Goal: Task Accomplishment & Management: Manage account settings

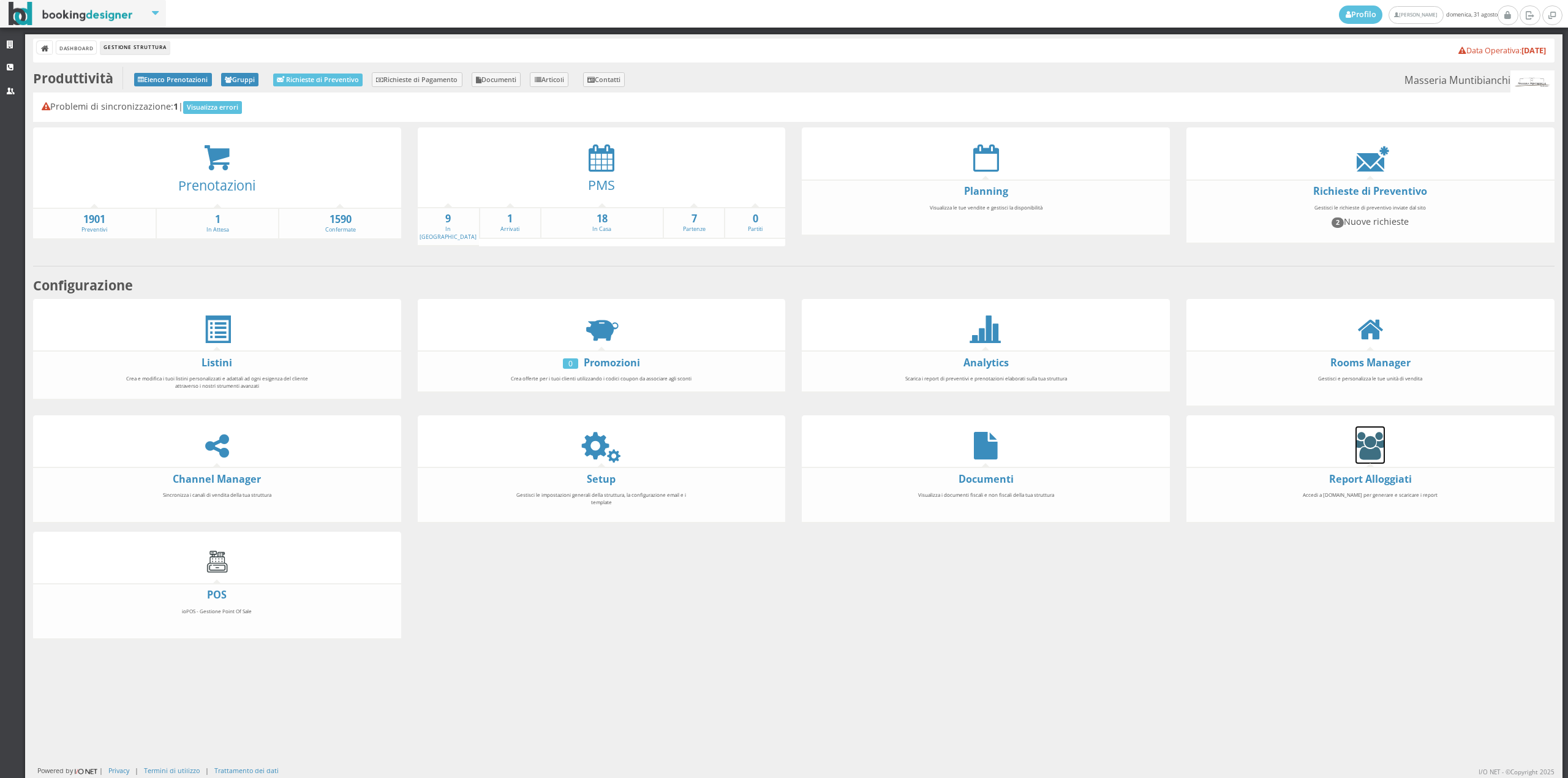
click at [1356, 448] on icon at bounding box center [1371, 446] width 30 height 28
click at [593, 436] on icon at bounding box center [601, 446] width 28 height 28
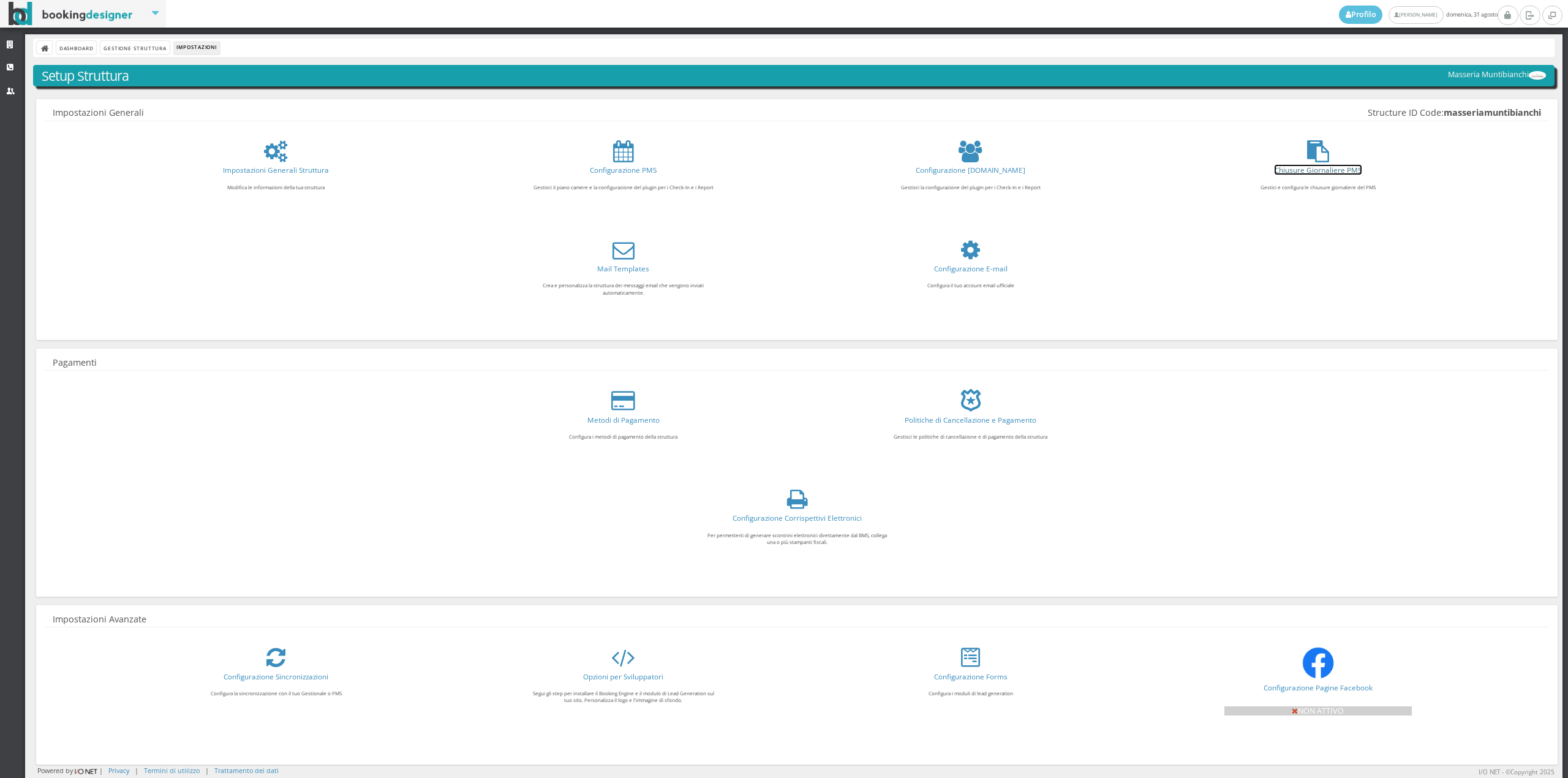
click at [1322, 171] on link "Chiusure Giornaliere PMS" at bounding box center [1318, 169] width 87 height 10
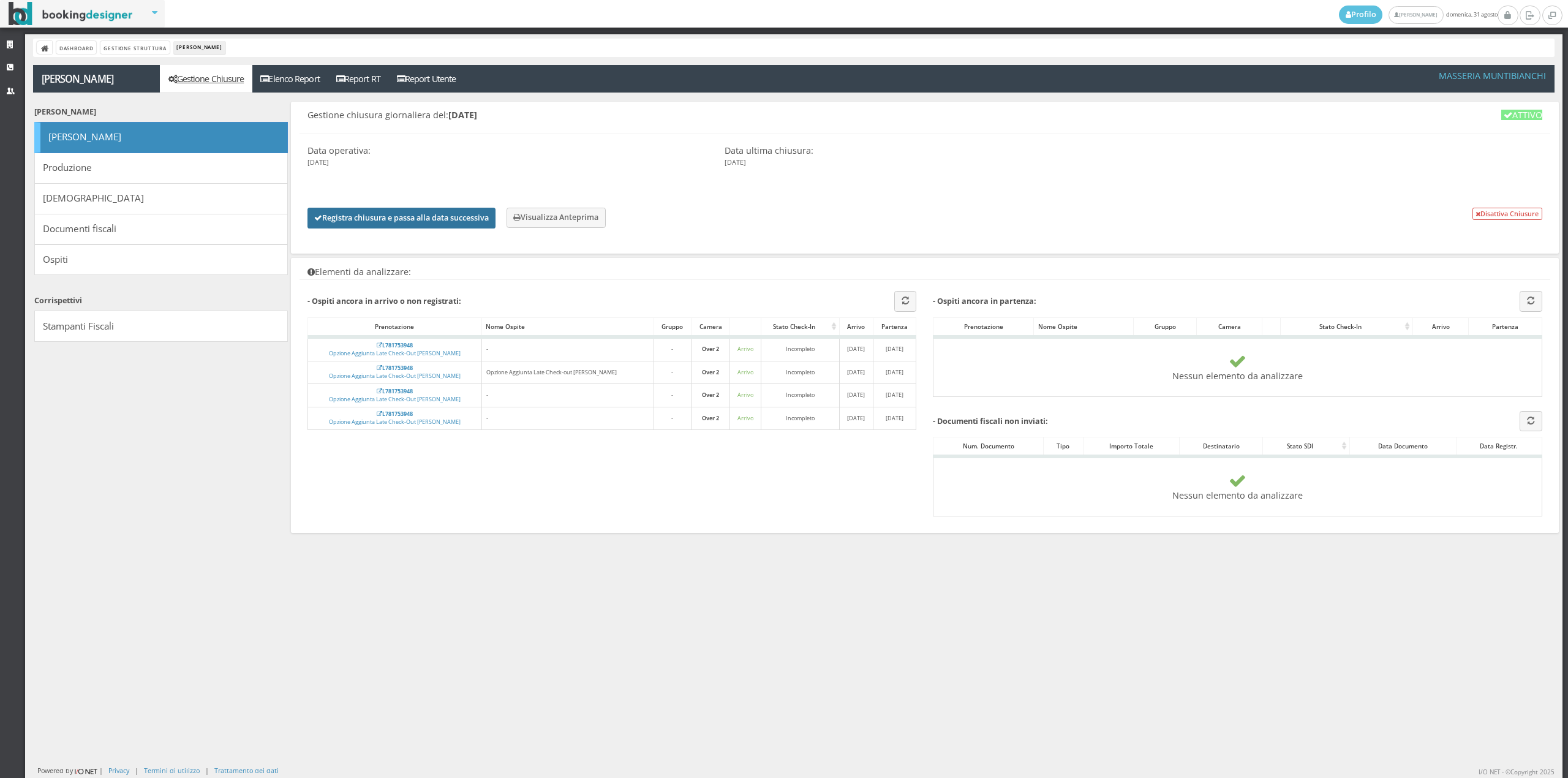
click at [420, 213] on button "Registra chiusura e passa alla data successiva" at bounding box center [401, 218] width 188 height 20
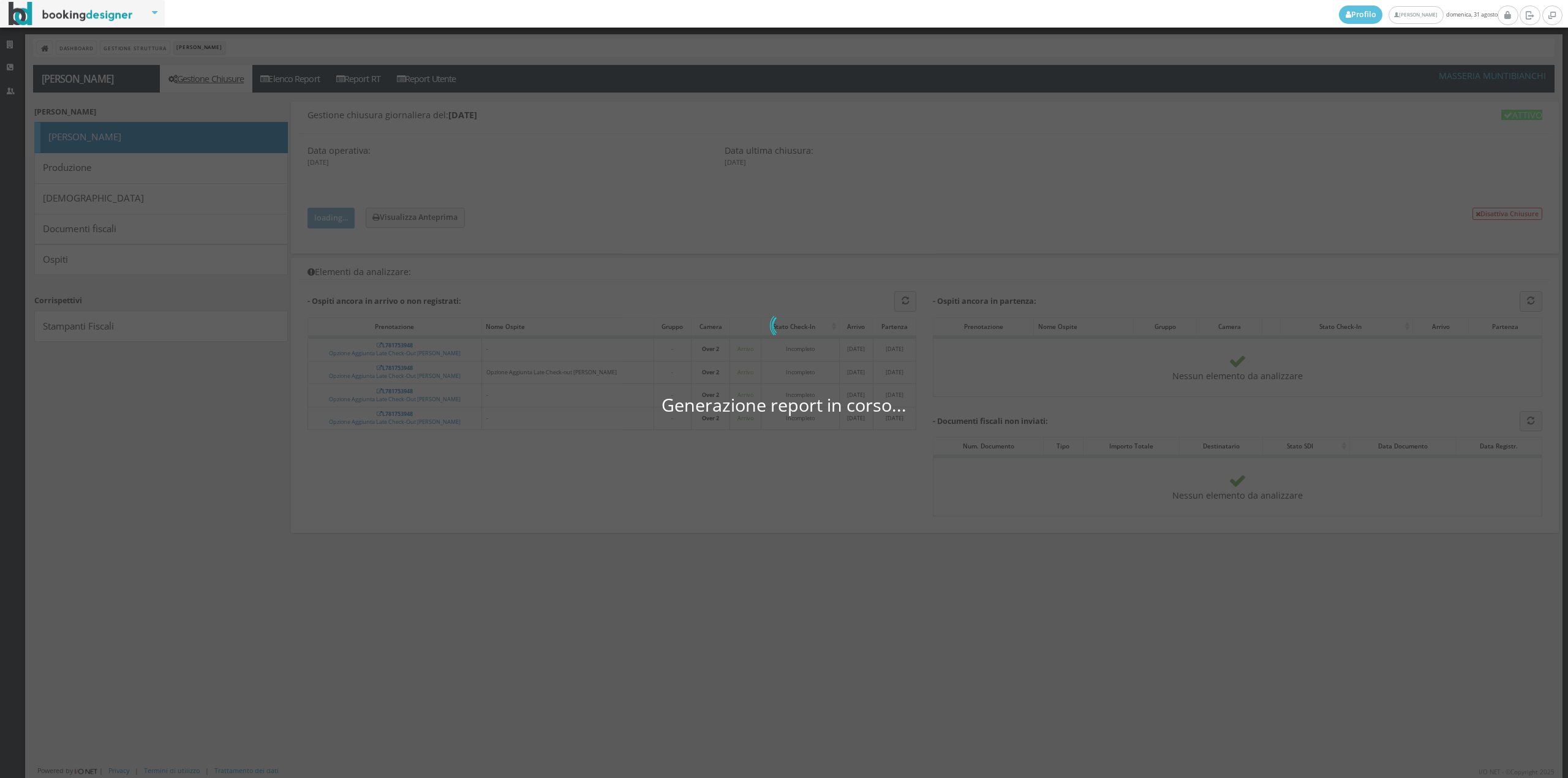
click at [844, 94] on div "Generazione report in corso... 0 di 0" at bounding box center [784, 389] width 1568 height 778
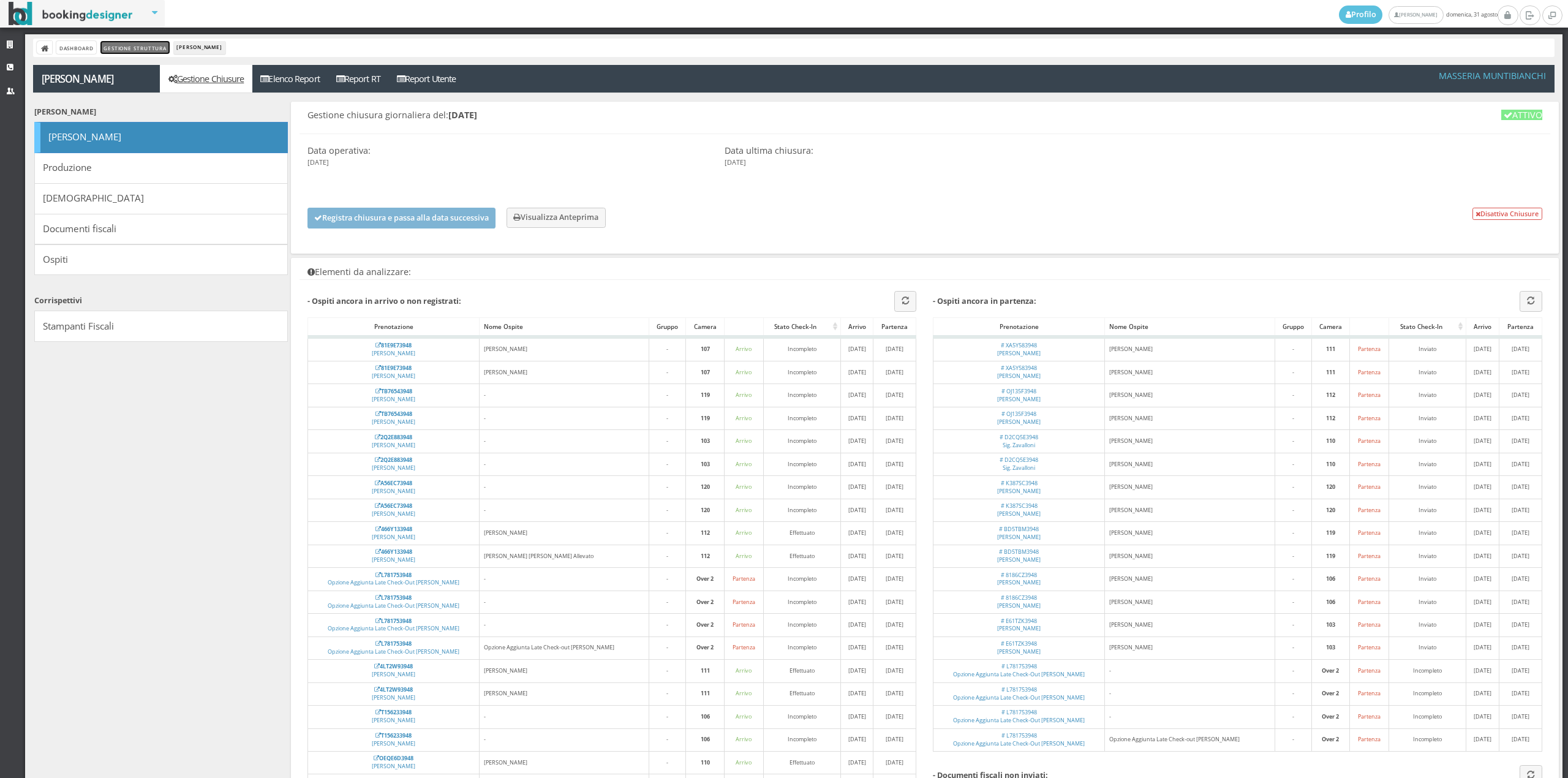
click at [119, 47] on link "Gestione Struttura" at bounding box center [135, 47] width 69 height 13
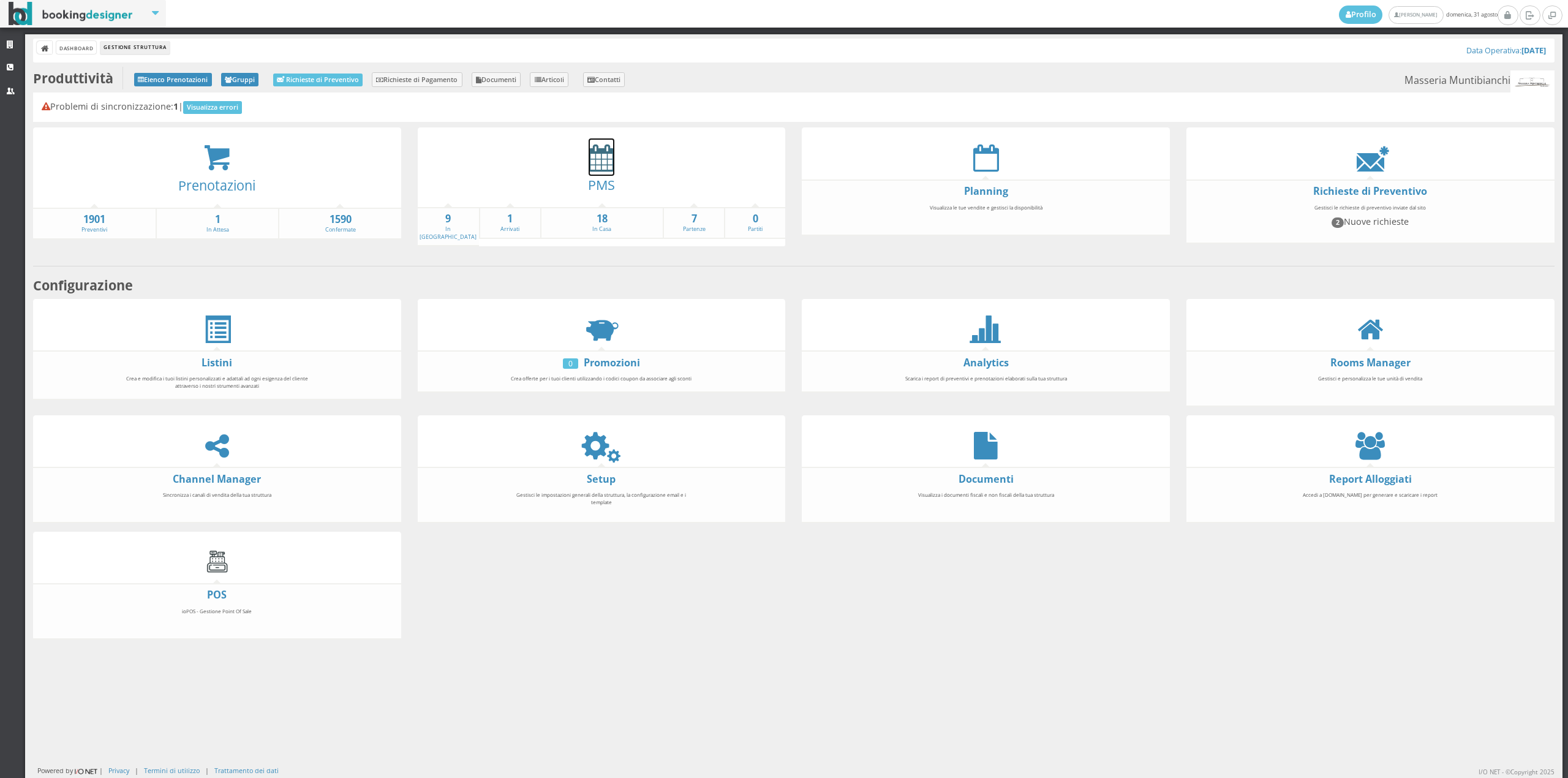
click at [601, 155] on icon at bounding box center [602, 158] width 26 height 28
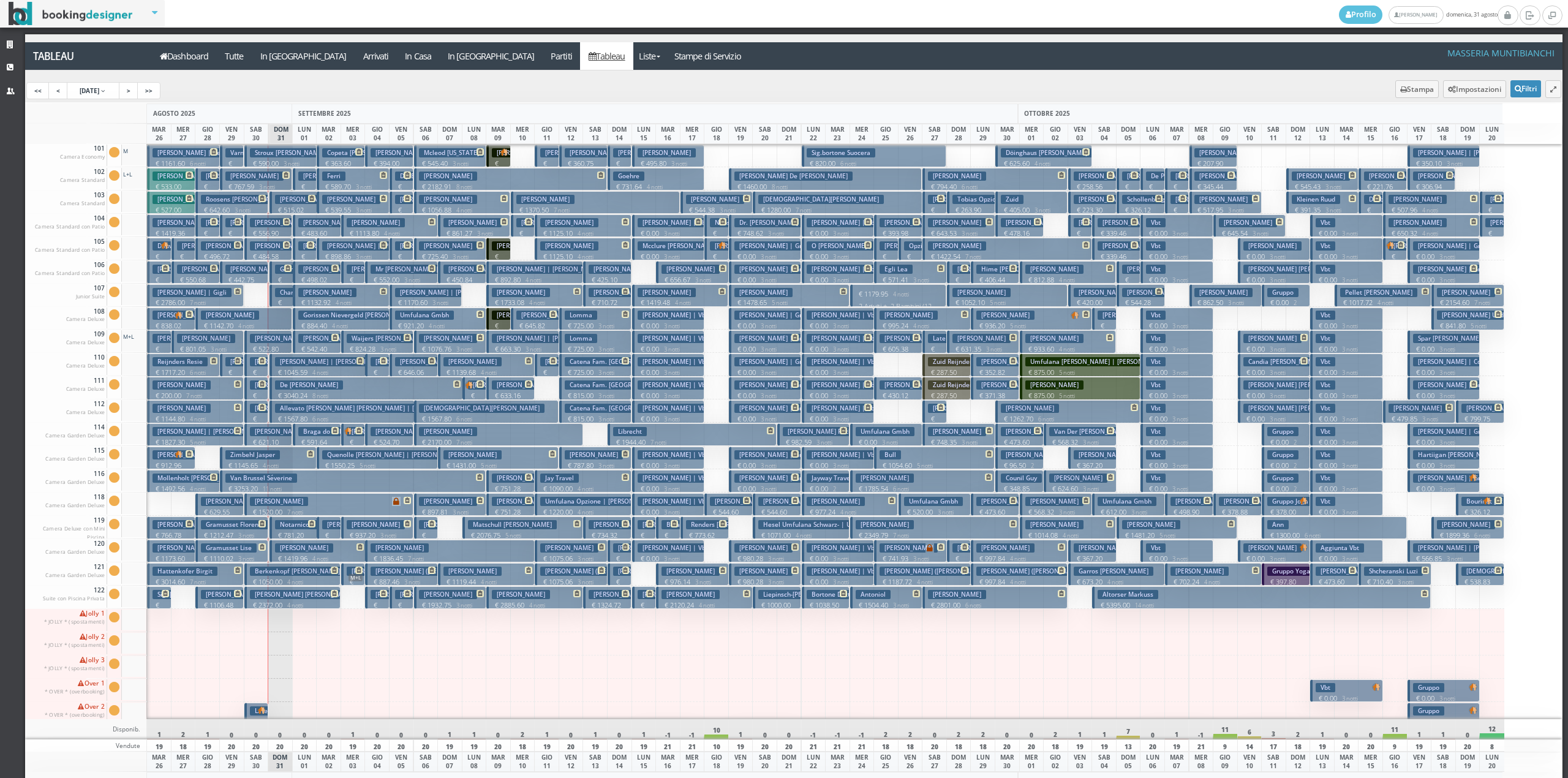
click at [282, 252] on p "€ 484.58 2 notti" at bounding box center [270, 262] width 39 height 19
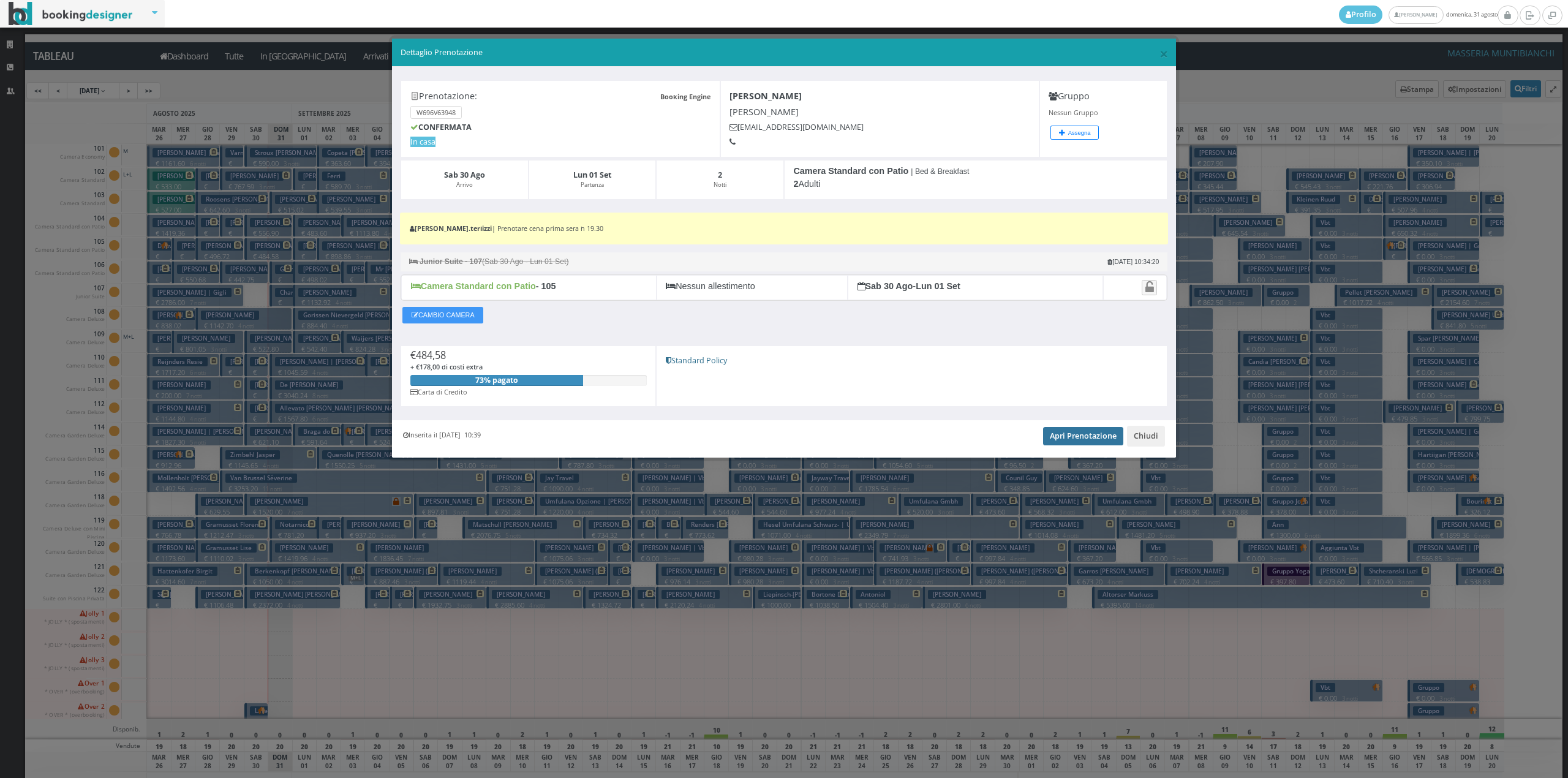
click at [1064, 432] on link "Apri Prenotazione" at bounding box center [1083, 436] width 80 height 19
click at [1145, 438] on button "Chiudi" at bounding box center [1146, 436] width 38 height 20
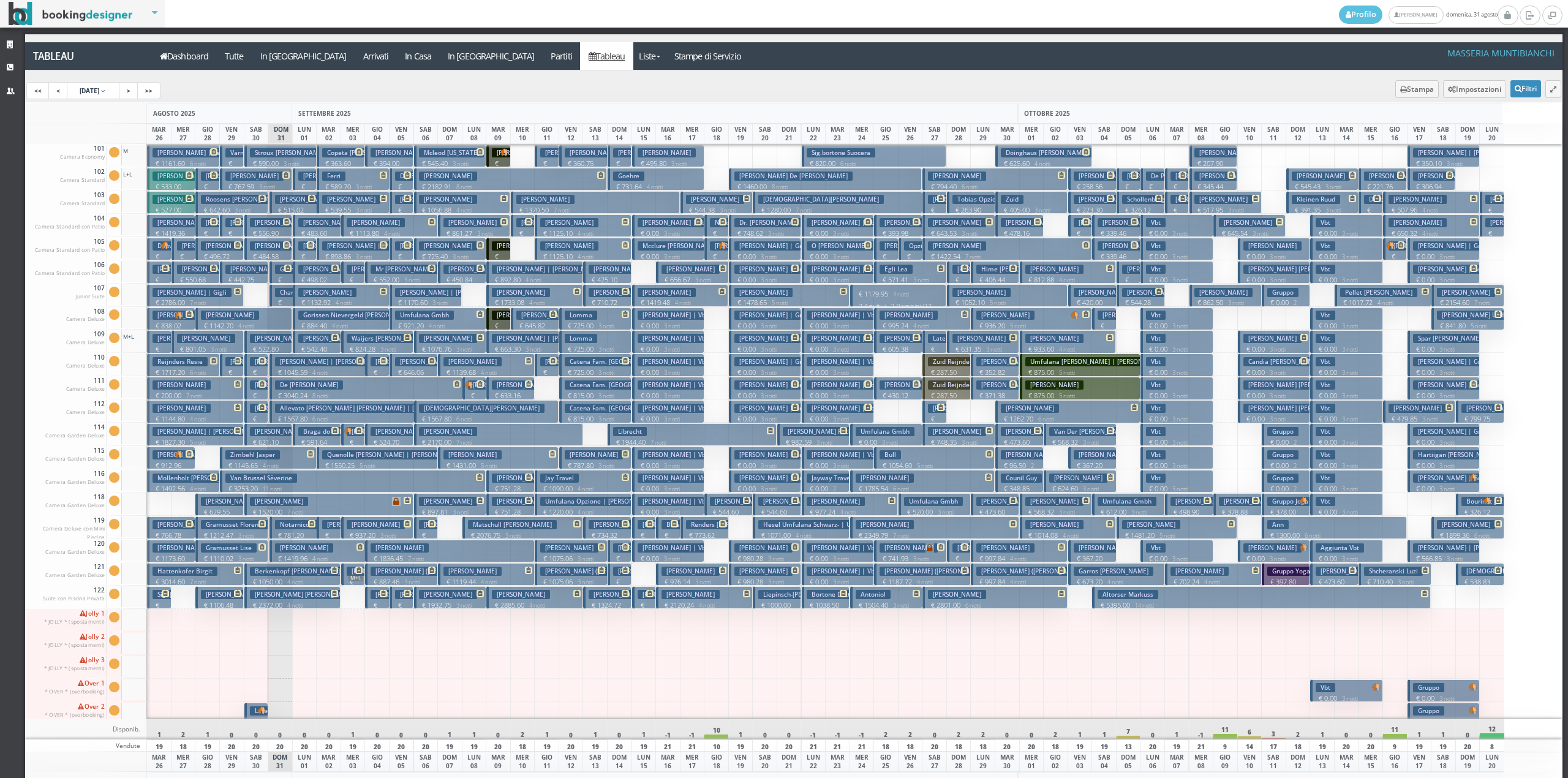
click at [262, 417] on p "€ 269.09 1 notti" at bounding box center [258, 433] width 15 height 38
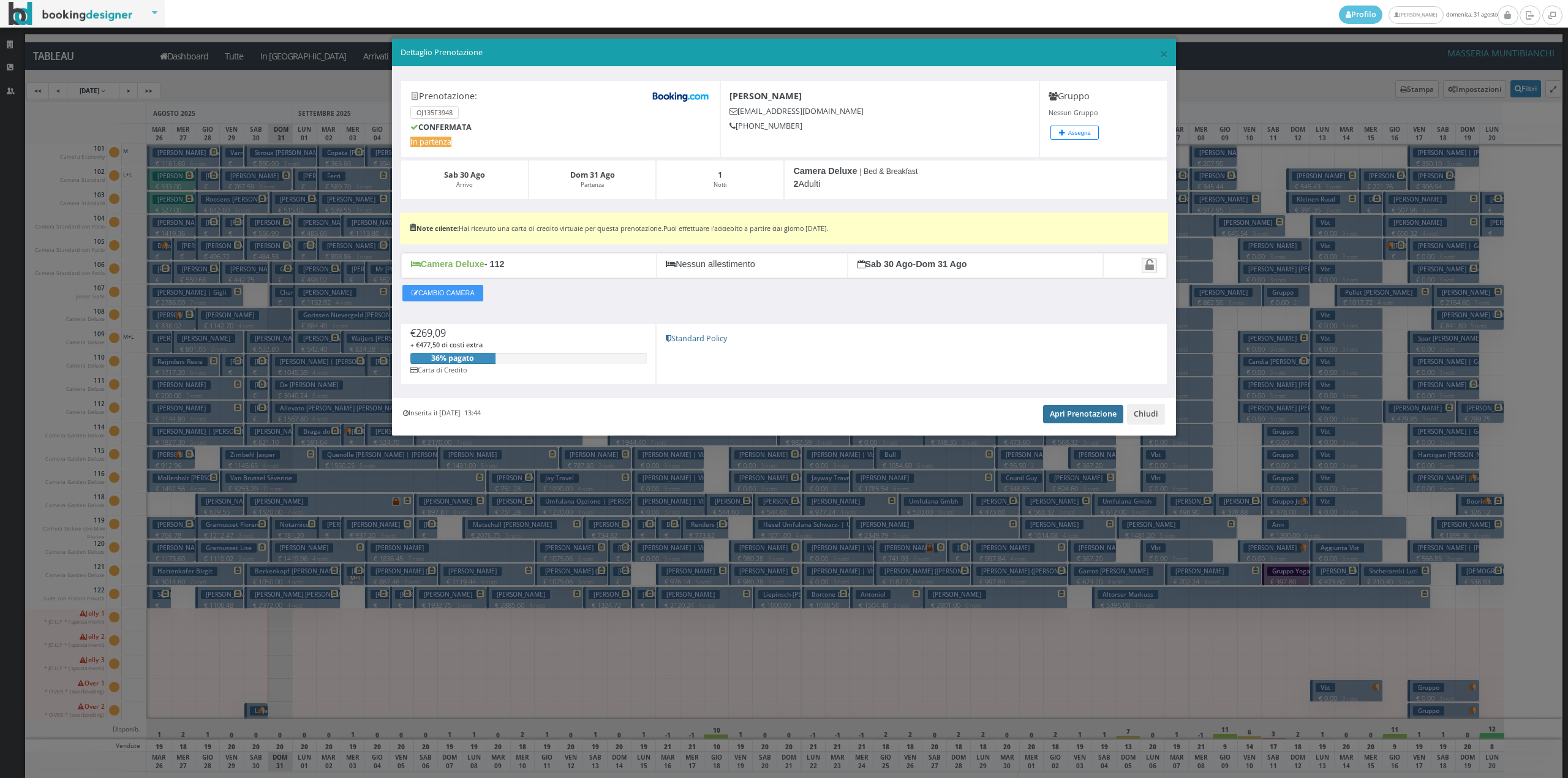
click at [1081, 409] on link "Apri Prenotazione" at bounding box center [1083, 414] width 80 height 19
click at [1148, 407] on button "Chiudi" at bounding box center [1146, 414] width 38 height 20
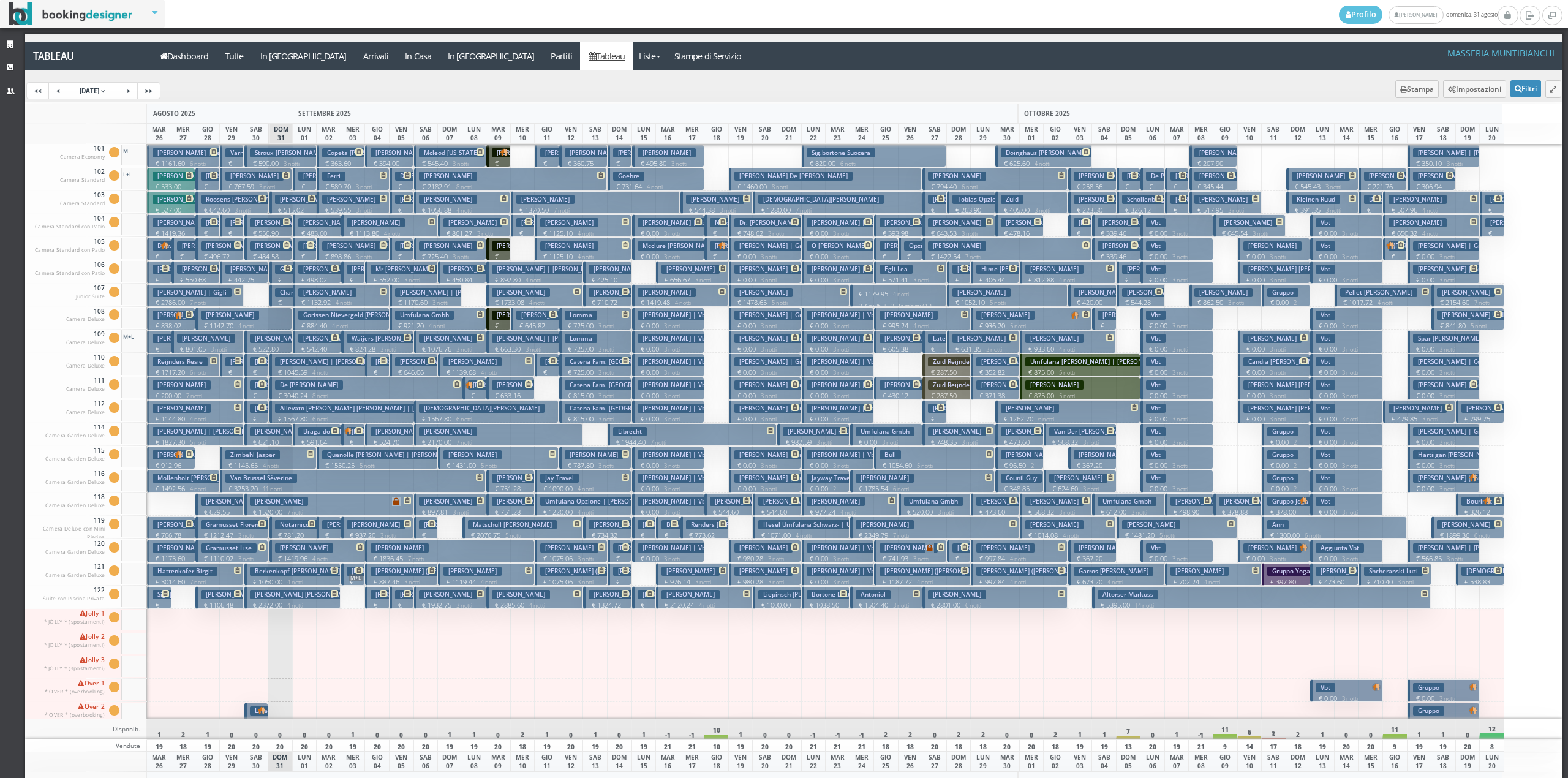
click at [261, 418] on p "€ 269.09 1 notti" at bounding box center [258, 433] width 15 height 38
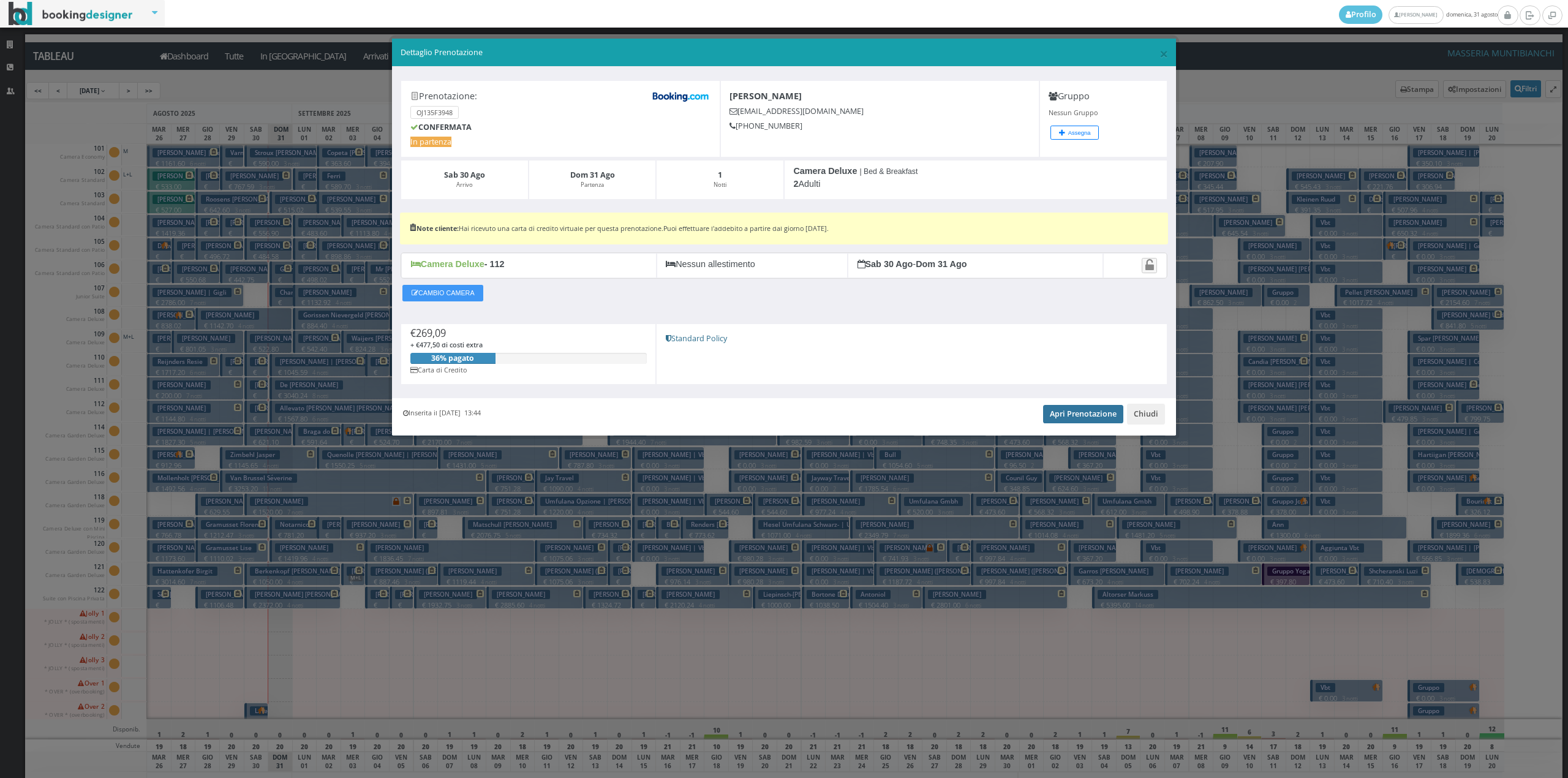
click at [1100, 415] on link "Apri Prenotazione" at bounding box center [1083, 414] width 80 height 19
click at [1143, 413] on button "Chiudi" at bounding box center [1146, 414] width 38 height 20
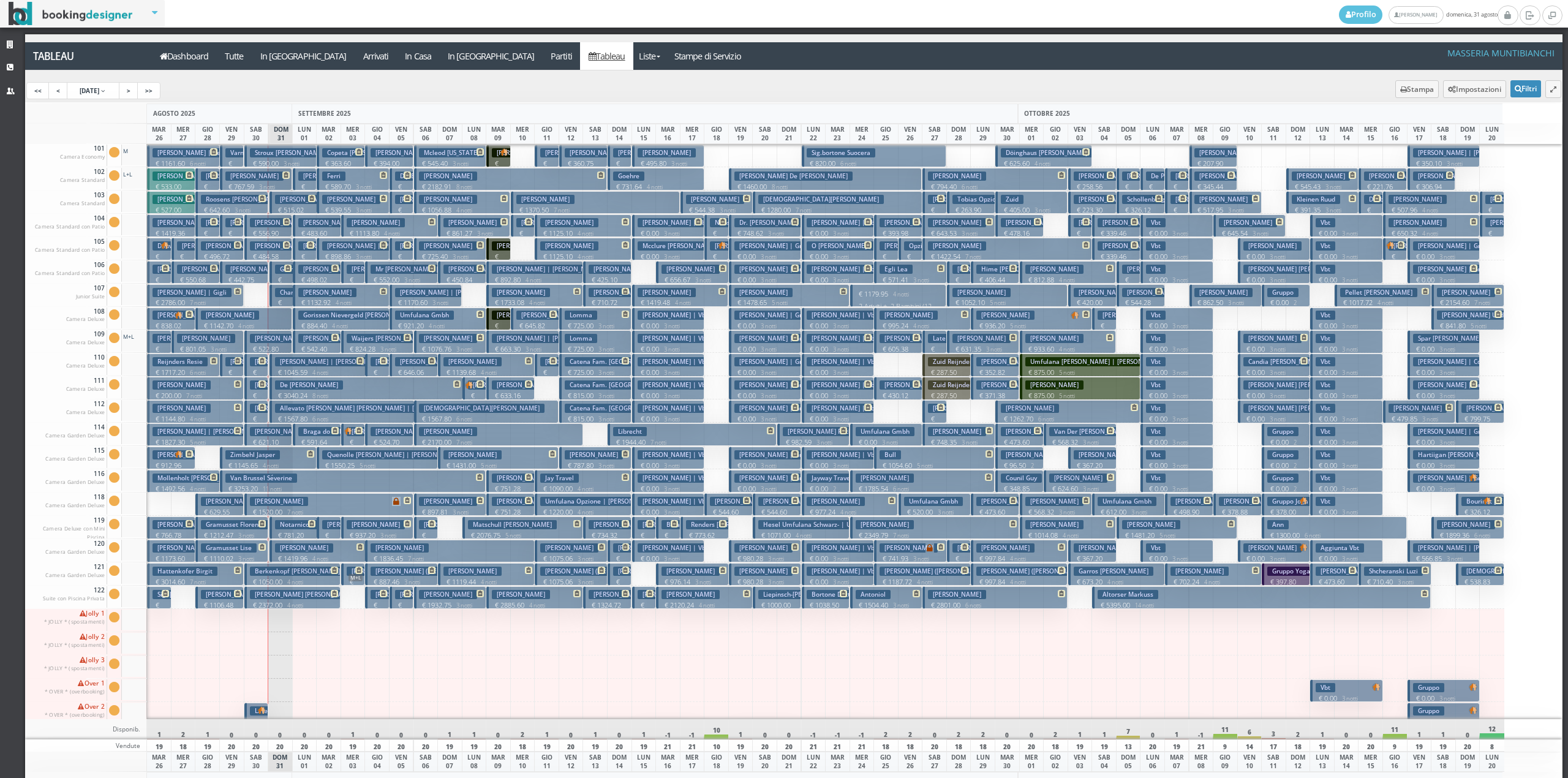
click at [280, 299] on p "€ 279.40 1 notti" at bounding box center [283, 316] width 15 height 38
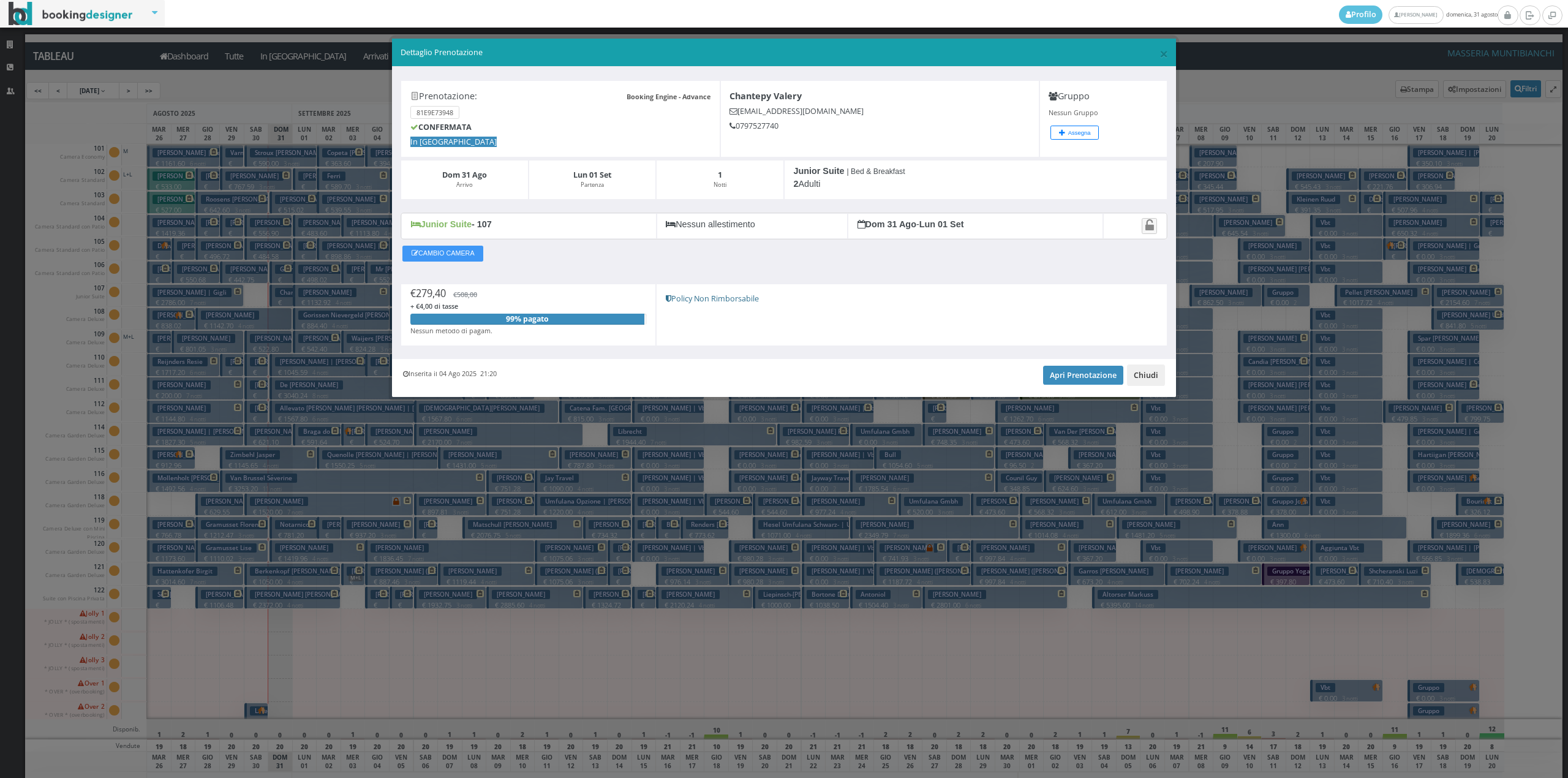
click at [1143, 373] on button "Chiudi" at bounding box center [1146, 375] width 38 height 20
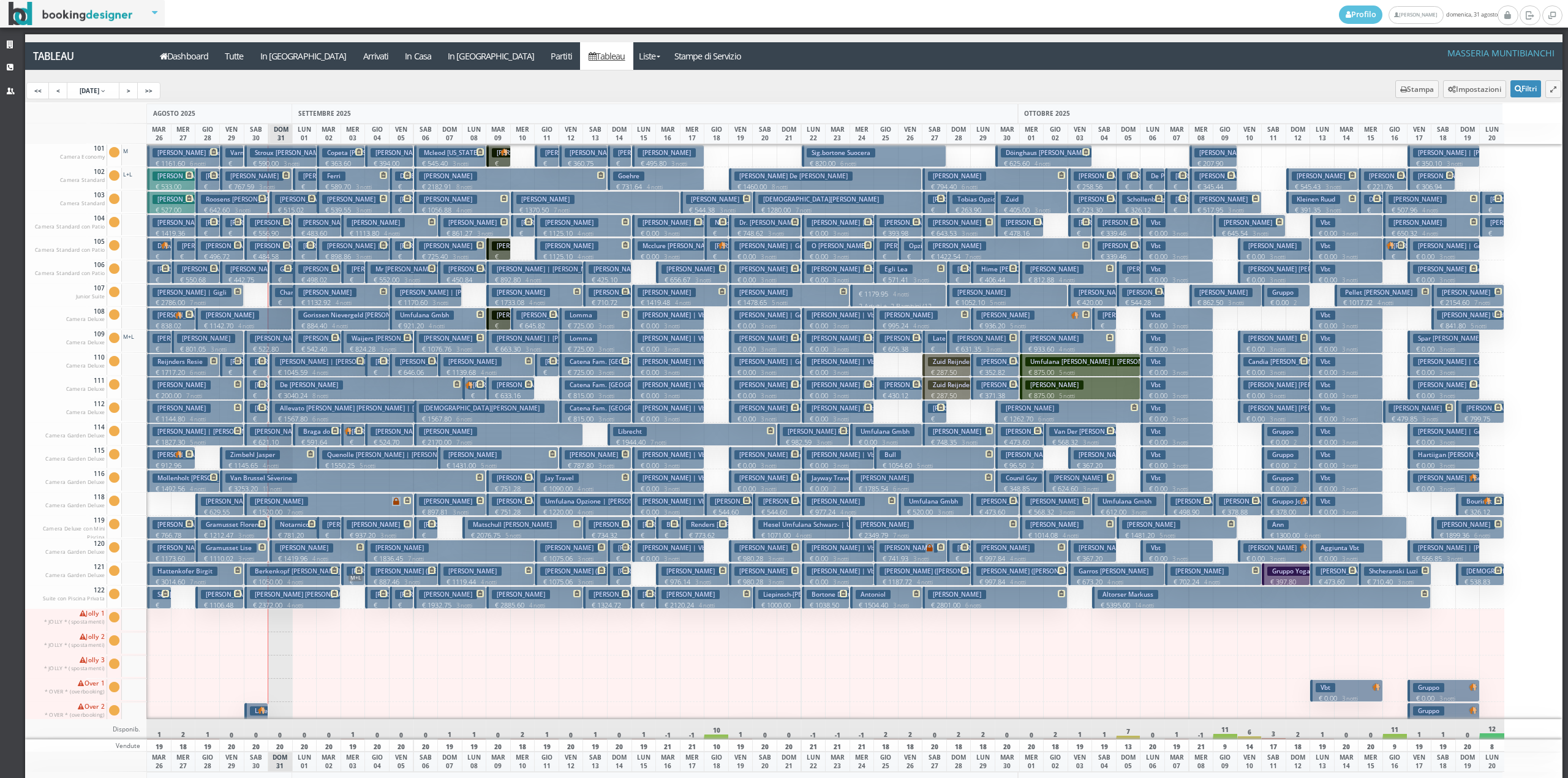
click at [283, 289] on h3 "Chantepy Valery" at bounding box center [304, 292] width 58 height 9
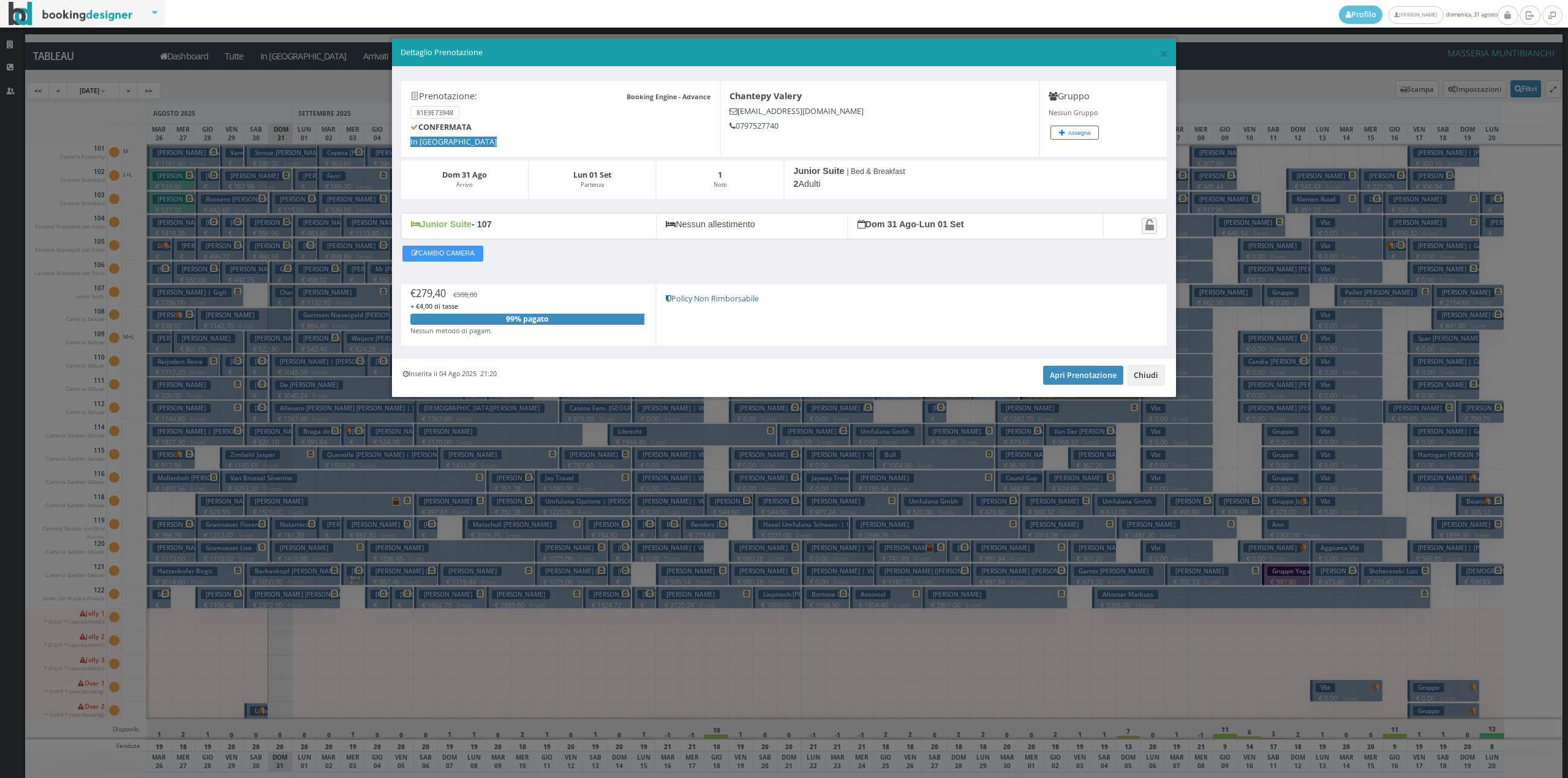
click at [1152, 382] on button "Chiudi" at bounding box center [1146, 375] width 38 height 20
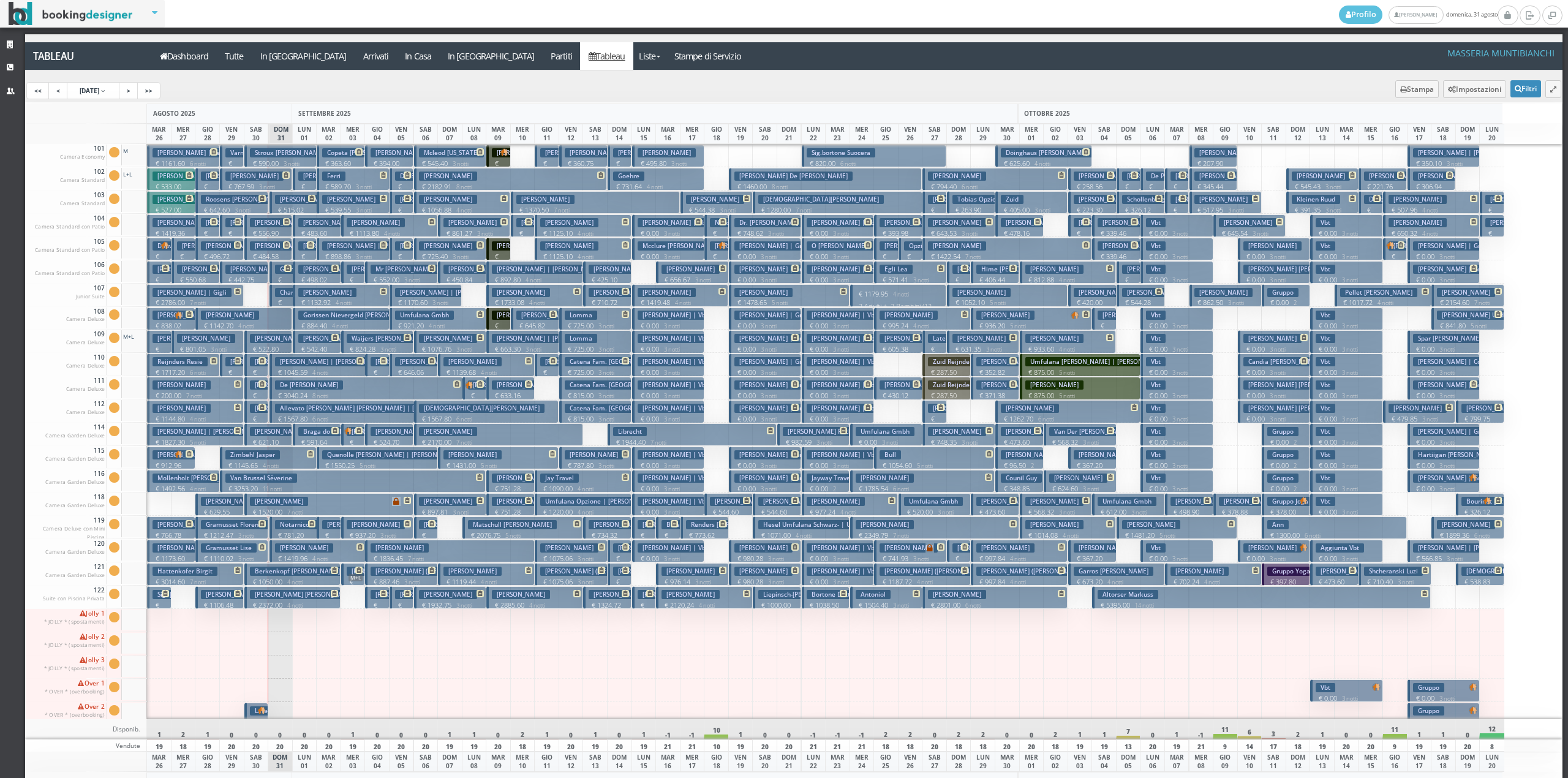
click at [256, 204] on h3 "Roosens Michael" at bounding box center [243, 199] width 85 height 9
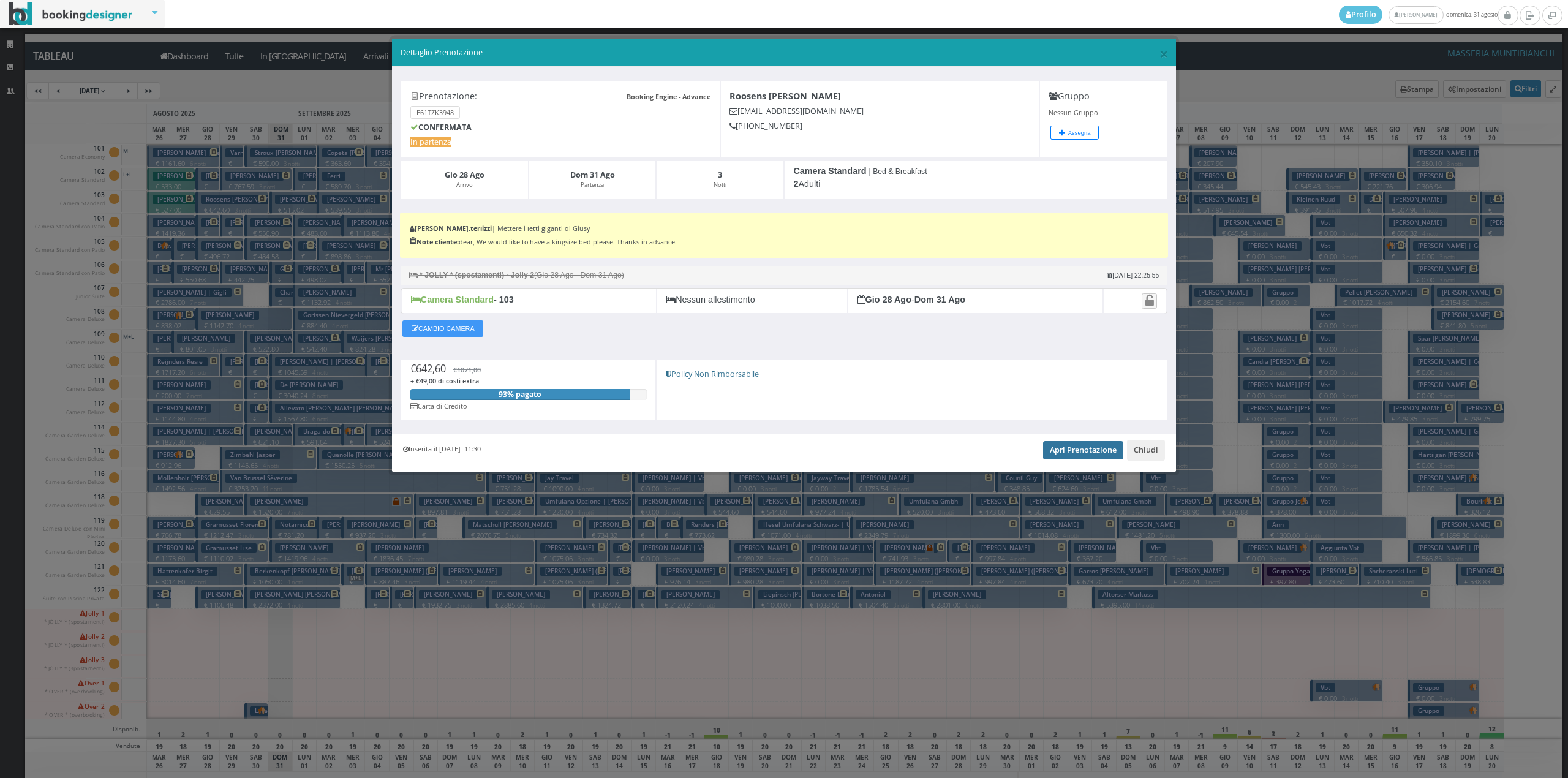
click at [1069, 447] on link "Apri Prenotazione" at bounding box center [1083, 450] width 80 height 19
click at [1157, 451] on button "Chiudi" at bounding box center [1146, 450] width 38 height 20
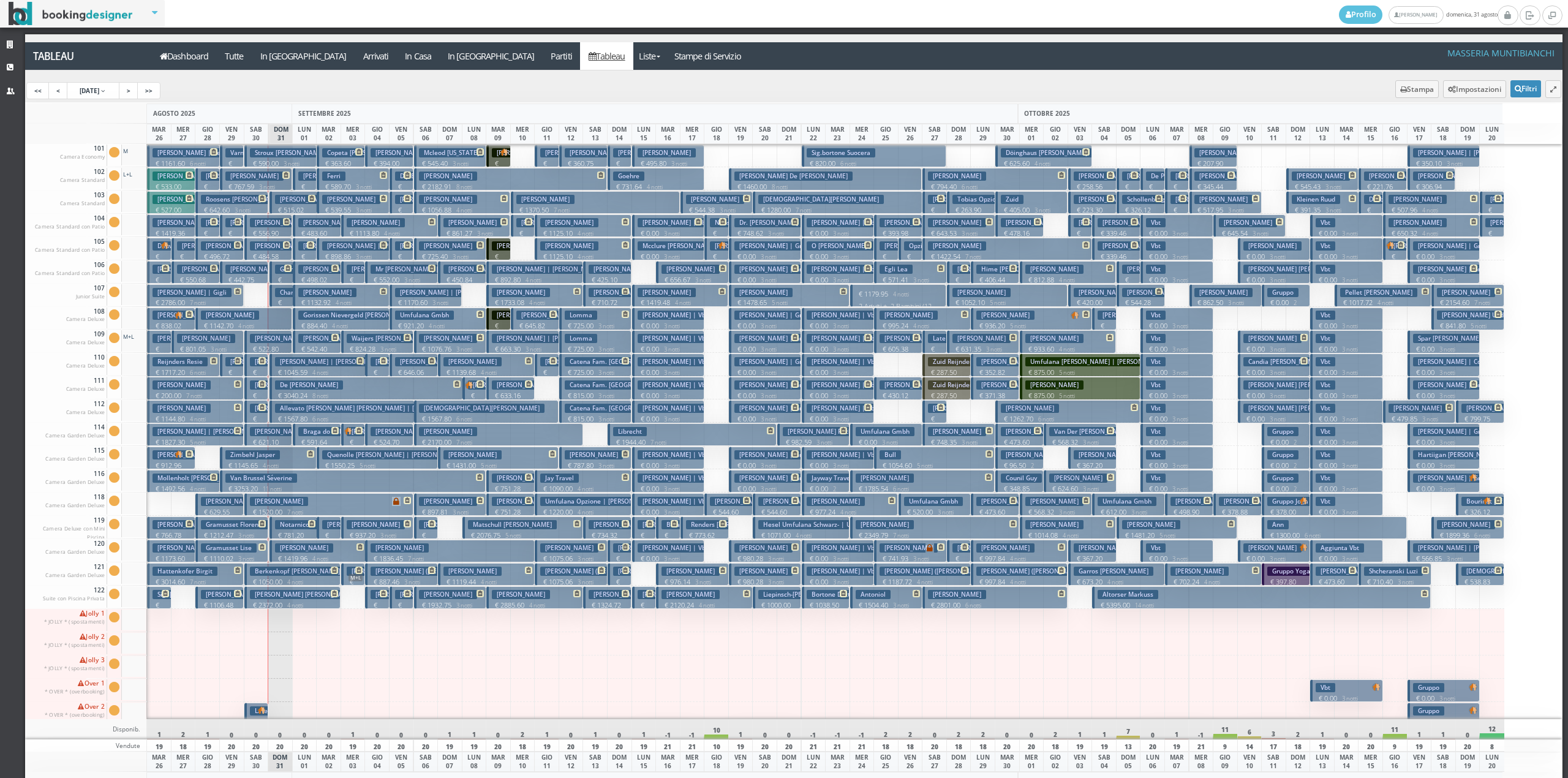
click at [247, 200] on h3 "Roosens Michael" at bounding box center [243, 199] width 85 height 9
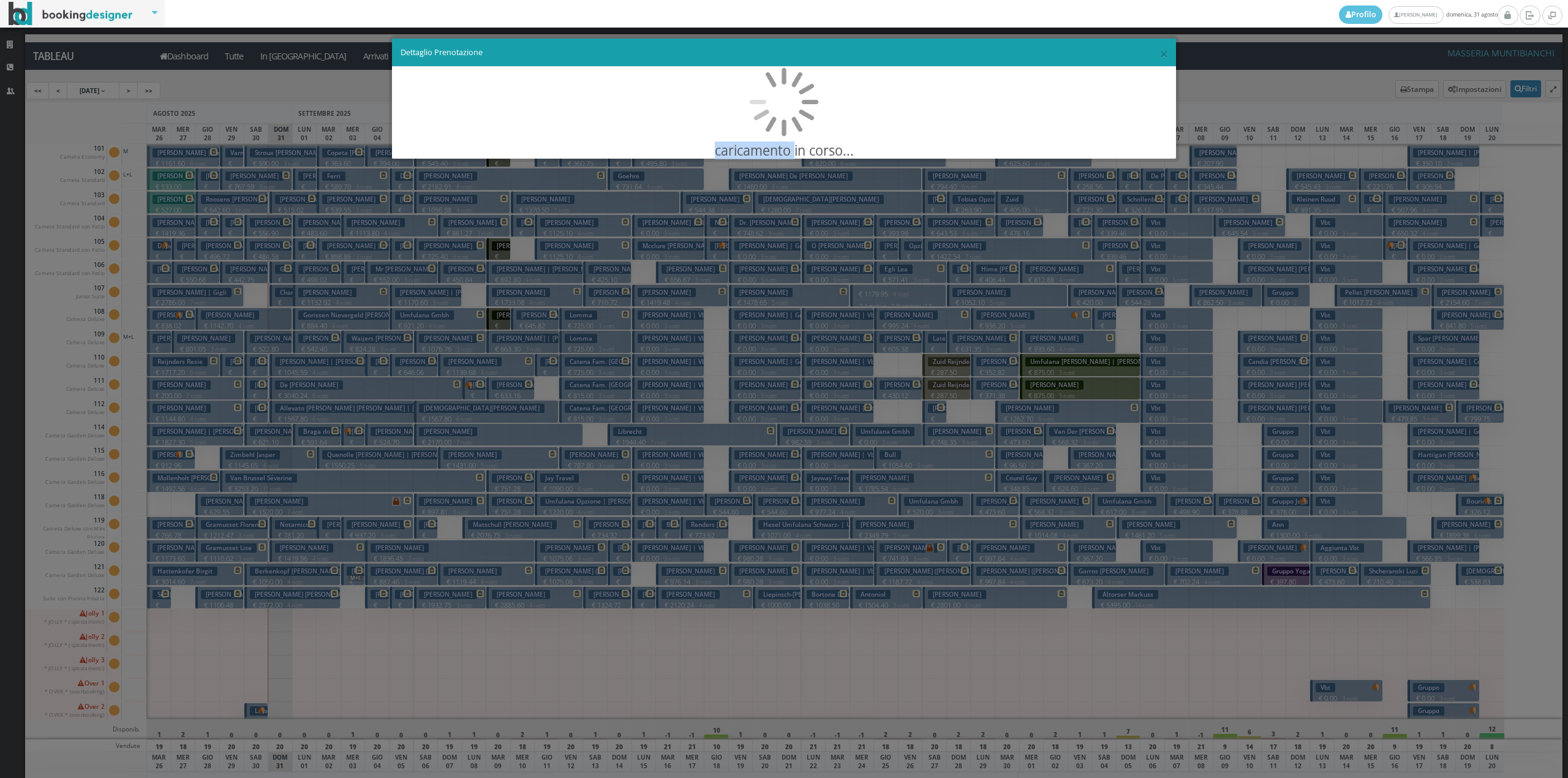
click at [247, 199] on div "× Dettaglio Prenotazione caricamento in corso..." at bounding box center [784, 389] width 1568 height 778
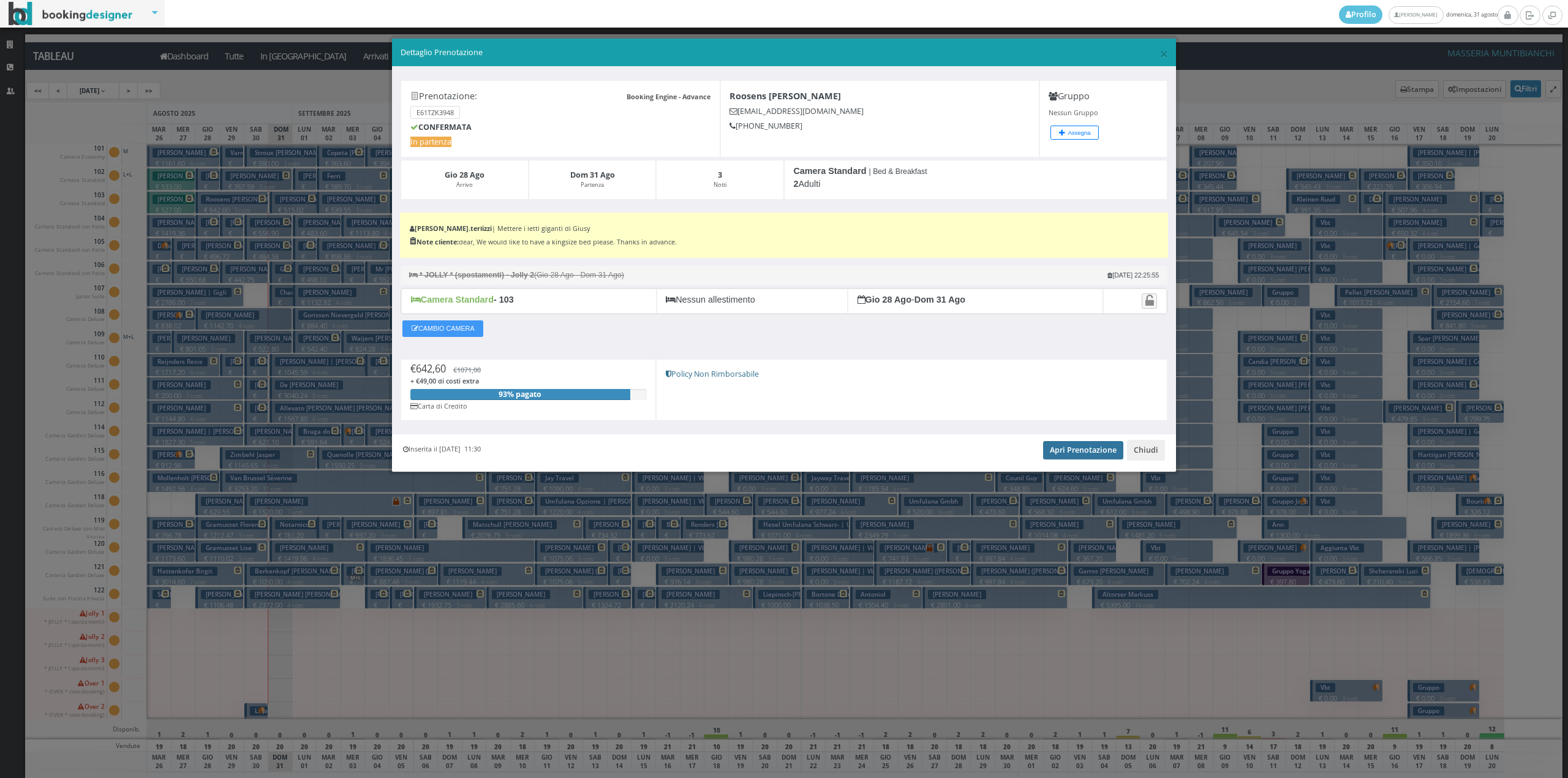
click at [1082, 447] on link "Apri Prenotazione" at bounding box center [1083, 450] width 80 height 19
click at [1158, 459] on button "Chiudi" at bounding box center [1146, 450] width 38 height 20
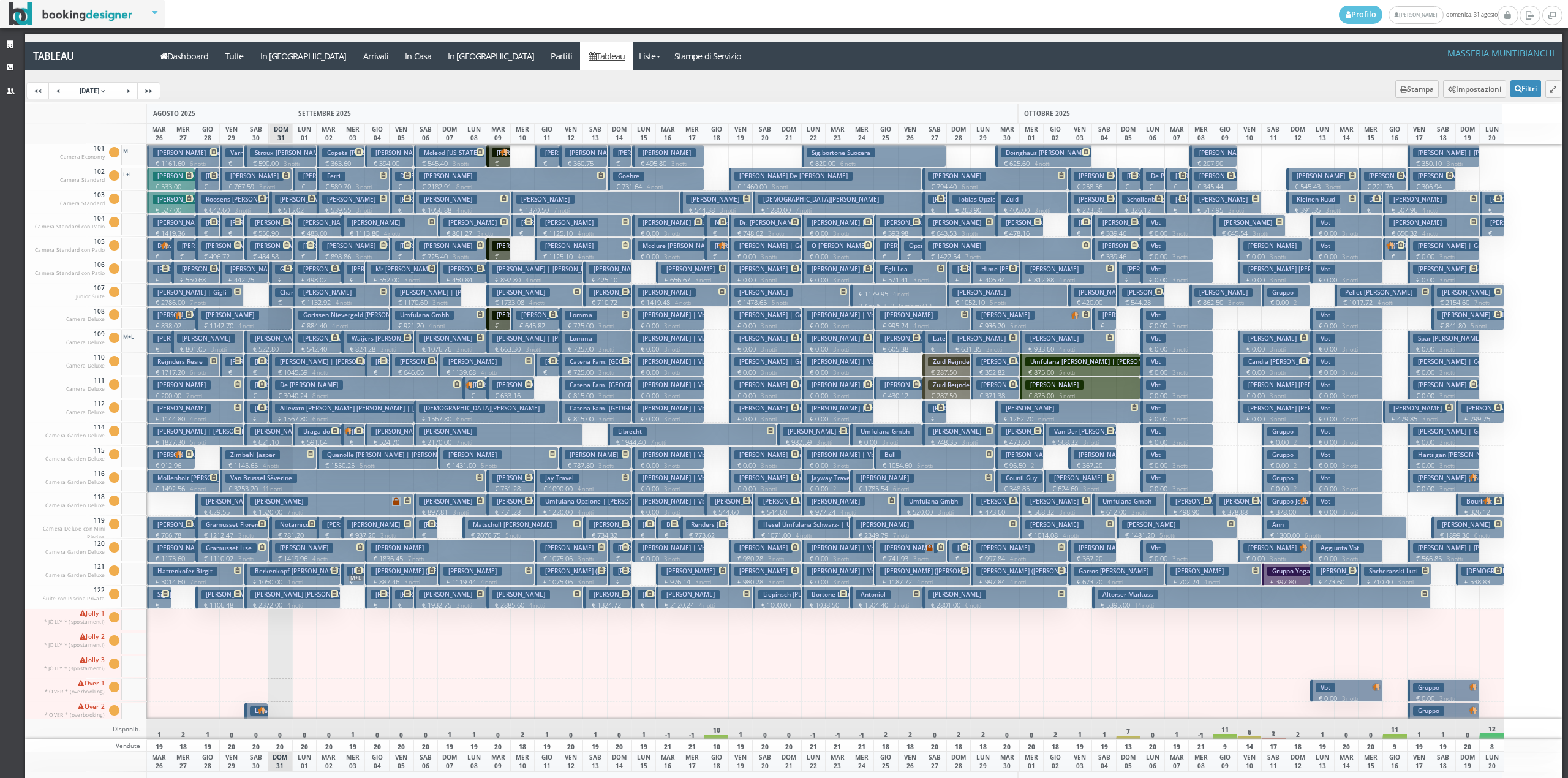
click at [250, 279] on p "€ 442.75 2 notti" at bounding box center [245, 285] width 39 height 19
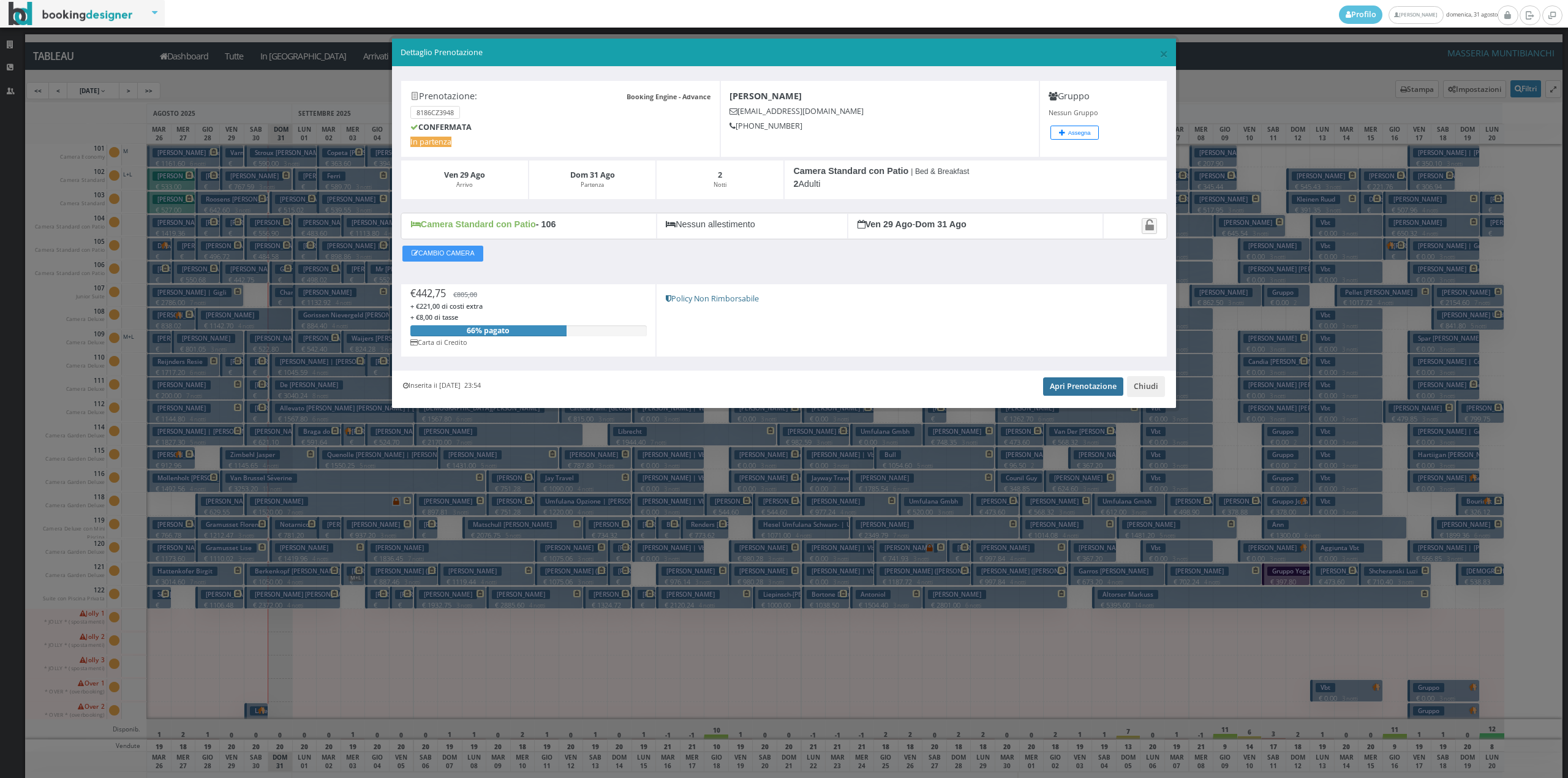
click at [1063, 391] on link "Apri Prenotazione" at bounding box center [1083, 387] width 80 height 19
click at [1143, 388] on button "Chiudi" at bounding box center [1146, 386] width 38 height 20
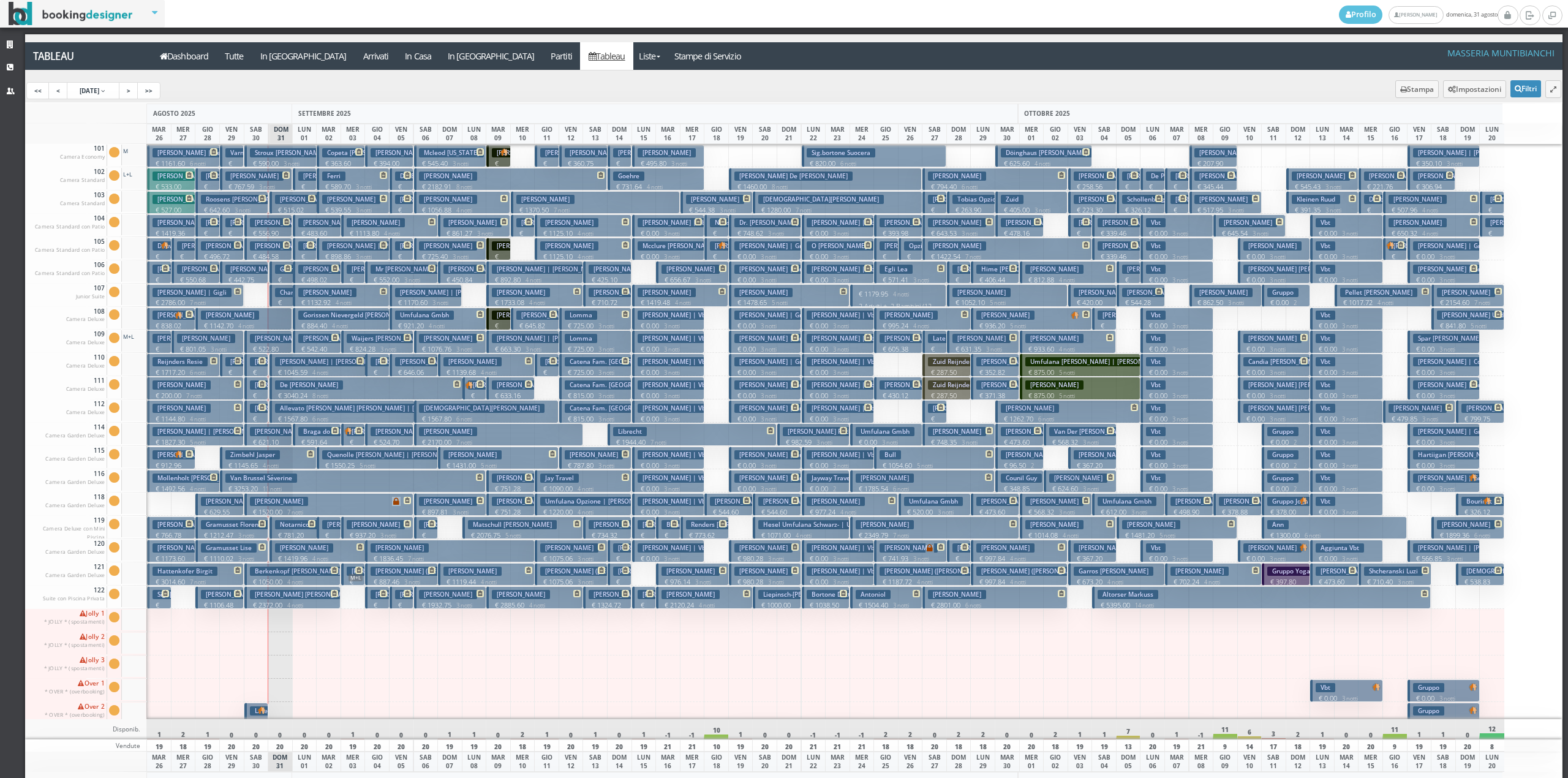
click at [252, 388] on h3 "Corrado Michele | Corrado Michele" at bounding box center [307, 385] width 114 height 9
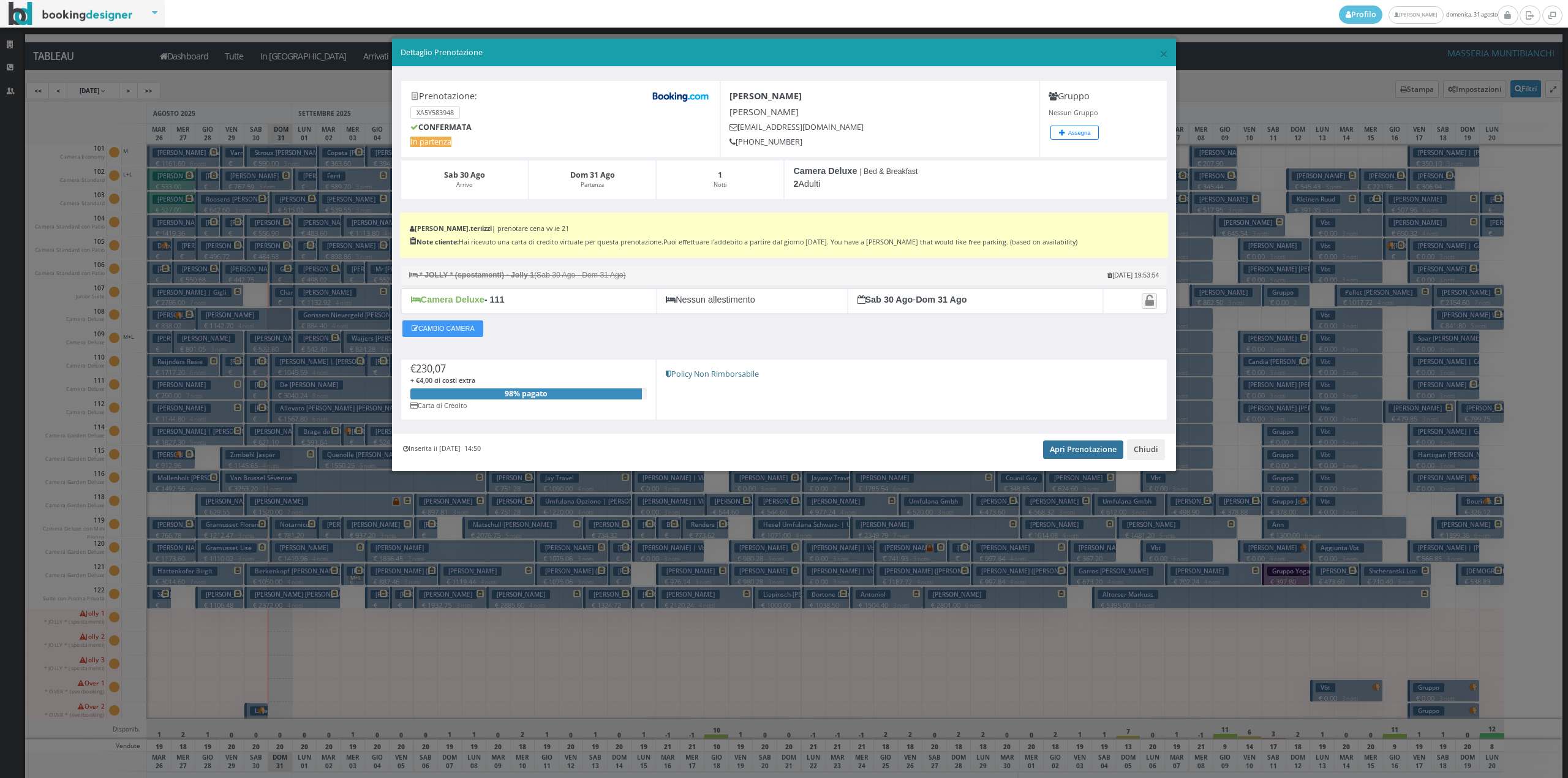
click at [1092, 454] on link "Apri Prenotazione" at bounding box center [1083, 449] width 80 height 19
click at [1150, 448] on button "Chiudi" at bounding box center [1146, 449] width 38 height 20
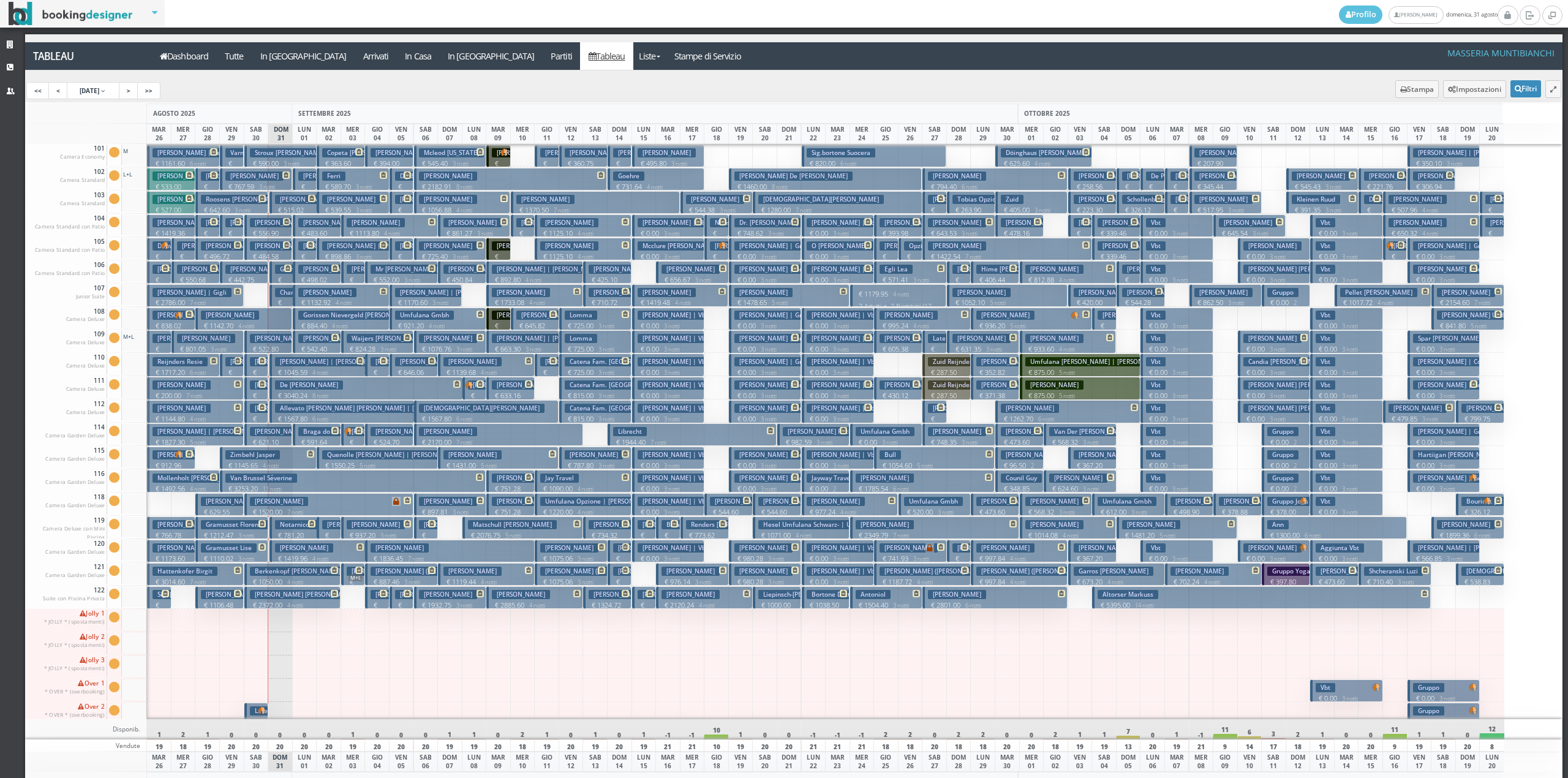
click at [258, 388] on span at bounding box center [261, 384] width 10 height 7
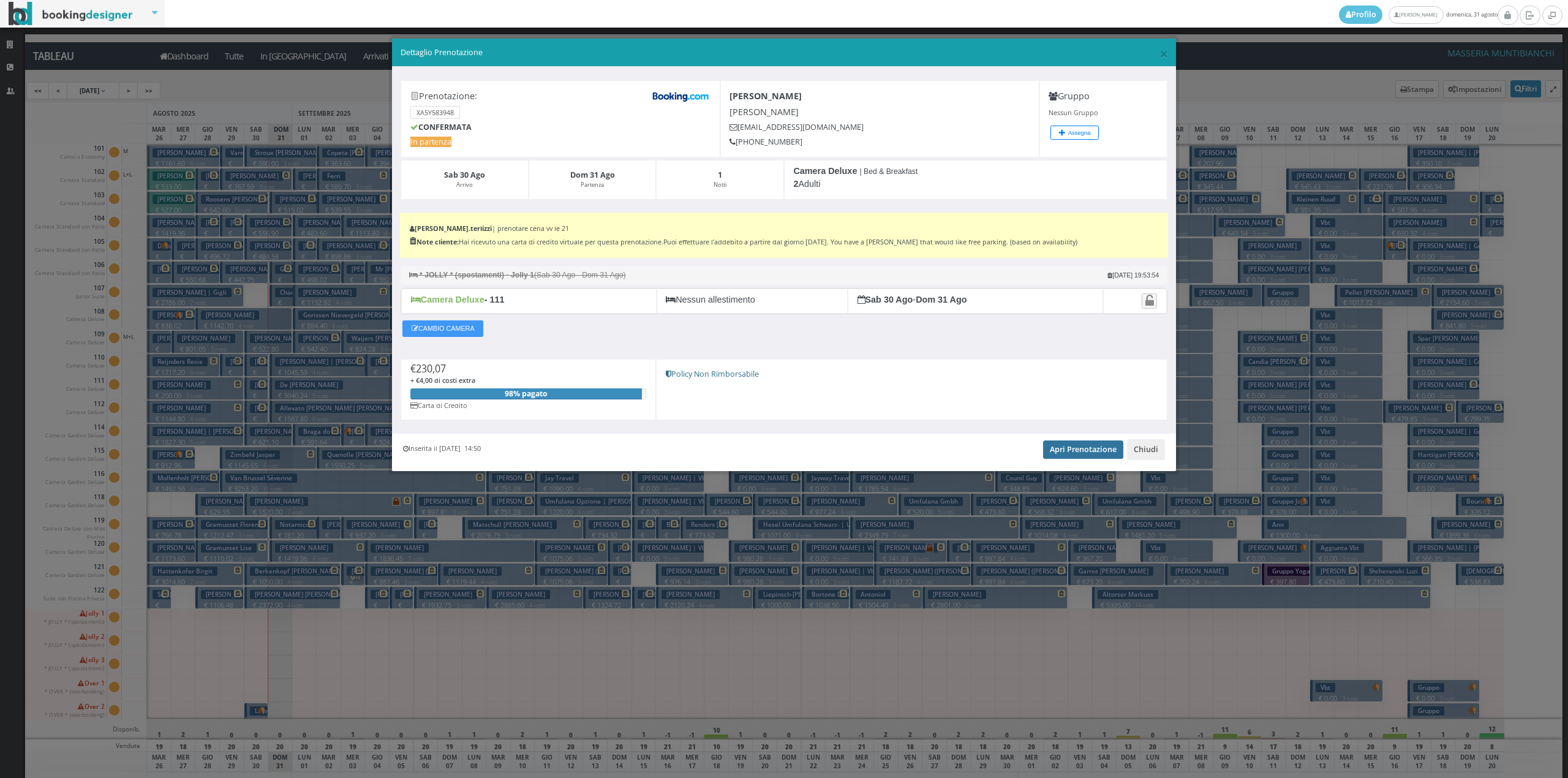
click at [1060, 449] on link "Apri Prenotazione" at bounding box center [1083, 449] width 80 height 19
click at [1156, 452] on button "Chiudi" at bounding box center [1146, 449] width 38 height 20
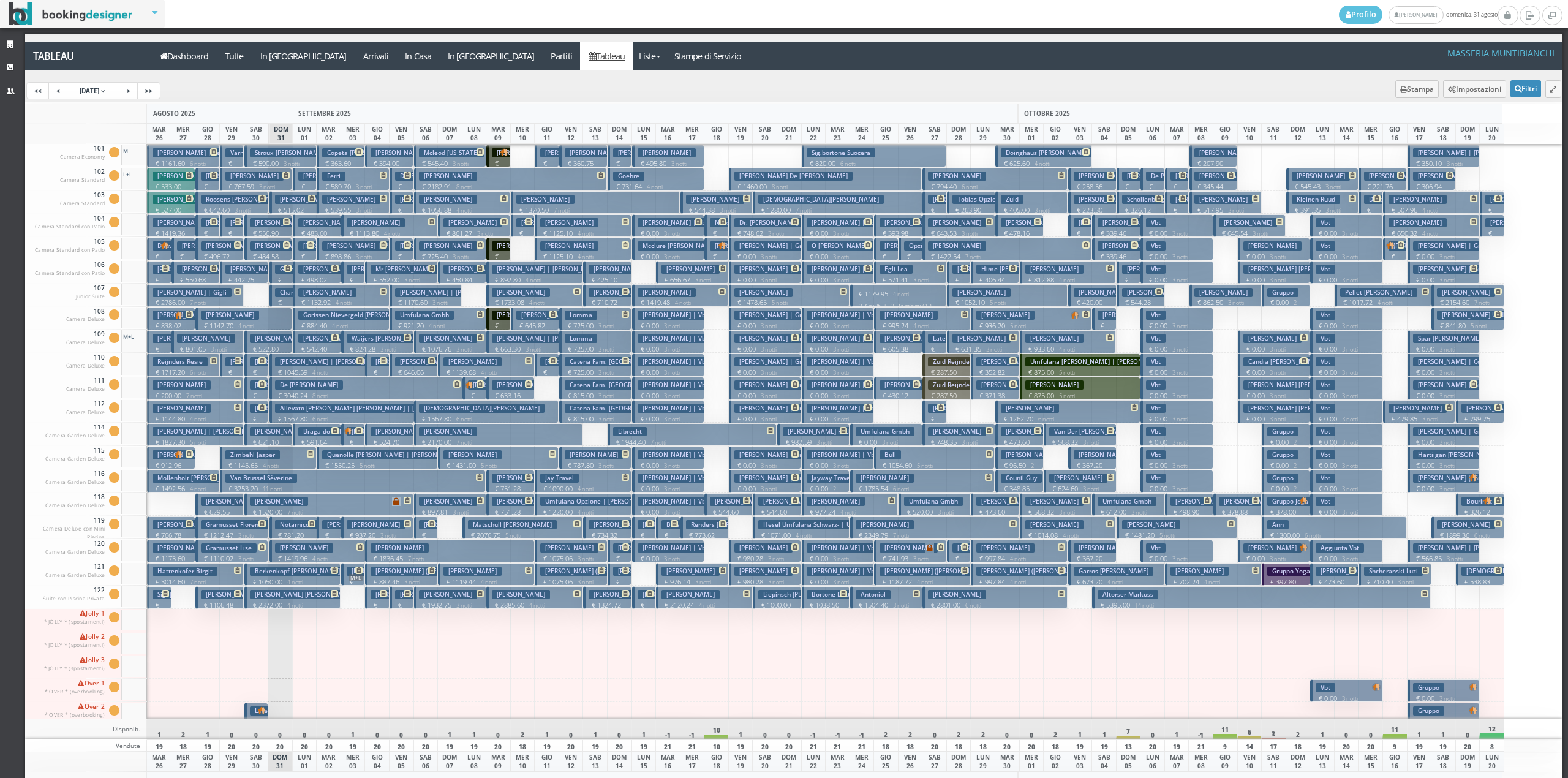
click at [258, 396] on p "€ 230.07 1 notti" at bounding box center [258, 409] width 15 height 38
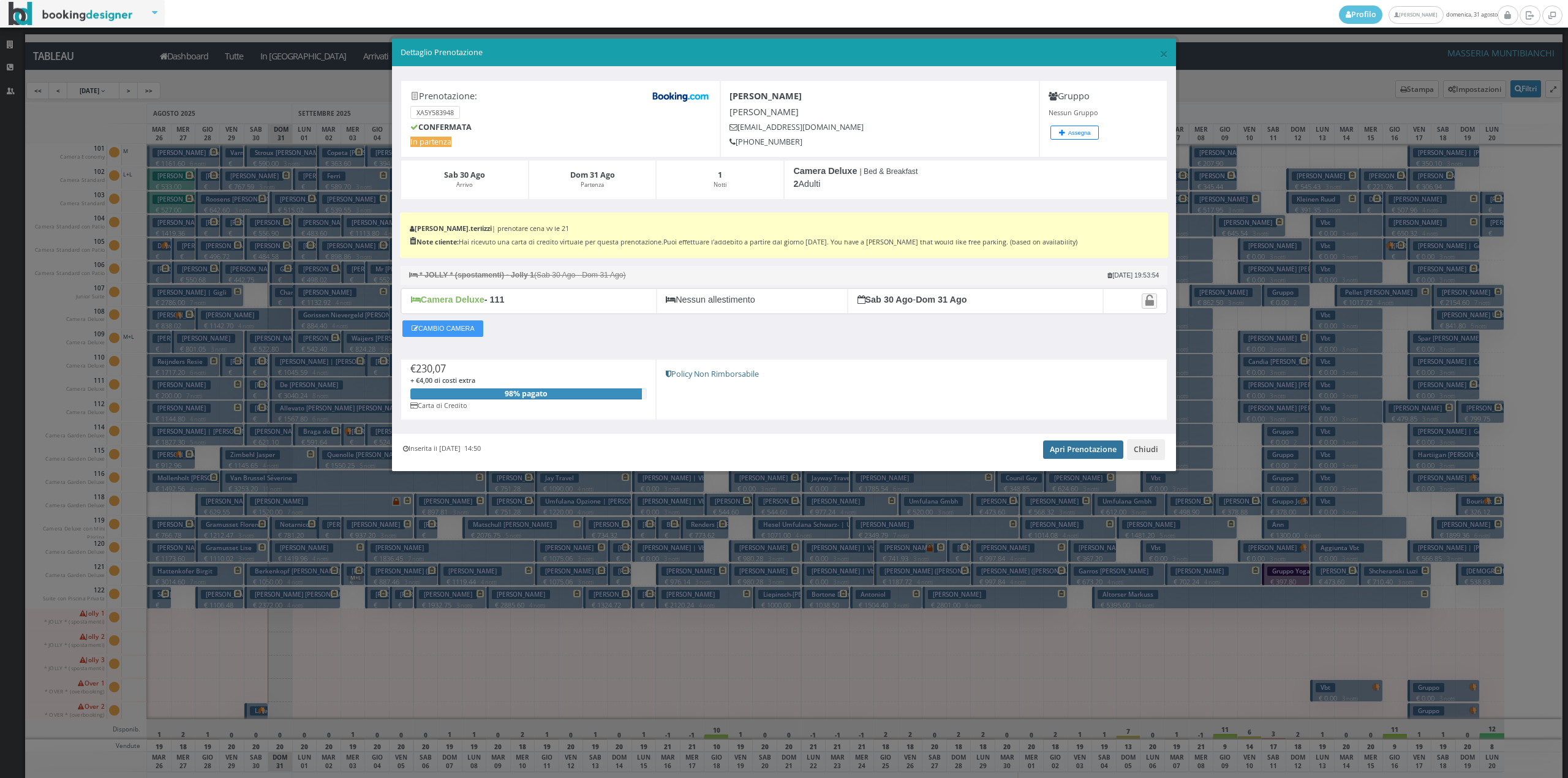
click at [1092, 451] on link "Apri Prenotazione" at bounding box center [1083, 449] width 80 height 19
click at [1147, 447] on button "Chiudi" at bounding box center [1146, 449] width 38 height 20
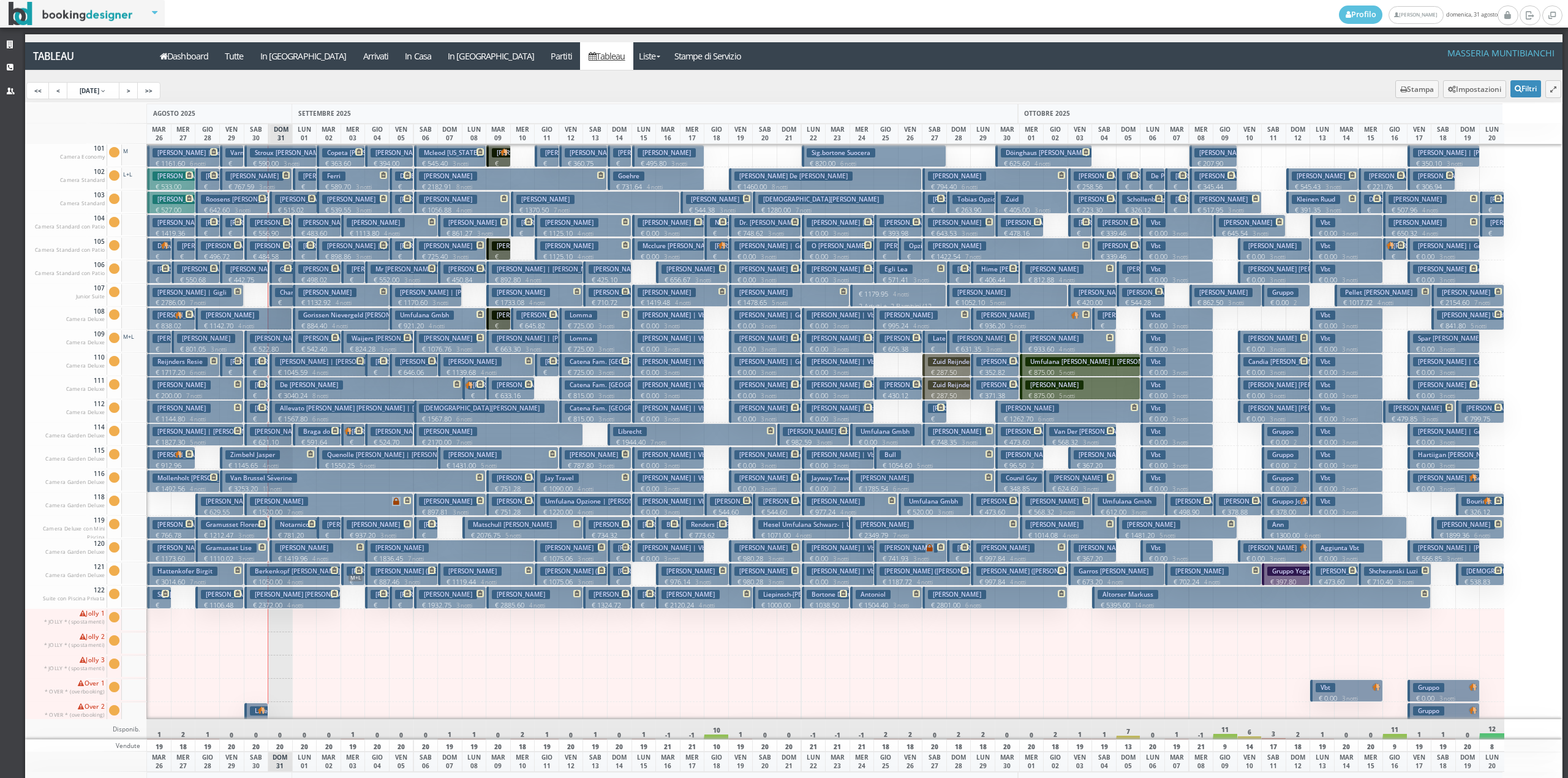
click at [256, 370] on p "€ 261.30 1 notti" at bounding box center [258, 386] width 15 height 38
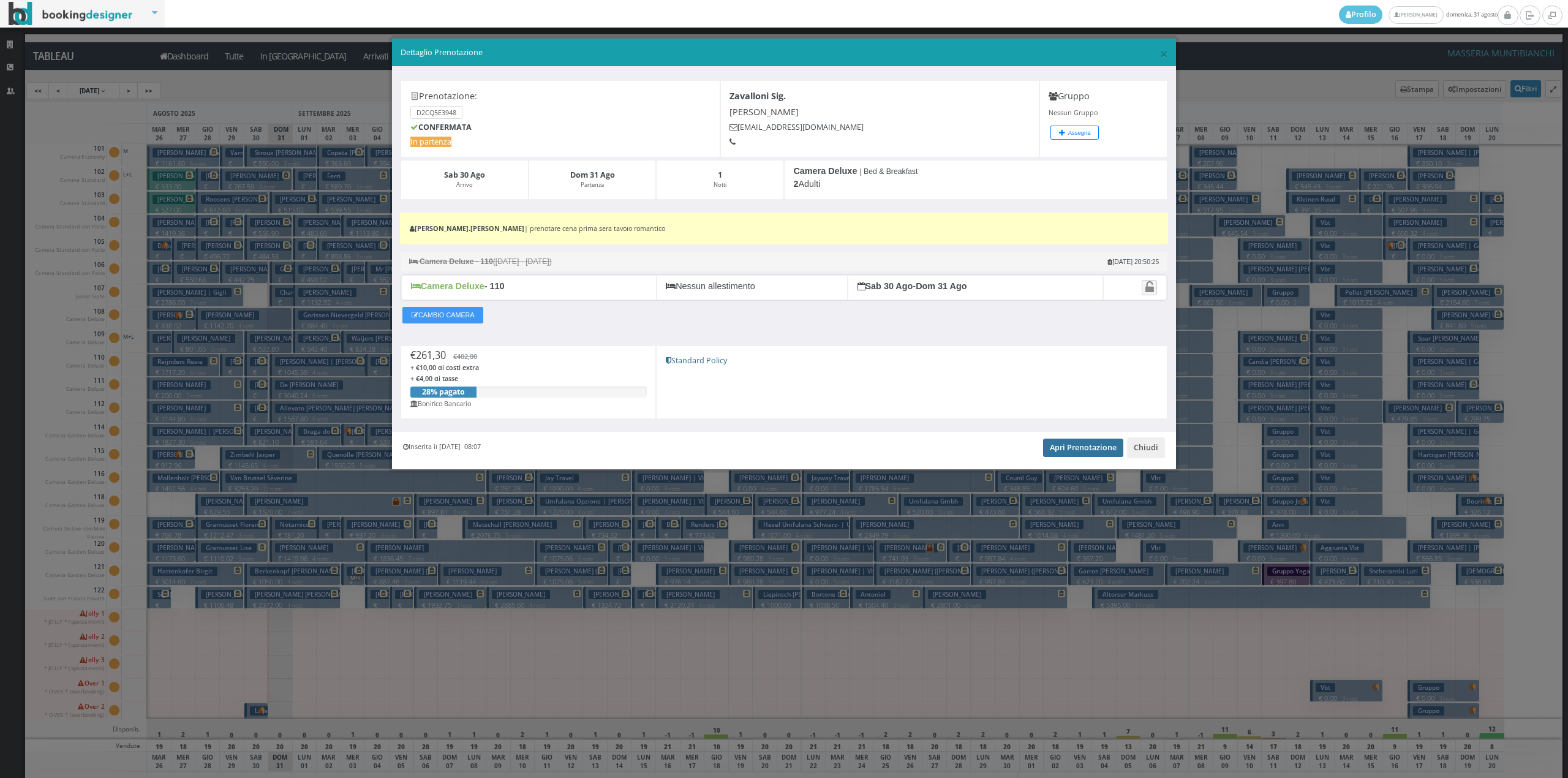
click at [1073, 453] on link "Apri Prenotazione" at bounding box center [1083, 448] width 80 height 19
click at [1149, 449] on button "Chiudi" at bounding box center [1146, 448] width 38 height 20
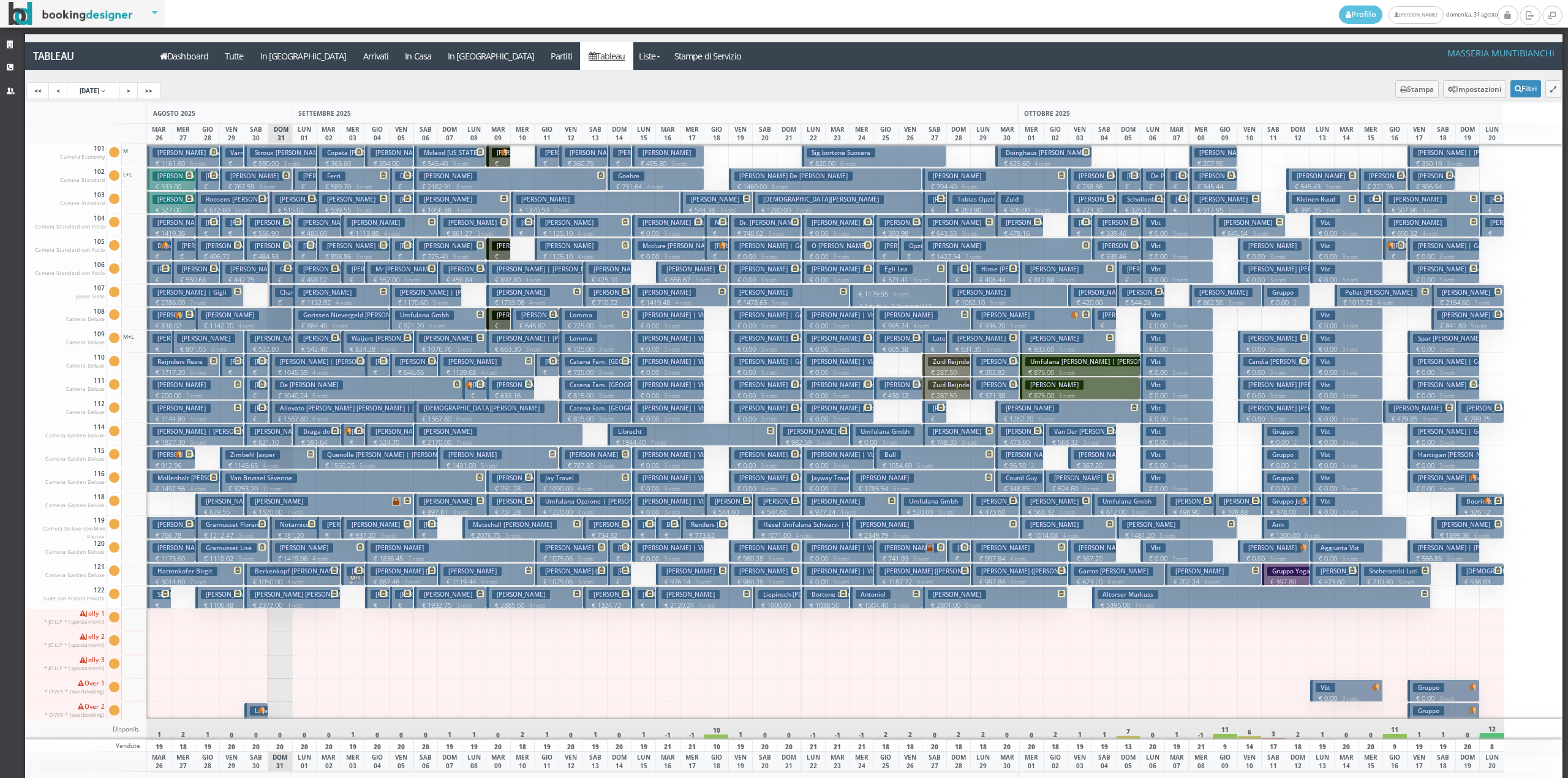
click at [233, 205] on button "Roosens Michael € 642.60 3 notti 2 Adulti" at bounding box center [232, 202] width 73 height 22
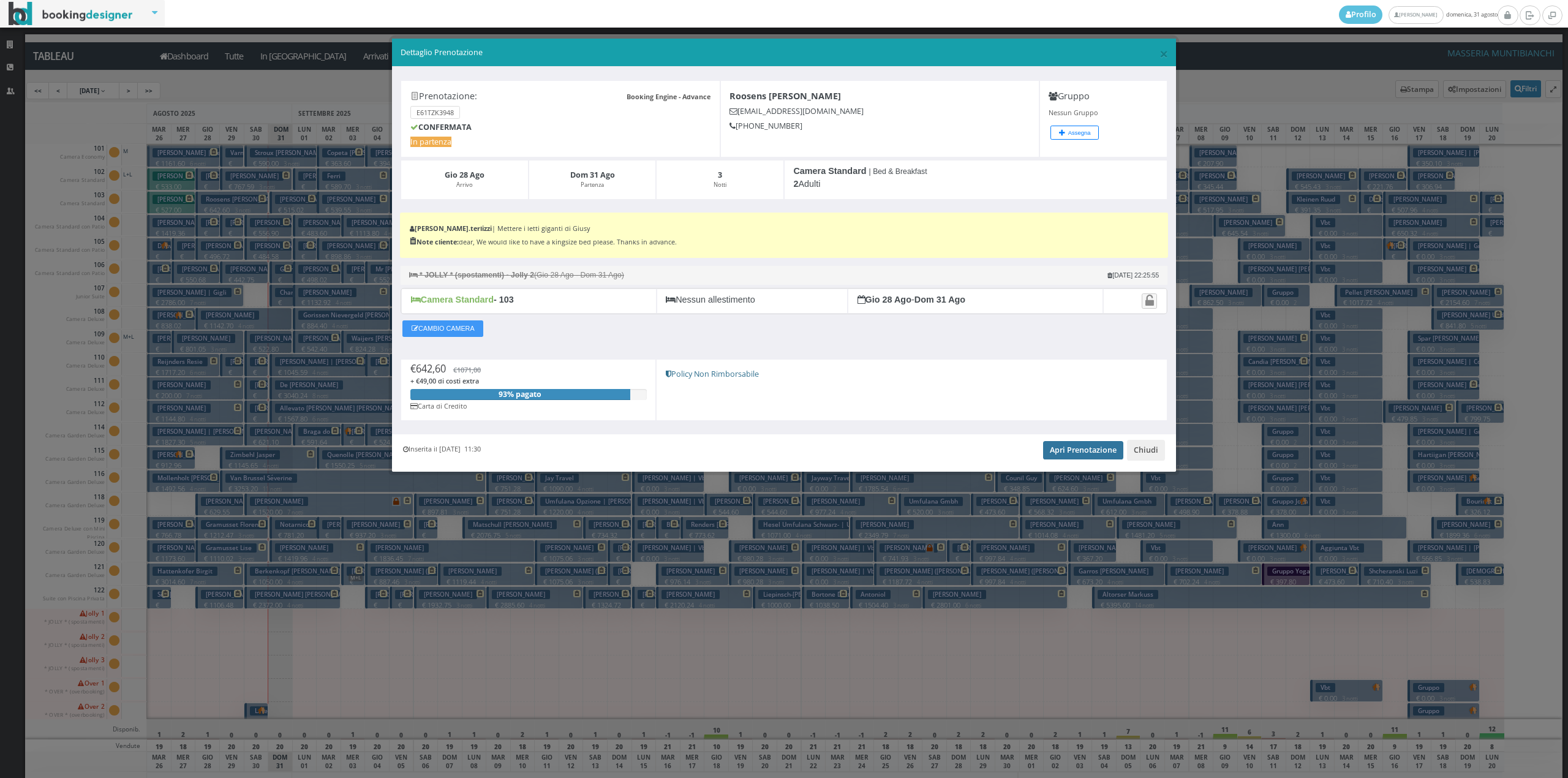
click at [1091, 459] on link "Apri Prenotazione" at bounding box center [1083, 450] width 80 height 19
click at [1134, 459] on button "Chiudi" at bounding box center [1146, 450] width 38 height 20
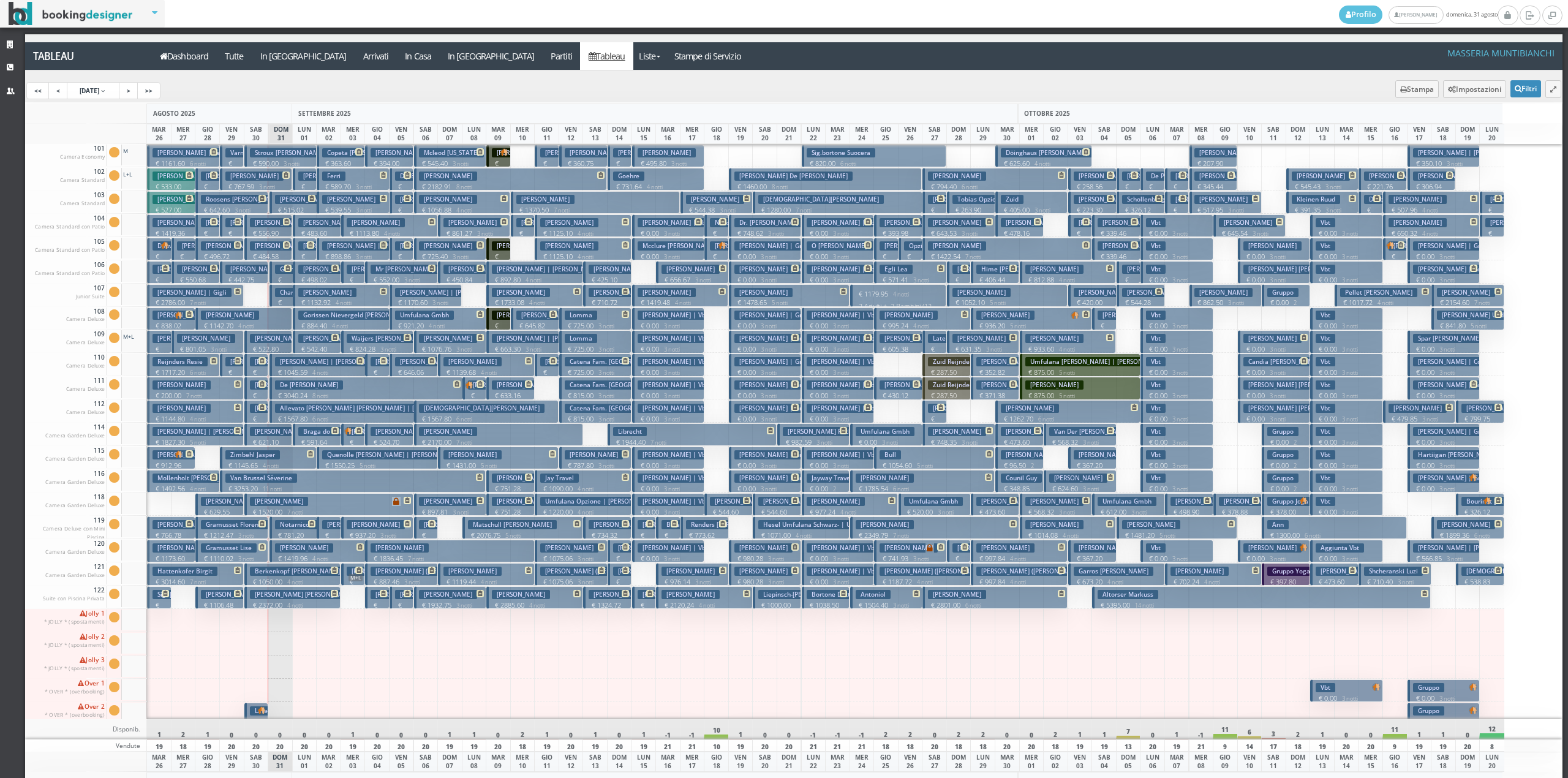
click at [240, 528] on h3 "Gramusset Florence | Gramusset Lise" at bounding box center [262, 525] width 123 height 9
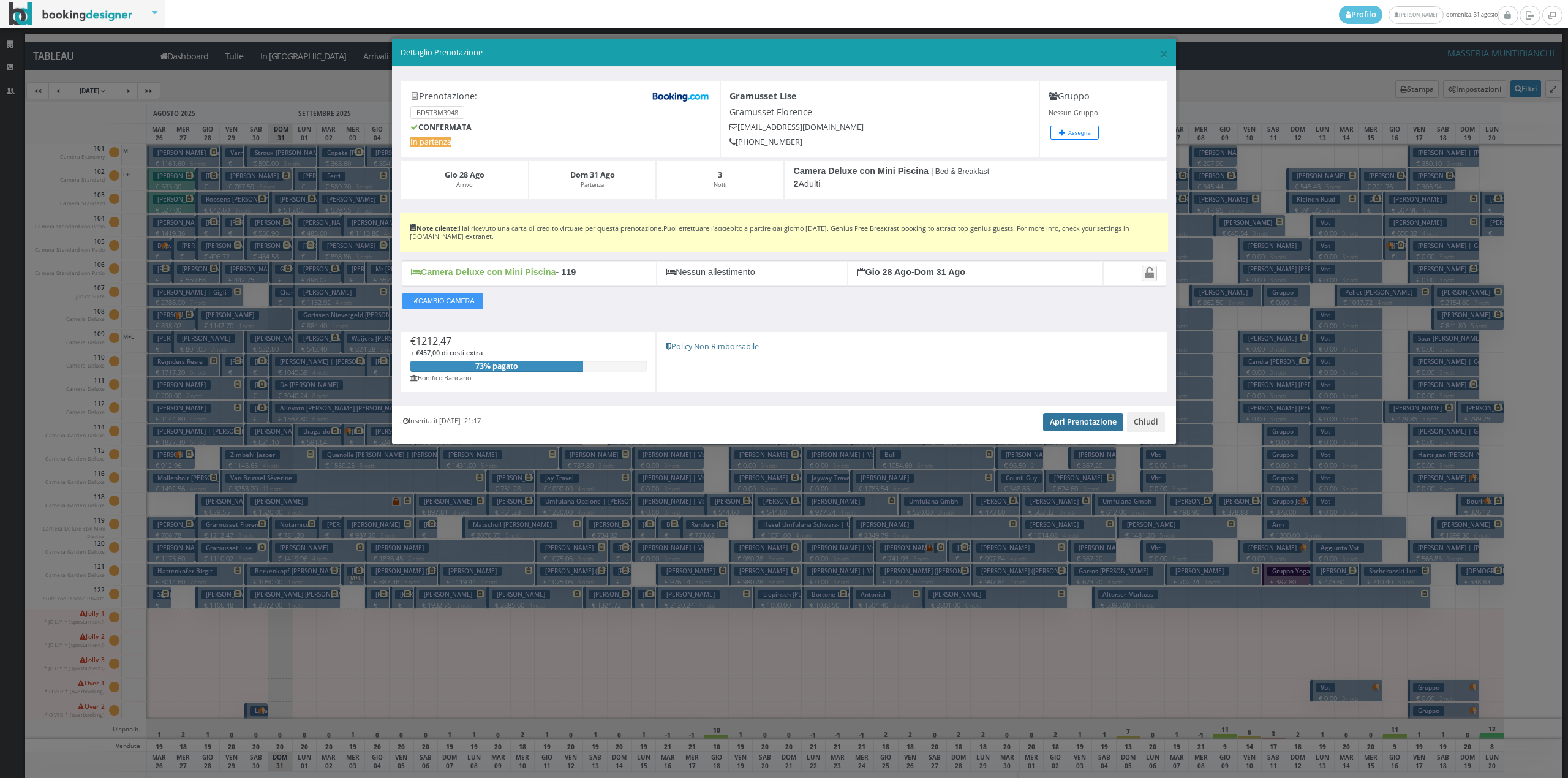
click at [1098, 421] on link "Apri Prenotazione" at bounding box center [1083, 423] width 80 height 19
click at [1148, 429] on button "Chiudi" at bounding box center [1146, 422] width 38 height 20
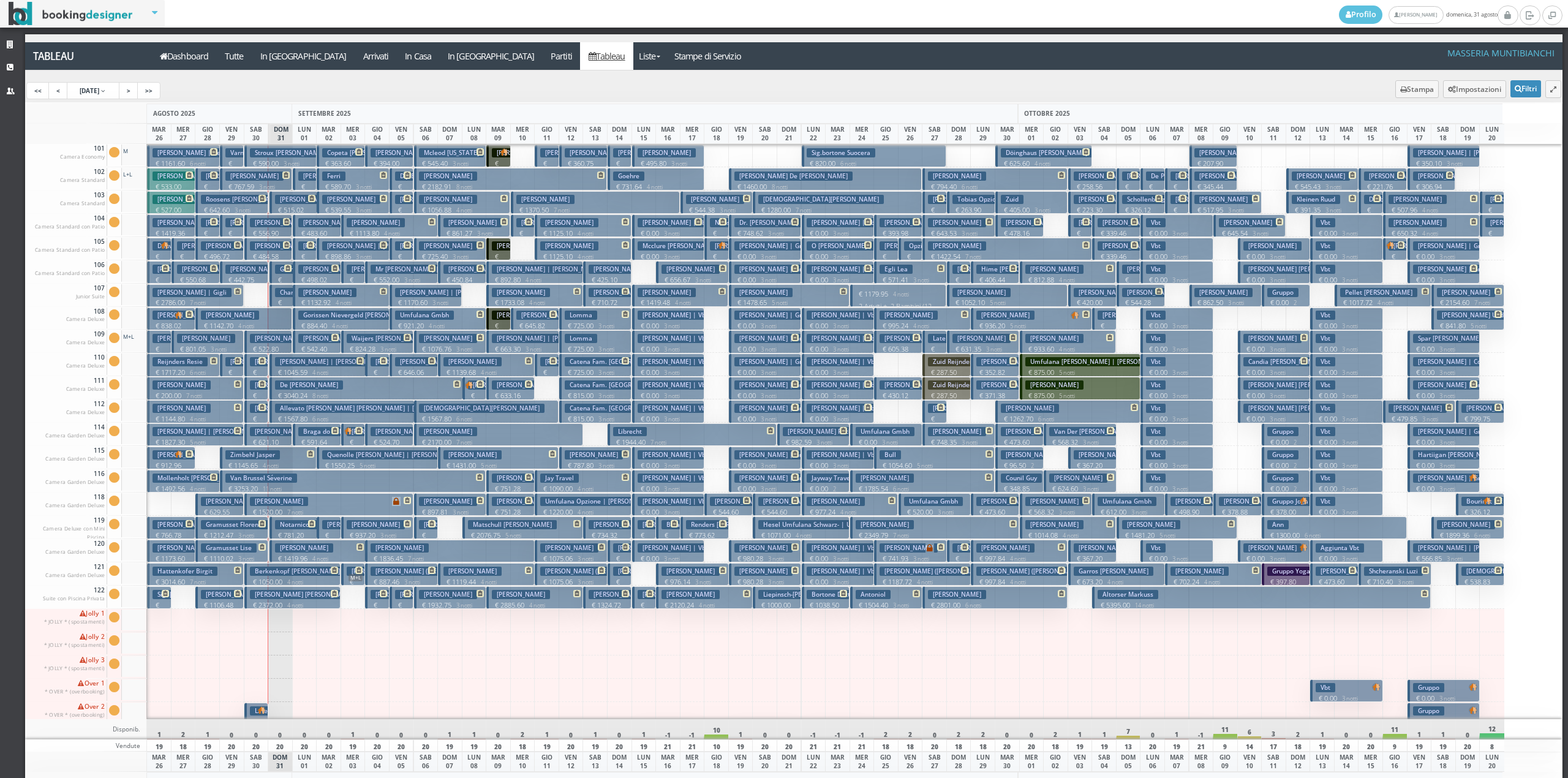
click at [248, 555] on p "€ 1110.02 3 notti" at bounding box center [233, 558] width 63 height 10
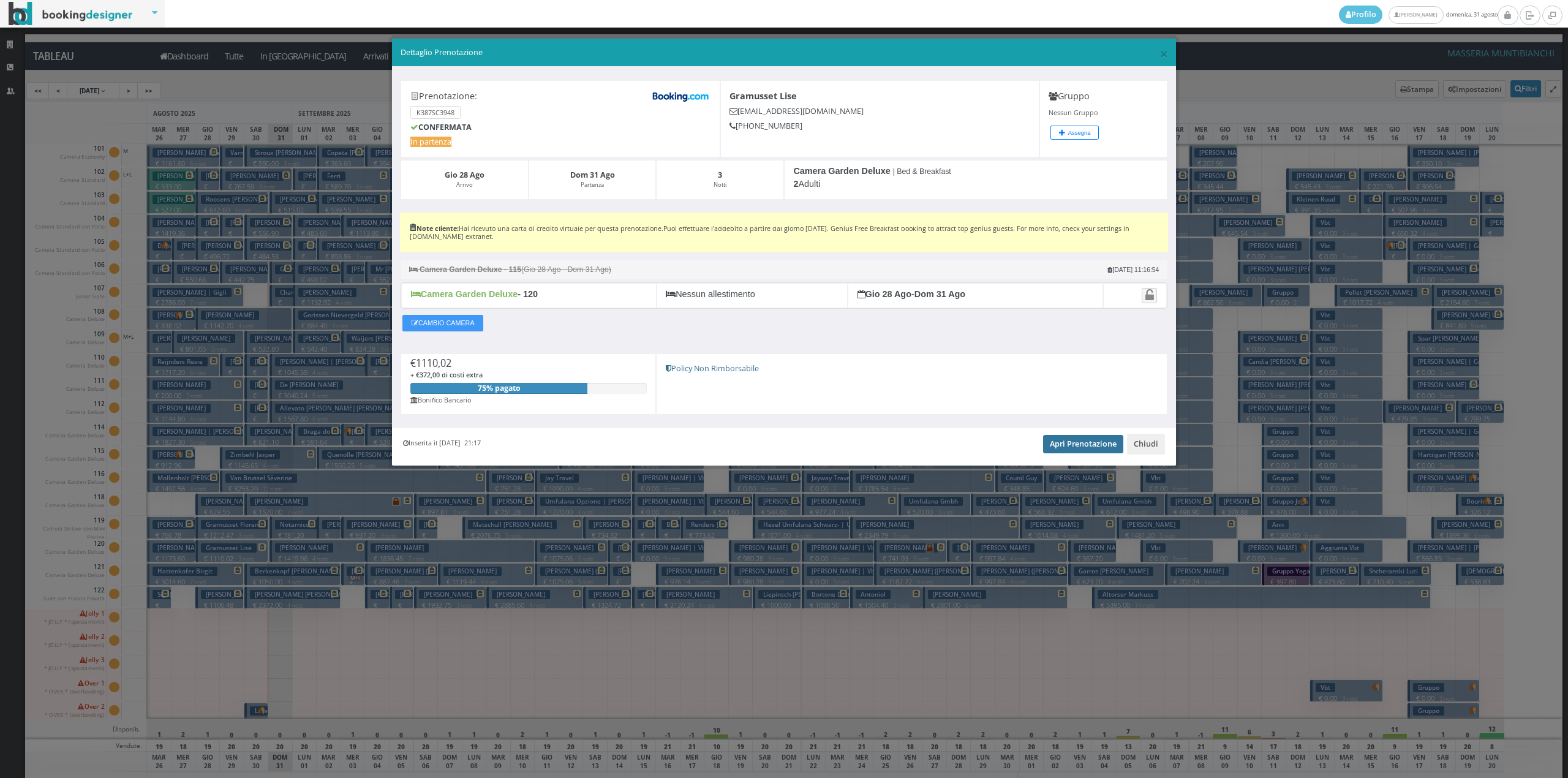
click at [1066, 449] on link "Apri Prenotazione" at bounding box center [1083, 444] width 80 height 19
click at [1145, 446] on button "Chiudi" at bounding box center [1146, 444] width 38 height 20
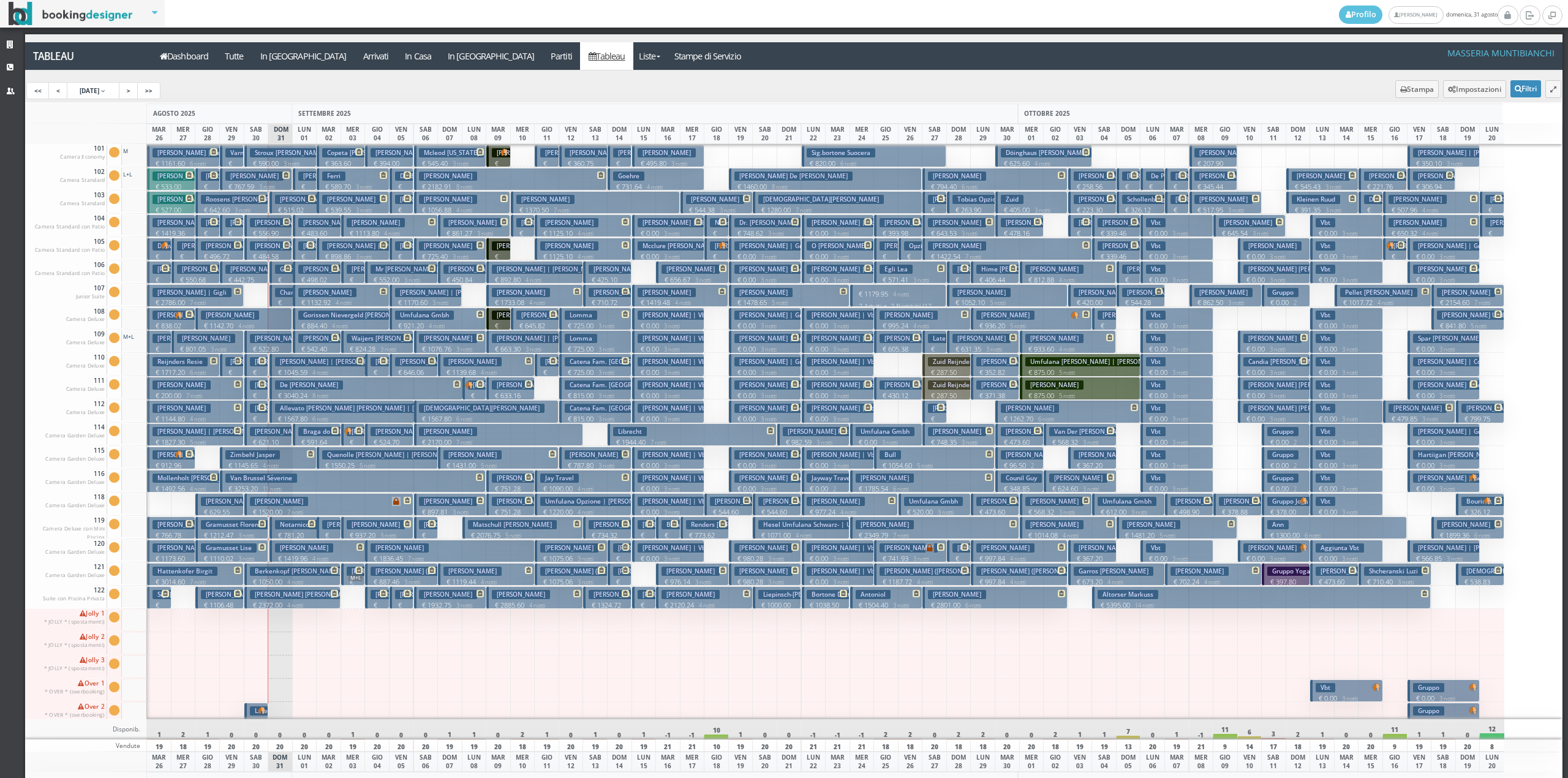
click at [245, 549] on h3 "Gramusset Lise" at bounding box center [229, 548] width 56 height 9
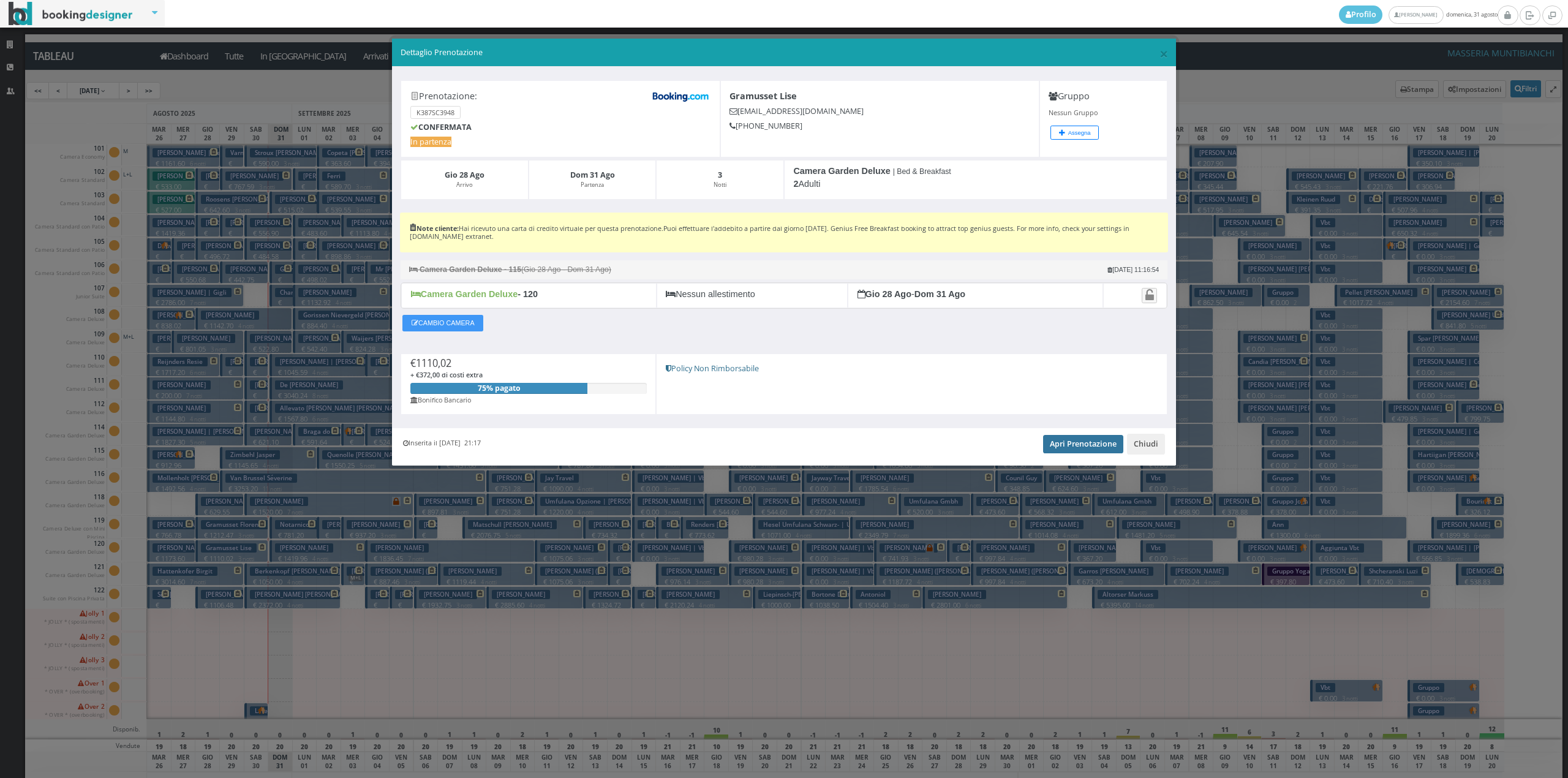
click at [1055, 453] on link "Apri Prenotazione" at bounding box center [1083, 444] width 80 height 19
click at [1157, 449] on button "Chiudi" at bounding box center [1146, 444] width 38 height 20
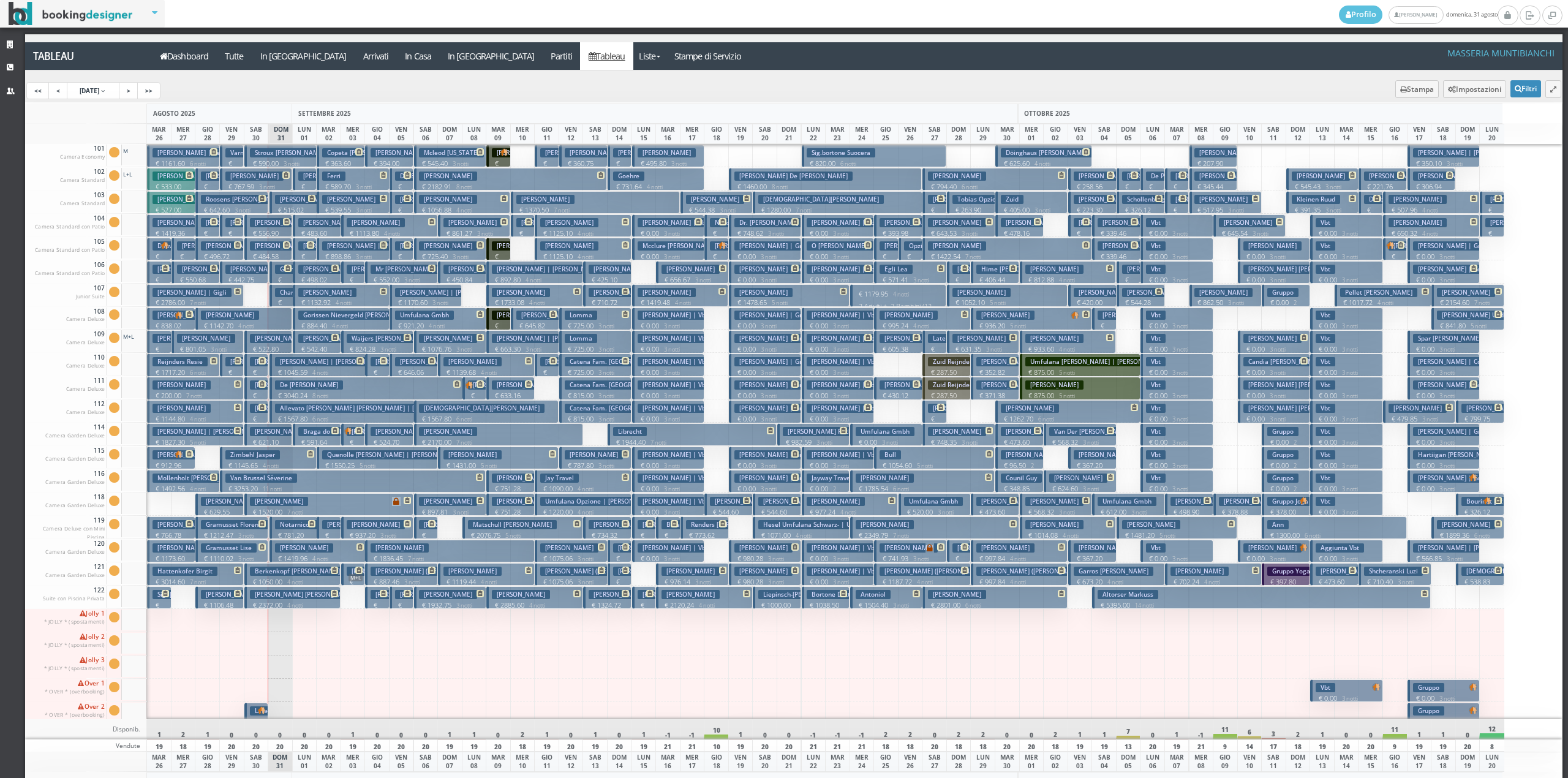
click at [244, 528] on h3 "Gramusset Florence | Gramusset Lise" at bounding box center [262, 525] width 123 height 9
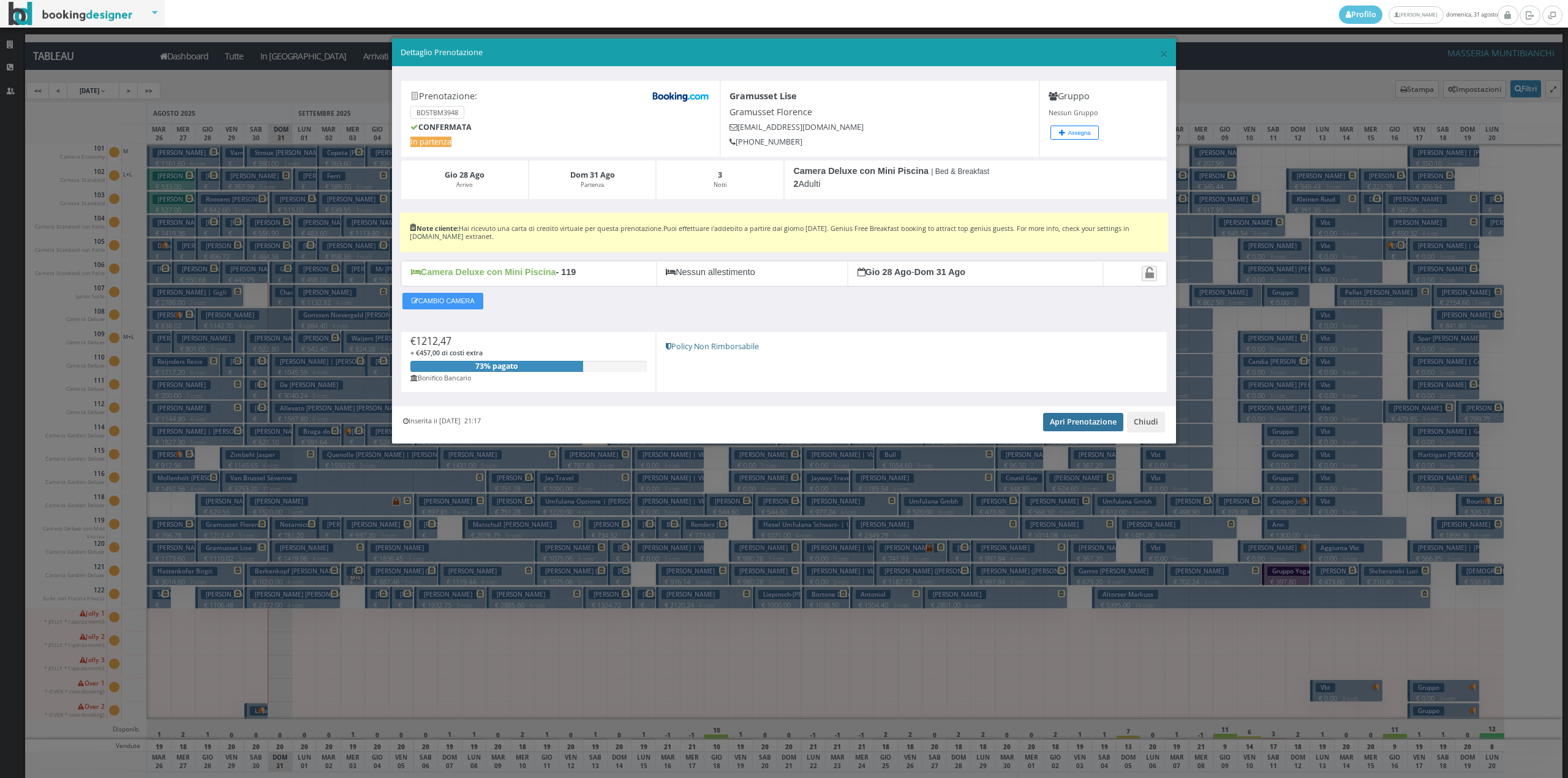
click at [1061, 427] on link "Apri Prenotazione" at bounding box center [1083, 423] width 80 height 19
click at [1142, 426] on button "Chiudi" at bounding box center [1146, 422] width 38 height 20
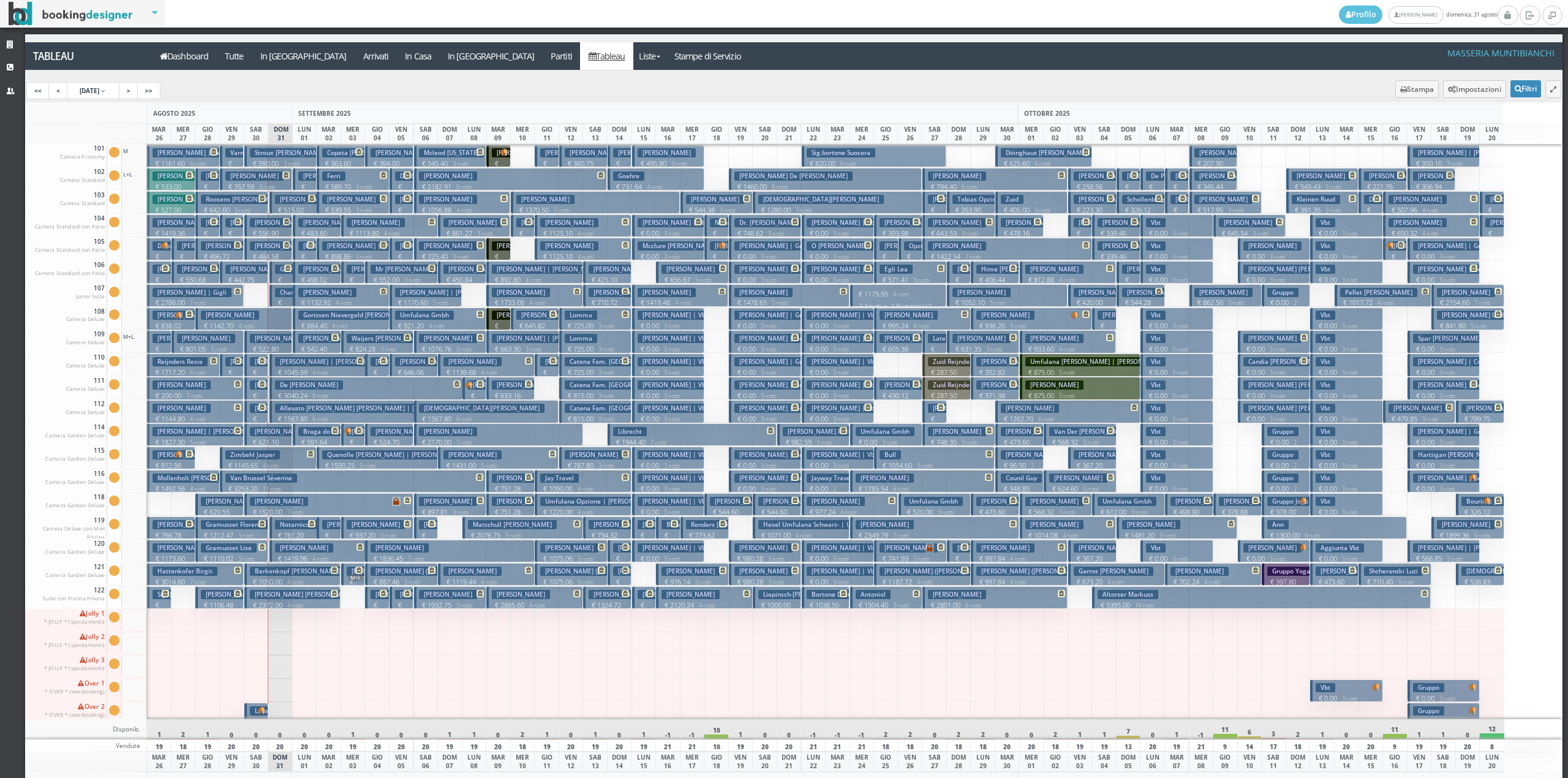
click at [286, 415] on p "€ 1567.80 6 notti" at bounding box center [343, 419] width 136 height 10
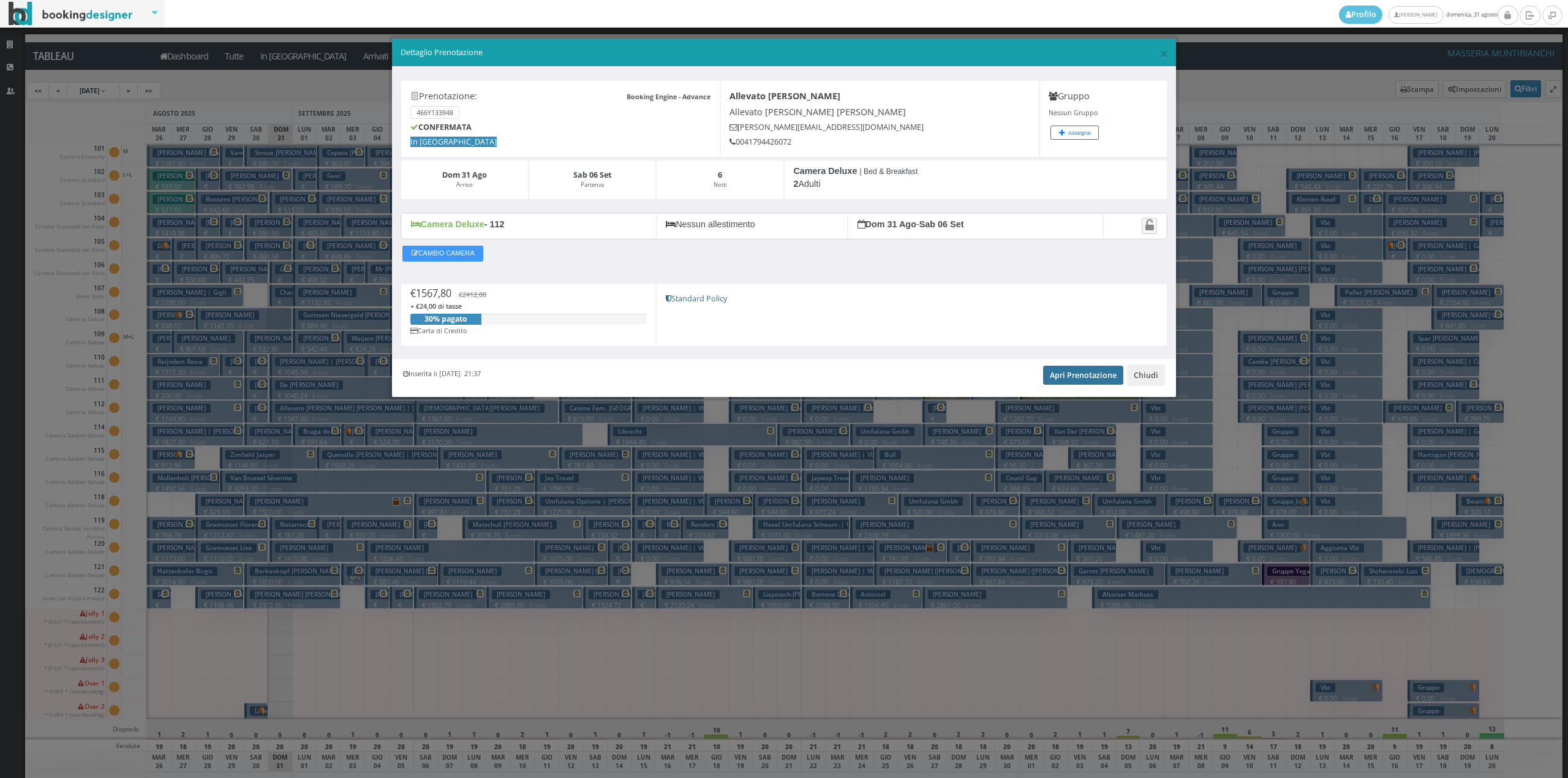
click at [1109, 371] on link "Apri Prenotazione" at bounding box center [1083, 375] width 80 height 19
click at [1150, 381] on button "Chiudi" at bounding box center [1146, 375] width 38 height 20
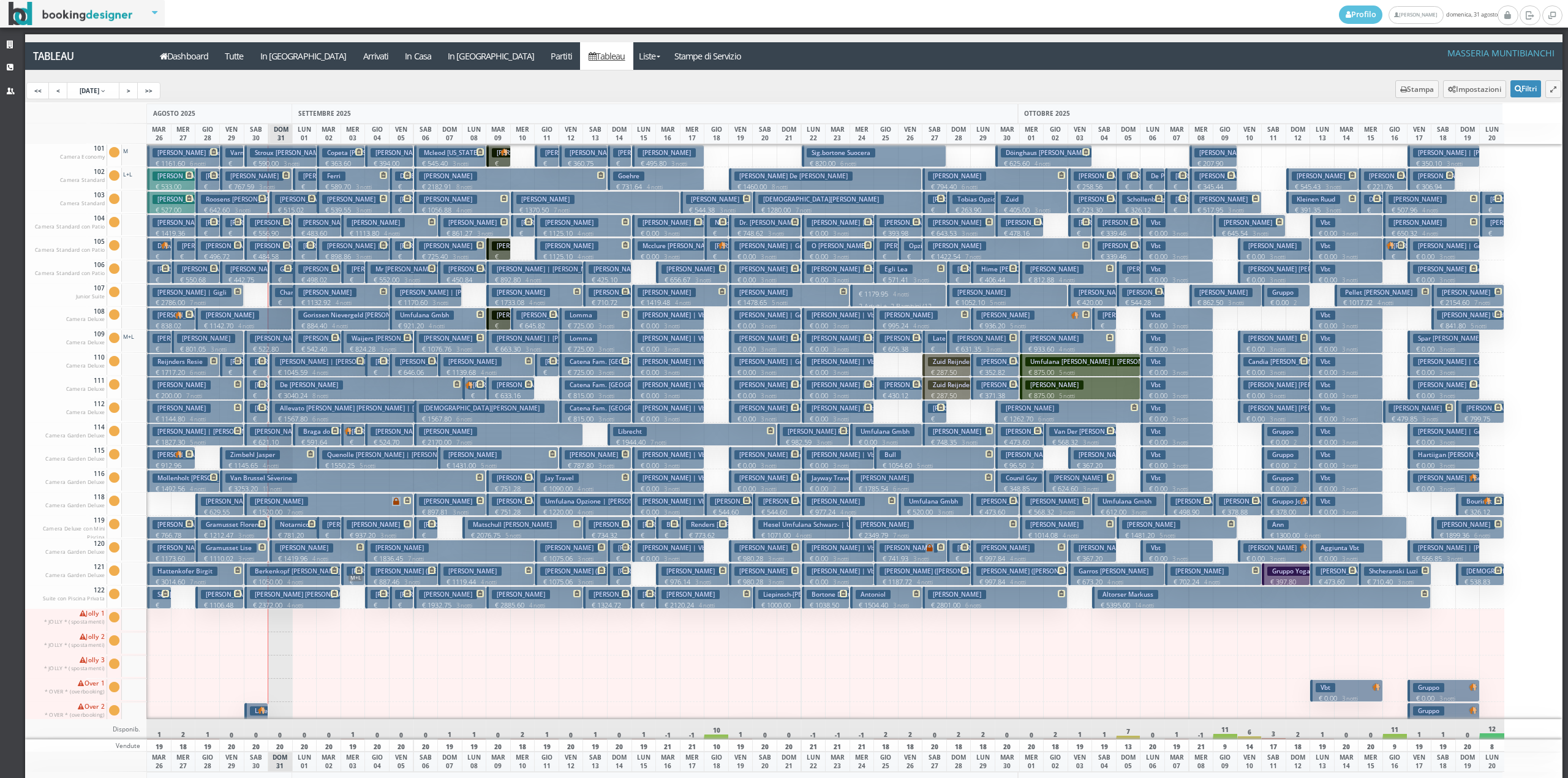
click at [788, 436] on h3 "Van Kempen Puck" at bounding box center [820, 432] width 74 height 9
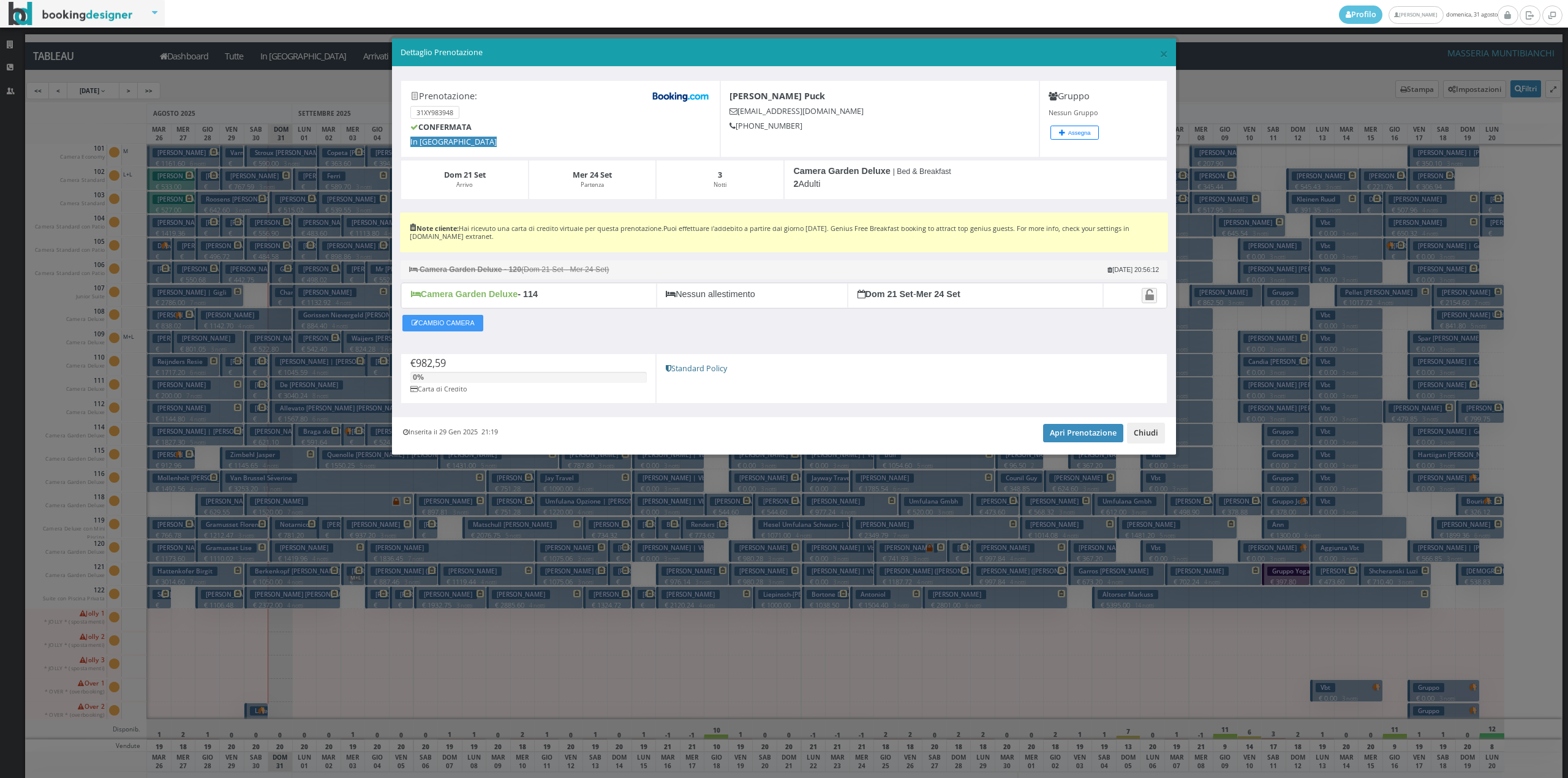
click at [1154, 435] on button "Chiudi" at bounding box center [1146, 433] width 38 height 20
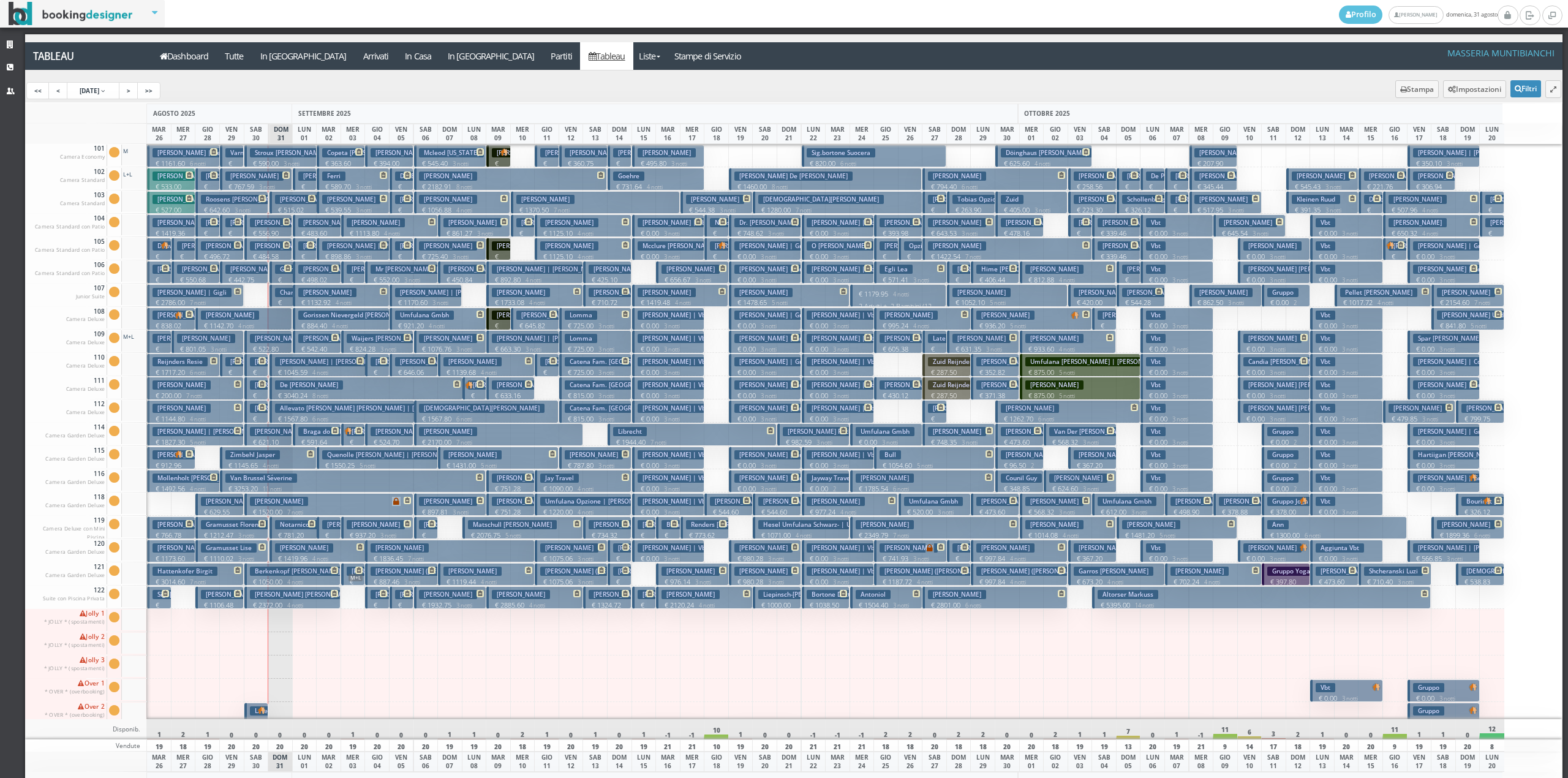
click at [795, 441] on p "€ 982.59 3 notti" at bounding box center [814, 442] width 63 height 10
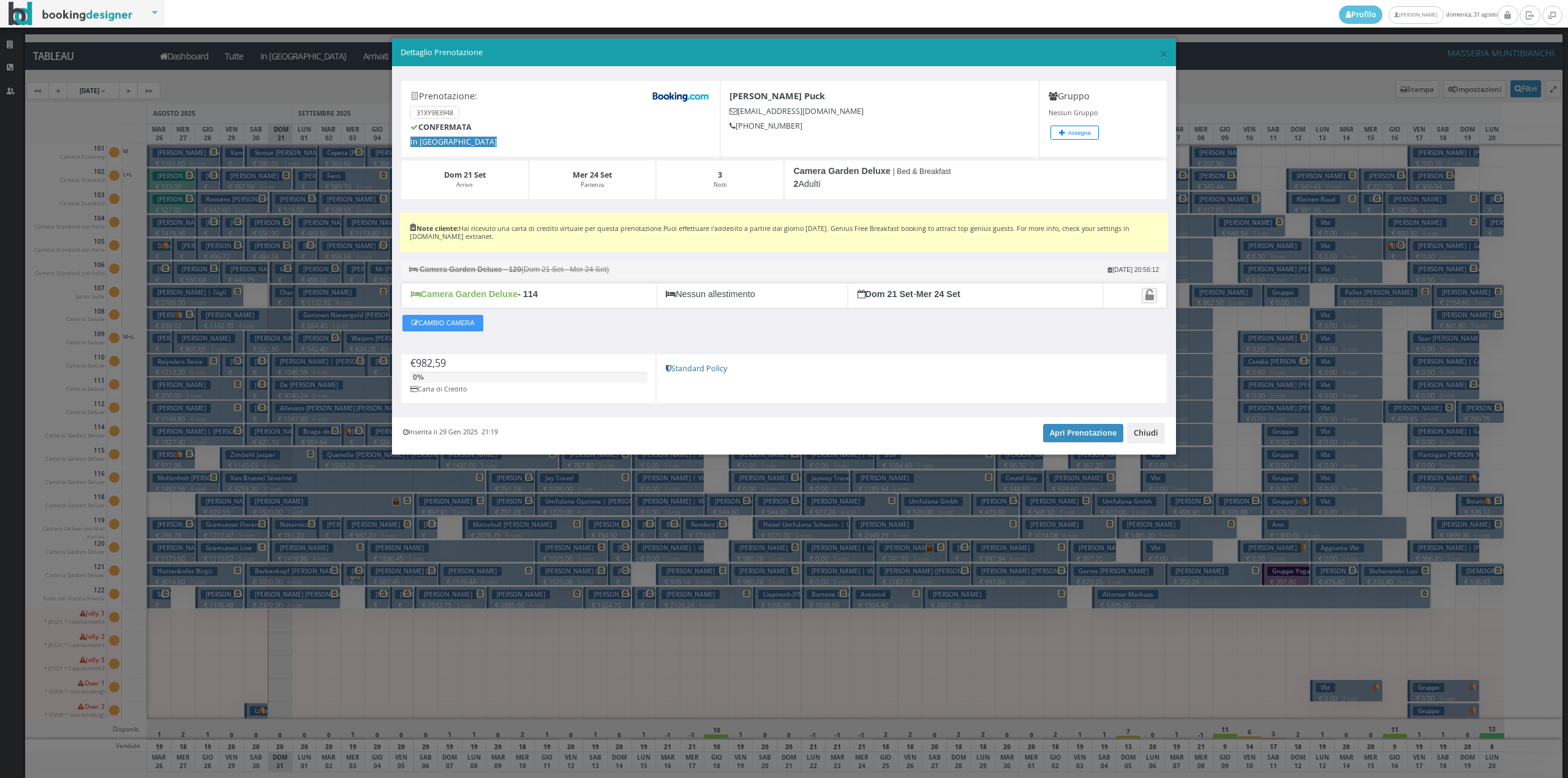
click at [1147, 442] on button "Chiudi" at bounding box center [1146, 433] width 38 height 20
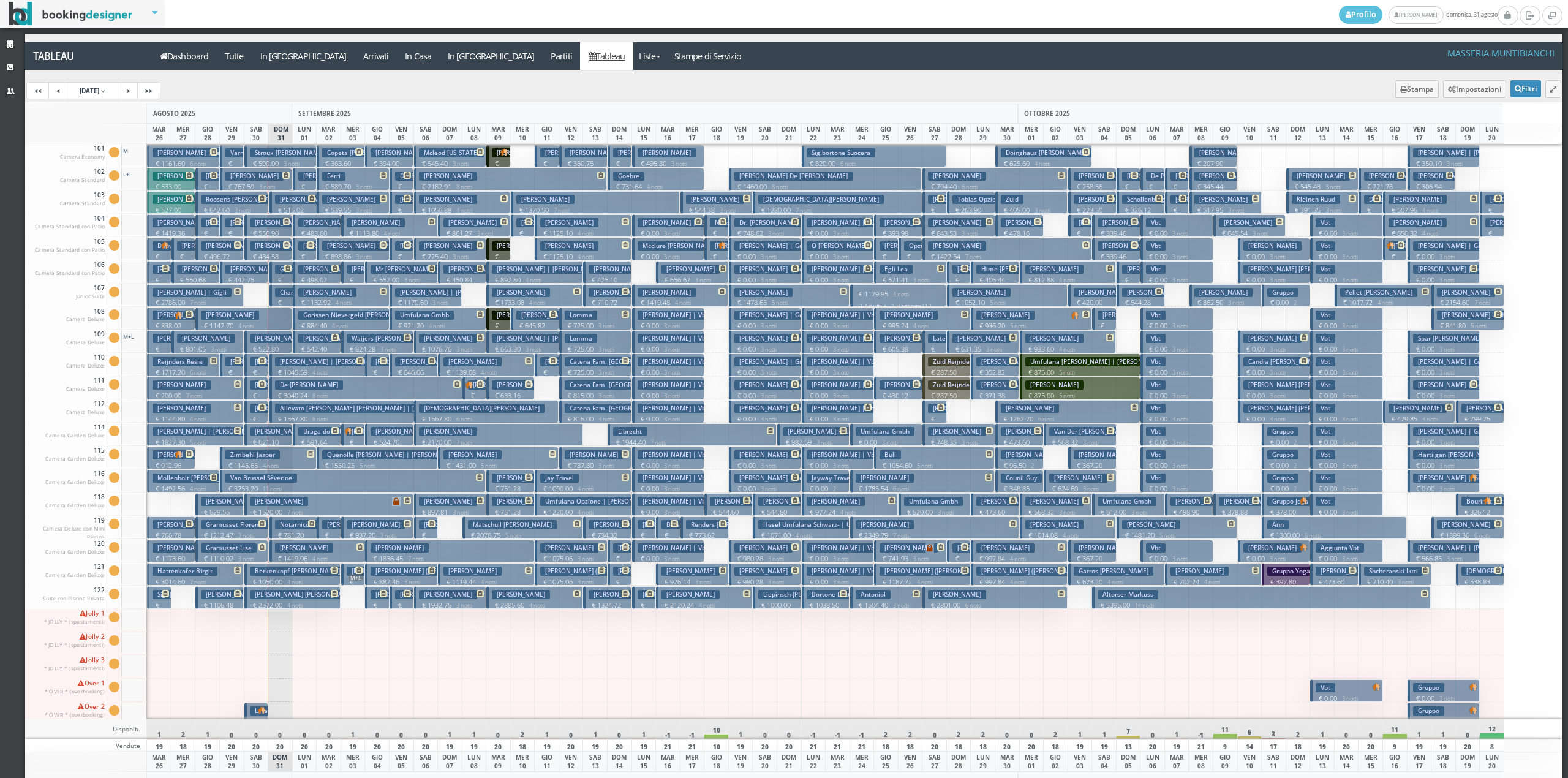
click at [229, 523] on h3 "Gramusset Florence | Gramusset Lise" at bounding box center [262, 525] width 123 height 9
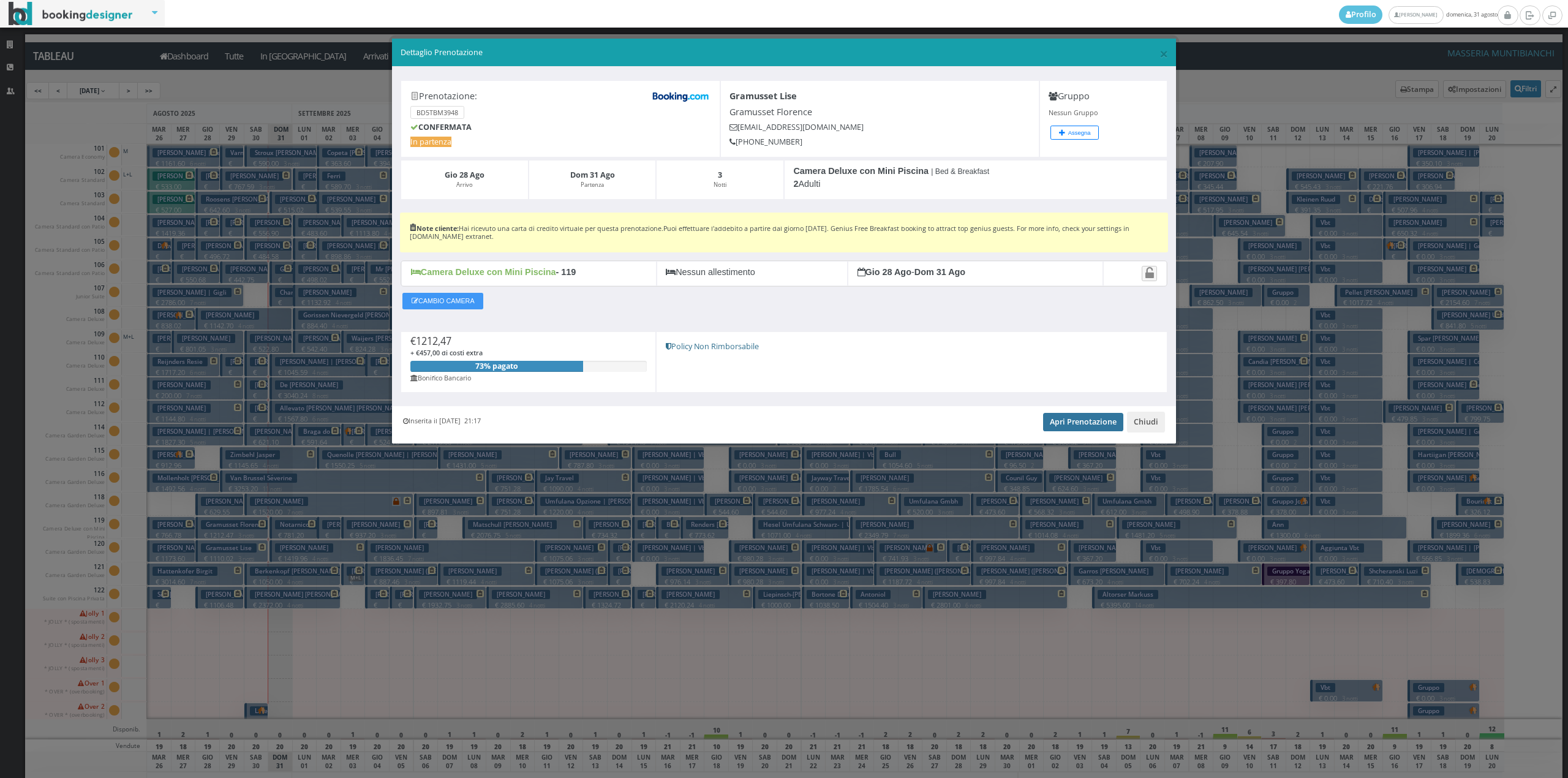
click at [1101, 425] on link "Apri Prenotazione" at bounding box center [1083, 423] width 80 height 19
click at [1159, 419] on button "Chiudi" at bounding box center [1146, 422] width 38 height 20
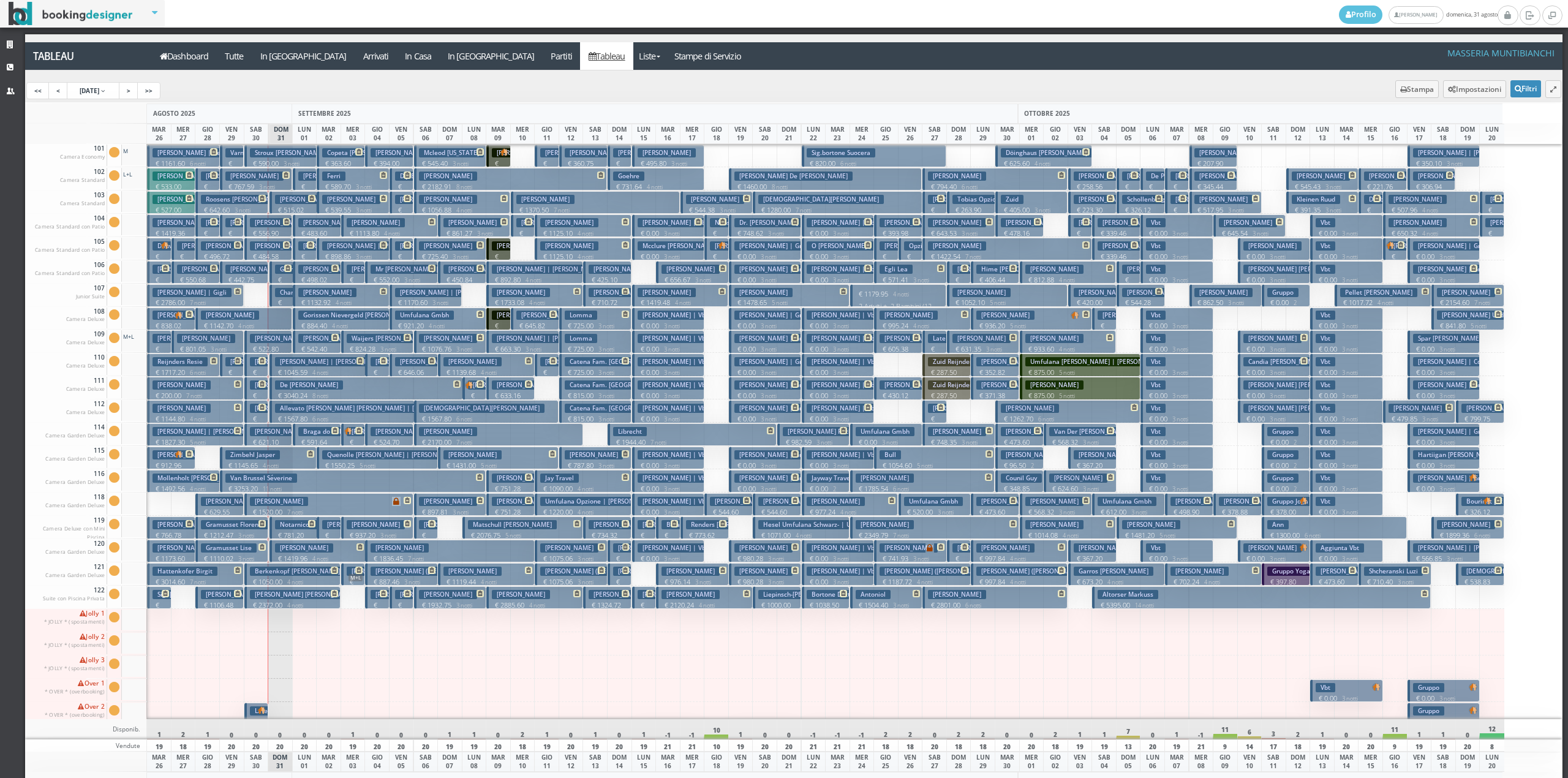
click at [238, 547] on h3 "Gramusset Lise" at bounding box center [229, 548] width 56 height 9
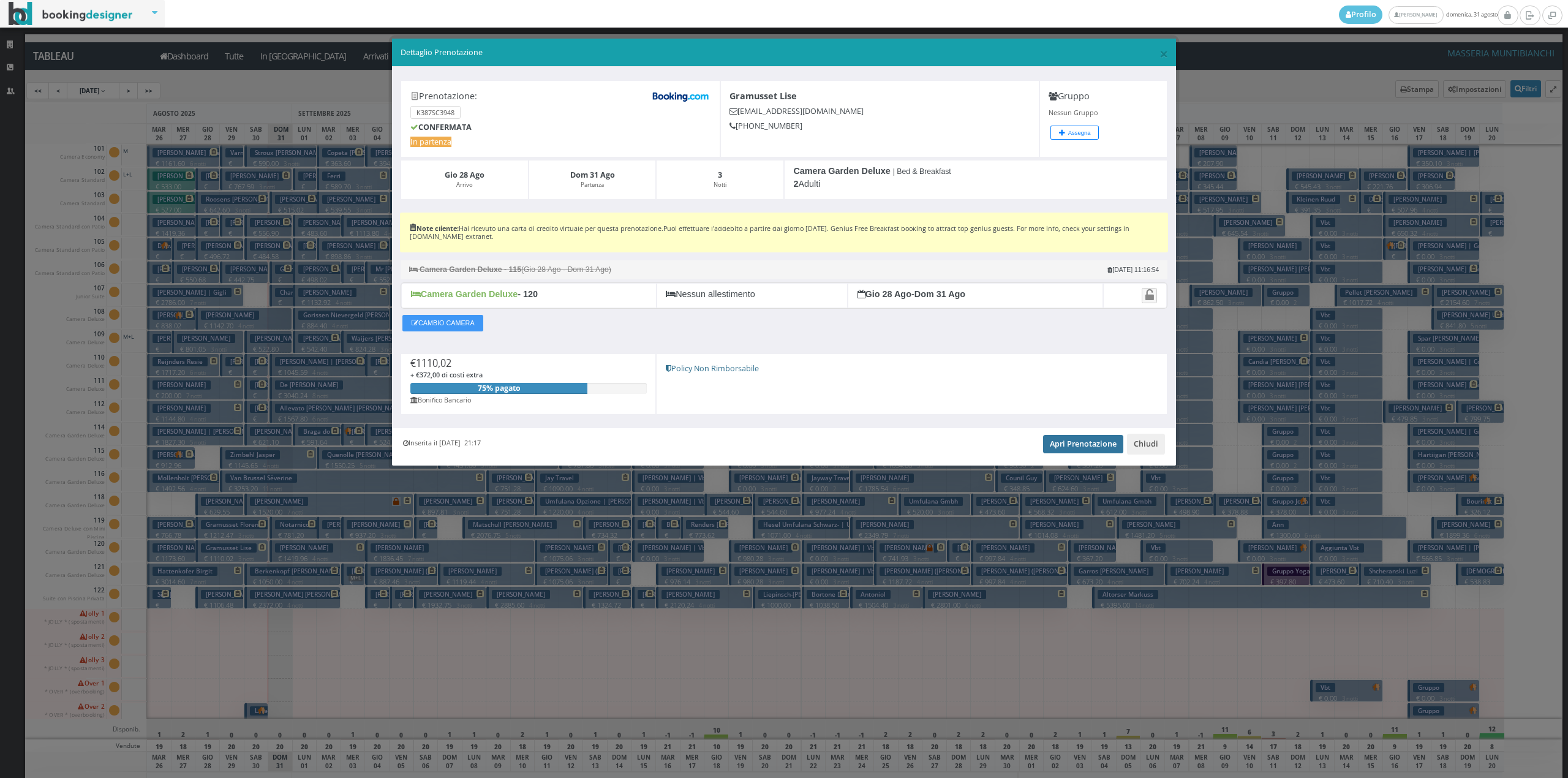
click at [1092, 453] on link "Apri Prenotazione" at bounding box center [1083, 444] width 80 height 19
click at [1137, 445] on button "Chiudi" at bounding box center [1146, 444] width 38 height 20
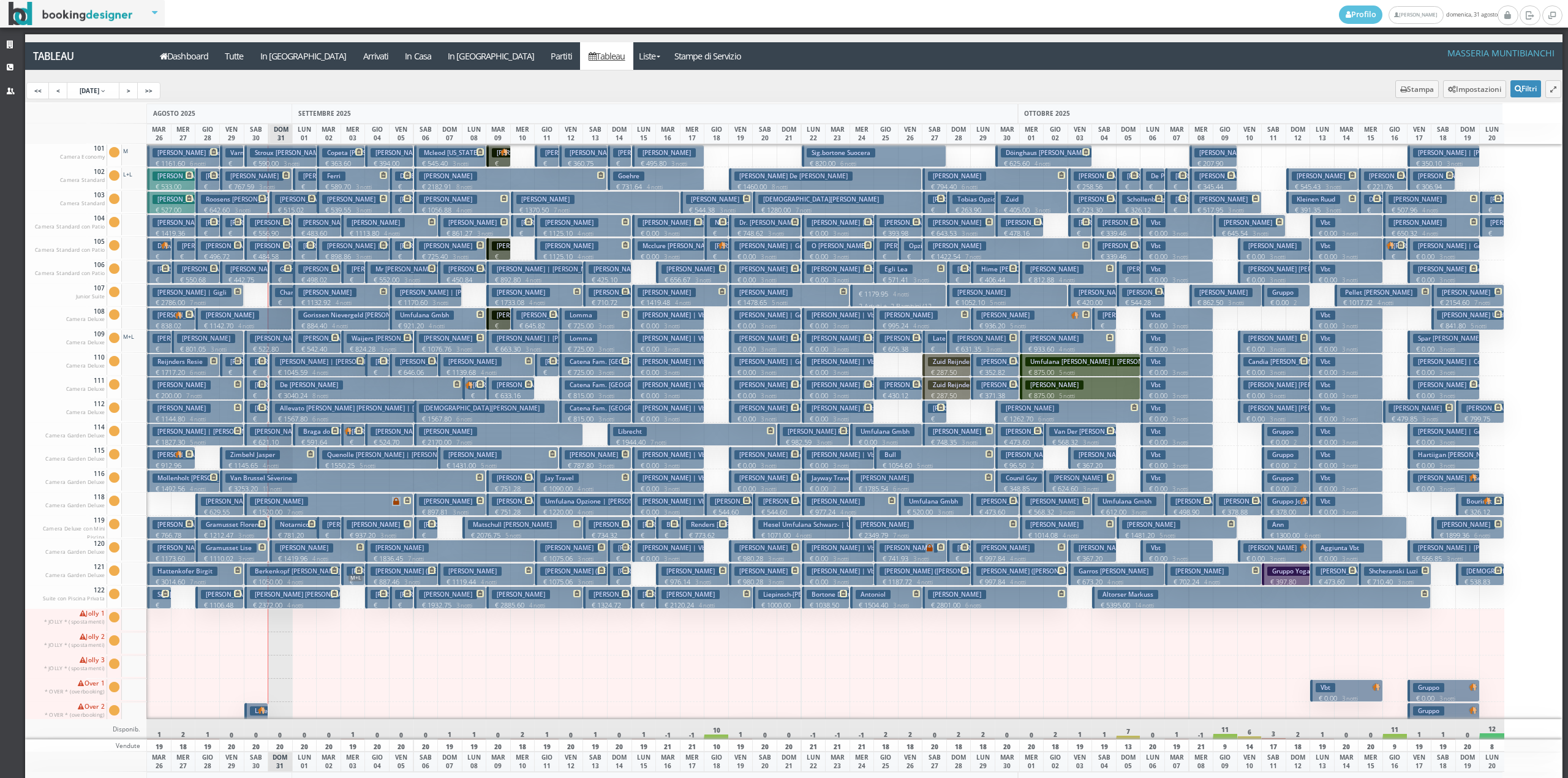
click at [248, 526] on h3 "Gramusset Florence | Gramusset Lise" at bounding box center [262, 525] width 123 height 9
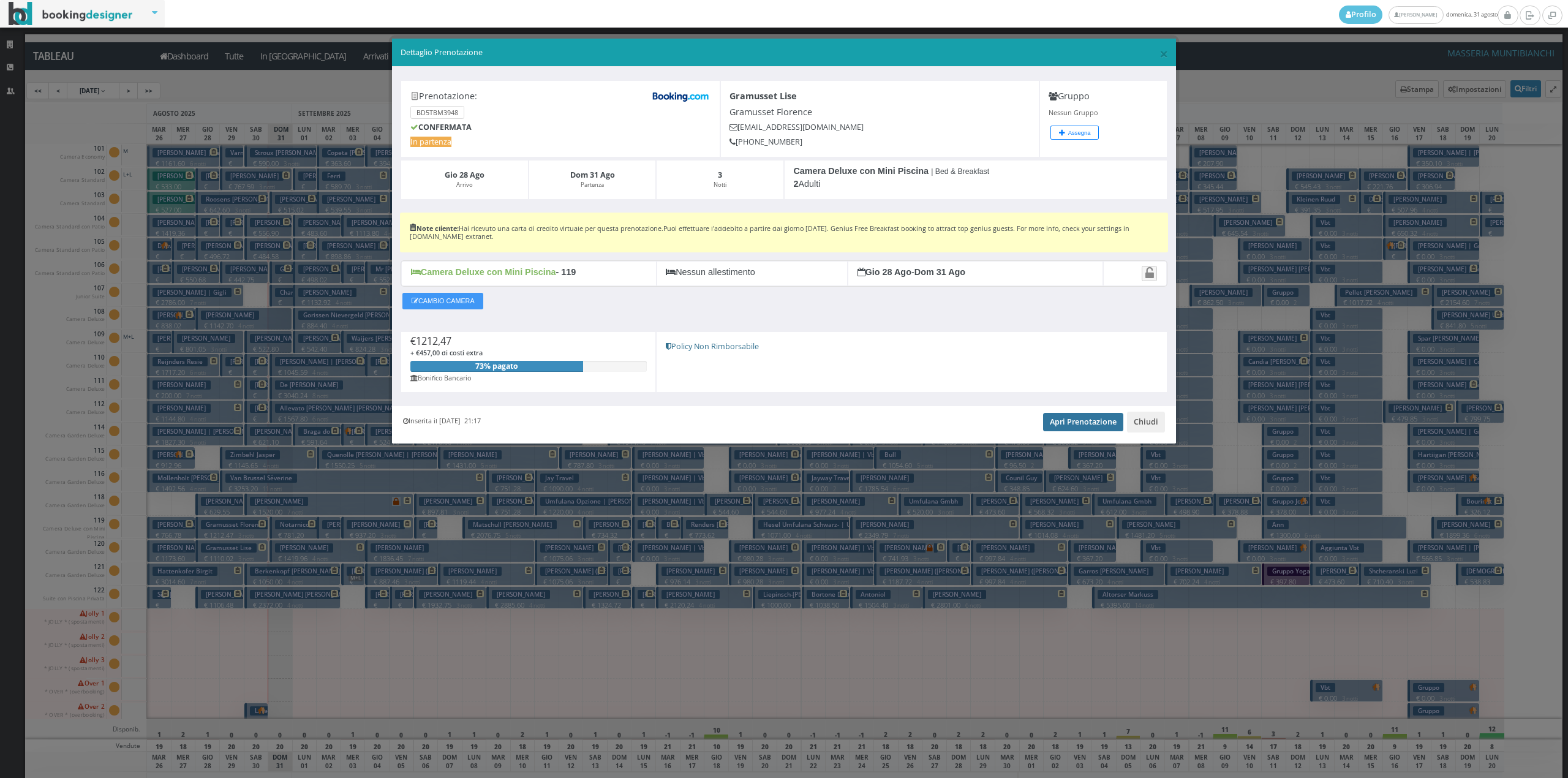
click at [1084, 421] on link "Apri Prenotazione" at bounding box center [1083, 423] width 80 height 19
click at [1146, 429] on button "Chiudi" at bounding box center [1146, 422] width 38 height 20
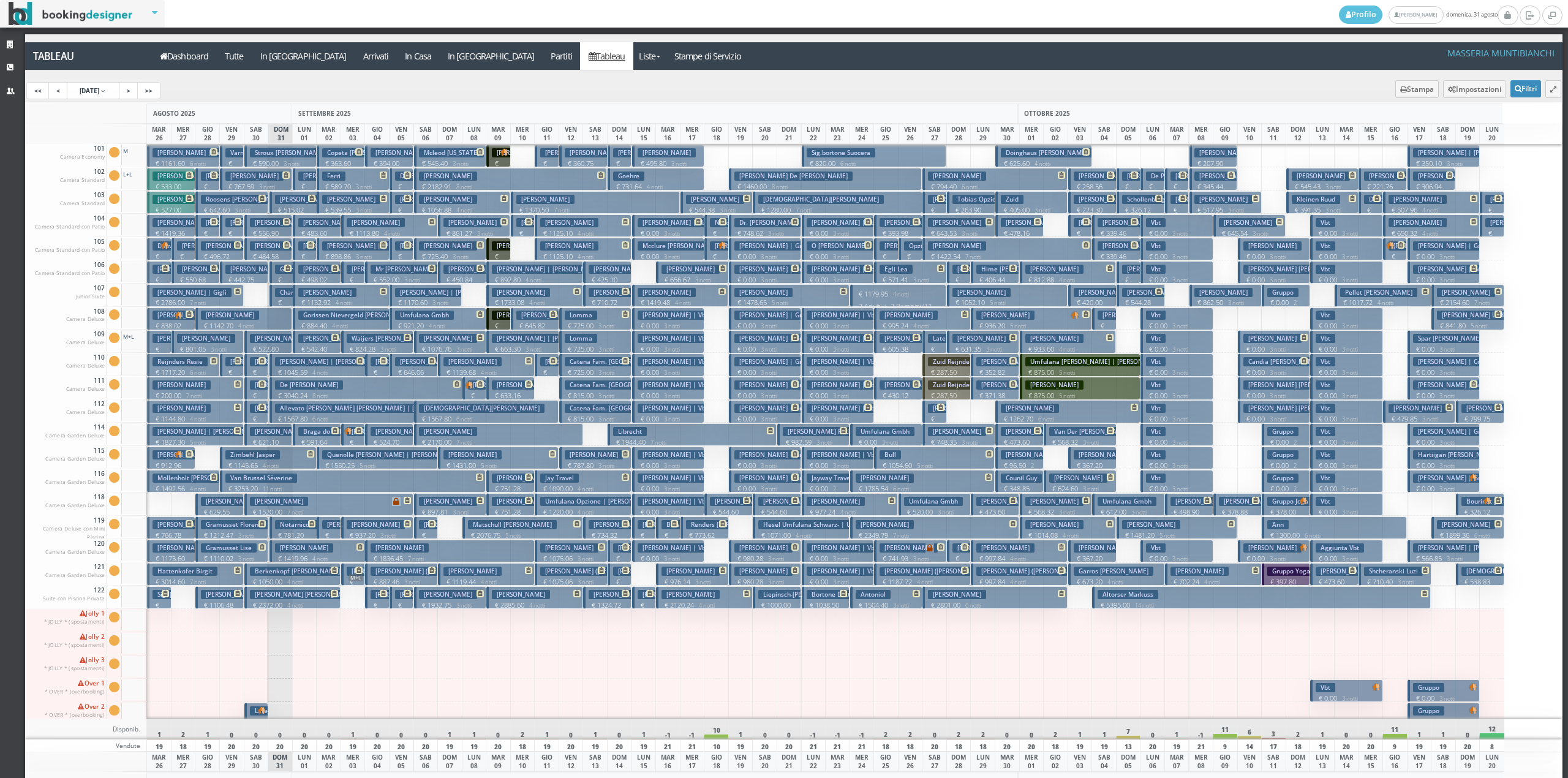
click at [232, 552] on h3 "Gramusset Lise" at bounding box center [229, 548] width 56 height 9
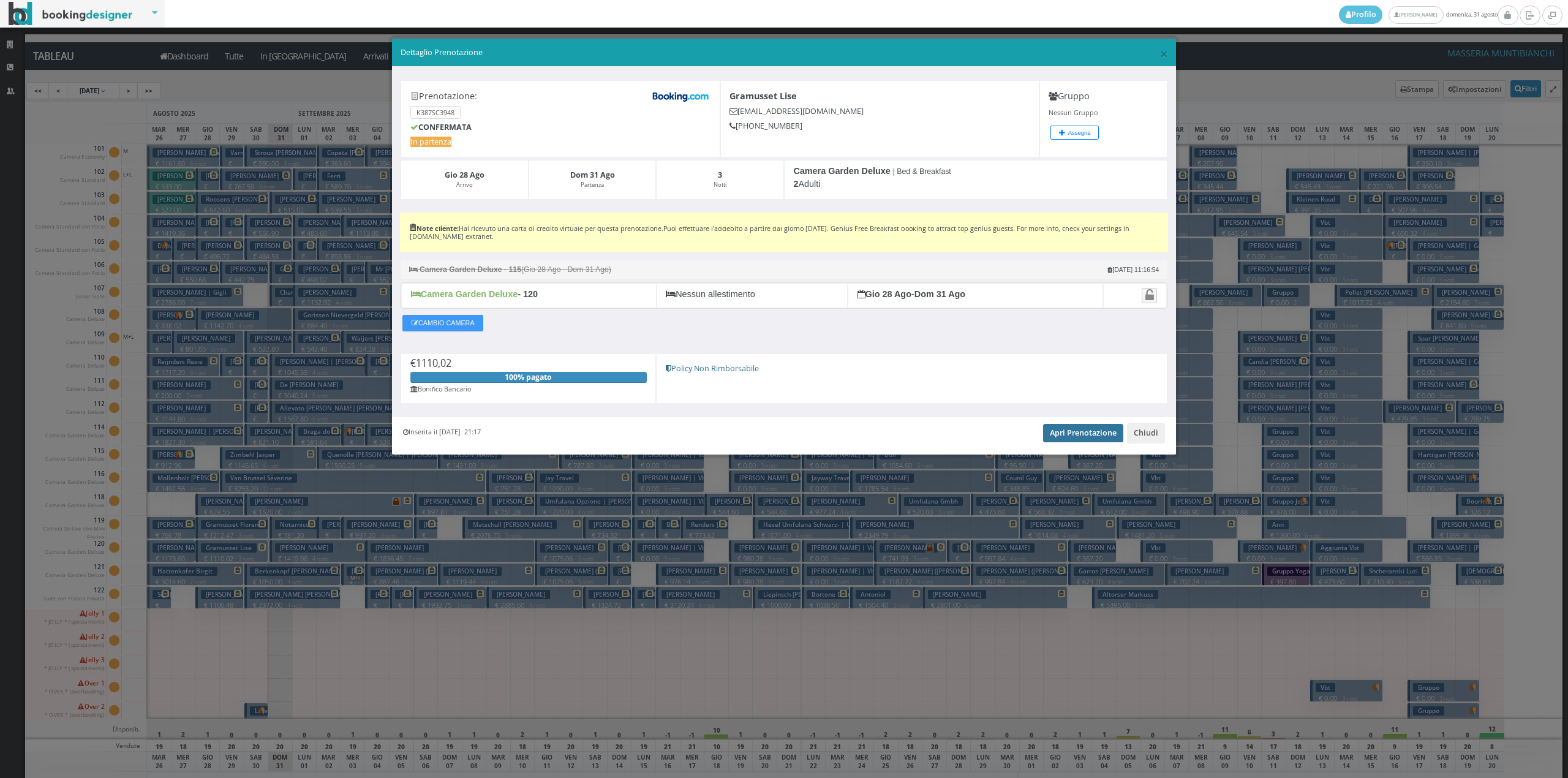
click at [1068, 439] on link "Apri Prenotazione" at bounding box center [1083, 434] width 80 height 19
click at [1145, 435] on button "Chiudi" at bounding box center [1146, 433] width 38 height 20
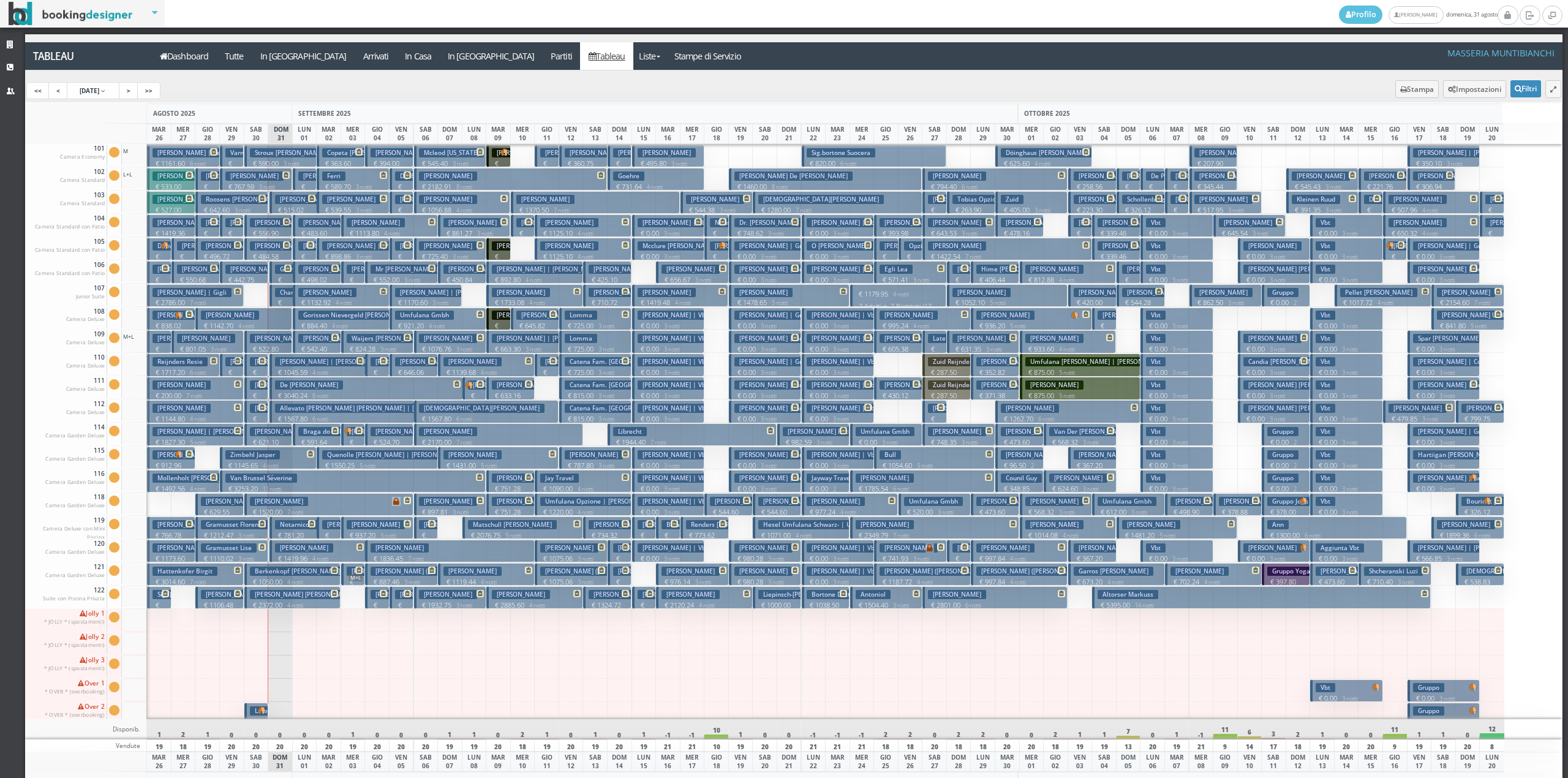
click at [248, 202] on h3 "Roosens Michael" at bounding box center [243, 199] width 85 height 9
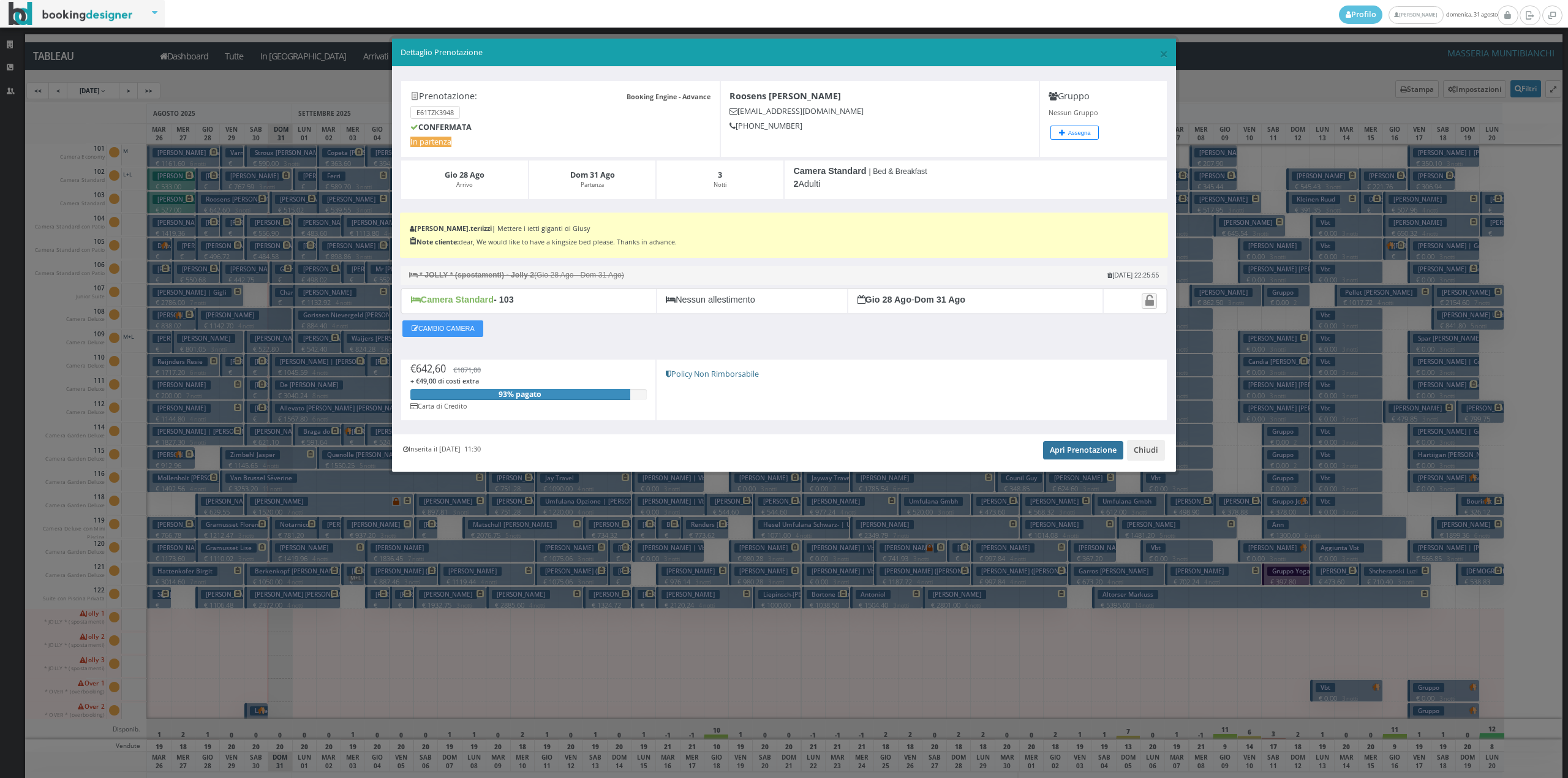
click at [1102, 451] on link "Apri Prenotazione" at bounding box center [1083, 450] width 80 height 19
click at [1143, 449] on button "Chiudi" at bounding box center [1146, 450] width 38 height 20
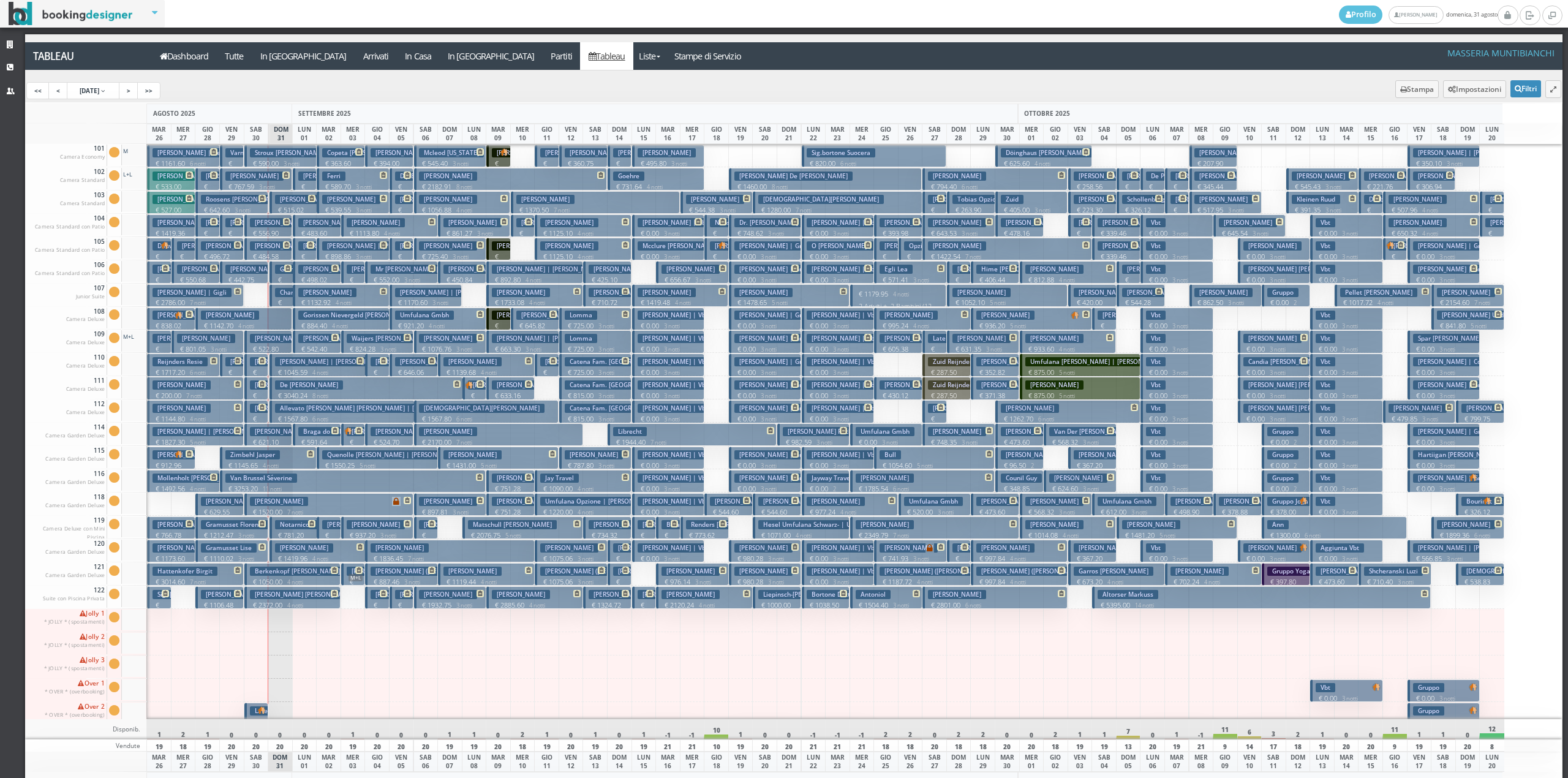
click at [251, 365] on h3 "Zavalloni Sebastiano | Zavalloni Sig." at bounding box center [308, 362] width 115 height 9
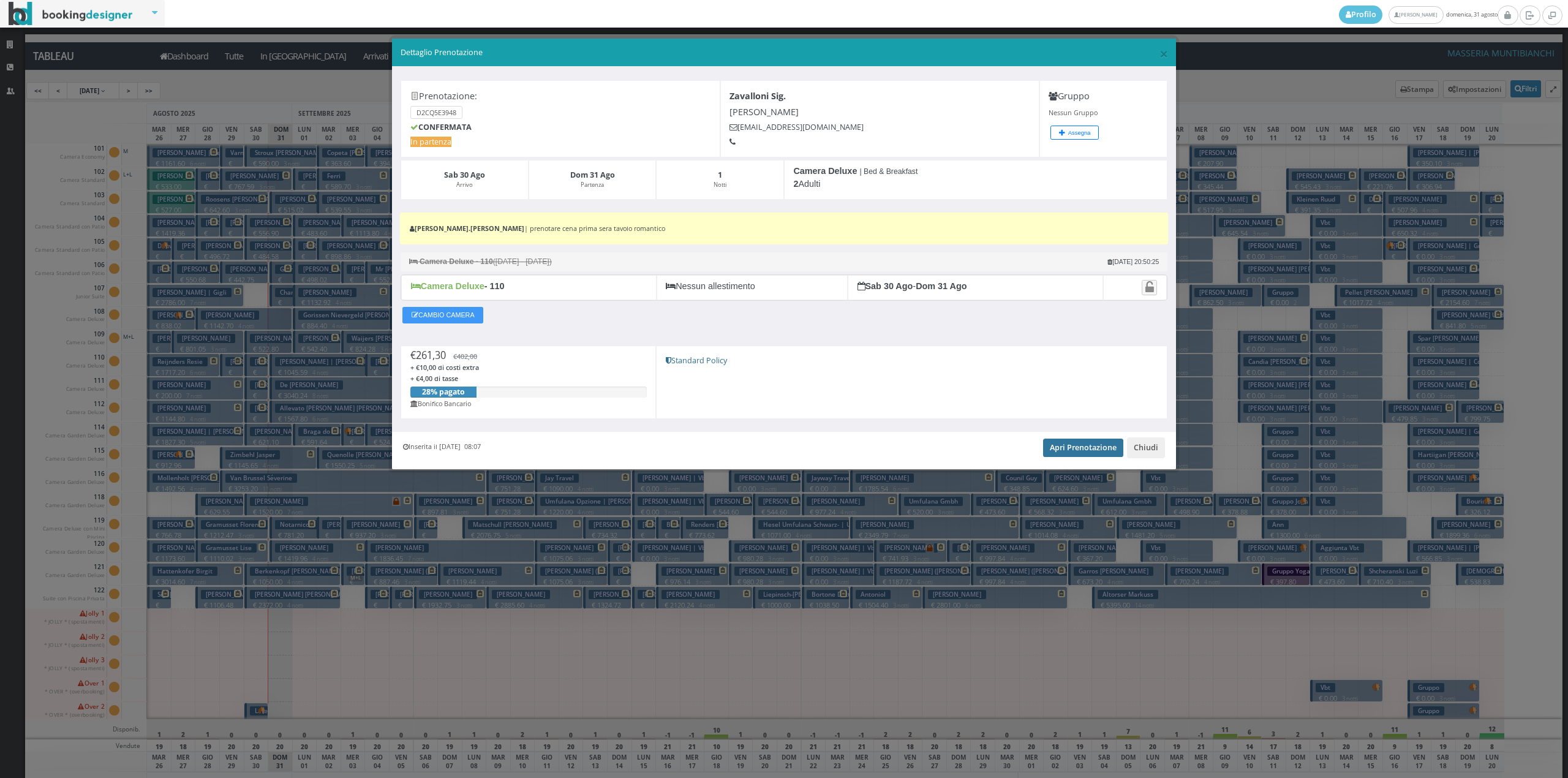
click at [1083, 451] on link "Apri Prenotazione" at bounding box center [1083, 448] width 80 height 19
click at [1145, 454] on button "Chiudi" at bounding box center [1146, 448] width 38 height 20
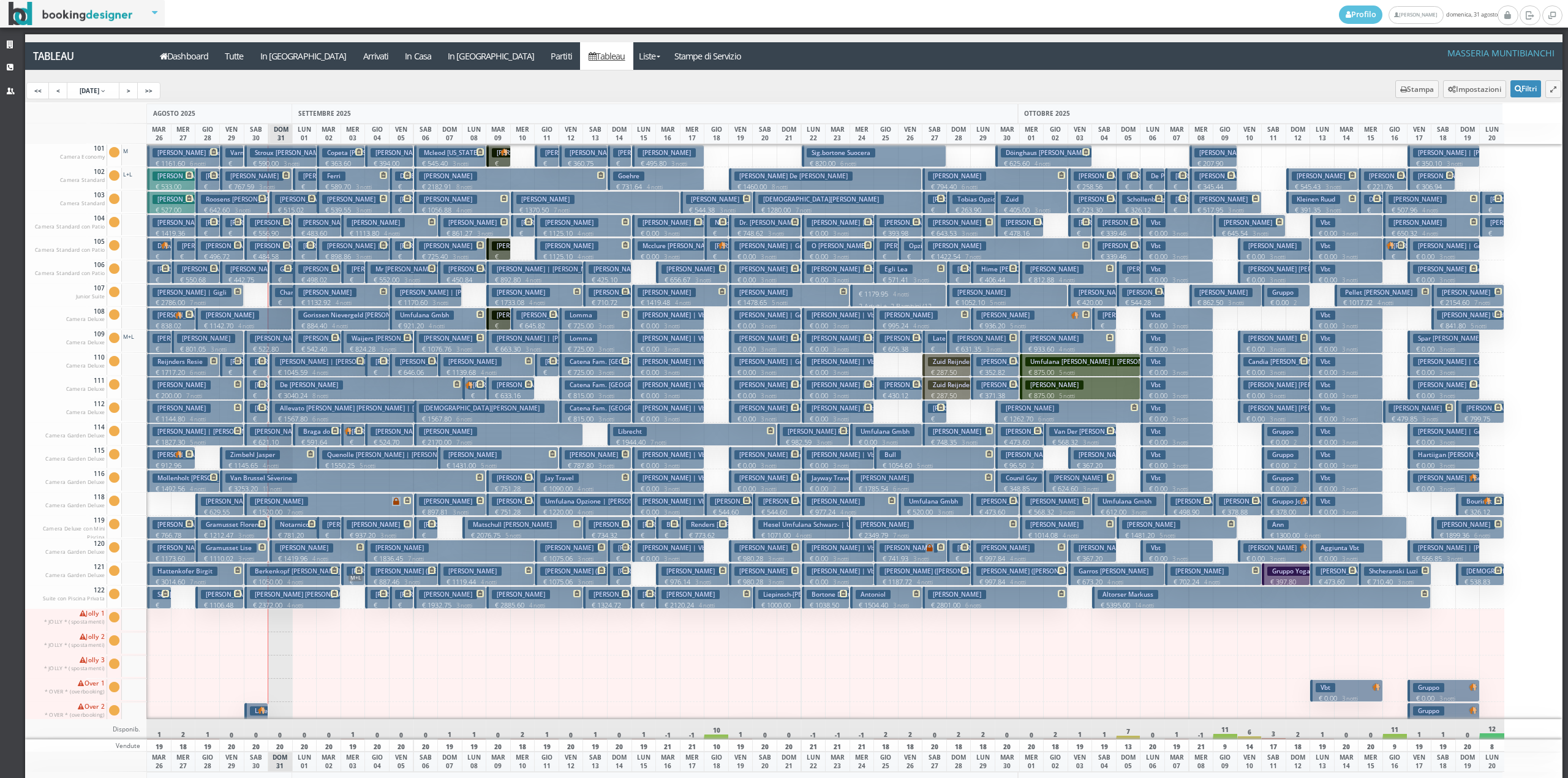
click at [250, 386] on h3 "Corrado Michele | Corrado Michele" at bounding box center [307, 385] width 114 height 9
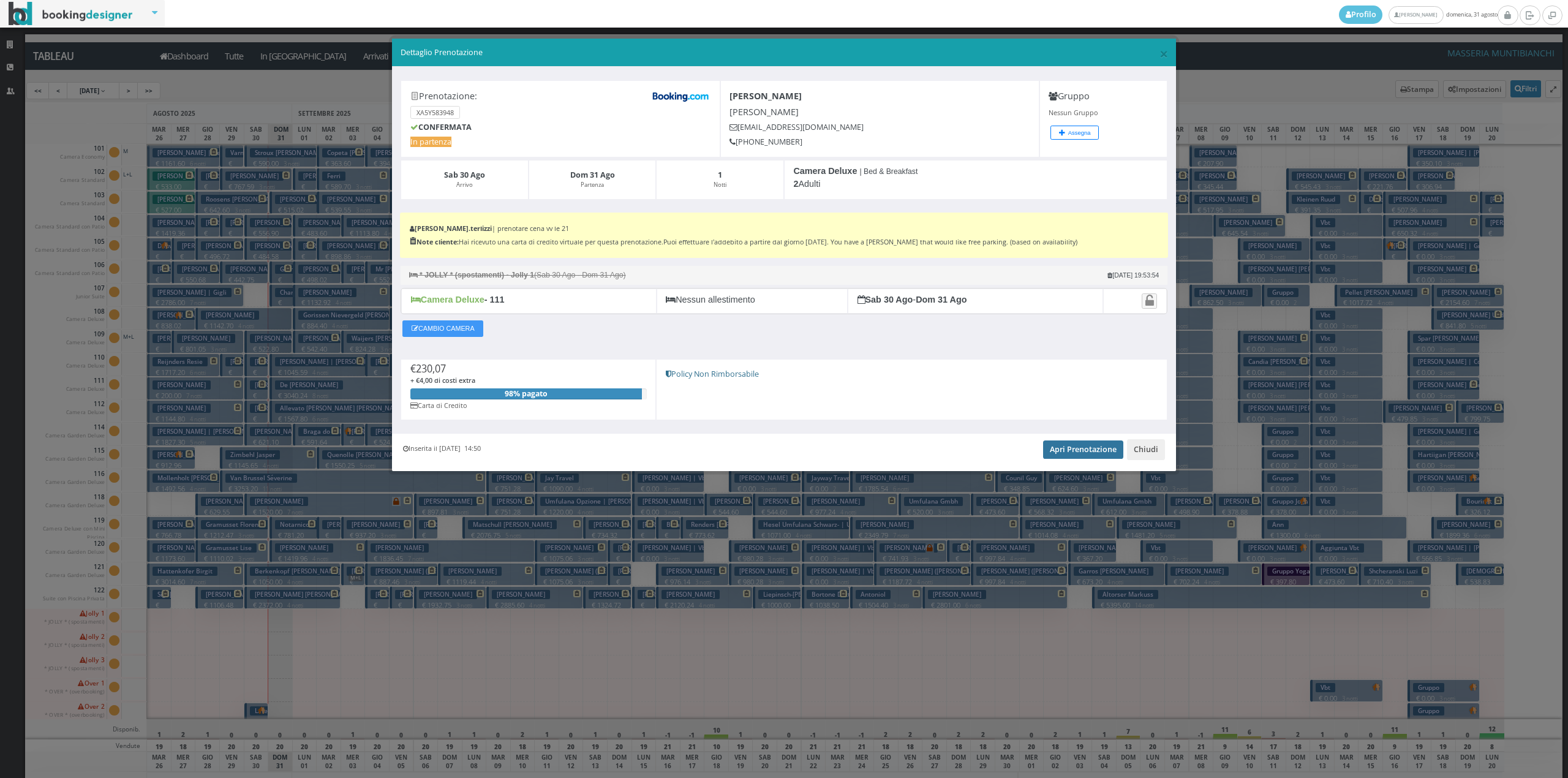
click at [1068, 451] on link "Apri Prenotazione" at bounding box center [1083, 449] width 80 height 19
click at [1158, 448] on button "Chiudi" at bounding box center [1146, 449] width 38 height 20
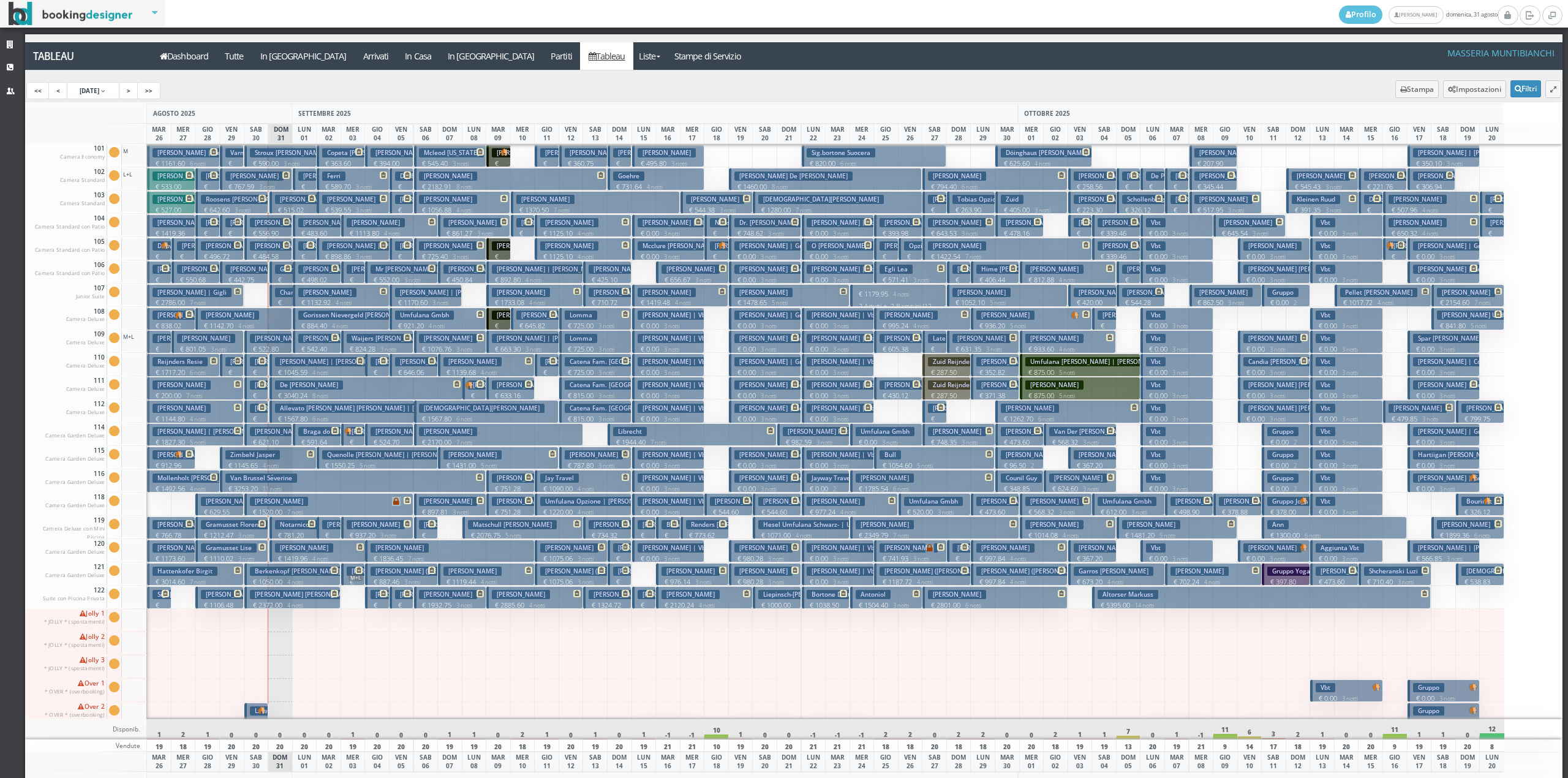
click at [252, 415] on button "Marulli Aurora € 269.09 1 notti 2 Adulti" at bounding box center [257, 411] width 24 height 22
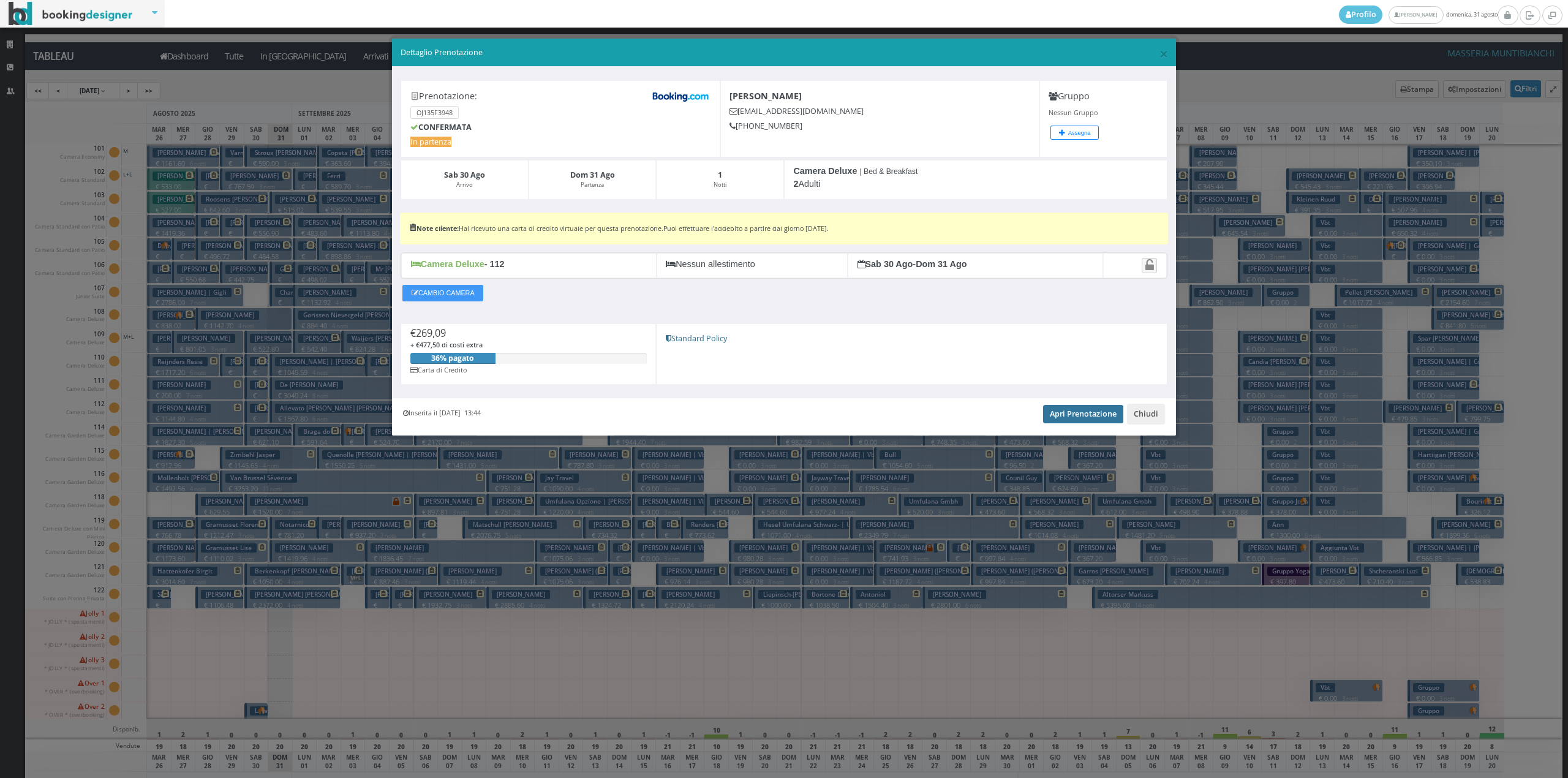
click at [1082, 420] on link "Apri Prenotazione" at bounding box center [1083, 414] width 80 height 19
click at [1143, 409] on button "Chiudi" at bounding box center [1146, 414] width 38 height 20
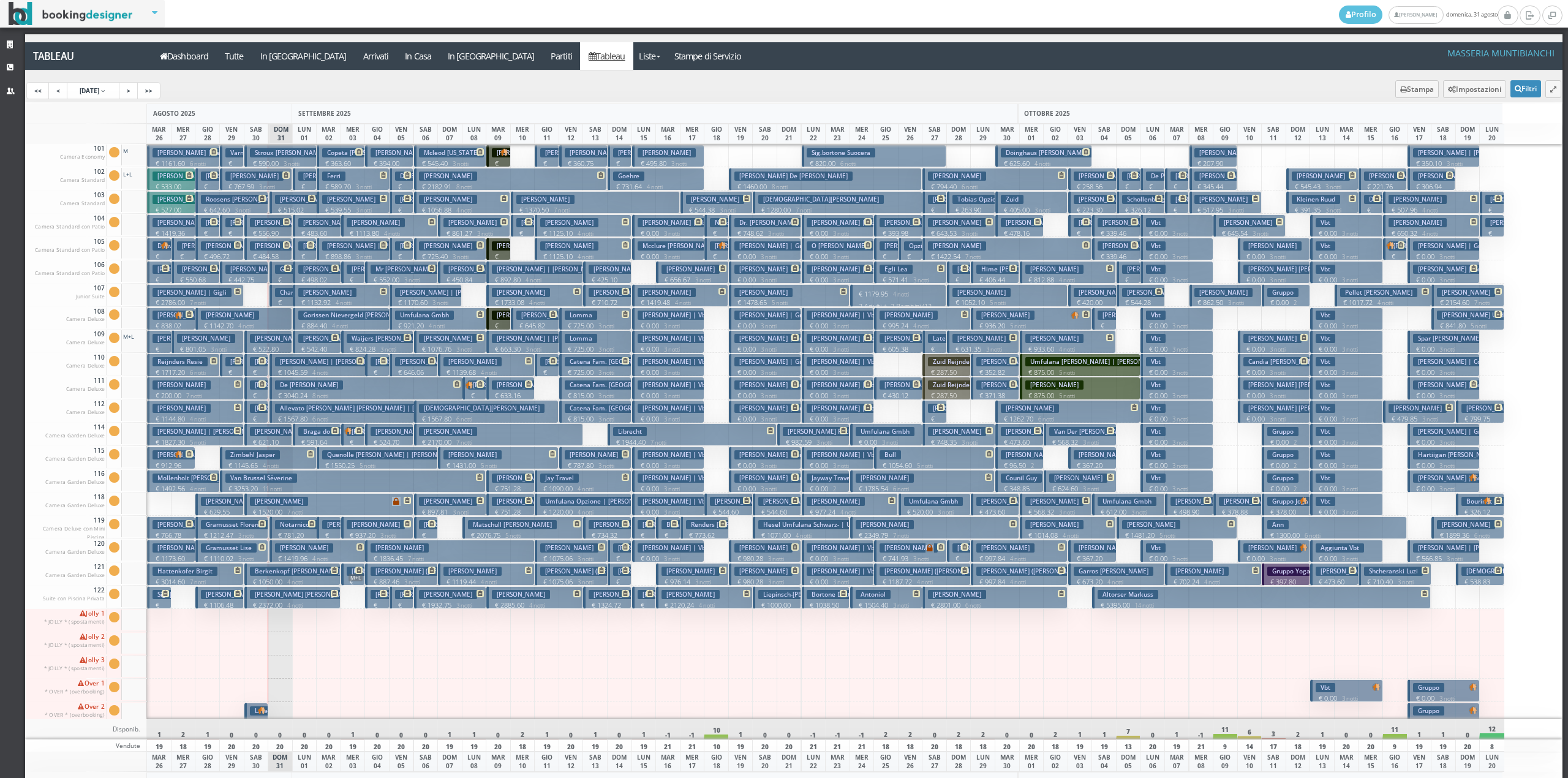
click at [234, 272] on h3 "[PERSON_NAME]" at bounding box center [254, 269] width 59 height 9
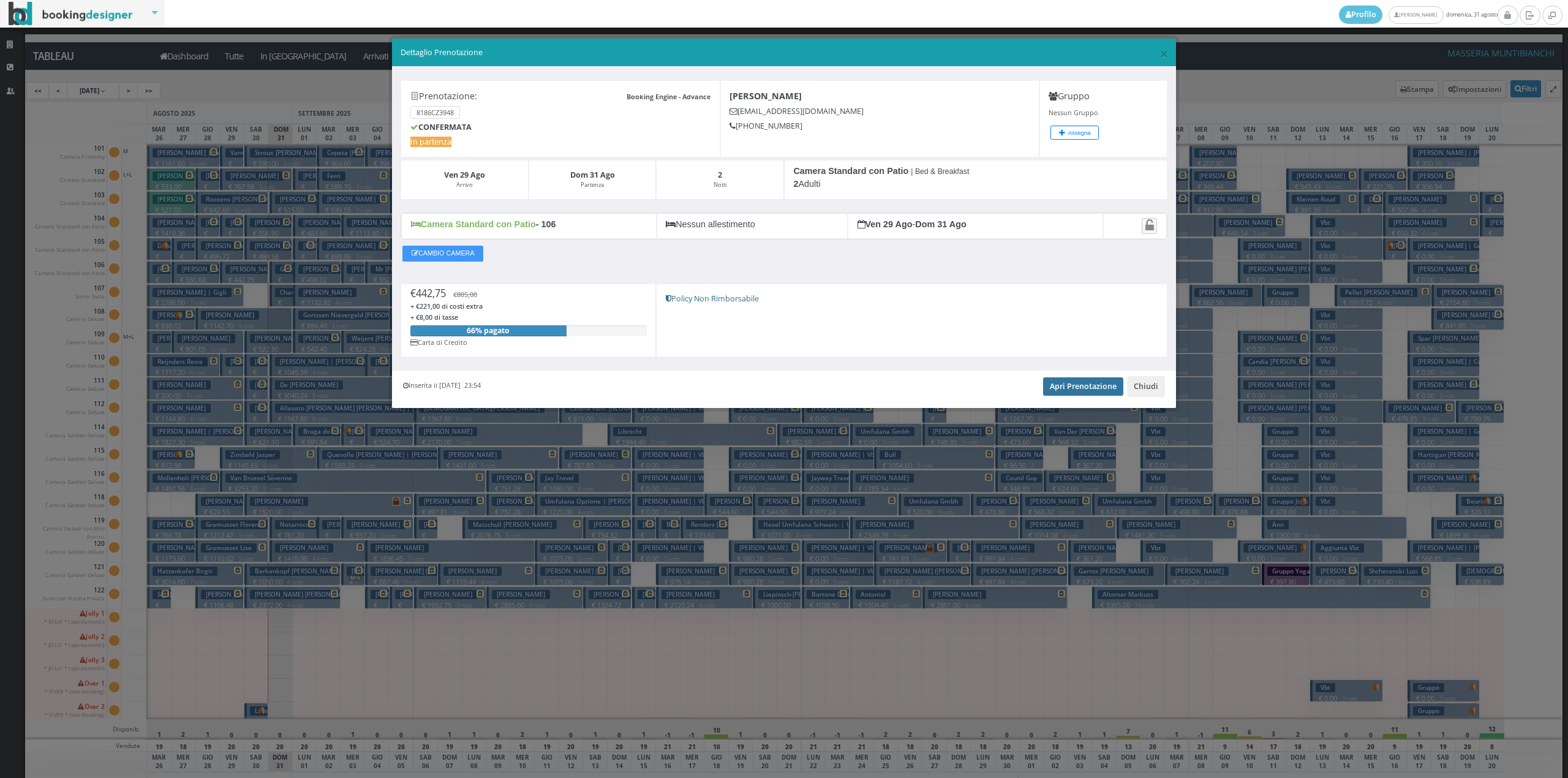
click at [1076, 382] on link "Apri Prenotazione" at bounding box center [1083, 387] width 80 height 19
click at [1141, 384] on button "Chiudi" at bounding box center [1146, 386] width 38 height 20
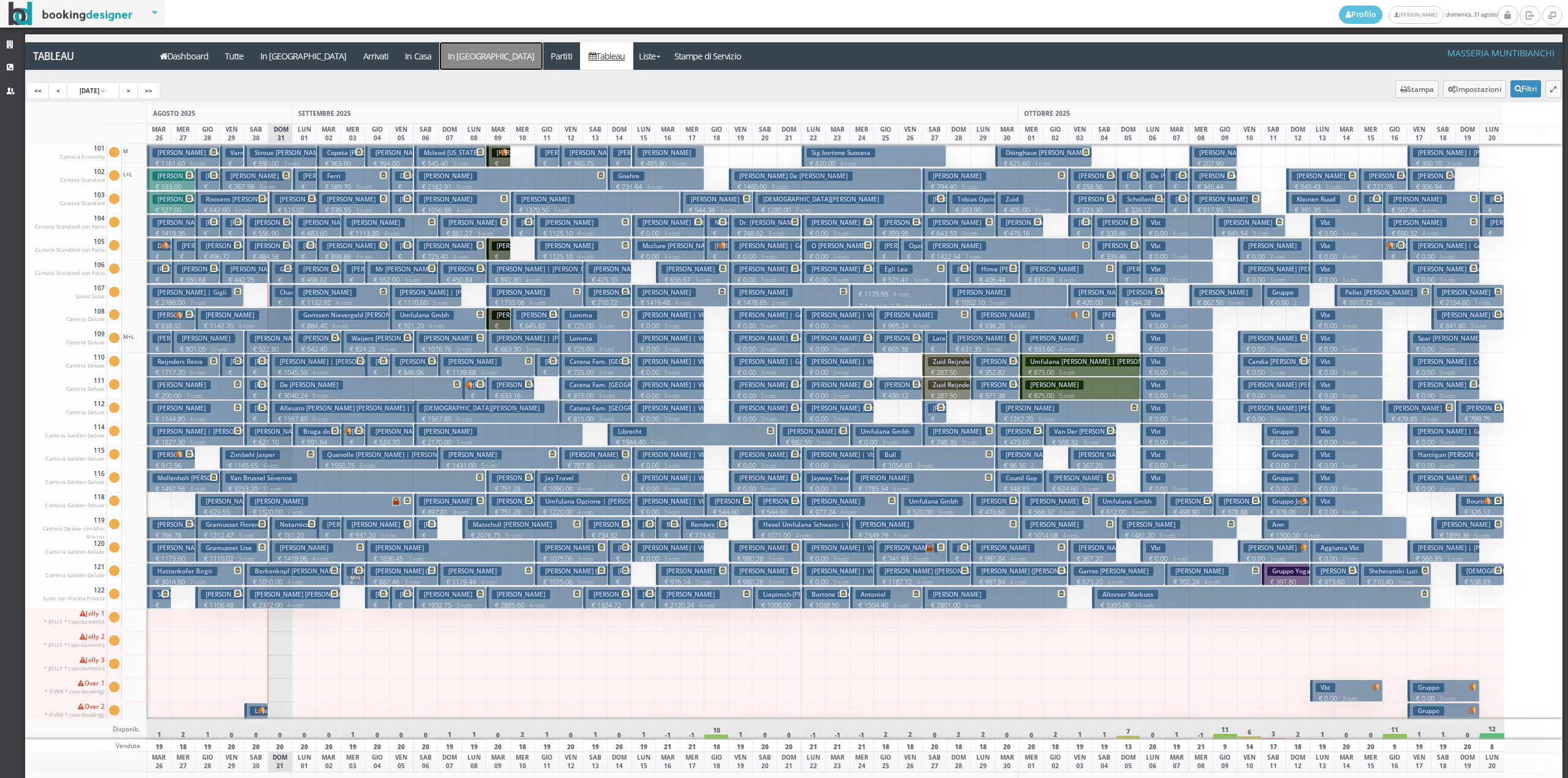
click at [440, 49] on a=pms-departure-reservations"] "In [GEOGRAPHIC_DATA]" at bounding box center [491, 56] width 103 height 28
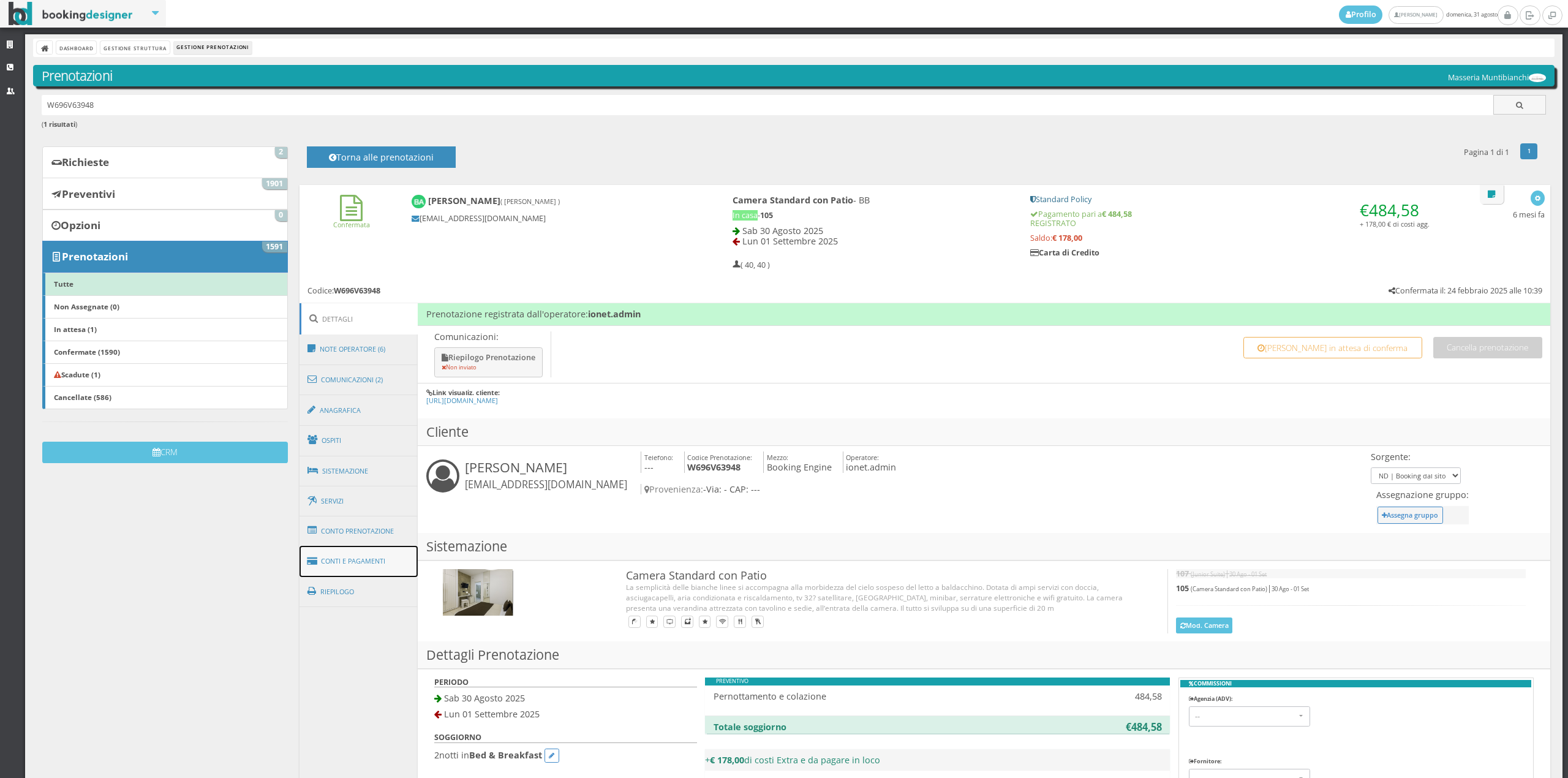
click at [382, 565] on link "Conti e Pagamenti" at bounding box center [359, 562] width 119 height 32
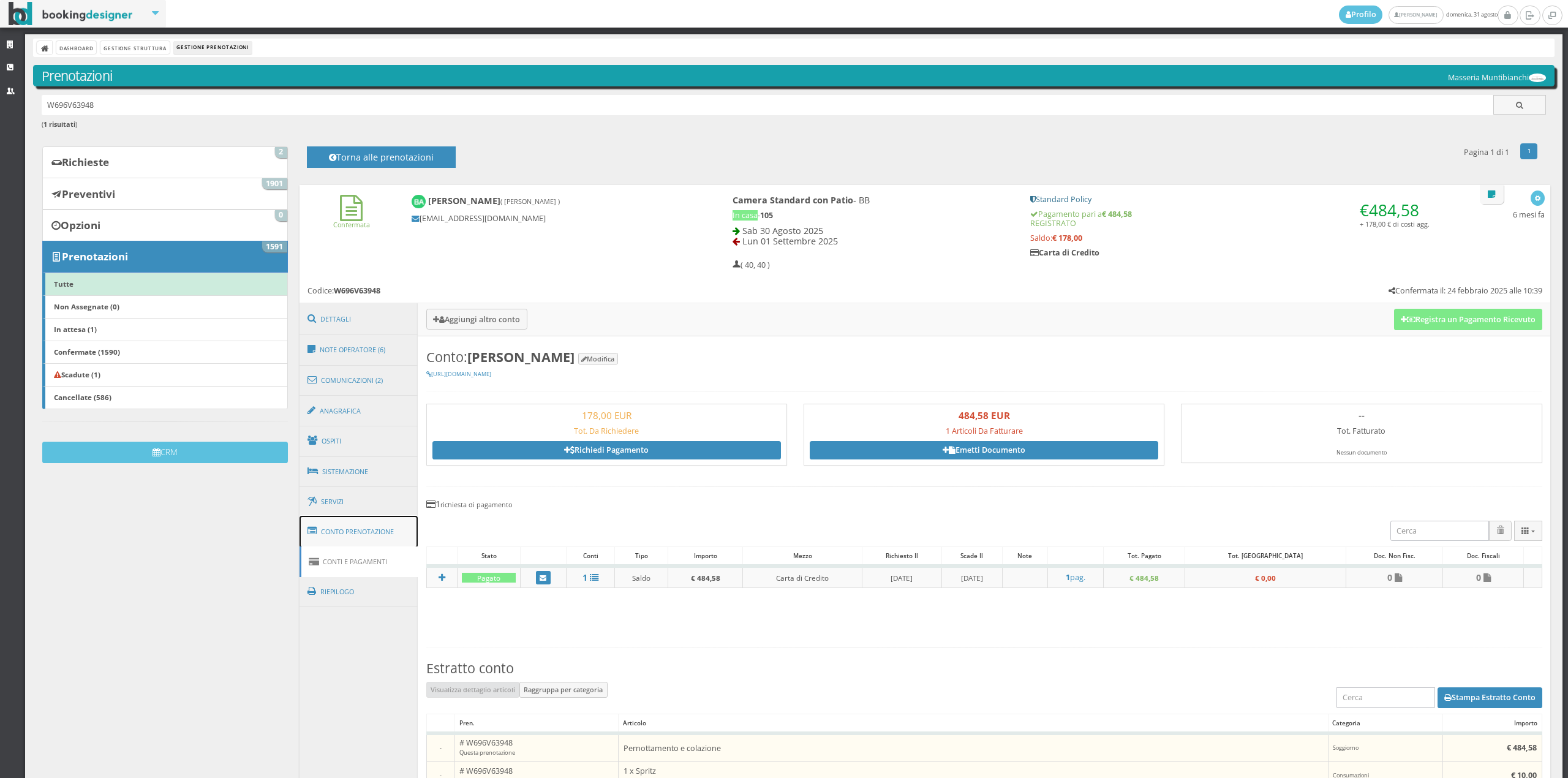
click at [381, 533] on link "Conto Prenotazione" at bounding box center [359, 531] width 119 height 32
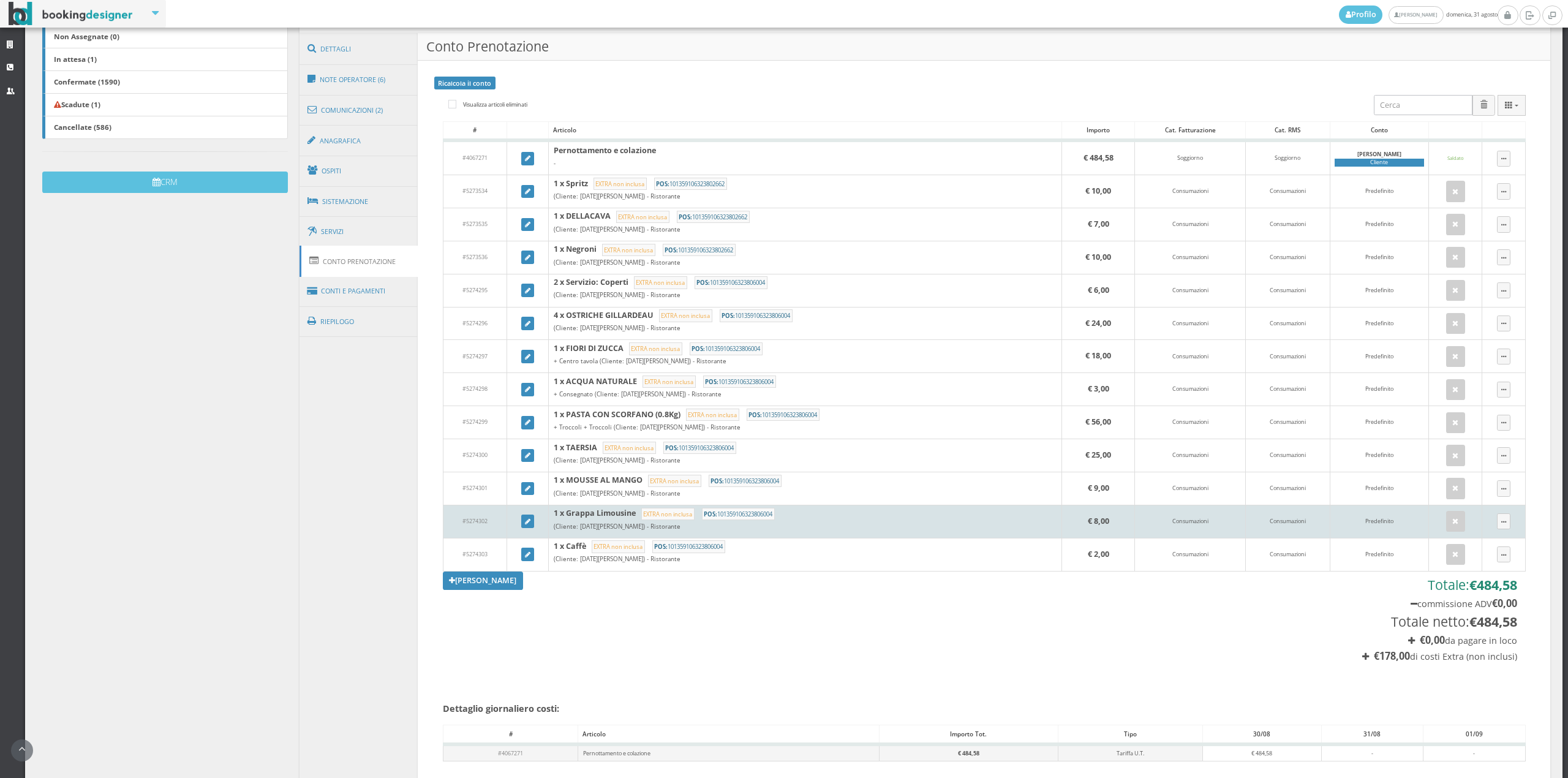
scroll to position [302, 0]
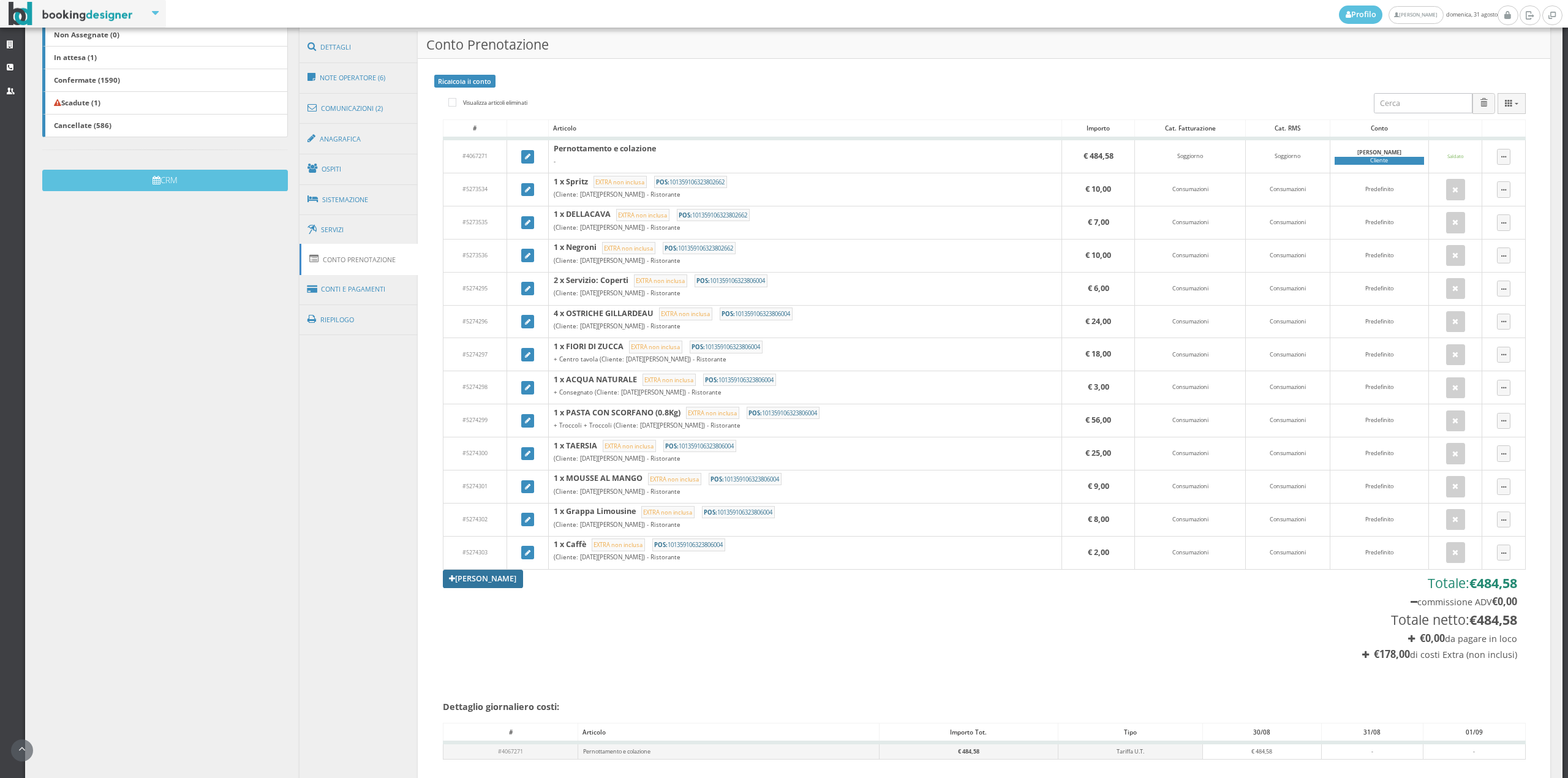
click at [490, 584] on link "[PERSON_NAME]" at bounding box center [483, 579] width 81 height 19
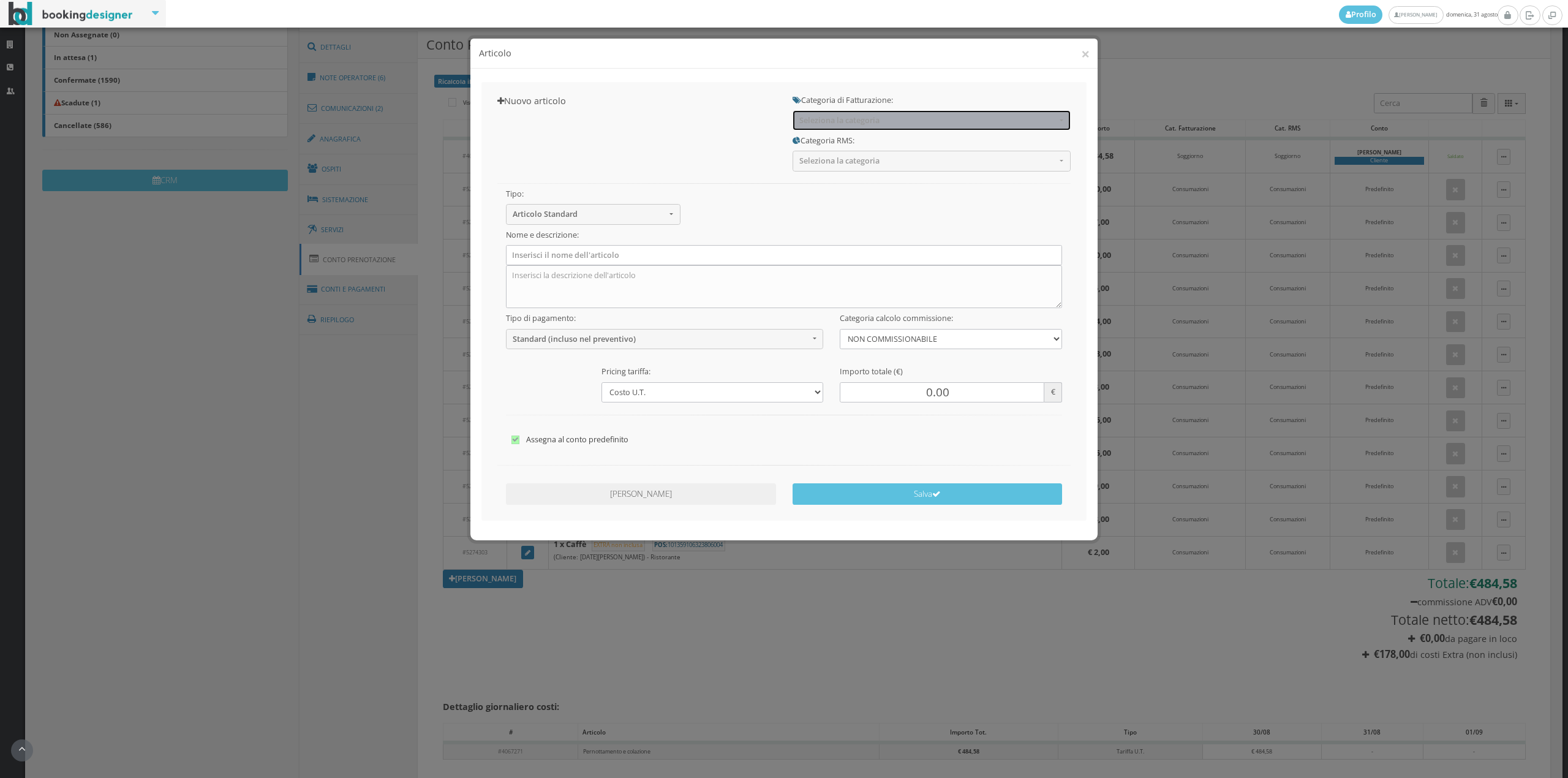
click at [855, 117] on span "Seleziona la categoria" at bounding box center [928, 120] width 257 height 9
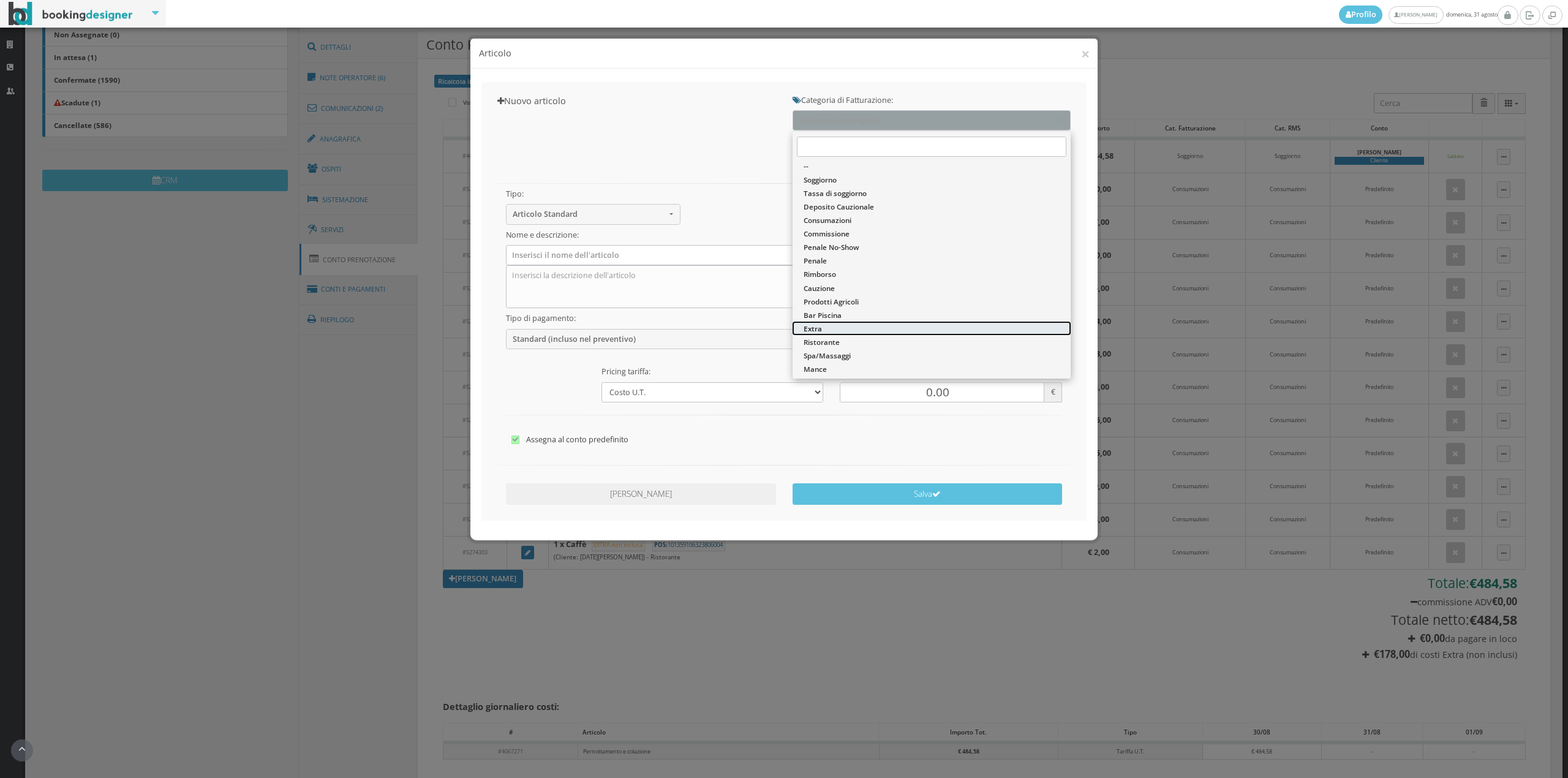
click at [832, 332] on link "Extra" at bounding box center [931, 329] width 278 height 13
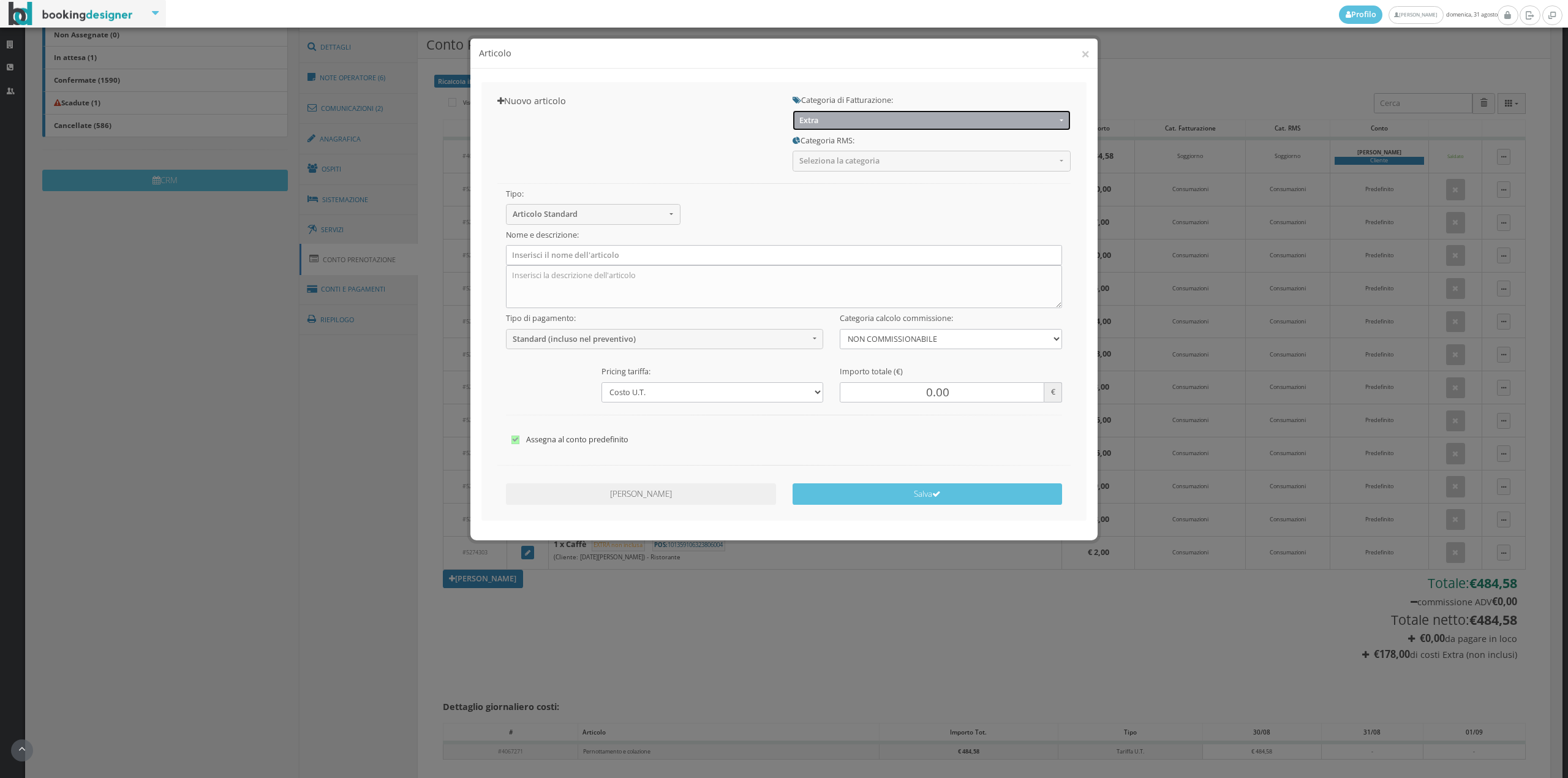
click at [829, 114] on button "Extra" at bounding box center [931, 121] width 278 height 20
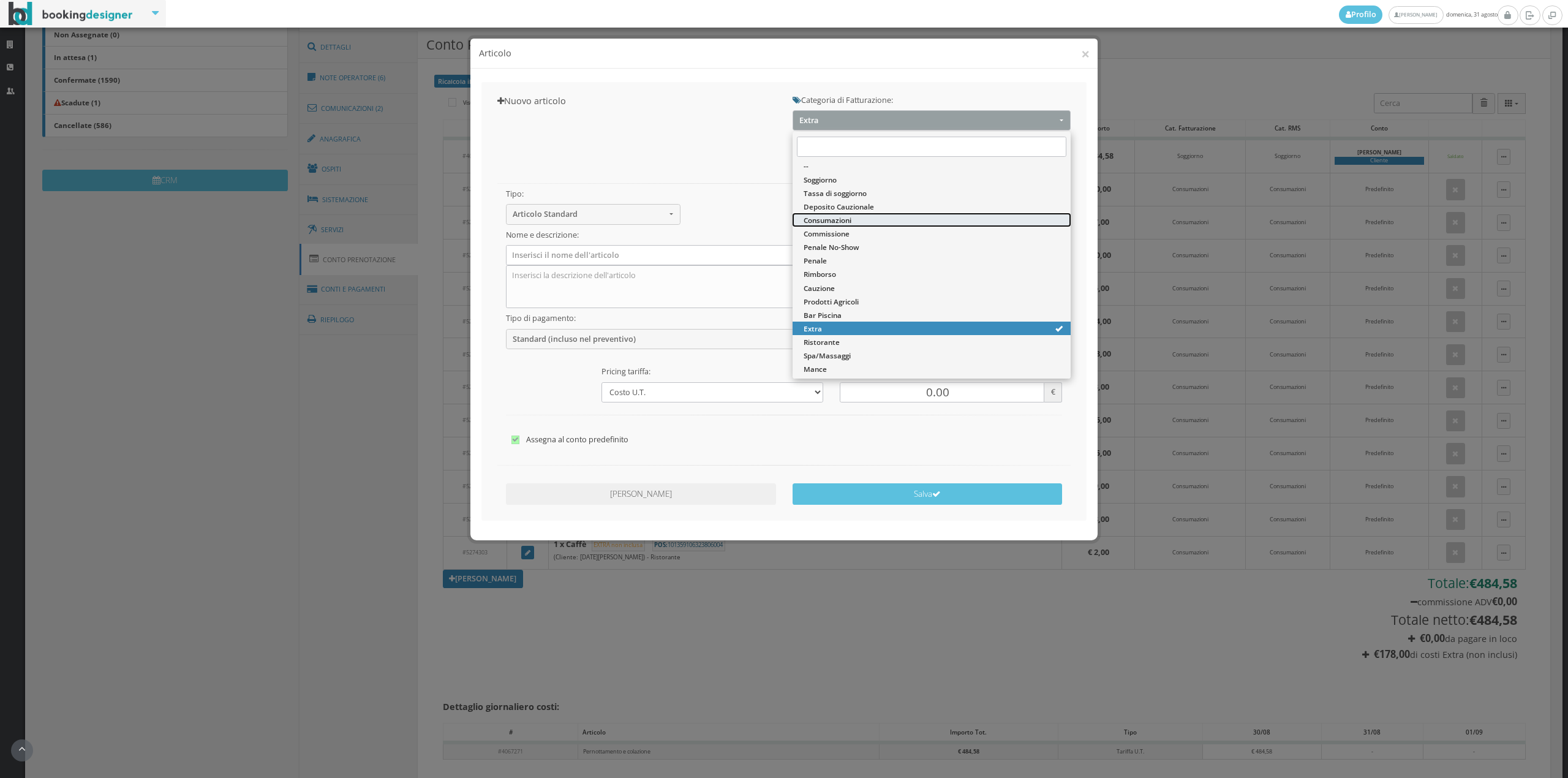
click at [831, 217] on span "Consumazioni" at bounding box center [827, 220] width 47 height 10
select select "26"
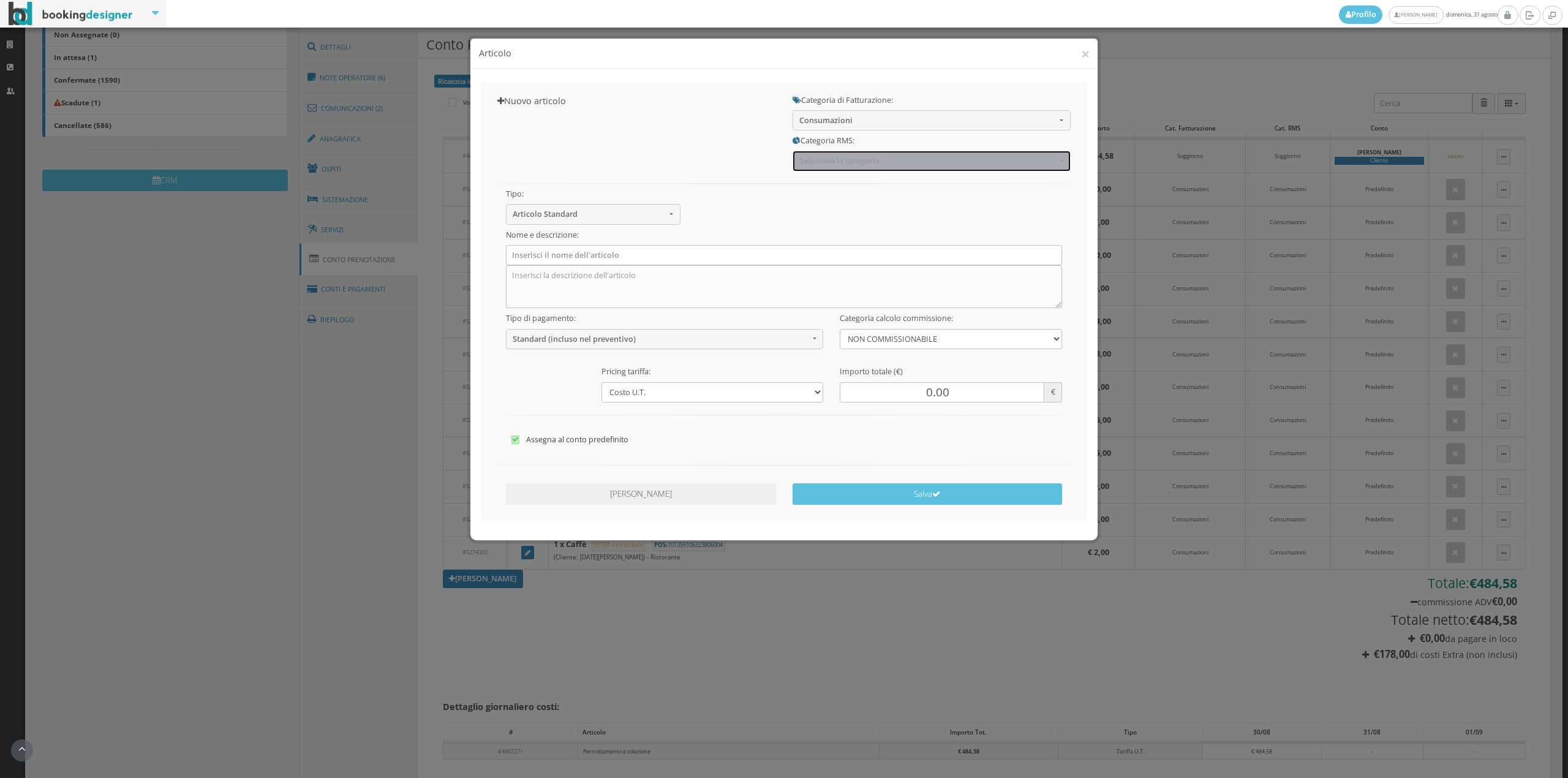
click at [815, 155] on button "Seleziona la categoria" at bounding box center [931, 161] width 278 height 20
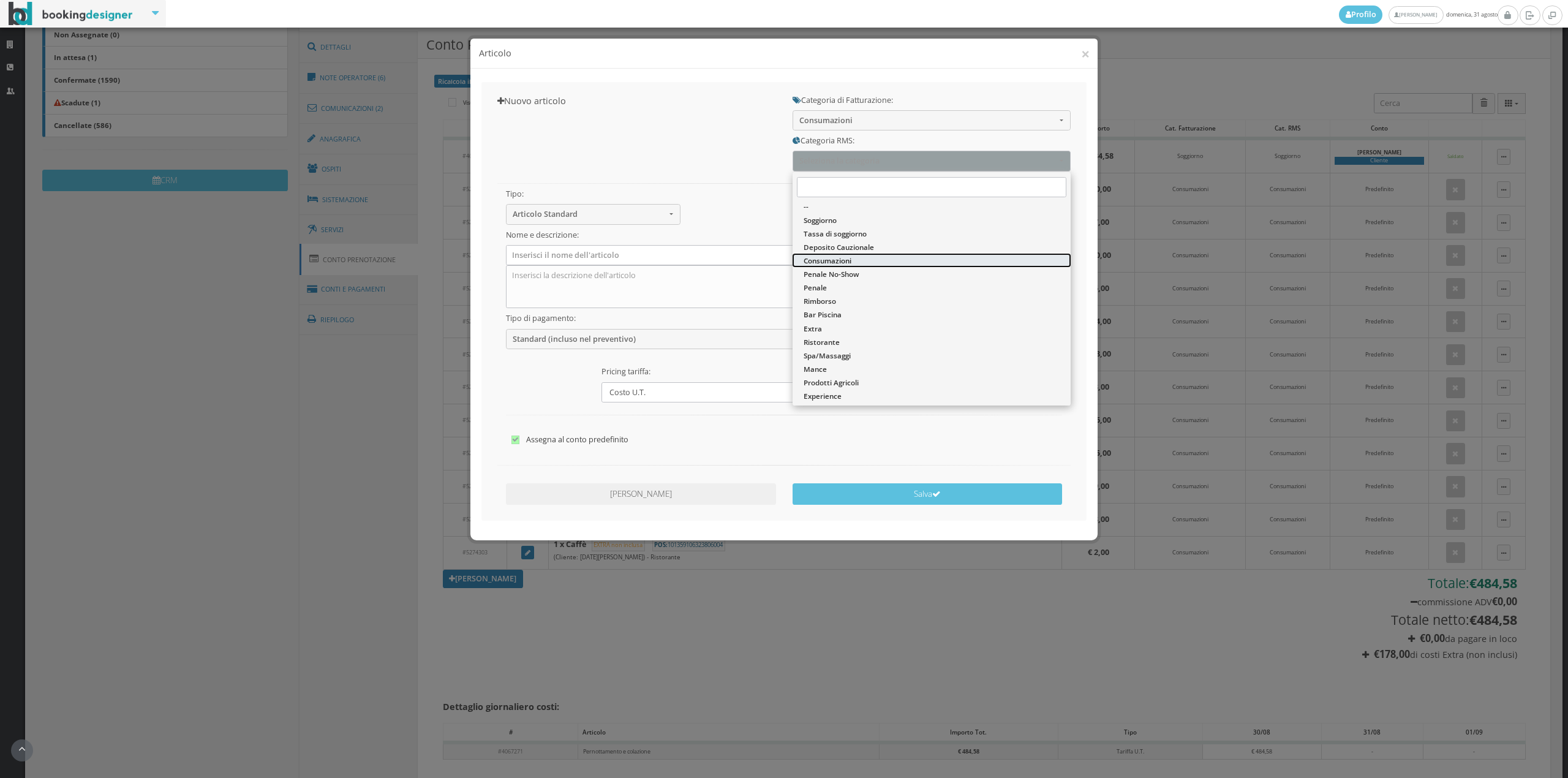
click at [822, 259] on span "Consumazioni" at bounding box center [827, 261] width 47 height 10
select select "36"
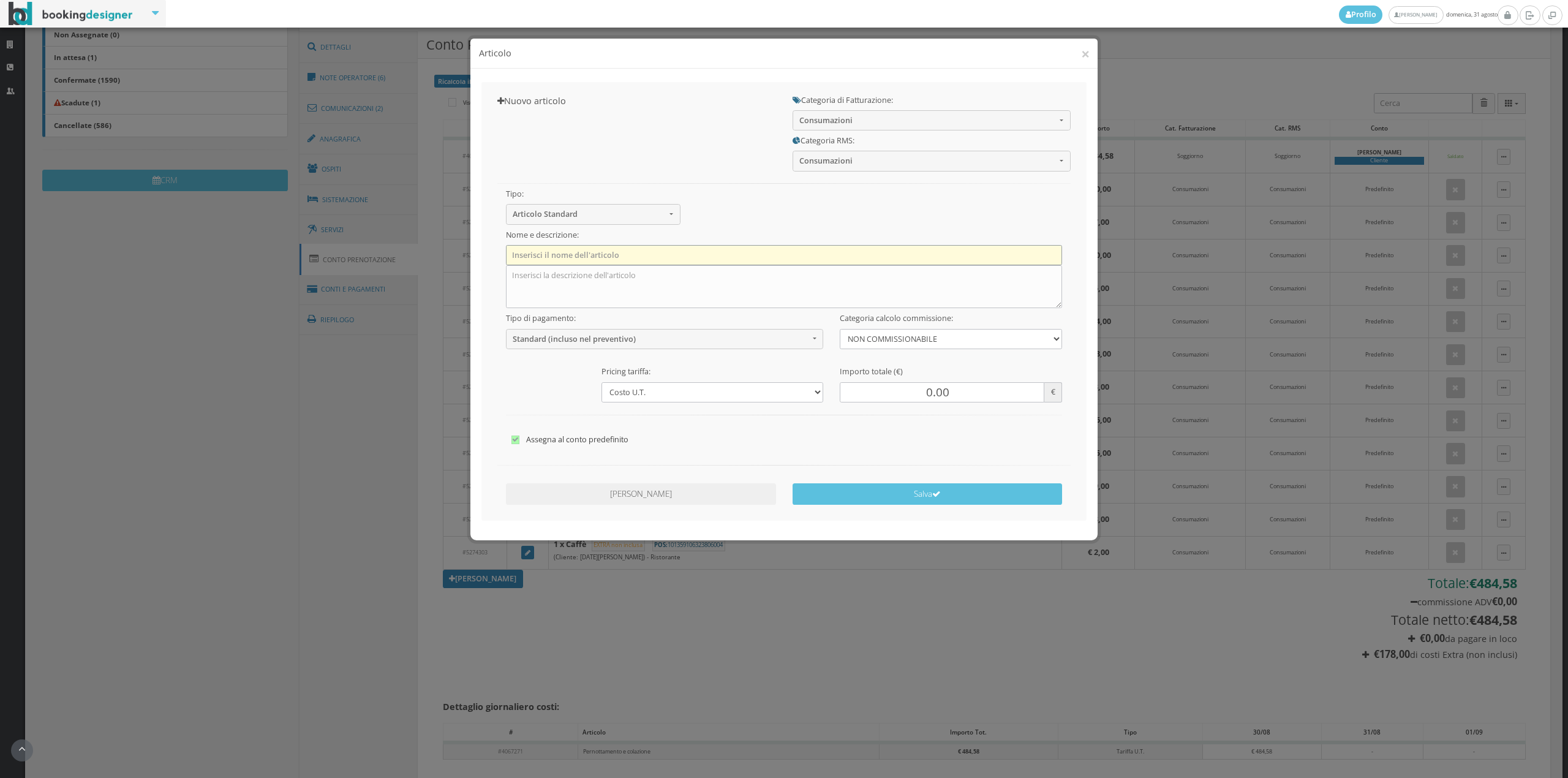
click at [628, 256] on input "text" at bounding box center [784, 255] width 556 height 20
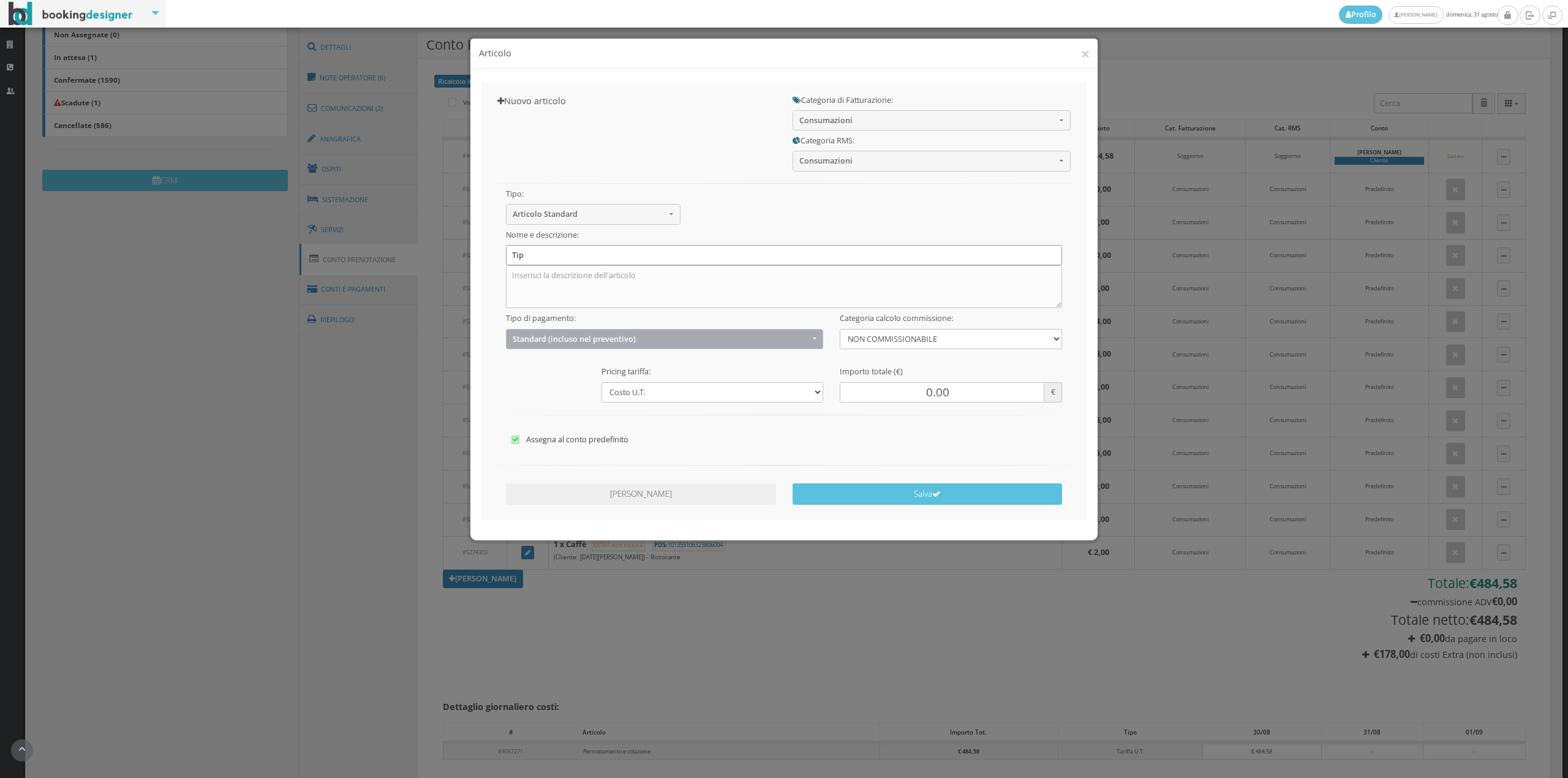
type input "Tip"
click at [535, 341] on span "Standard (incluso nel preventivo)" at bounding box center [661, 339] width 297 height 9
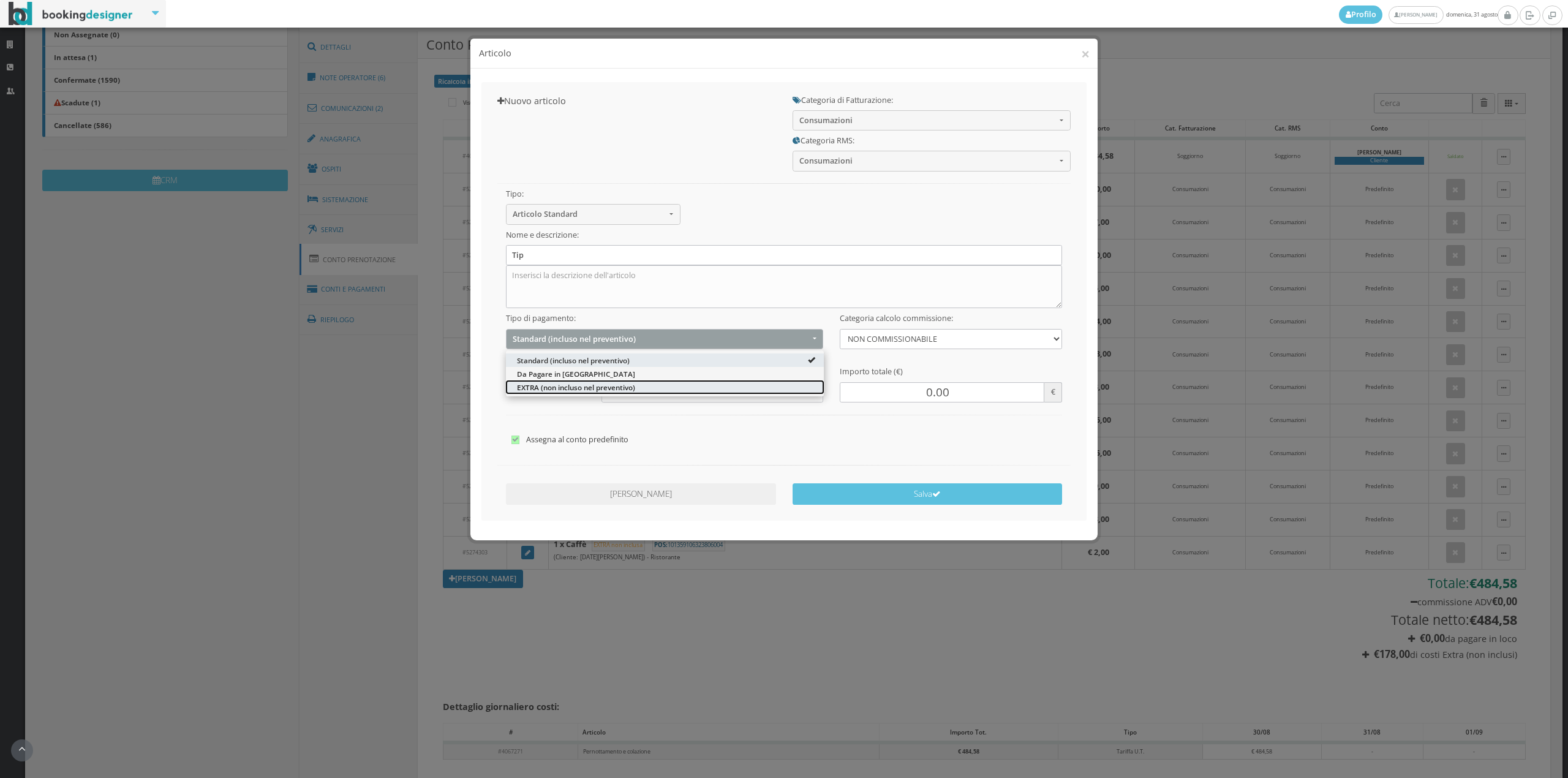
click at [530, 383] on span "EXTRA (non incluso nel preventivo)" at bounding box center [576, 386] width 118 height 10
select select "2"
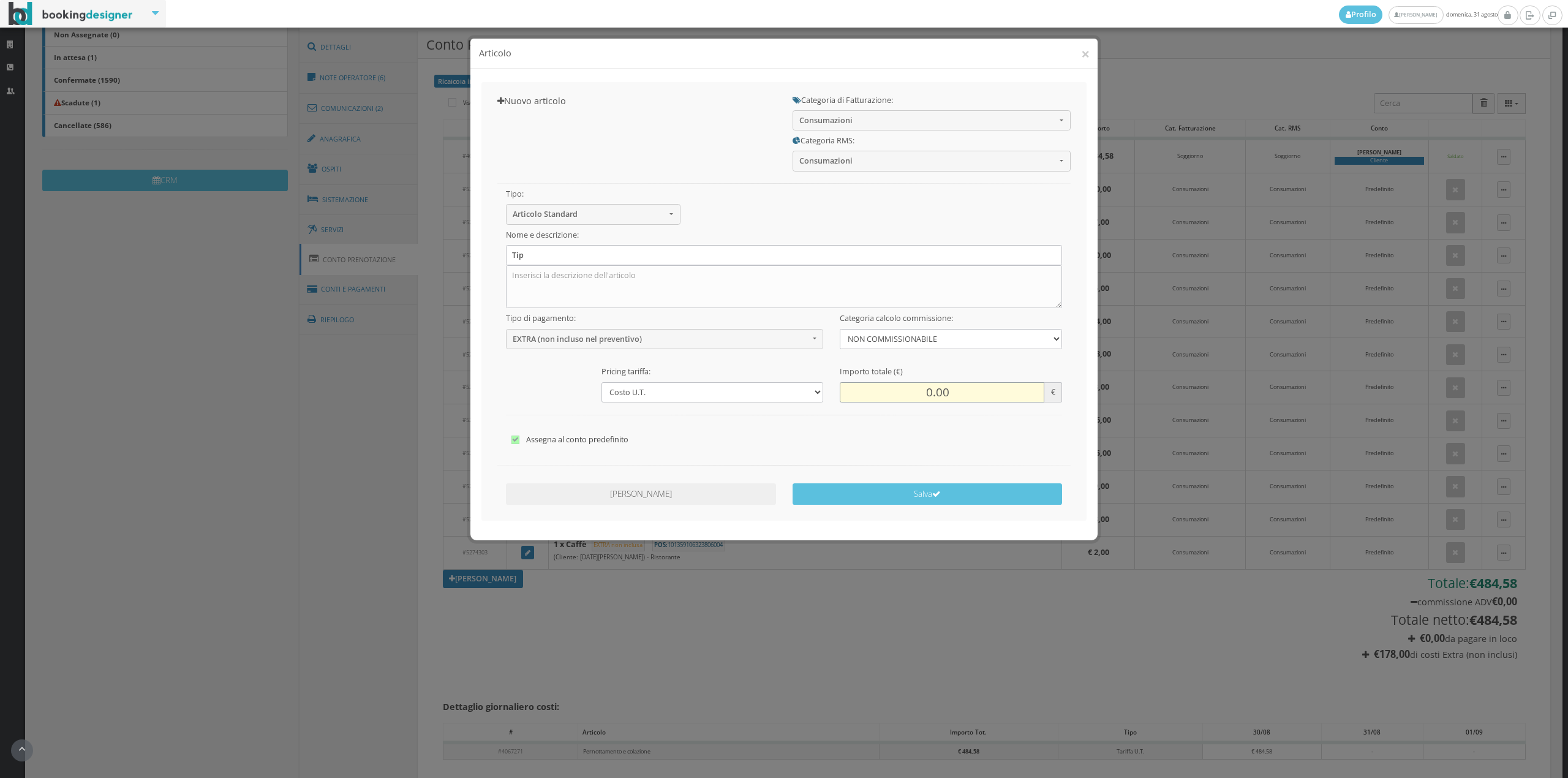
click at [922, 393] on input "0.00" at bounding box center [942, 393] width 204 height 20
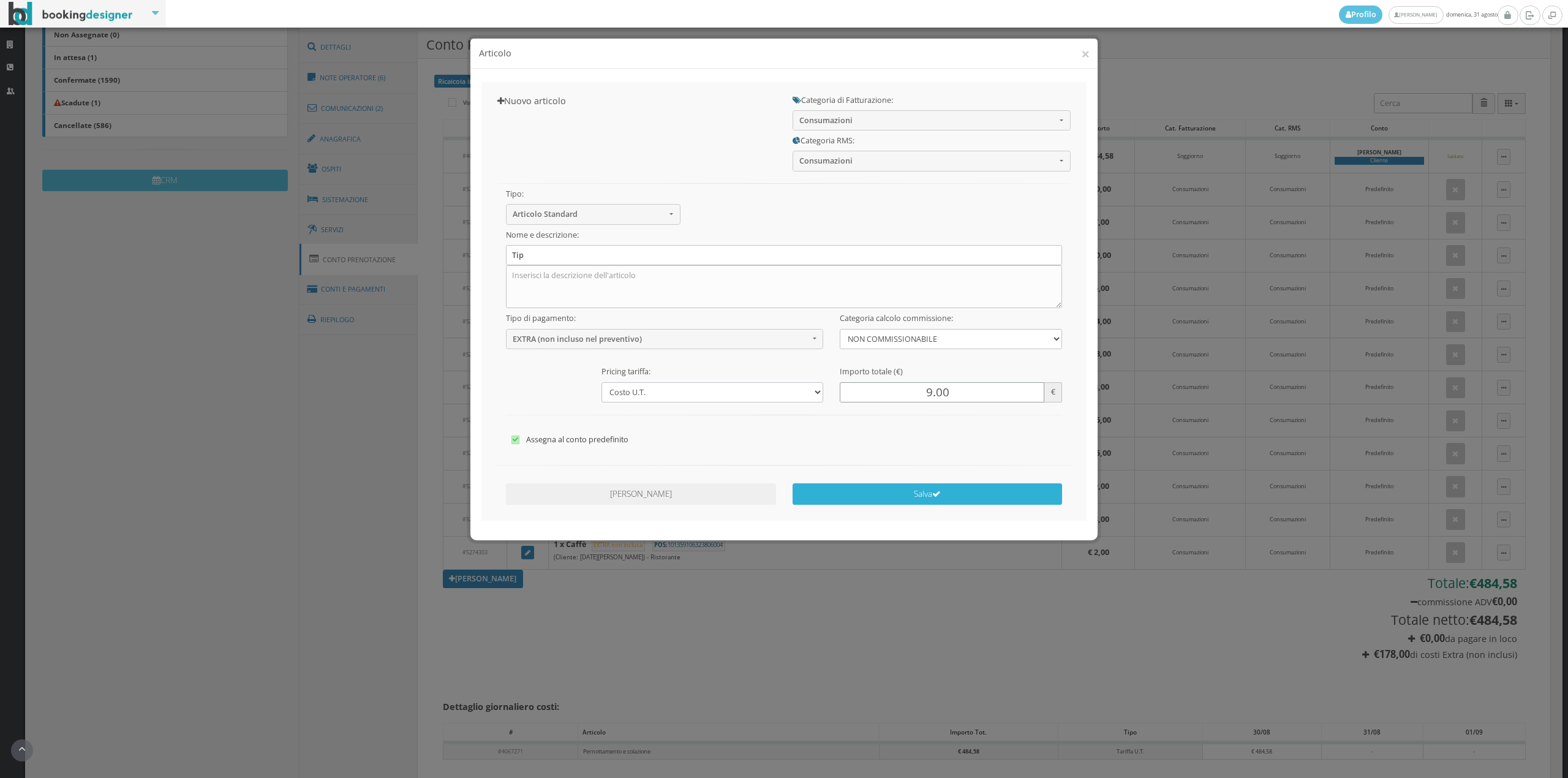
type input "9.00"
click at [909, 491] on button "Salva" at bounding box center [928, 493] width 270 height 21
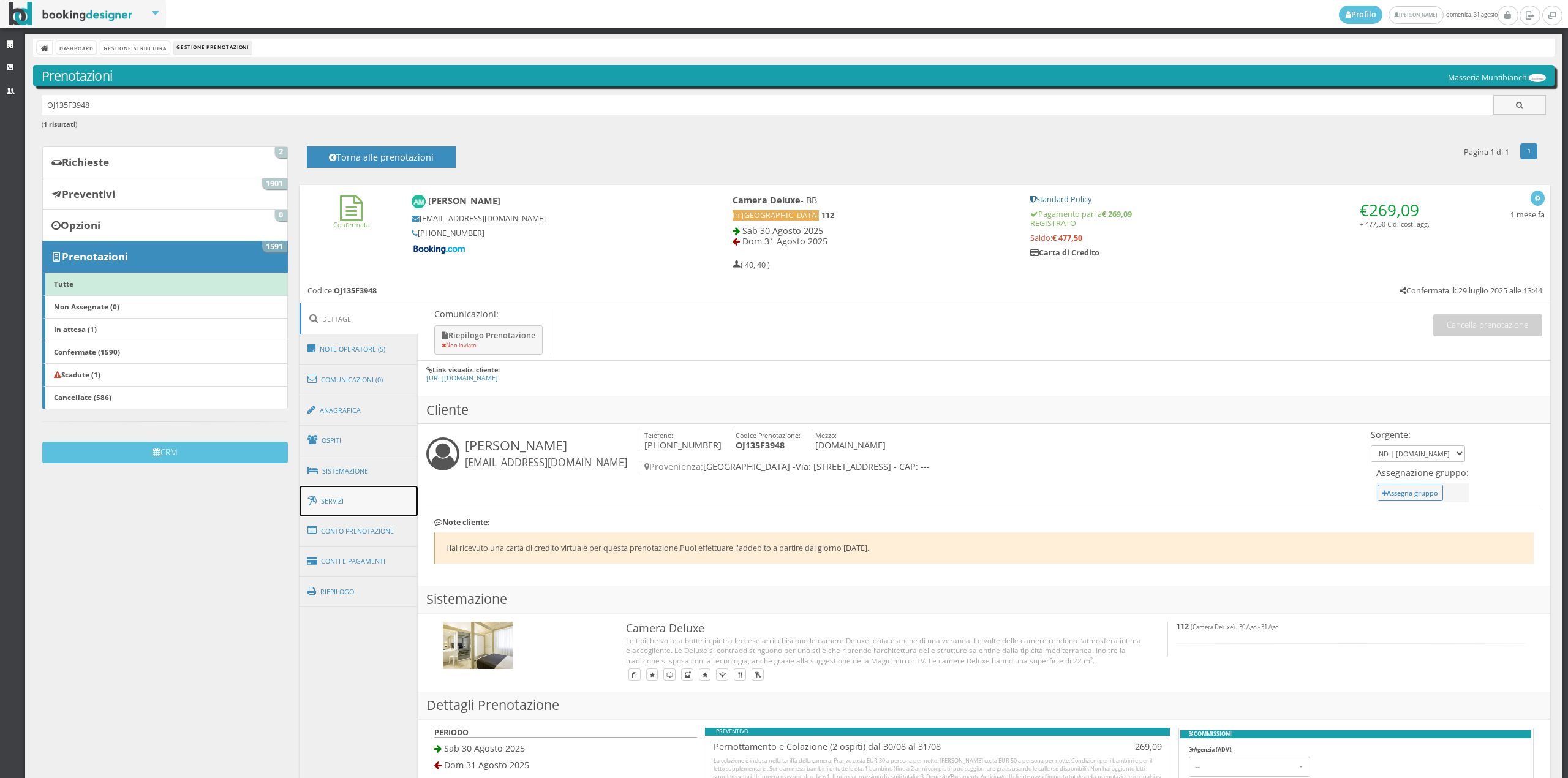
click at [367, 510] on link "Servizi" at bounding box center [359, 502] width 119 height 32
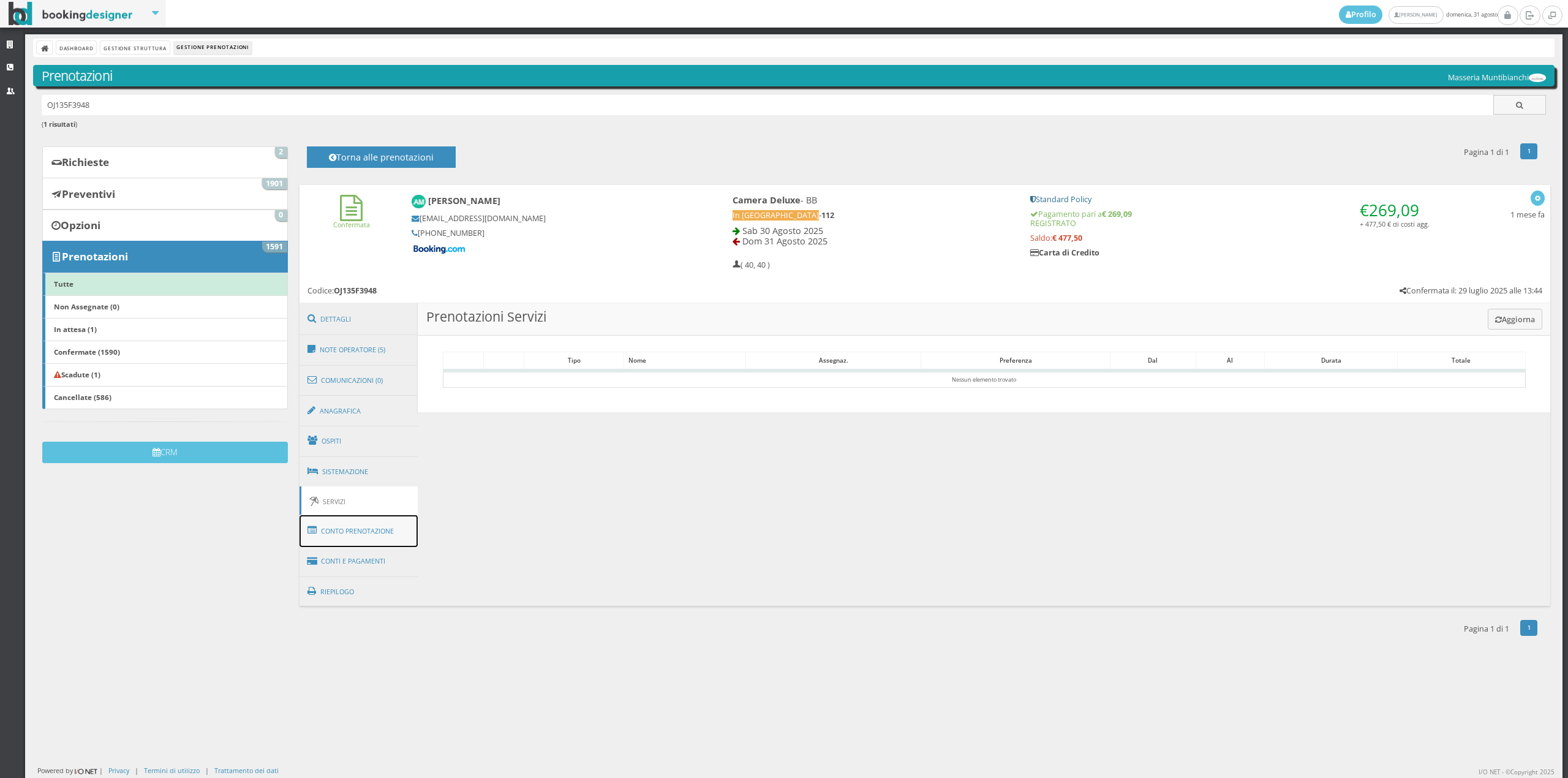
click at [368, 530] on link "Conto Prenotazione" at bounding box center [359, 531] width 119 height 32
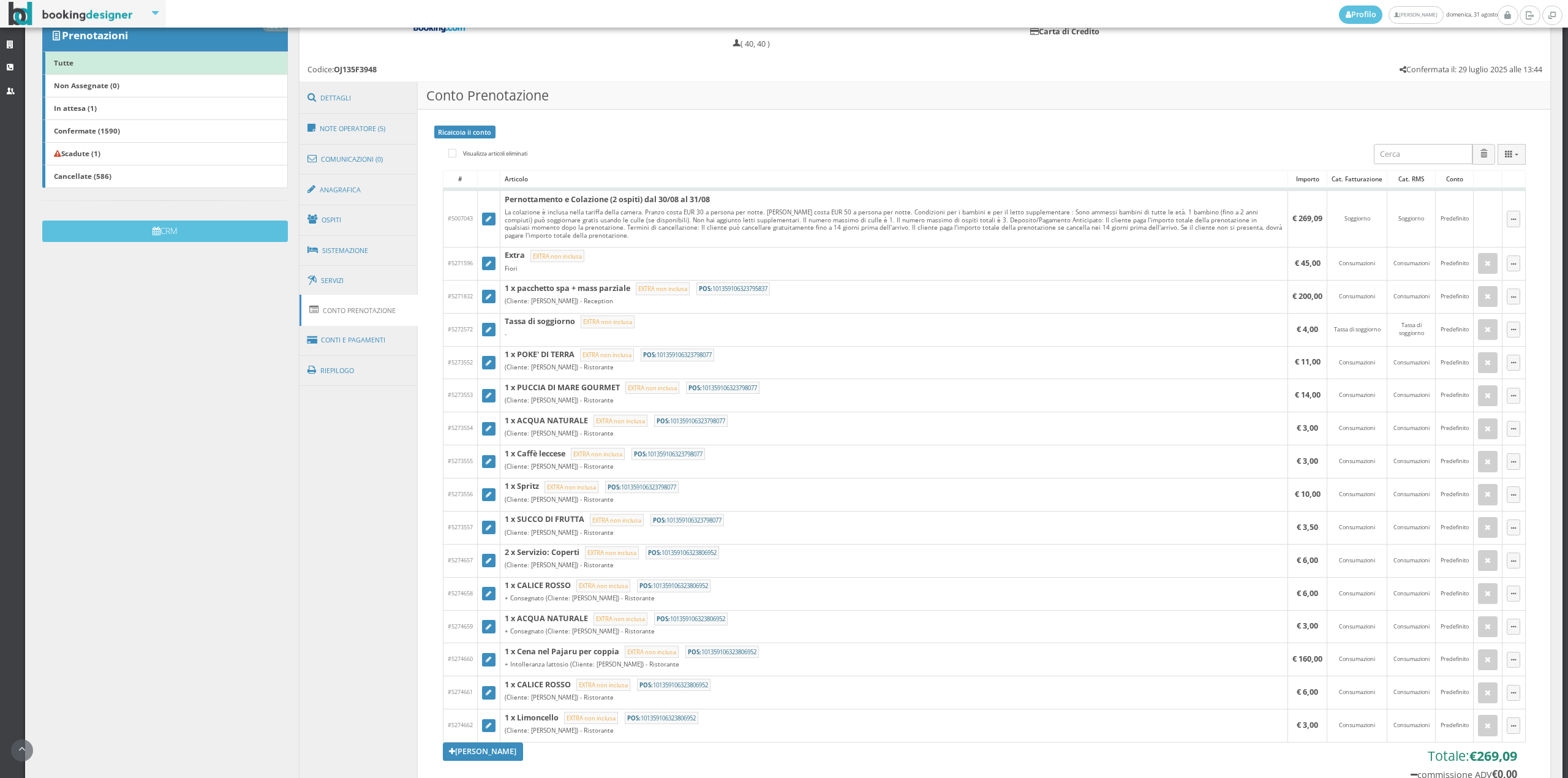
scroll to position [248, 0]
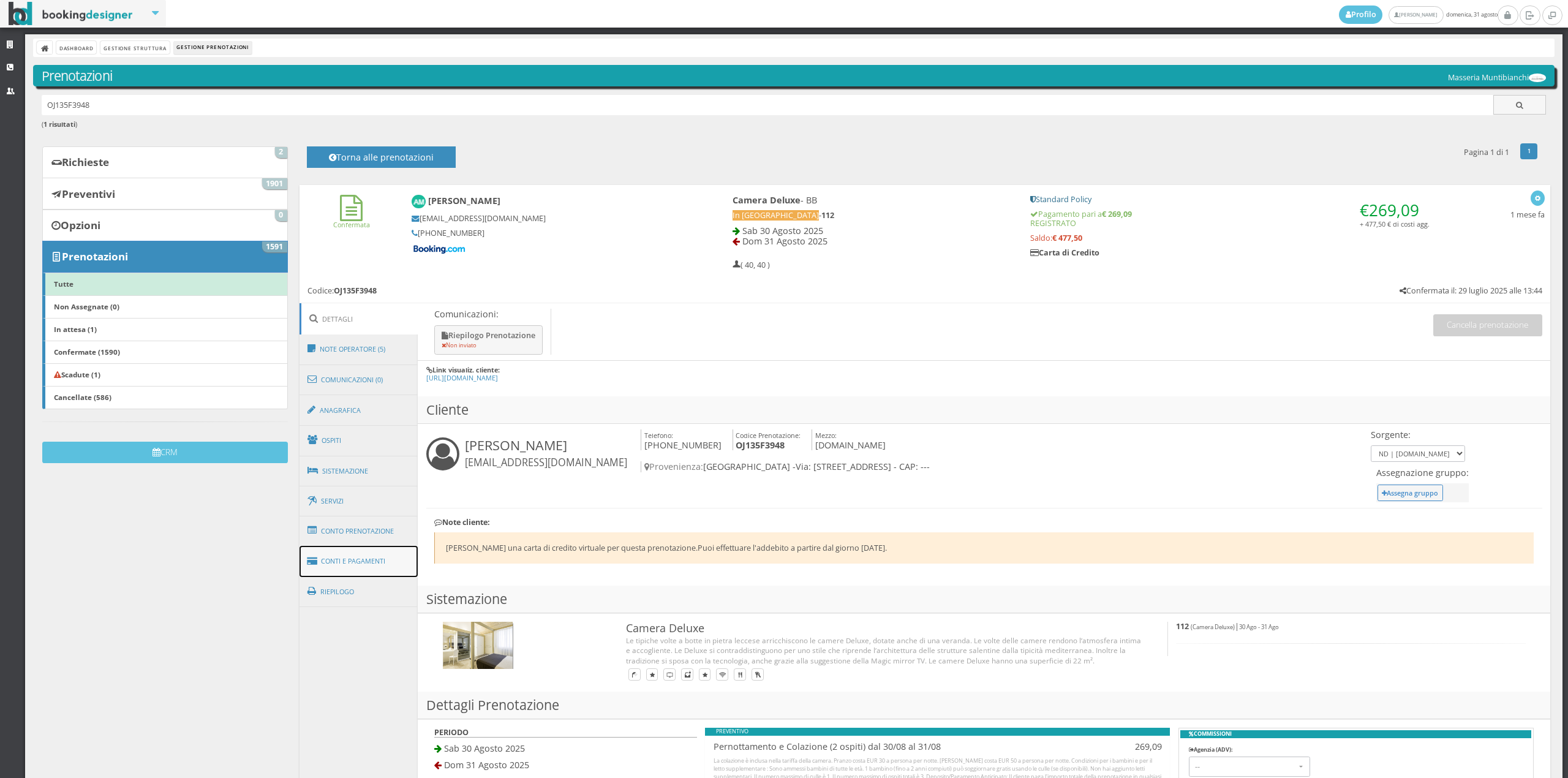
click at [376, 546] on link "Conti e Pagamenti" at bounding box center [359, 562] width 119 height 32
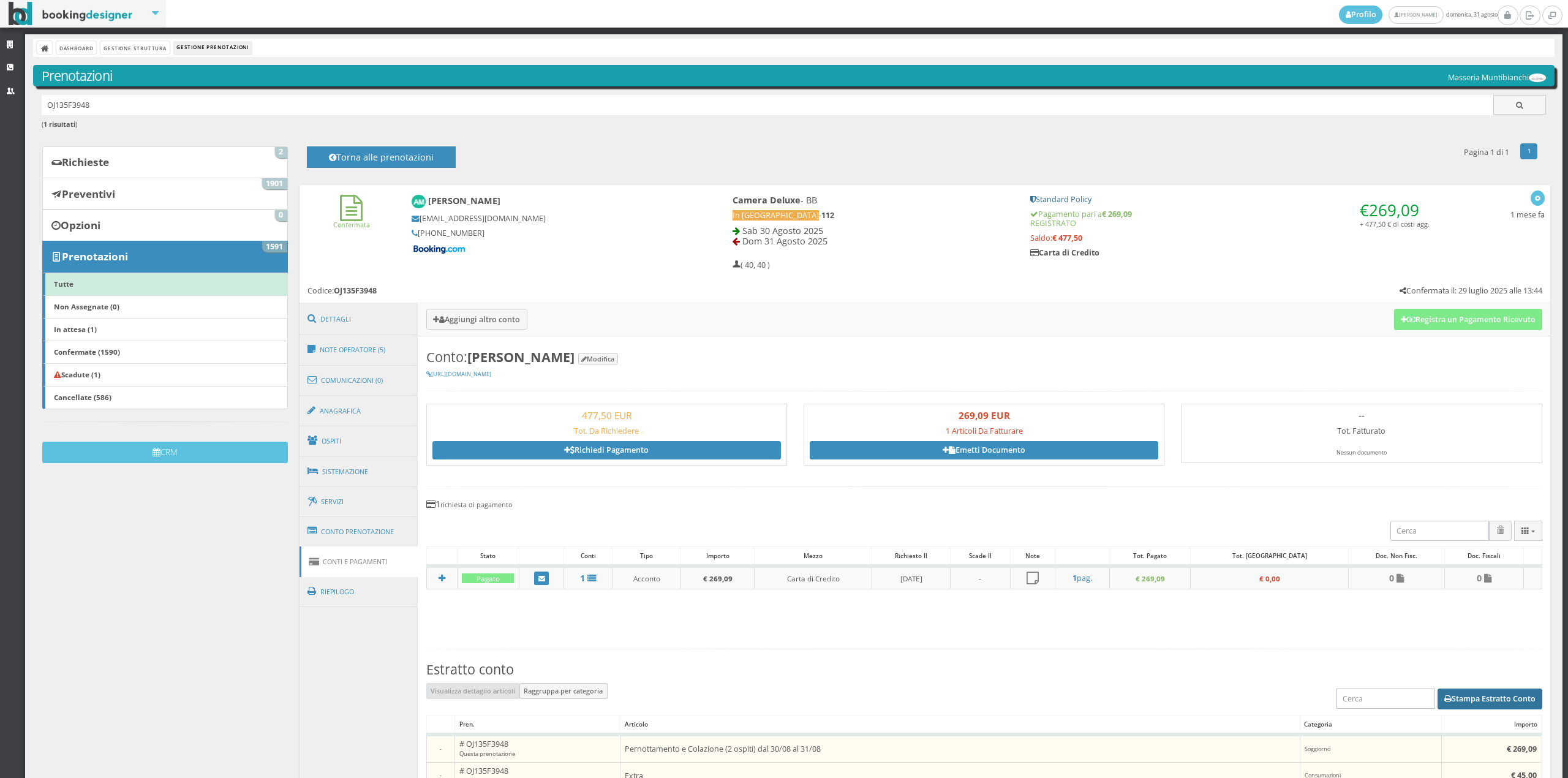
click at [1479, 693] on button "Stampa Estratto Conto" at bounding box center [1490, 699] width 105 height 20
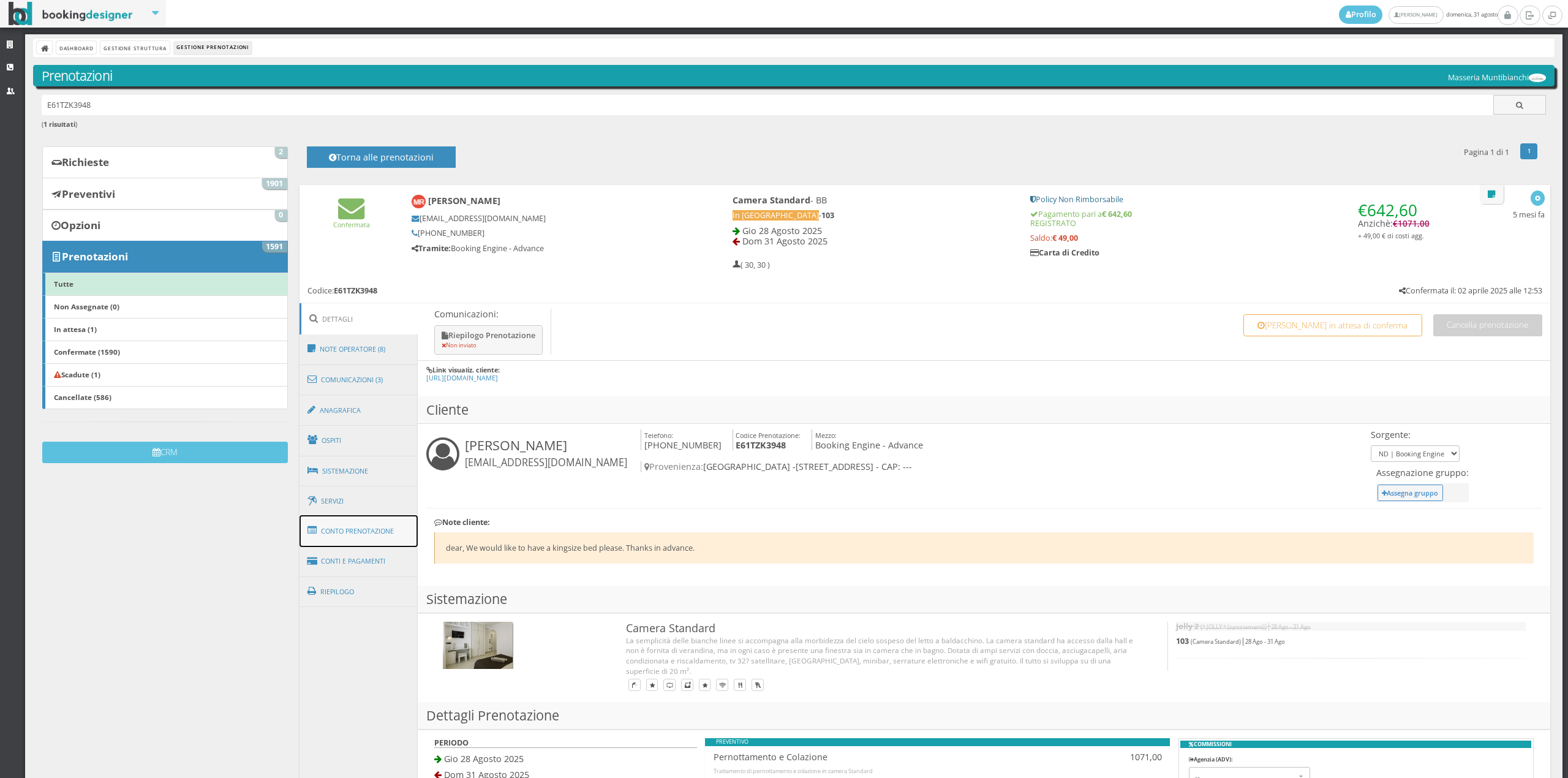
click at [378, 538] on link "Conto Prenotazione" at bounding box center [359, 531] width 119 height 32
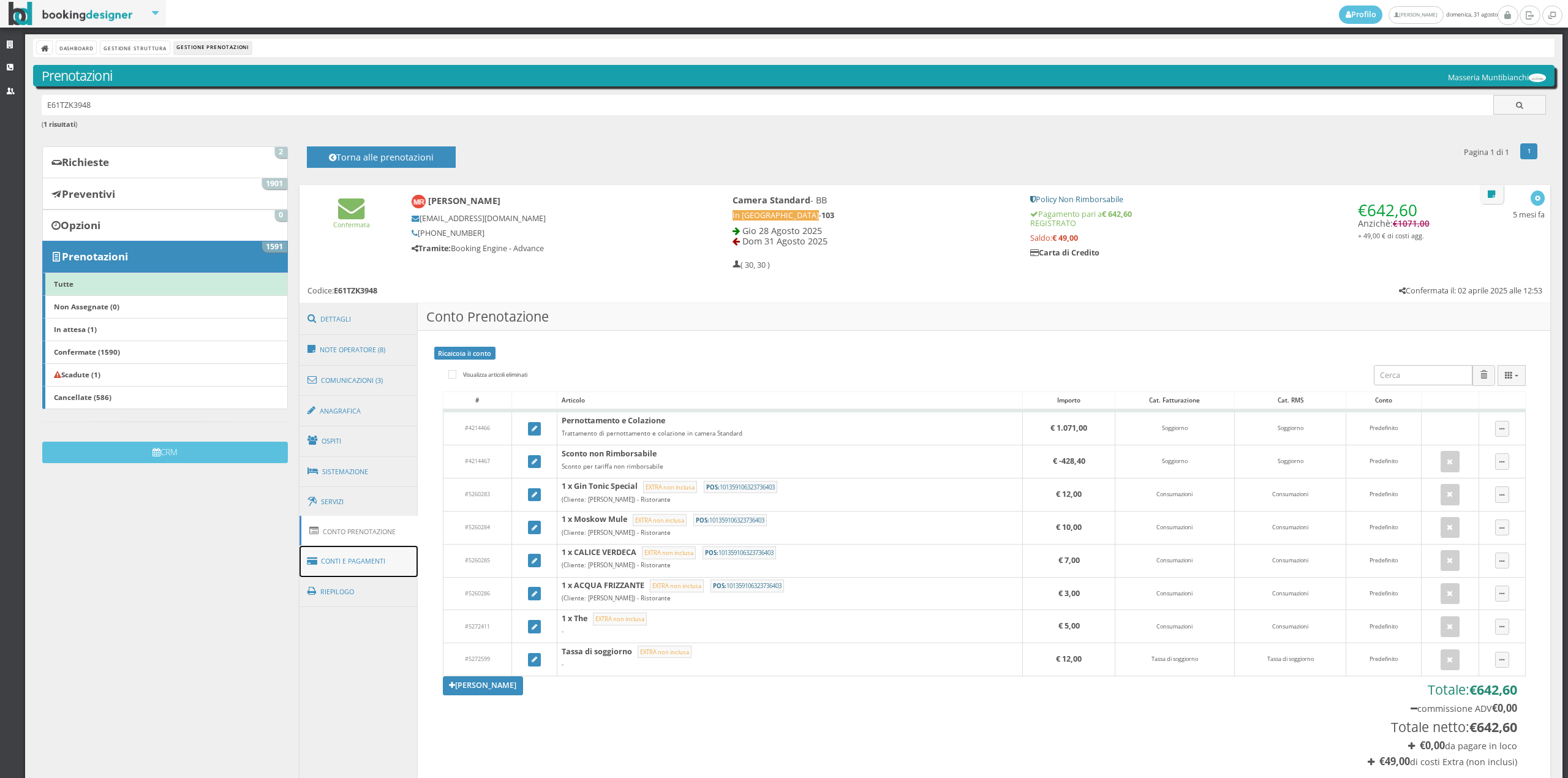
click at [395, 566] on link "Conti e Pagamenti" at bounding box center [359, 562] width 119 height 32
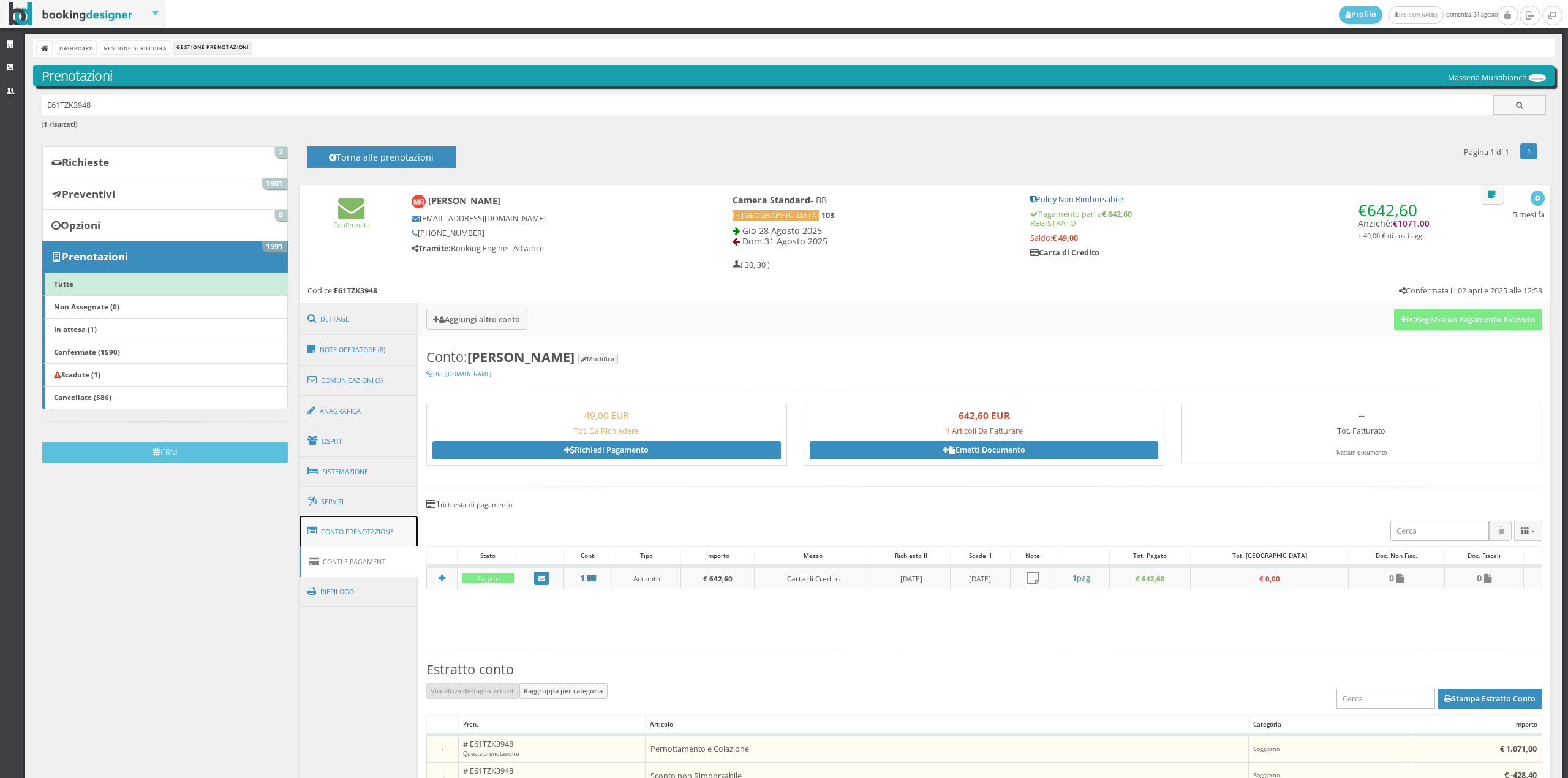
click at [386, 533] on link "Conto Prenotazione" at bounding box center [359, 531] width 119 height 32
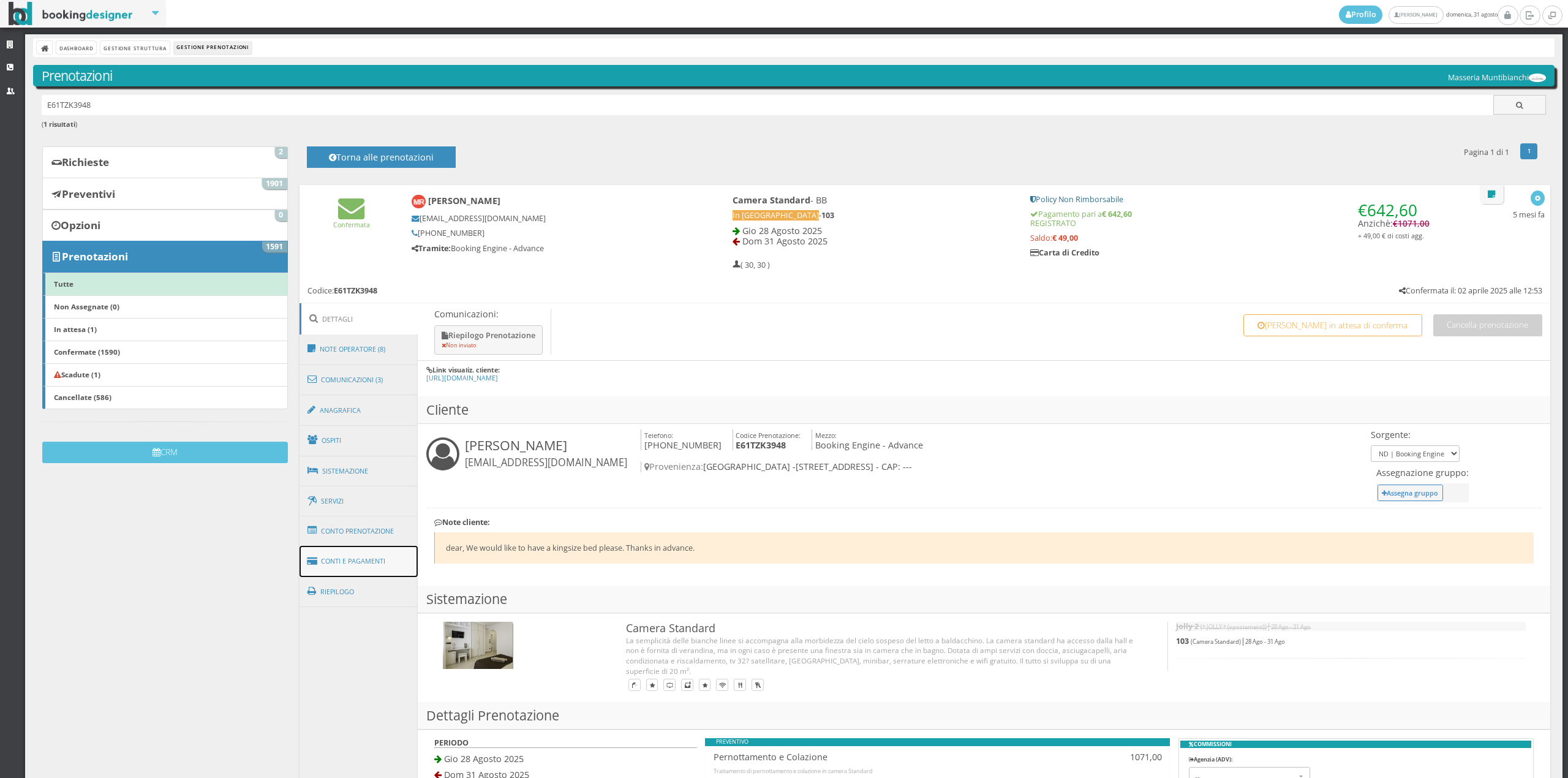
click at [360, 549] on link "Conti e Pagamenti" at bounding box center [359, 562] width 119 height 32
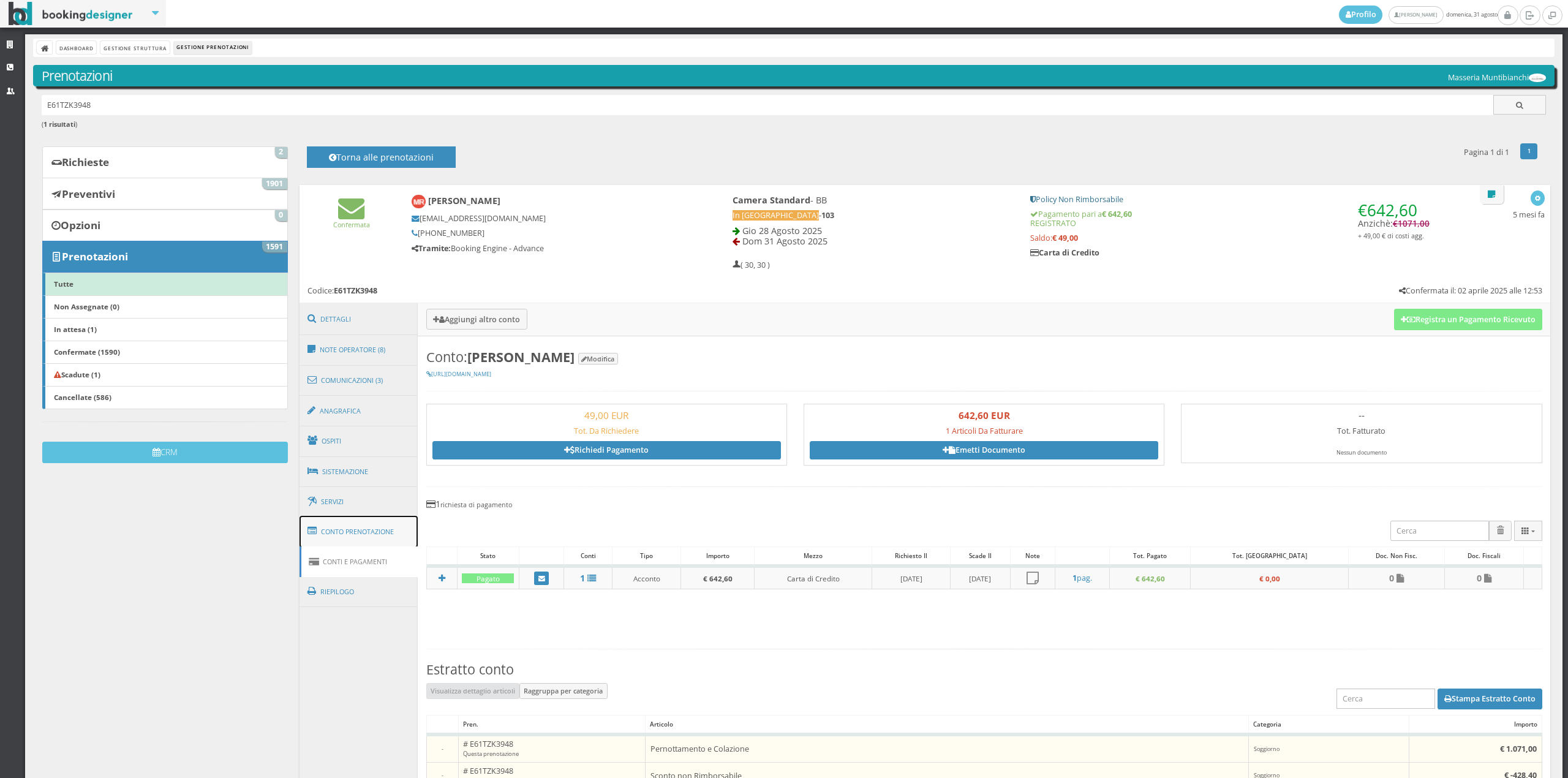
click at [361, 534] on link "Conto Prenotazione" at bounding box center [359, 531] width 119 height 32
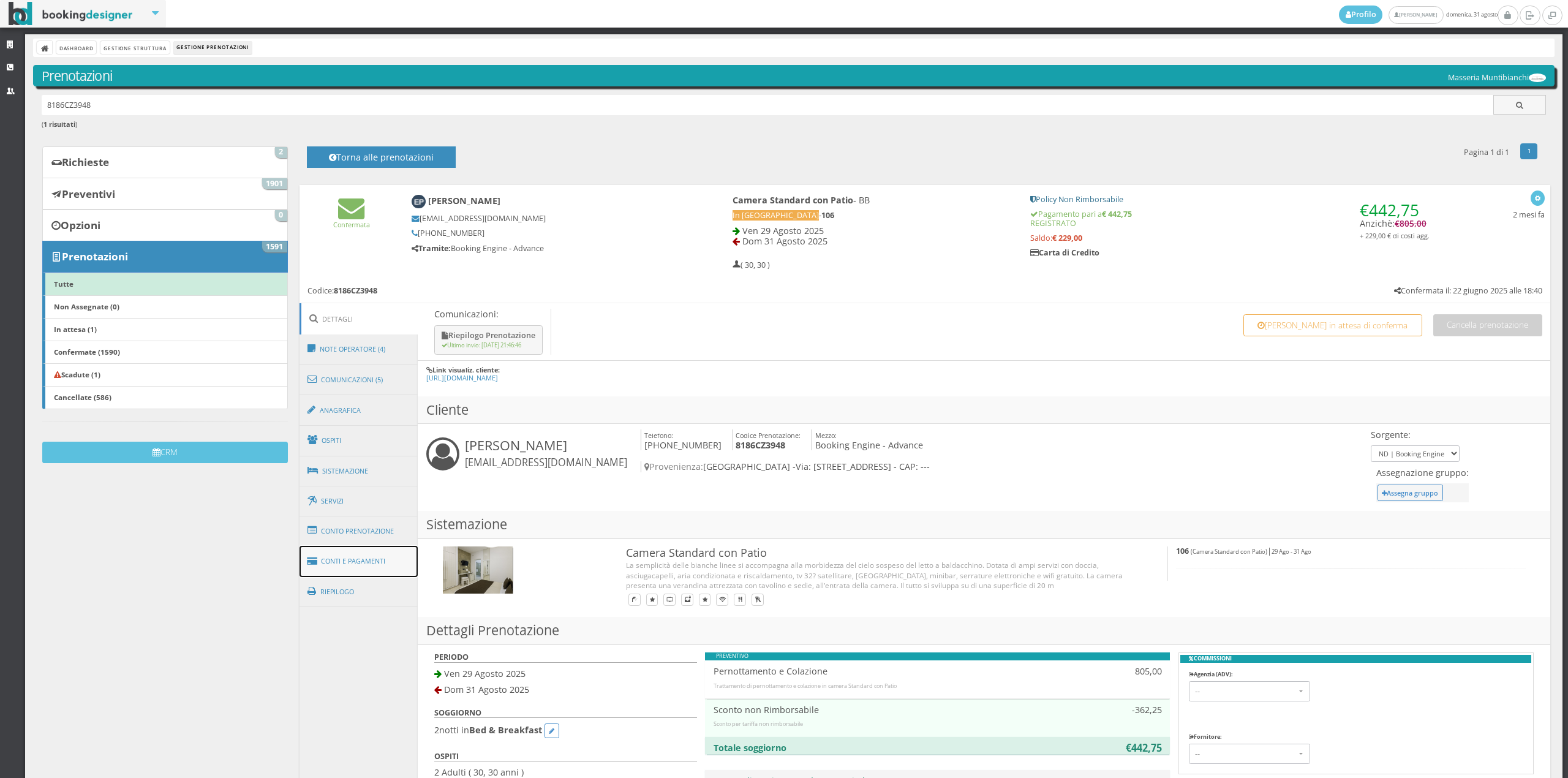
click at [361, 570] on link "Conti e Pagamenti" at bounding box center [359, 562] width 119 height 32
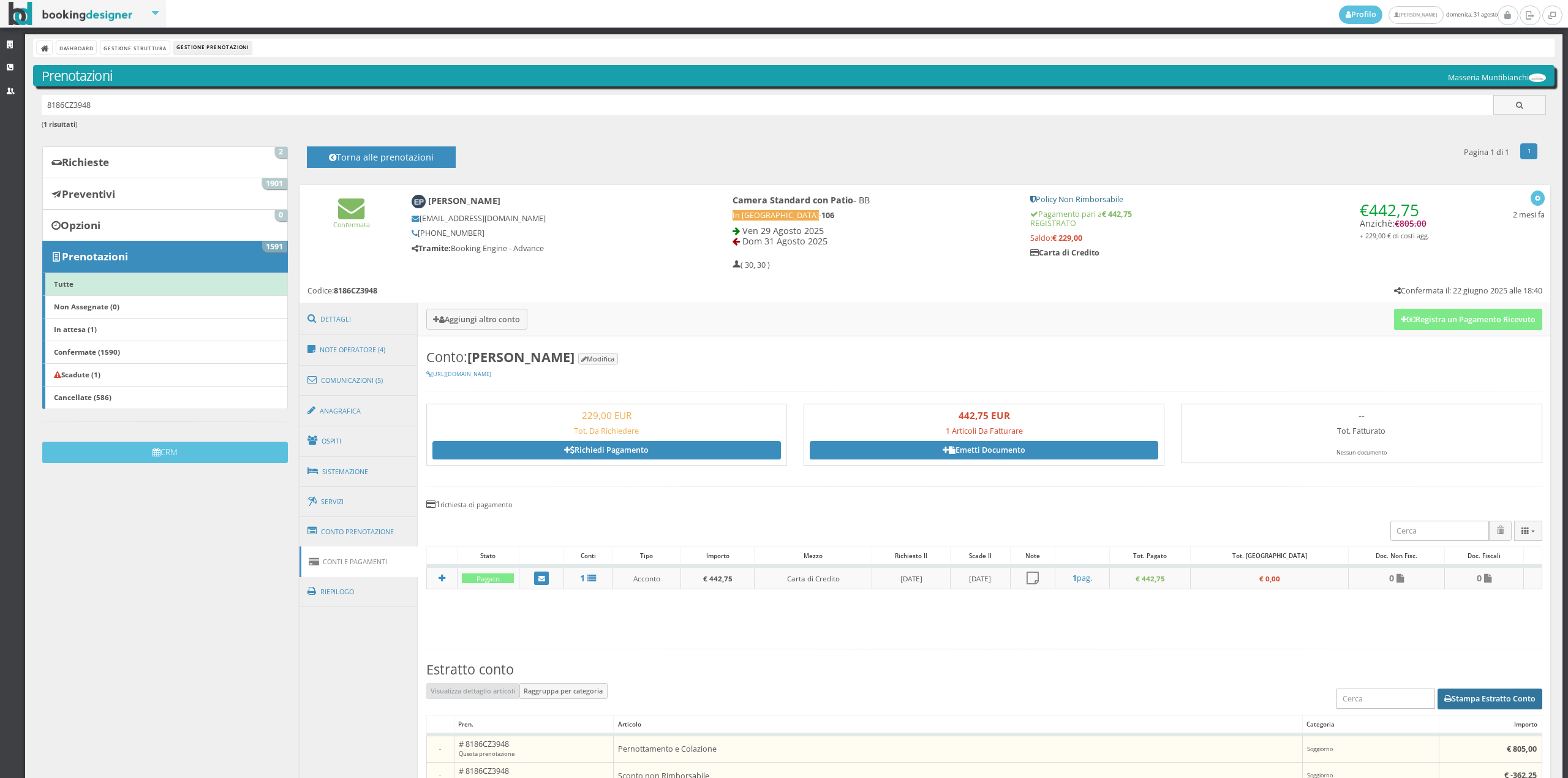
click at [1494, 691] on button "Stampa Estratto Conto" at bounding box center [1490, 699] width 105 height 20
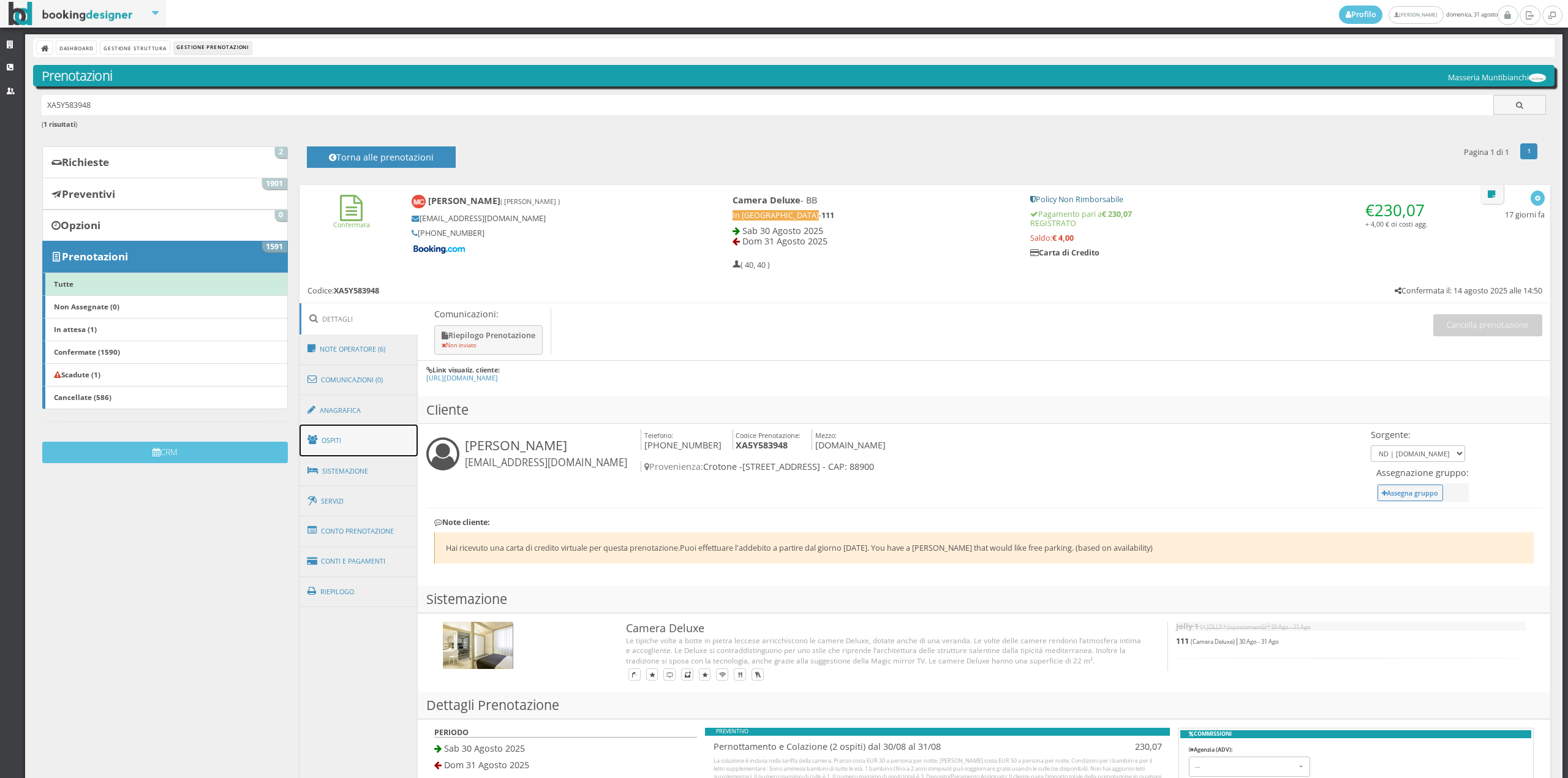
click at [337, 435] on link "Ospiti" at bounding box center [359, 440] width 119 height 32
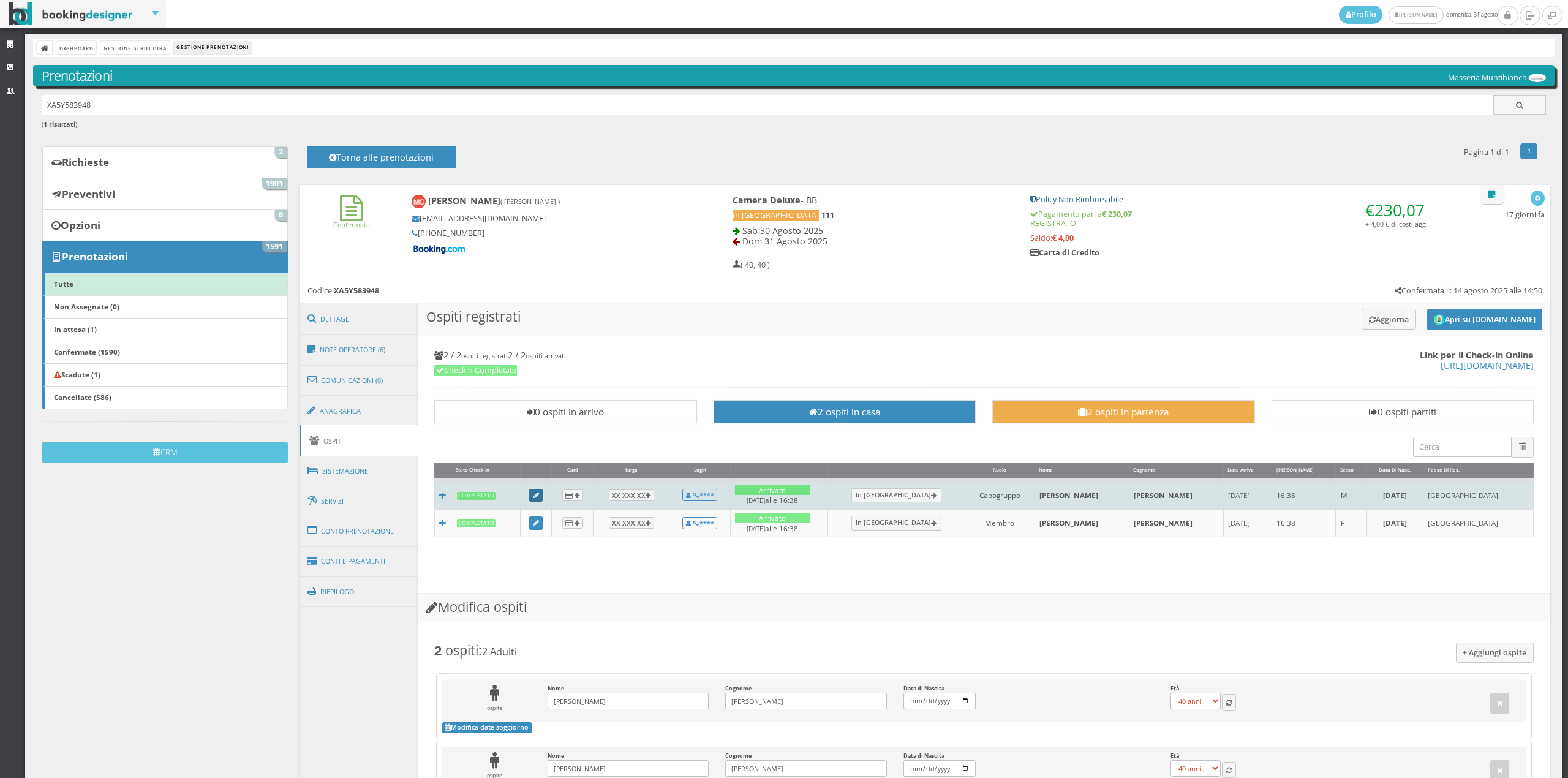
click at [539, 494] on icon at bounding box center [536, 495] width 6 height 7
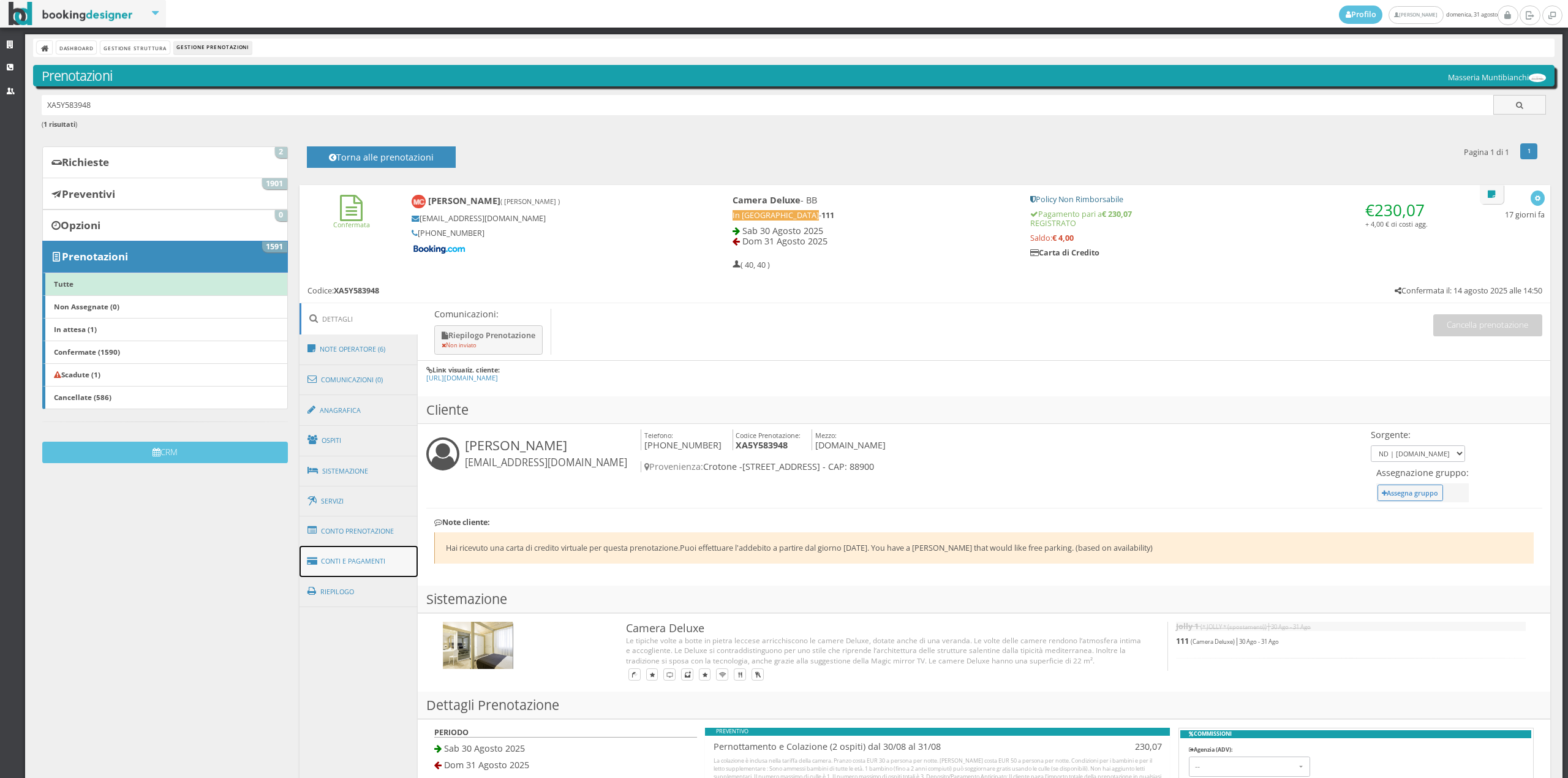
click at [360, 566] on link "Conti e Pagamenti" at bounding box center [359, 562] width 119 height 32
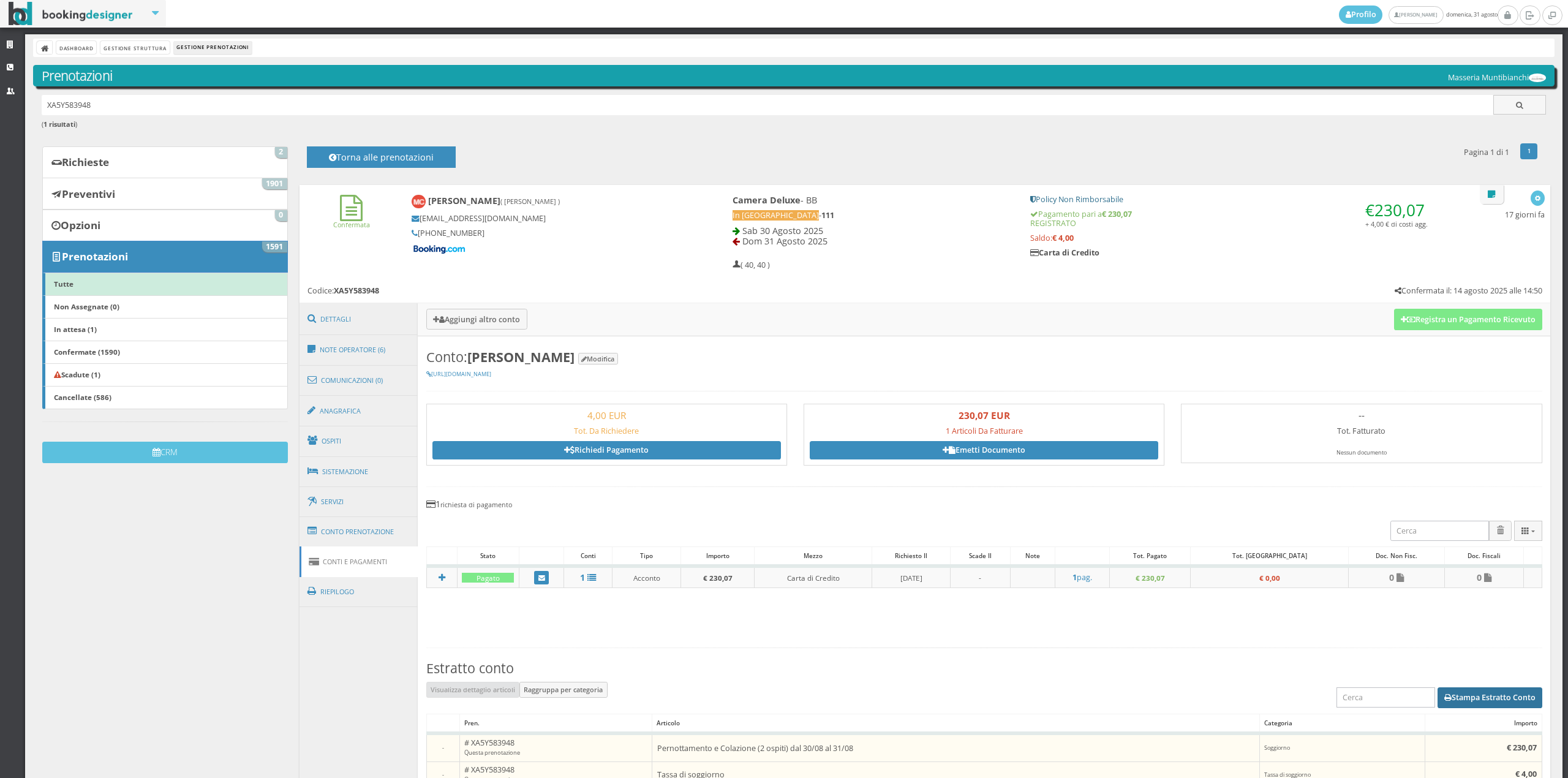
click at [1466, 699] on button "Stampa Estratto Conto" at bounding box center [1490, 698] width 105 height 20
click at [365, 530] on link "Conto Prenotazione" at bounding box center [359, 531] width 119 height 32
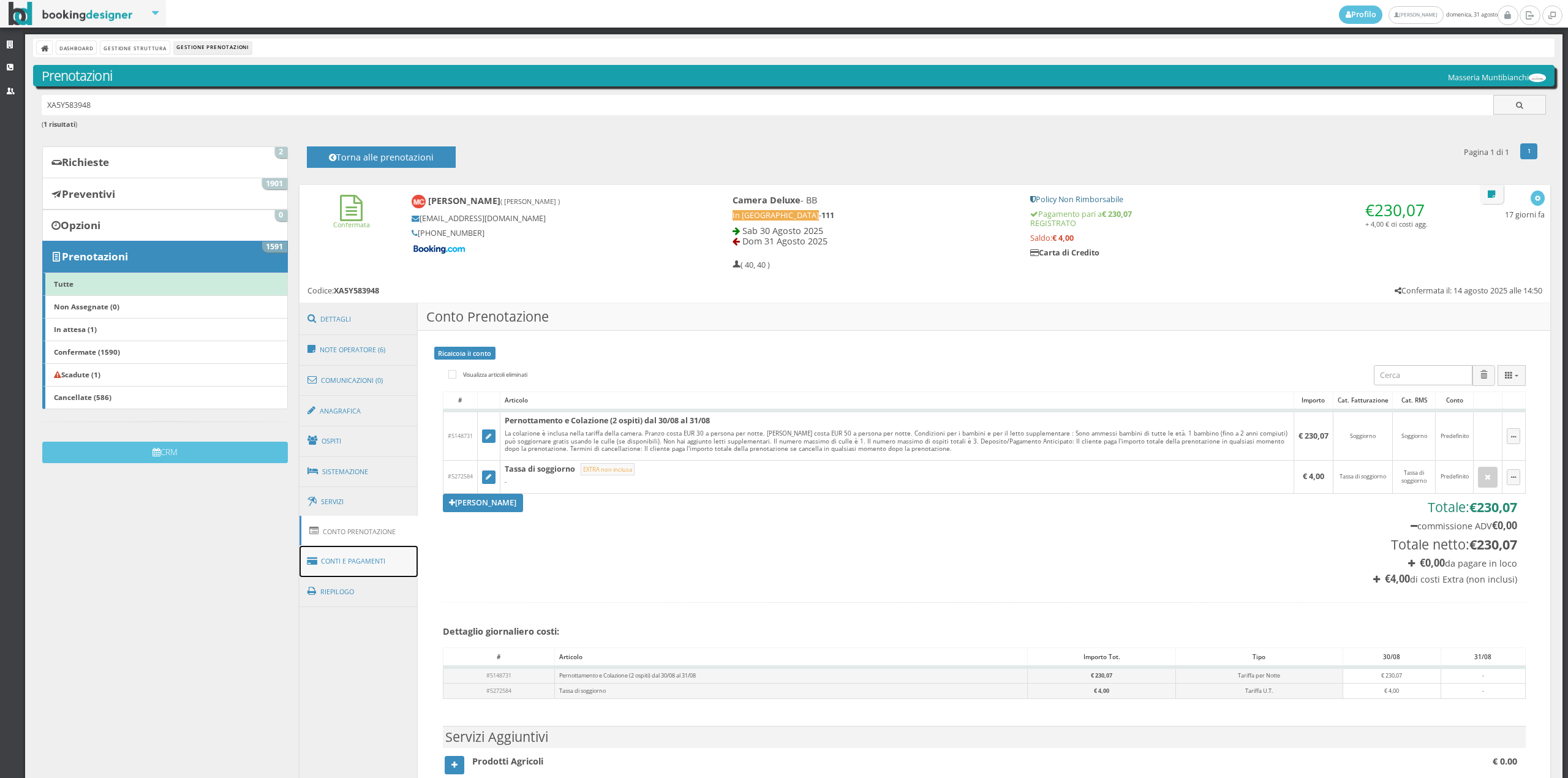
click at [370, 557] on link "Conti e Pagamenti" at bounding box center [359, 562] width 119 height 32
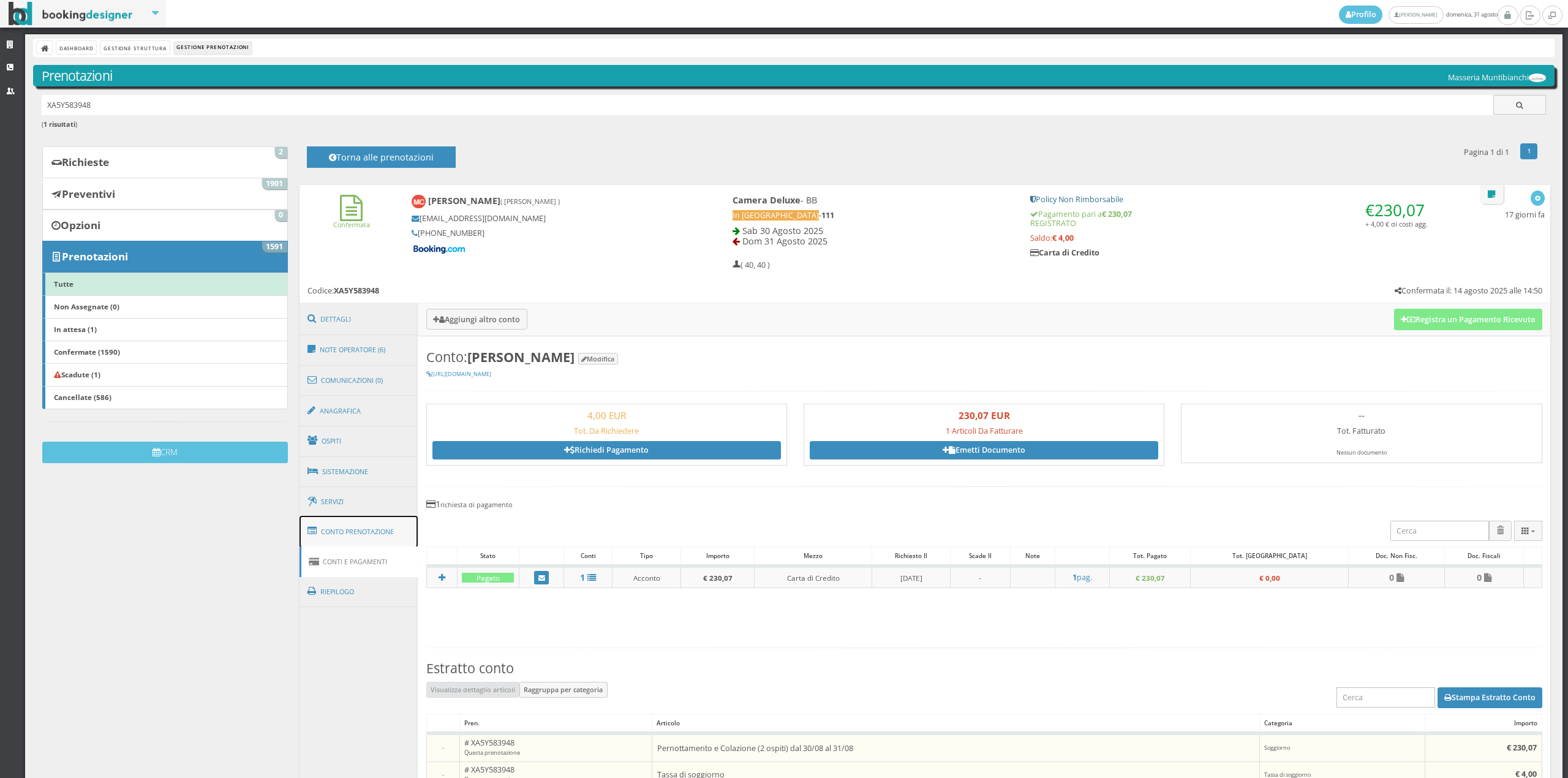
click at [364, 535] on link "Conto Prenotazione" at bounding box center [359, 531] width 119 height 32
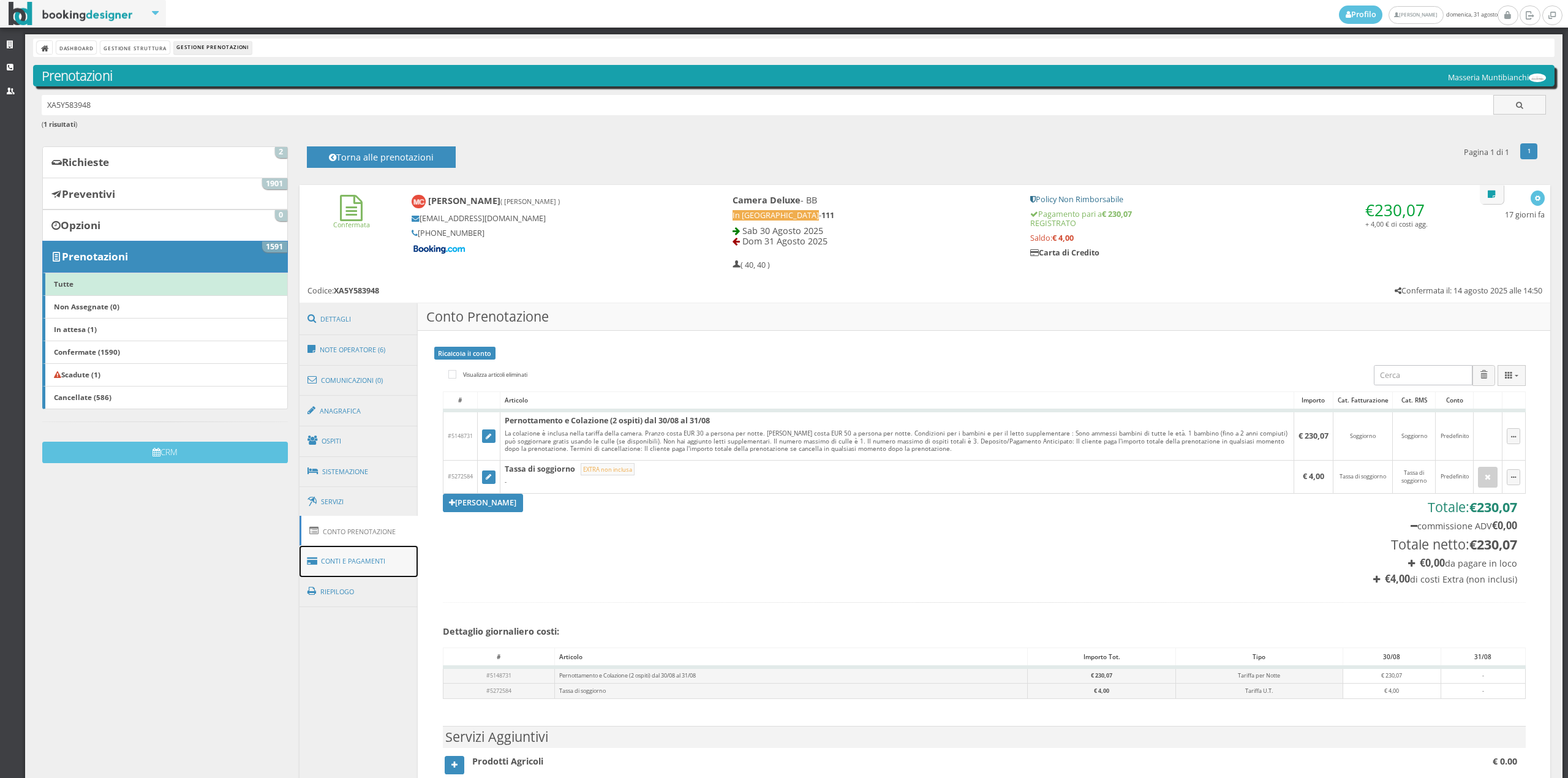
click at [366, 550] on link "Conti e Pagamenti" at bounding box center [359, 562] width 119 height 32
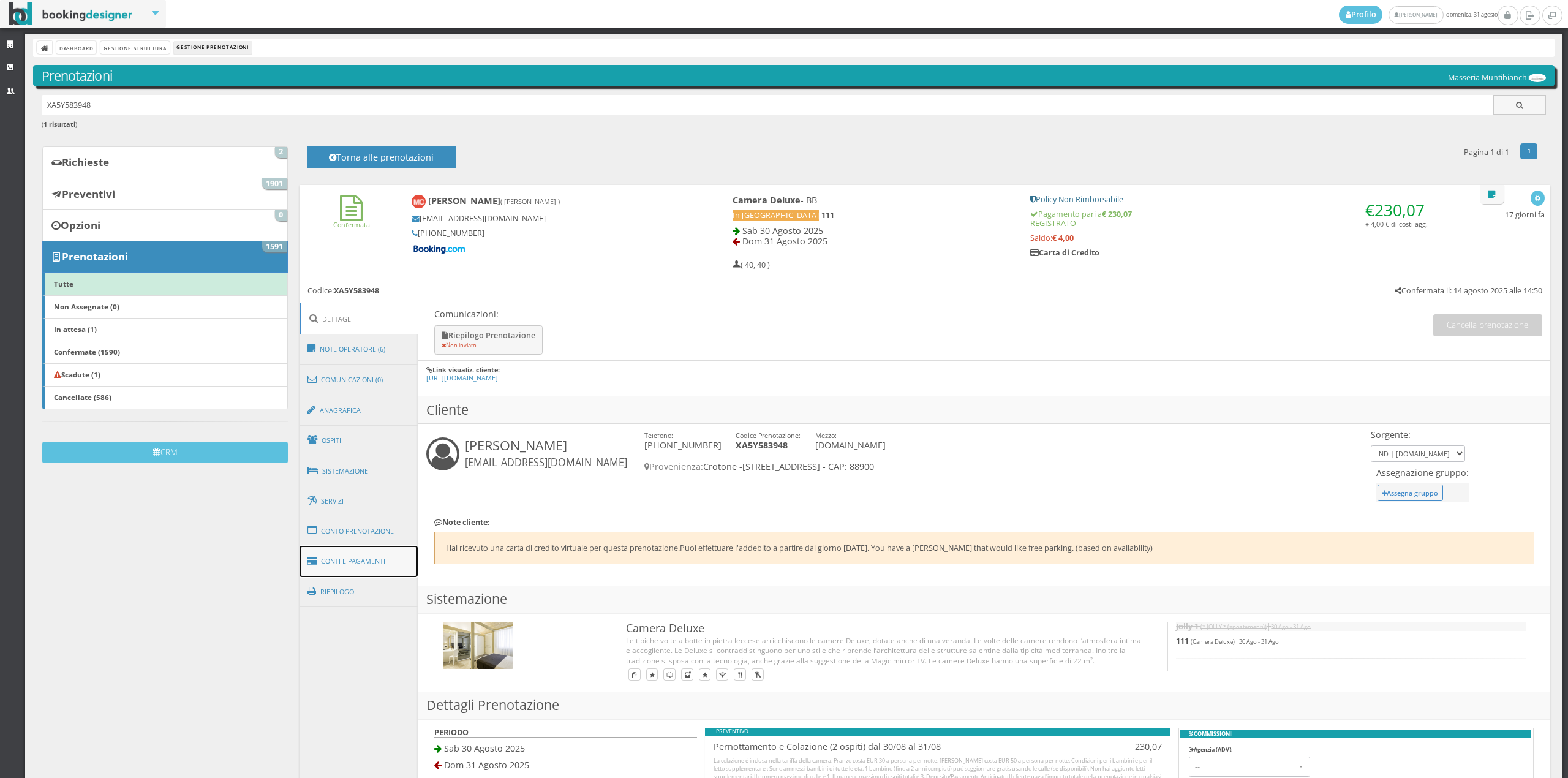
click at [375, 562] on link "Conti e Pagamenti" at bounding box center [359, 562] width 119 height 32
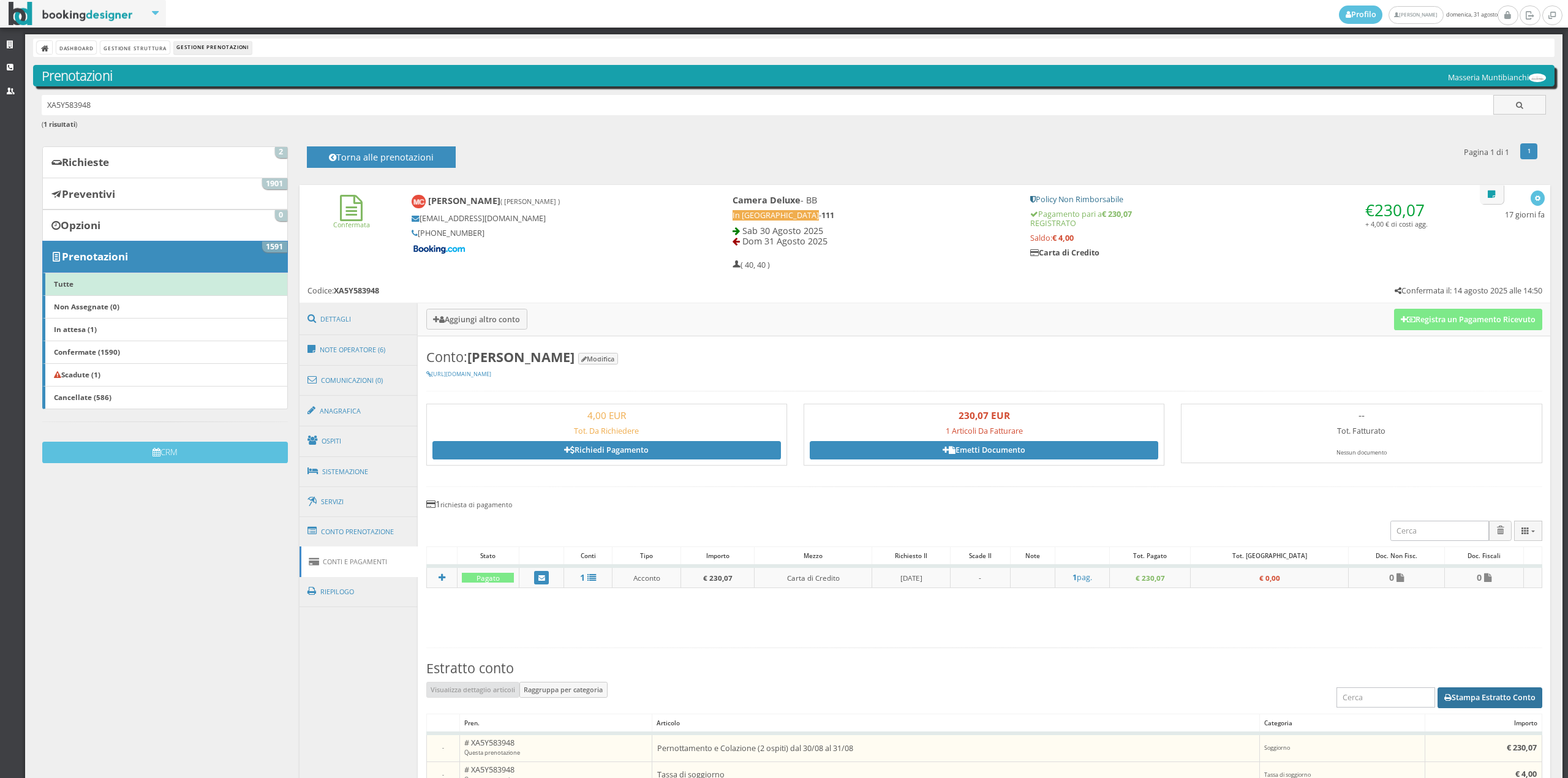
click at [1461, 697] on button "Stampa Estratto Conto" at bounding box center [1490, 698] width 105 height 20
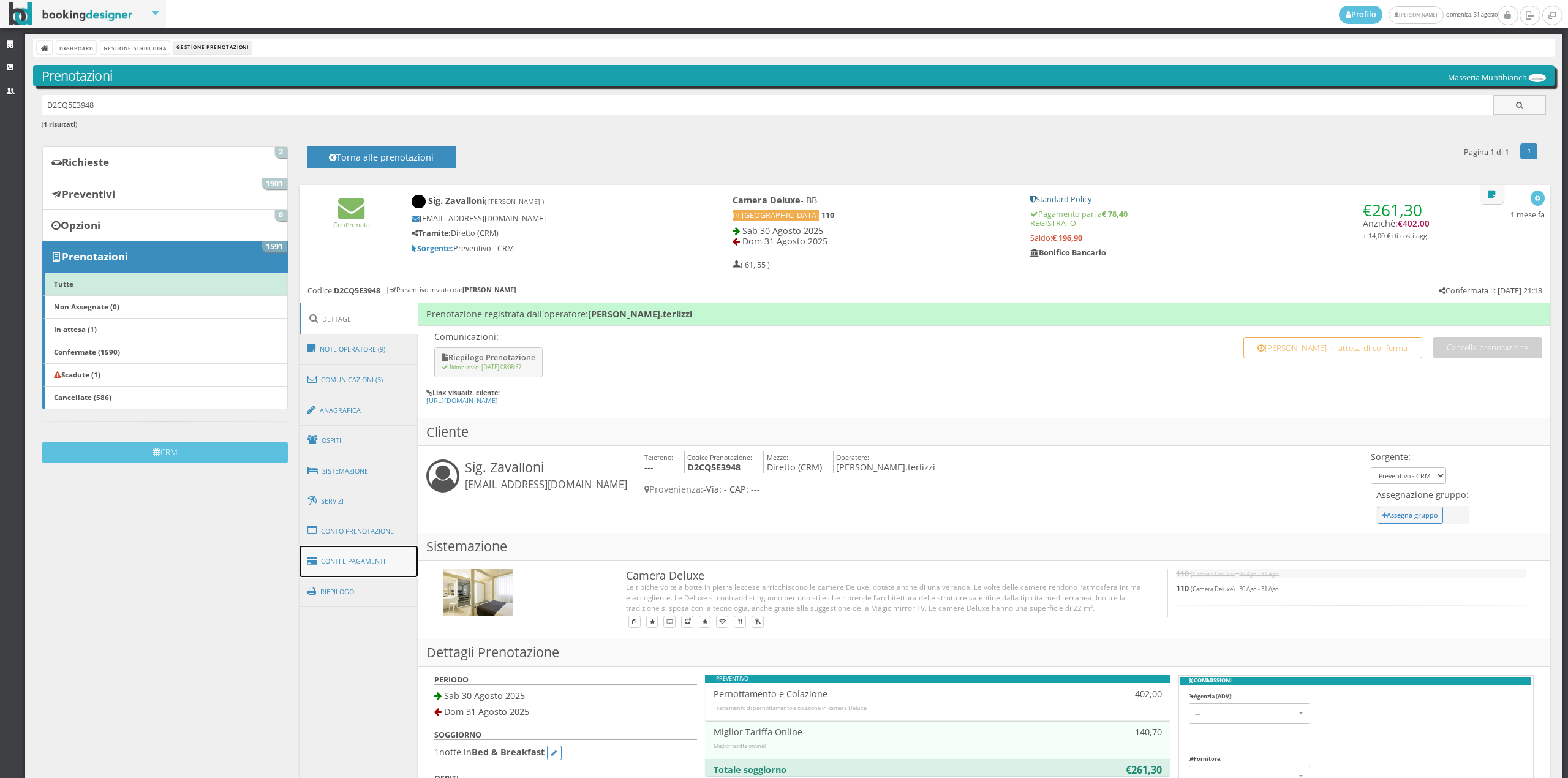
click at [355, 570] on link "Conti e Pagamenti" at bounding box center [359, 562] width 119 height 32
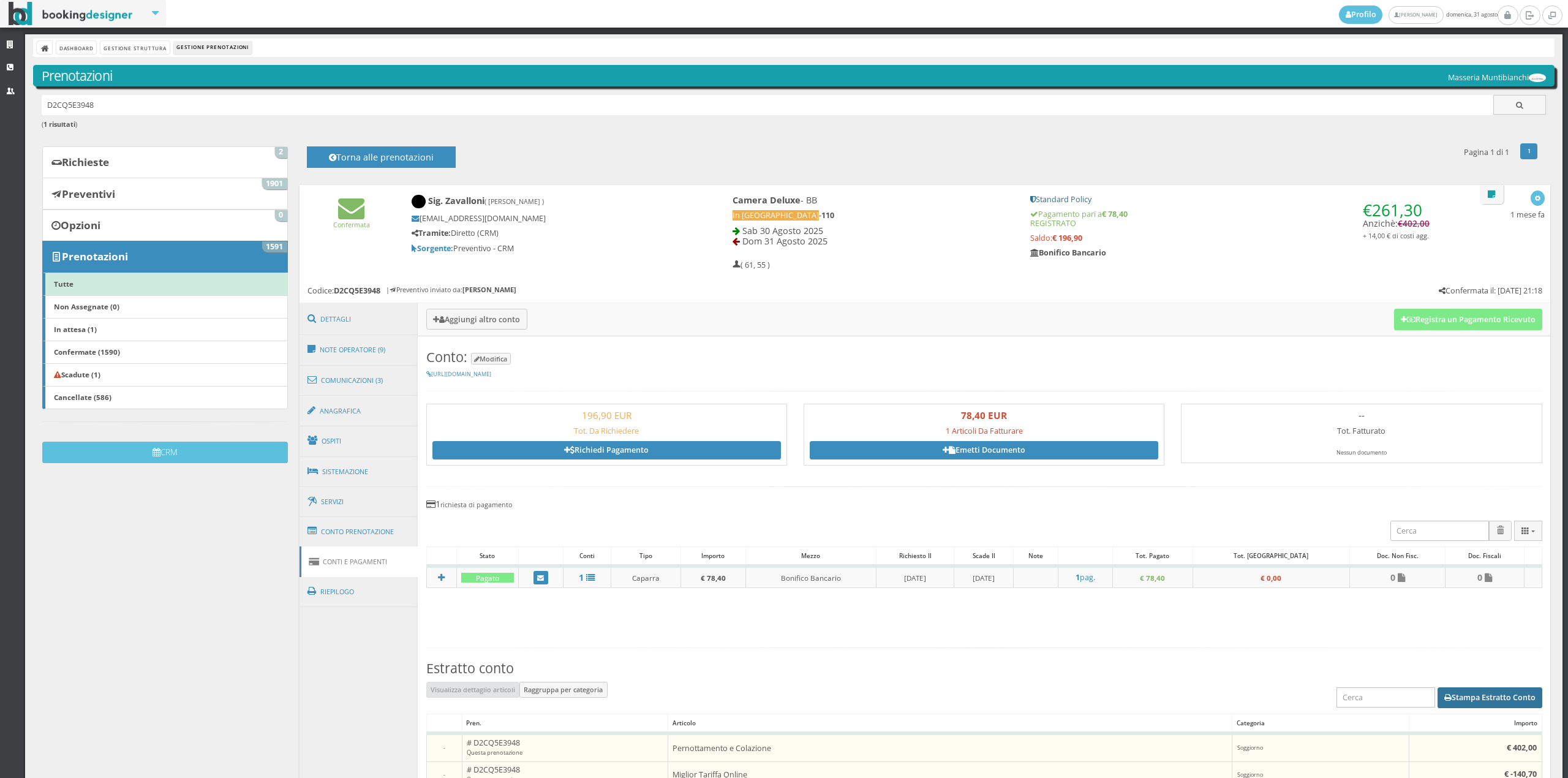
click at [1467, 690] on button "Stampa Estratto Conto" at bounding box center [1490, 698] width 105 height 20
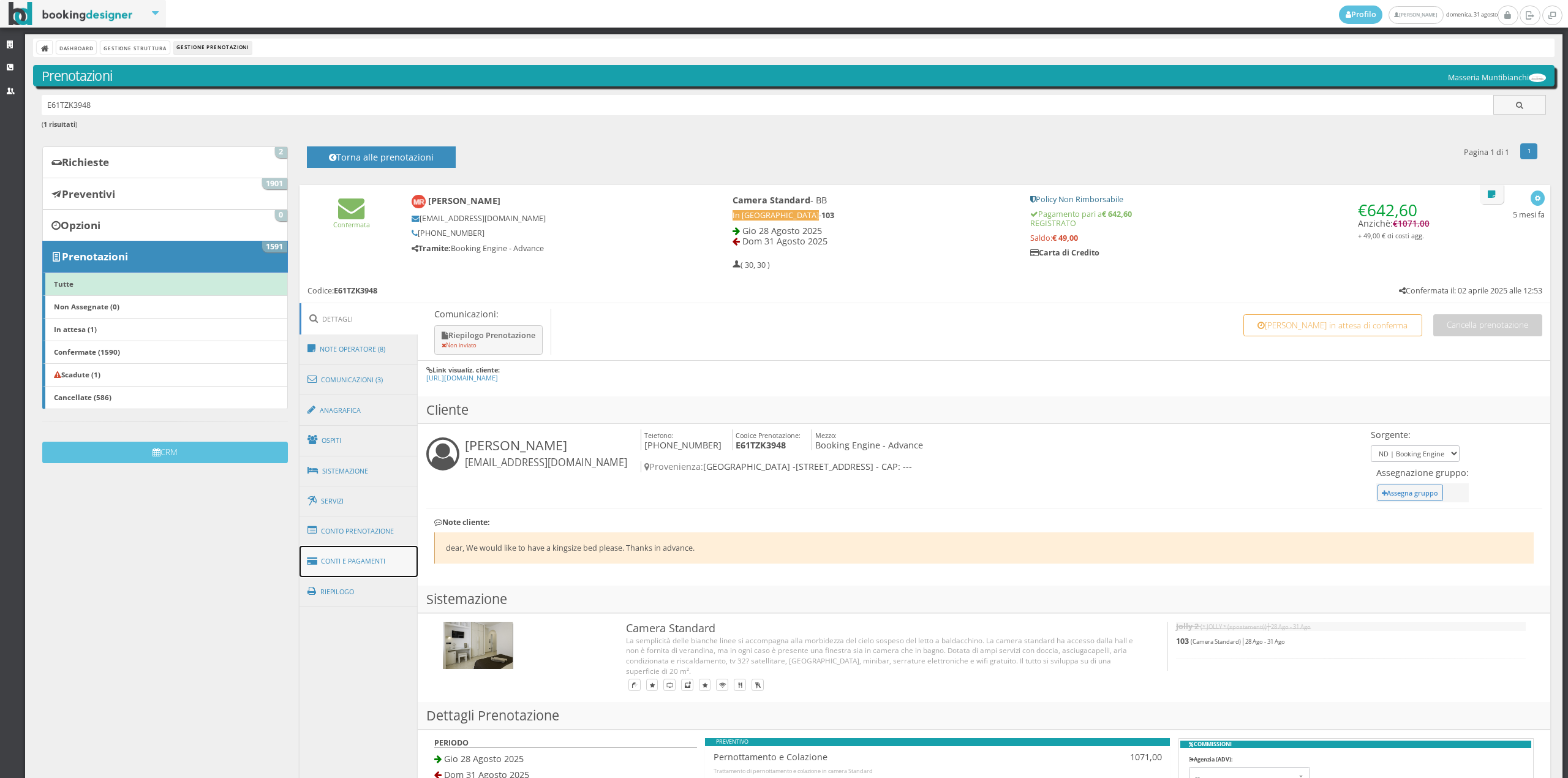
click at [376, 550] on link "Conti e Pagamenti" at bounding box center [359, 562] width 119 height 32
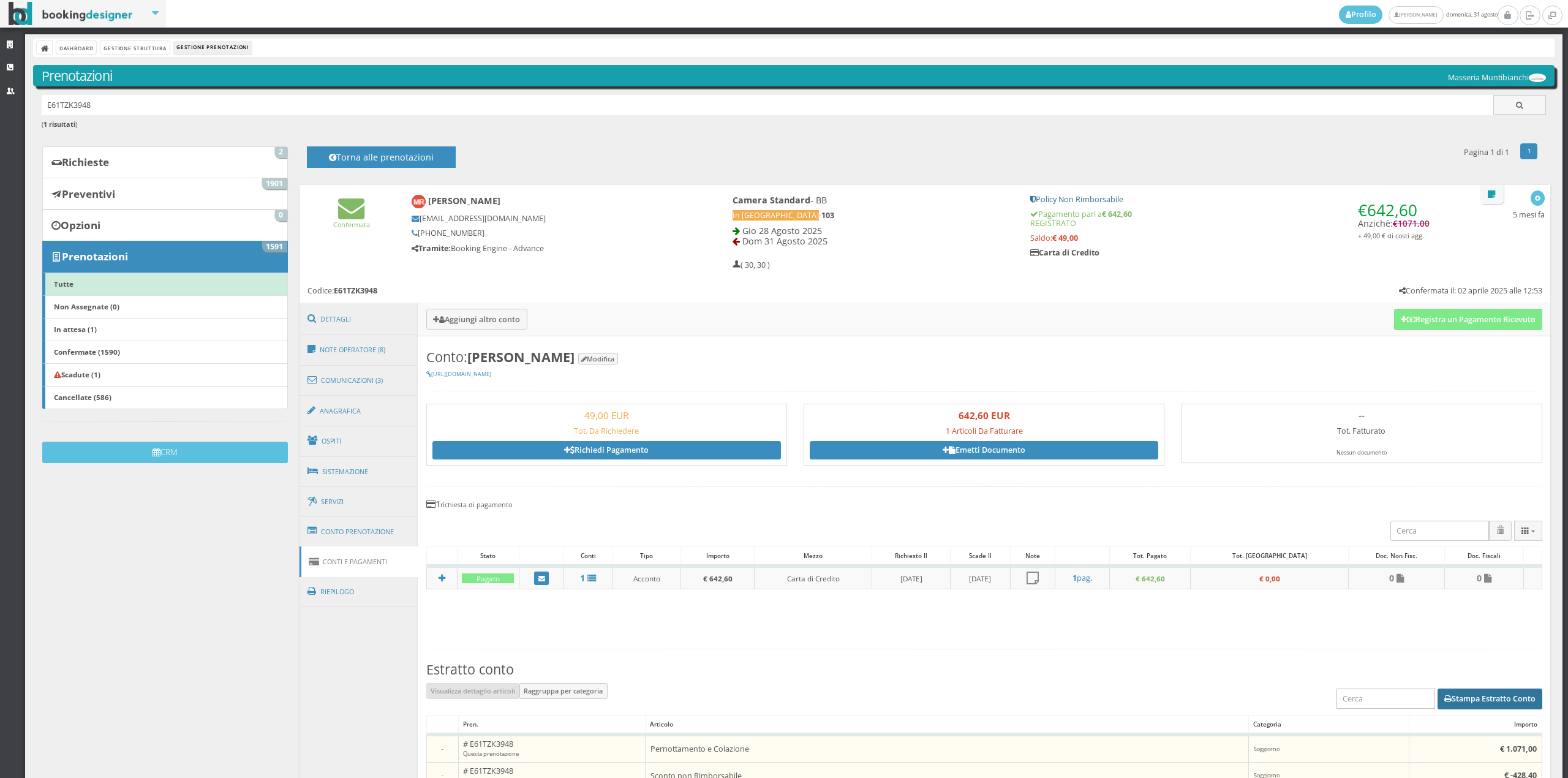
click at [1469, 704] on button "Stampa Estratto Conto" at bounding box center [1490, 699] width 105 height 20
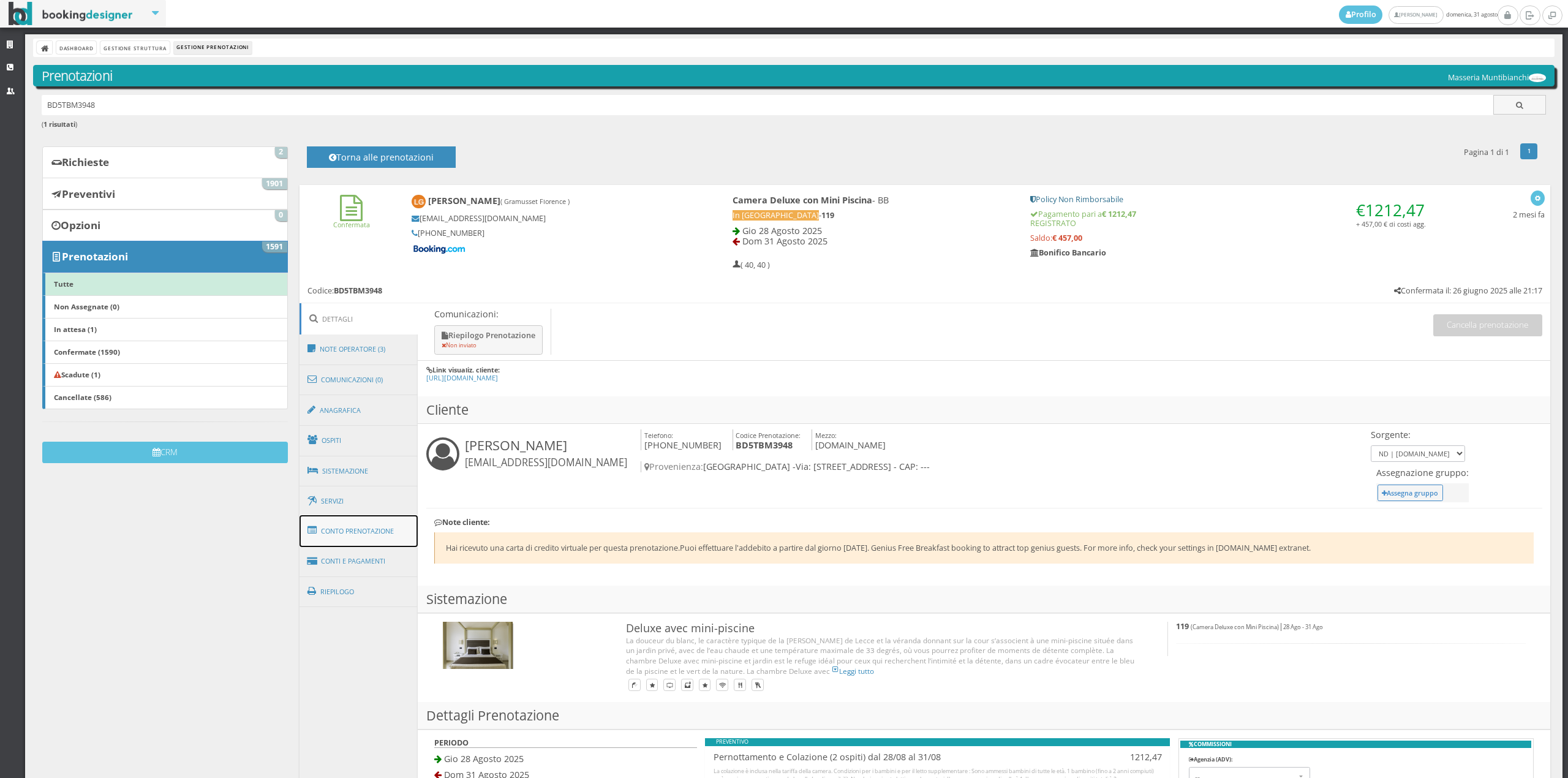
click at [329, 538] on link "Conto Prenotazione" at bounding box center [359, 531] width 119 height 32
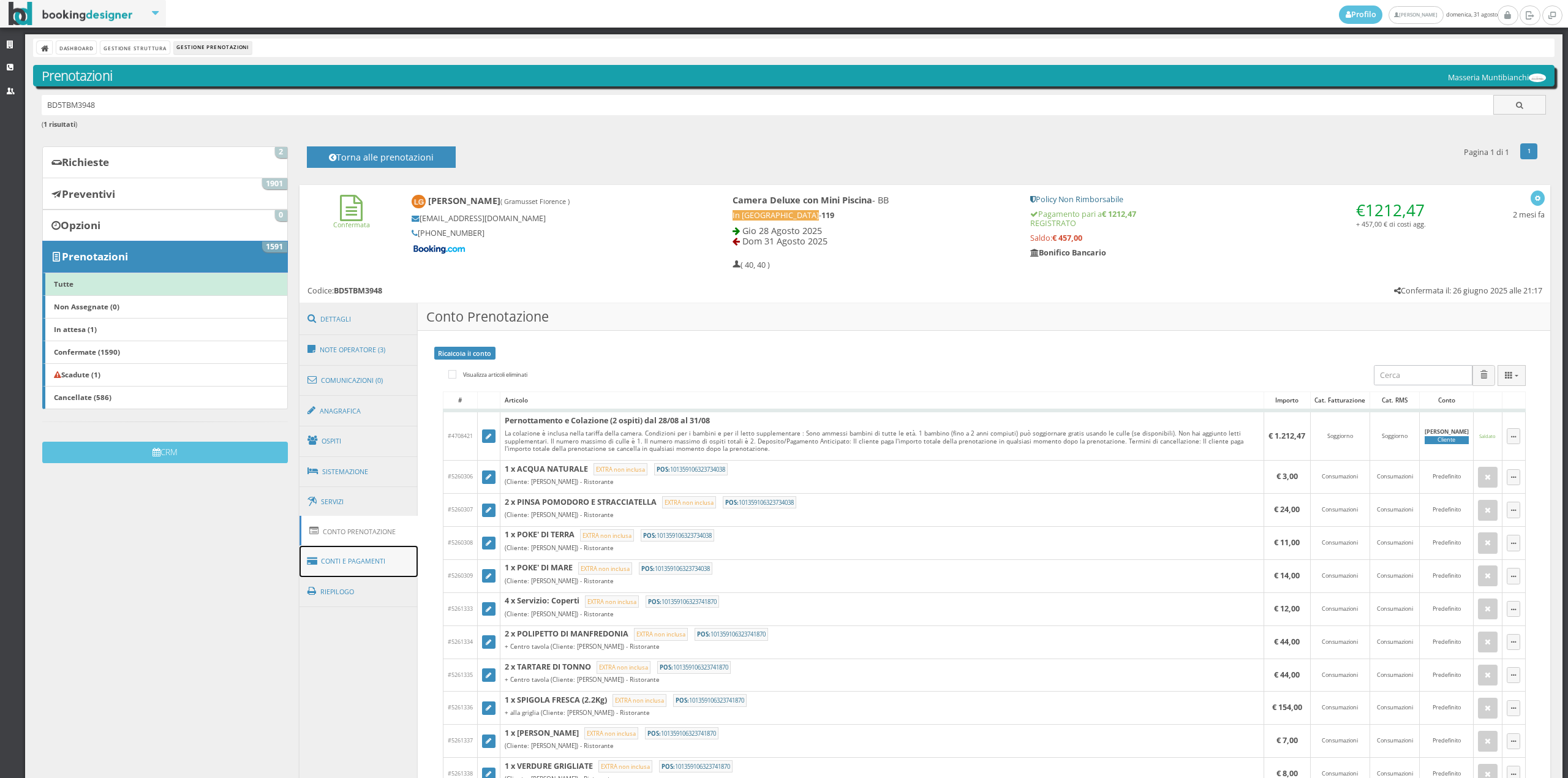
click at [351, 554] on link "Conti e Pagamenti" at bounding box center [359, 562] width 119 height 32
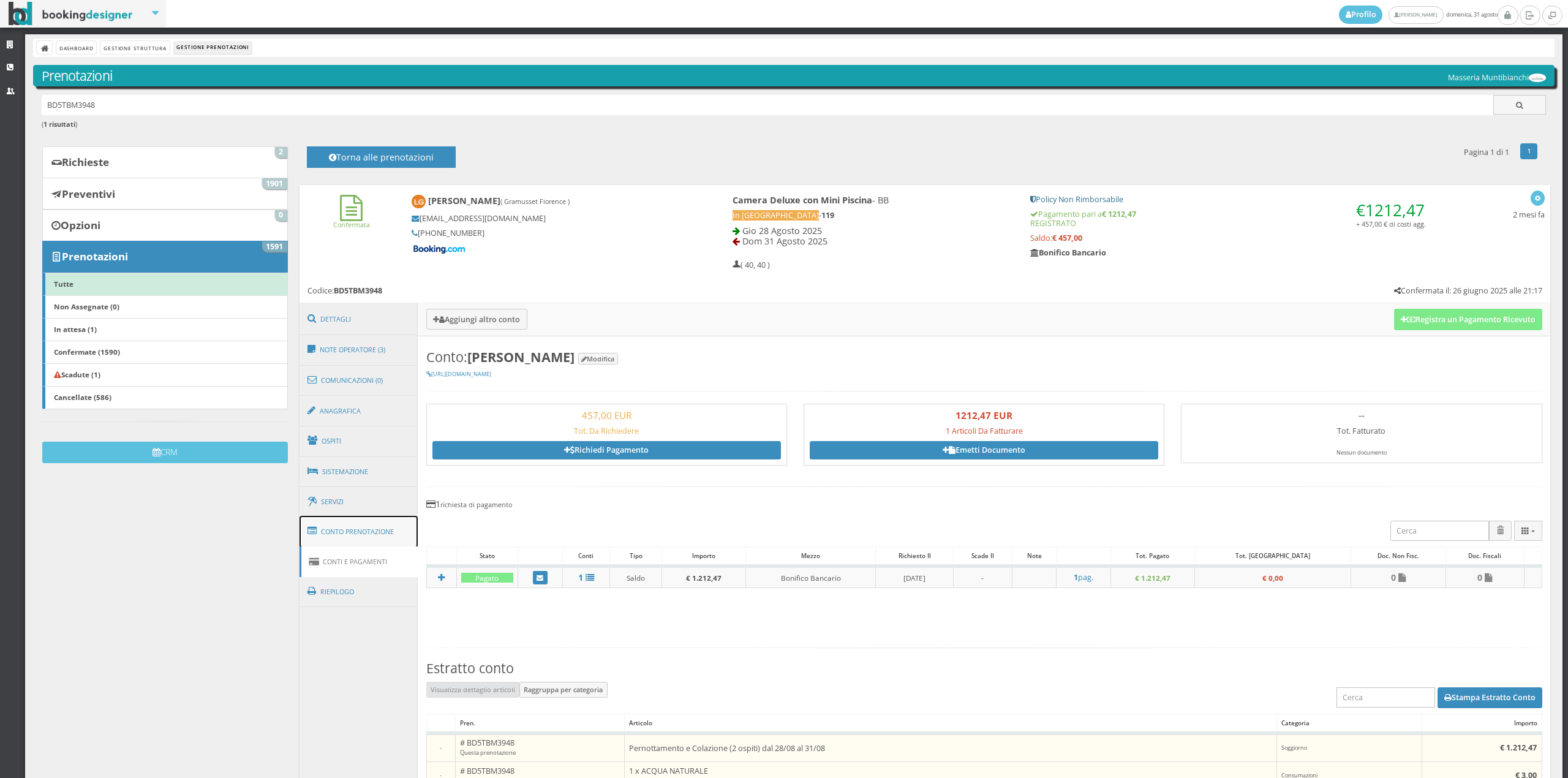
click at [384, 534] on link "Conto Prenotazione" at bounding box center [359, 531] width 119 height 32
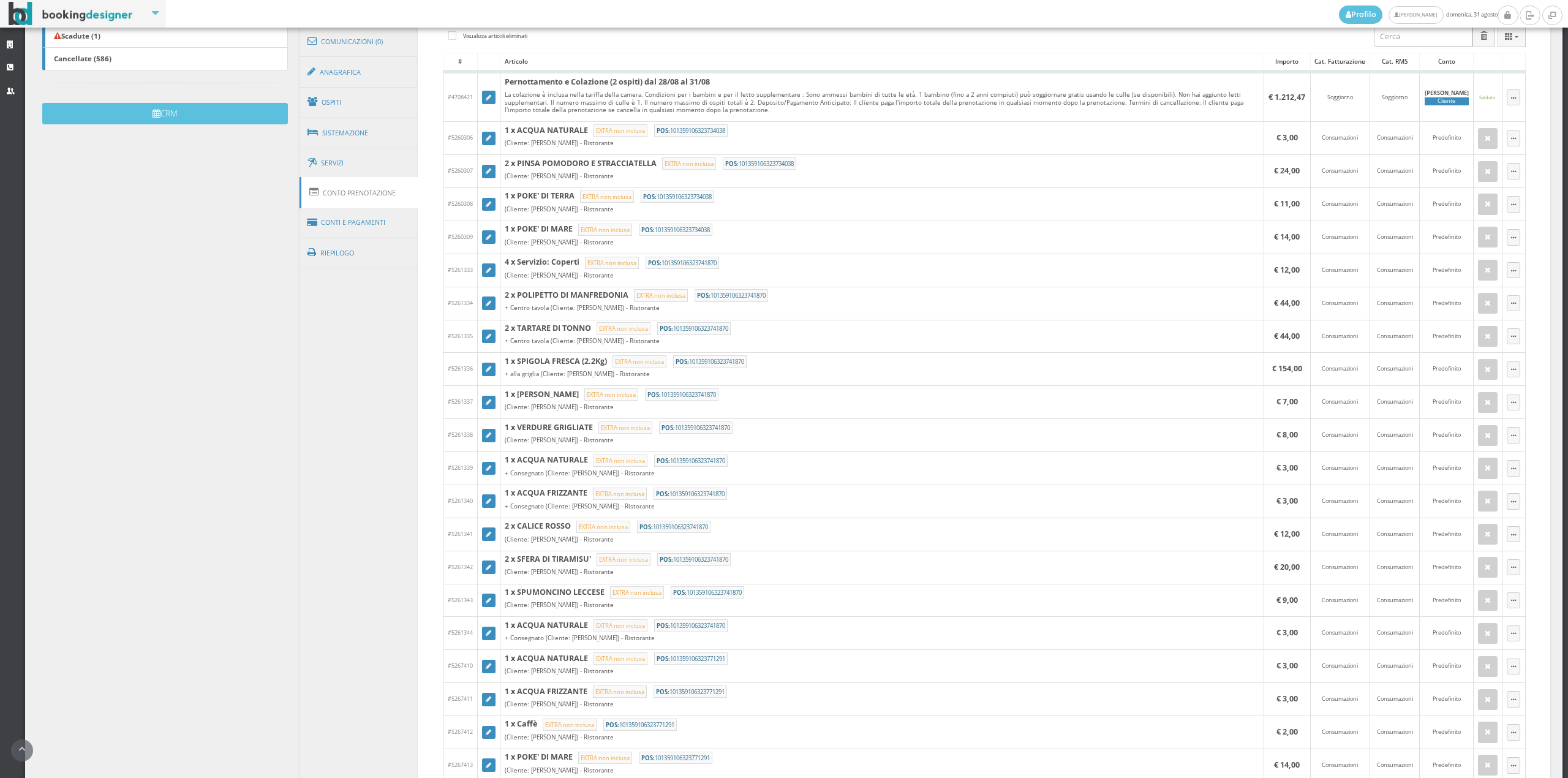
scroll to position [315, 0]
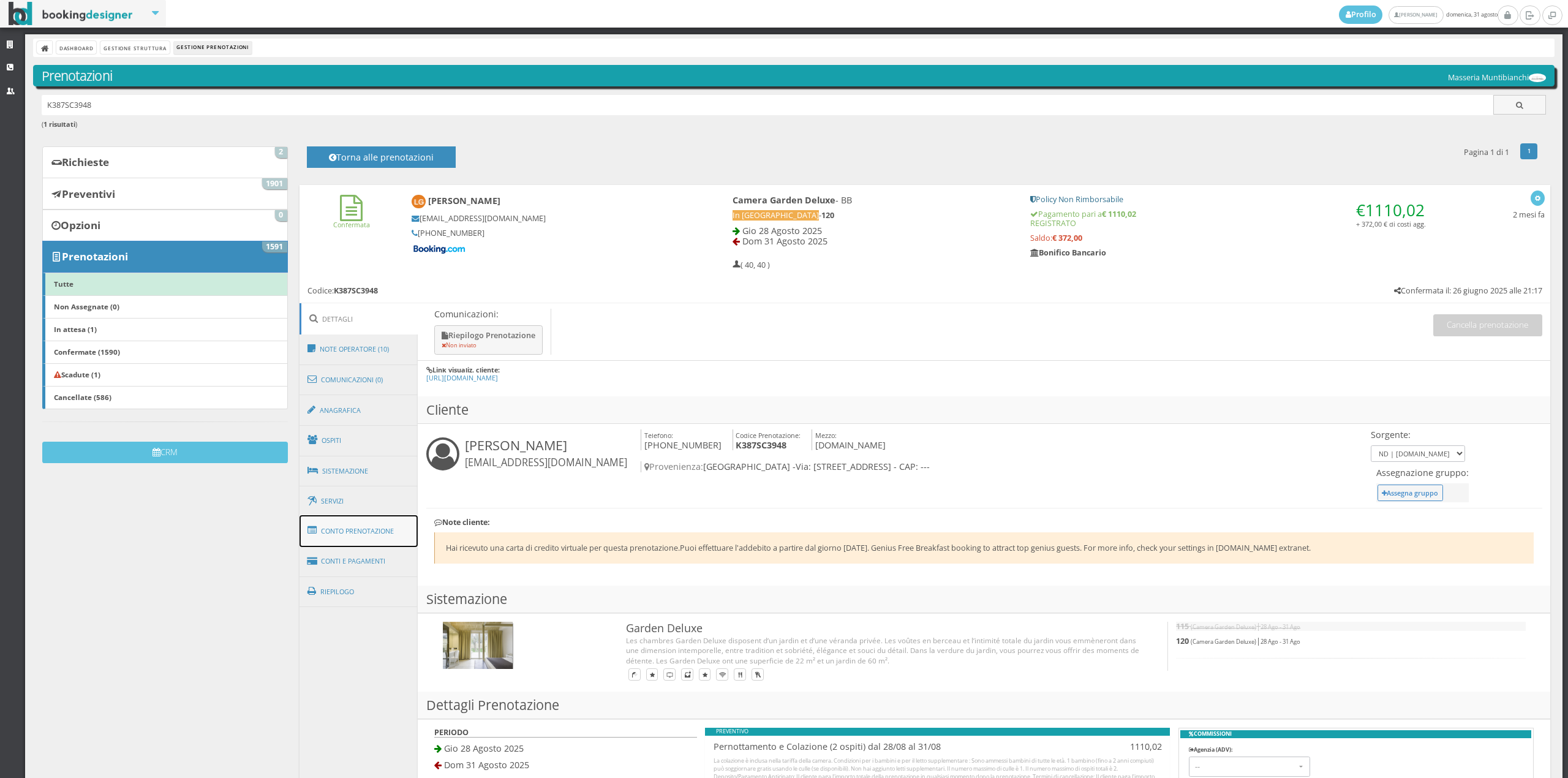
click at [381, 532] on link "Conto Prenotazione" at bounding box center [359, 531] width 119 height 32
click at [380, 586] on link "Riepilogo" at bounding box center [359, 592] width 119 height 32
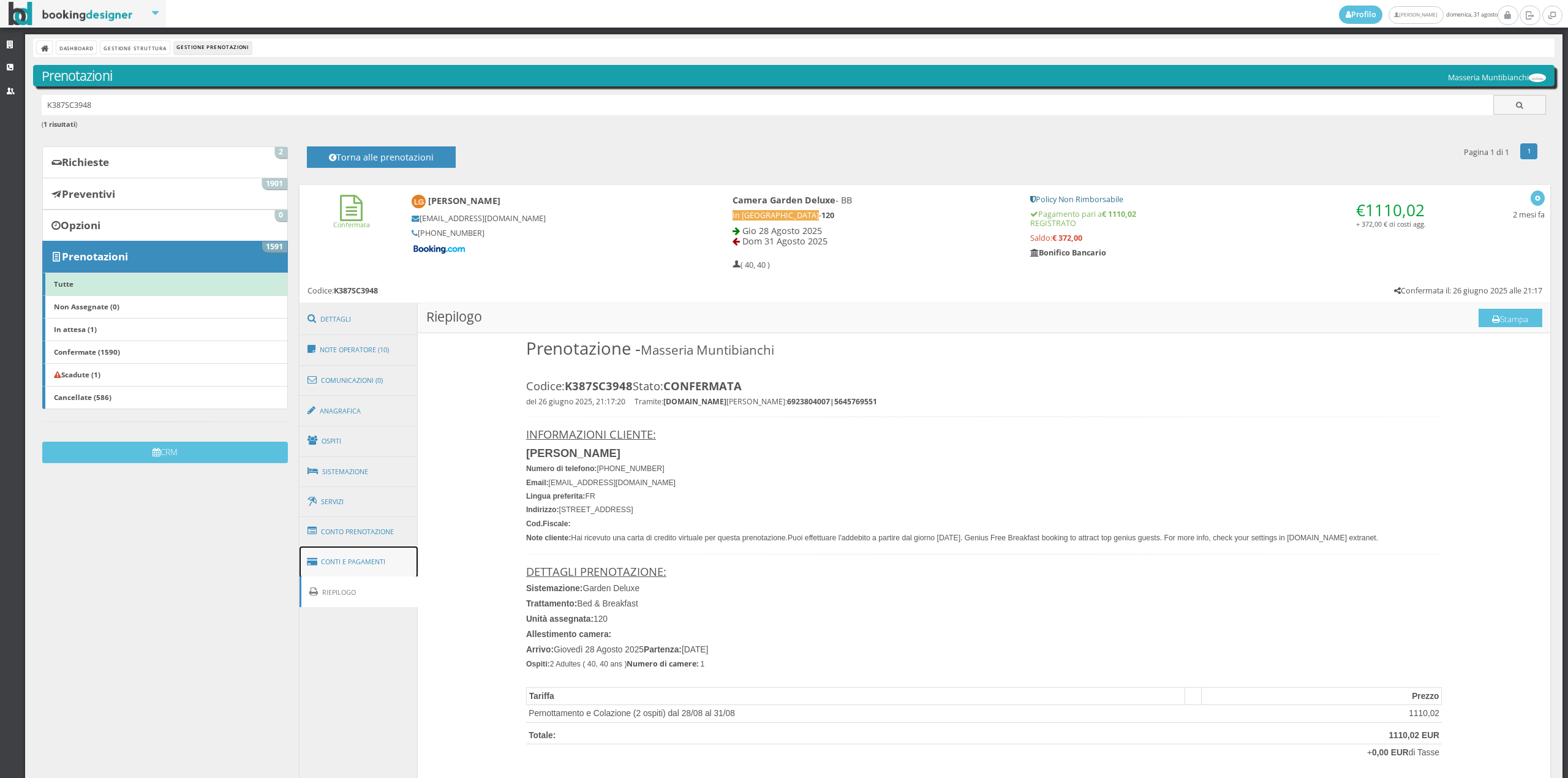
click at [373, 568] on link "Conti e Pagamenti" at bounding box center [359, 562] width 119 height 32
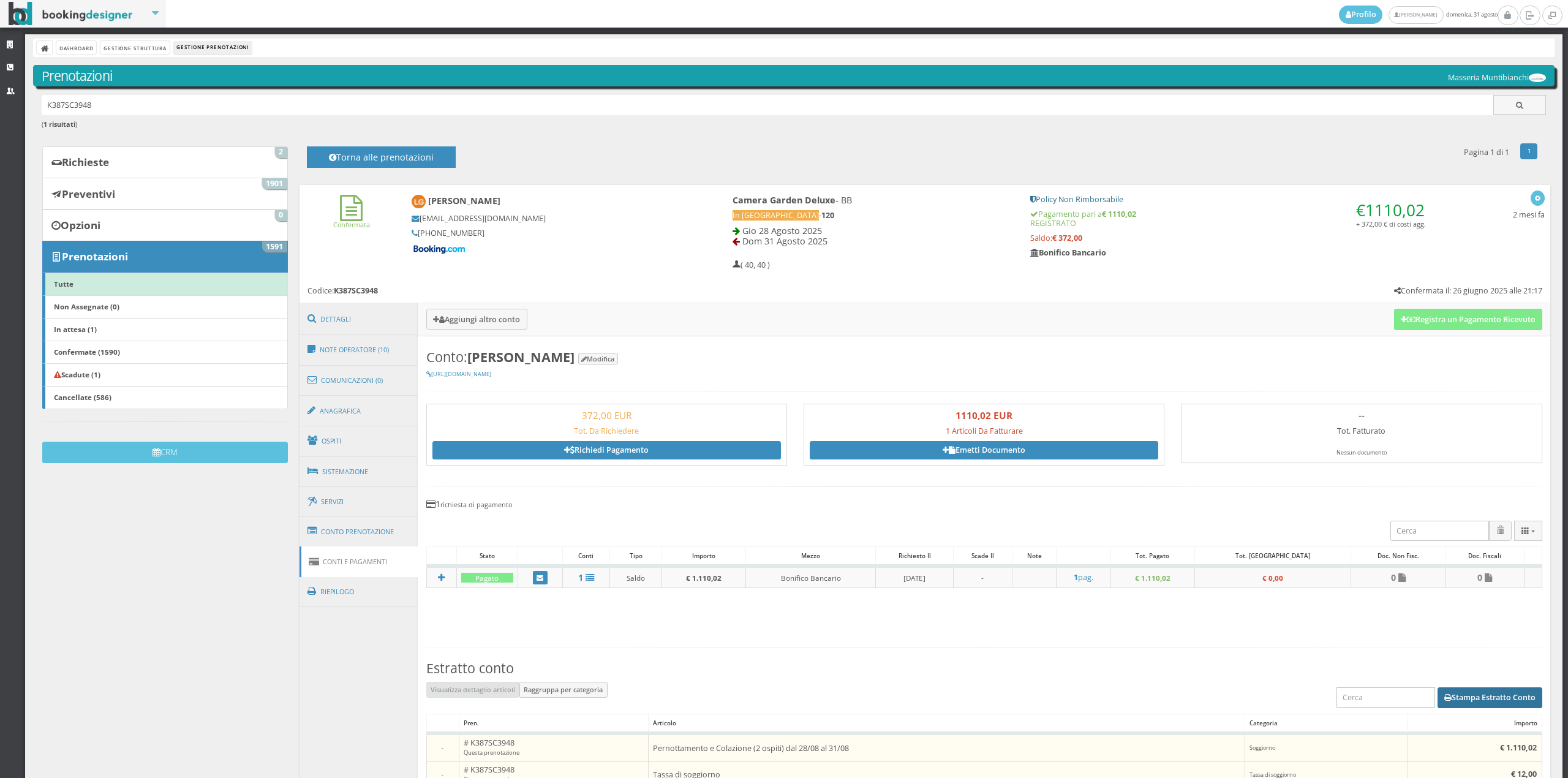
click at [1506, 697] on button "Stampa Estratto Conto" at bounding box center [1490, 698] width 105 height 20
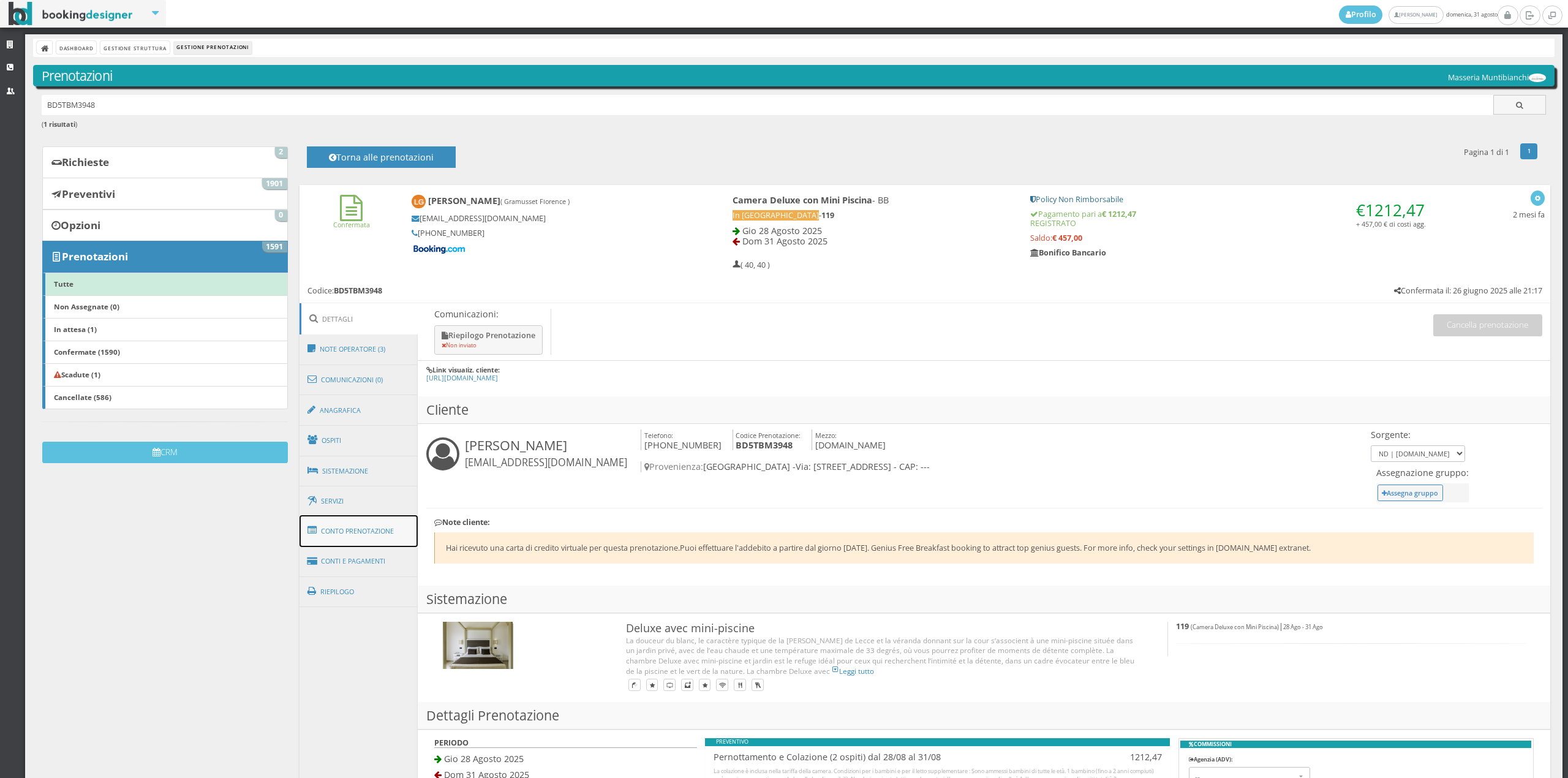
click at [374, 537] on link "Conto Prenotazione" at bounding box center [359, 531] width 119 height 32
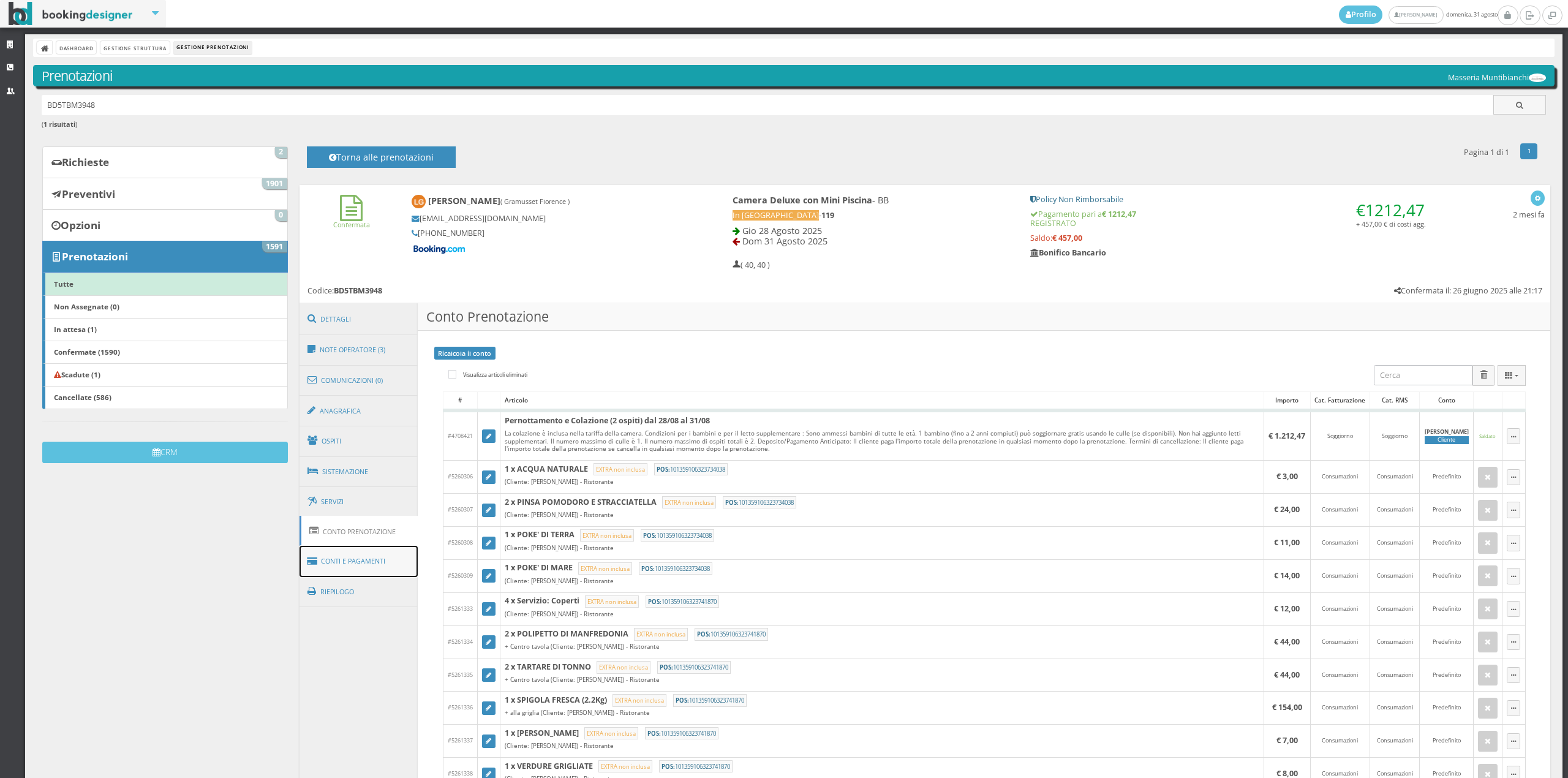
click at [370, 557] on link "Conti e Pagamenti" at bounding box center [359, 562] width 119 height 32
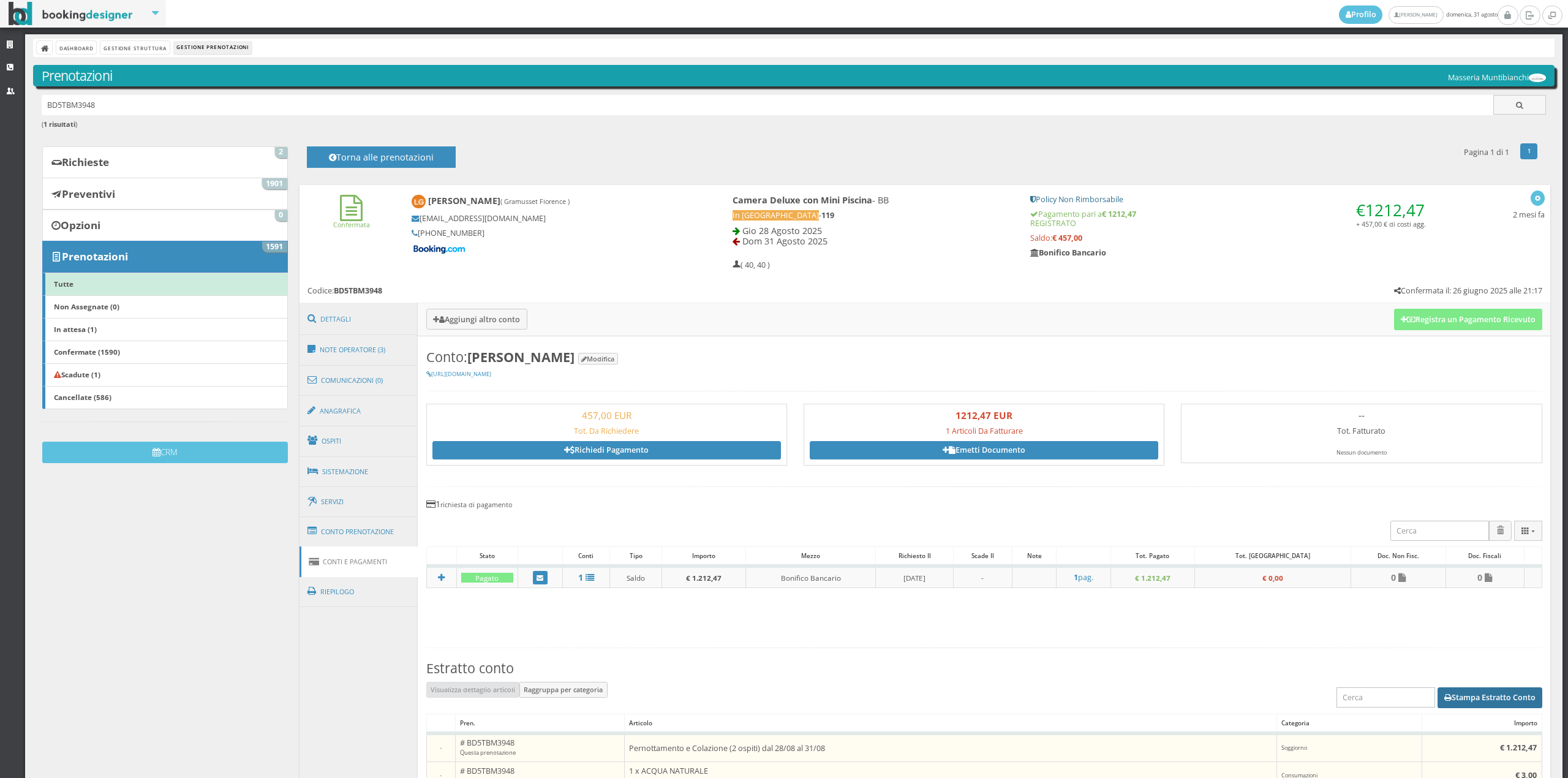
click at [1447, 695] on button "Stampa Estratto Conto" at bounding box center [1490, 698] width 105 height 20
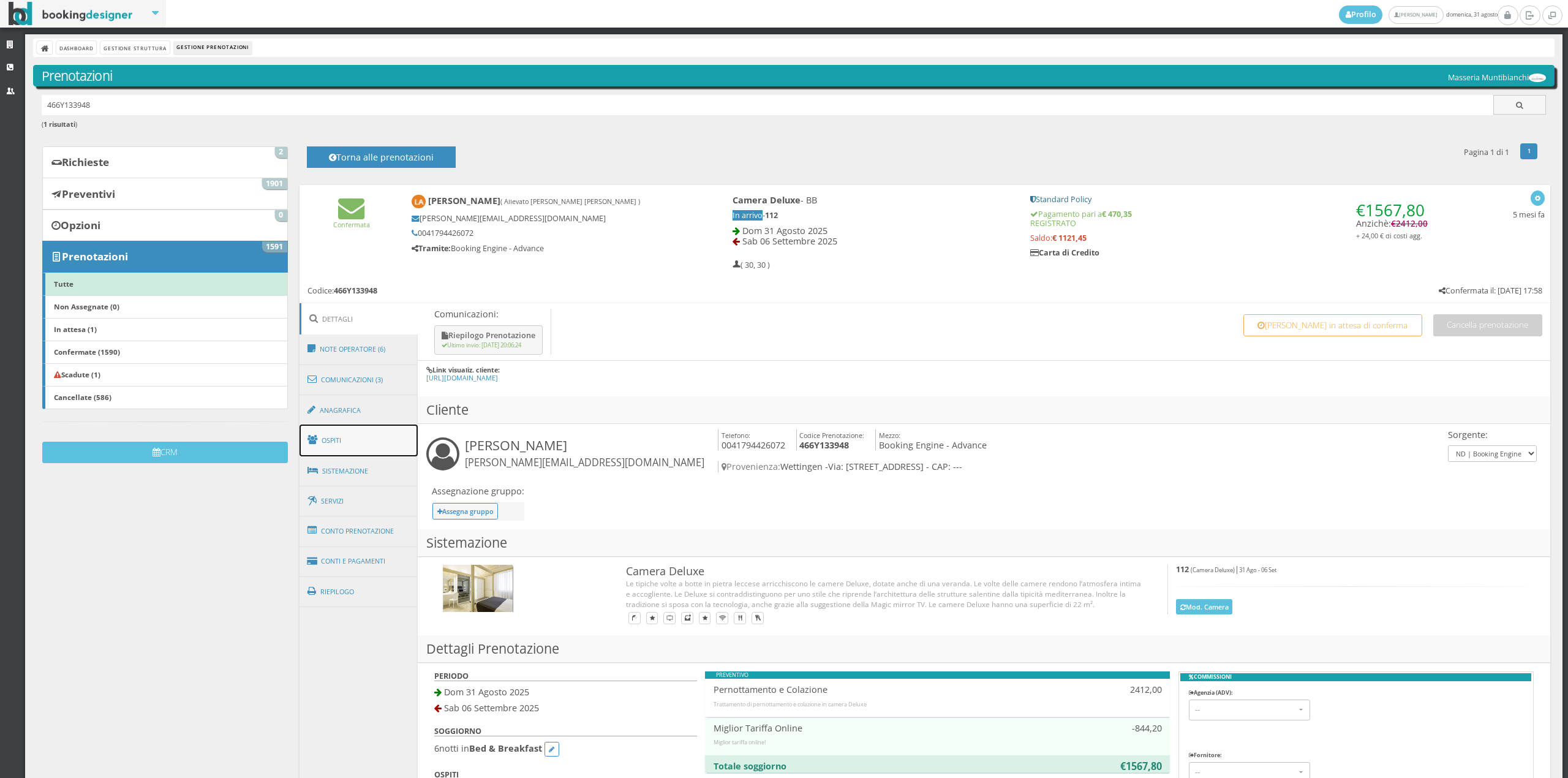
click at [361, 436] on link "Ospiti" at bounding box center [359, 440] width 119 height 32
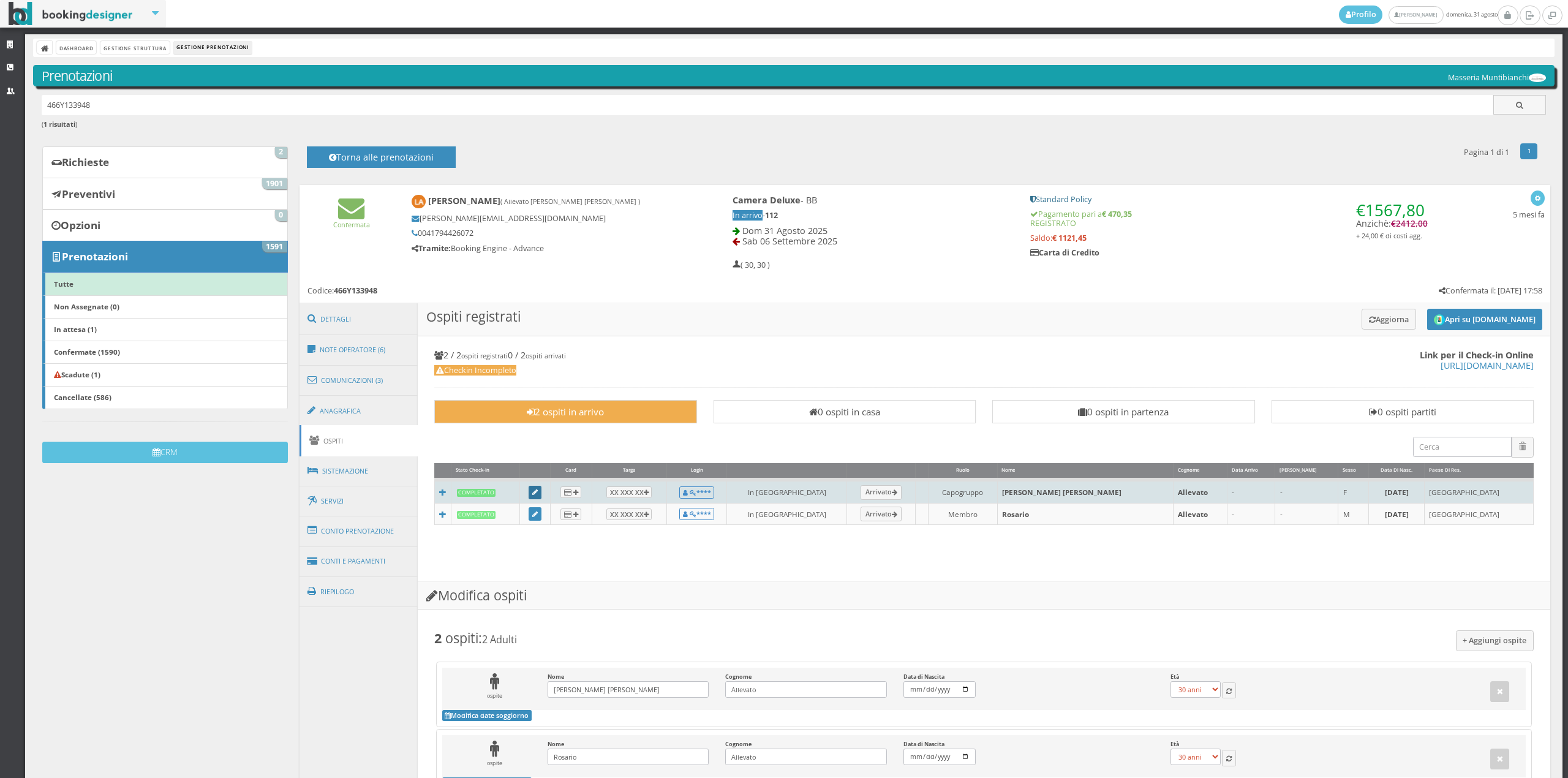
click at [538, 494] on icon at bounding box center [535, 492] width 6 height 7
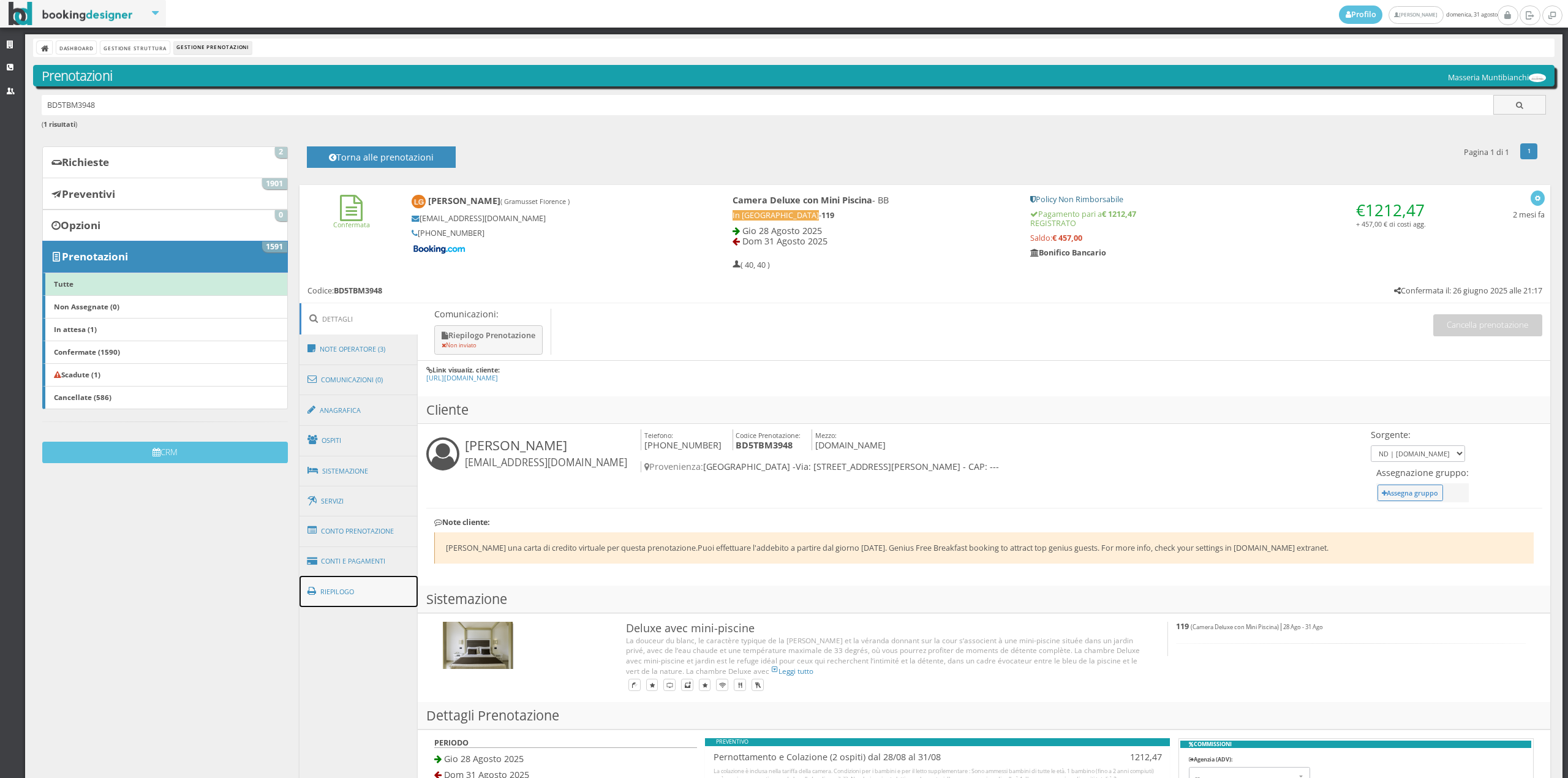
click at [386, 582] on link "Riepilogo" at bounding box center [359, 592] width 119 height 32
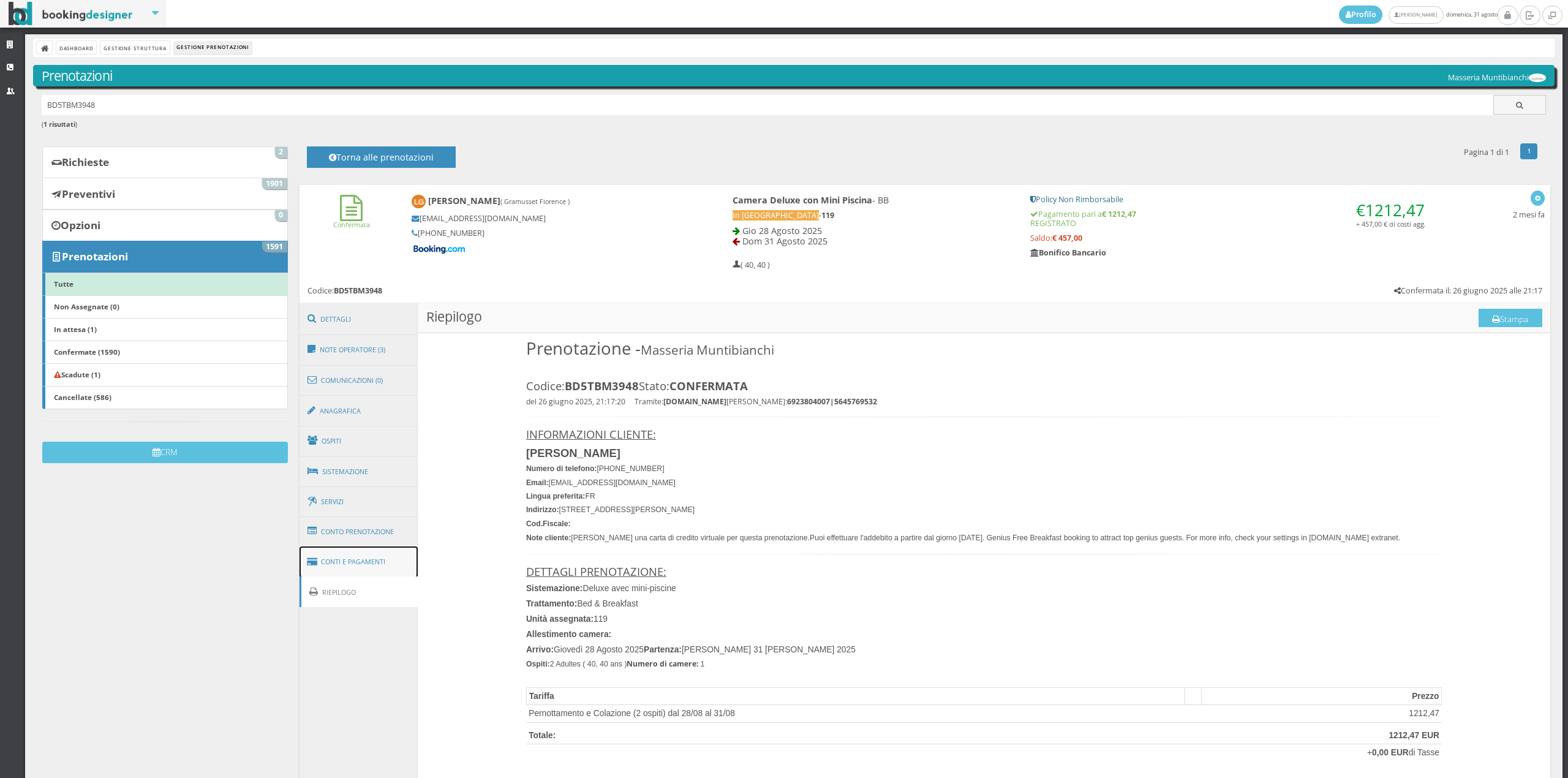
click at [384, 548] on link "Conti e Pagamenti" at bounding box center [359, 562] width 119 height 32
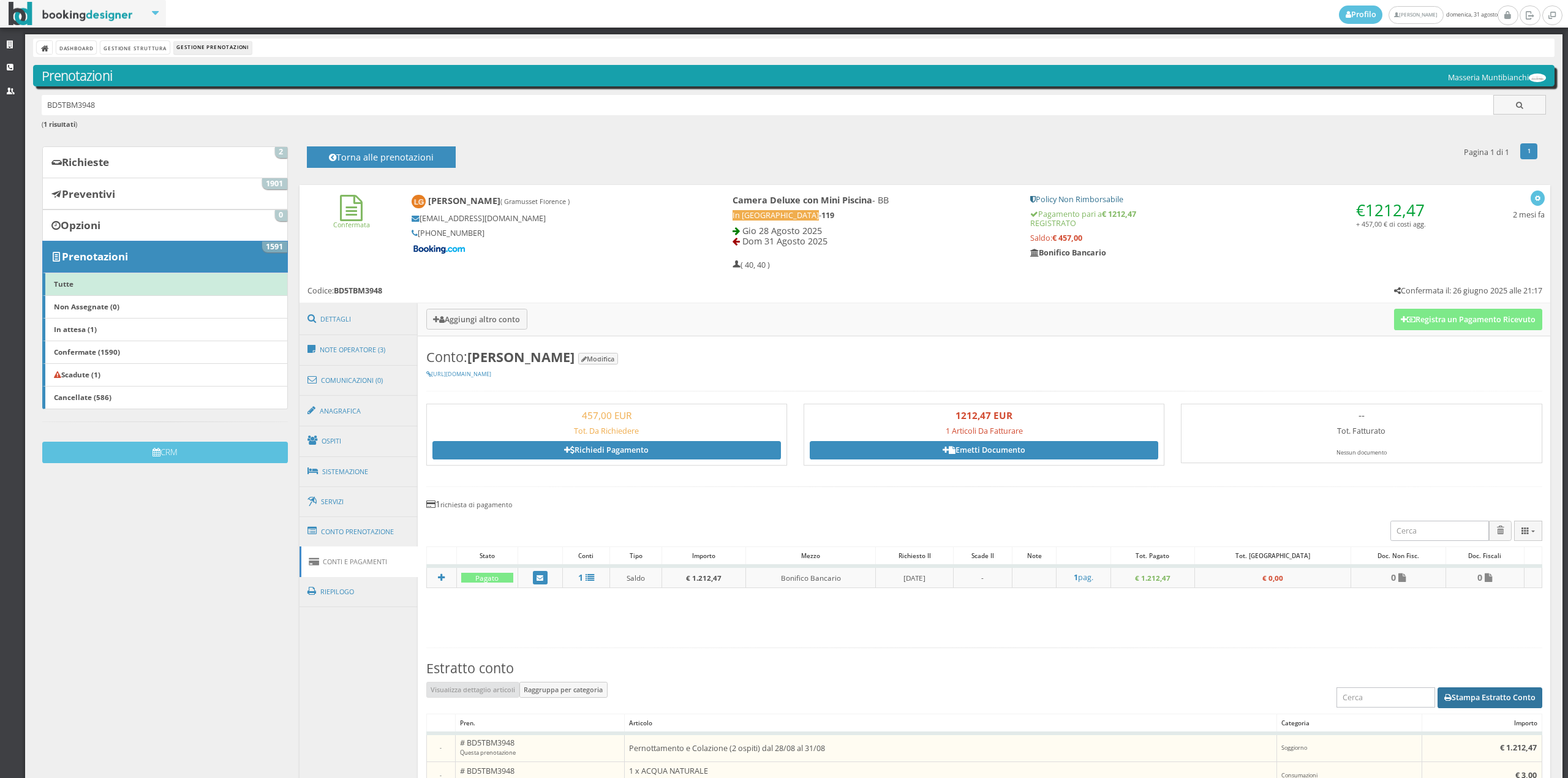
click at [1455, 704] on button "Stampa Estratto Conto" at bounding box center [1490, 698] width 105 height 20
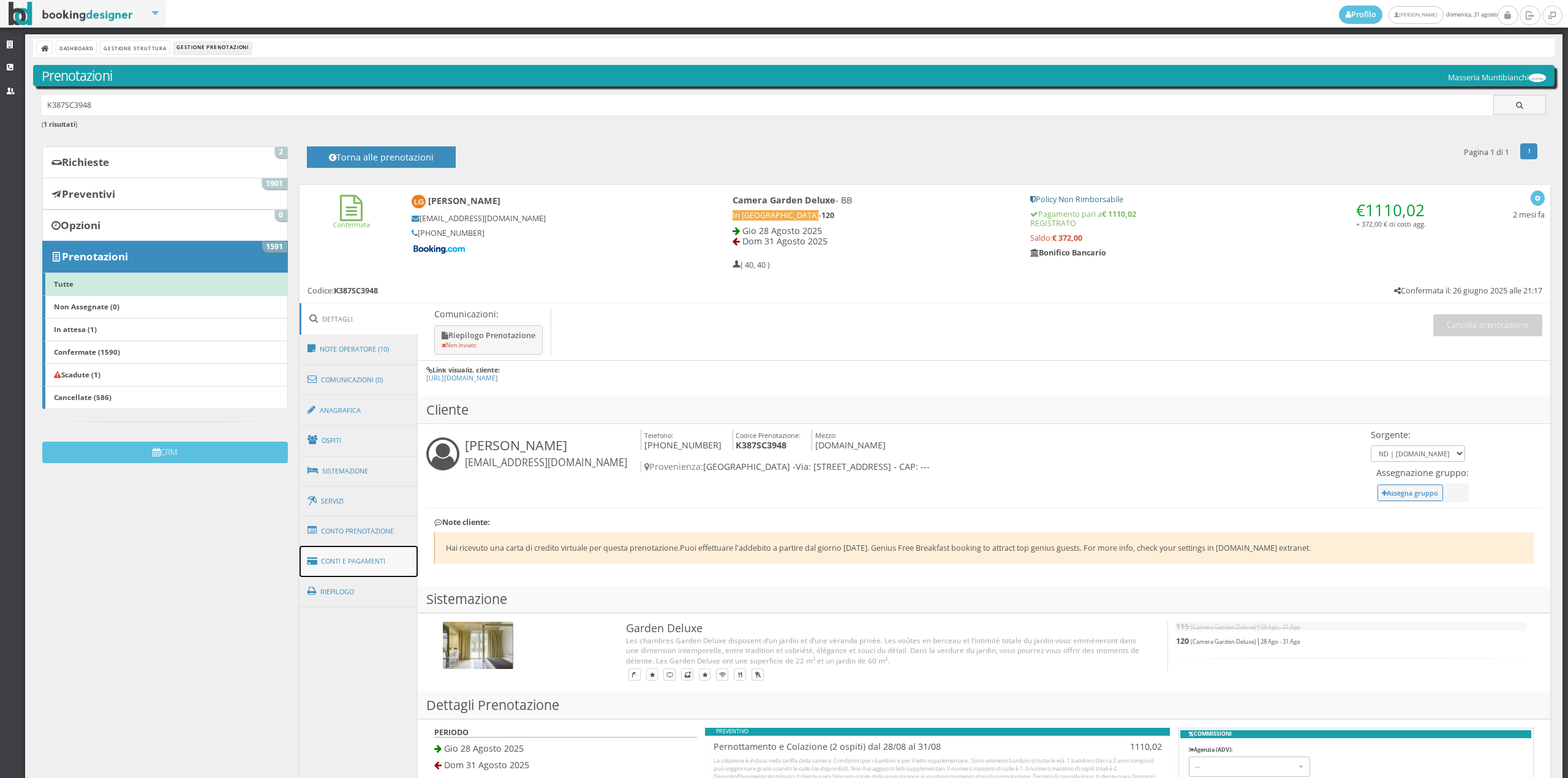
click at [370, 562] on link "Conti e Pagamenti" at bounding box center [359, 562] width 119 height 32
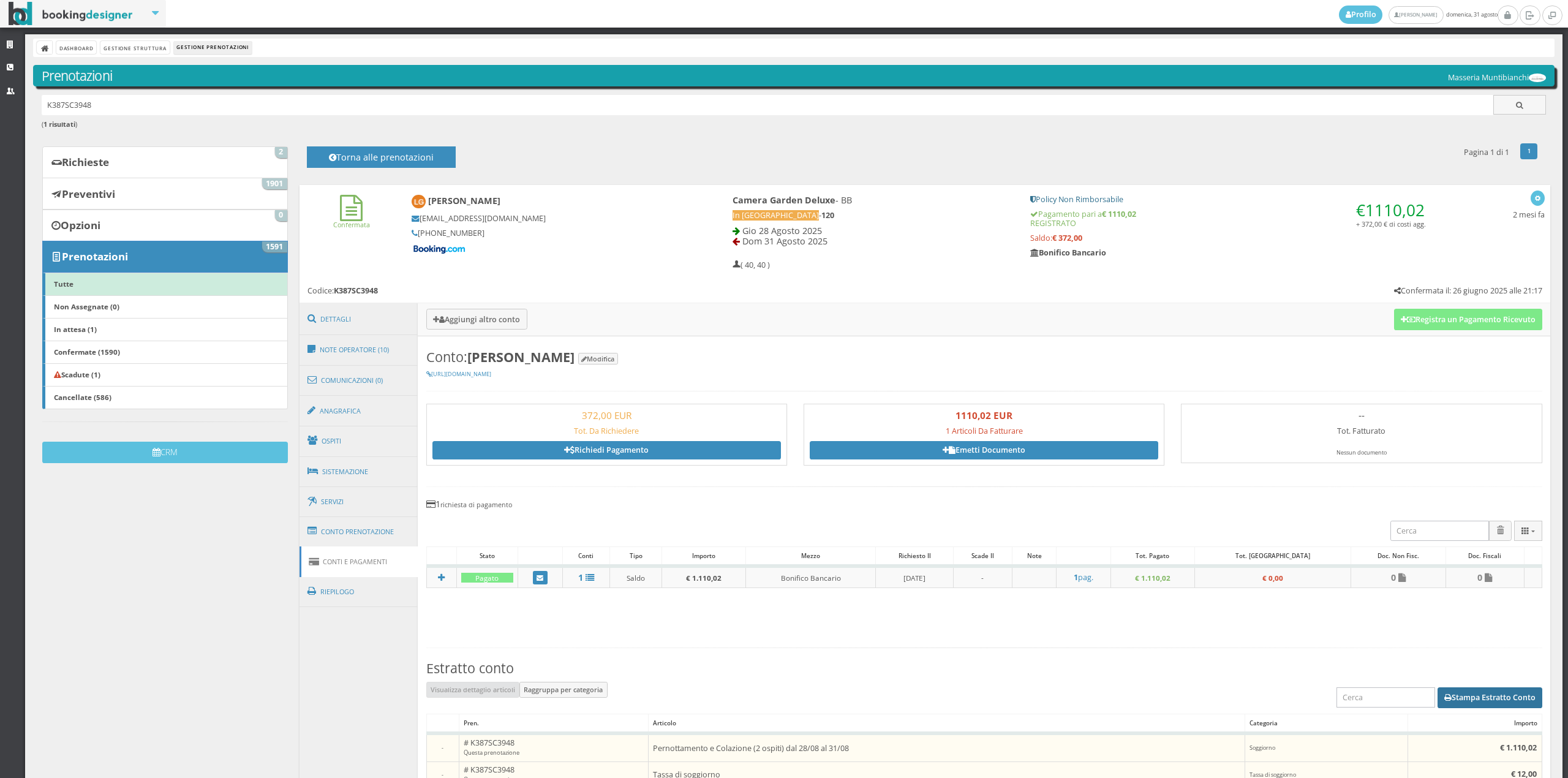
click at [1474, 697] on button "Stampa Estratto Conto" at bounding box center [1490, 698] width 105 height 20
click at [346, 523] on link "Conto Prenotazione" at bounding box center [359, 531] width 119 height 32
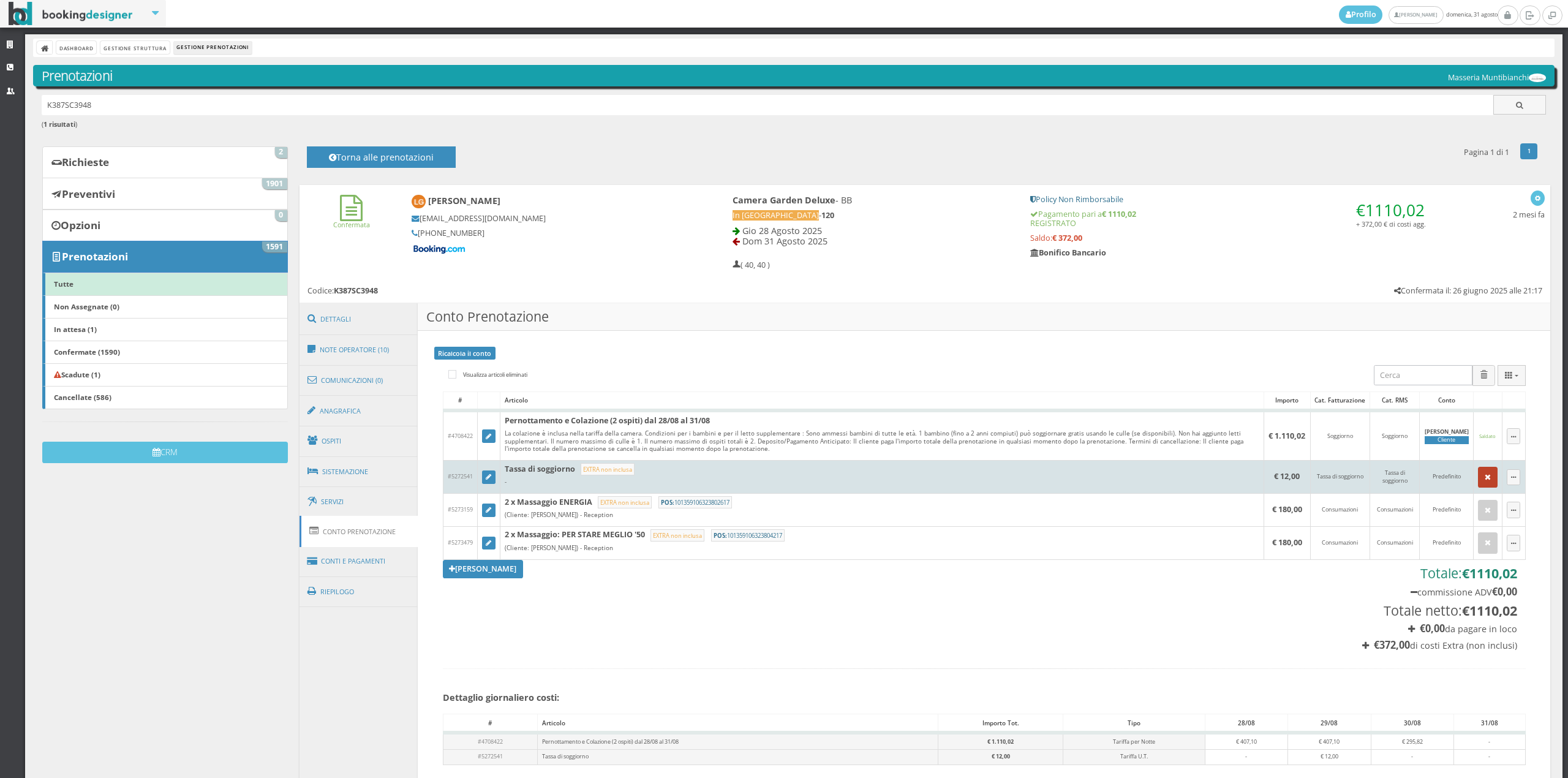
click at [1485, 479] on icon "button" at bounding box center [1488, 477] width 7 height 8
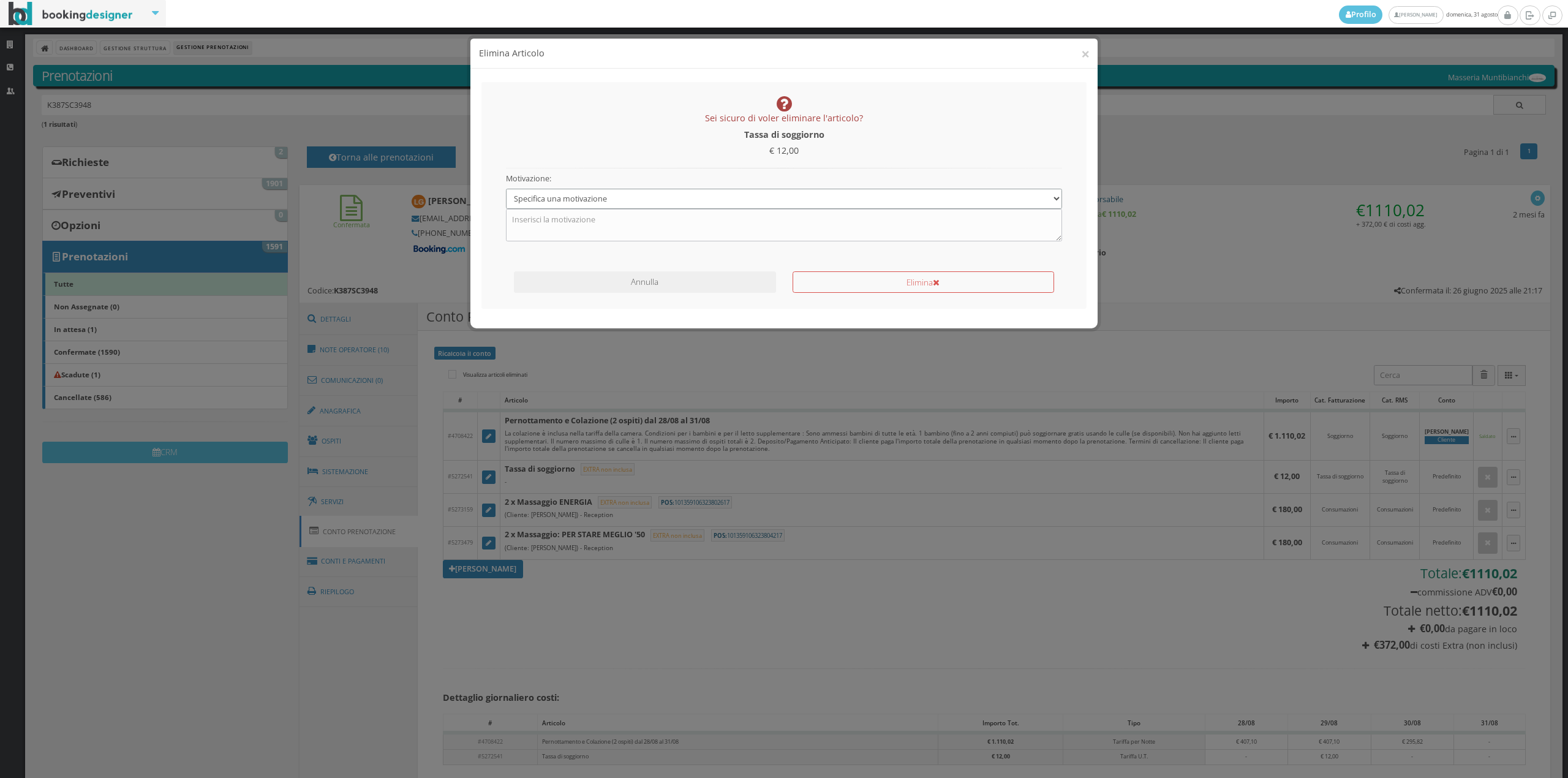
drag, startPoint x: 789, startPoint y: 197, endPoint x: 779, endPoint y: 200, distance: 10.4
click at [789, 197] on select "Specifica una motivazione Errore di inserimento Ricalcolo del conto Il cliente …" at bounding box center [784, 199] width 556 height 20
select select "1"
click at [506, 189] on select "Specifica una motivazione Errore di inserimento Ricalcolo del conto Il cliente …" at bounding box center [784, 199] width 556 height 20
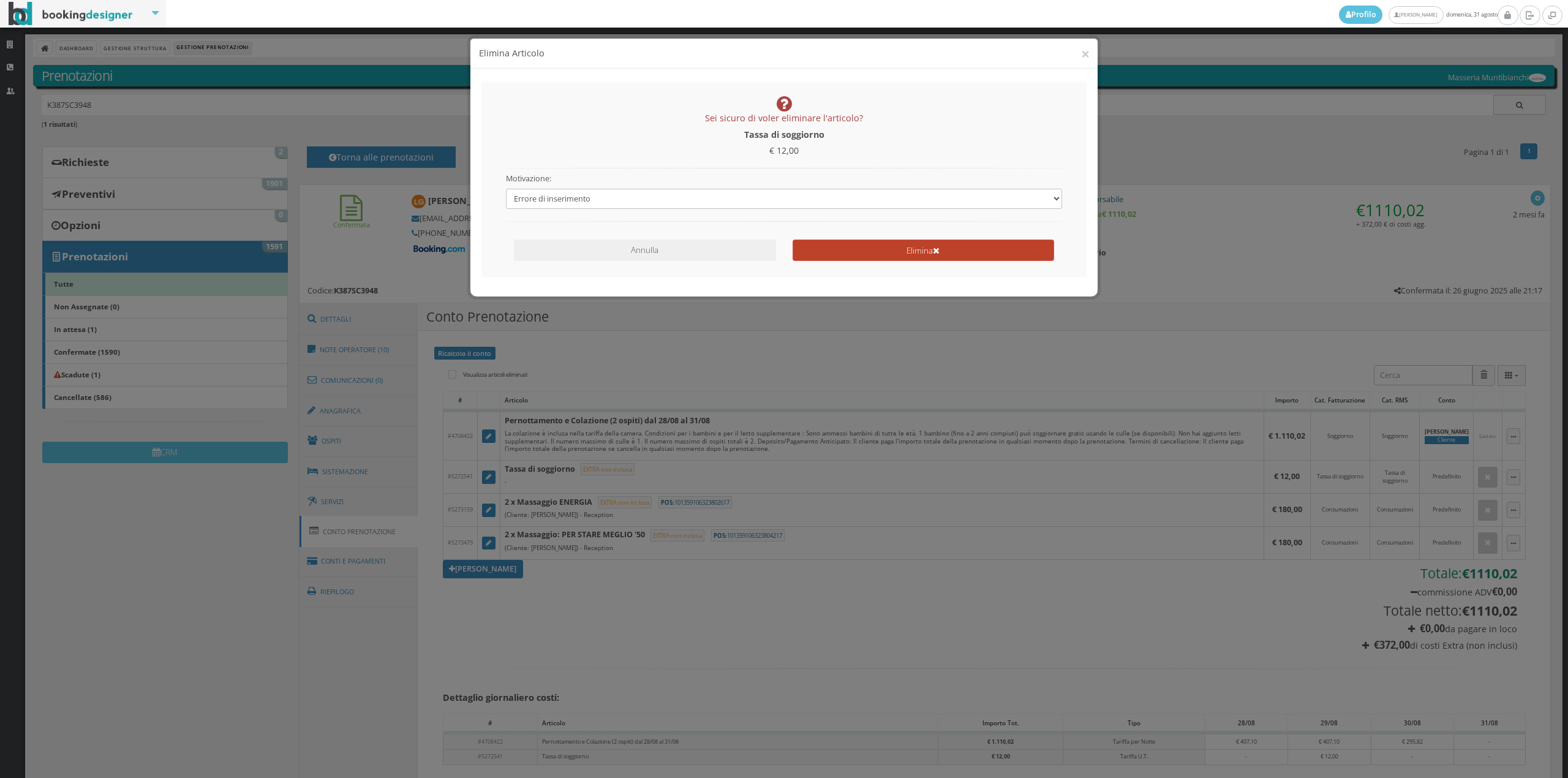
click at [833, 253] on button "Elimina" at bounding box center [923, 249] width 261 height 21
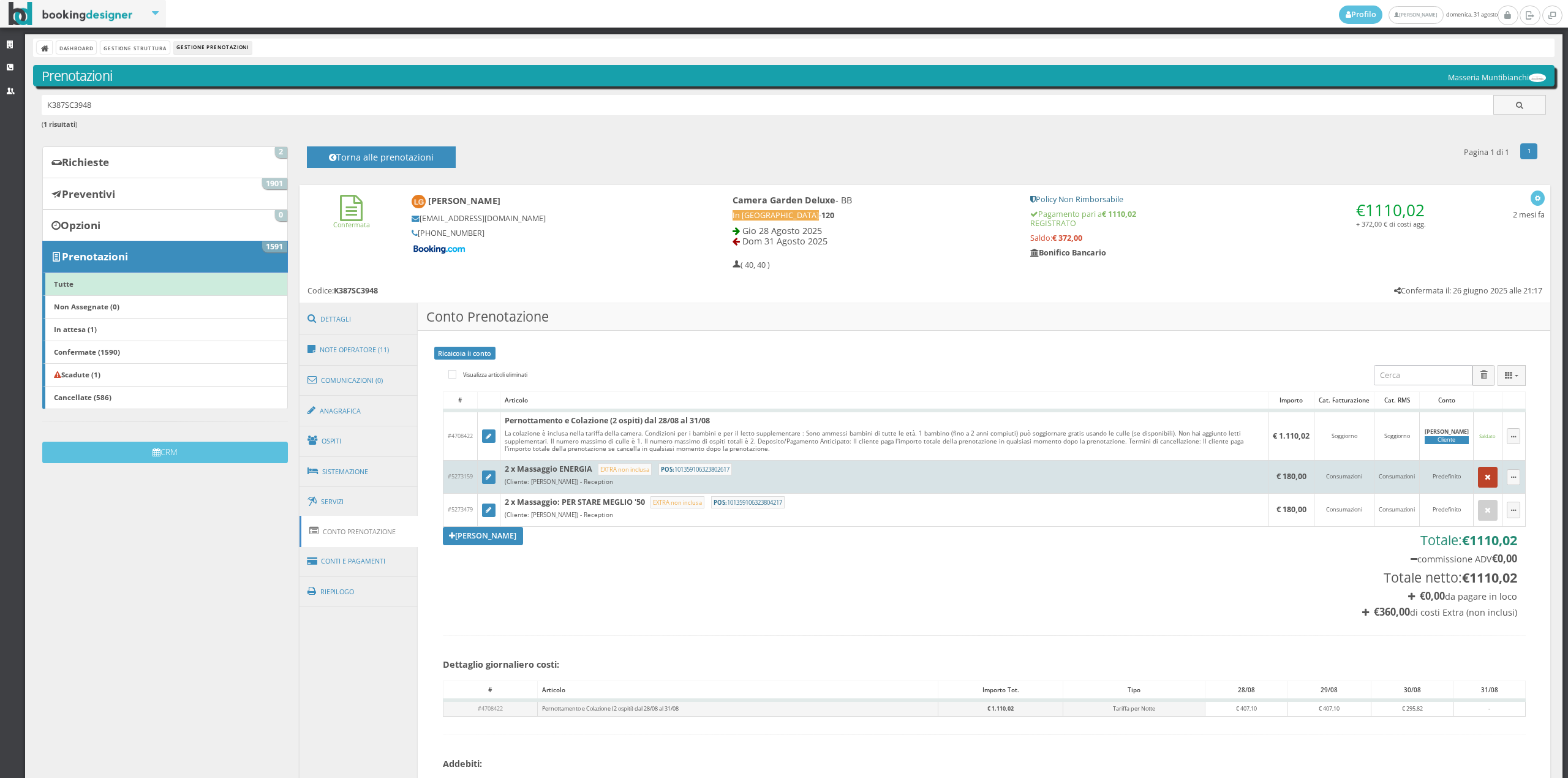
click at [1485, 480] on icon "button" at bounding box center [1488, 477] width 7 height 8
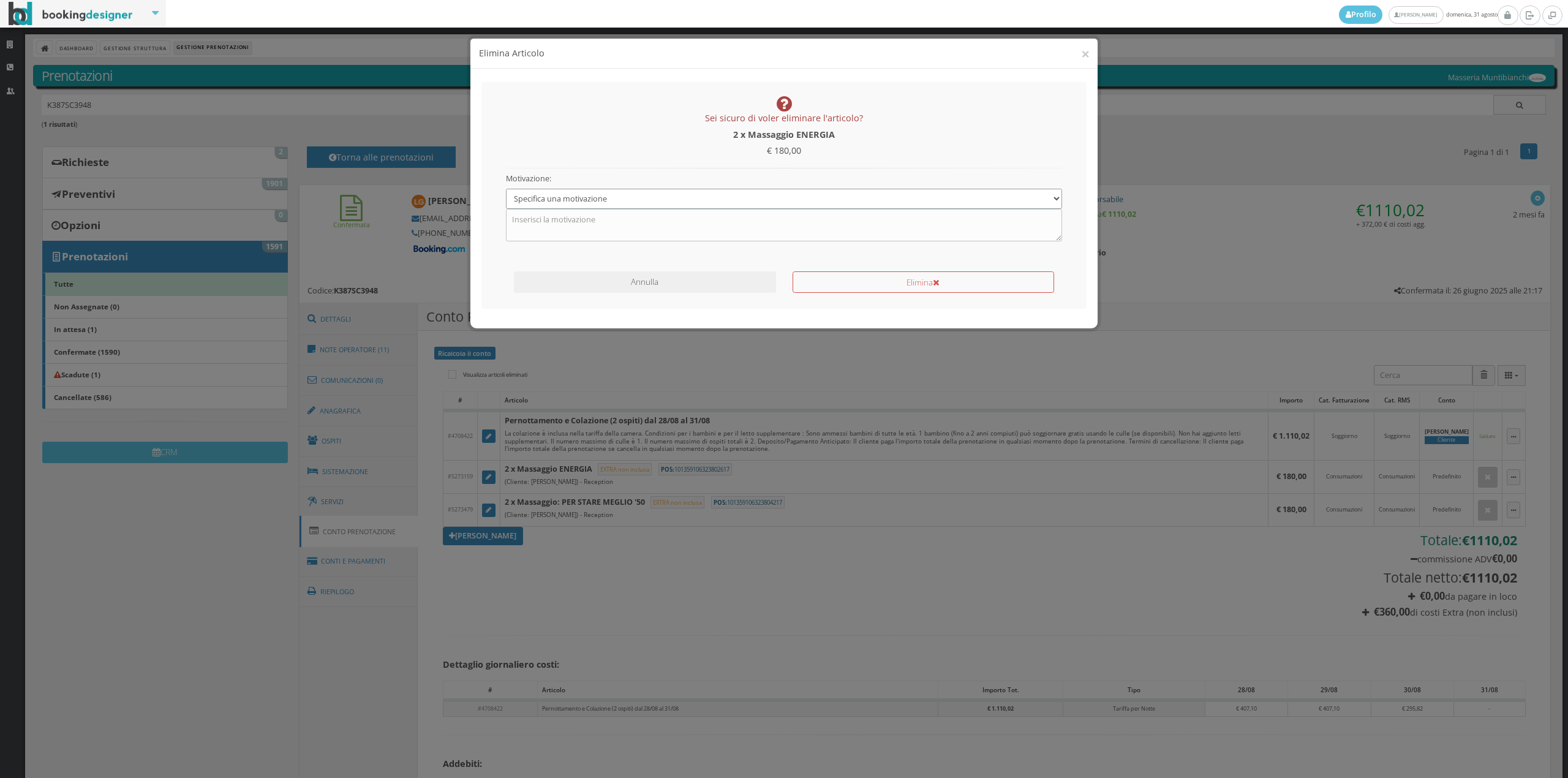
drag, startPoint x: 807, startPoint y: 198, endPoint x: 702, endPoint y: 208, distance: 105.5
click at [807, 198] on select "Specifica una motivazione Errore di inserimento Ricalcolo del conto Il cliente …" at bounding box center [784, 199] width 556 height 20
select select "1"
click at [506, 189] on select "Specifica una motivazione Errore di inserimento Ricalcolo del conto Il cliente …" at bounding box center [784, 199] width 556 height 20
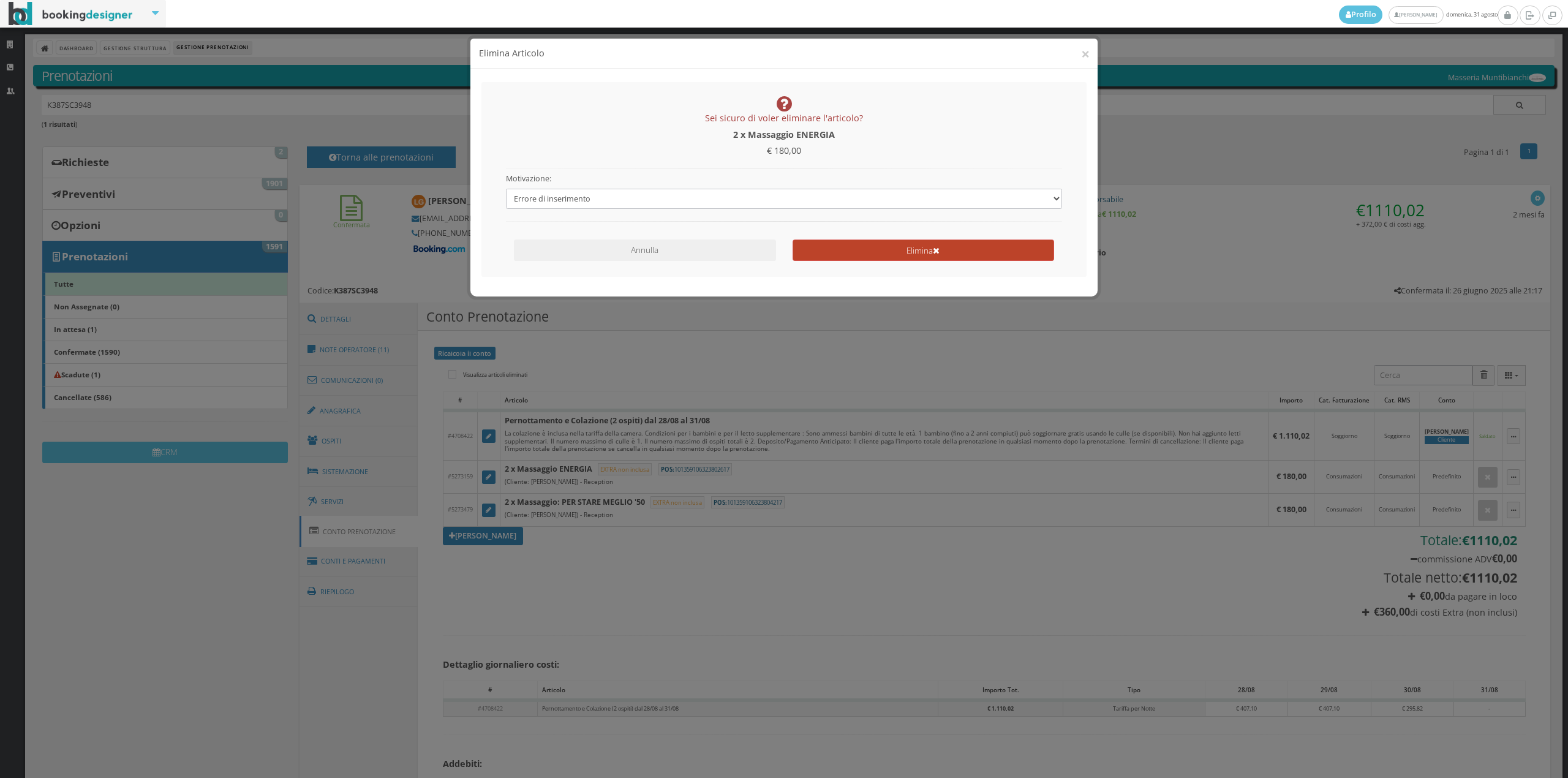
click at [846, 253] on button "Elimina" at bounding box center [923, 249] width 261 height 21
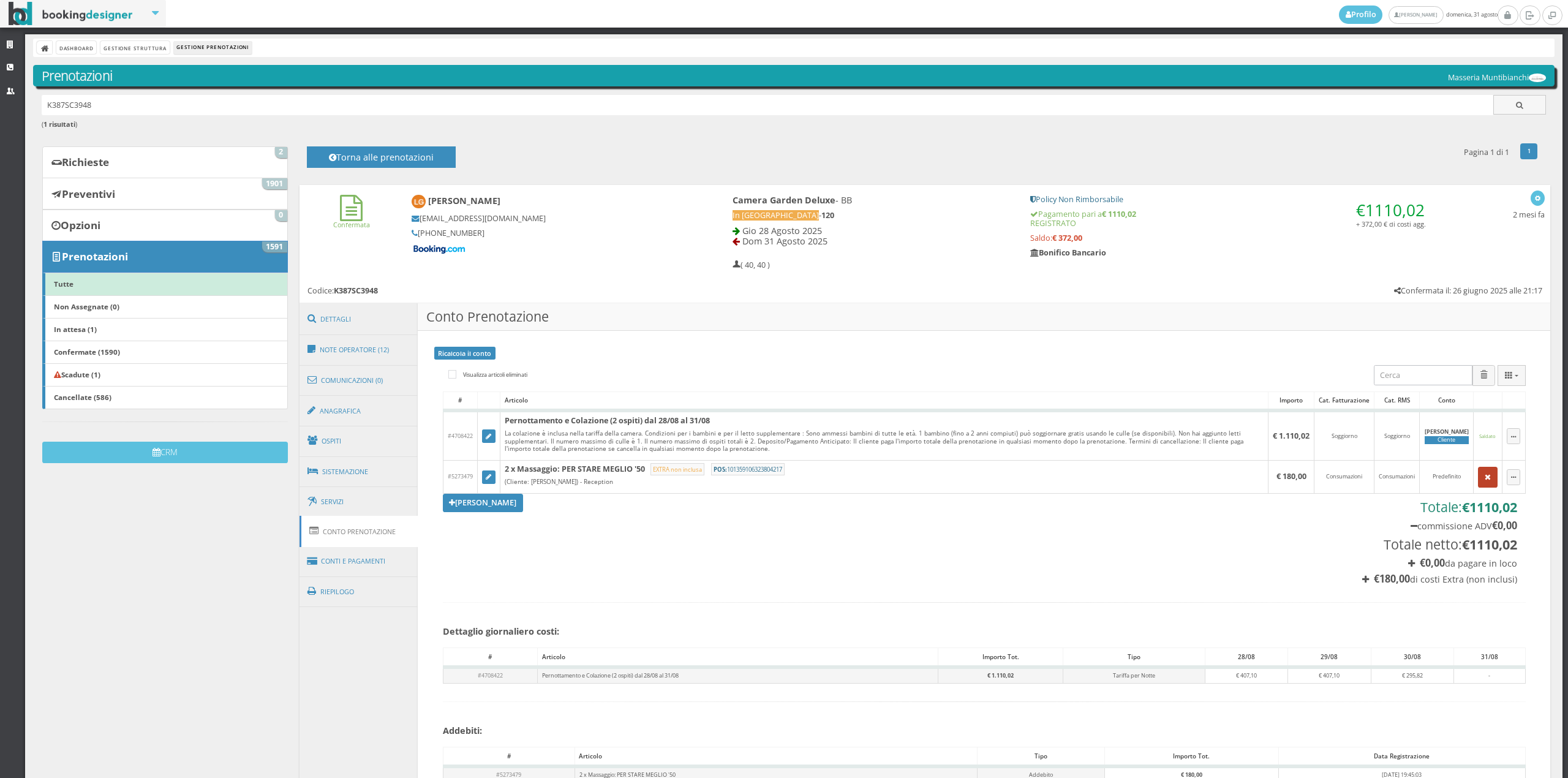
click at [1485, 476] on icon "button" at bounding box center [1488, 477] width 7 height 8
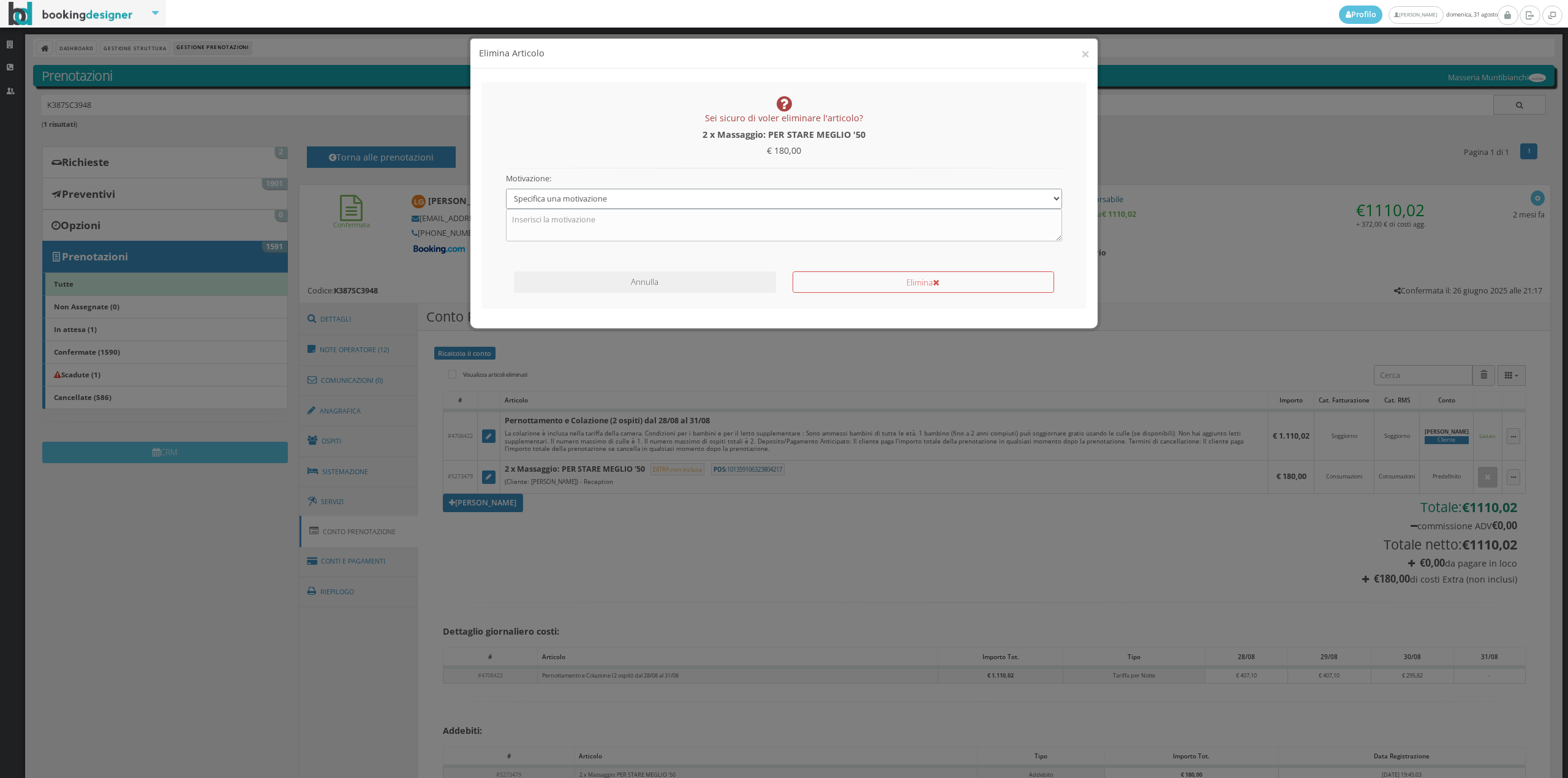
click at [603, 197] on select "Specifica una motivazione Errore di inserimento Ricalcolo del conto Il cliente …" at bounding box center [784, 199] width 556 height 20
select select "1"
click at [506, 189] on select "Specifica una motivazione Errore di inserimento Ricalcolo del conto Il cliente …" at bounding box center [784, 199] width 556 height 20
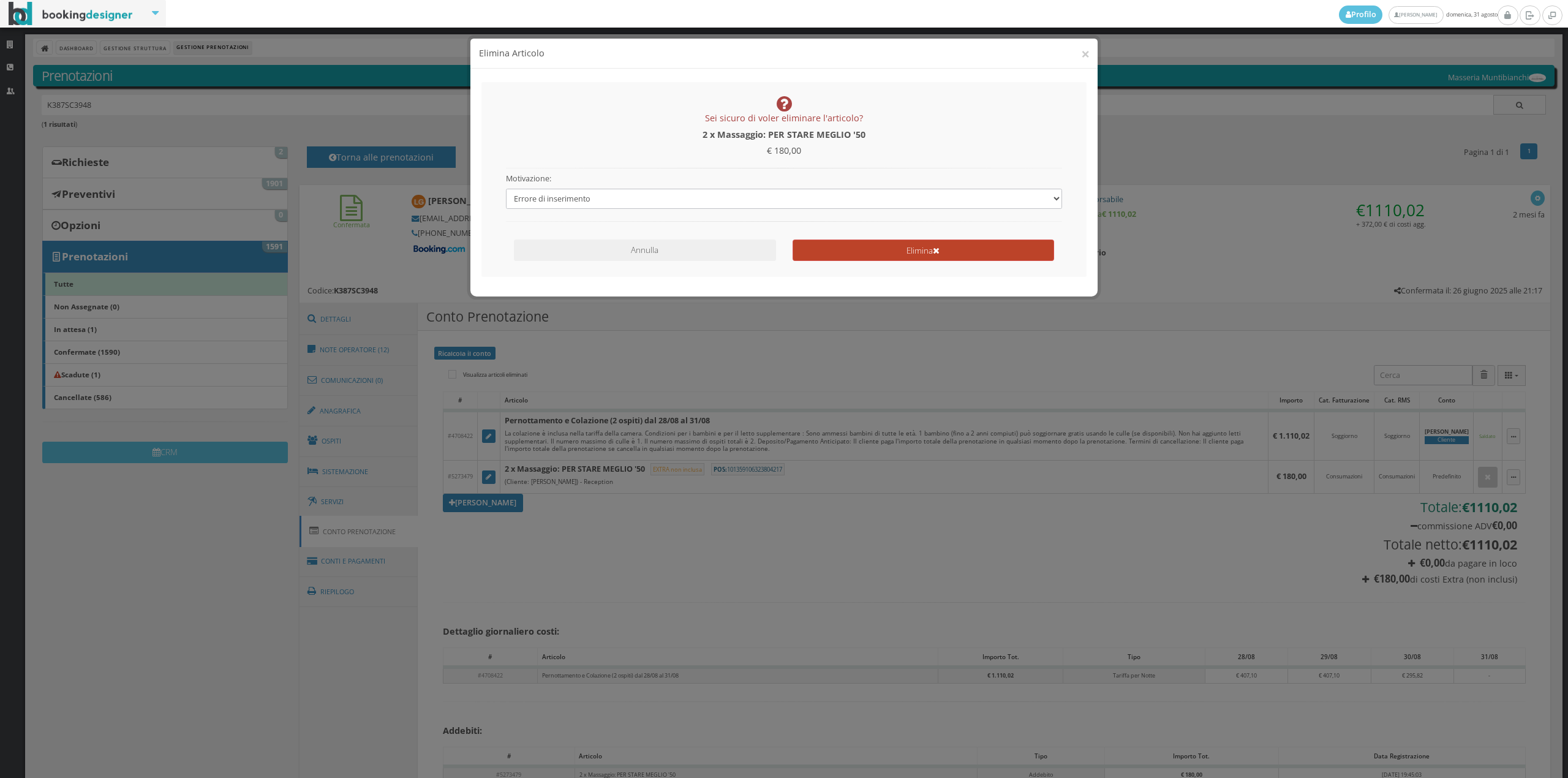
click at [906, 253] on button "Elimina" at bounding box center [923, 249] width 261 height 21
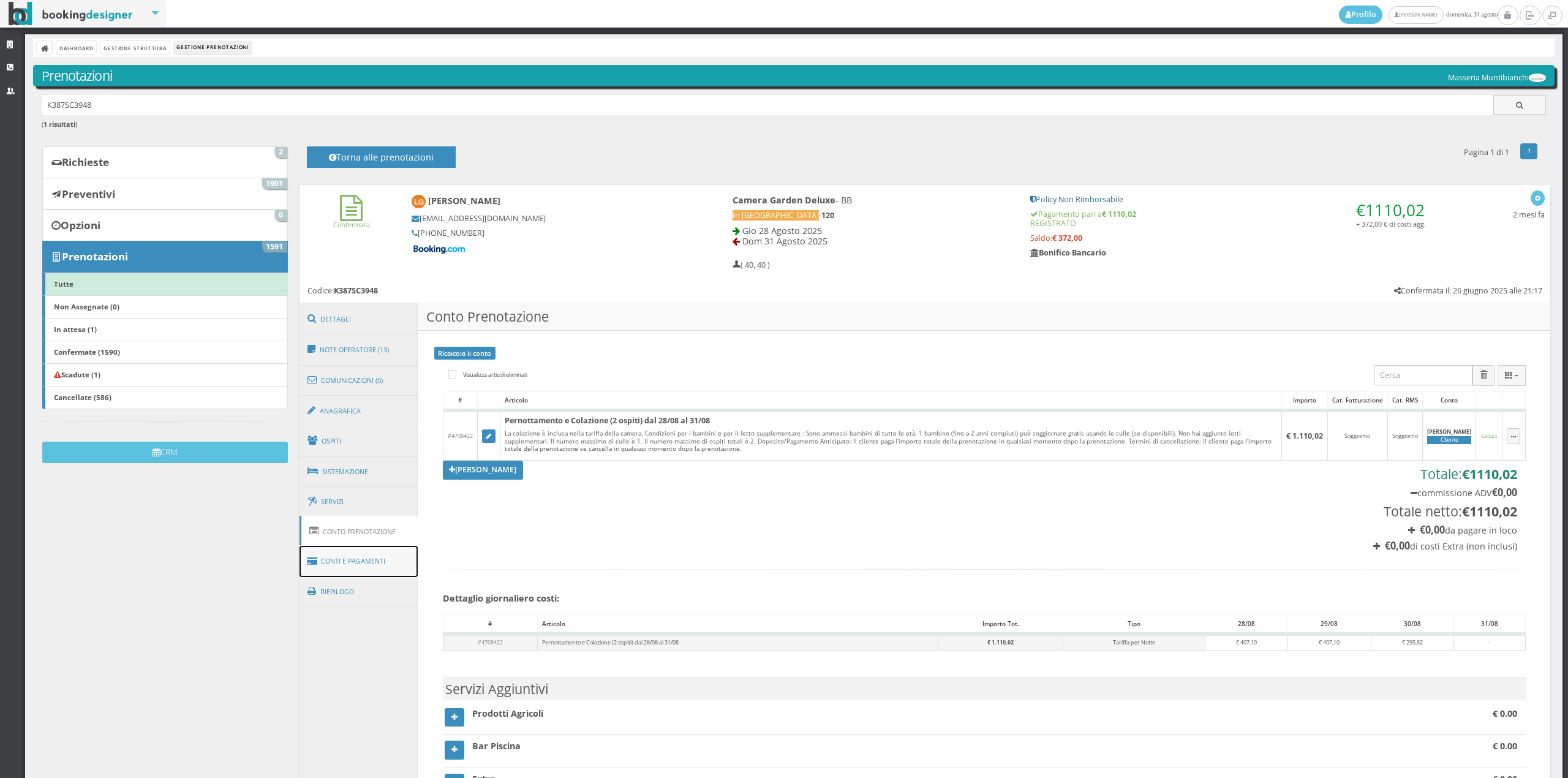
click at [371, 564] on link "Conti e Pagamenti" at bounding box center [359, 562] width 119 height 32
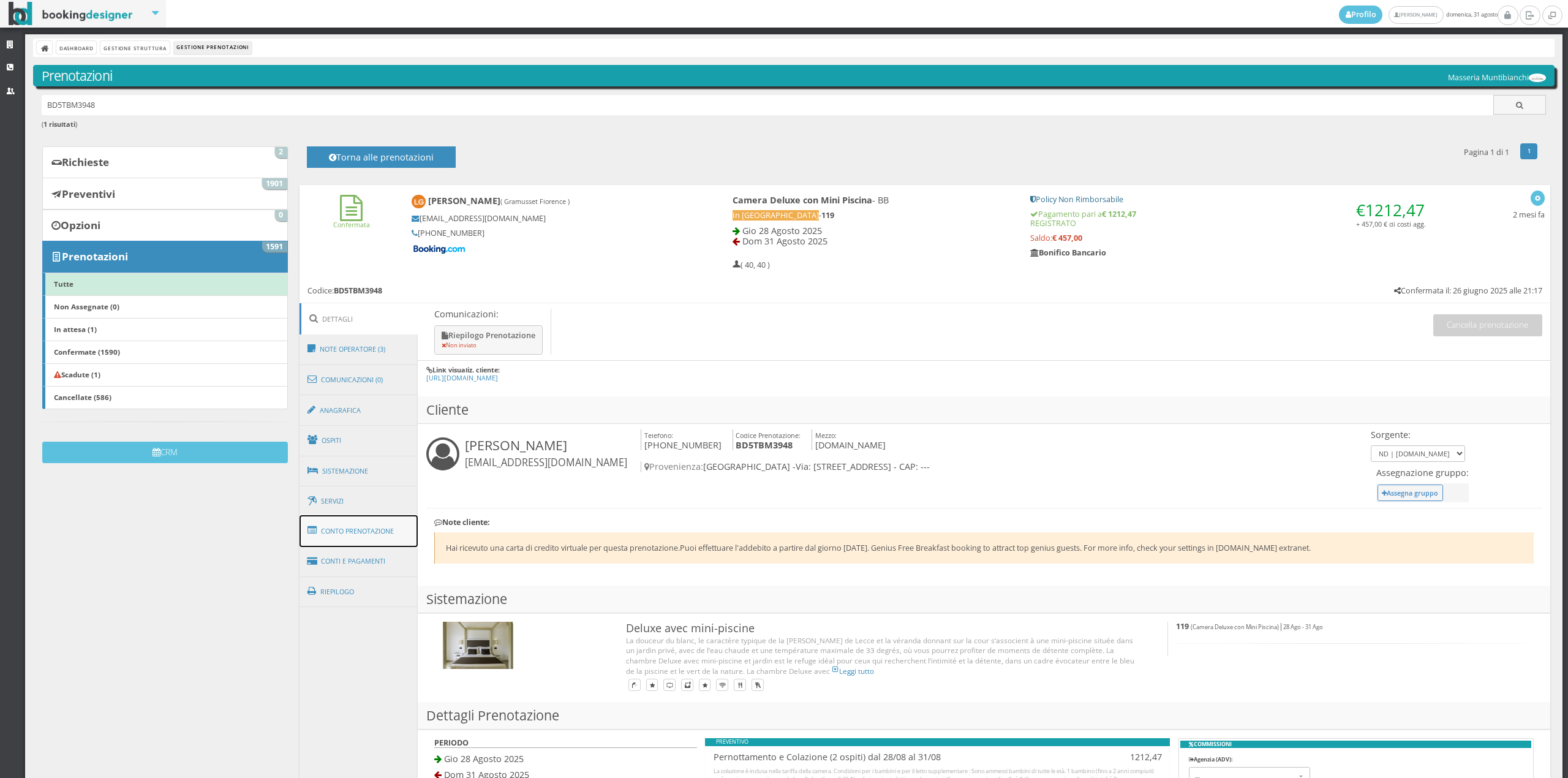
click at [365, 535] on link "Conto Prenotazione" at bounding box center [359, 531] width 119 height 32
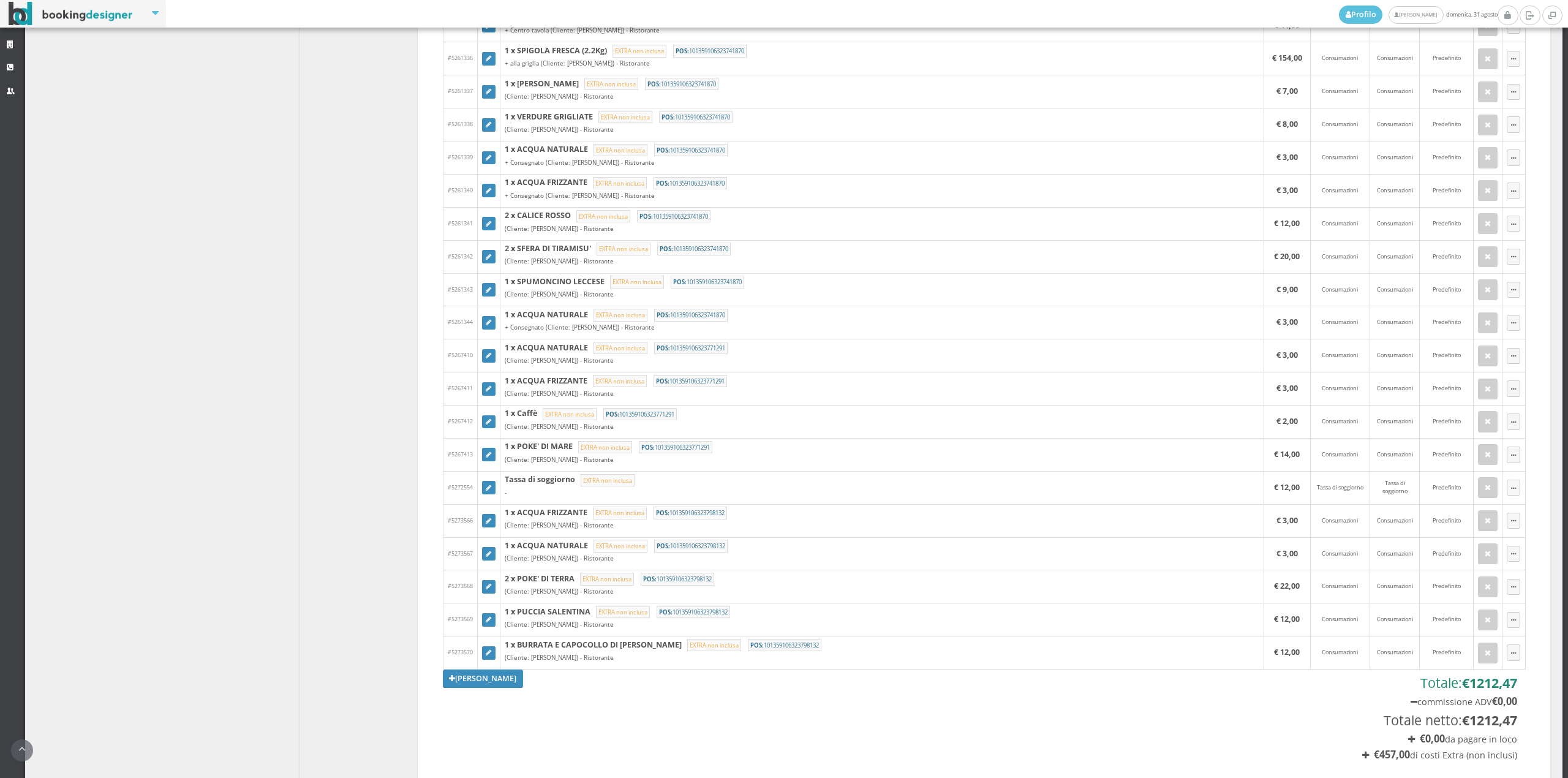
scroll to position [709, 0]
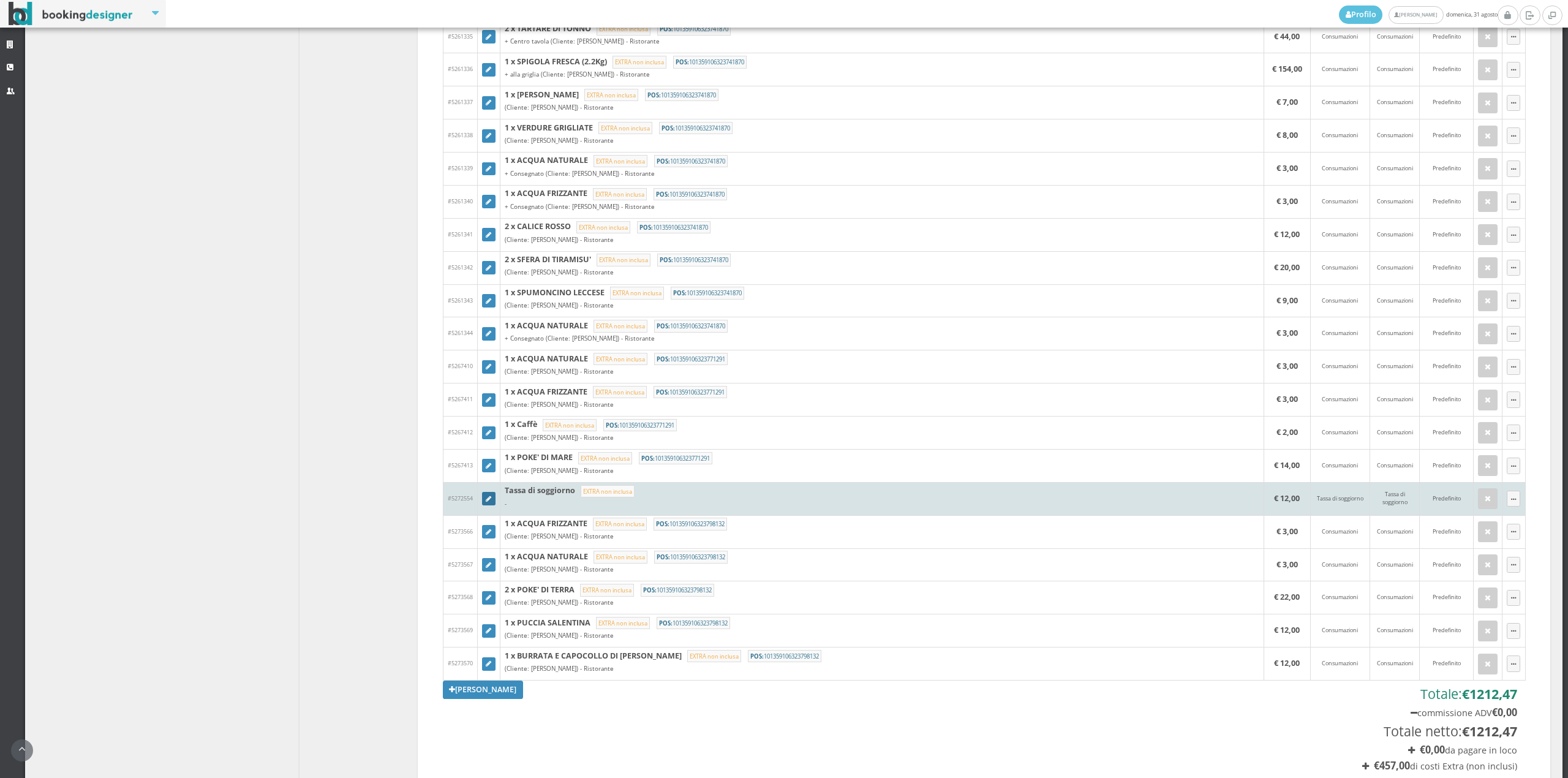
click at [489, 502] on icon at bounding box center [489, 499] width 6 height 7
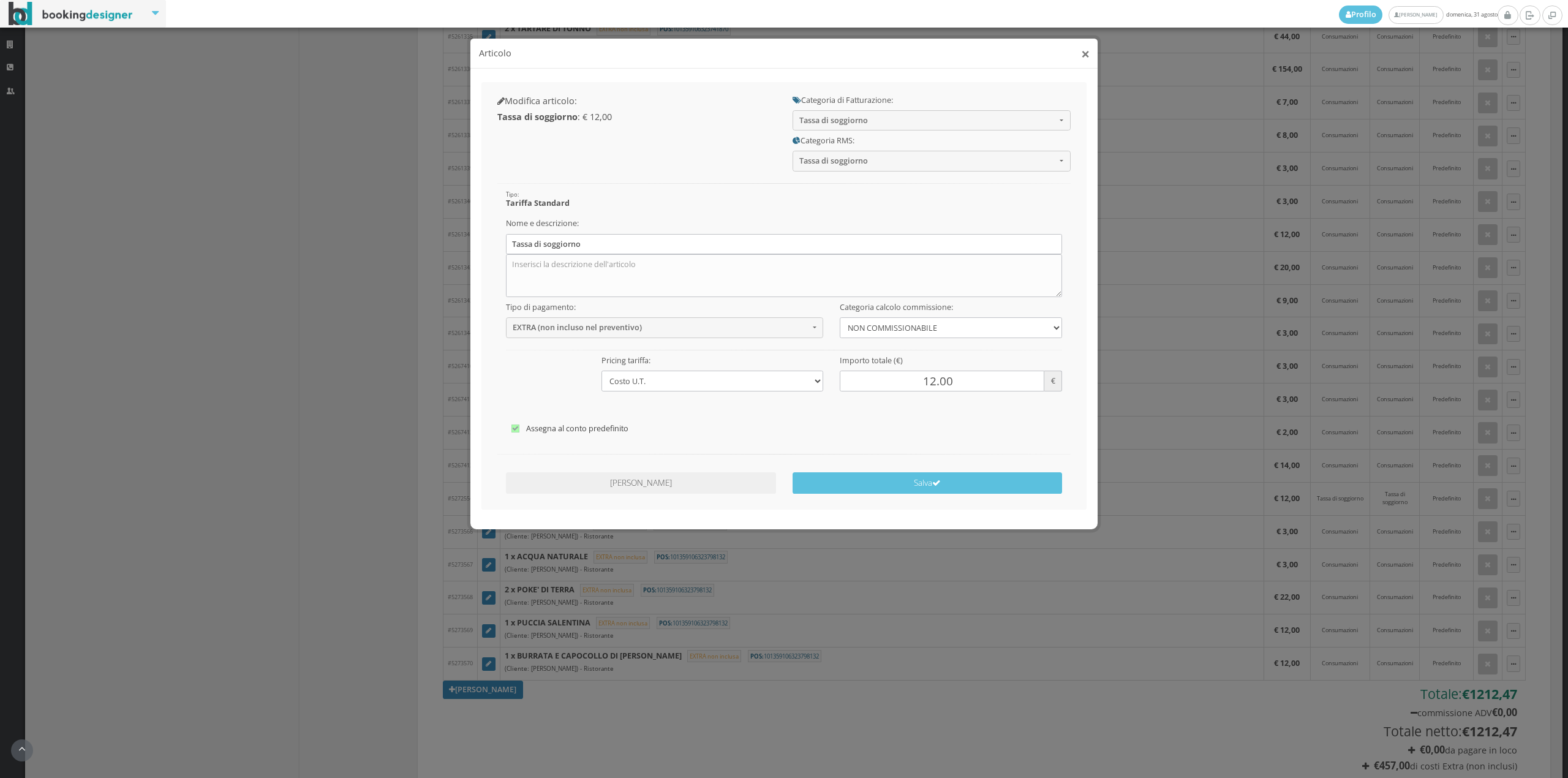
click at [1088, 49] on button "×" at bounding box center [1085, 53] width 8 height 15
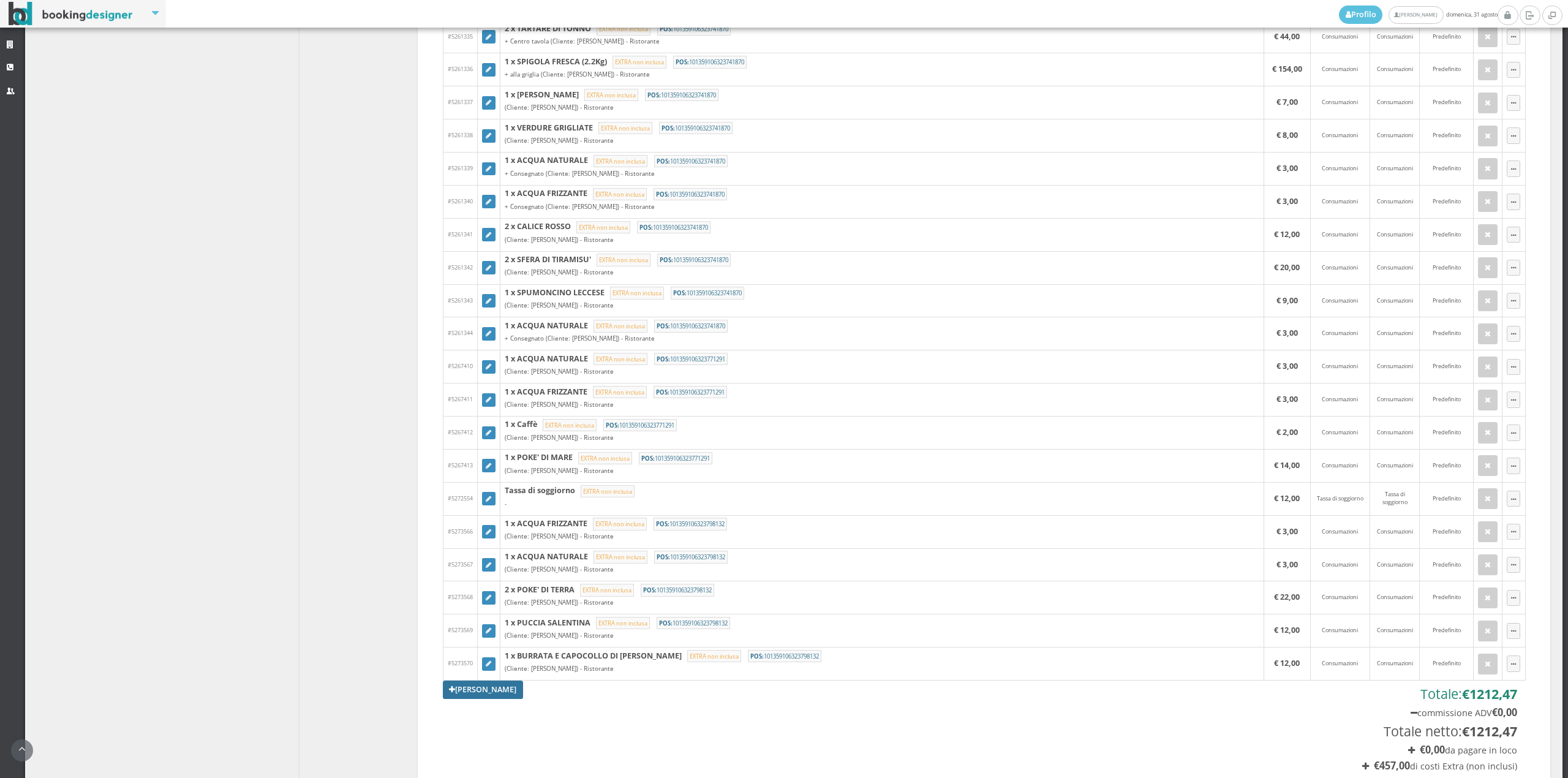
click at [499, 697] on link "[PERSON_NAME]" at bounding box center [483, 690] width 81 height 19
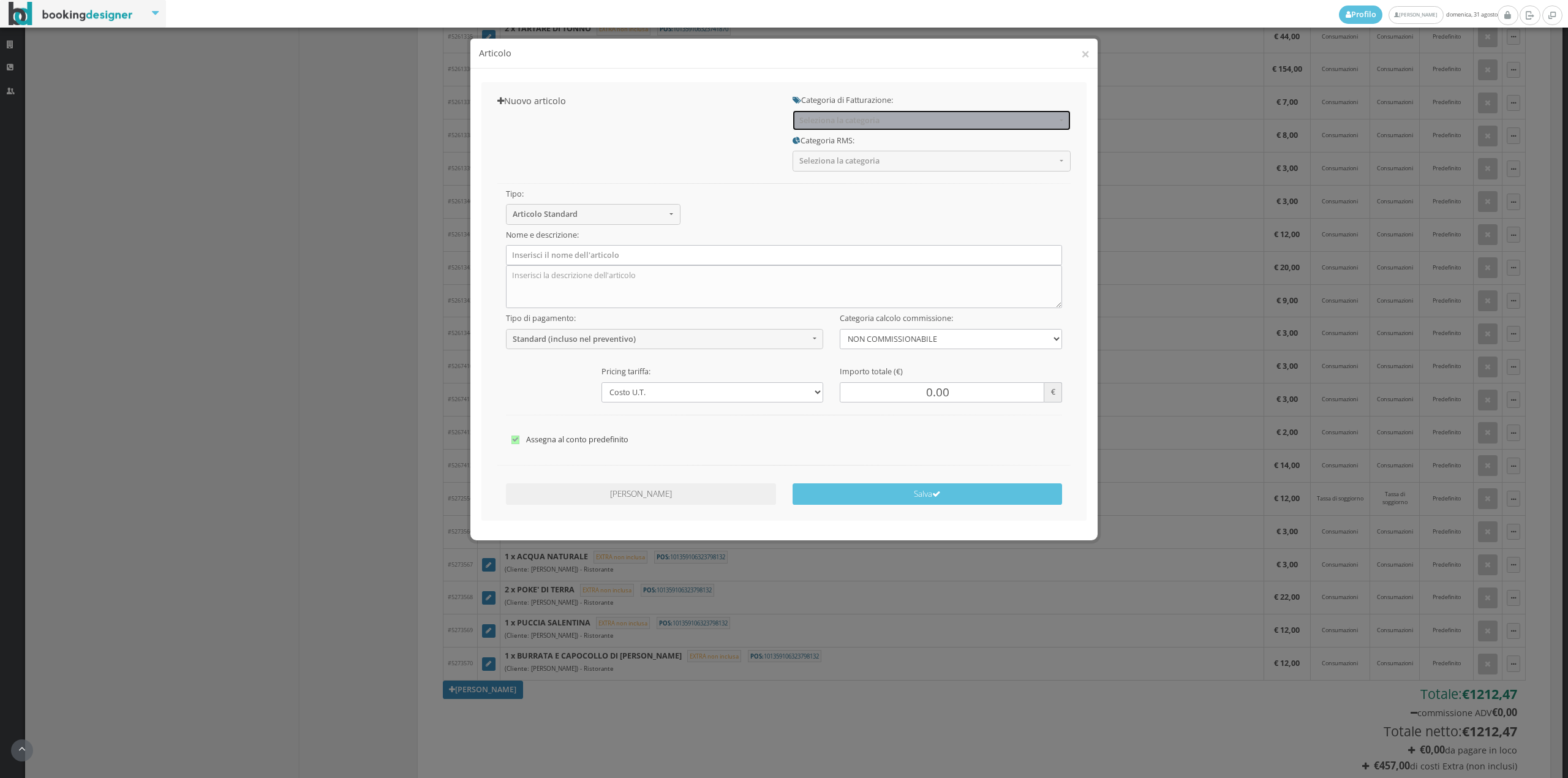
click at [863, 116] on span "Seleziona la categoria" at bounding box center [928, 120] width 257 height 9
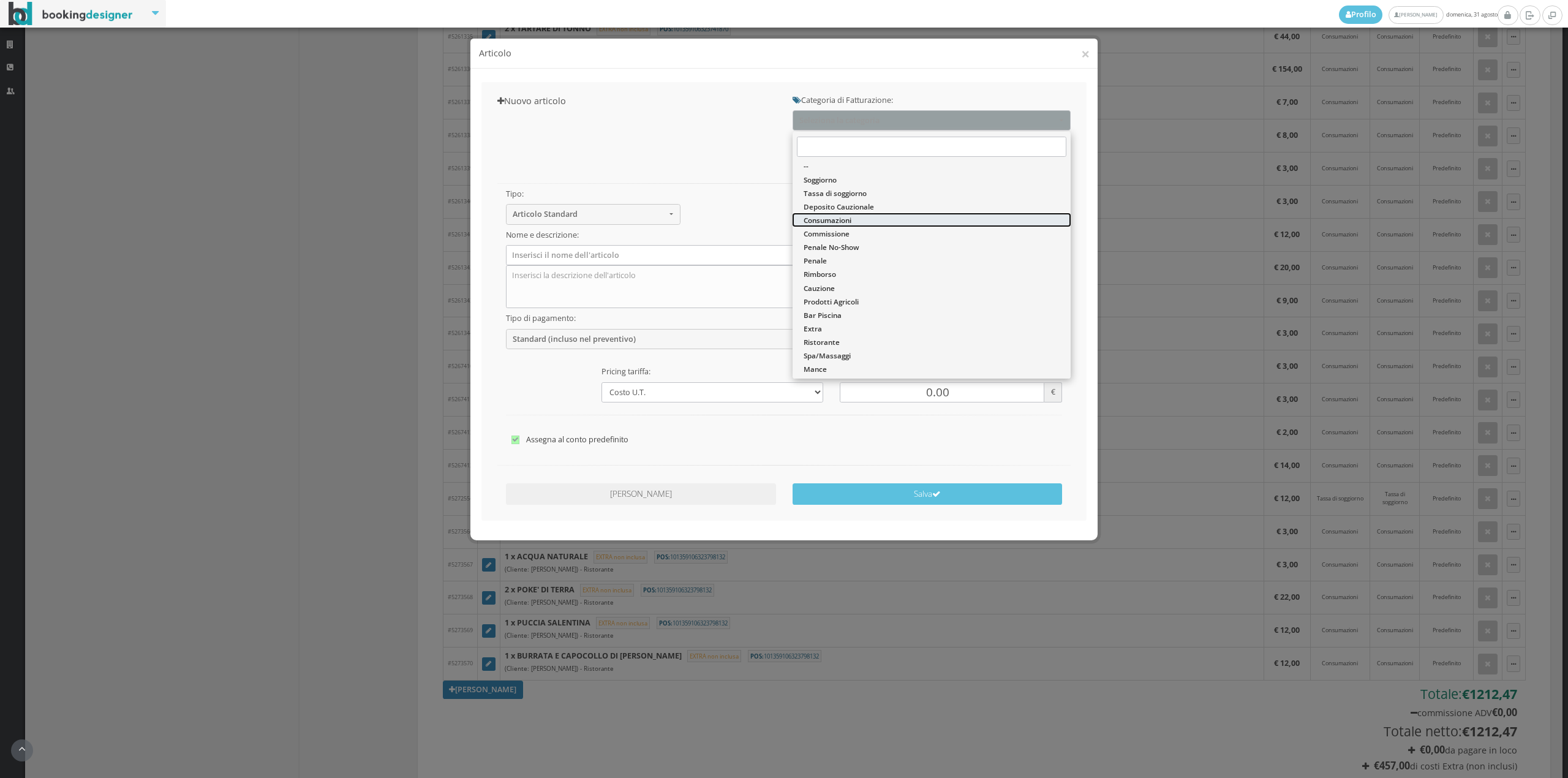
click at [840, 221] on span "Consumazioni" at bounding box center [827, 220] width 47 height 10
select select "26"
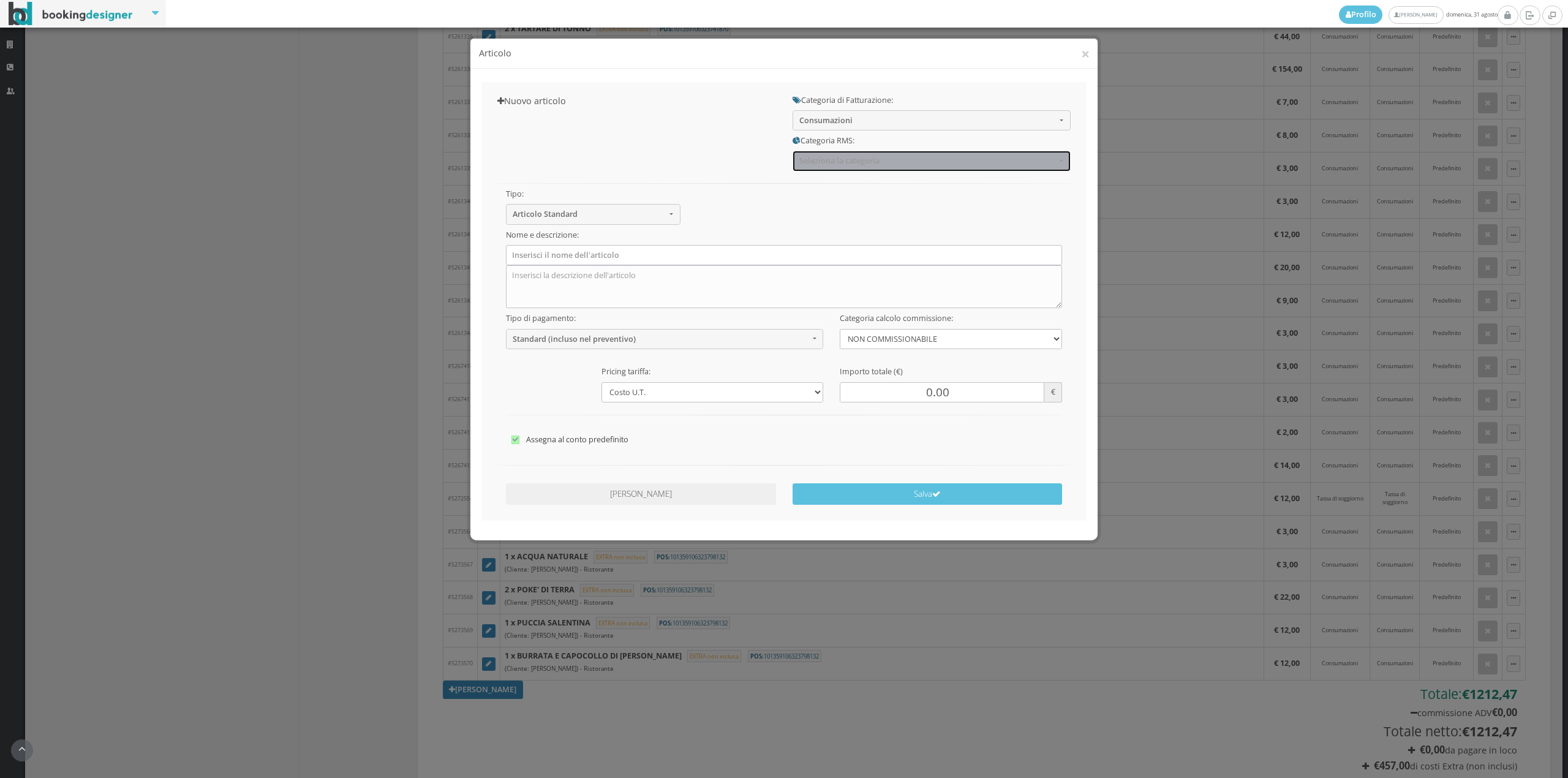
click at [824, 154] on button "Seleziona la categoria" at bounding box center [931, 161] width 278 height 20
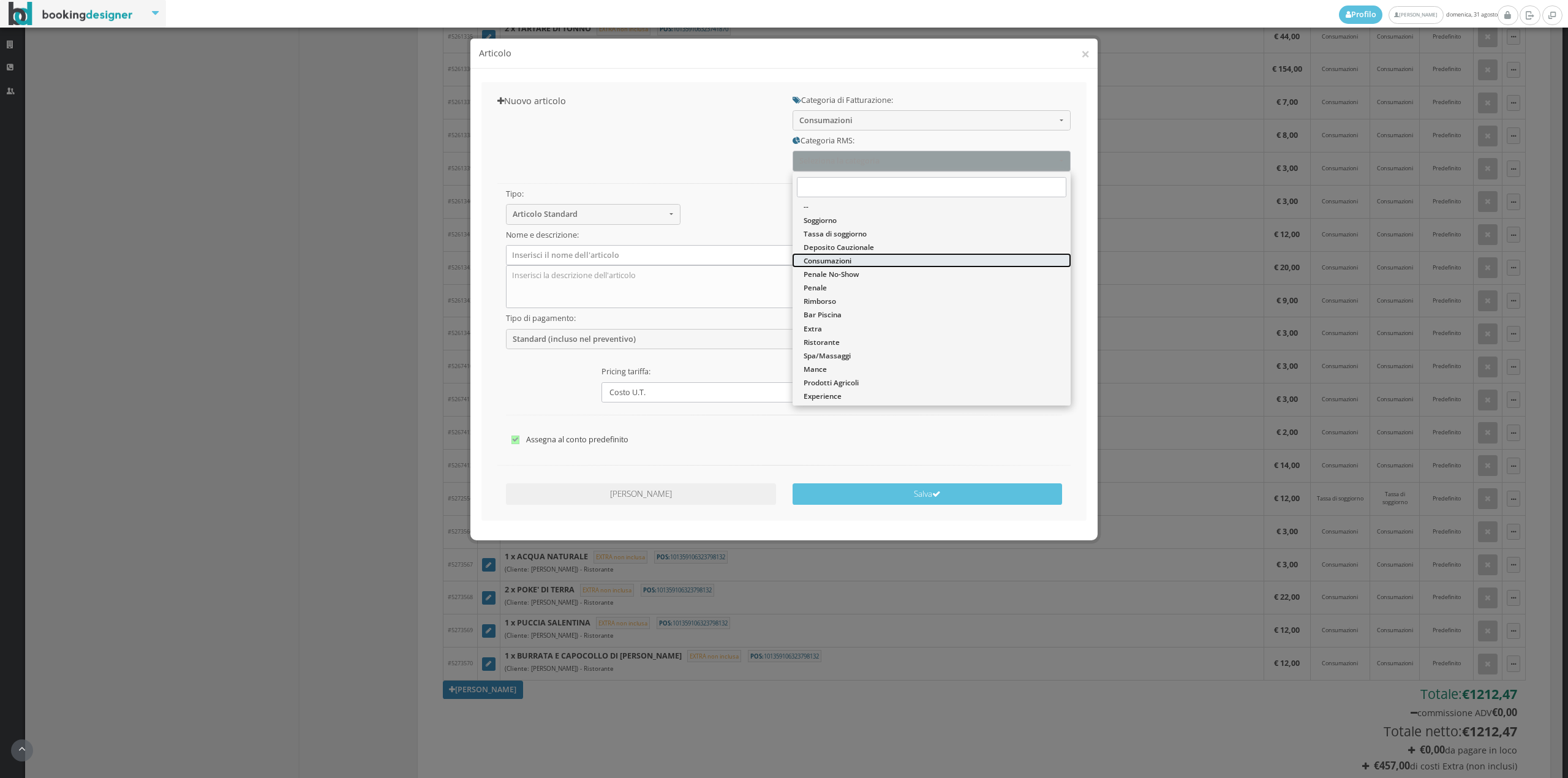
click at [824, 258] on span "Consumazioni" at bounding box center [827, 261] width 47 height 10
select select "36"
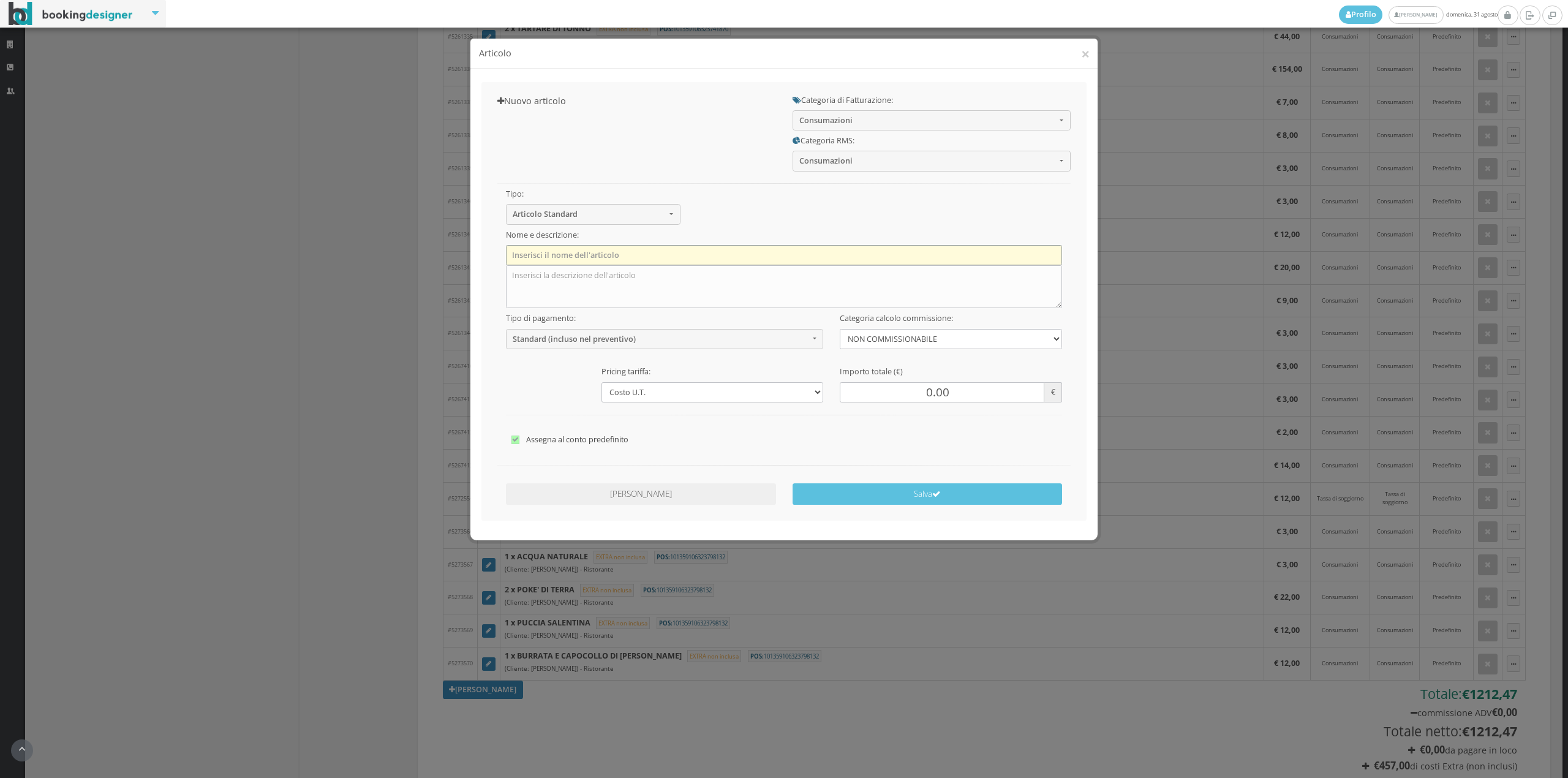
click at [535, 255] on input "text" at bounding box center [784, 255] width 556 height 20
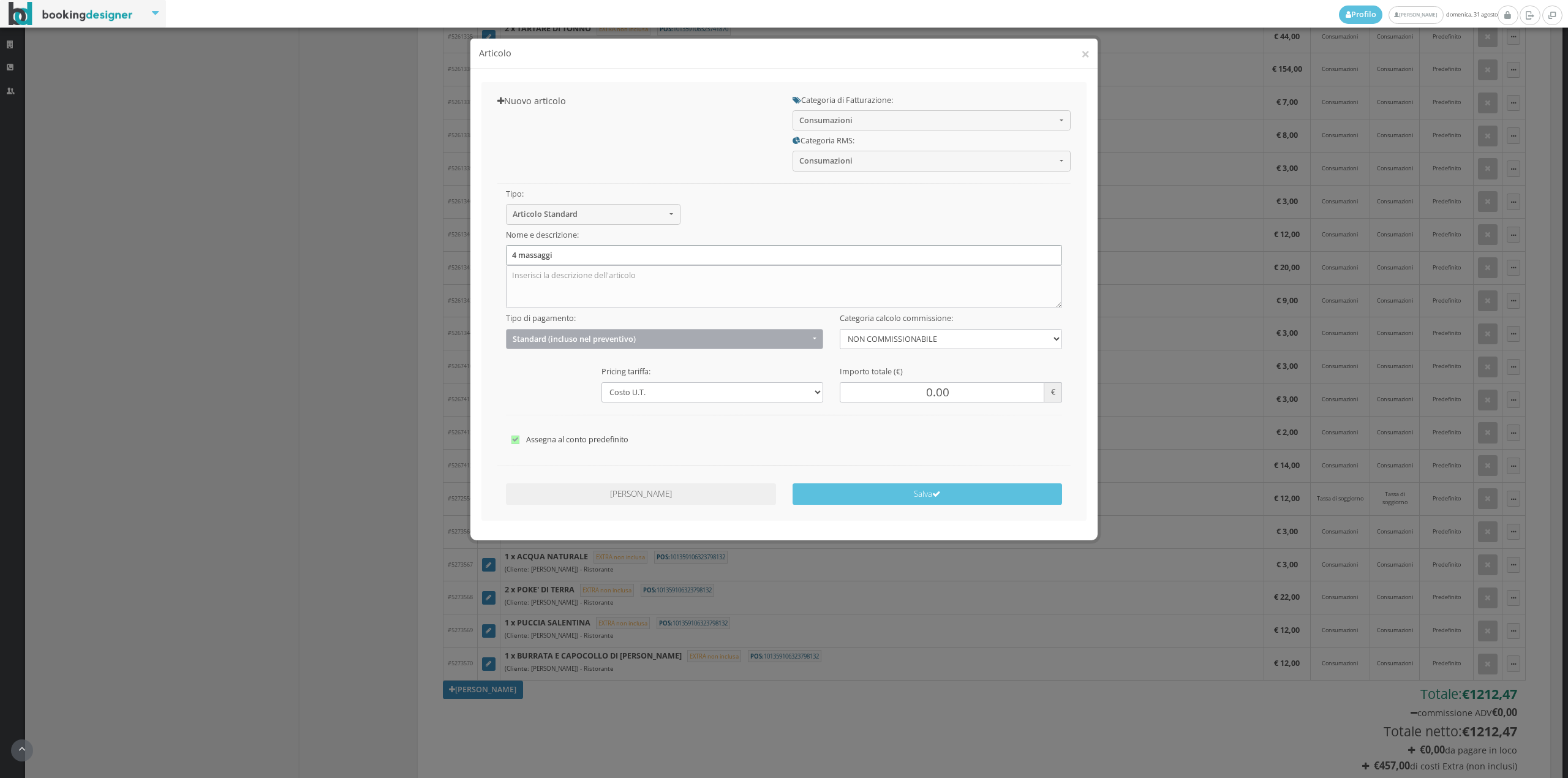
type input "4 massaggi"
click at [527, 336] on span "Standard (incluso nel preventivo)" at bounding box center [661, 339] width 297 height 9
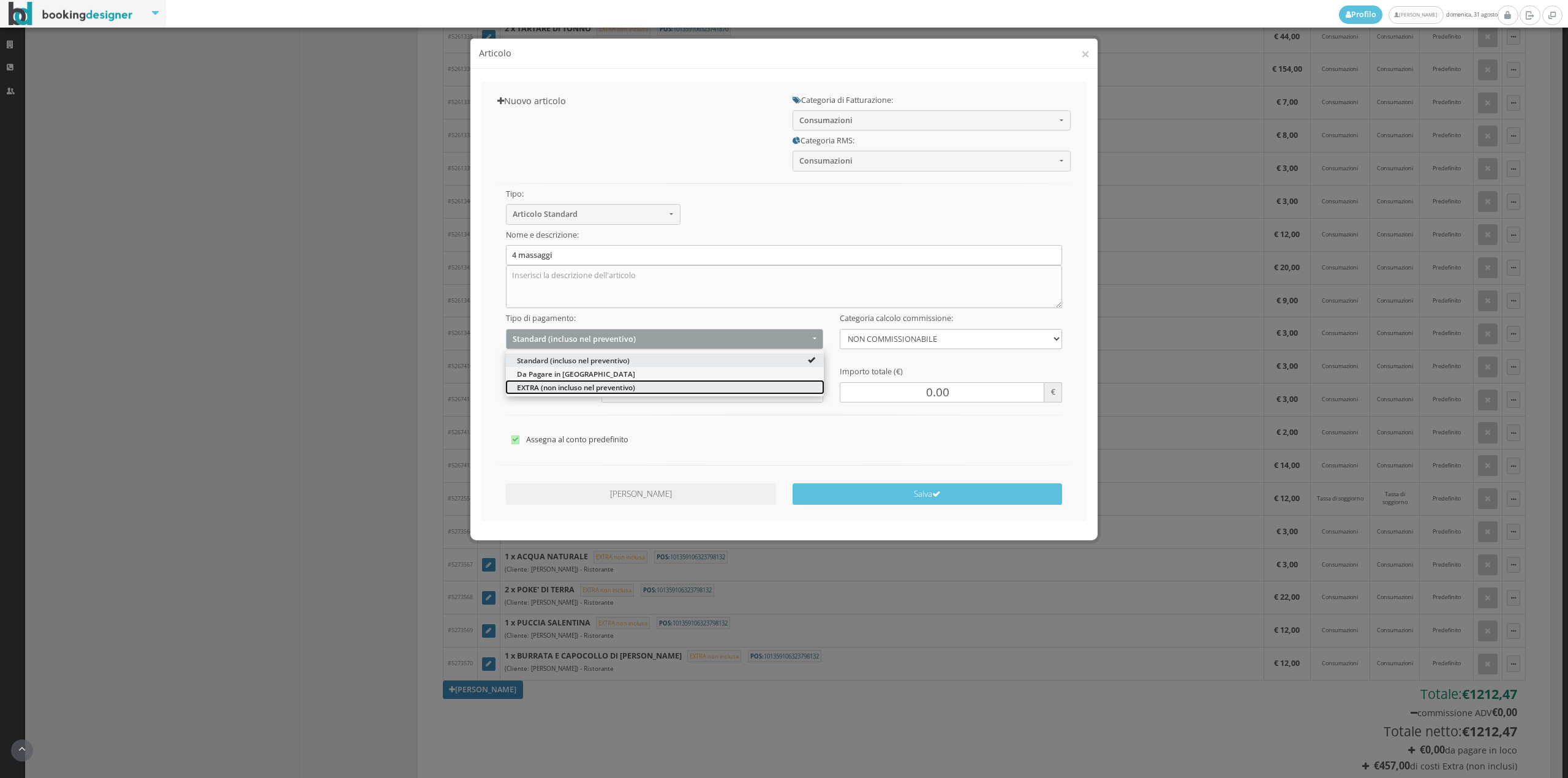
click at [525, 392] on link "EXTRA (non incluso nel preventivo)" at bounding box center [665, 386] width 318 height 13
select select "2"
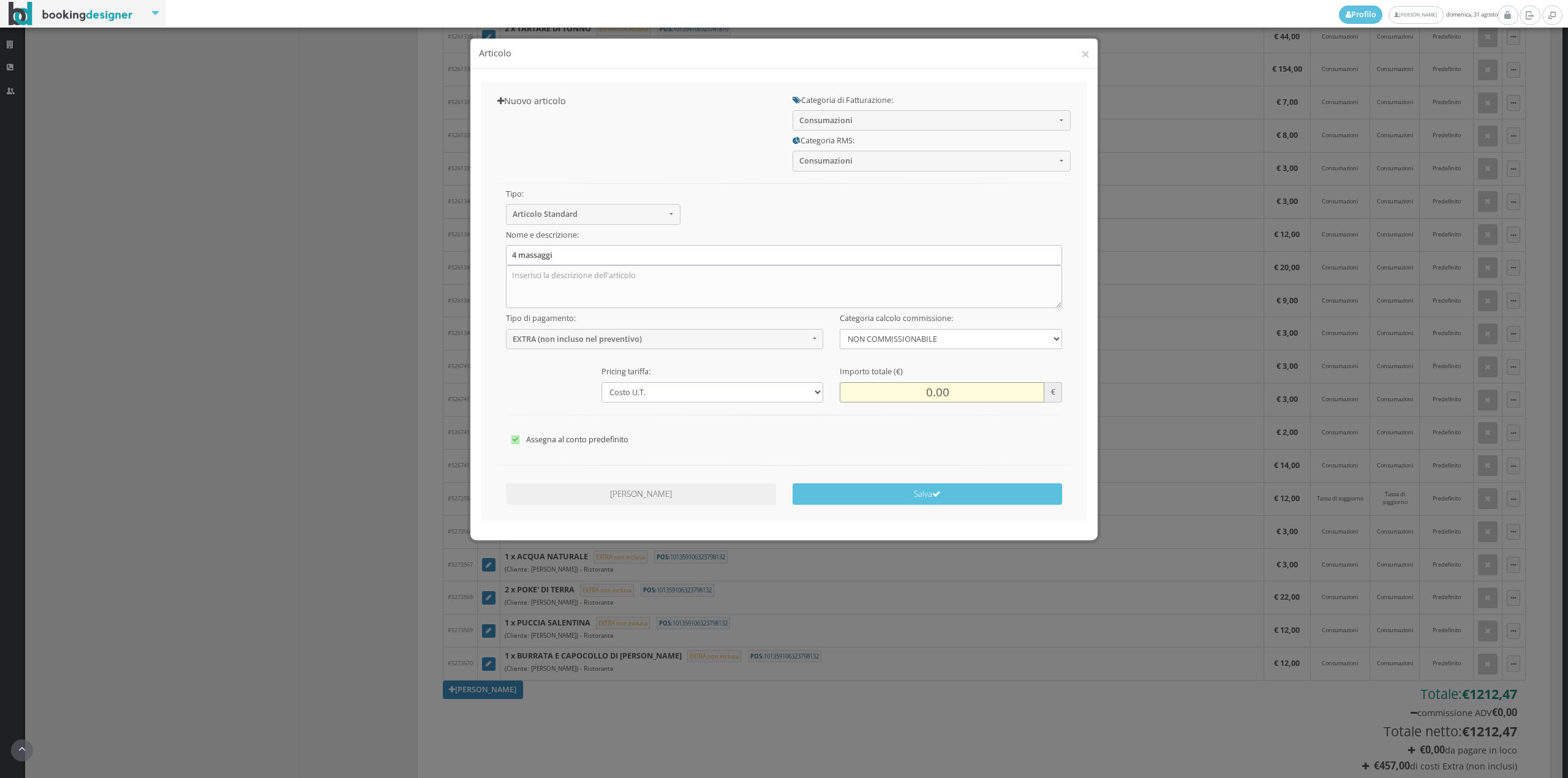
click at [901, 391] on input "0.00" at bounding box center [942, 393] width 204 height 20
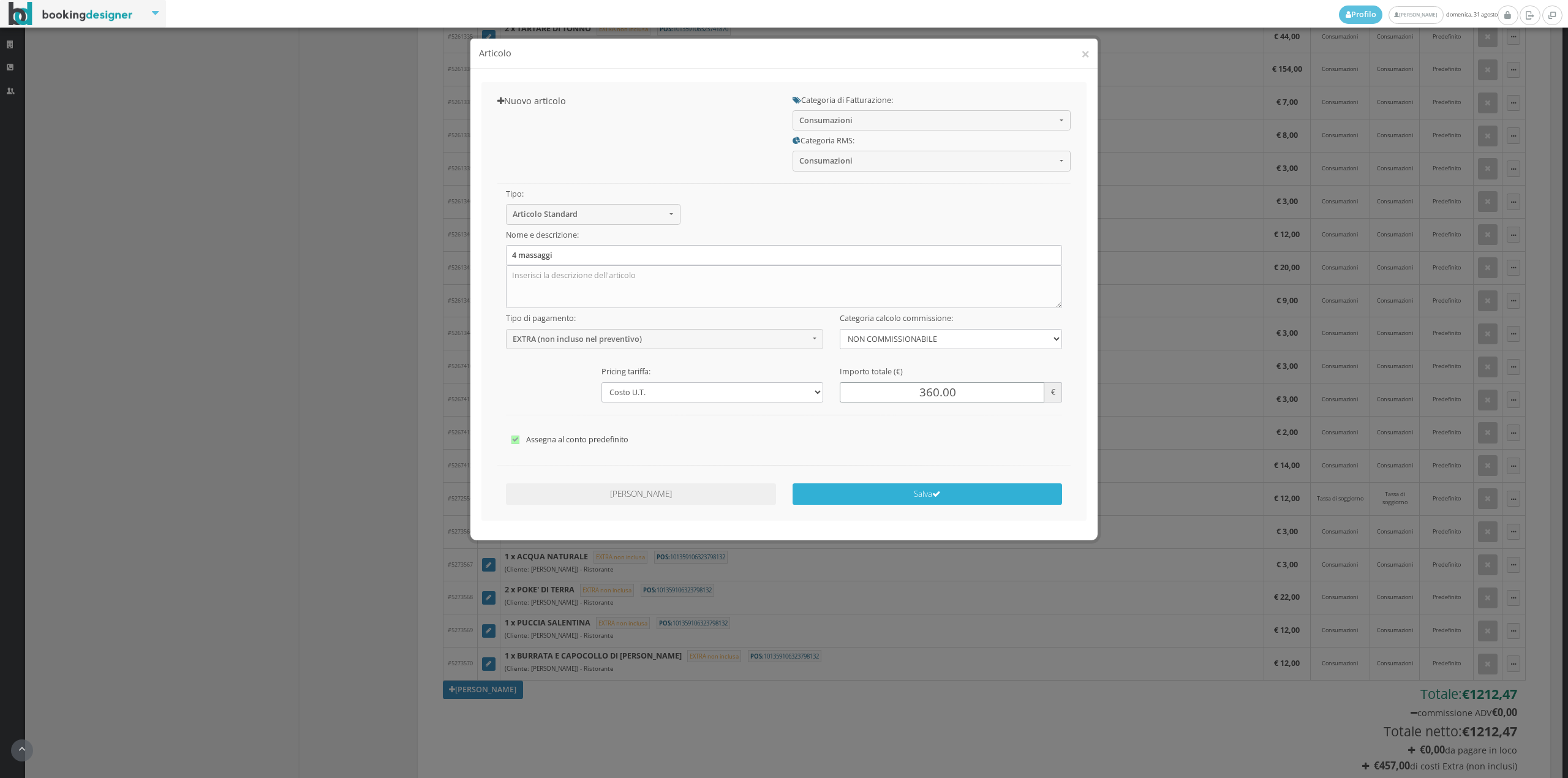
type input "360.00"
click at [903, 503] on button "Salva" at bounding box center [928, 493] width 270 height 21
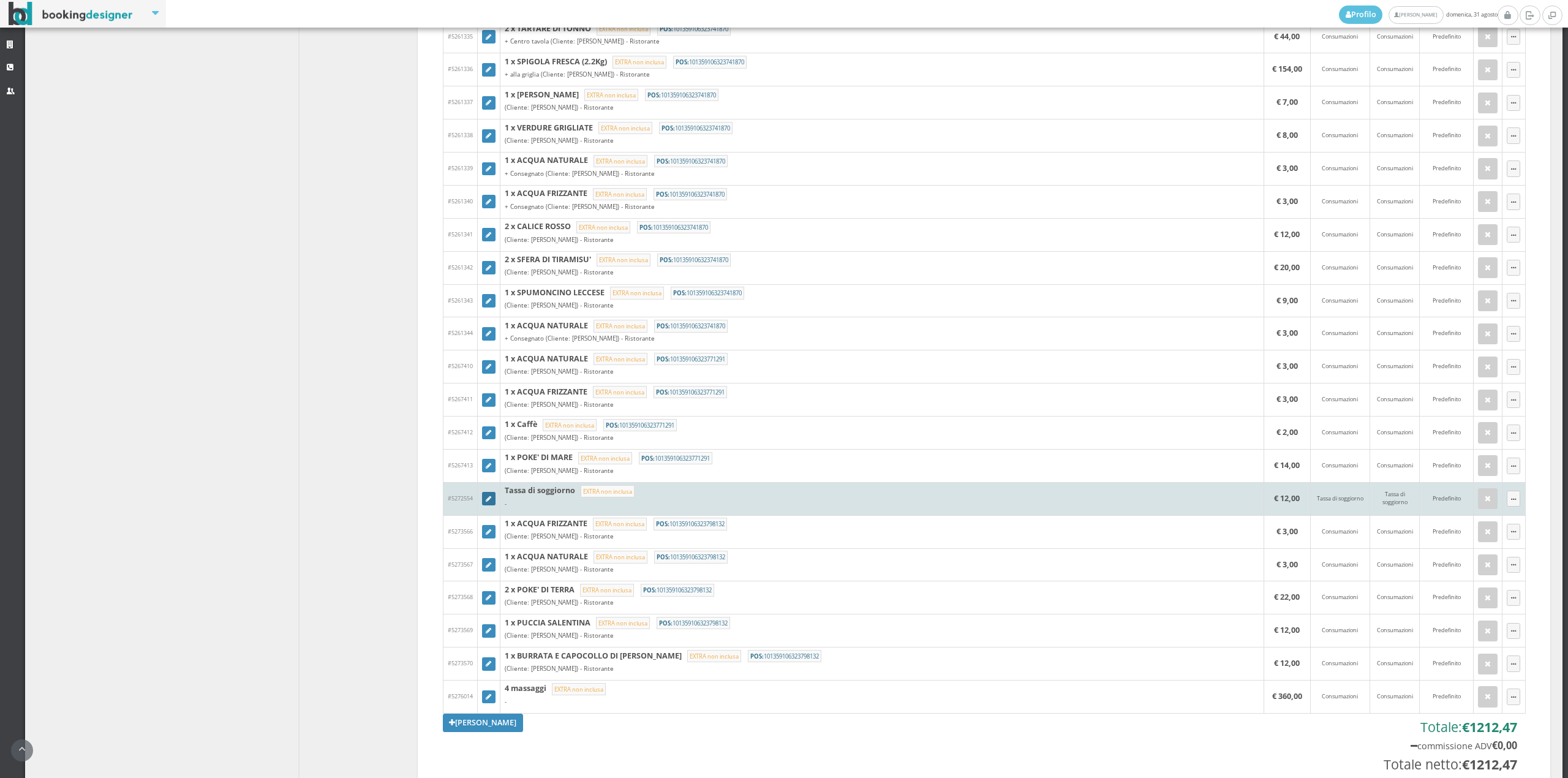
click at [485, 505] on link at bounding box center [489, 499] width 13 height 13
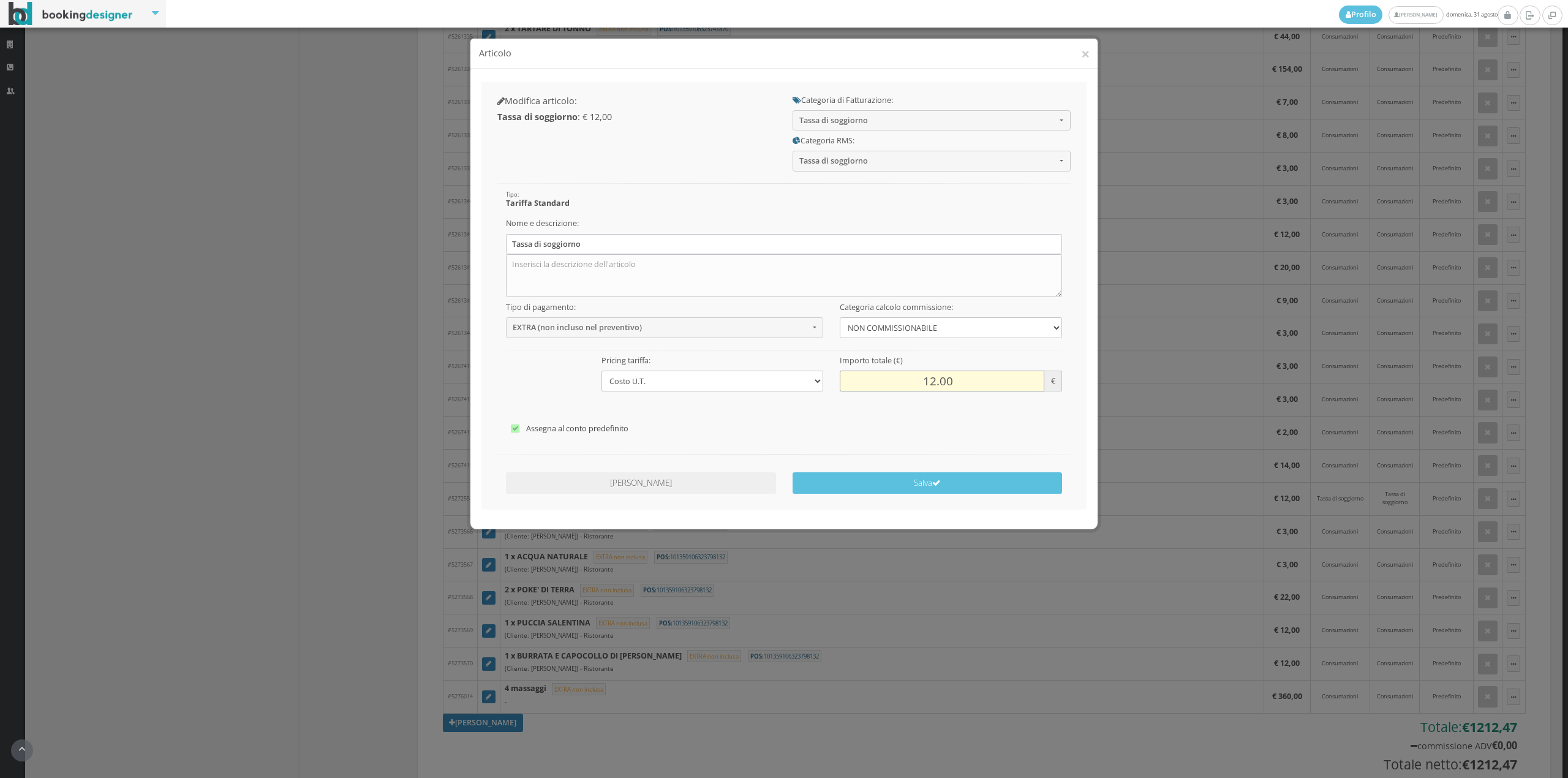
click at [907, 380] on input "12.00" at bounding box center [942, 381] width 204 height 20
type input "24.00"
click at [879, 485] on button "Salva" at bounding box center [928, 483] width 270 height 21
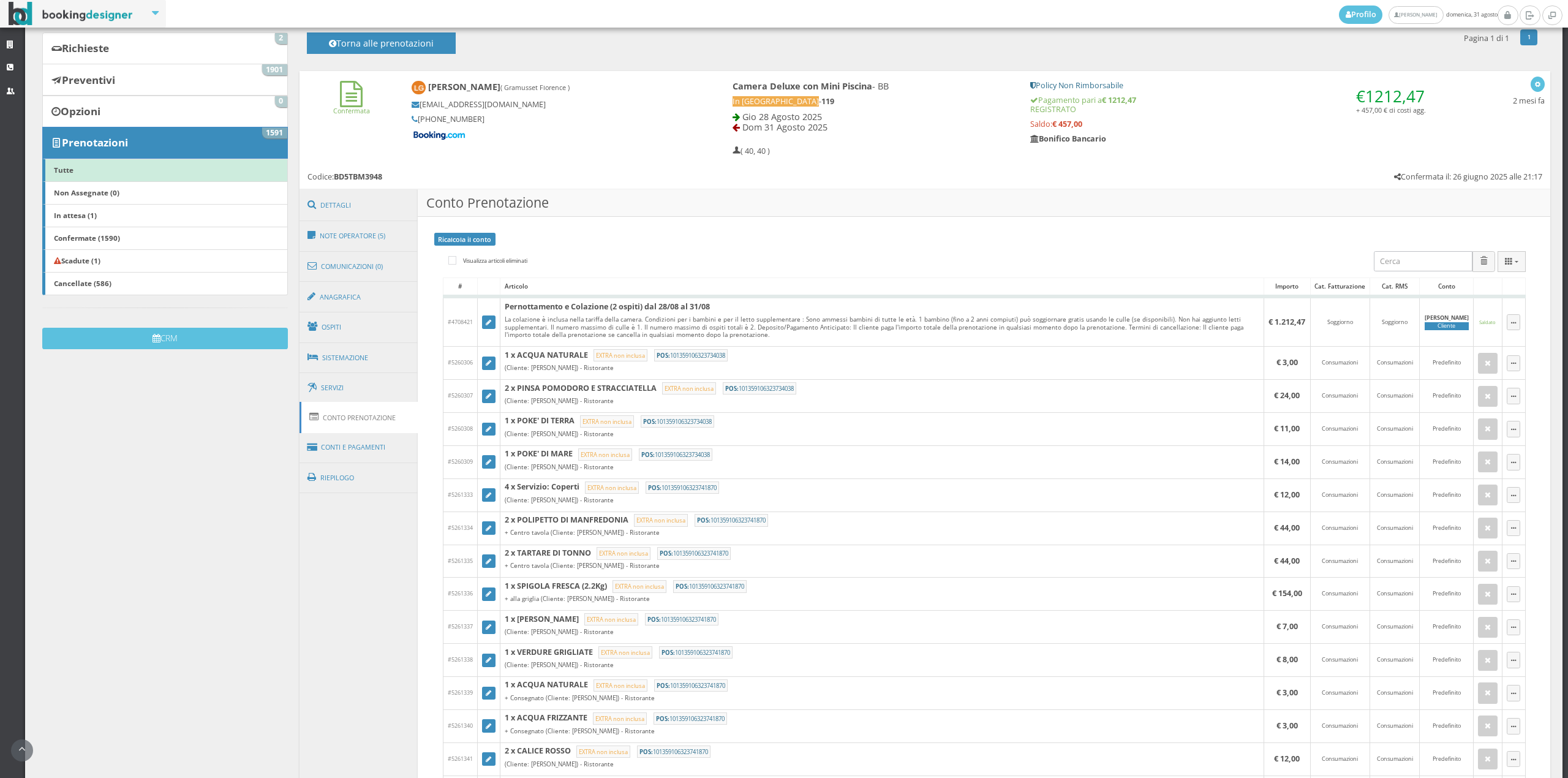
scroll to position [23, 0]
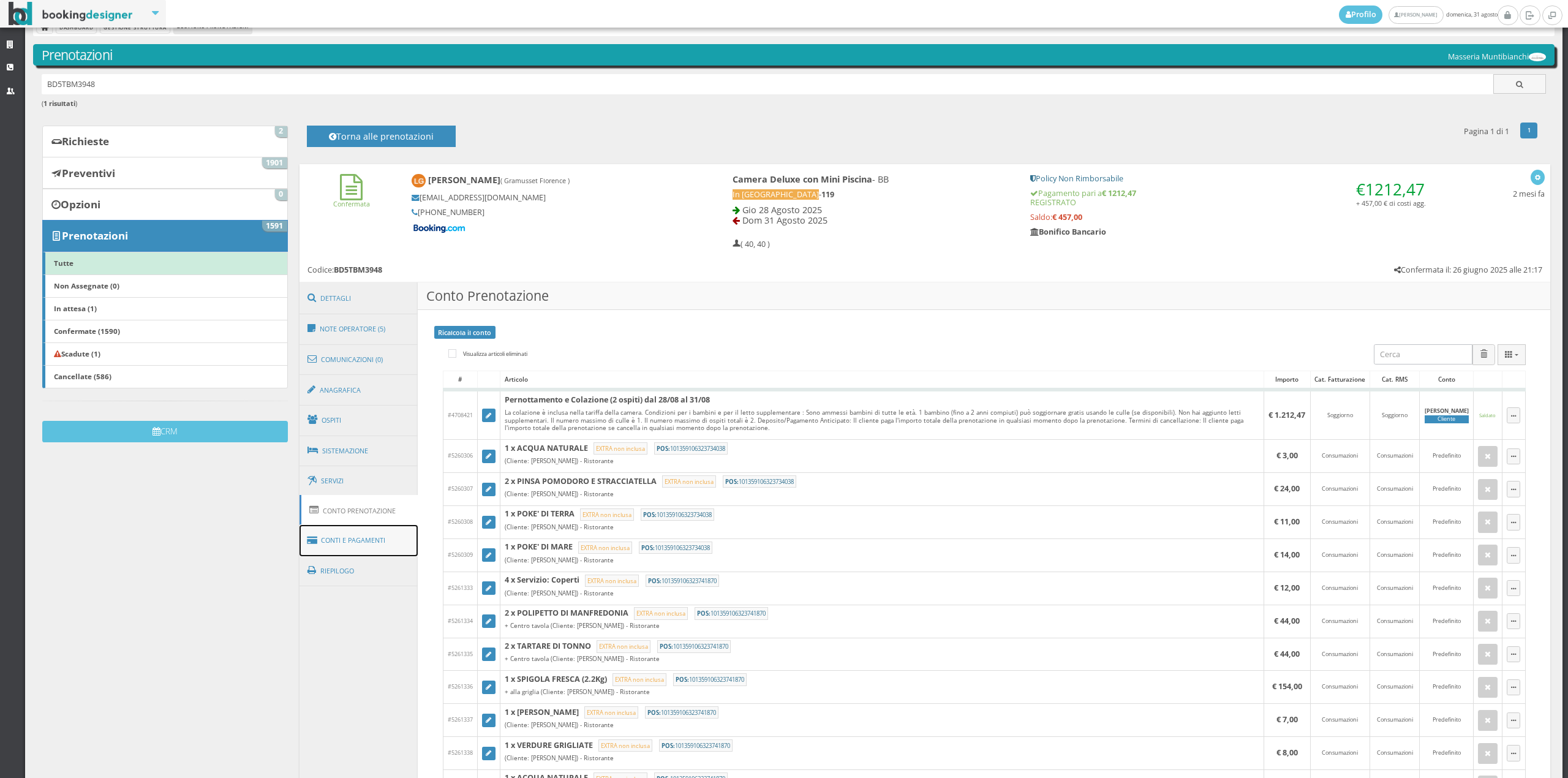
click at [406, 538] on link "Conti e Pagamenti" at bounding box center [359, 541] width 119 height 32
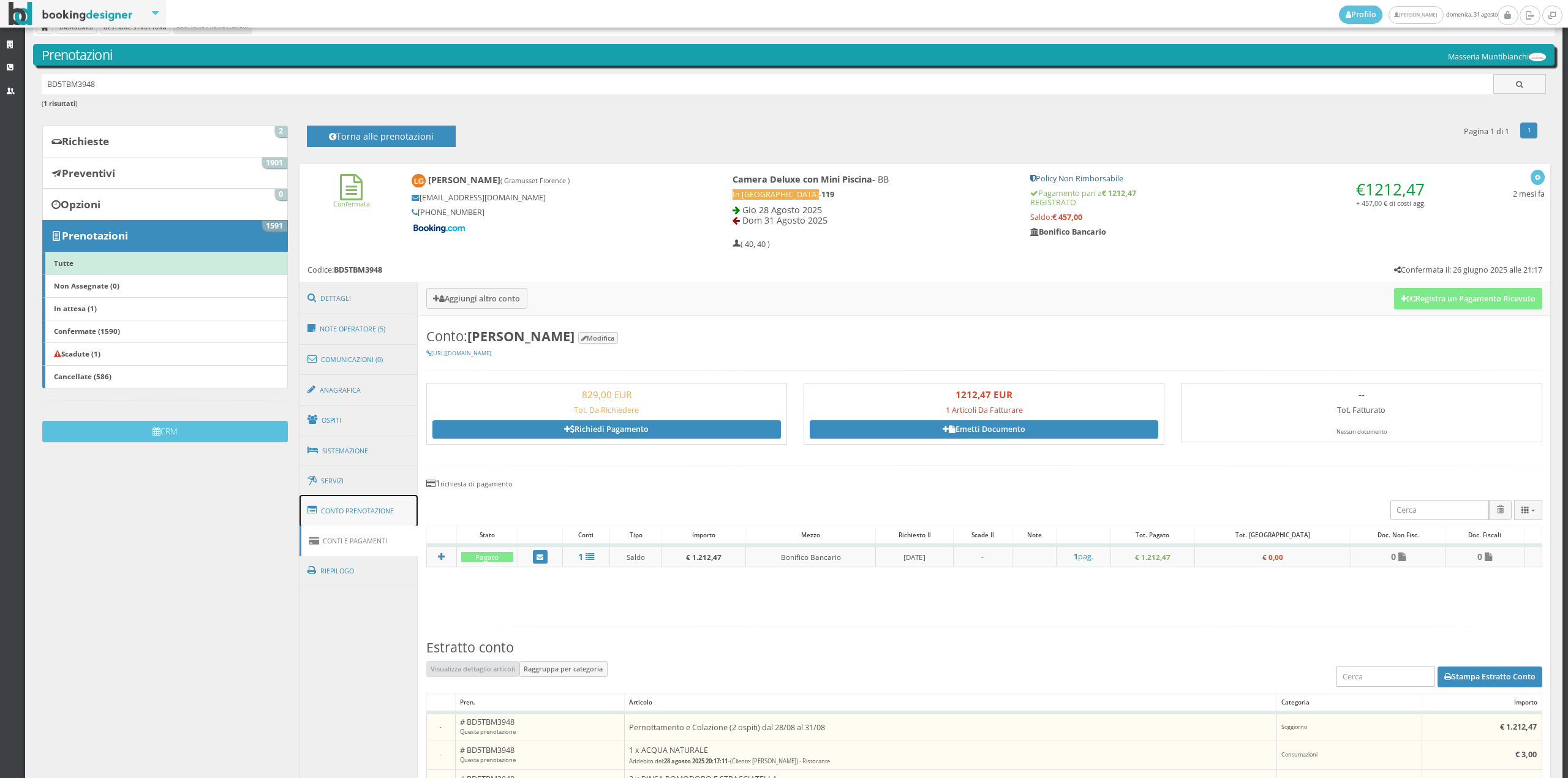
click at [395, 511] on link "Conto Prenotazione" at bounding box center [359, 511] width 119 height 32
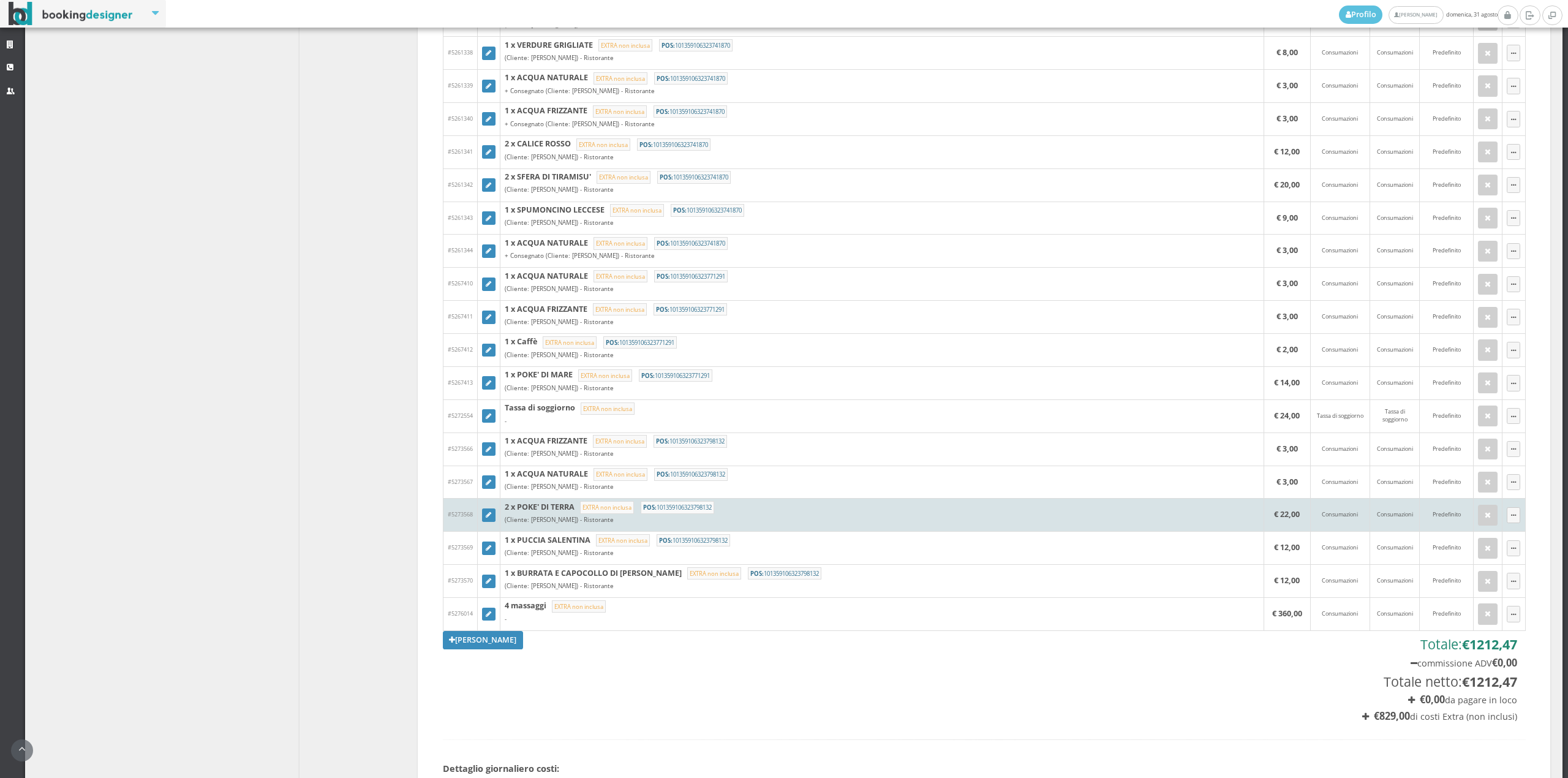
scroll to position [819, 0]
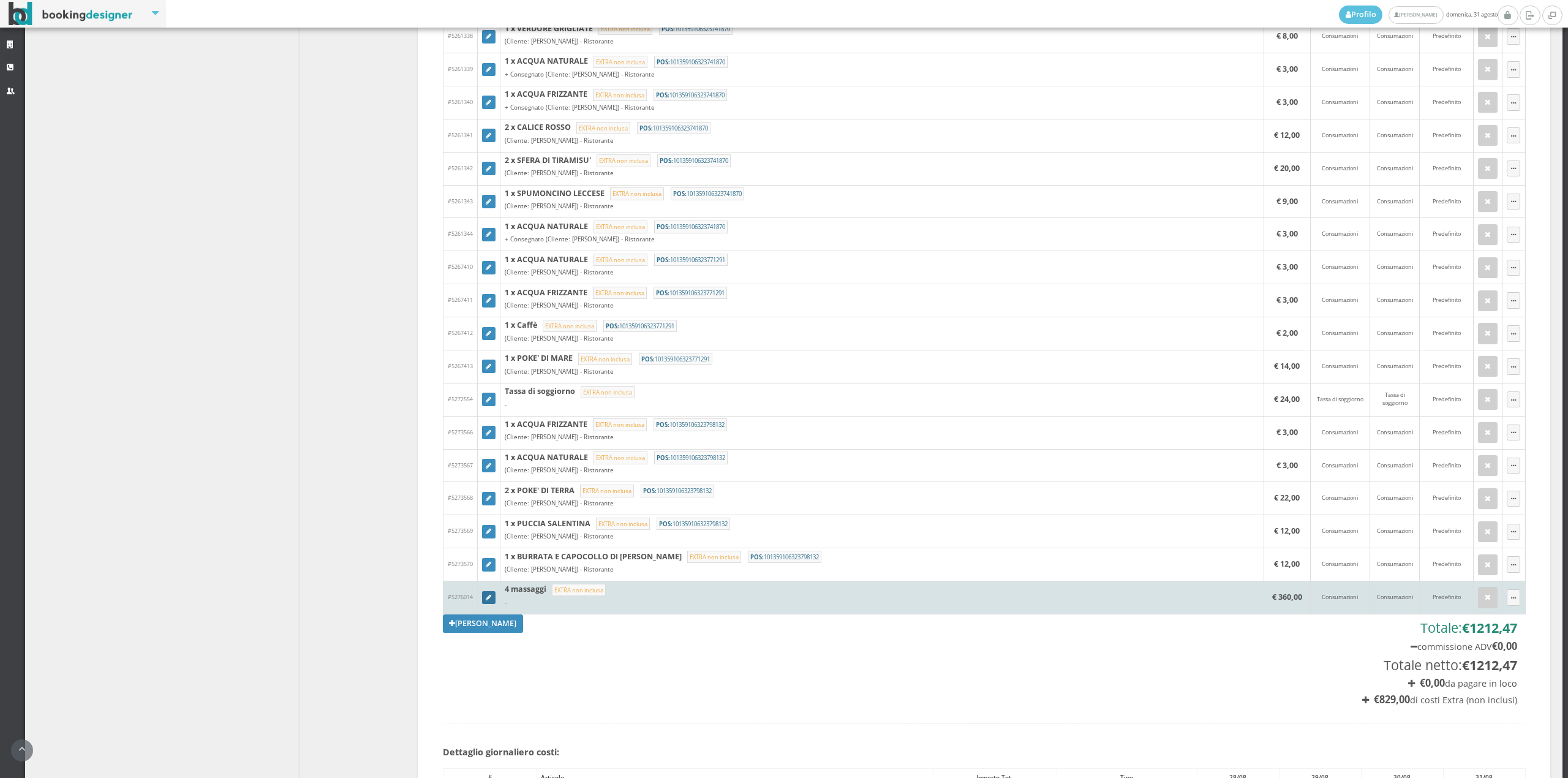
click at [486, 601] on icon at bounding box center [489, 597] width 6 height 7
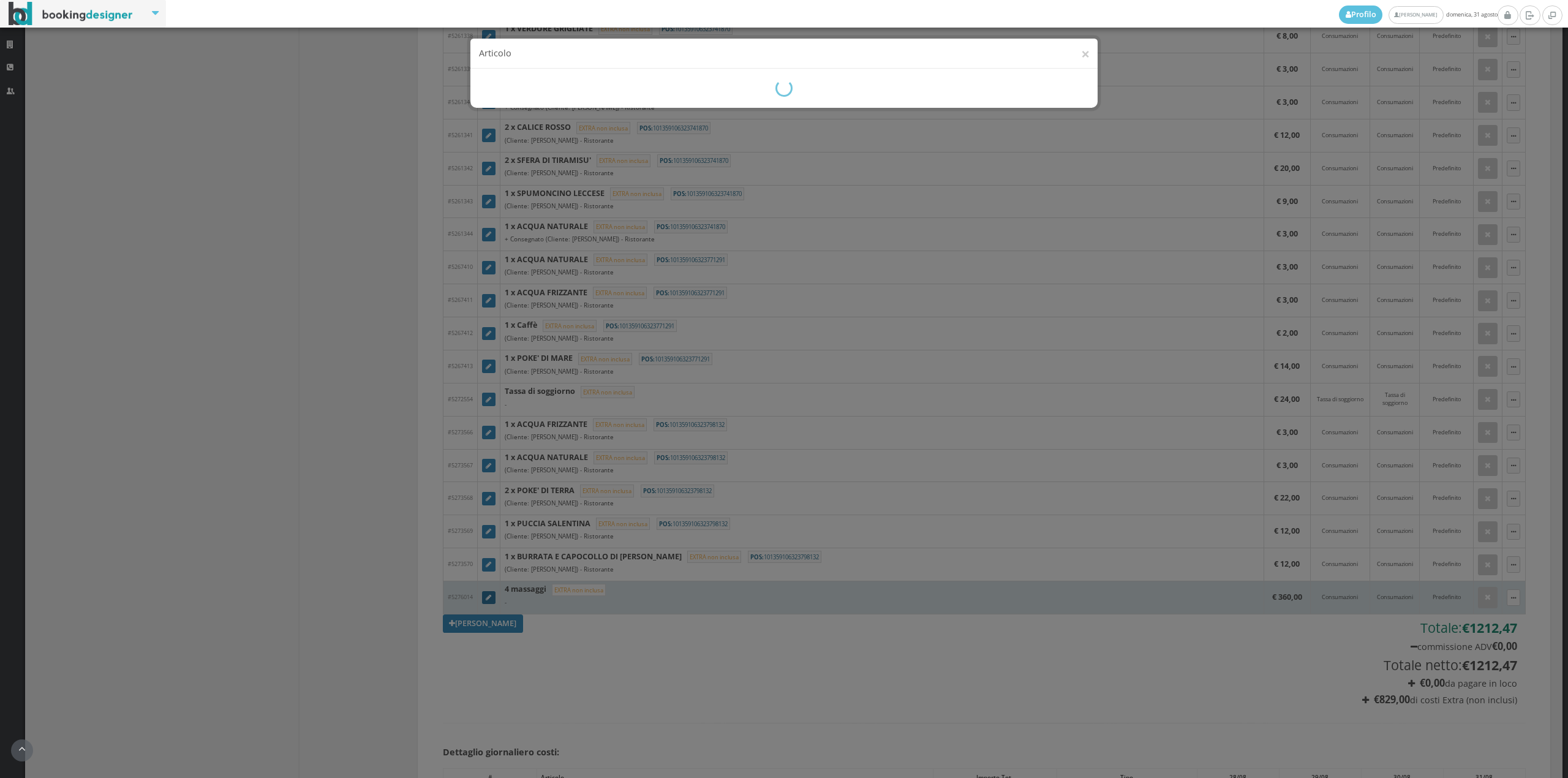
click at [486, 605] on div "× Articolo" at bounding box center [784, 389] width 1568 height 778
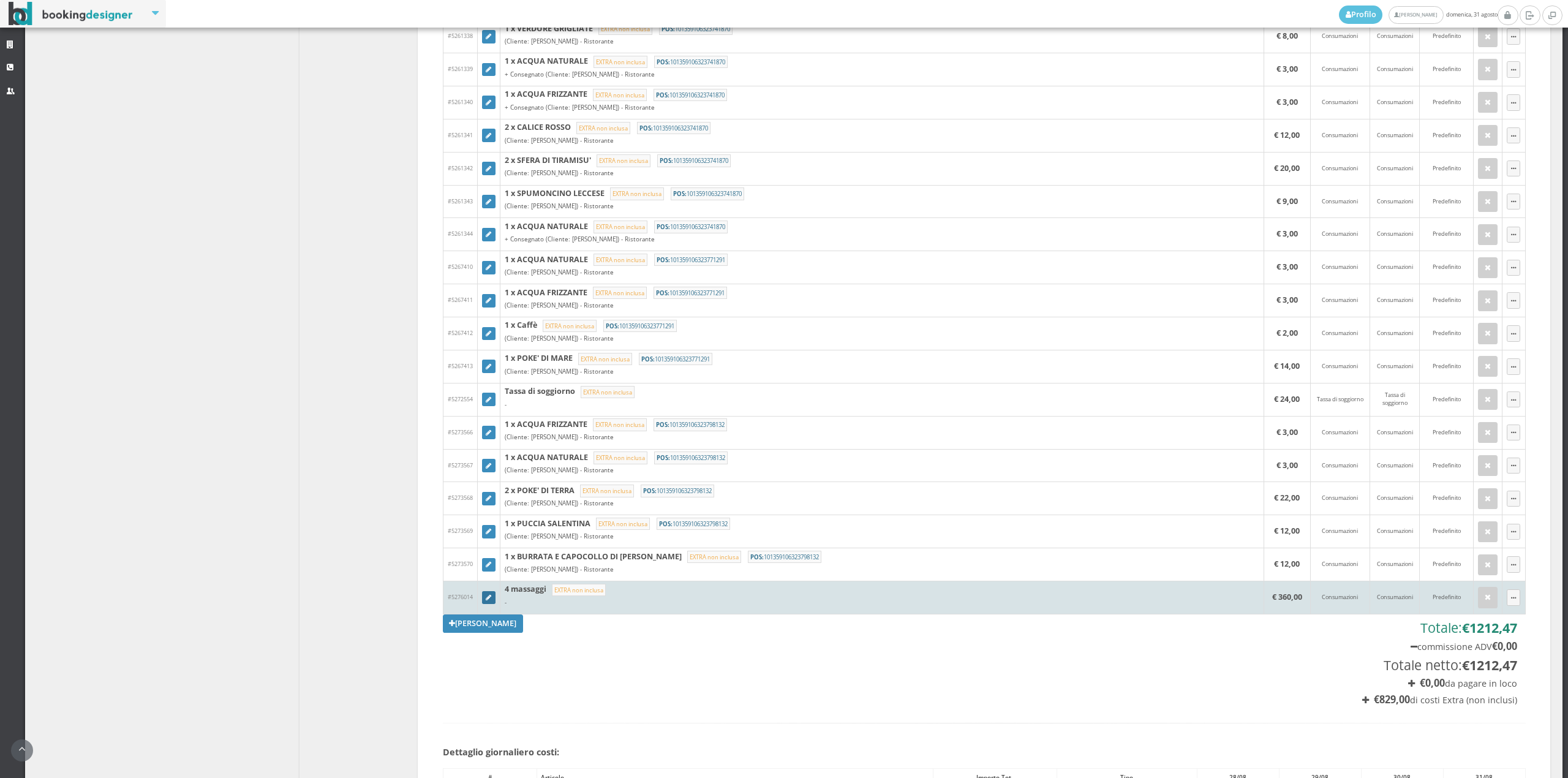
click at [482, 605] on link at bounding box center [489, 597] width 13 height 13
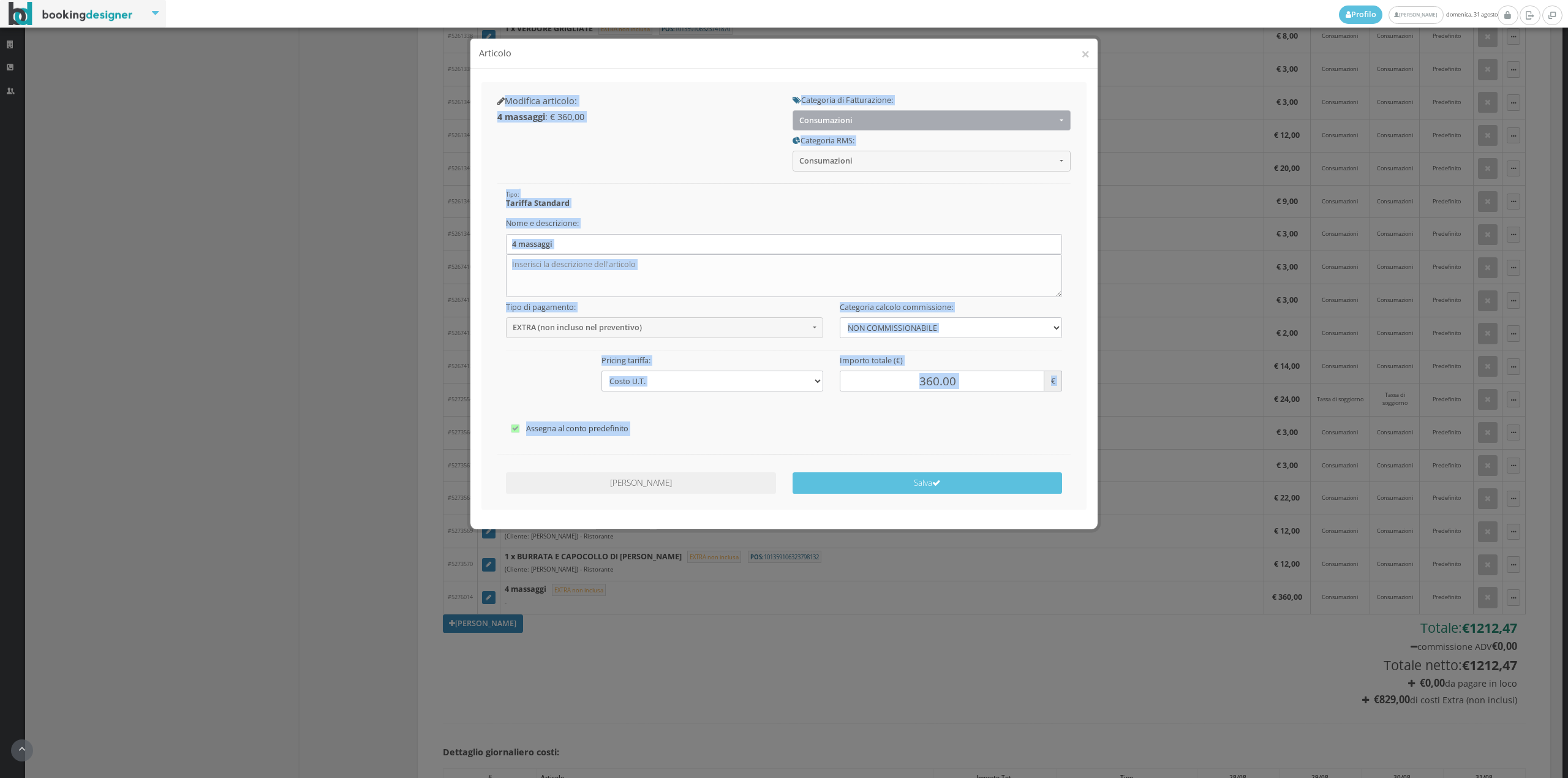
click at [829, 121] on span "Consumazioni" at bounding box center [928, 120] width 257 height 9
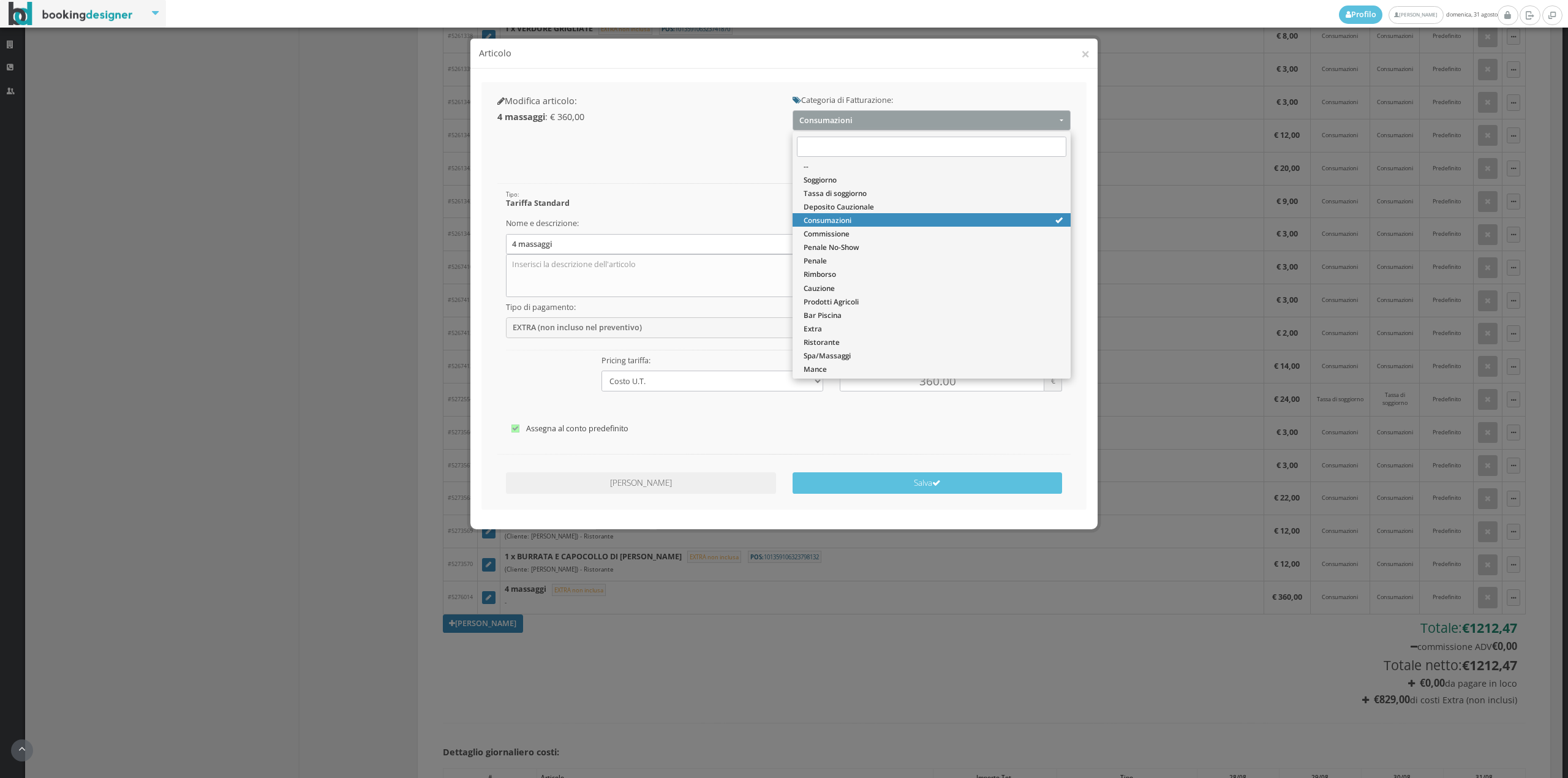
click at [733, 164] on div "Modifica articolo: 4 massaggi : € 360,00 Categoria di Fatturazione: Consumazion…" at bounding box center [784, 296] width 605 height 428
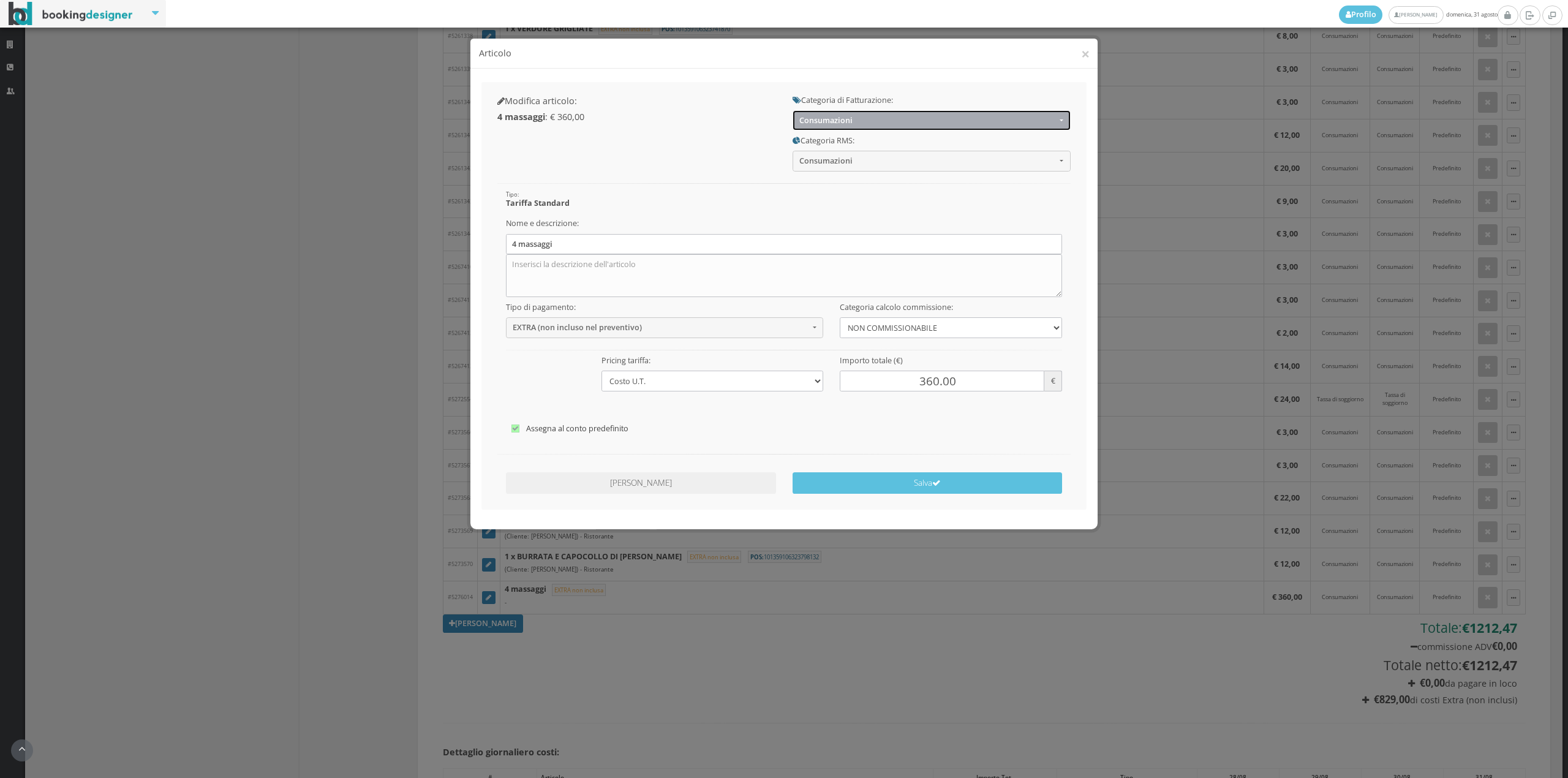
click at [864, 126] on button "Consumazioni" at bounding box center [931, 121] width 278 height 20
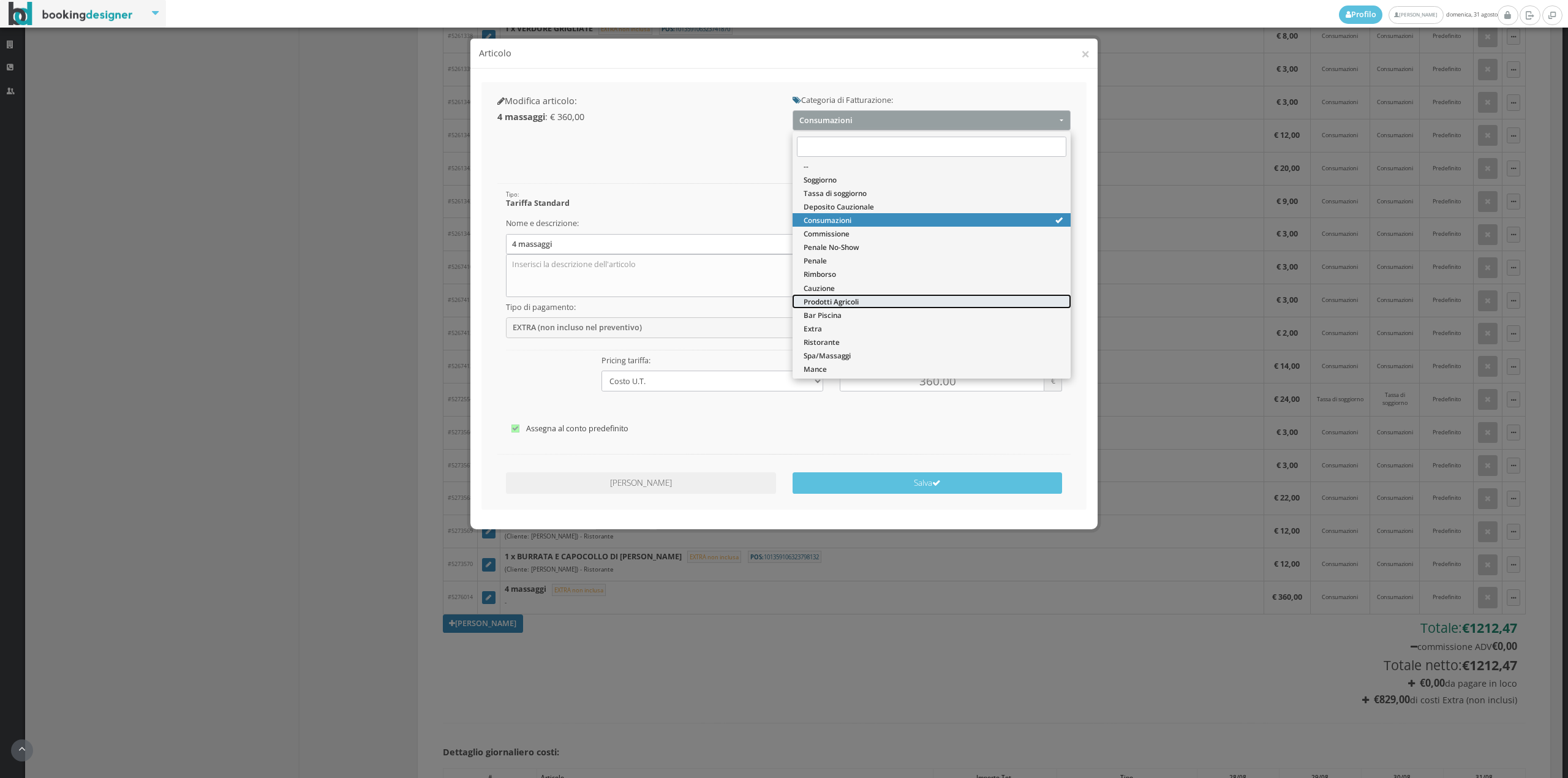
click at [839, 295] on link "Prodotti Agricoli" at bounding box center [931, 302] width 278 height 13
select select "60"
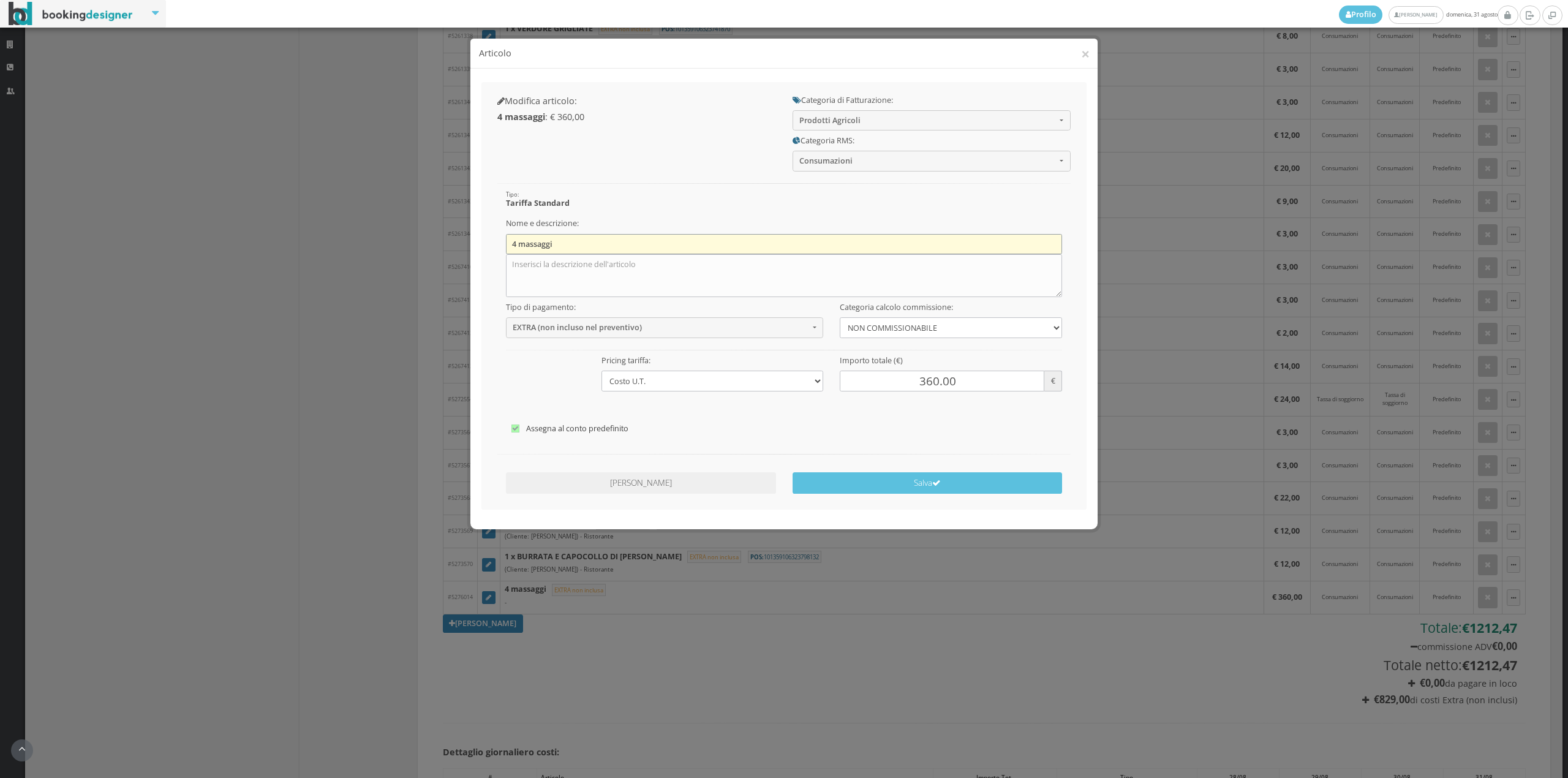
click at [724, 251] on input "4 massaggi" at bounding box center [784, 244] width 556 height 20
type input "4"
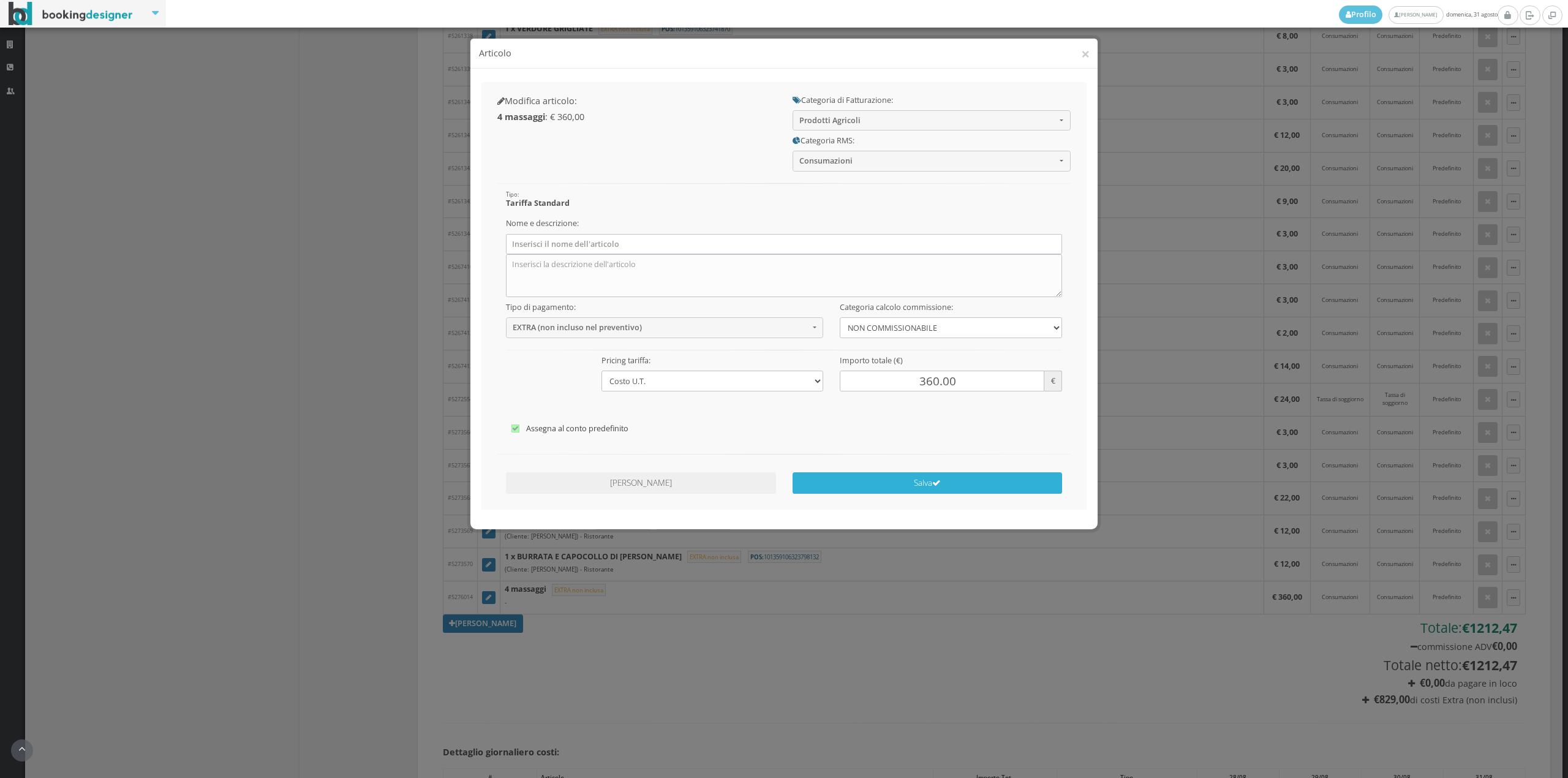
click at [917, 485] on button "Salva" at bounding box center [928, 483] width 270 height 21
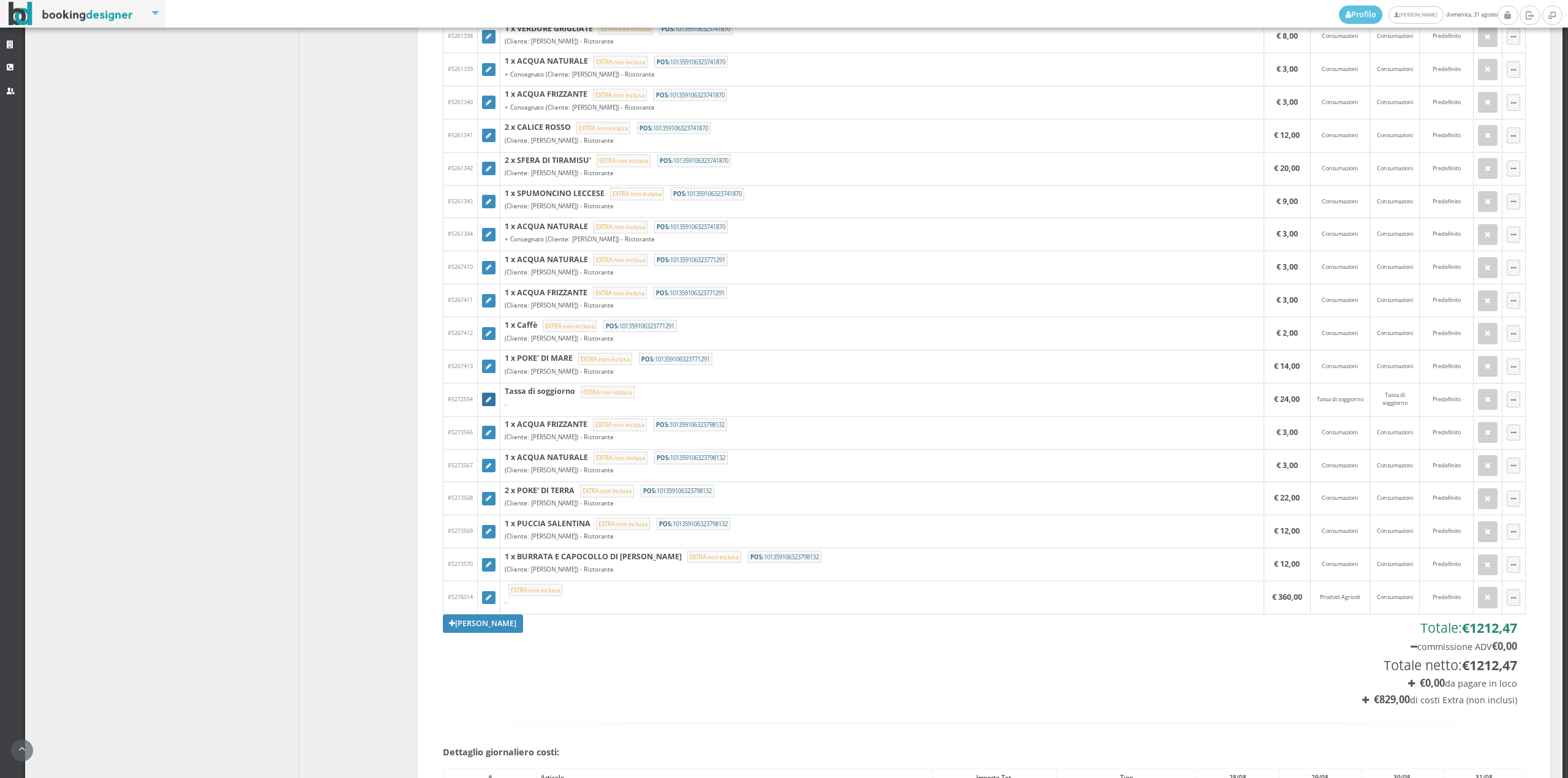
click at [486, 403] on icon at bounding box center [489, 400] width 6 height 7
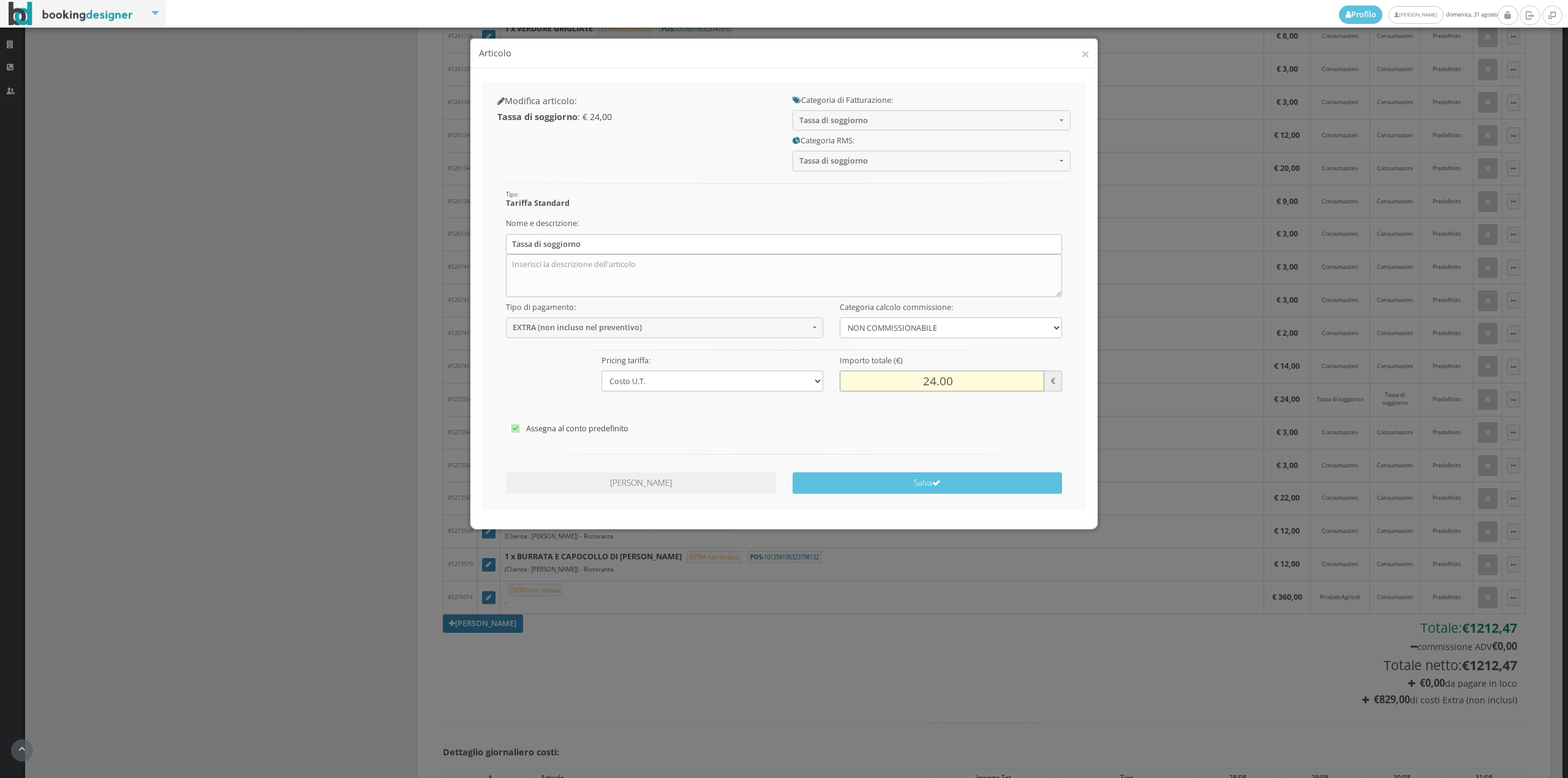
click at [925, 381] on input "24.00" at bounding box center [942, 381] width 204 height 20
type input "12.00"
click at [939, 479] on icon "submit" at bounding box center [936, 483] width 8 height 8
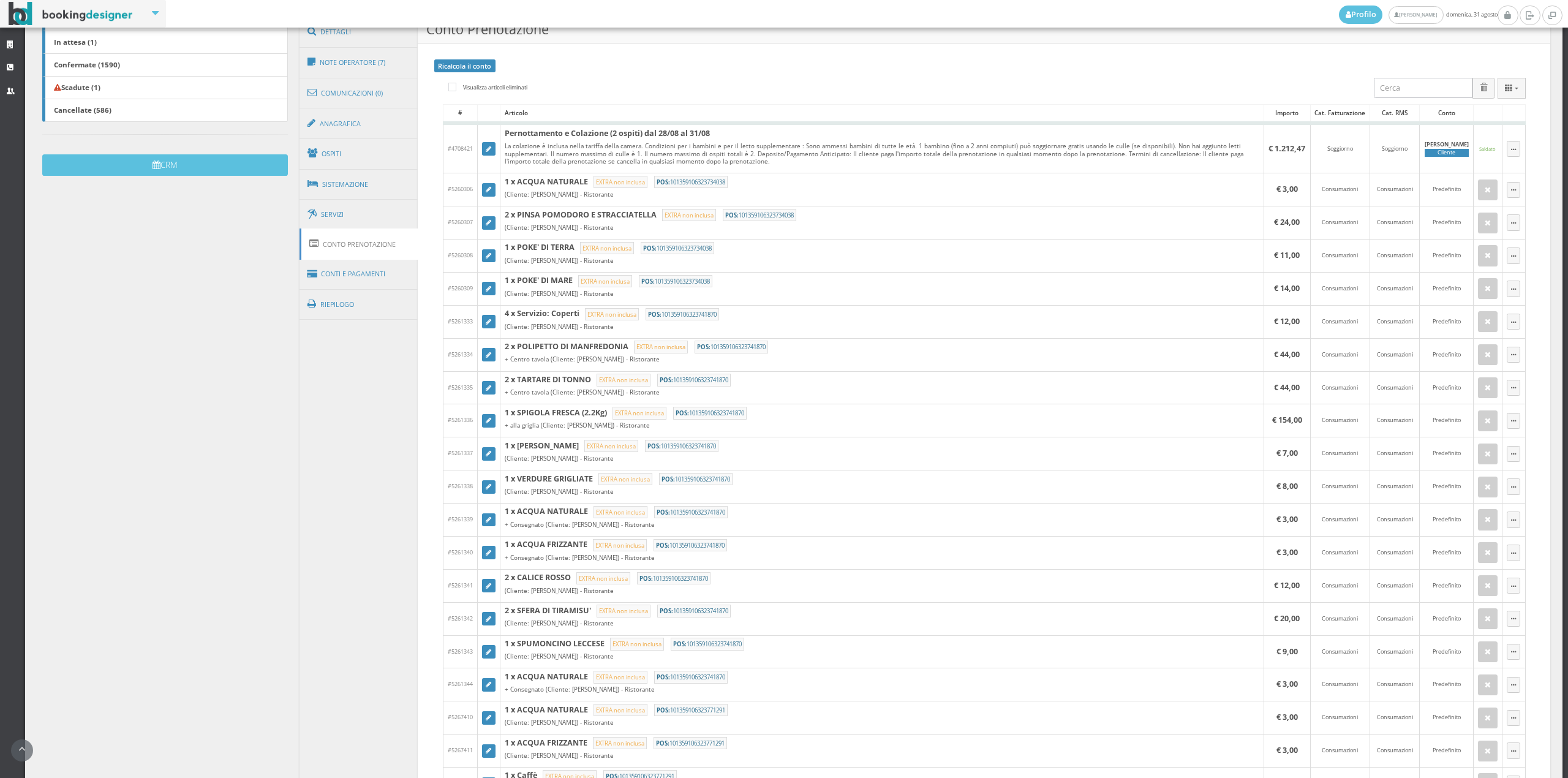
scroll to position [307, 0]
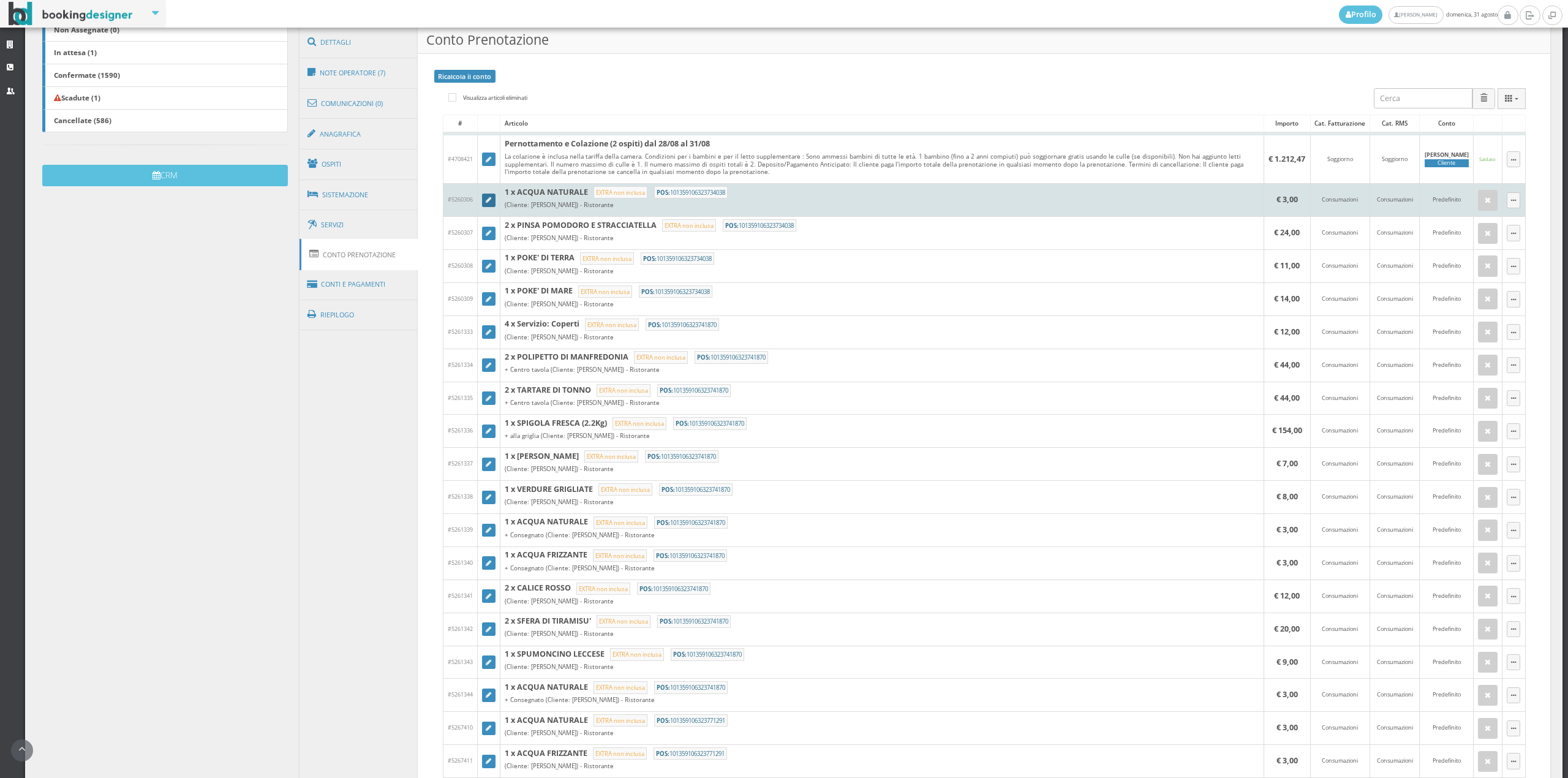
click at [483, 202] on link at bounding box center [489, 200] width 13 height 13
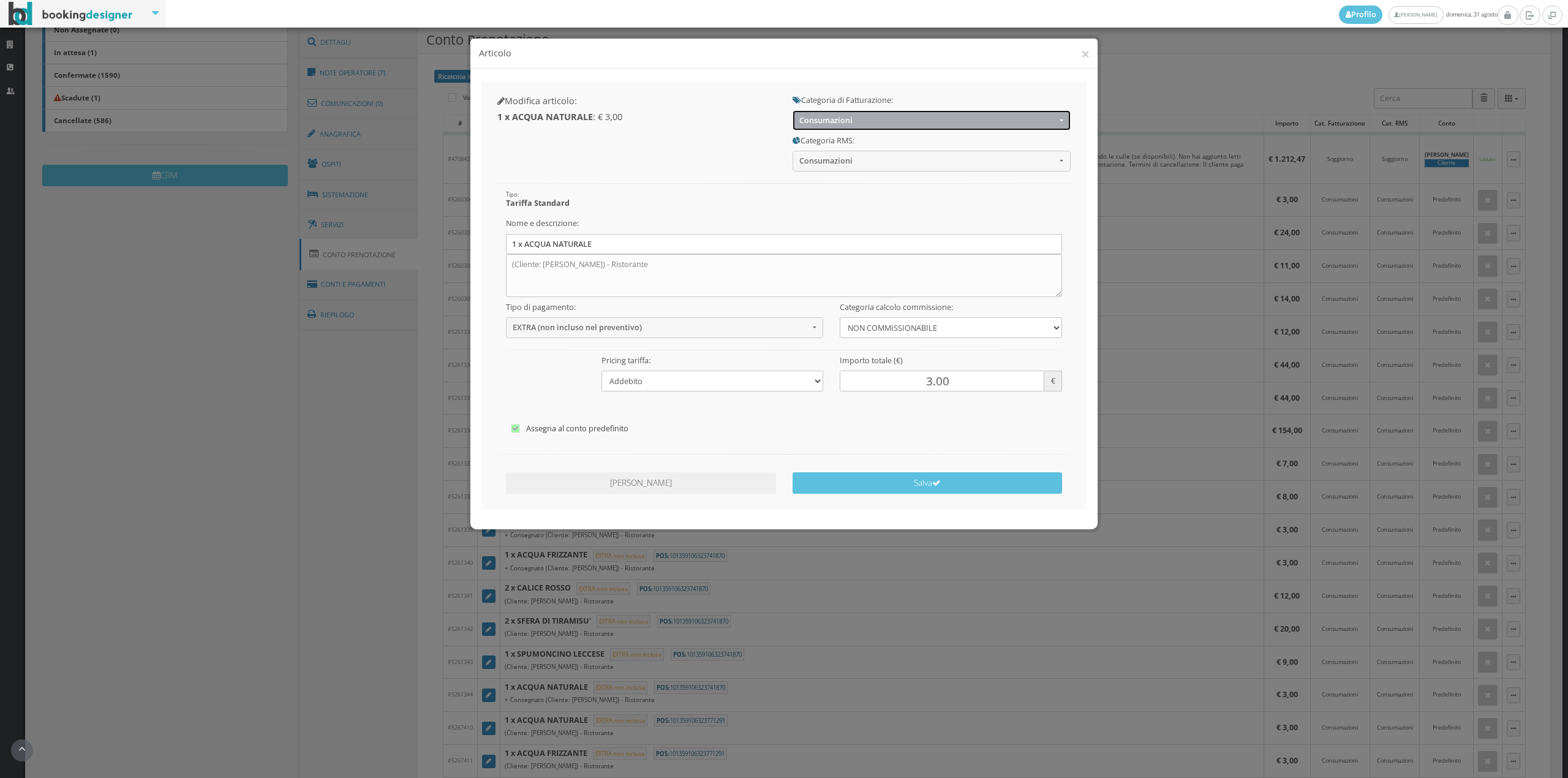
click at [858, 128] on button "Consumazioni" at bounding box center [931, 121] width 278 height 20
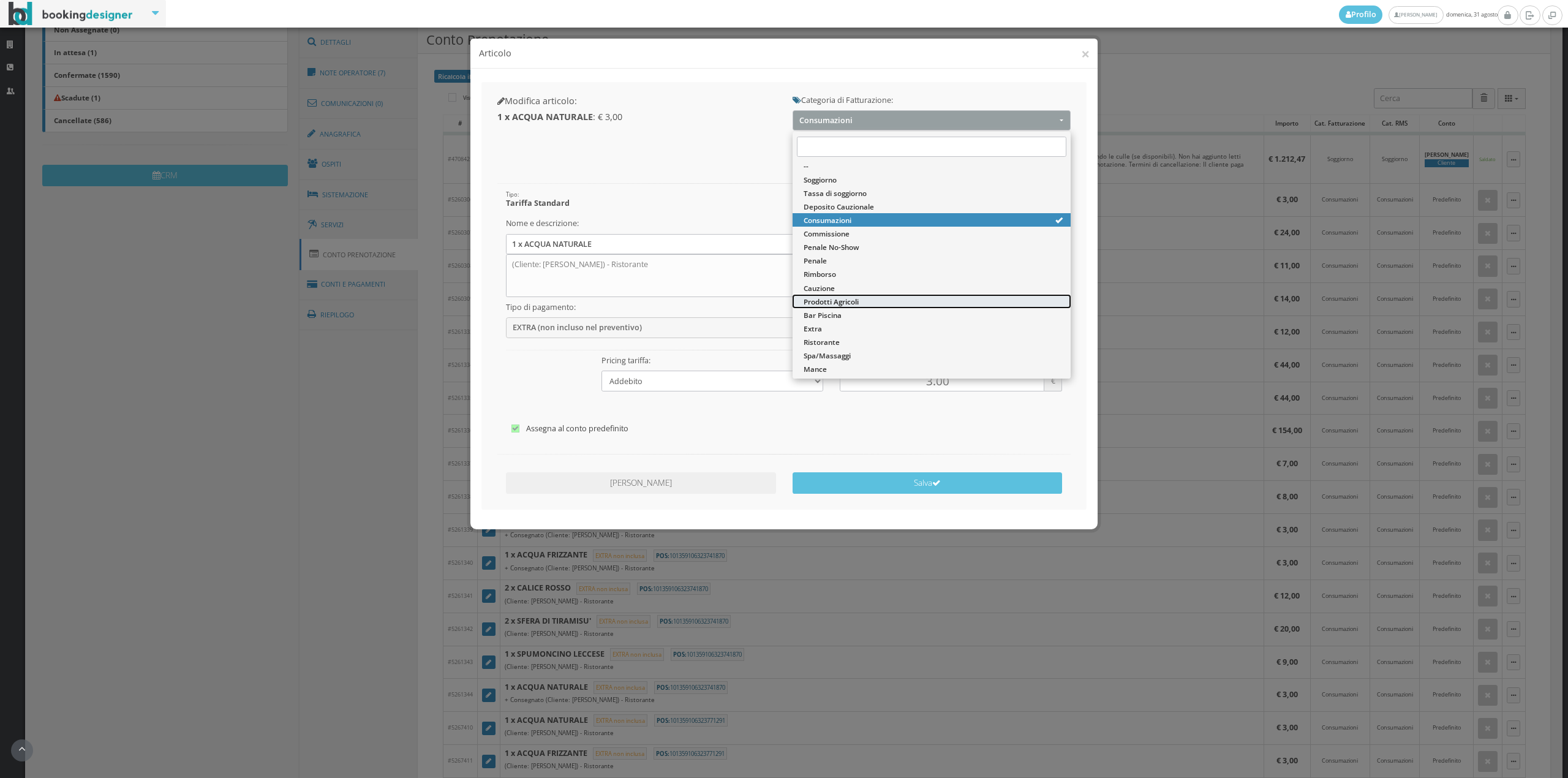
click at [849, 304] on span "Prodotti Agricoli" at bounding box center [831, 302] width 55 height 10
select select "60"
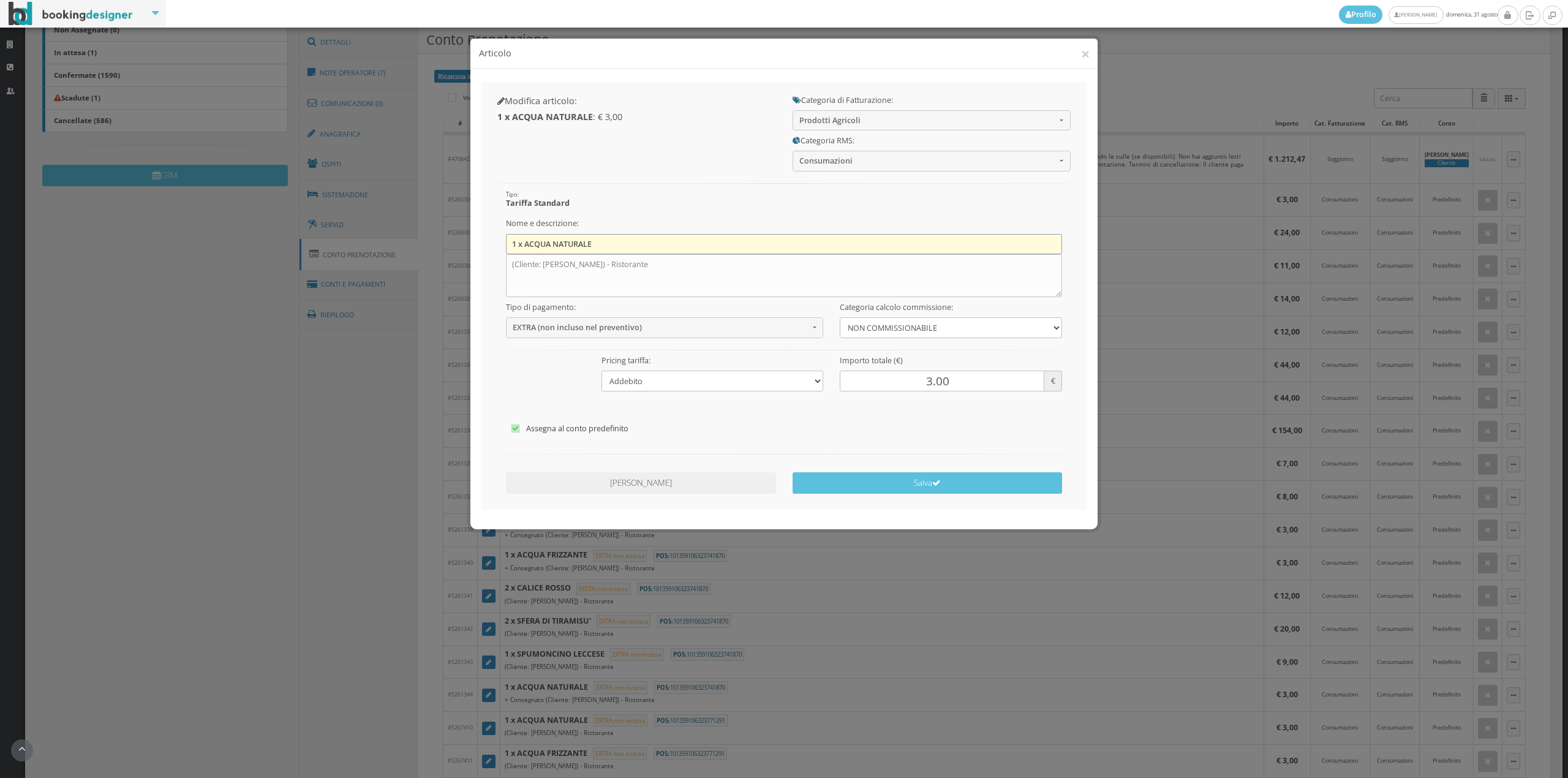
click at [603, 248] on input "1 x ACQUA NATURALE" at bounding box center [784, 244] width 556 height 20
type input "1"
click at [682, 263] on textarea "(Cliente: Florence Gramusset) - Ristorante" at bounding box center [784, 275] width 556 height 43
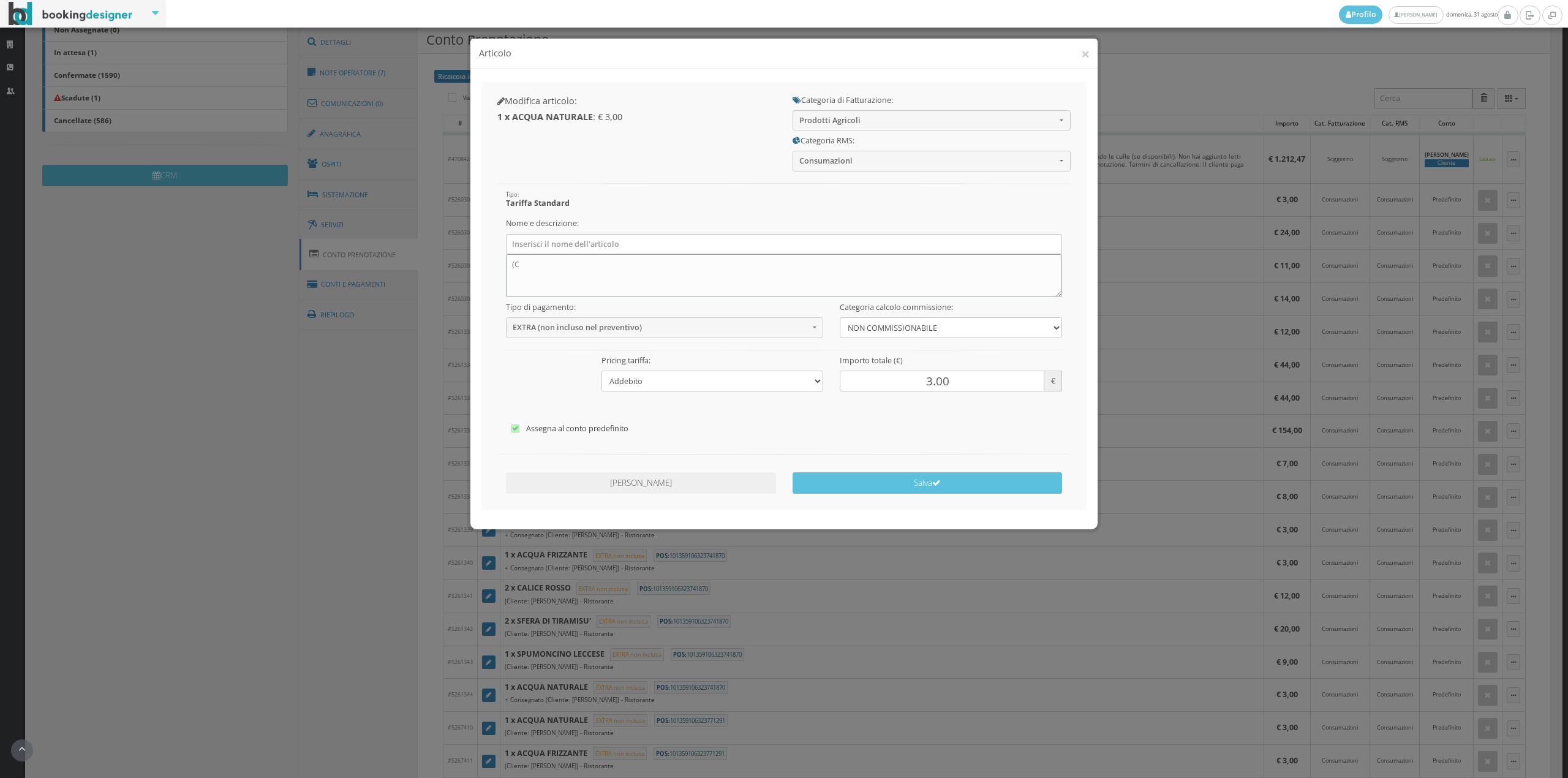
type textarea "("
click at [921, 383] on input "3.00" at bounding box center [942, 381] width 204 height 20
type input "15.00"
click at [943, 488] on button "Salva" at bounding box center [928, 483] width 270 height 21
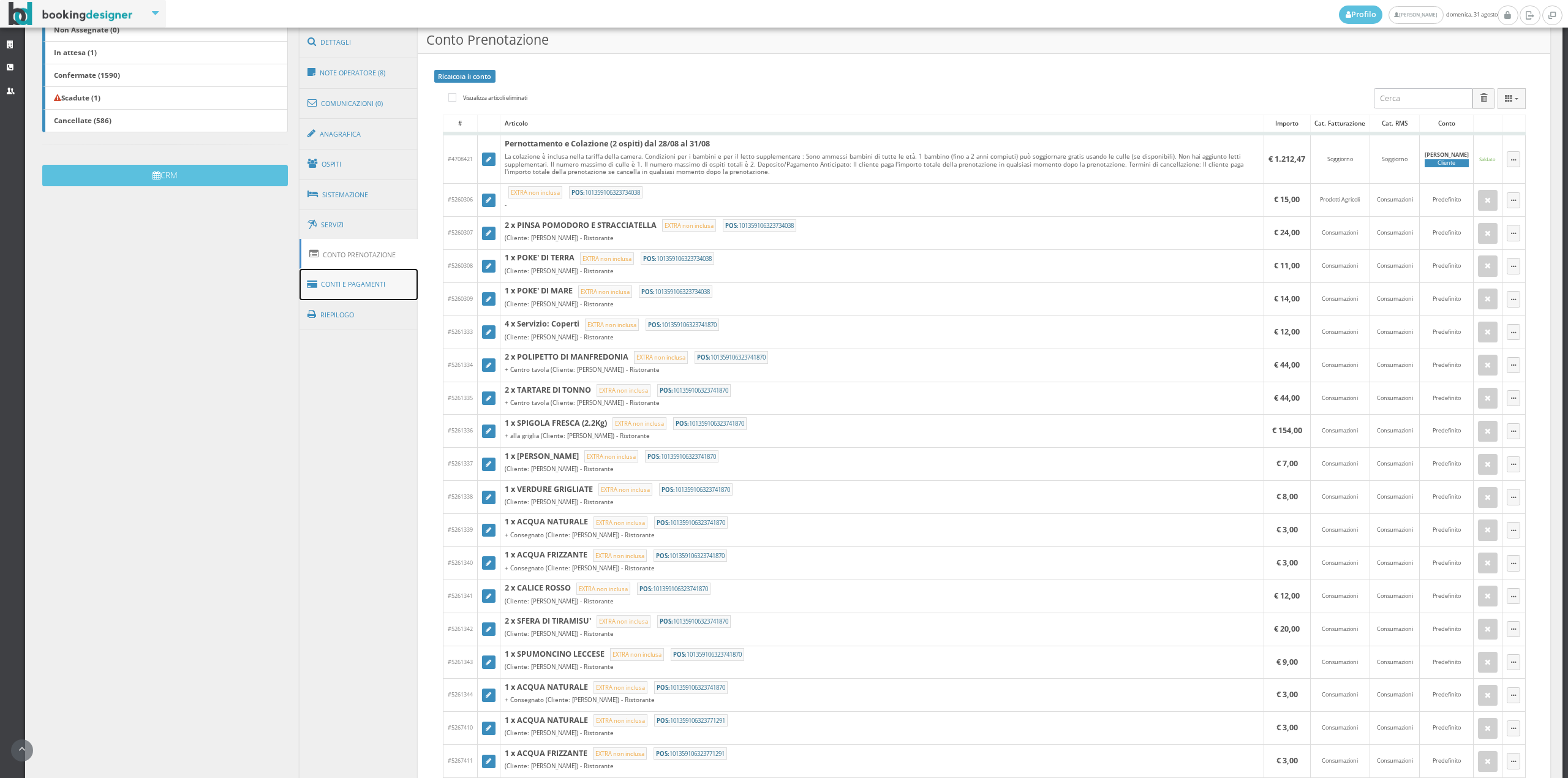
click at [363, 278] on link "Conti e Pagamenti" at bounding box center [359, 285] width 119 height 32
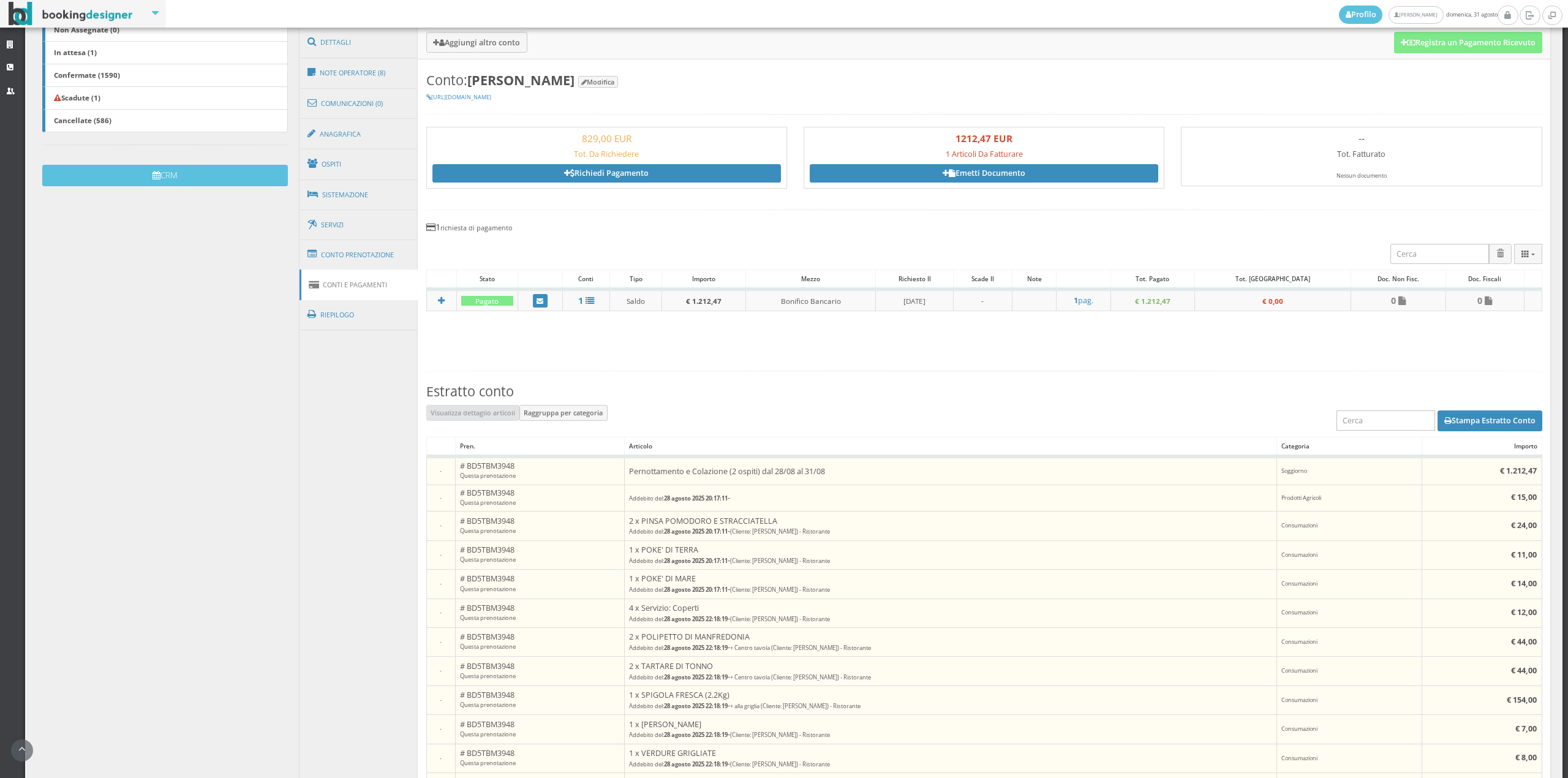
scroll to position [127, 0]
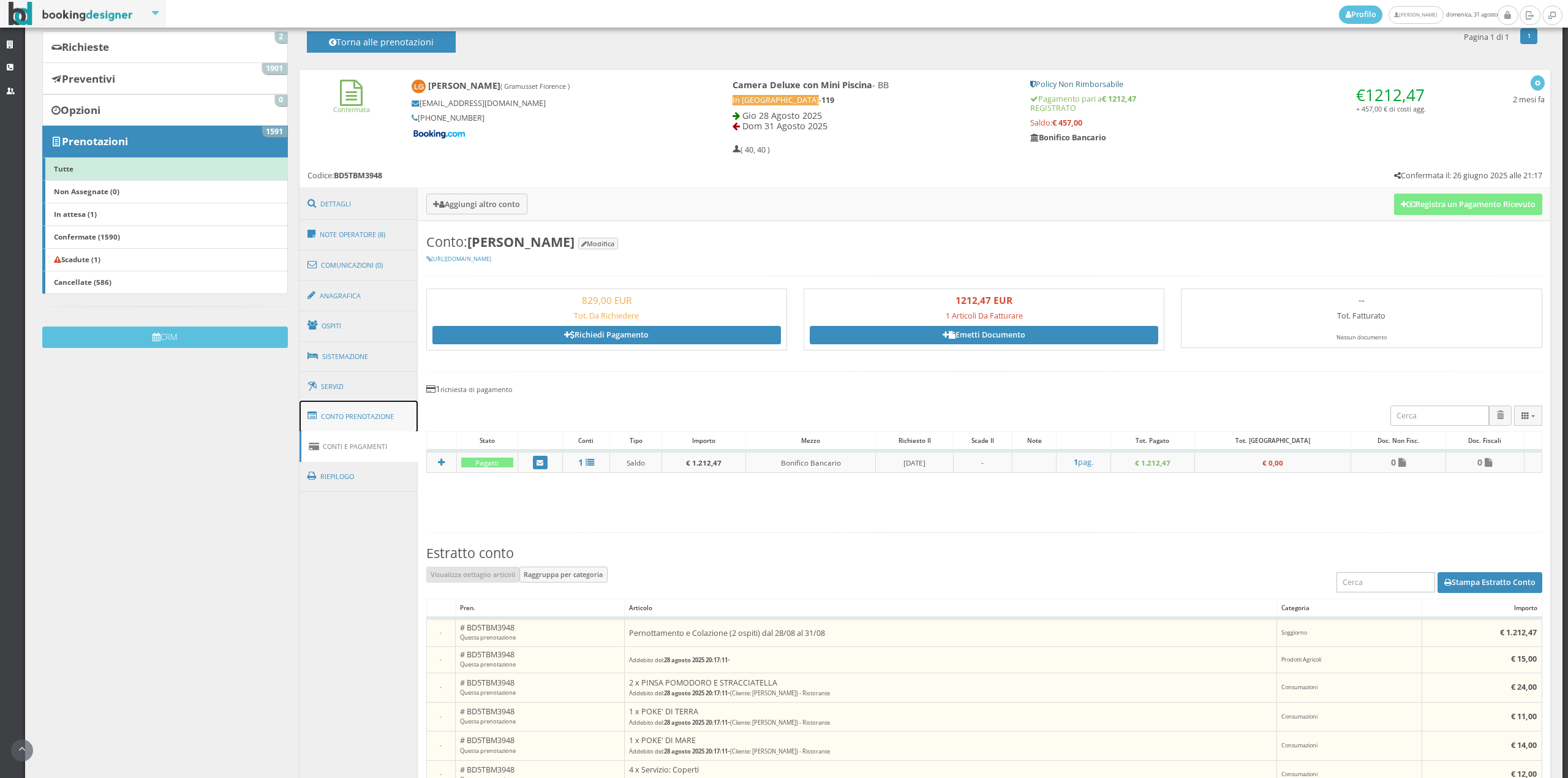
click at [369, 424] on link "Conto Prenotazione" at bounding box center [359, 417] width 119 height 32
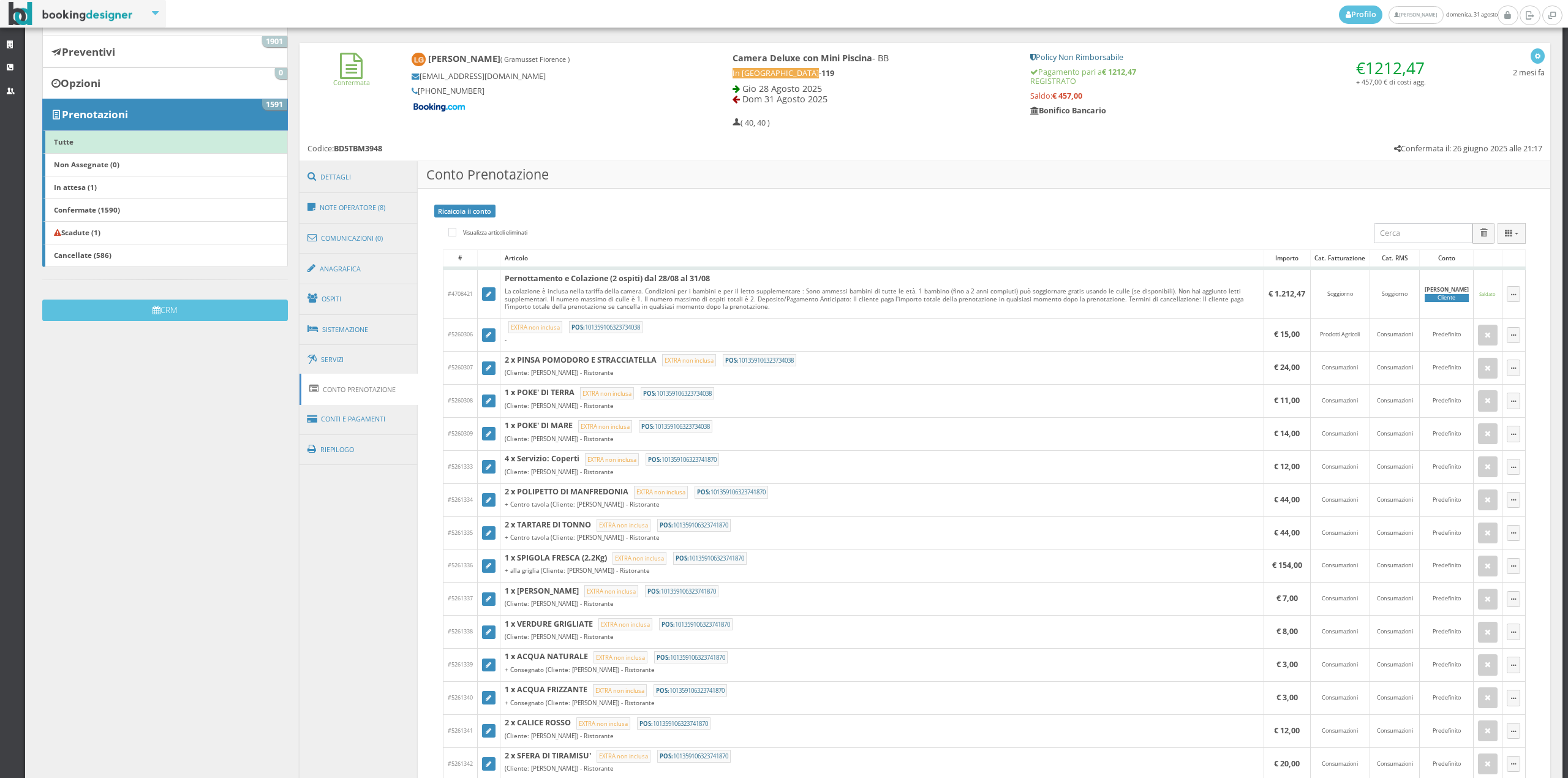
scroll to position [0, 0]
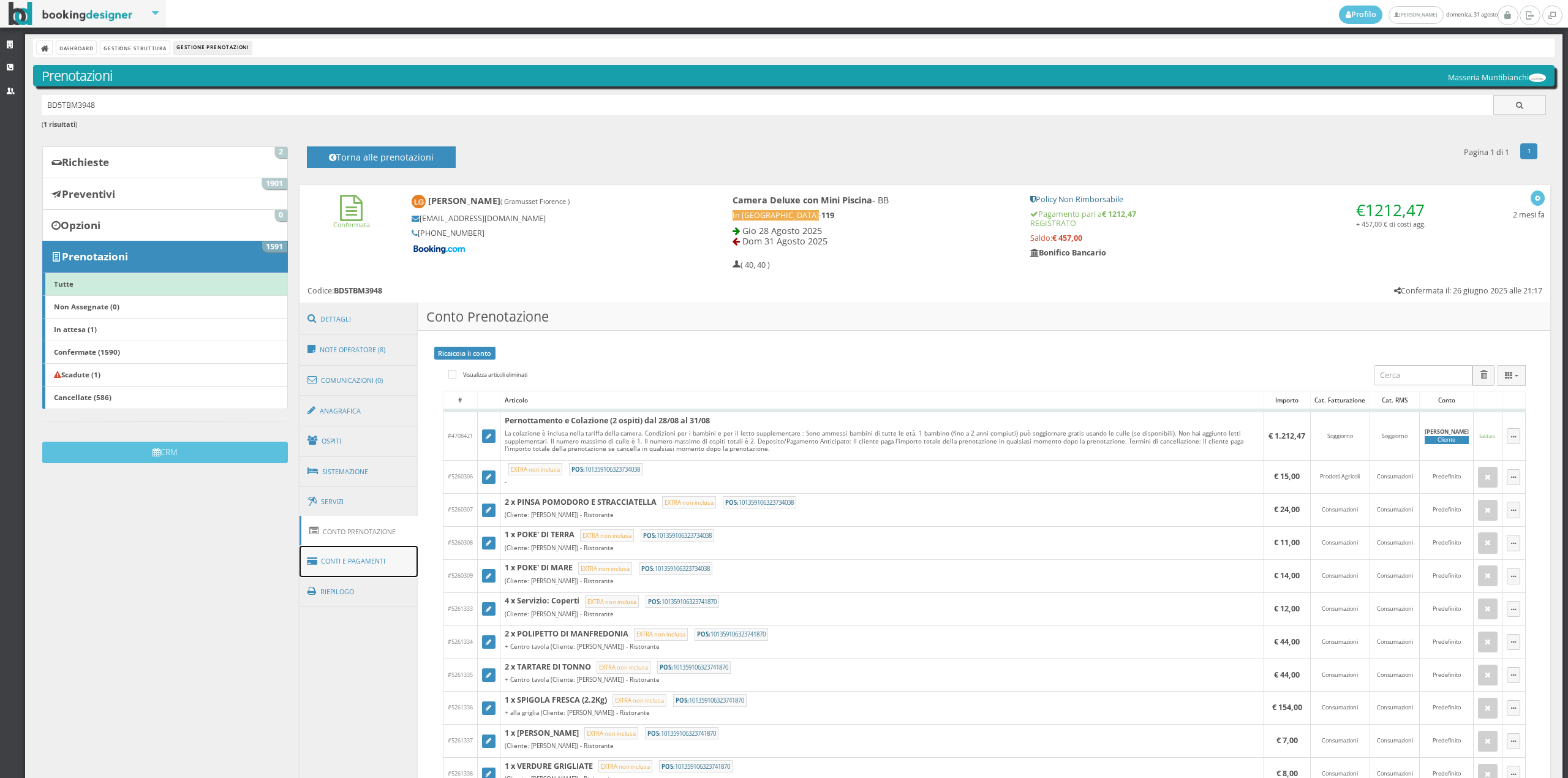
click at [387, 561] on link "Conti e Pagamenti" at bounding box center [359, 562] width 119 height 32
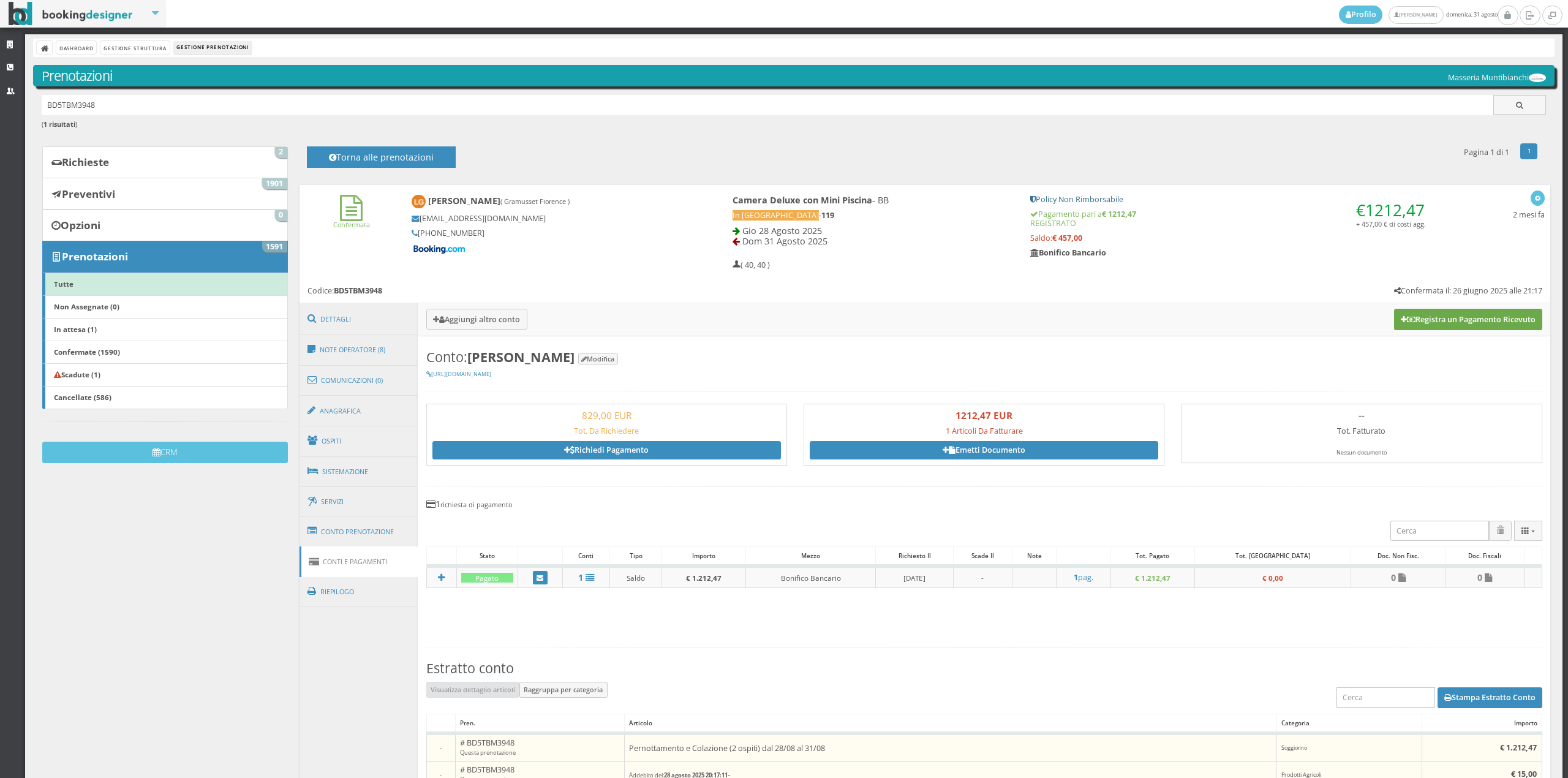
click at [1458, 318] on button "Registra un Pagamento Ricevuto" at bounding box center [1467, 319] width 148 height 20
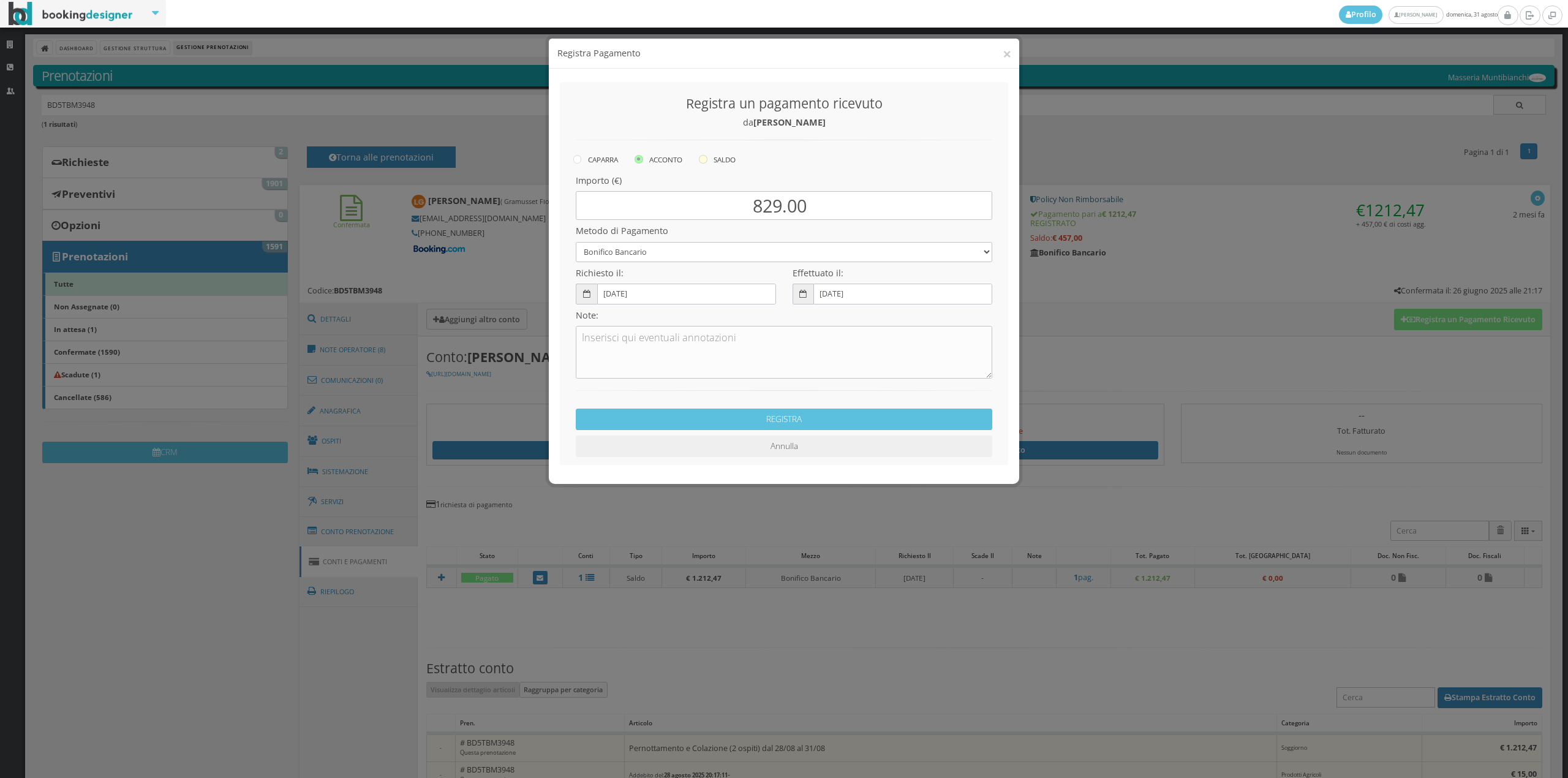
click at [725, 160] on label "SALDO" at bounding box center [717, 159] width 37 height 15
radio input "true"
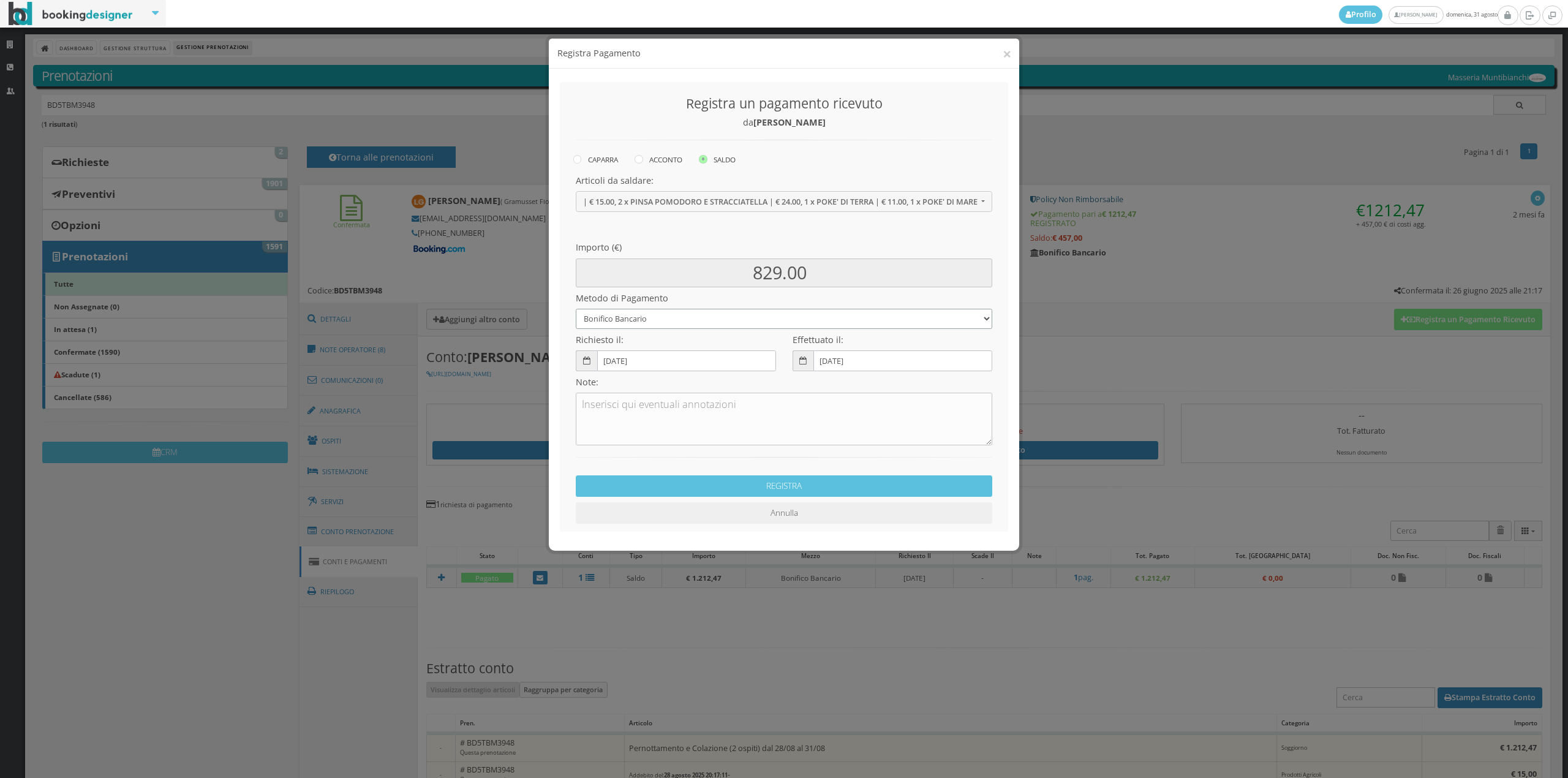
click at [654, 324] on select "Bonifico Bancario Carta di Credito Contanti Assegno Bancario Assegno Circolare …" at bounding box center [784, 319] width 417 height 20
select select "2589"
click at [576, 309] on select "Bonifico Bancario Carta di Credito Contanti Assegno Bancario Assegno Circolare …" at bounding box center [784, 319] width 417 height 20
click at [708, 481] on button "REGISTRA" at bounding box center [784, 486] width 417 height 21
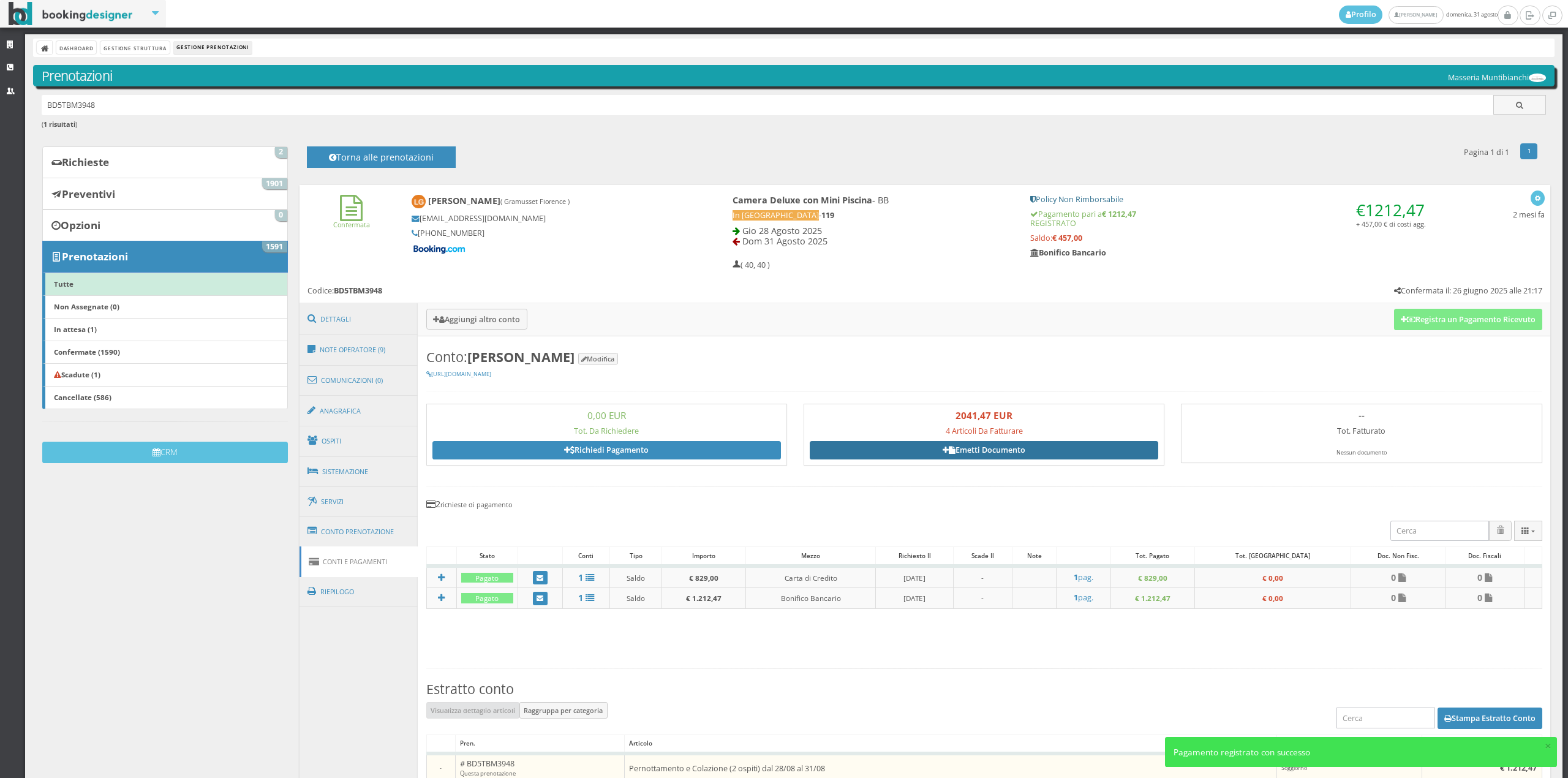
click at [978, 448] on link "Emetti Documento" at bounding box center [984, 450] width 349 height 19
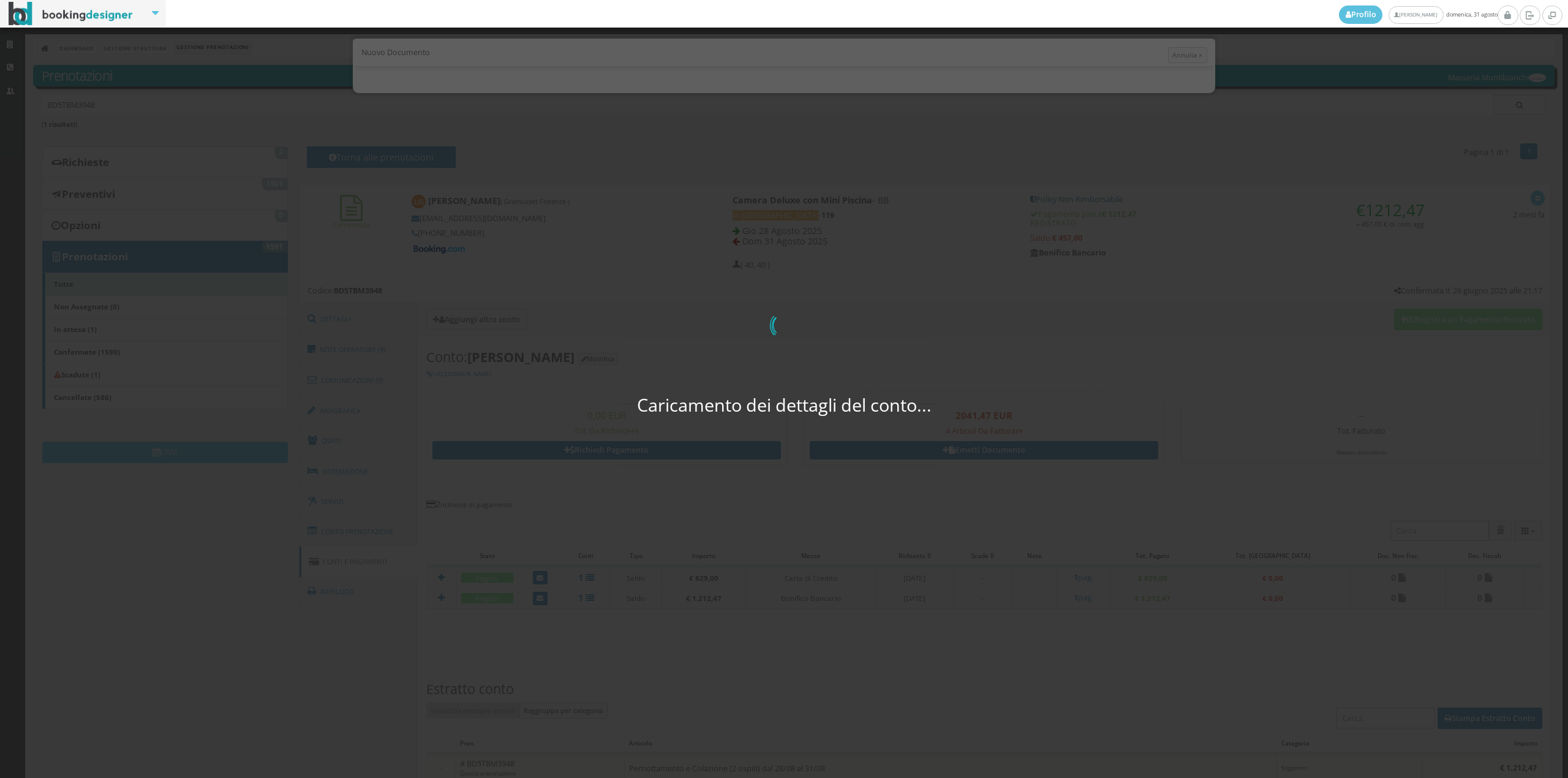
select select "FR"
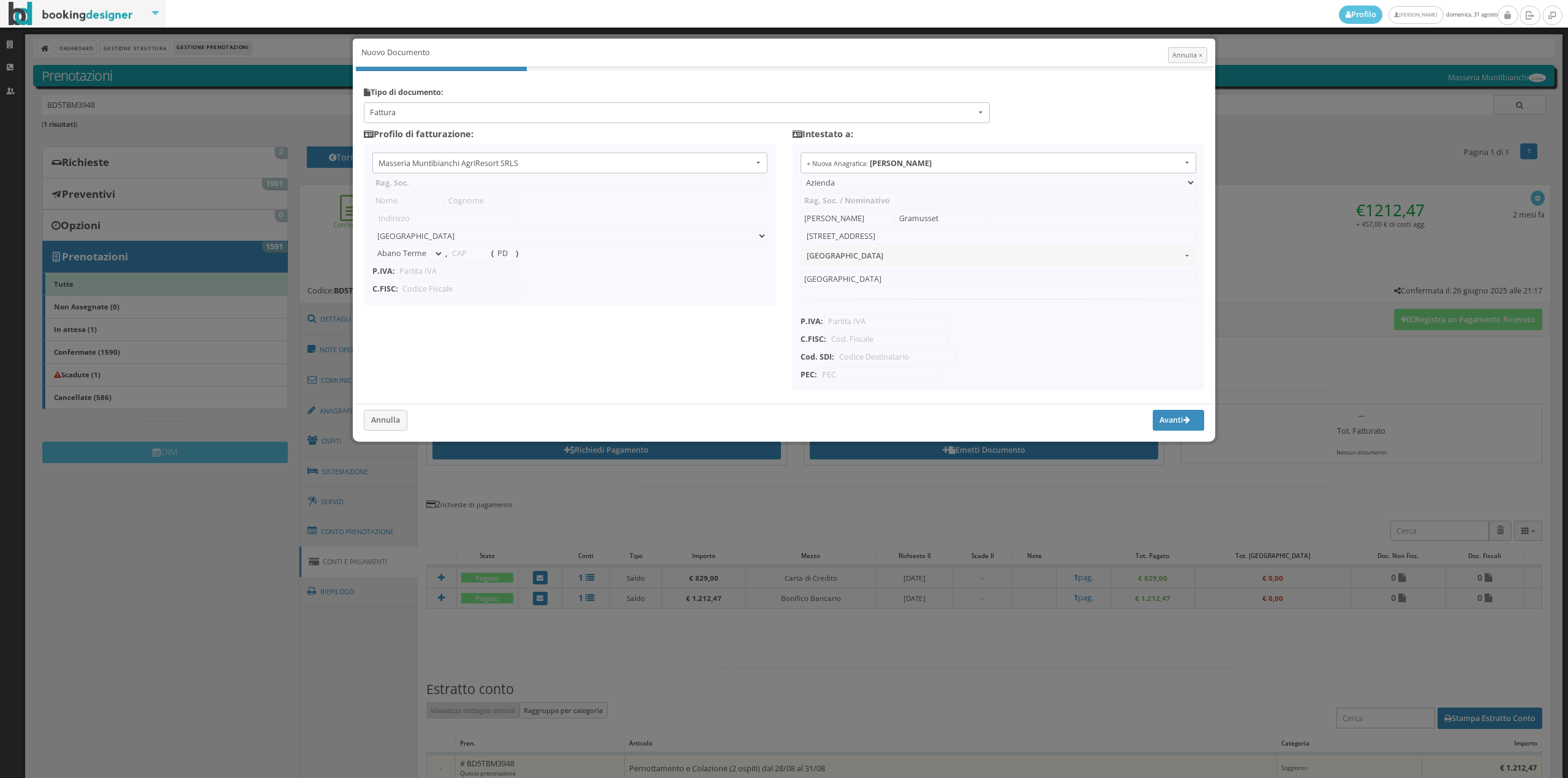
type input "Masseria Muntibianchi AgriResort SRLS"
type input "SP 277 Otranto-[GEOGRAPHIC_DATA]"
select select "Giurdignano"
type input "73020"
type input "LE"
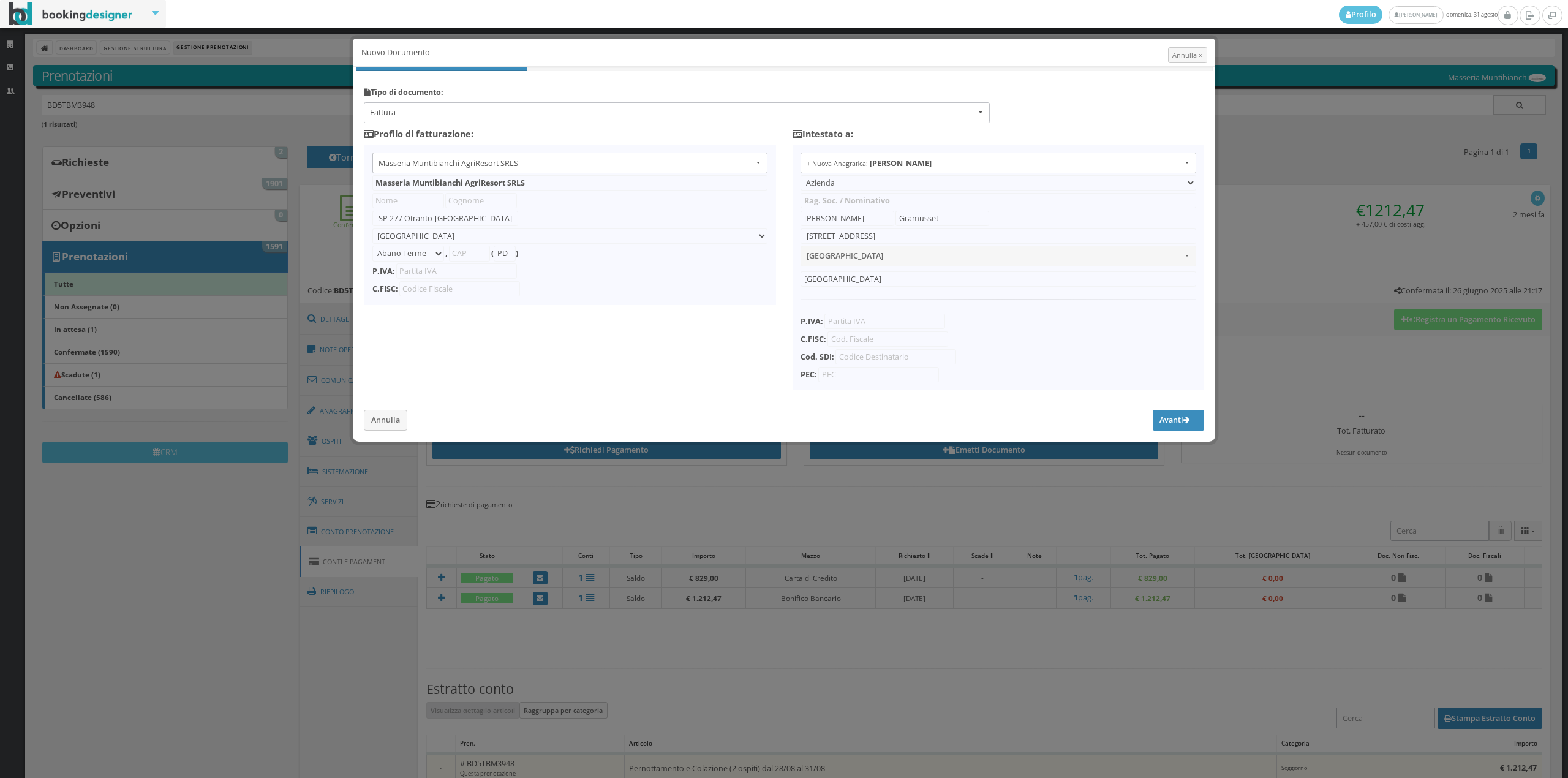
type input "05265030758"
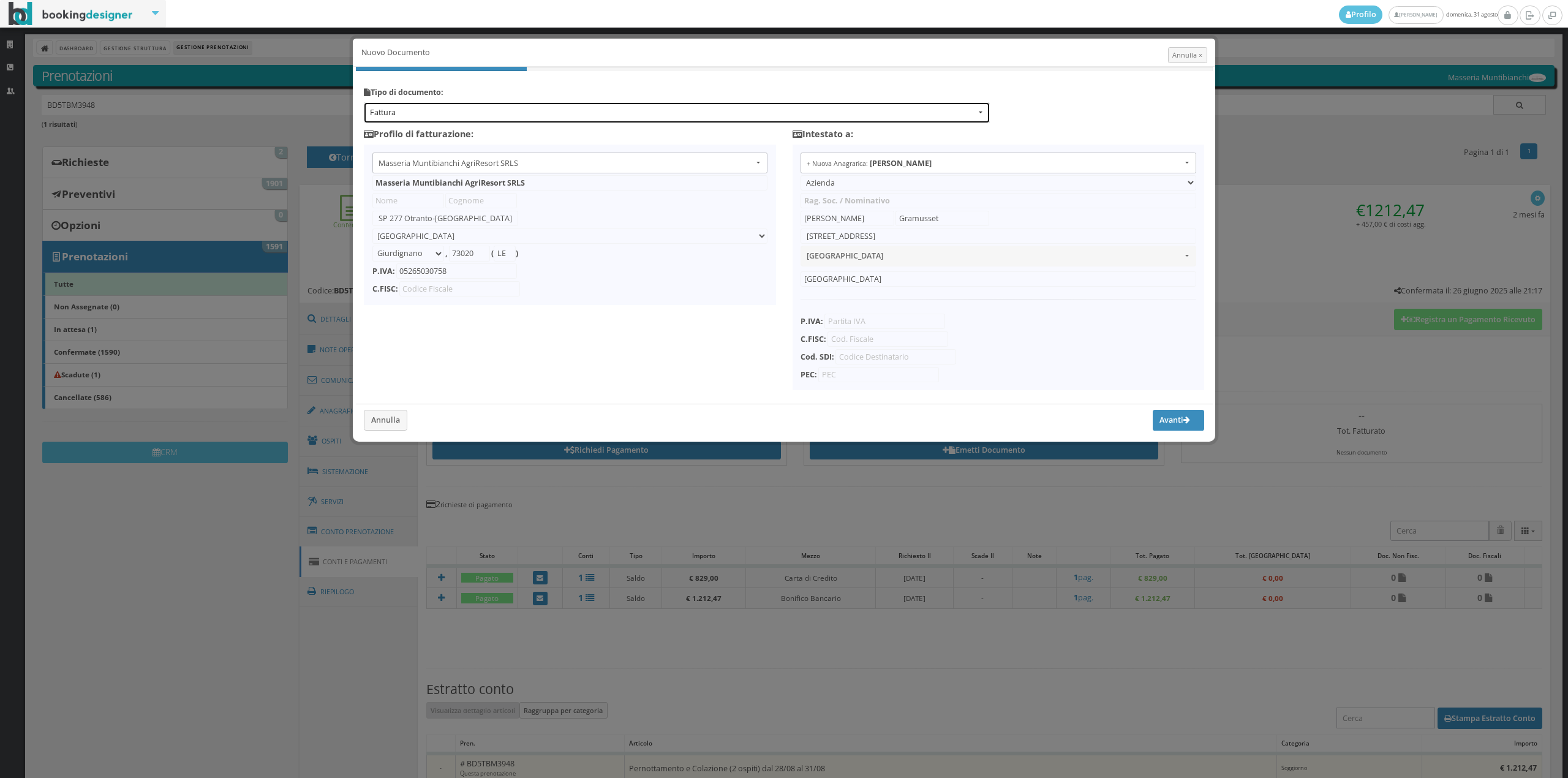
click at [502, 120] on button "Fattura" at bounding box center [677, 113] width 626 height 20
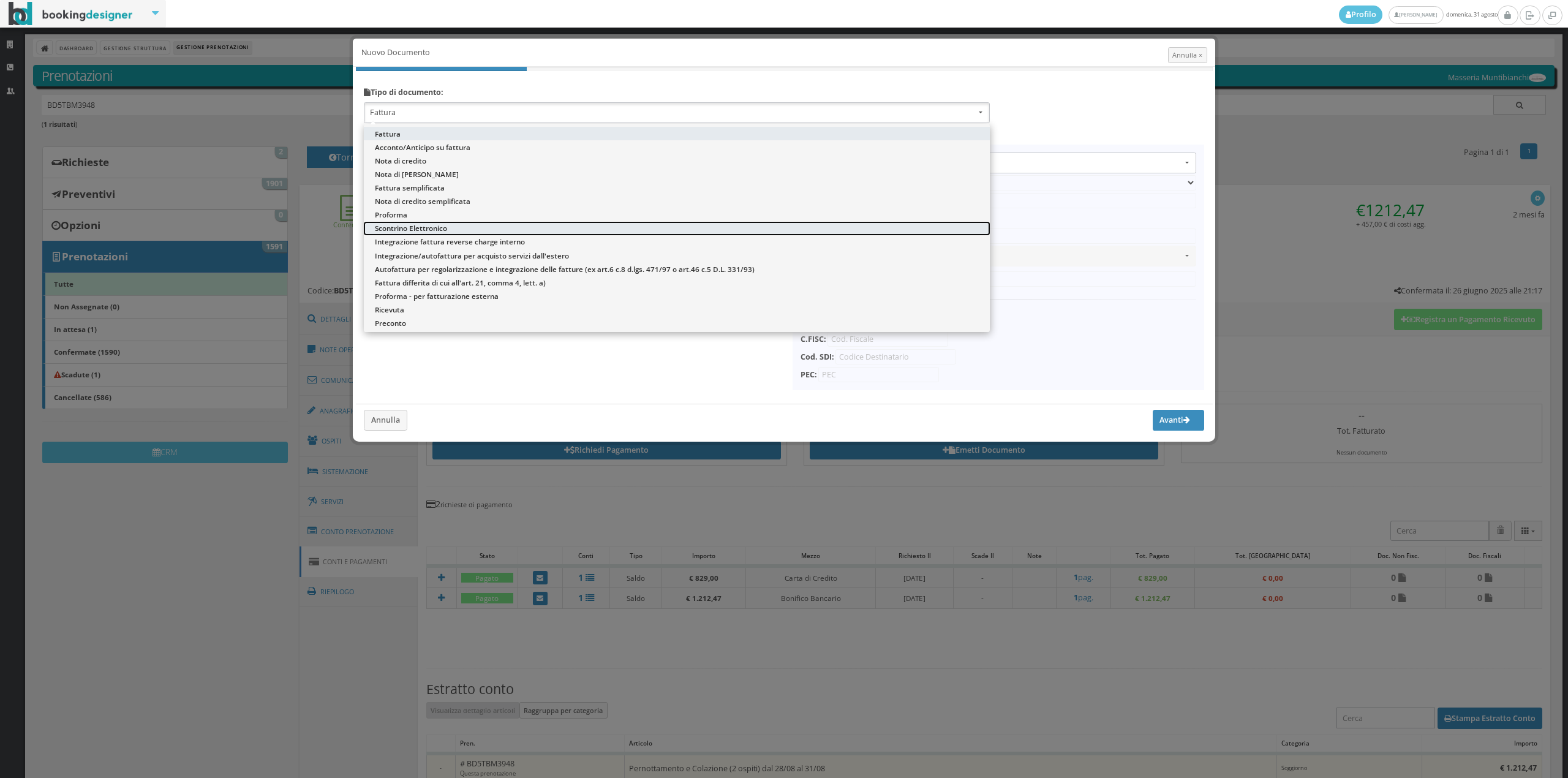
click at [481, 223] on link "Scontrino Elettronico" at bounding box center [677, 228] width 626 height 13
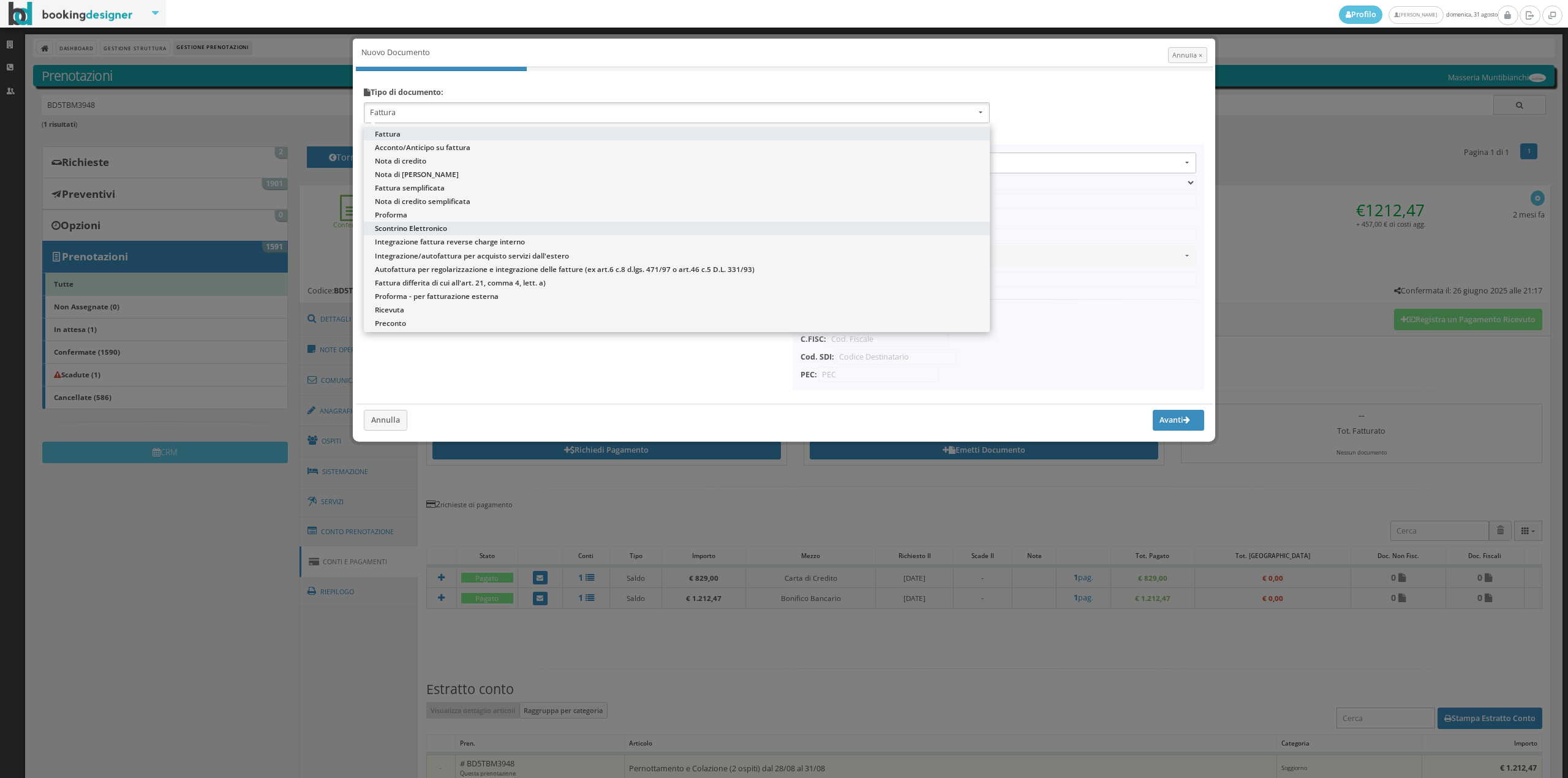
select select "ION02"
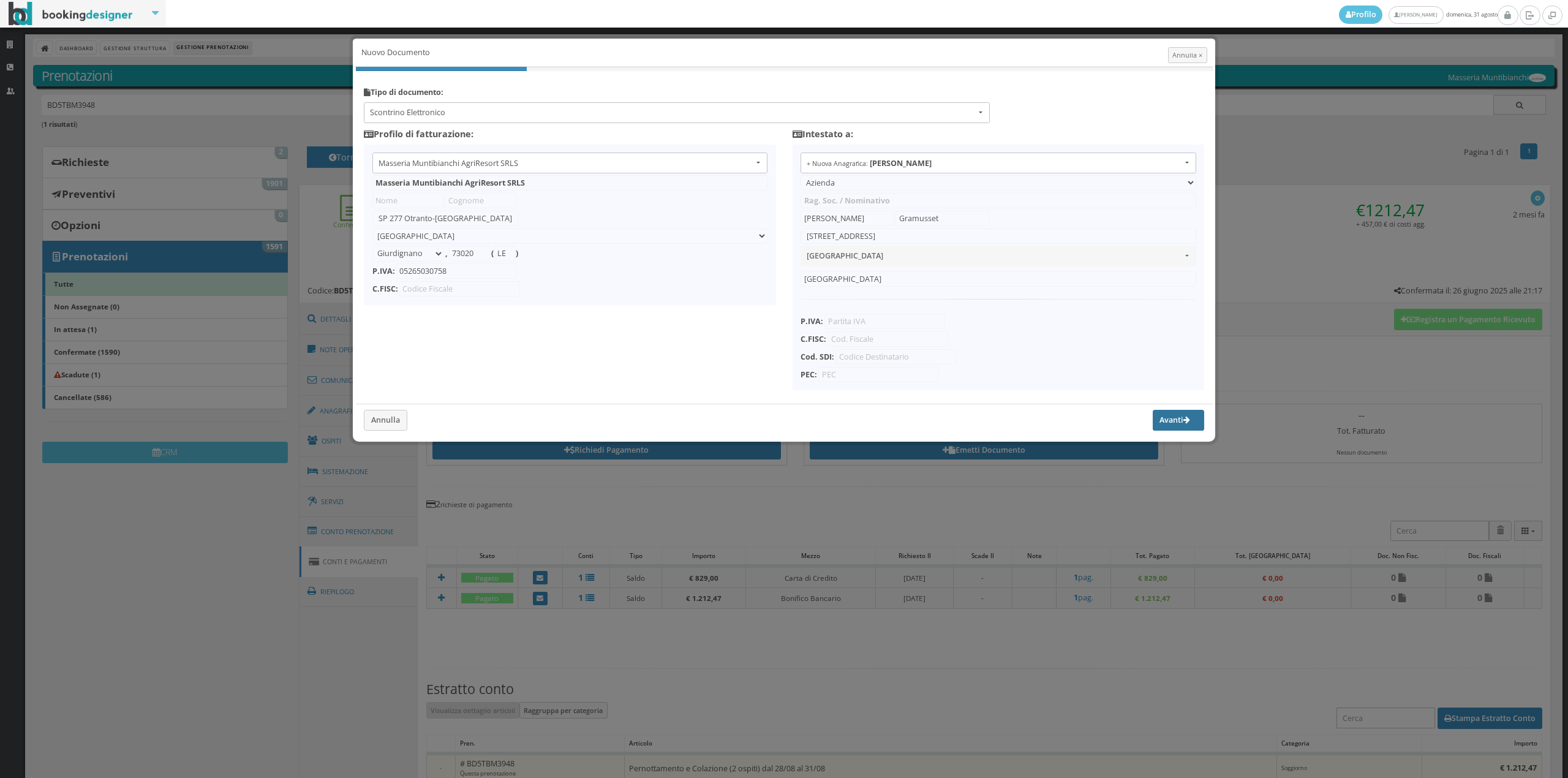
click at [1167, 420] on button "Avanti" at bounding box center [1178, 420] width 51 height 20
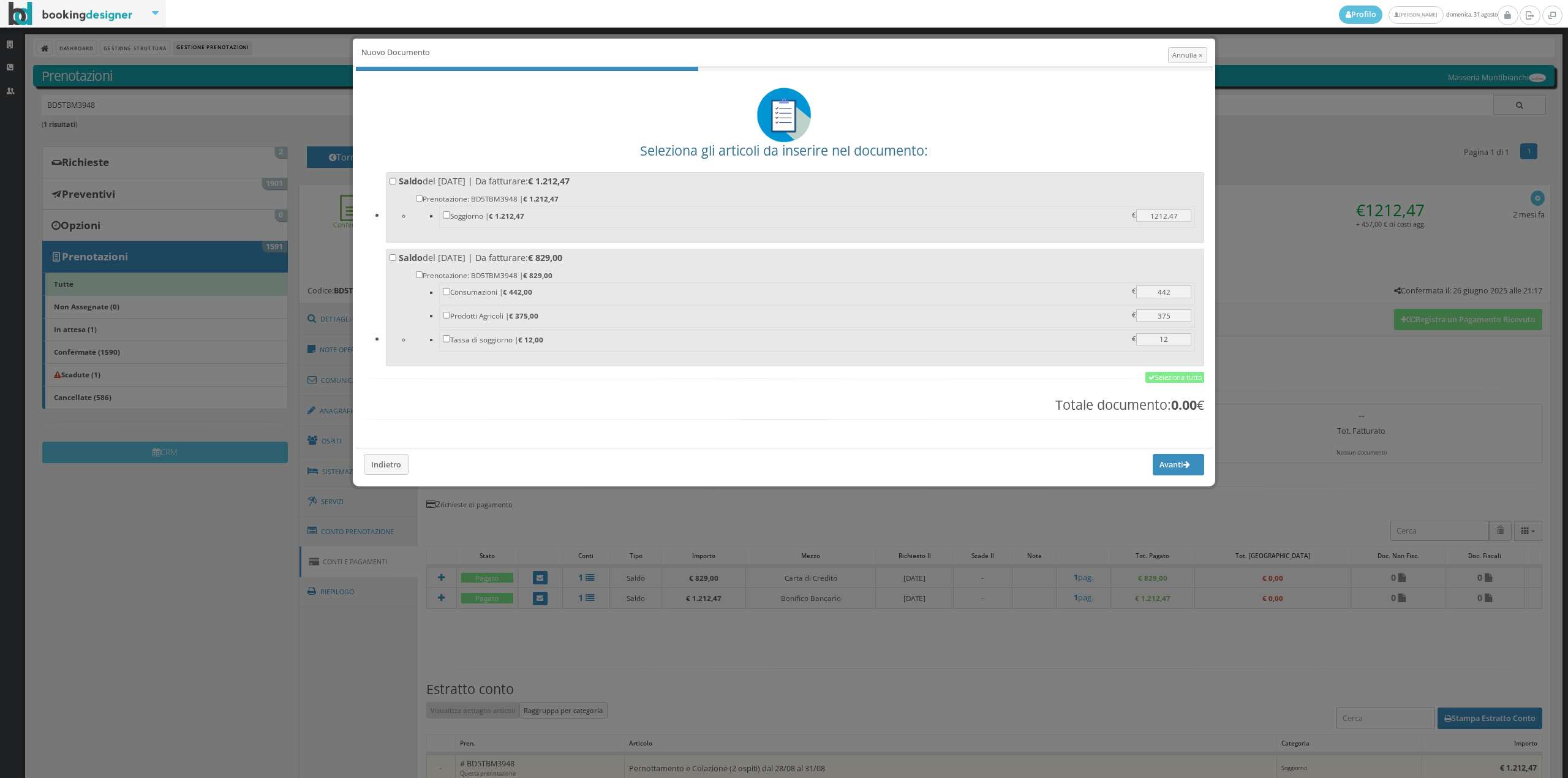
click at [627, 186] on label "Saldo del 26/06/2025 | Da fatturare: € 1.212,47 Prenotazione: BD5TBM3948 | € 1.…" at bounding box center [796, 206] width 811 height 61
click at [397, 185] on input "Saldo del 26/06/2025 | Da fatturare: € 1.212,47 Prenotazione: BD5TBM3948 | € 1.…" at bounding box center [394, 181] width 7 height 7
checkbox input "true"
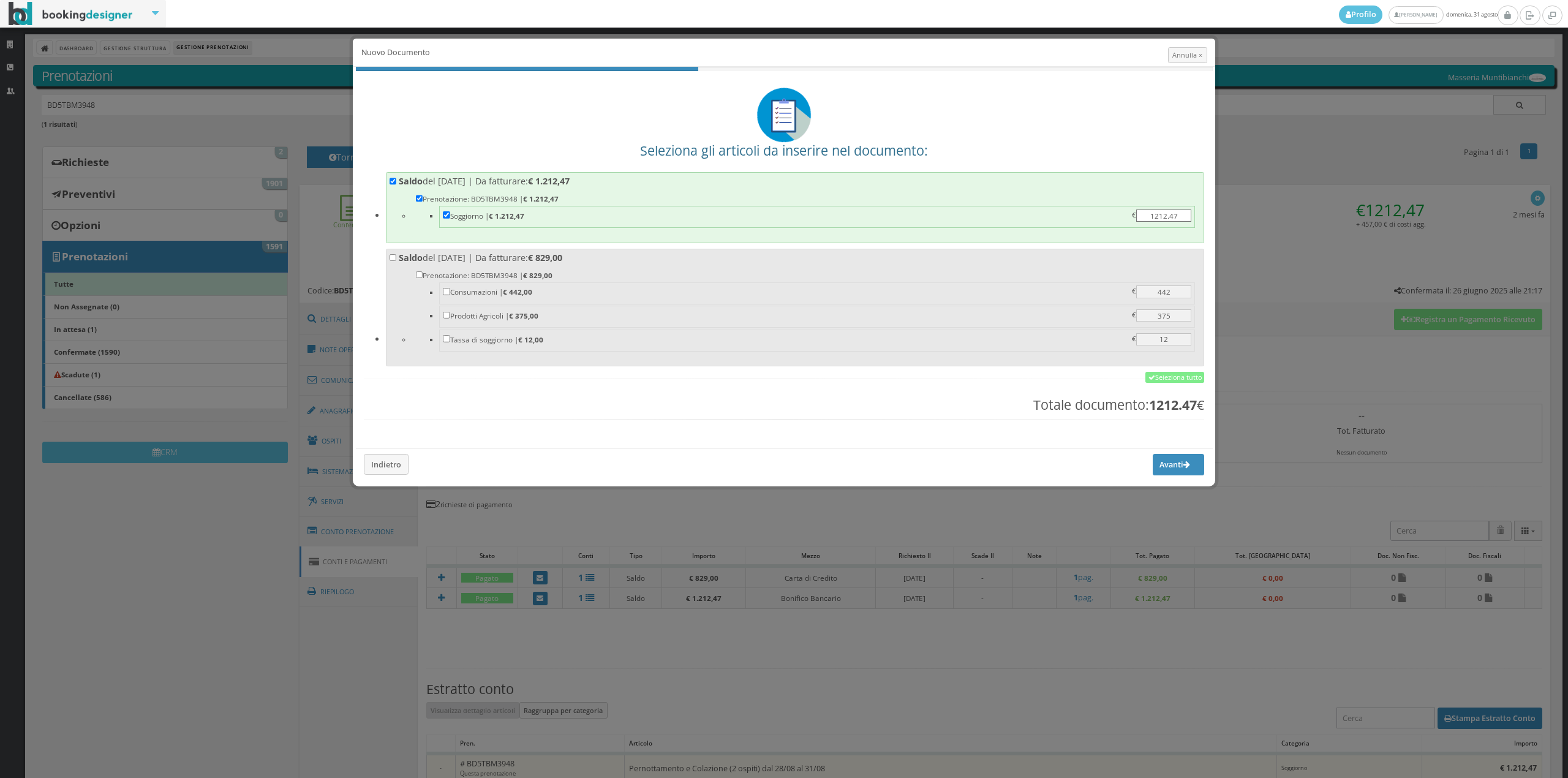
click at [623, 268] on li "Prenotazione: BD5TBM3948 | € 829,00 Consumazioni | € 442,00 442 442 € Prodotti …" at bounding box center [806, 312] width 790 height 96
click at [397, 262] on input "Saldo del 31/08/2025 | Da fatturare: € 829,00 Prenotazione: BD5TBM3948 | € 829,…" at bounding box center [394, 258] width 7 height 7
checkbox input "true"
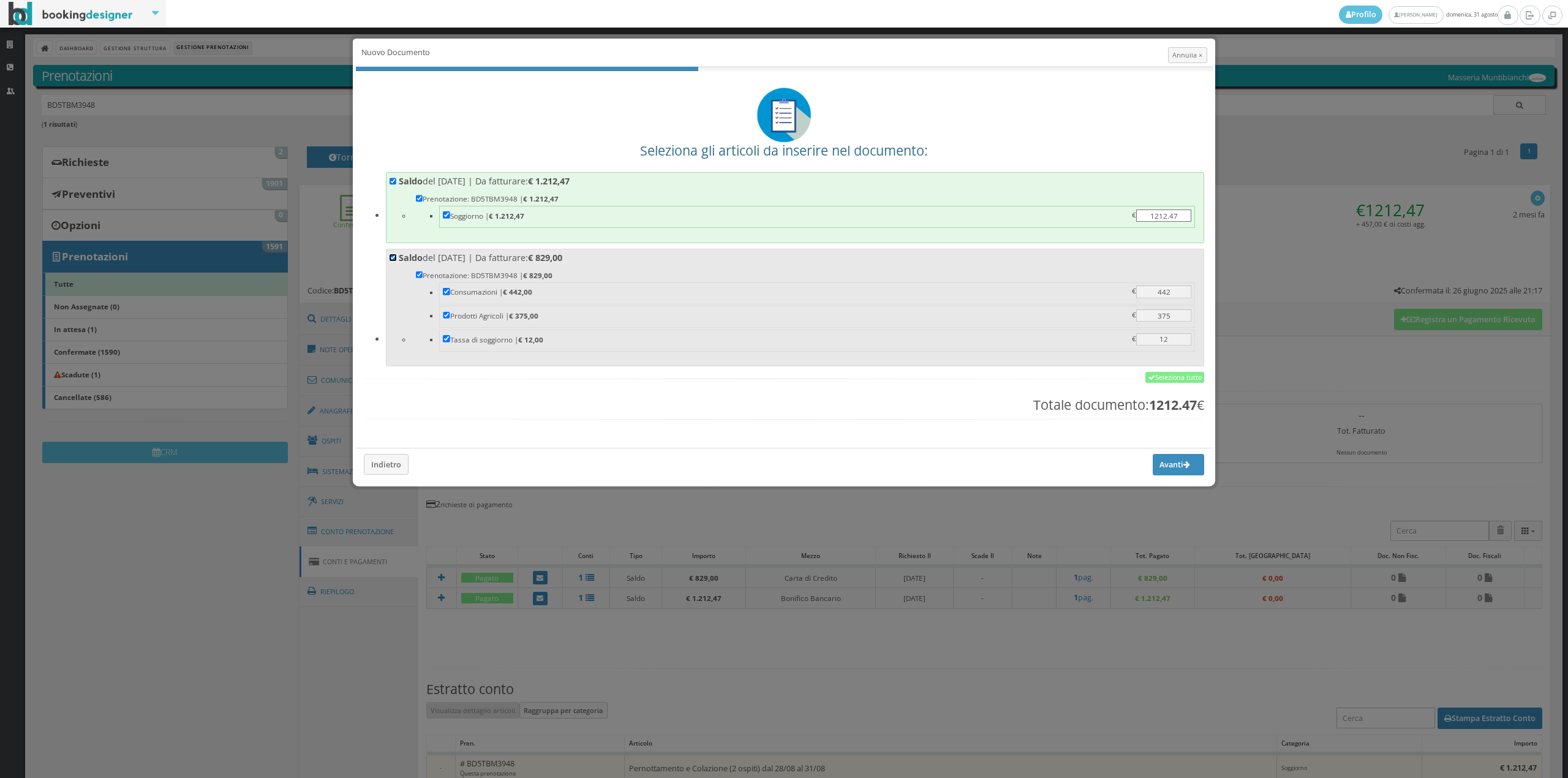
checkbox input "true"
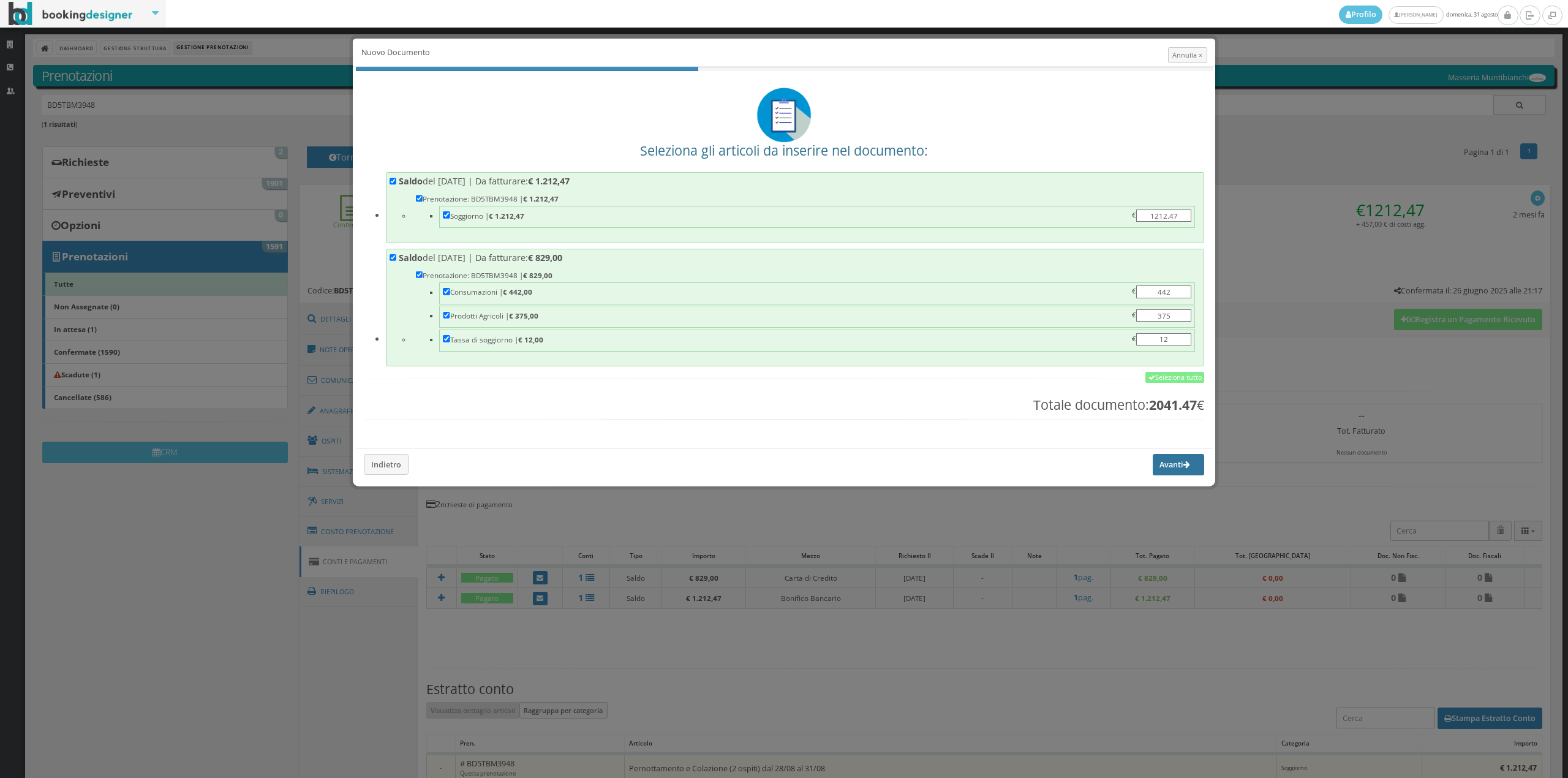
click at [1153, 469] on button "Avanti" at bounding box center [1178, 464] width 51 height 20
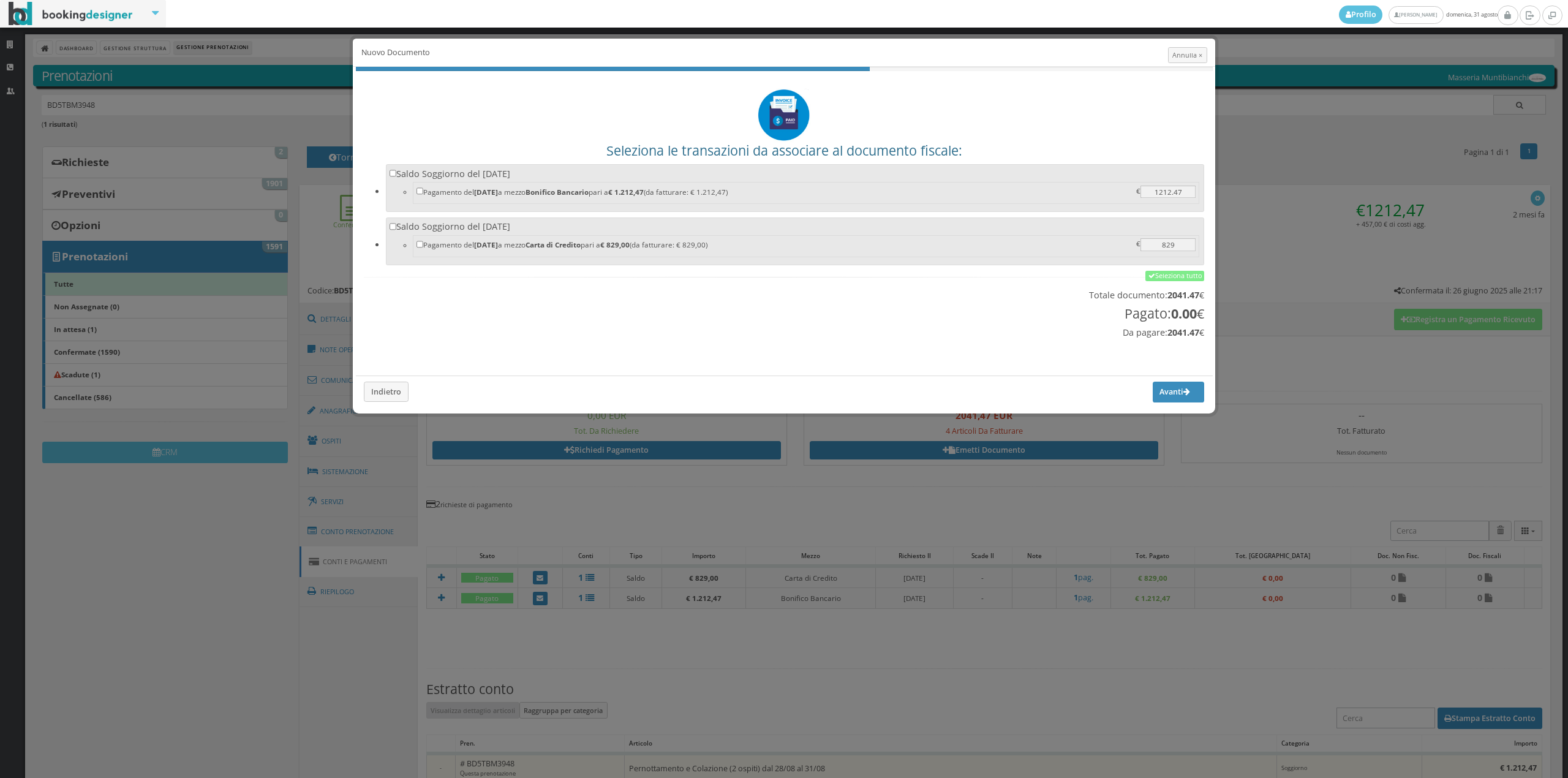
click at [704, 181] on label "Saldo Soggiorno del 26/06/2025 Pagamento del 26/06/2025 a mezzo Bonifico Bancar…" at bounding box center [796, 186] width 811 height 38
click at [397, 177] on input "Saldo Soggiorno del 26/06/2025 Pagamento del 26/06/2025 a mezzo Bonifico Bancar…" at bounding box center [394, 173] width 7 height 7
checkbox input "true"
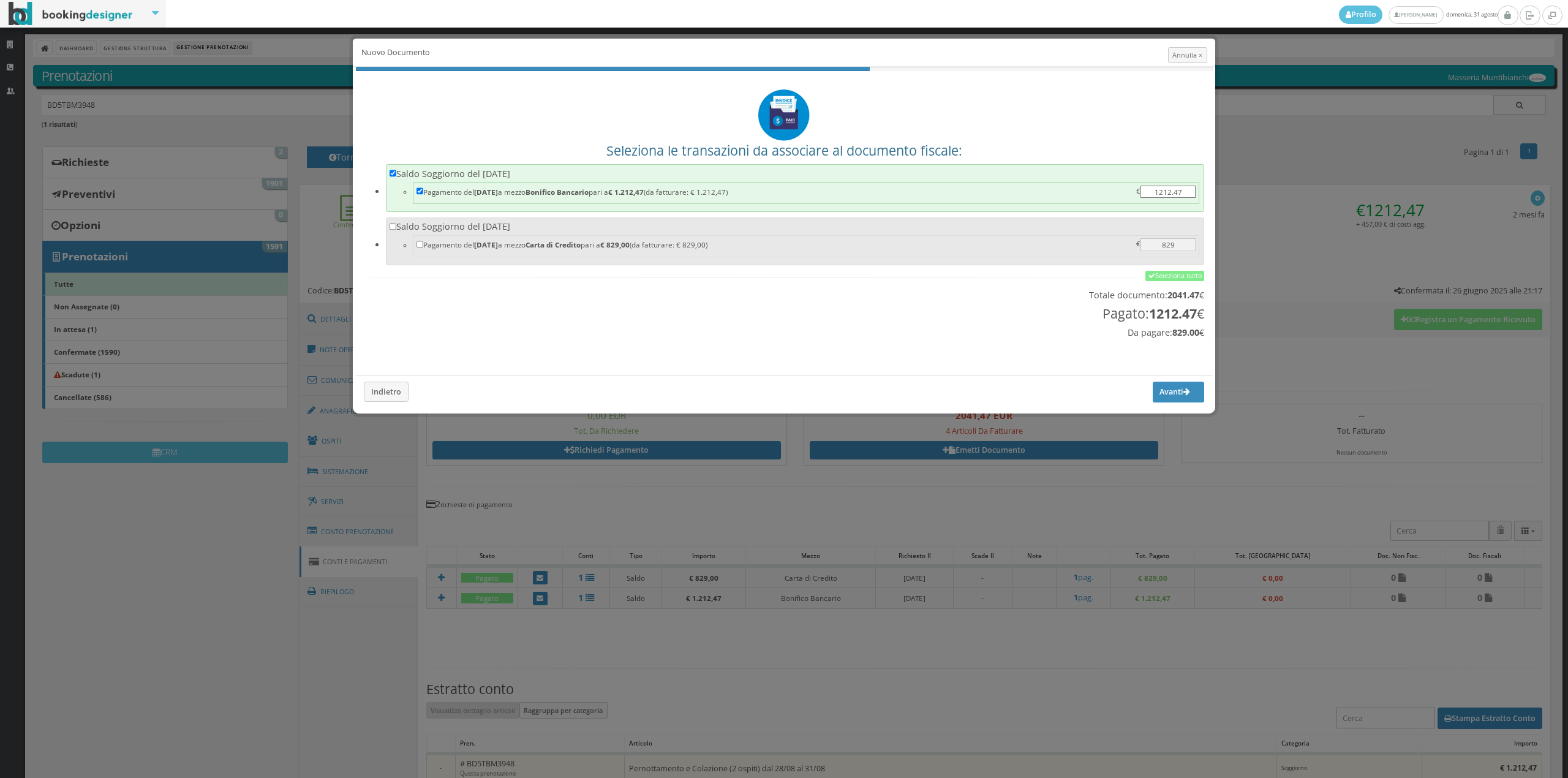
click at [705, 227] on label "Saldo Soggiorno del 31/08/2025 Pagamento del 31/08/2025 a mezzo Carta di Credit…" at bounding box center [796, 239] width 811 height 38
click at [397, 227] on input "Saldo Soggiorno del 31/08/2025 Pagamento del 31/08/2025 a mezzo Carta di Credit…" at bounding box center [394, 227] width 7 height 7
checkbox input "true"
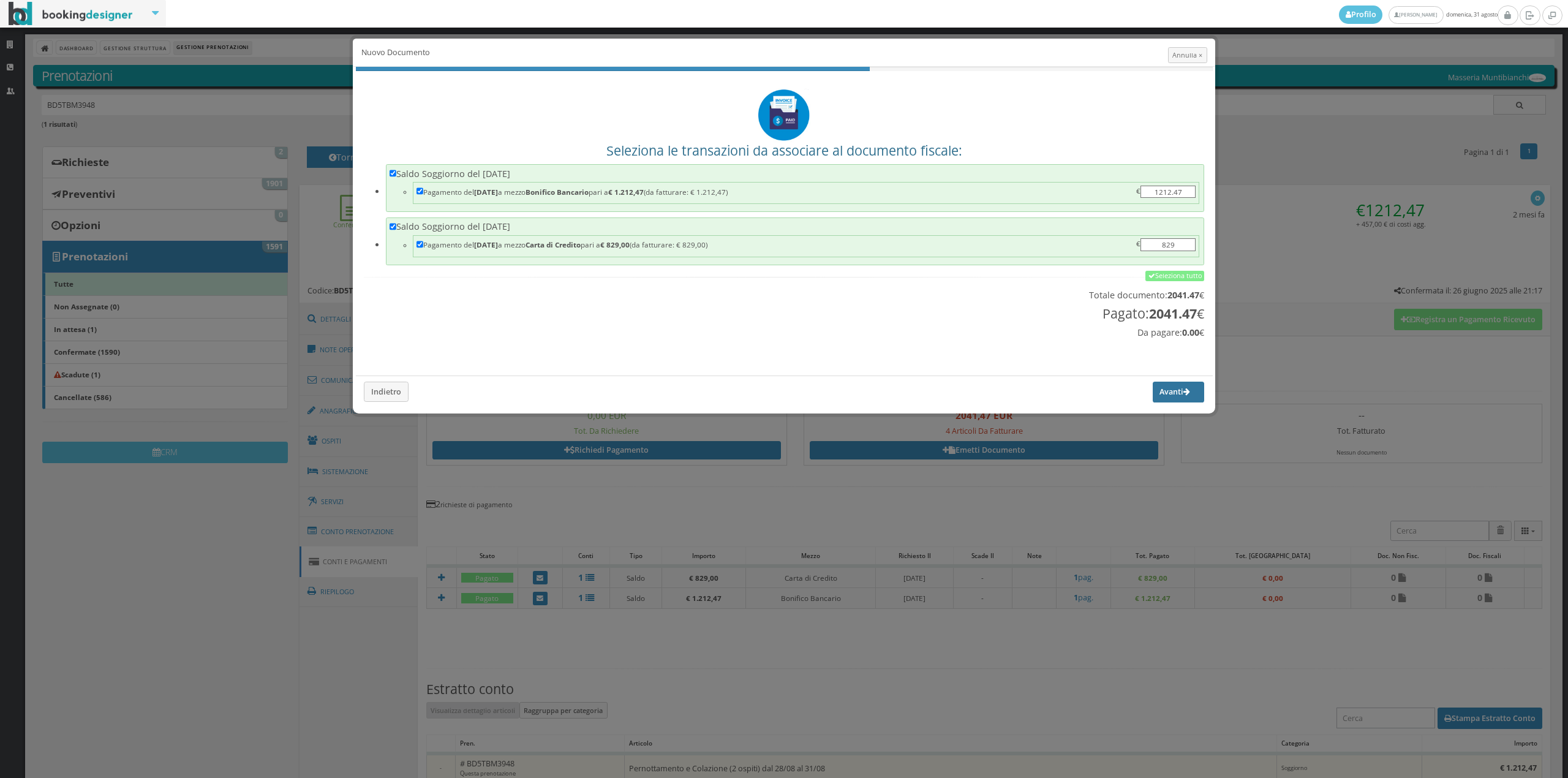
click at [1156, 397] on button "Avanti" at bounding box center [1178, 392] width 51 height 20
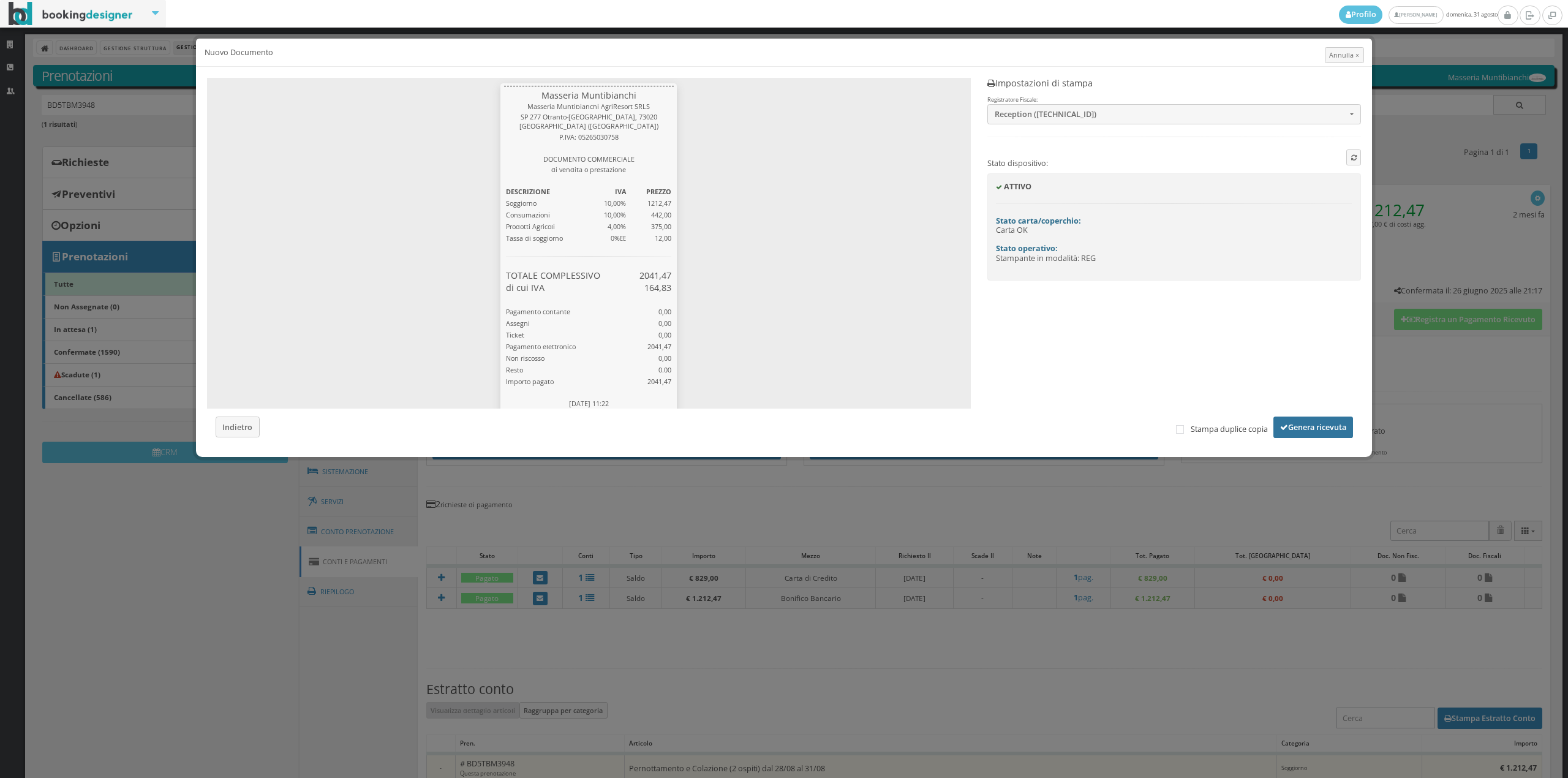
click at [1304, 434] on button "Genera ricevuta" at bounding box center [1314, 427] width 80 height 20
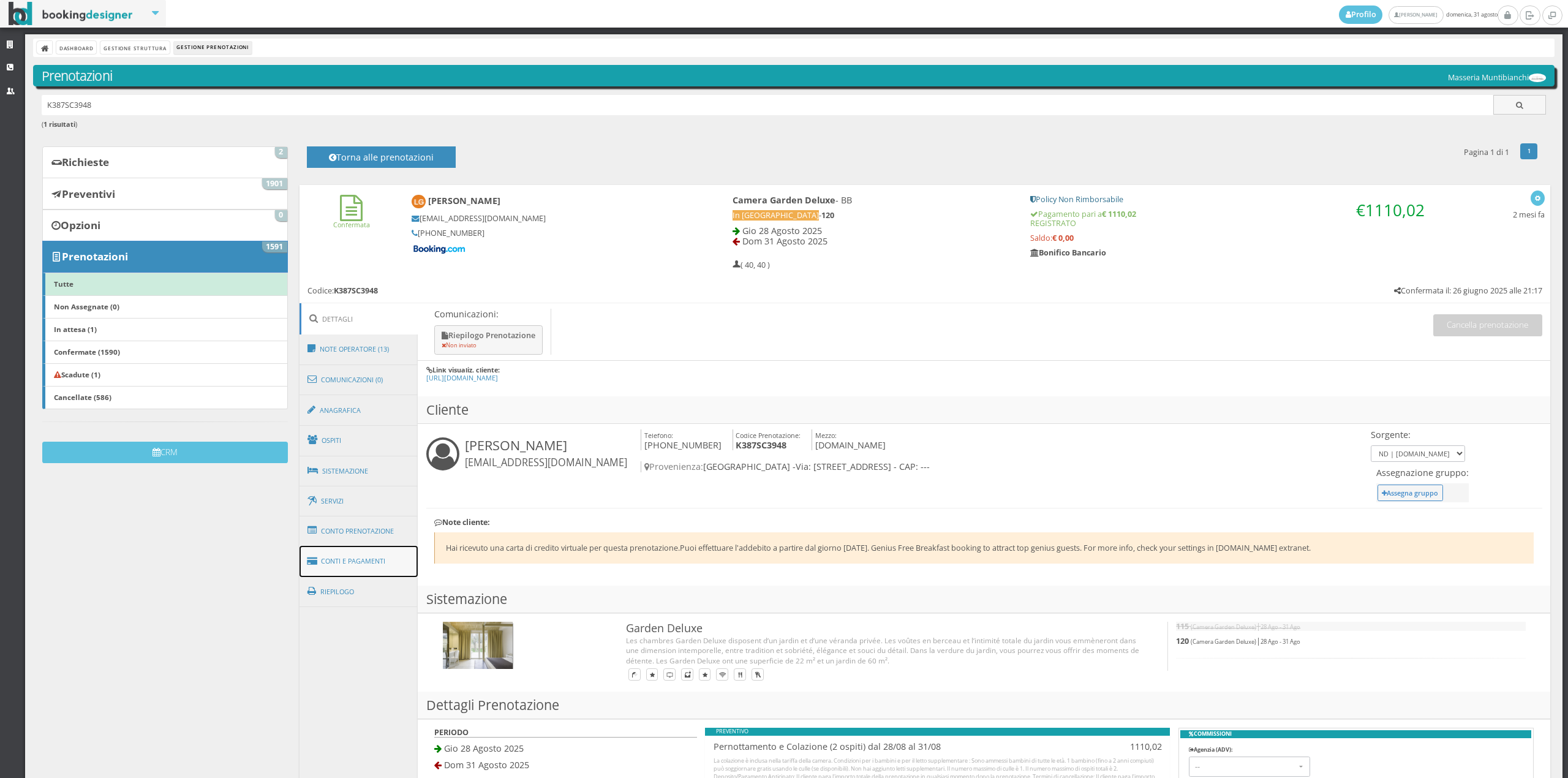
click at [355, 554] on link "Conti e Pagamenti" at bounding box center [359, 562] width 119 height 32
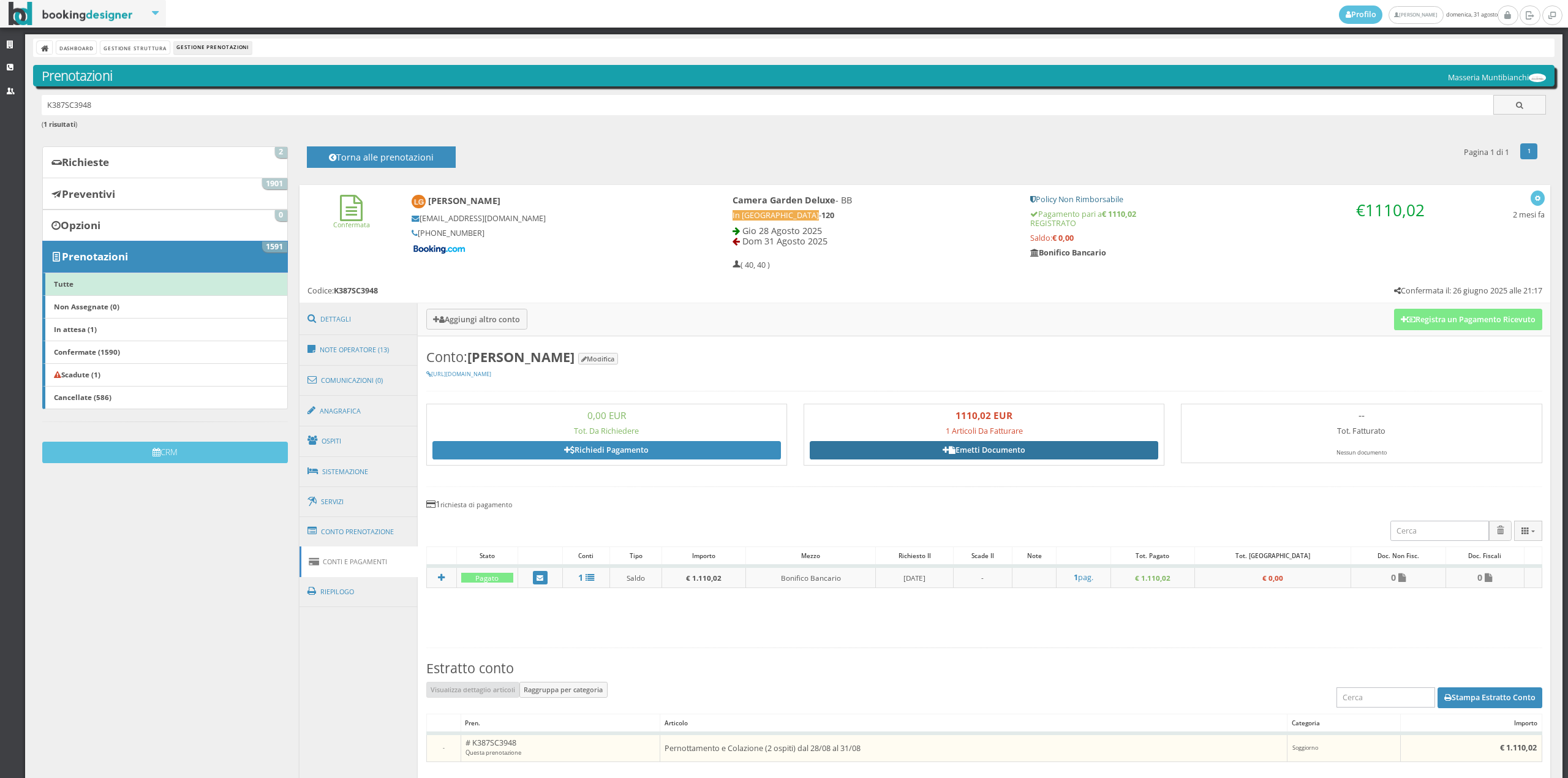
click at [957, 453] on link "Emetti Documento" at bounding box center [984, 450] width 349 height 19
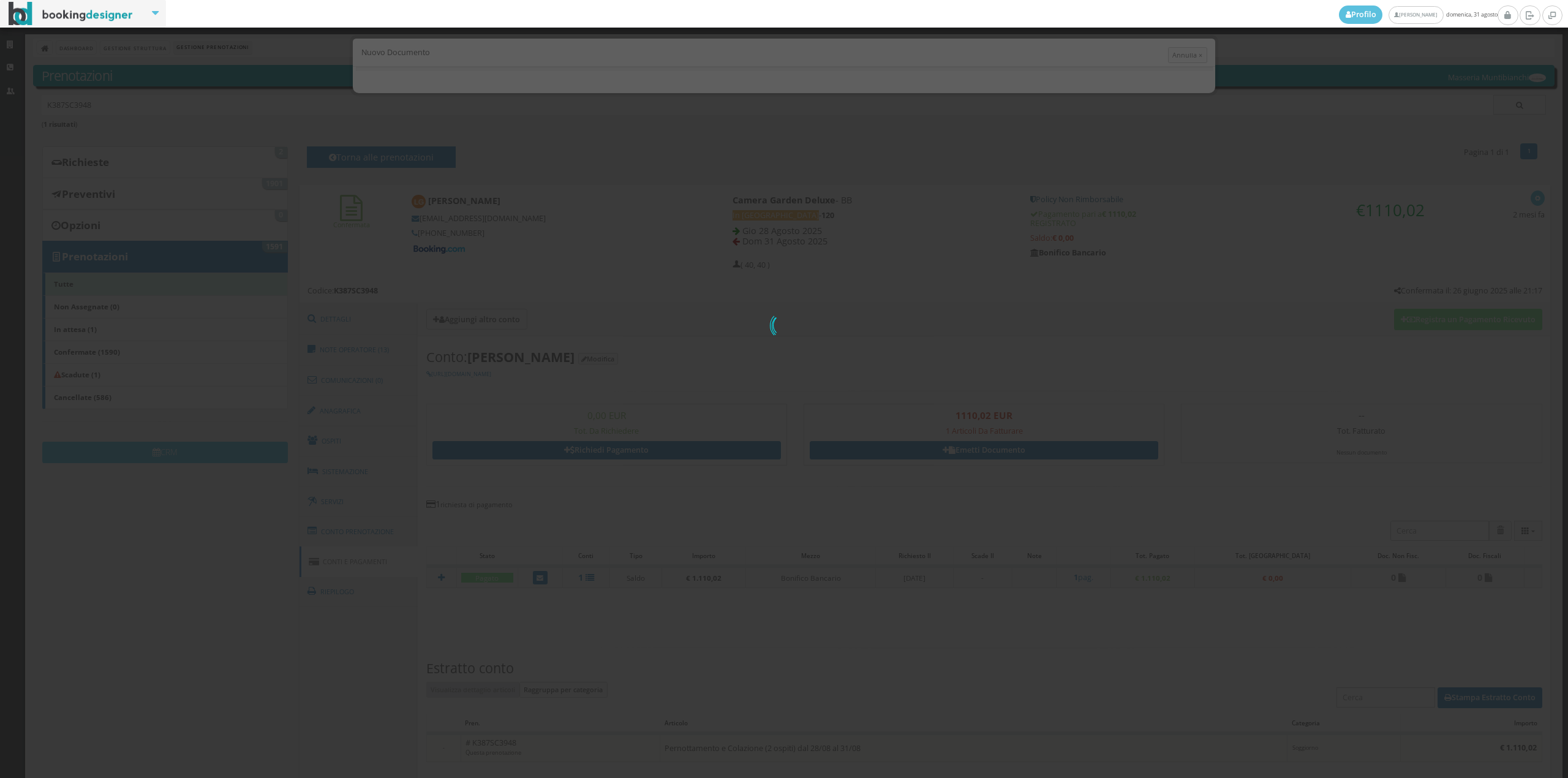
select select "FR"
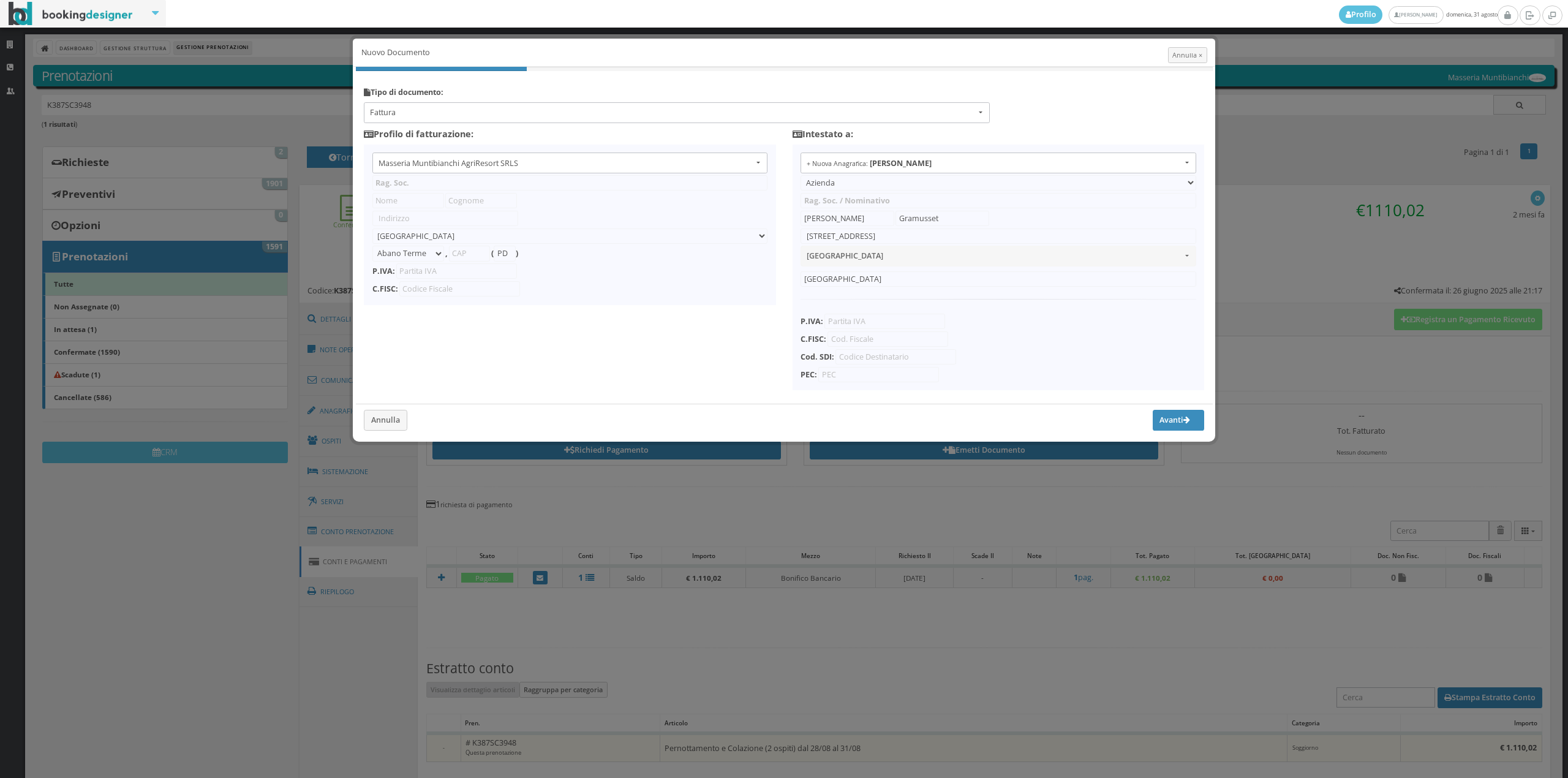
type input "Masseria Muntibianchi AgriResort SRLS"
type input "SP 277 Otranto-[GEOGRAPHIC_DATA]"
select select "Giurdignano"
type input "73020"
type input "LE"
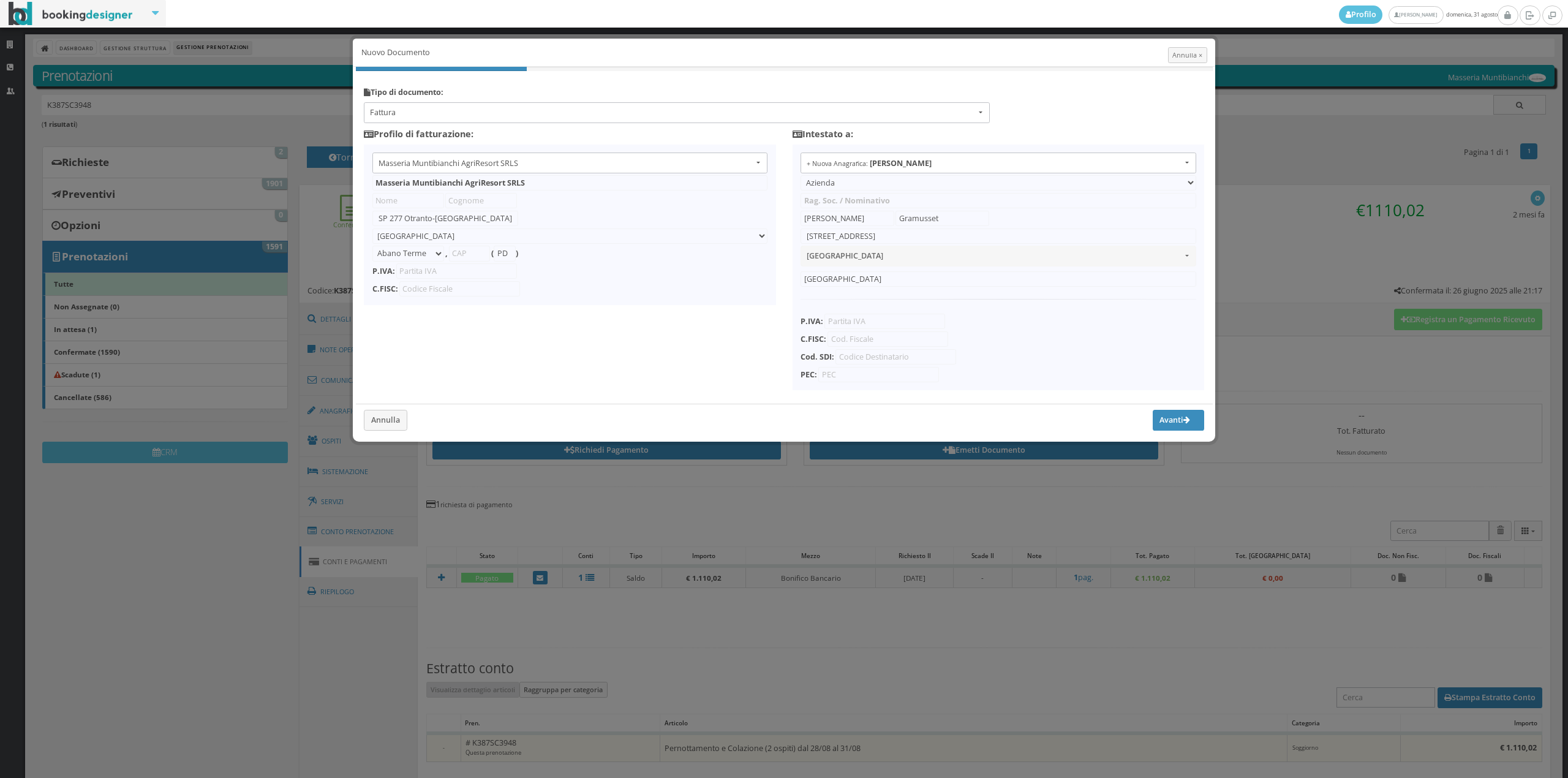
type input "05265030758"
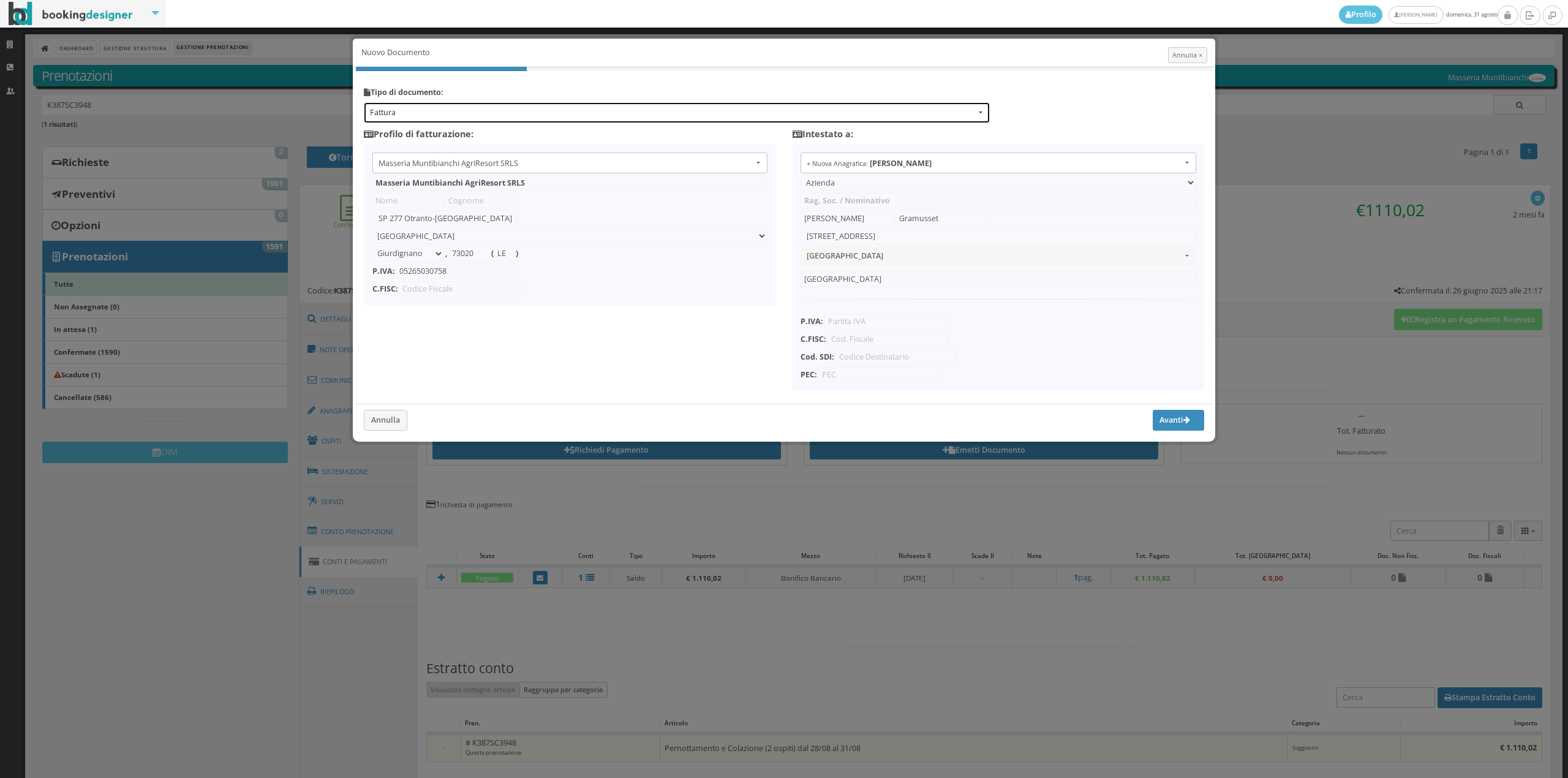
click at [415, 114] on span "Fattura" at bounding box center [673, 113] width 606 height 11
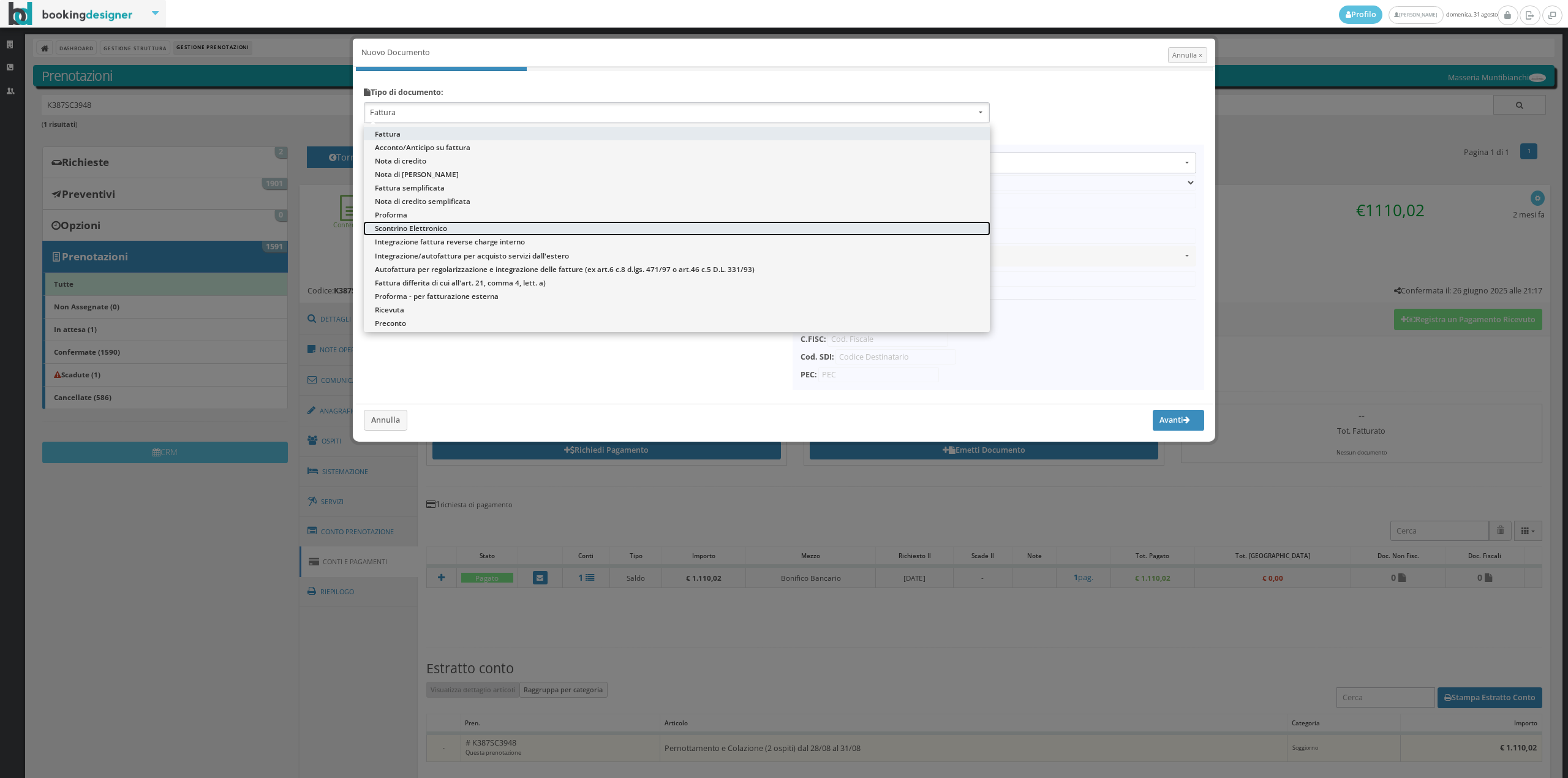
click at [403, 226] on span "Scontrino Elettronico" at bounding box center [411, 228] width 73 height 10
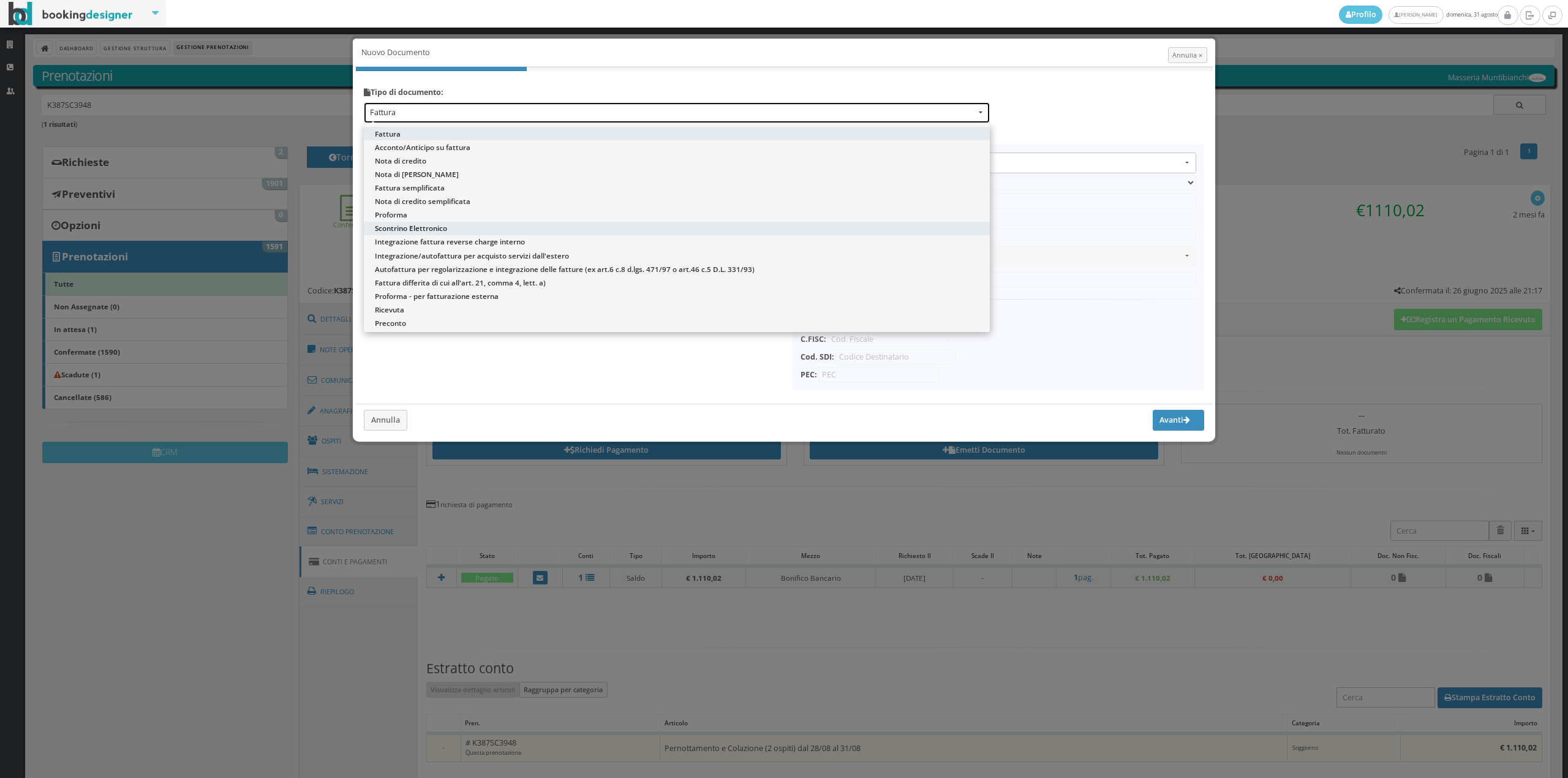
select select "ION02"
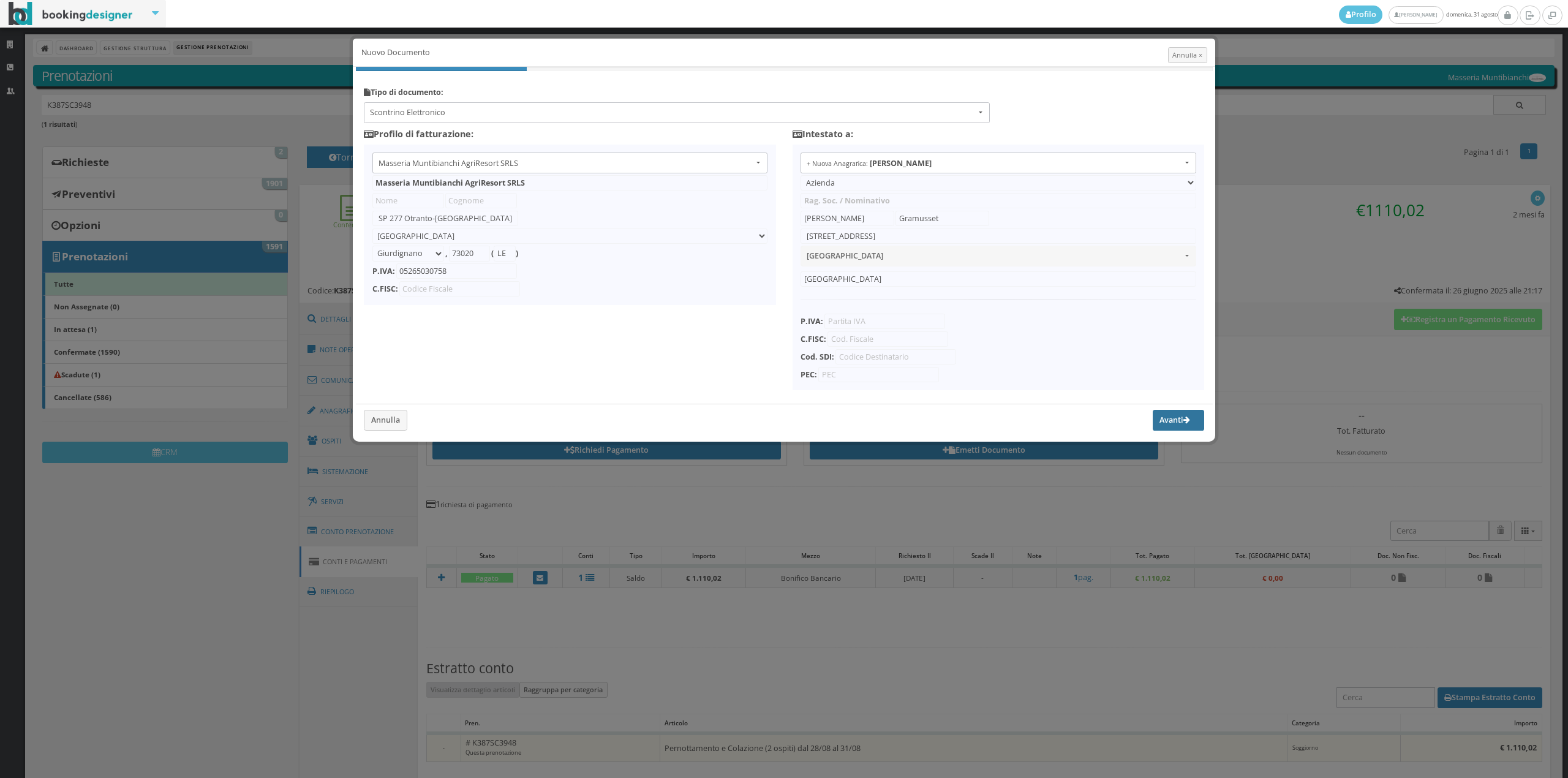
click at [1179, 424] on button "Avanti" at bounding box center [1178, 420] width 51 height 20
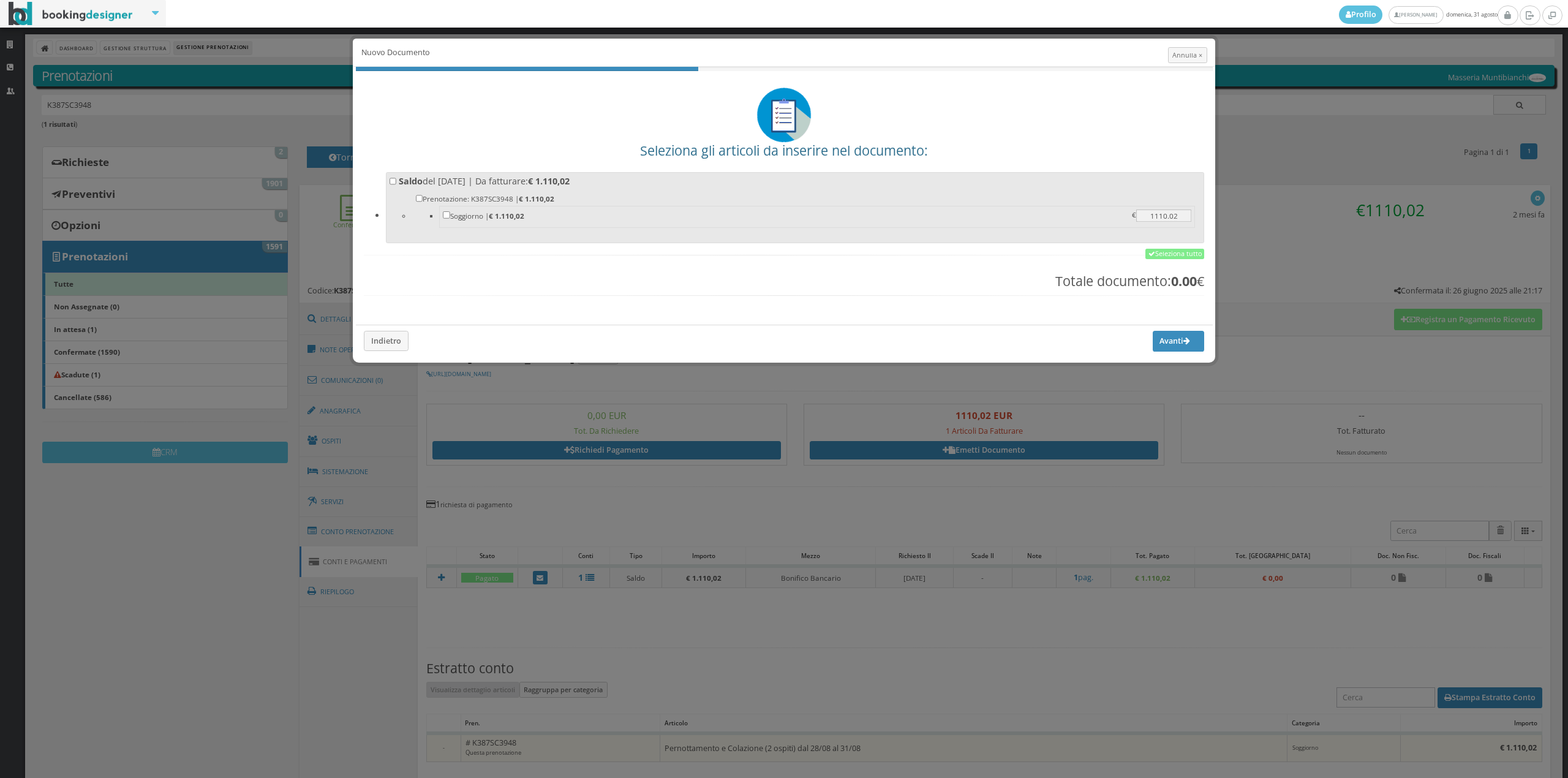
click at [515, 189] on li "Prenotazione: K387SC3948 | € 1.110,02 Soggiorno | € 1.110,02 1110.02 1110.02 €" at bounding box center [806, 212] width 790 height 48
click at [397, 185] on input "Saldo del 26/06/2025 | Da fatturare: € 1.110,02 Prenotazione: K387SC3948 | € 1.…" at bounding box center [394, 181] width 7 height 7
checkbox input "true"
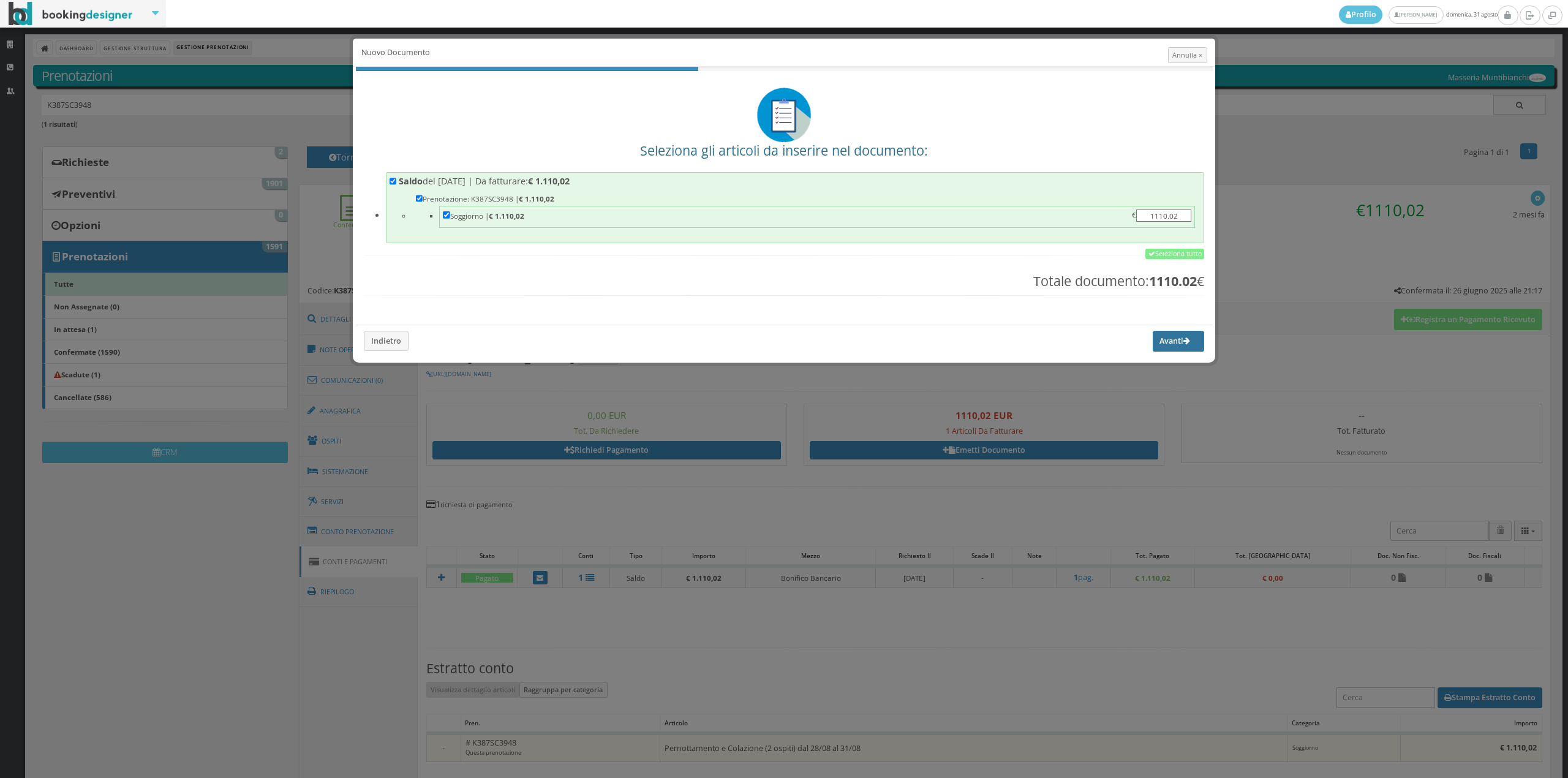
click at [1170, 343] on button "Avanti" at bounding box center [1178, 342] width 51 height 20
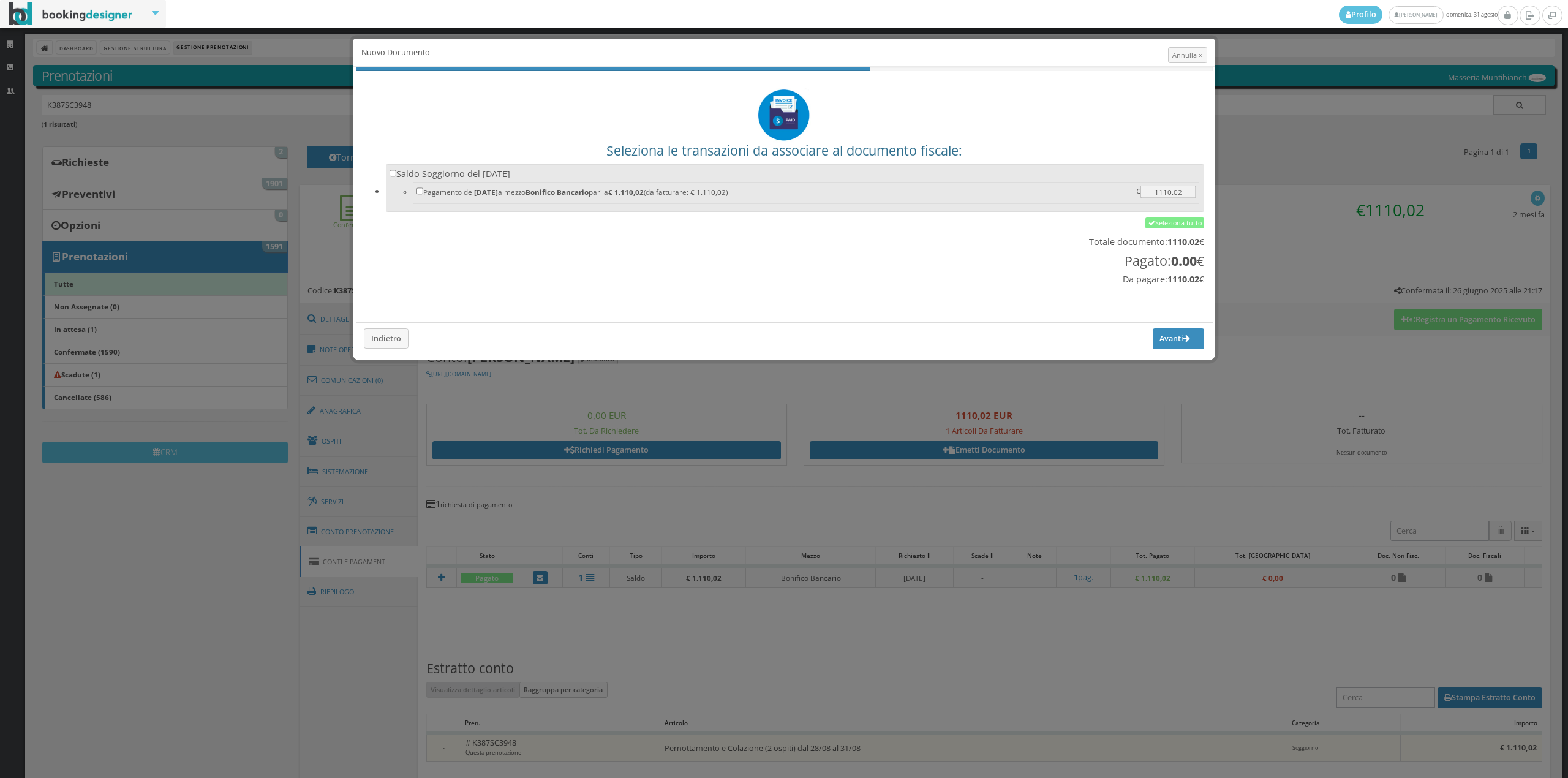
click at [914, 175] on label "Saldo Soggiorno del 26/06/2025 Pagamento del 26/06/2025 a mezzo Bonifico Bancar…" at bounding box center [796, 186] width 811 height 38
click at [397, 175] on input "Saldo Soggiorno del 26/06/2025 Pagamento del 26/06/2025 a mezzo Bonifico Bancar…" at bounding box center [394, 173] width 7 height 7
checkbox input "true"
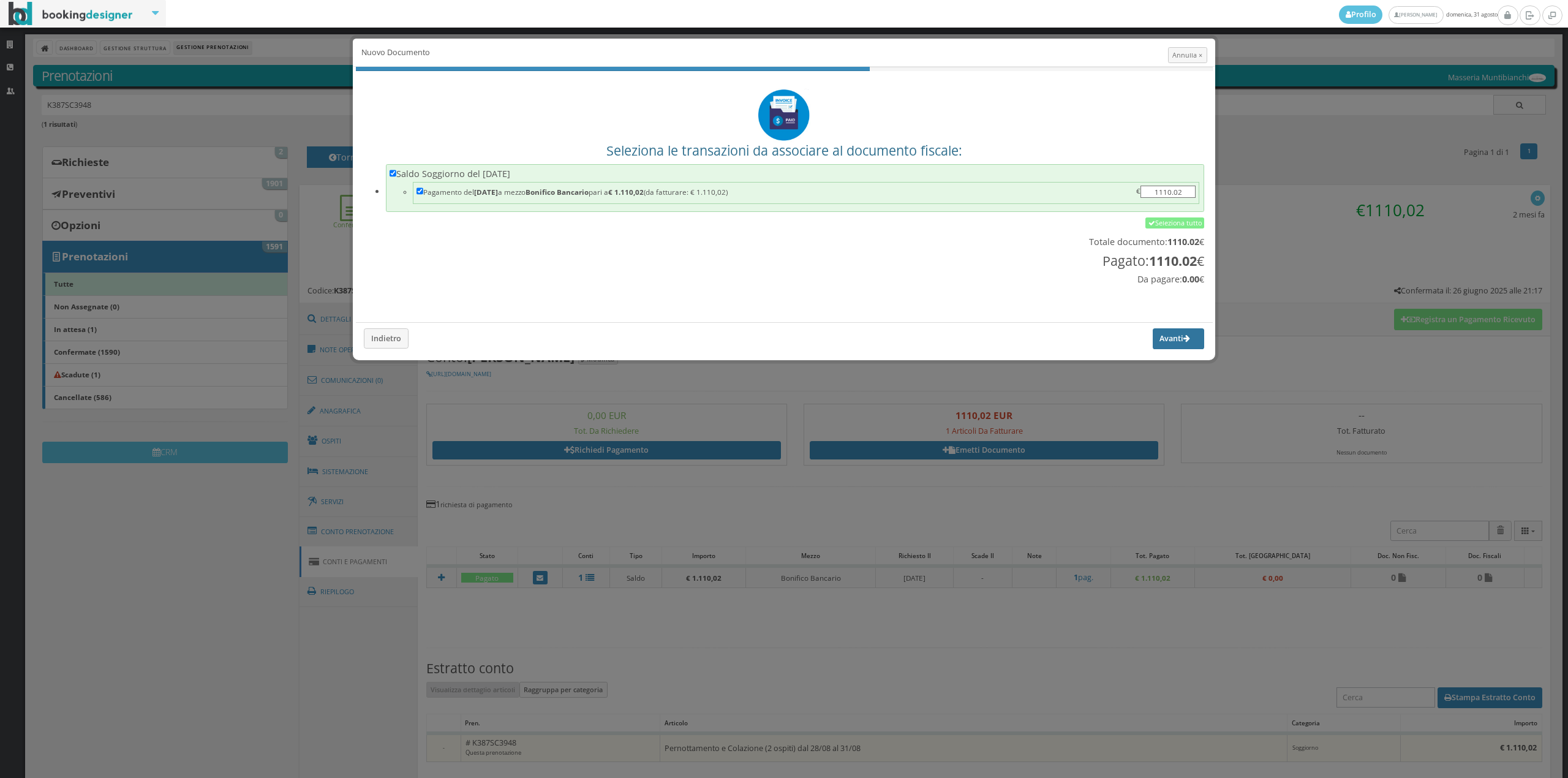
click at [1163, 337] on button "Avanti" at bounding box center [1178, 339] width 51 height 20
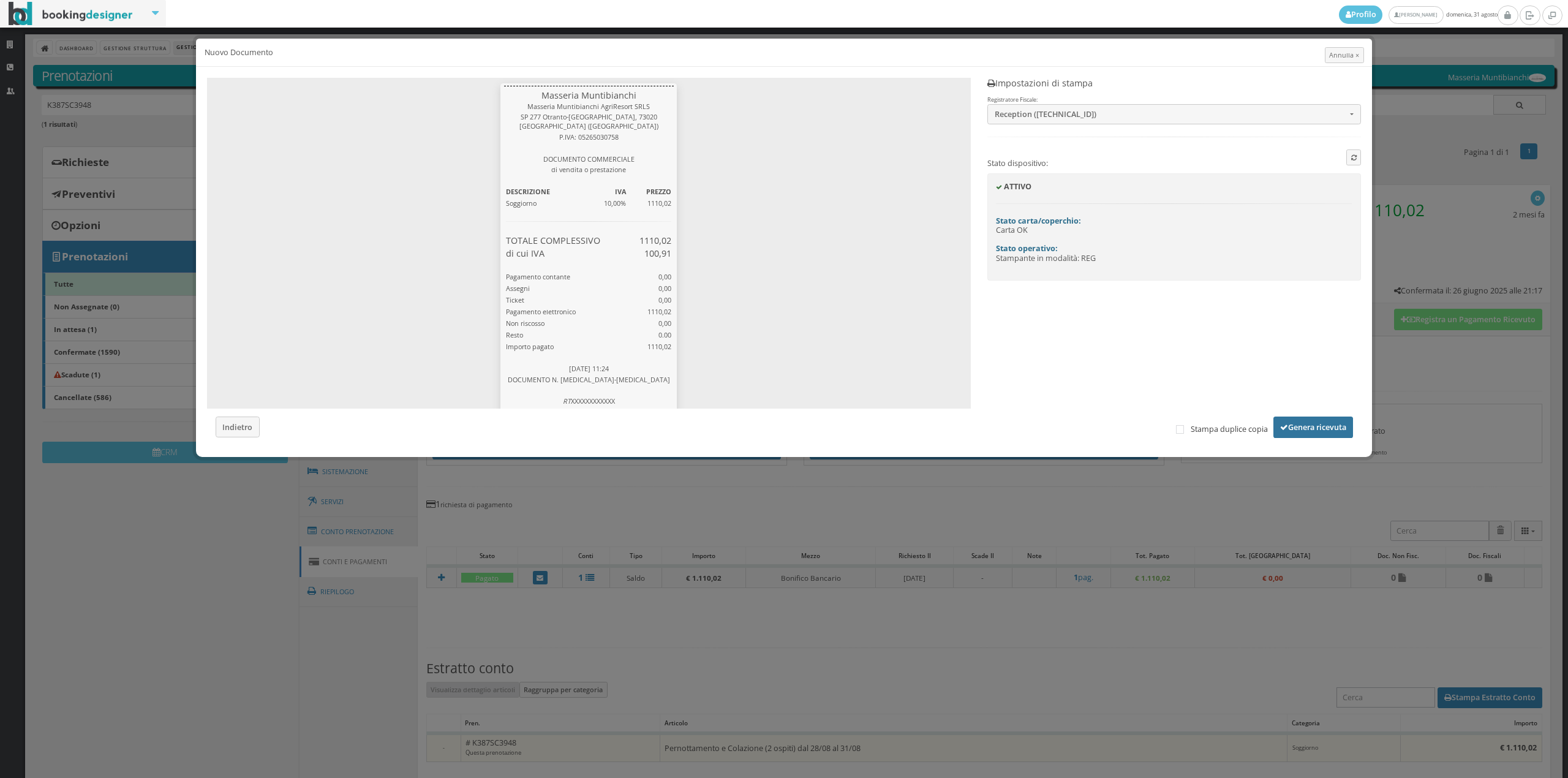
click at [1297, 430] on button "Genera ricevuta" at bounding box center [1314, 427] width 80 height 20
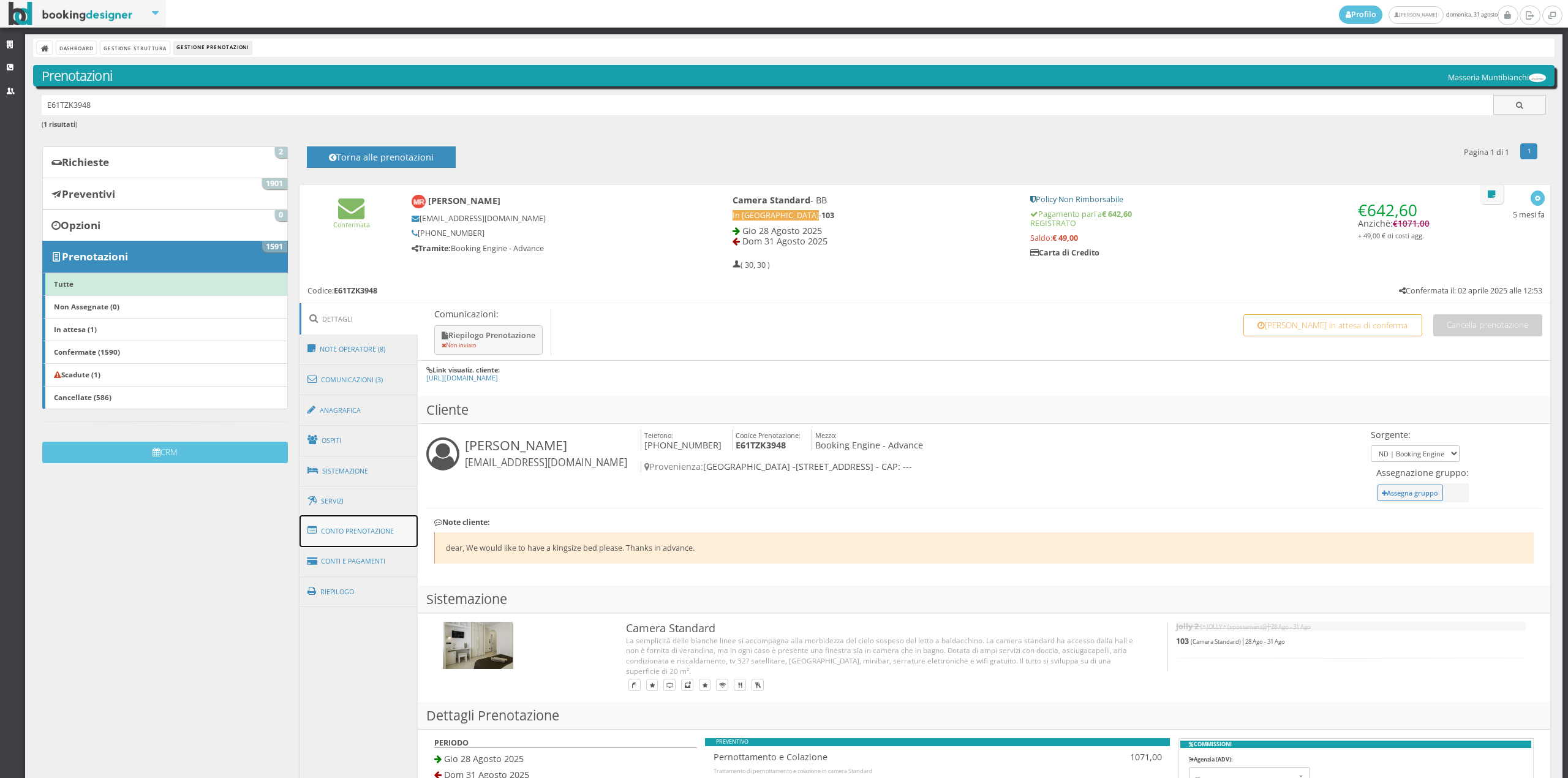
click at [365, 527] on link "Conto Prenotazione" at bounding box center [359, 531] width 119 height 32
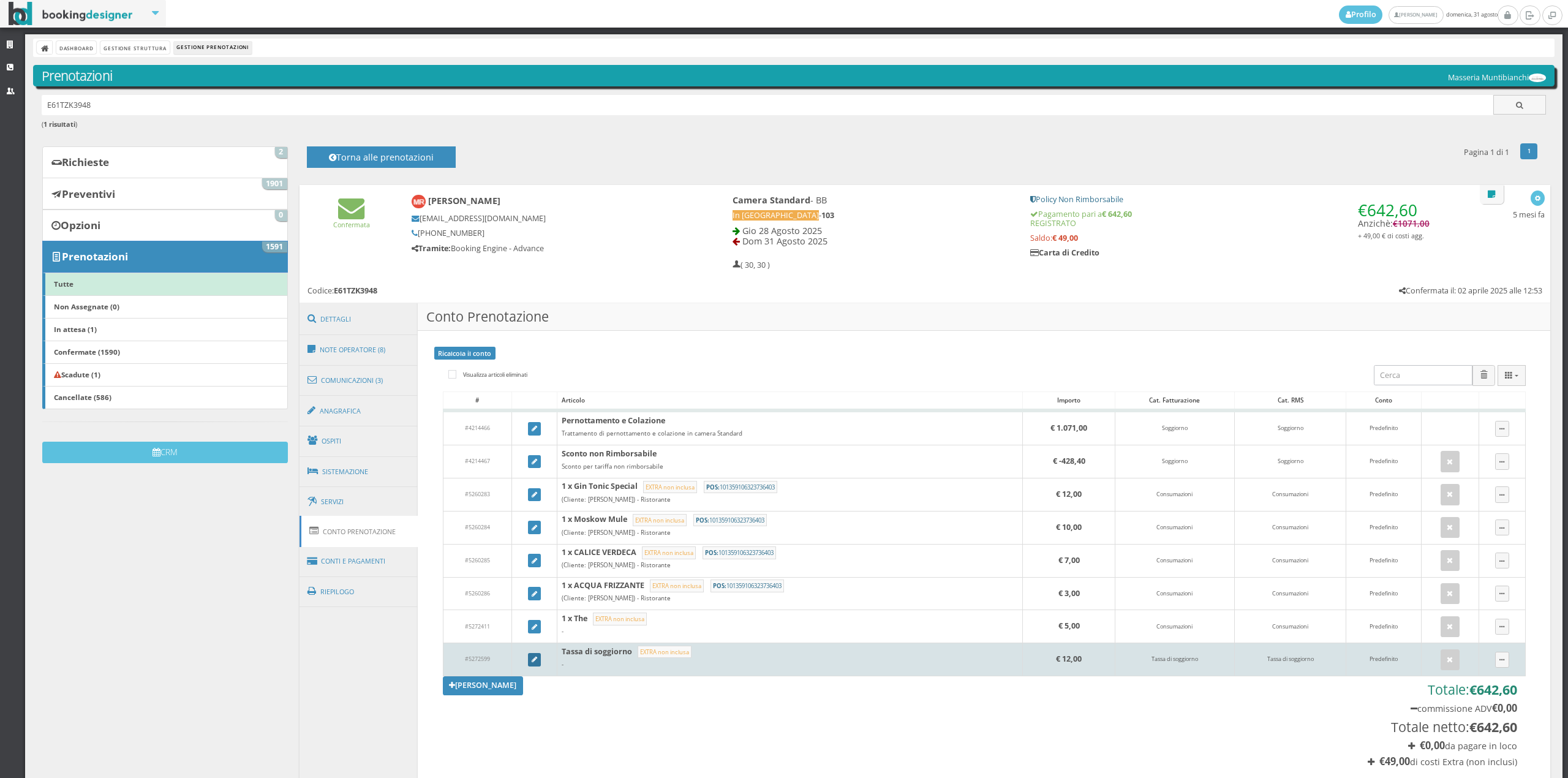
click at [528, 666] on link at bounding box center [534, 660] width 13 height 13
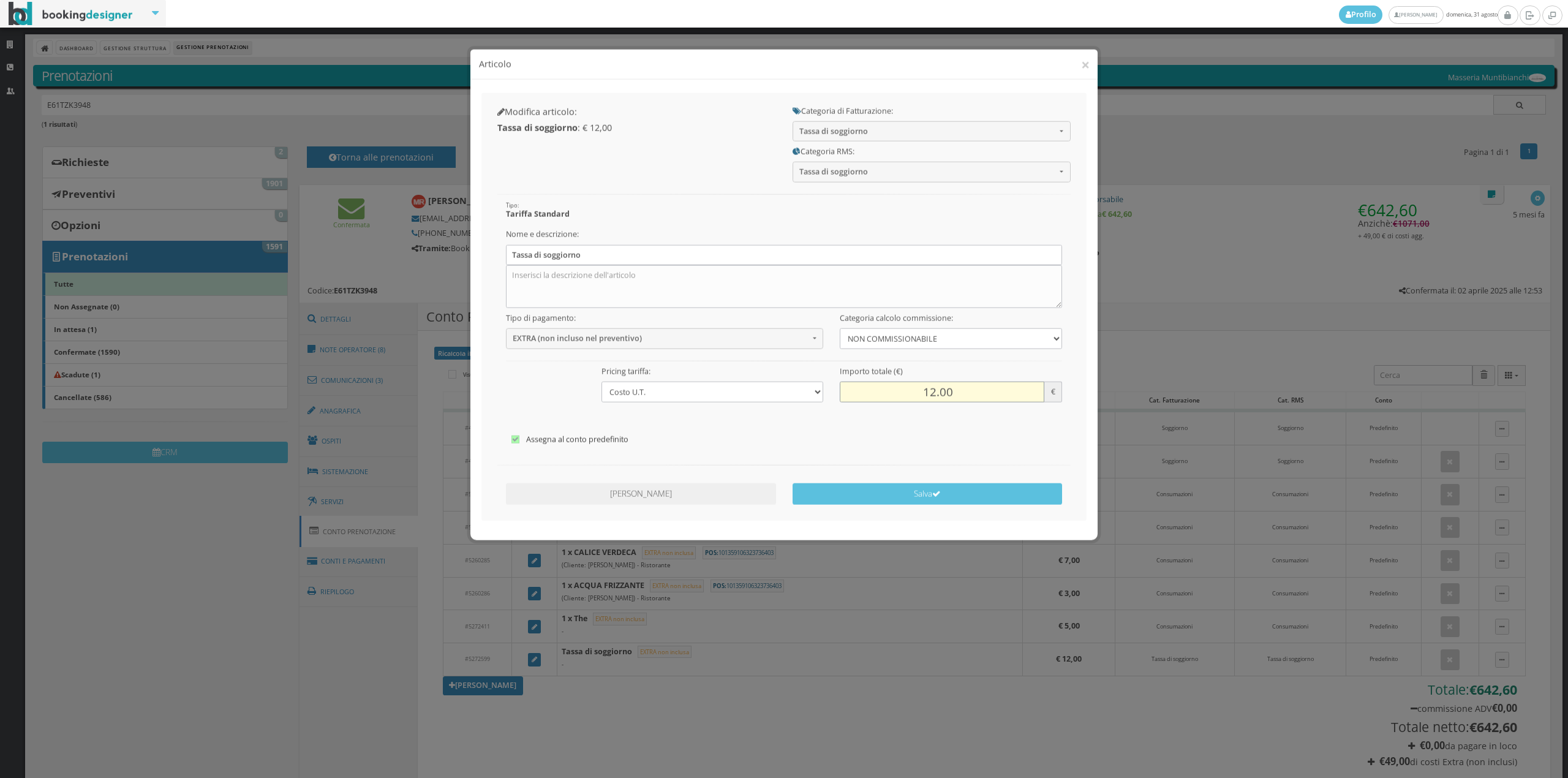
click at [929, 383] on input "12.00" at bounding box center [942, 381] width 204 height 20
click at [921, 383] on input "12.00" at bounding box center [942, 381] width 204 height 20
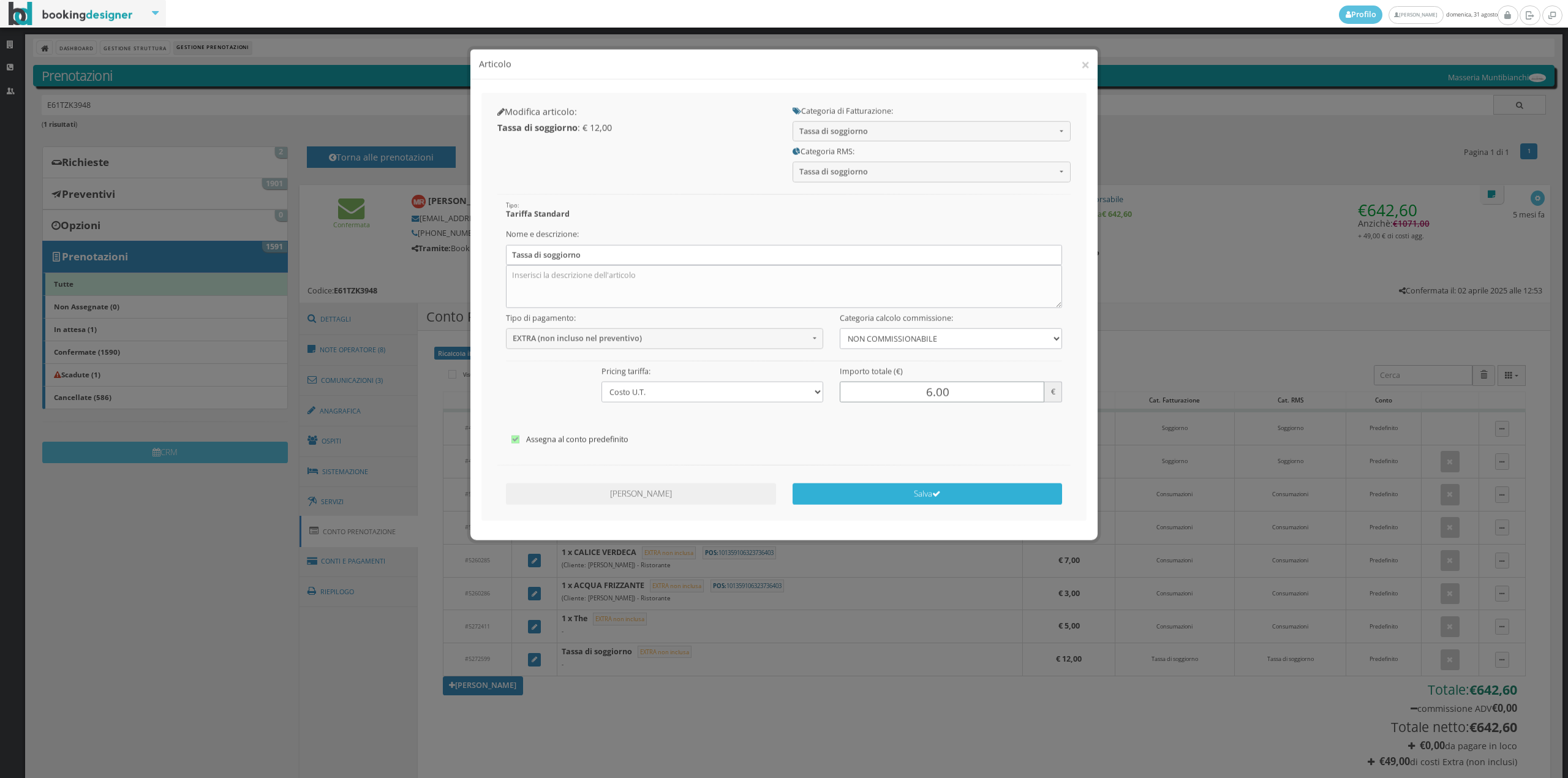
type input "6.00"
click at [913, 476] on button "Salva" at bounding box center [928, 483] width 270 height 21
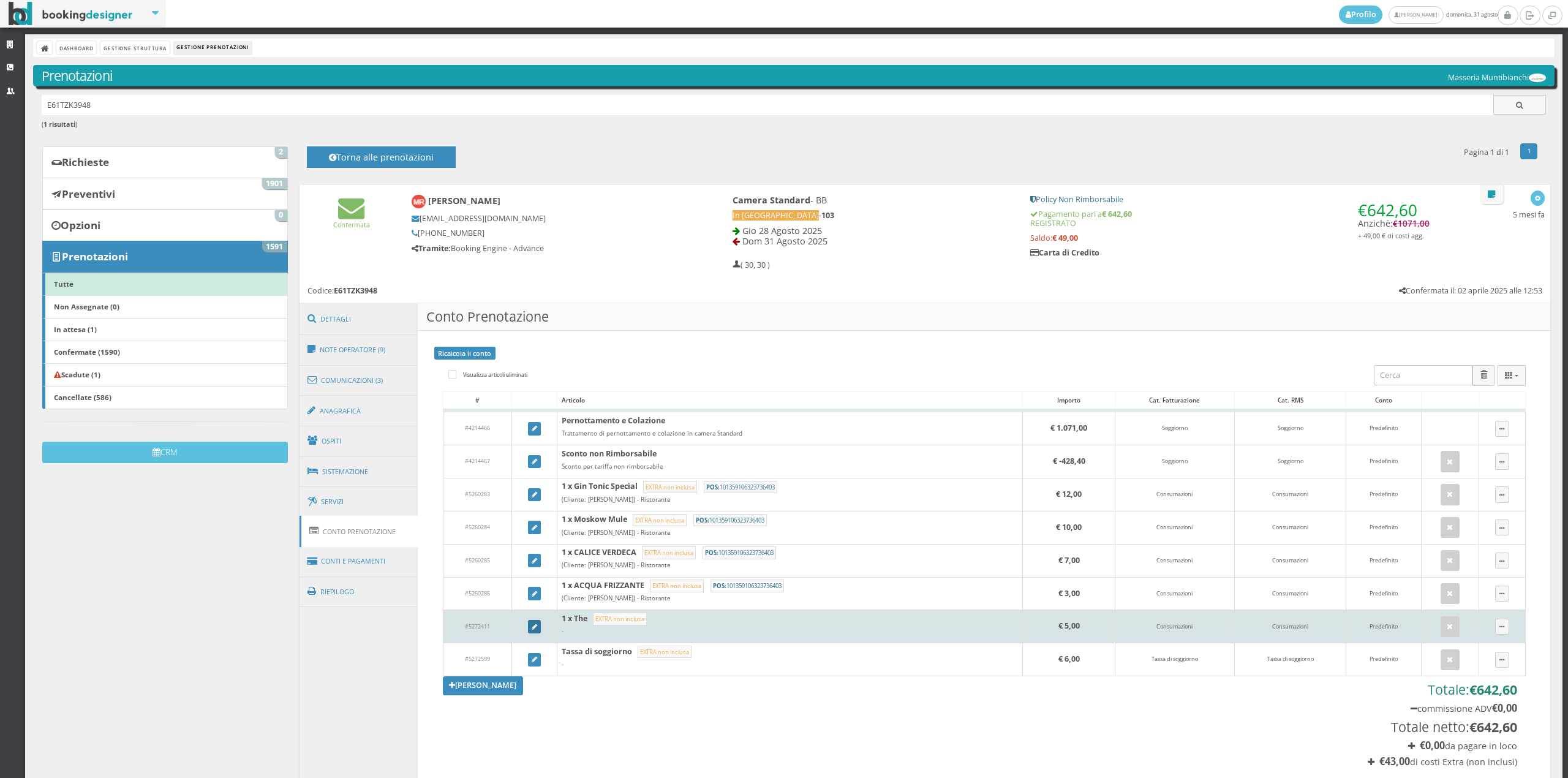
click at [530, 632] on link at bounding box center [534, 626] width 13 height 13
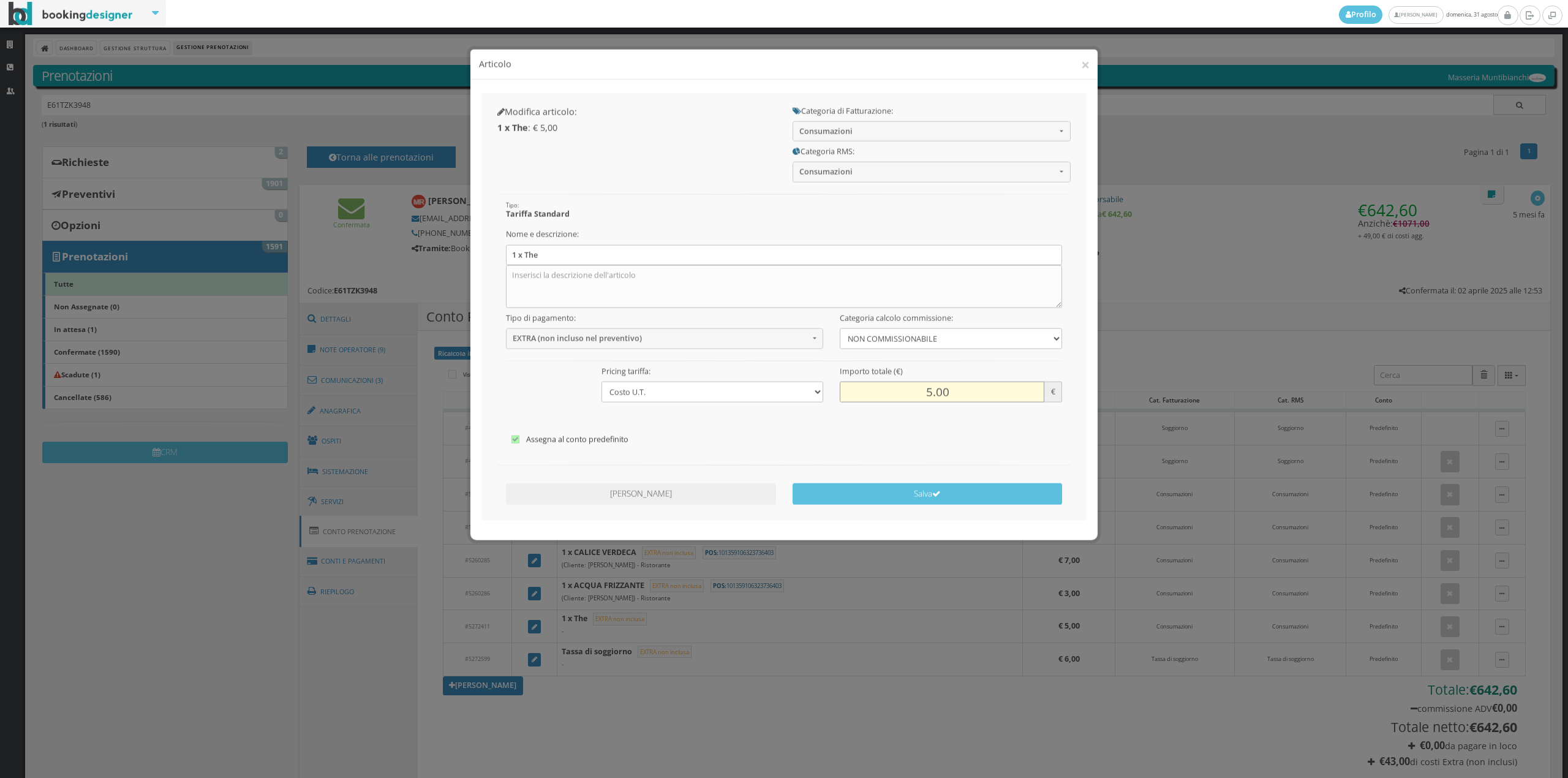
click at [920, 375] on input "5.00" at bounding box center [942, 381] width 204 height 20
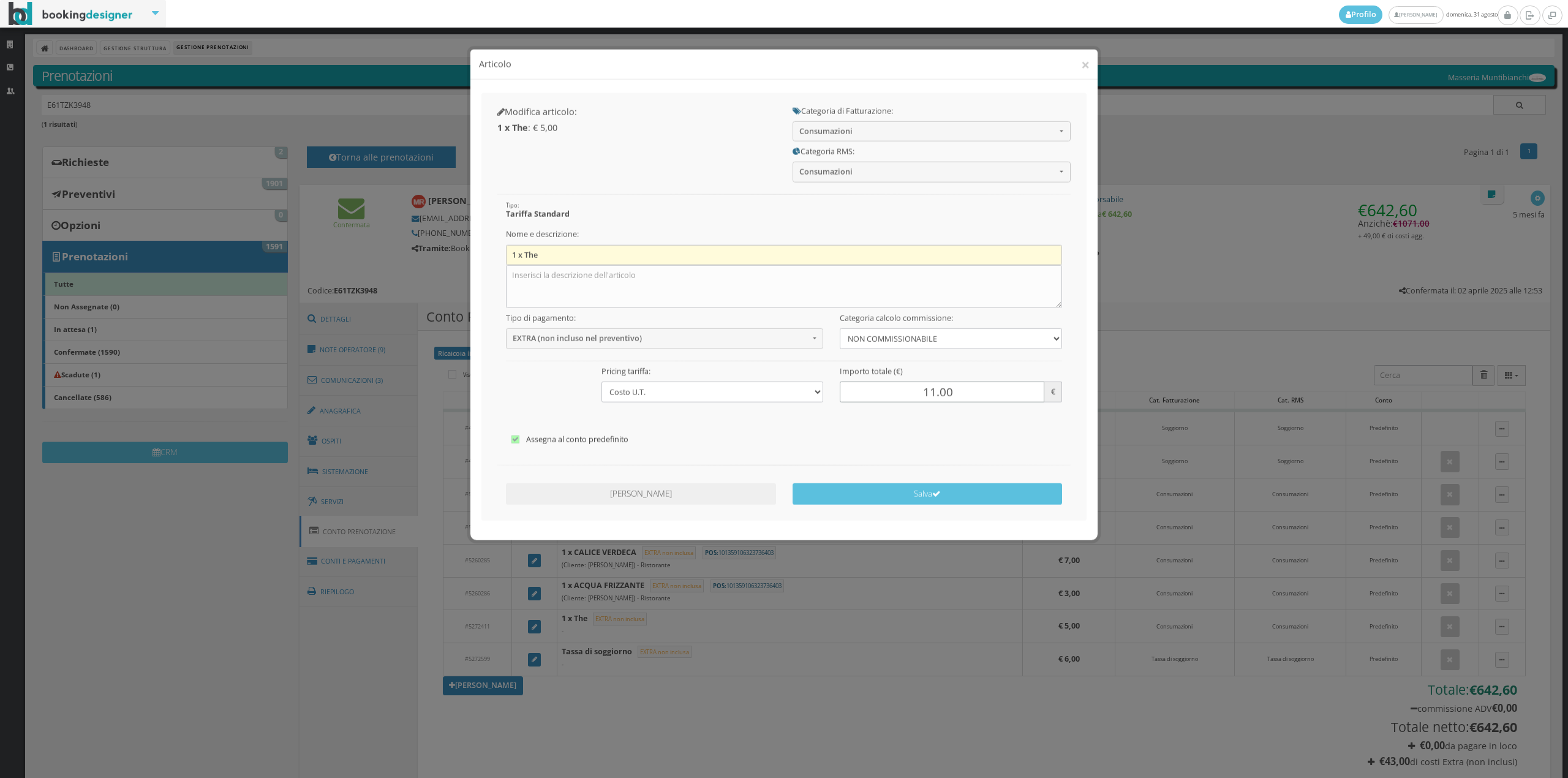
type input "11.00"
click at [529, 240] on input "1 x The" at bounding box center [784, 244] width 556 height 20
click at [554, 246] on input "1 x The" at bounding box center [784, 244] width 556 height 20
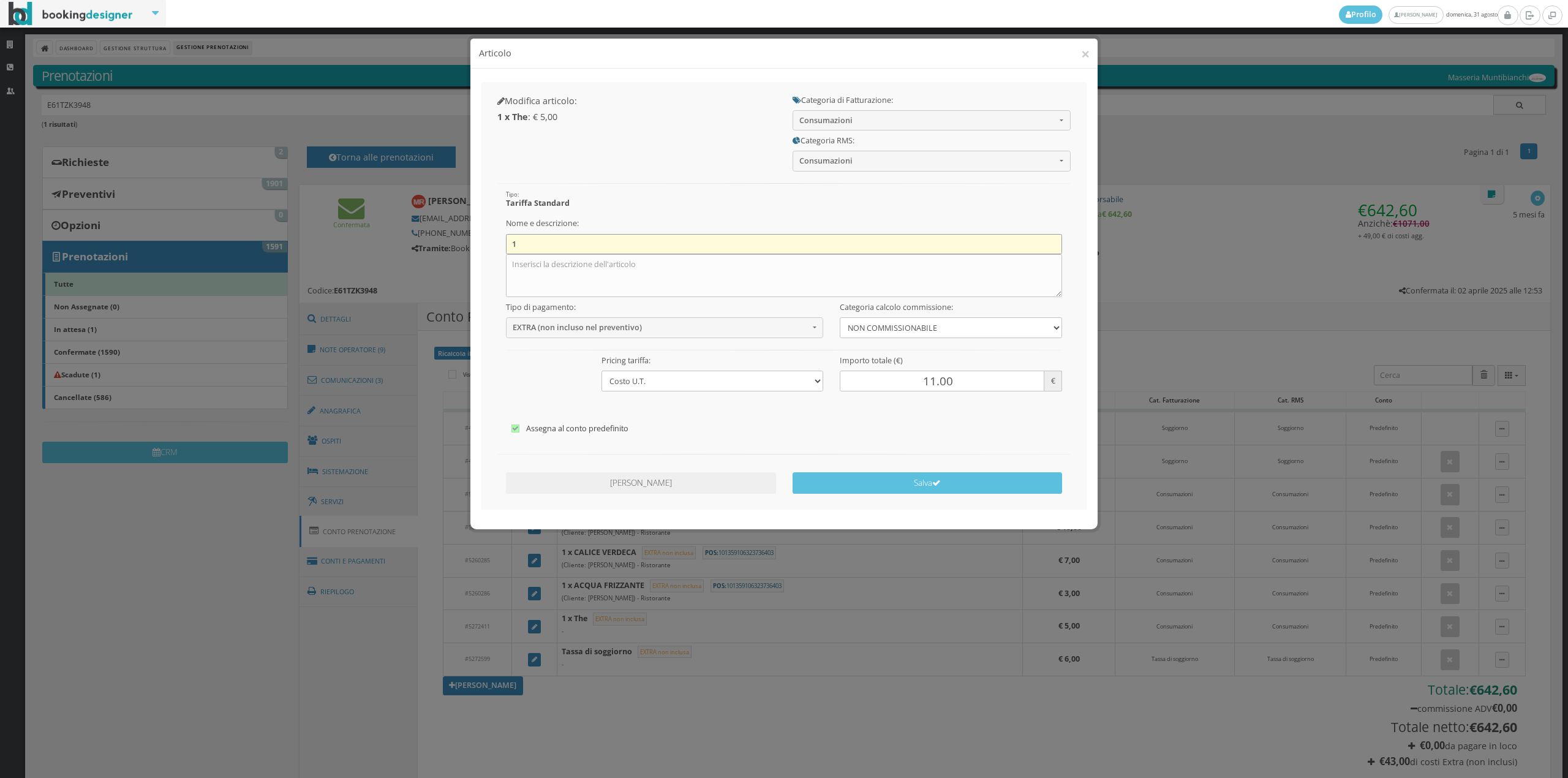
type input "1"
click at [797, 131] on div "Categoria RMS: Consumazioni -- Soggiorno Tassa di soggiorno Deposito Cauzionale…" at bounding box center [931, 150] width 295 height 40
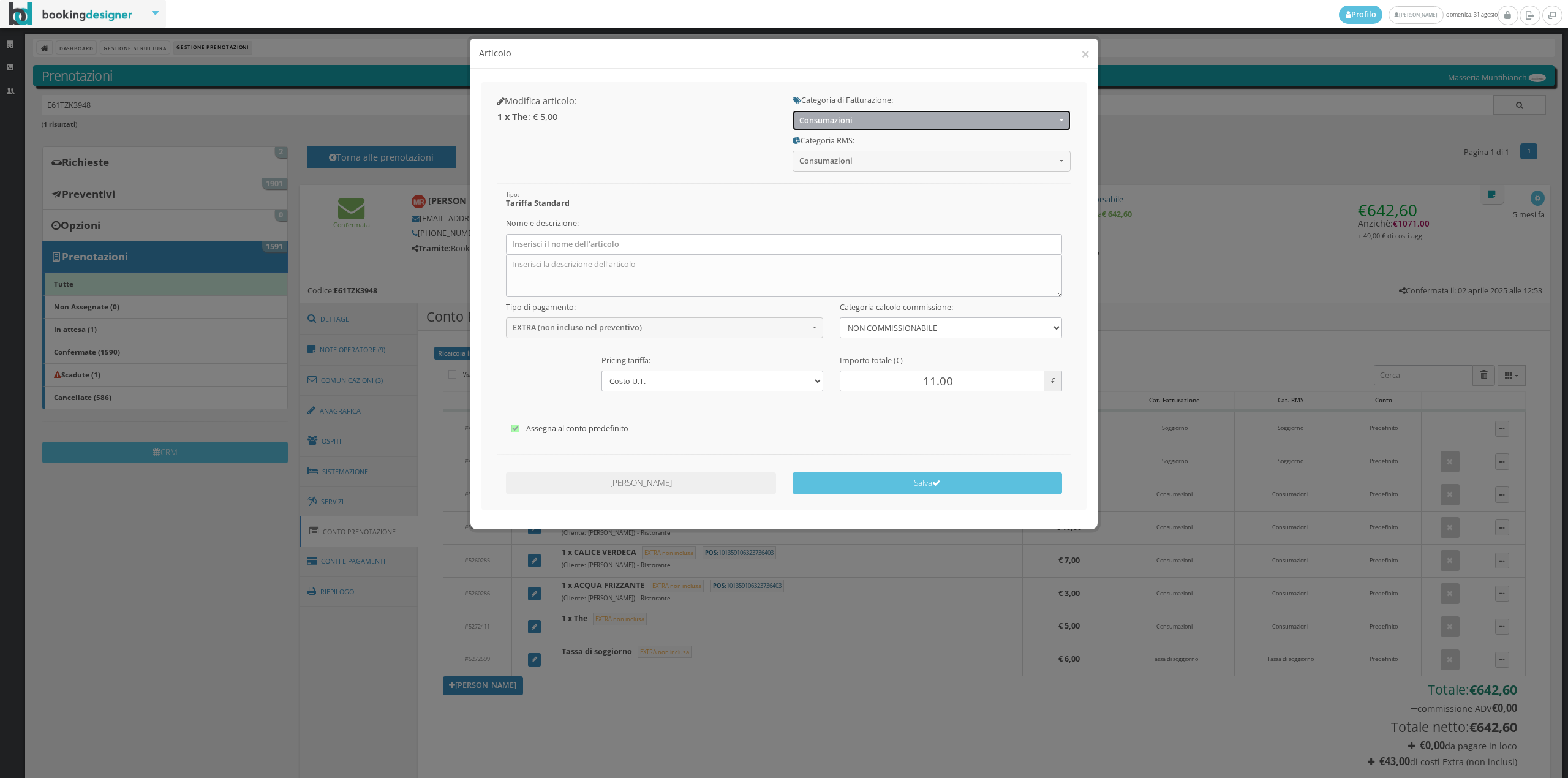
click at [829, 121] on span "Consumazioni" at bounding box center [928, 120] width 257 height 9
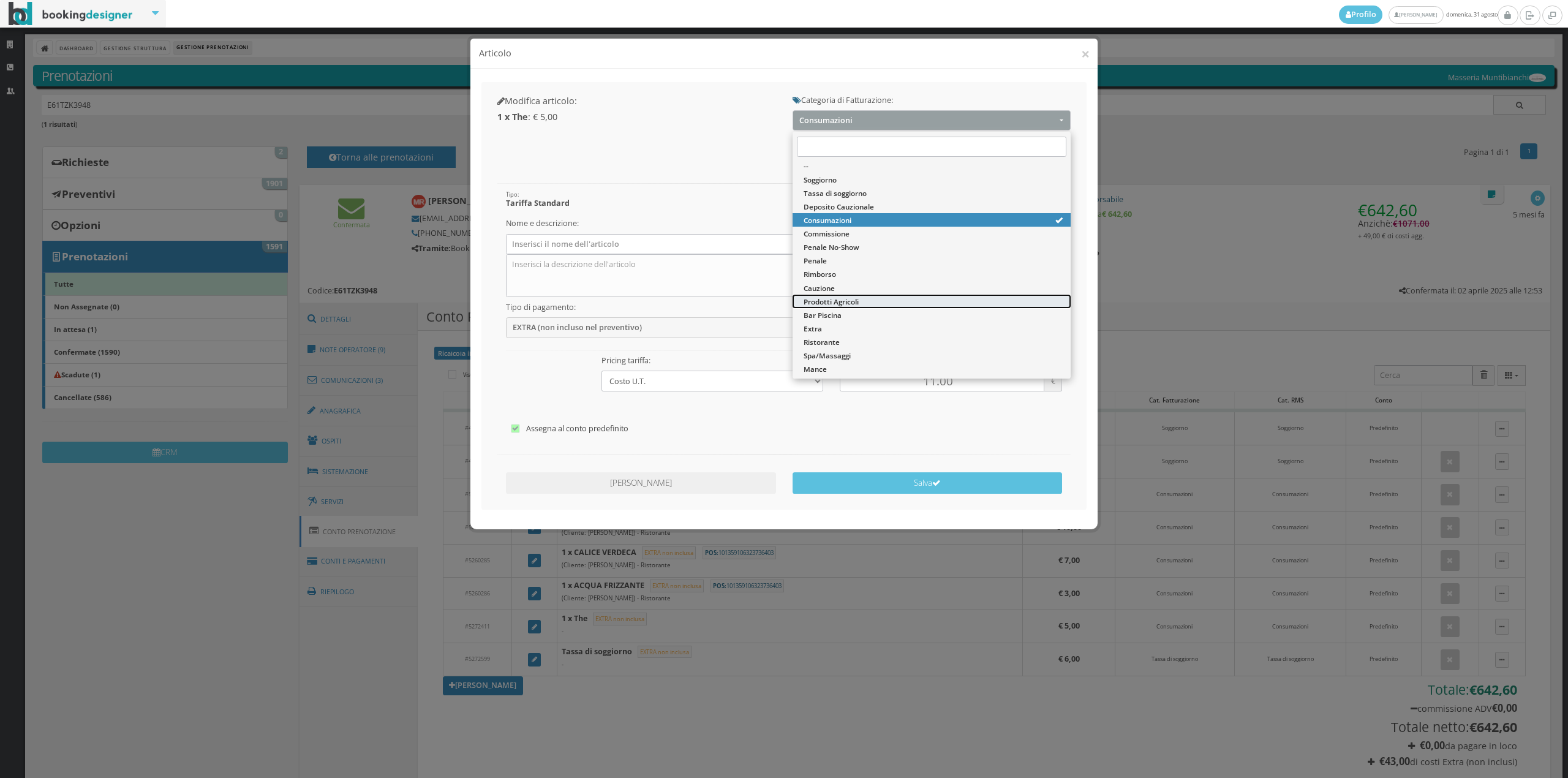
click at [838, 302] on span "Prodotti Agricoli" at bounding box center [831, 302] width 55 height 10
select select "60"
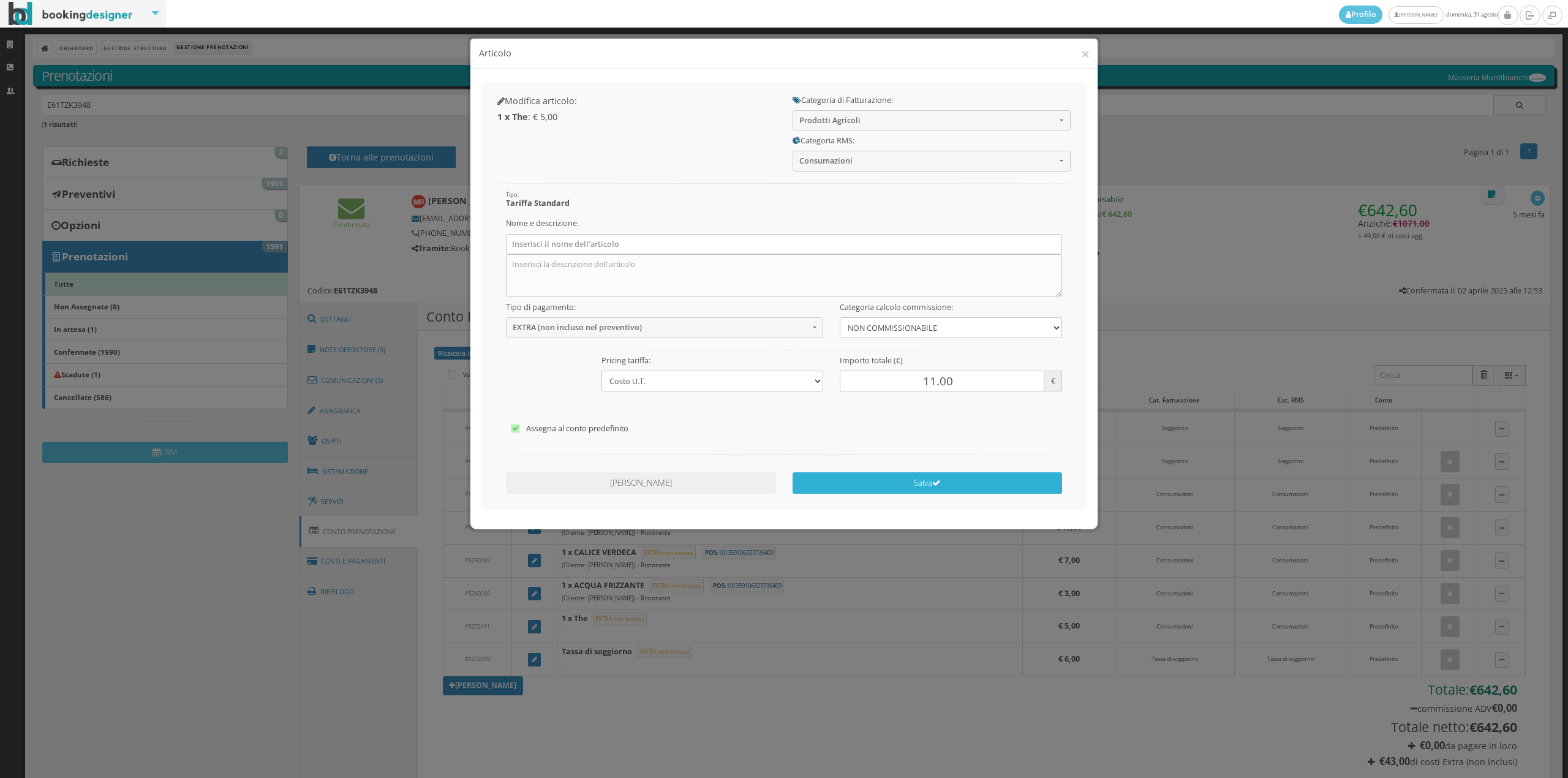
click at [916, 479] on button "Salva" at bounding box center [928, 483] width 270 height 21
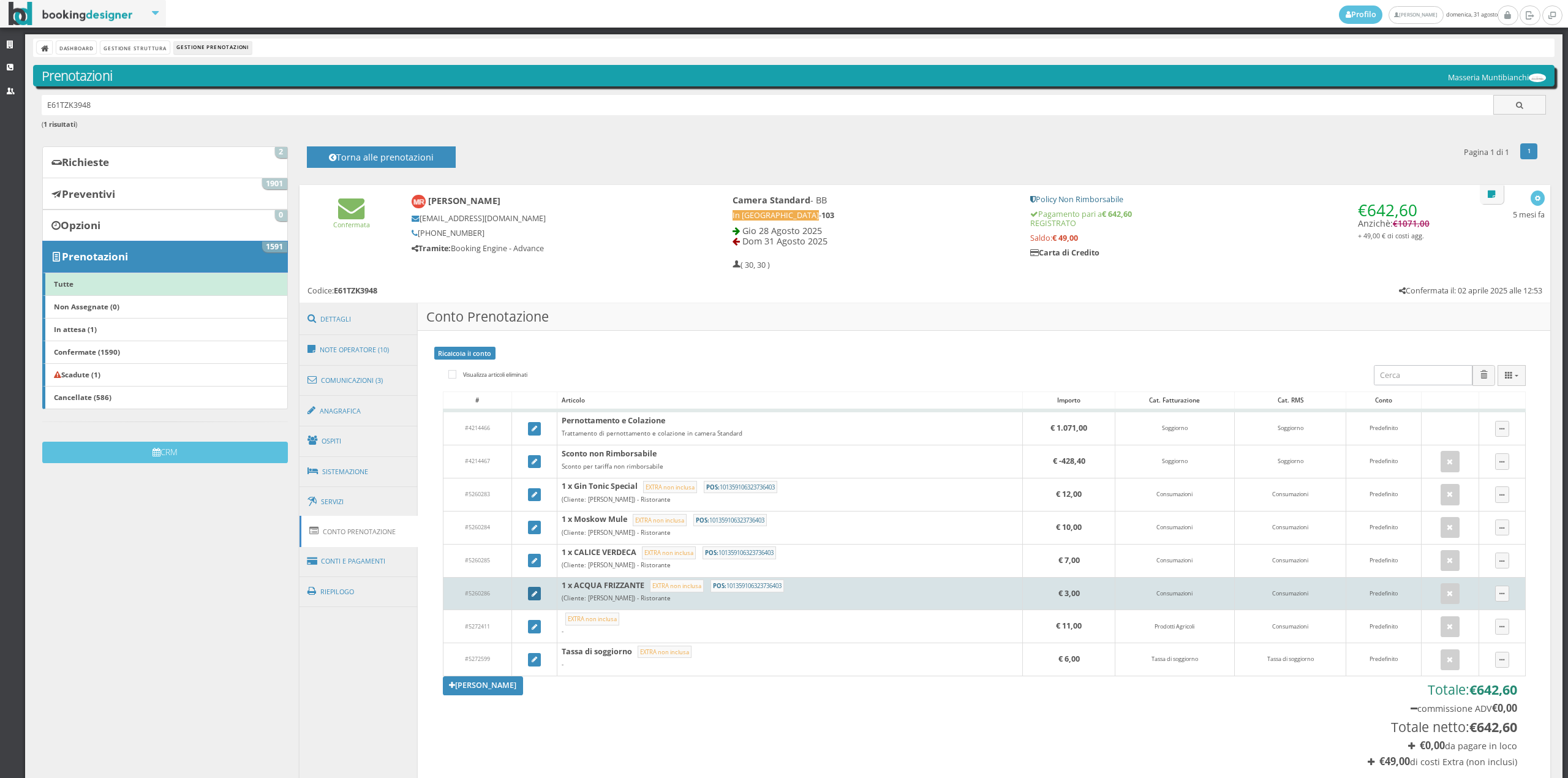
click at [534, 596] on link at bounding box center [534, 594] width 13 height 13
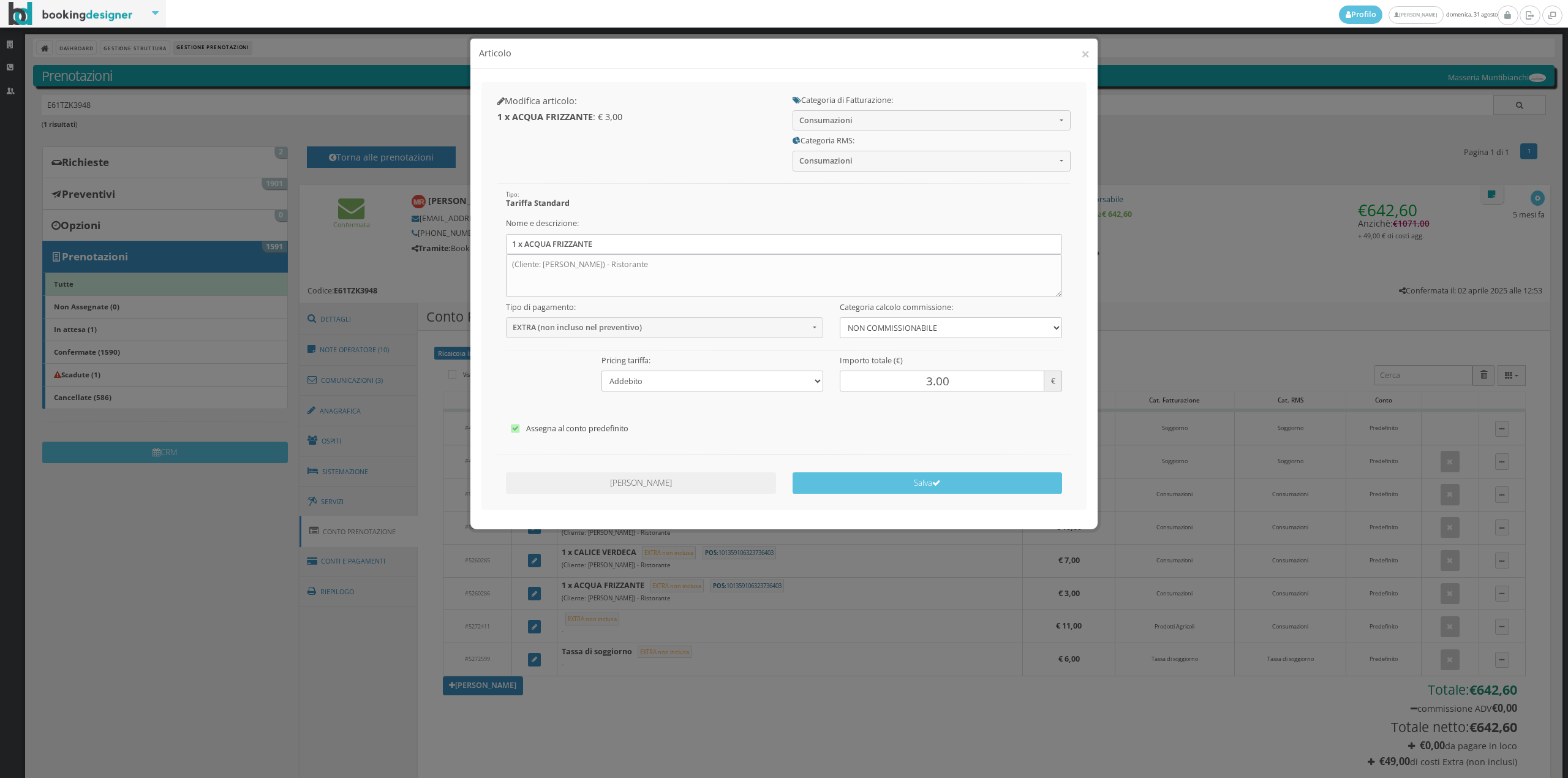
click at [933, 135] on div "Categoria RMS: Consumazioni -- Soggiorno Tassa di soggiorno Deposito Cauzionale…" at bounding box center [931, 150] width 295 height 40
click at [931, 123] on span "Consumazioni" at bounding box center [928, 120] width 257 height 9
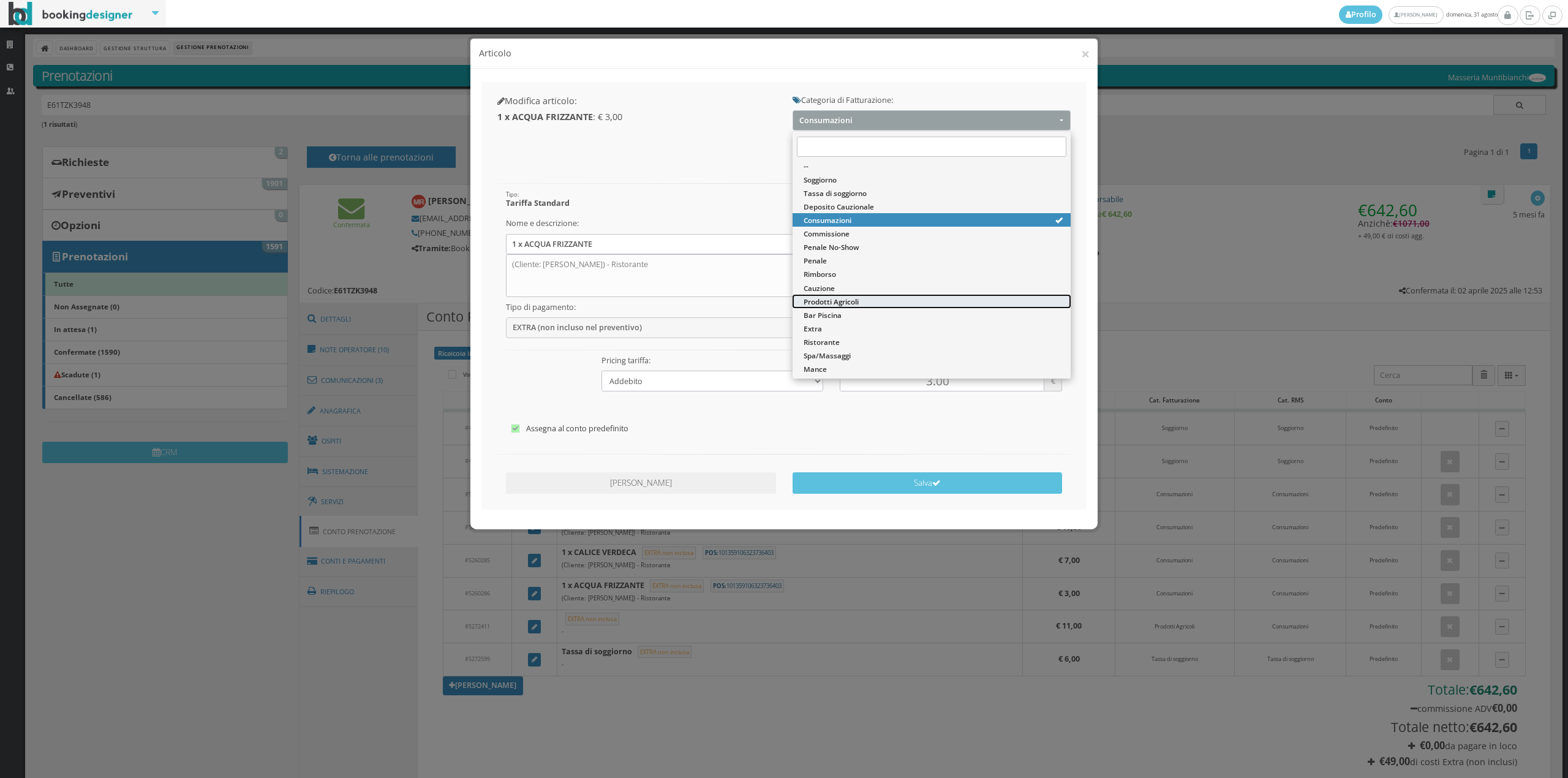
click at [871, 302] on link "Prodotti Agricoli" at bounding box center [931, 302] width 278 height 13
select select "60"
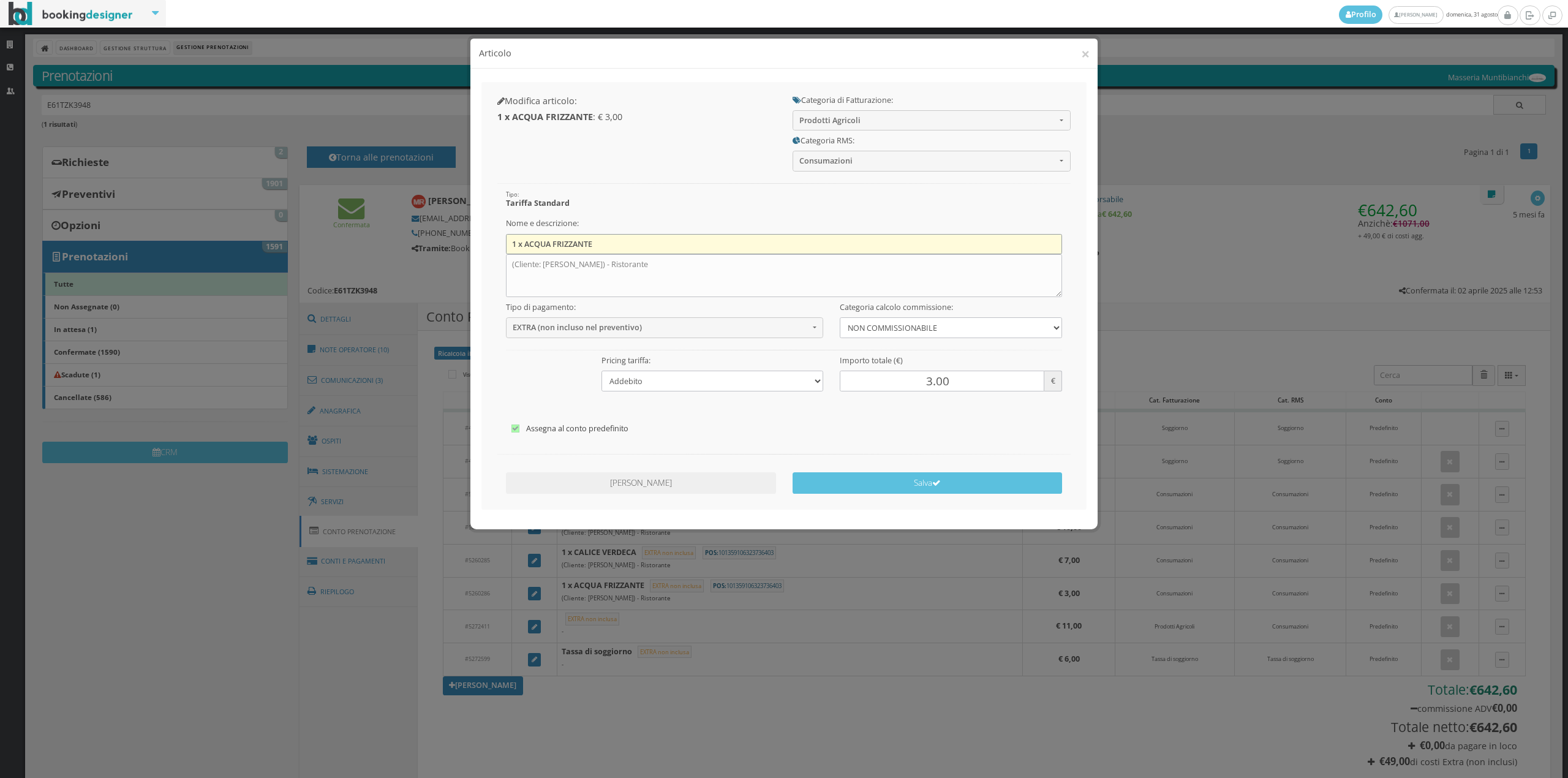
click at [708, 253] on input "1 x ACQUA FRIZZANTE" at bounding box center [784, 244] width 556 height 20
type input "1"
click at [694, 267] on textarea "(Cliente: [PERSON_NAME]) - Ristorante" at bounding box center [784, 275] width 556 height 43
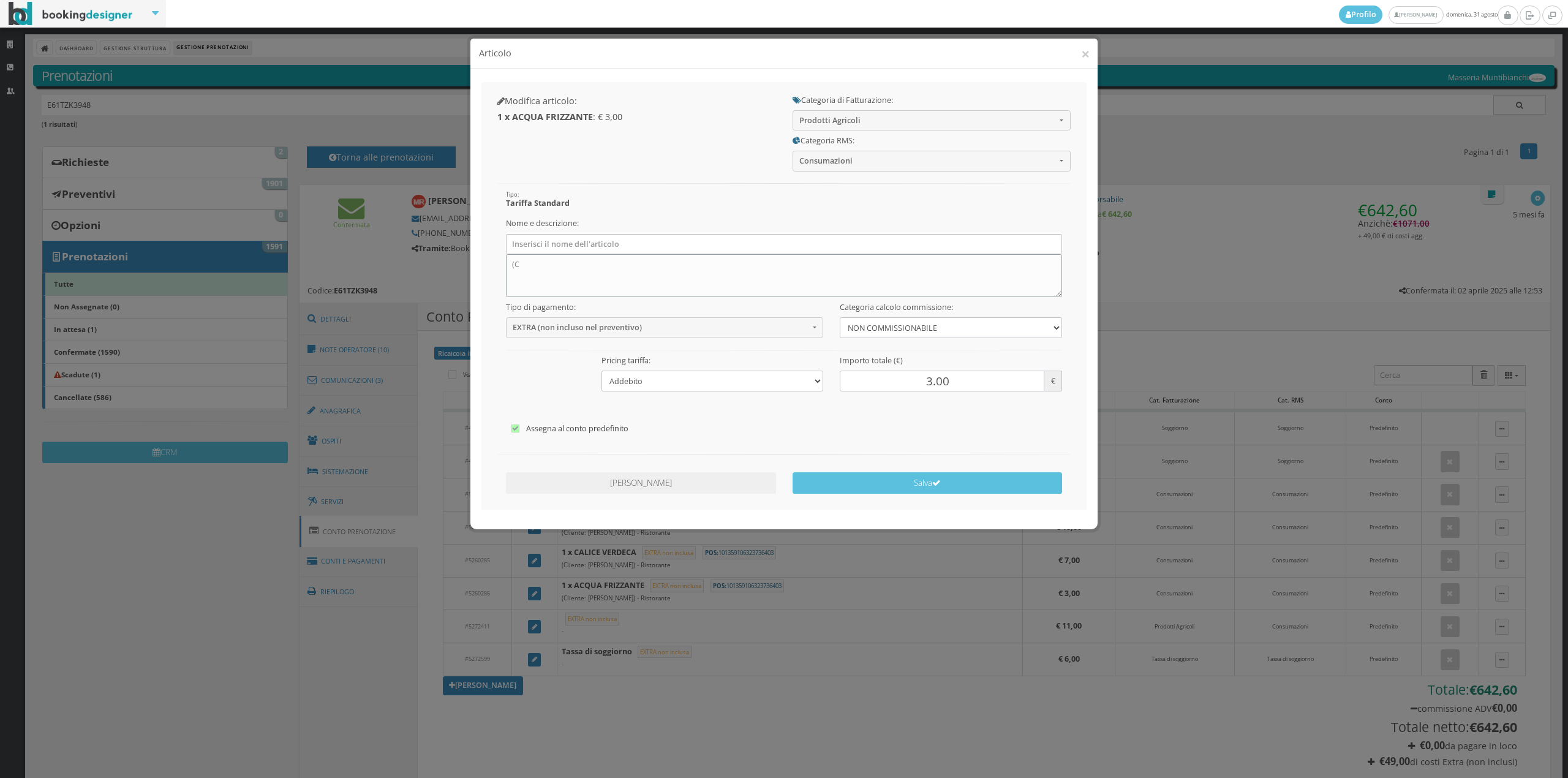
type textarea "("
click at [949, 484] on button "Salva" at bounding box center [928, 483] width 270 height 21
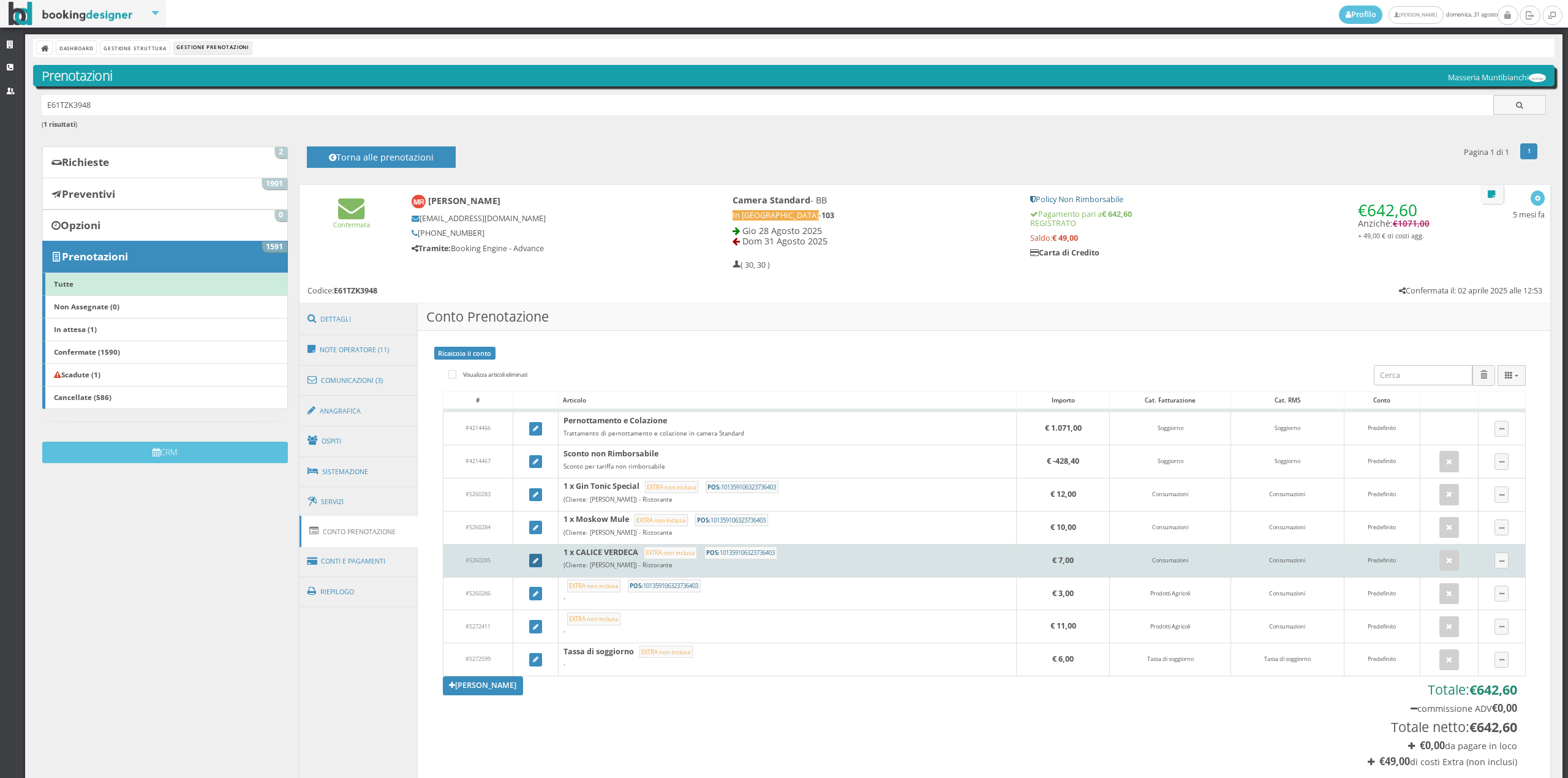
click at [537, 562] on link at bounding box center [536, 560] width 13 height 13
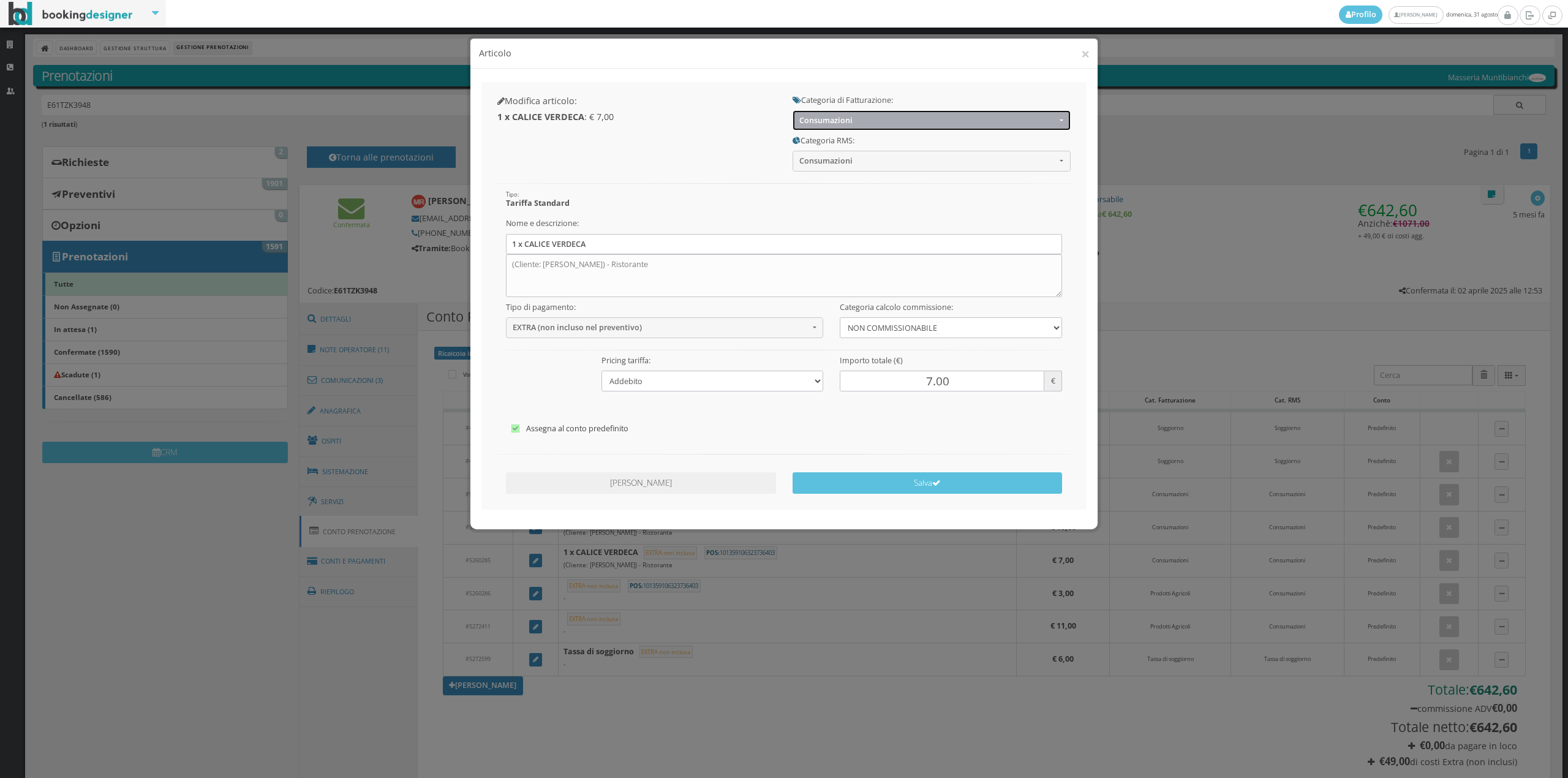
drag, startPoint x: 854, startPoint y: 128, endPoint x: 846, endPoint y: 169, distance: 41.8
click at [853, 128] on button "Consumazioni" at bounding box center [931, 121] width 278 height 20
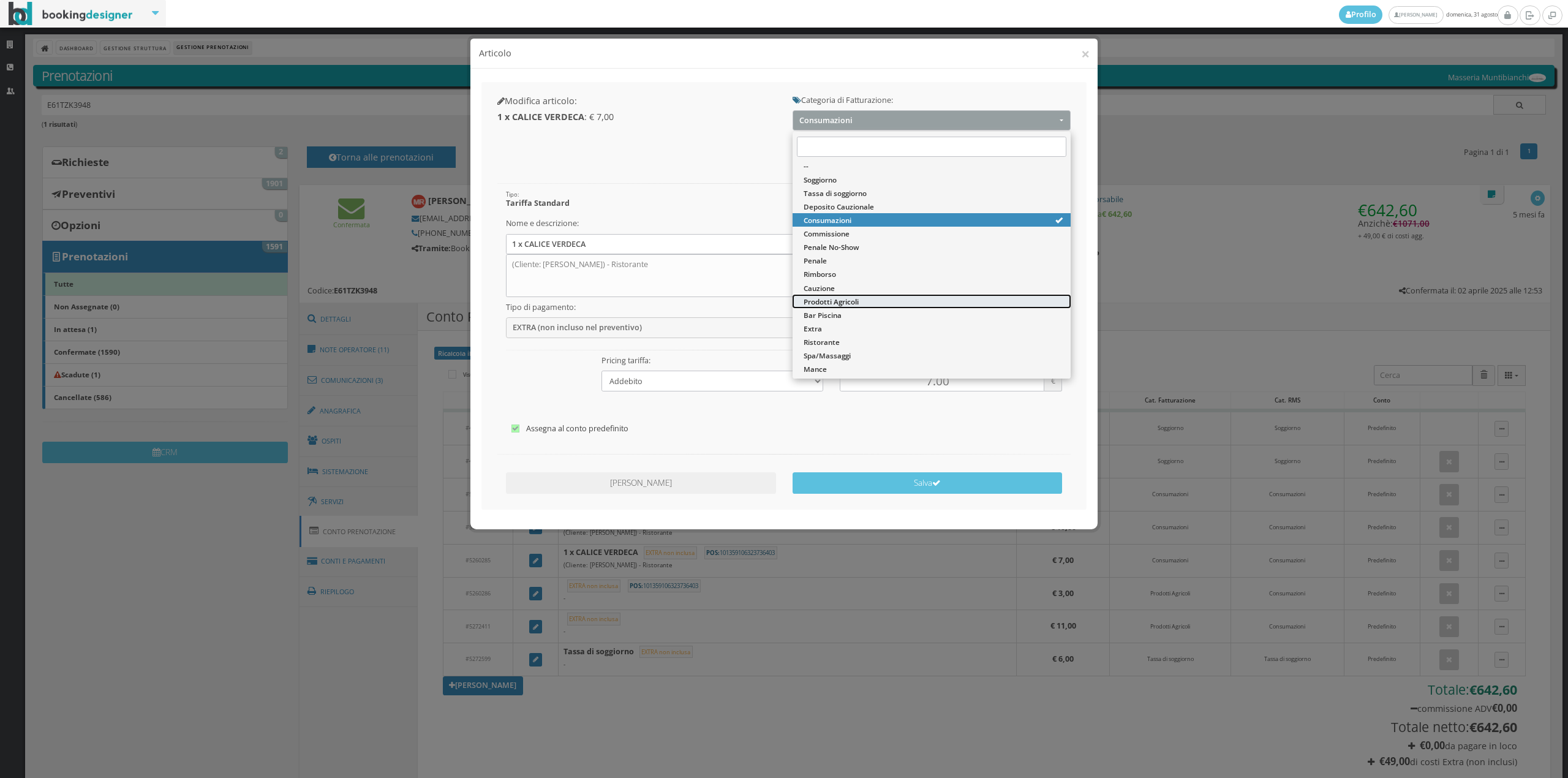
click at [840, 304] on span "Prodotti Agricoli" at bounding box center [831, 302] width 55 height 10
select select "60"
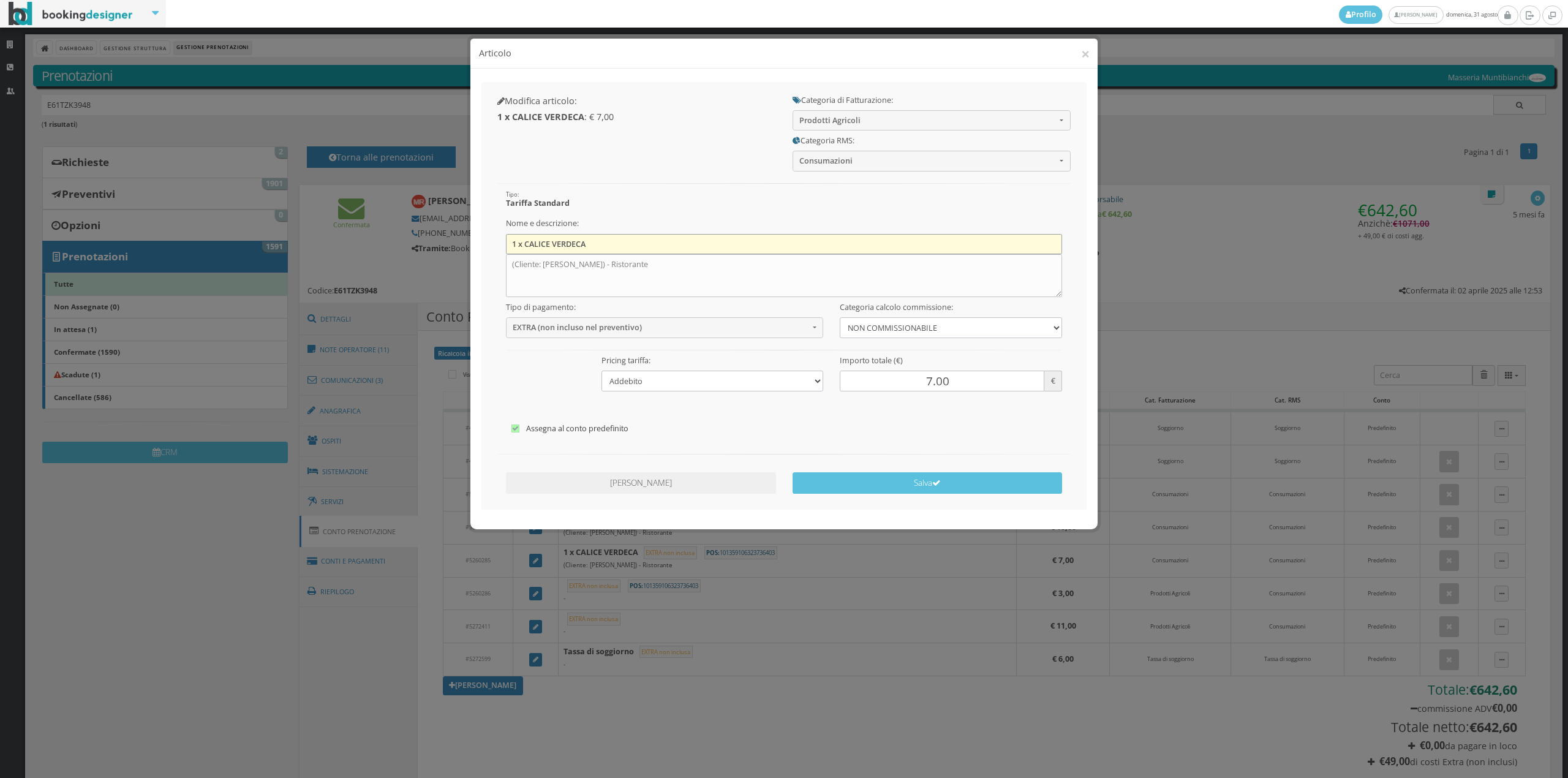
click at [648, 246] on input "1 x CALICE VERDECA" at bounding box center [784, 244] width 556 height 20
type input "1"
click at [686, 273] on textarea "(Cliente: [PERSON_NAME]) - Ristorante" at bounding box center [784, 275] width 556 height 43
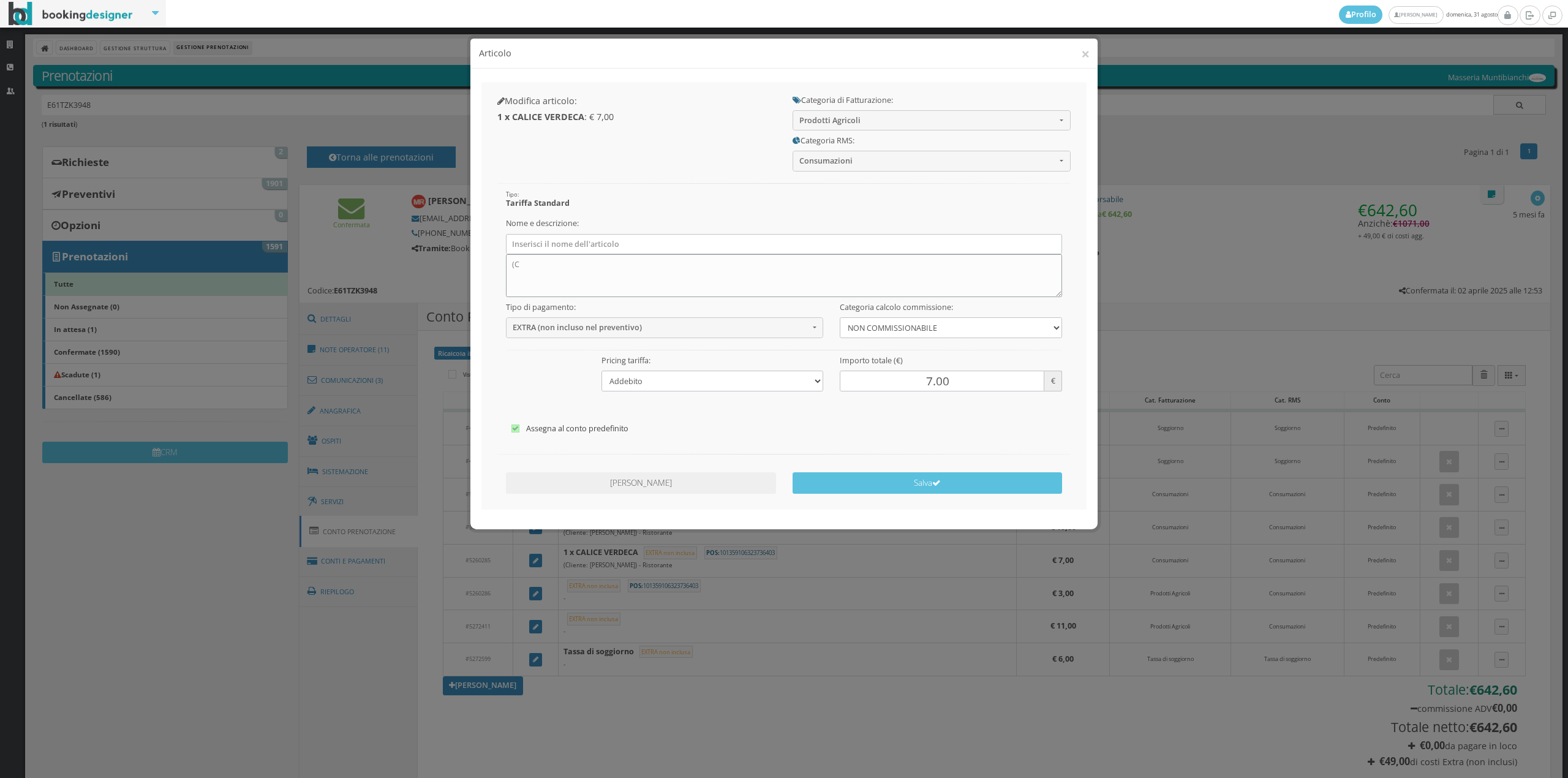
type textarea "("
click at [864, 478] on button "Salva" at bounding box center [928, 483] width 270 height 21
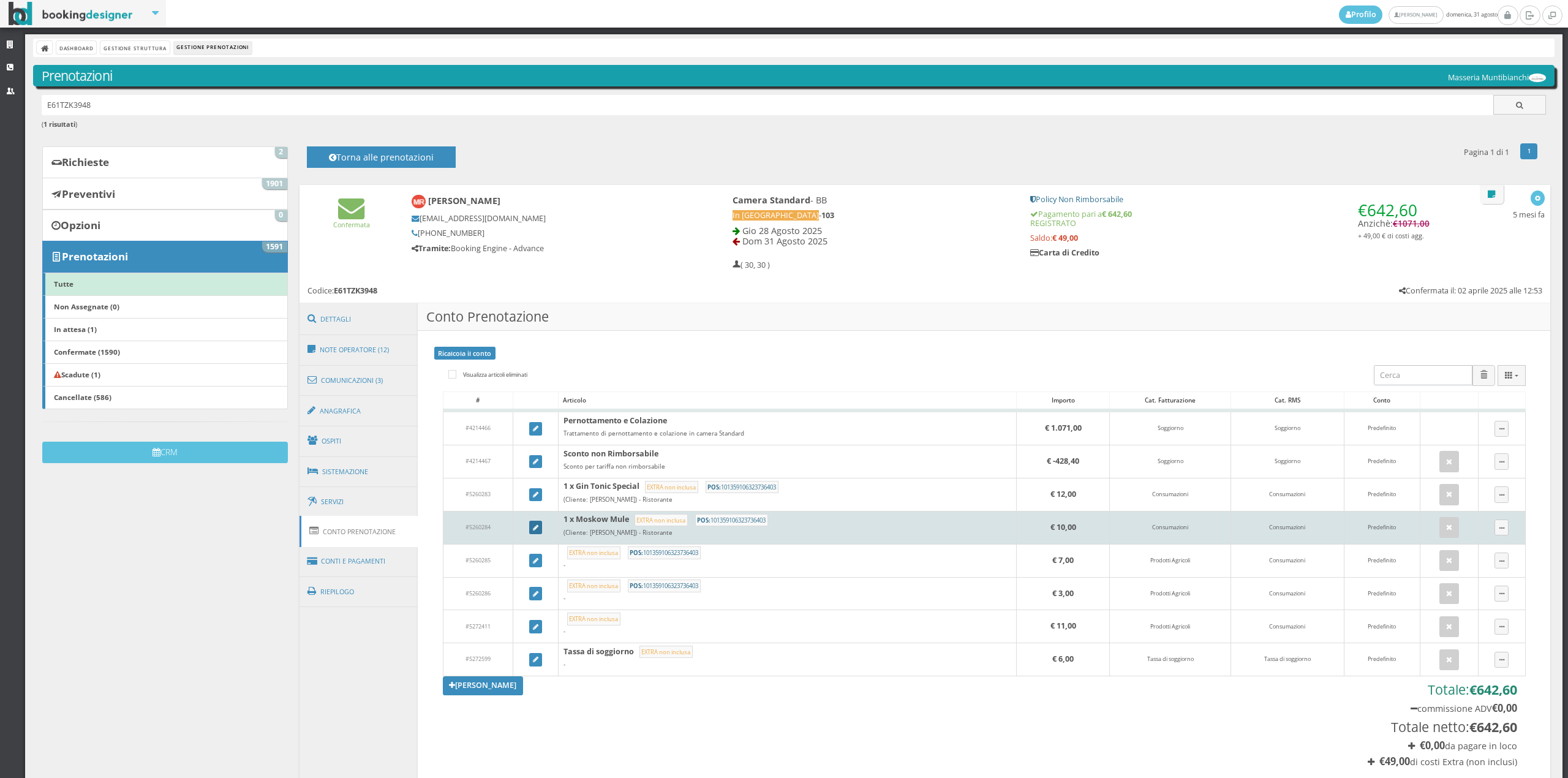
click at [533, 530] on icon at bounding box center [536, 528] width 6 height 7
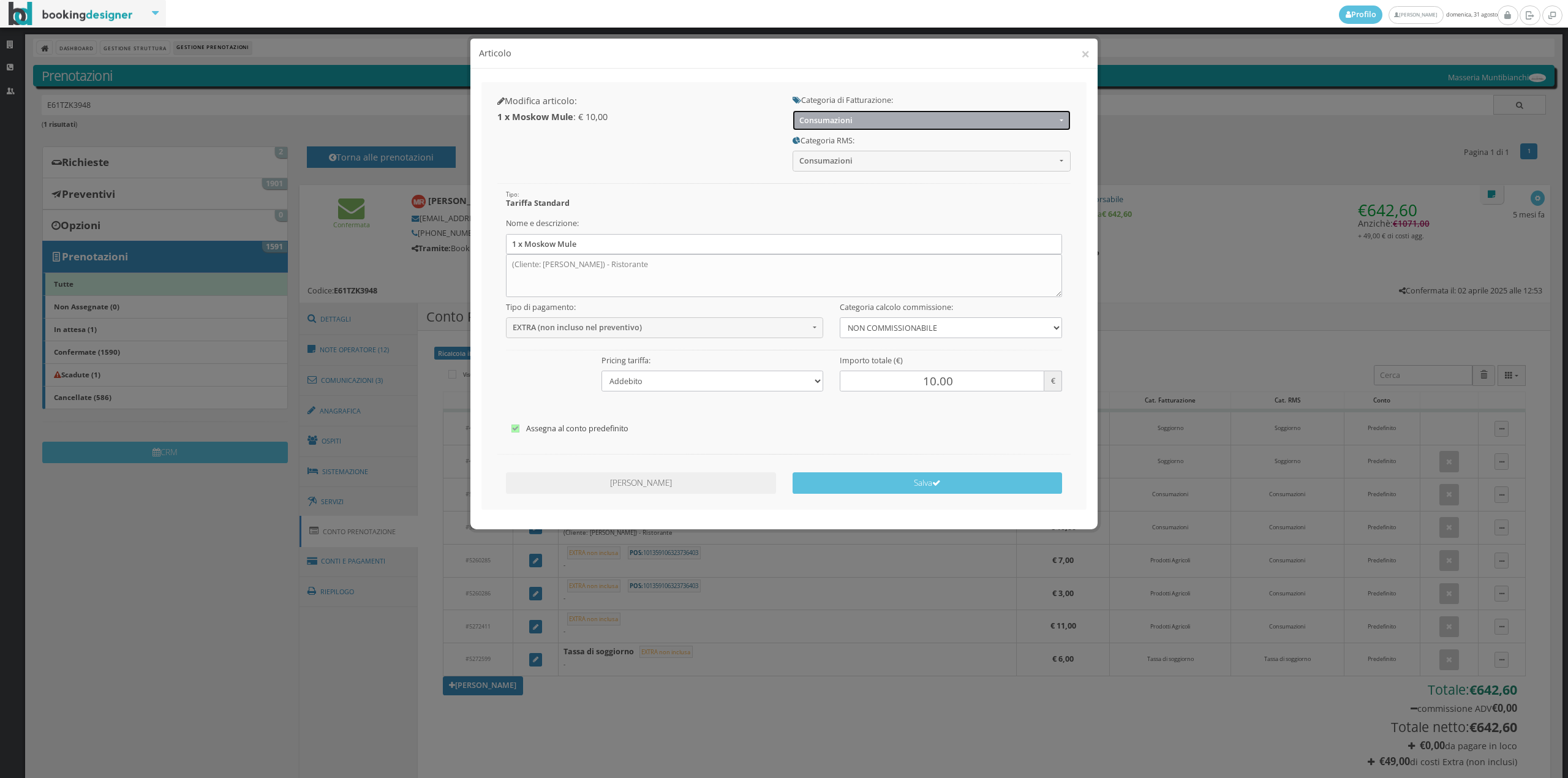
click at [894, 124] on span "Consumazioni" at bounding box center [928, 120] width 257 height 9
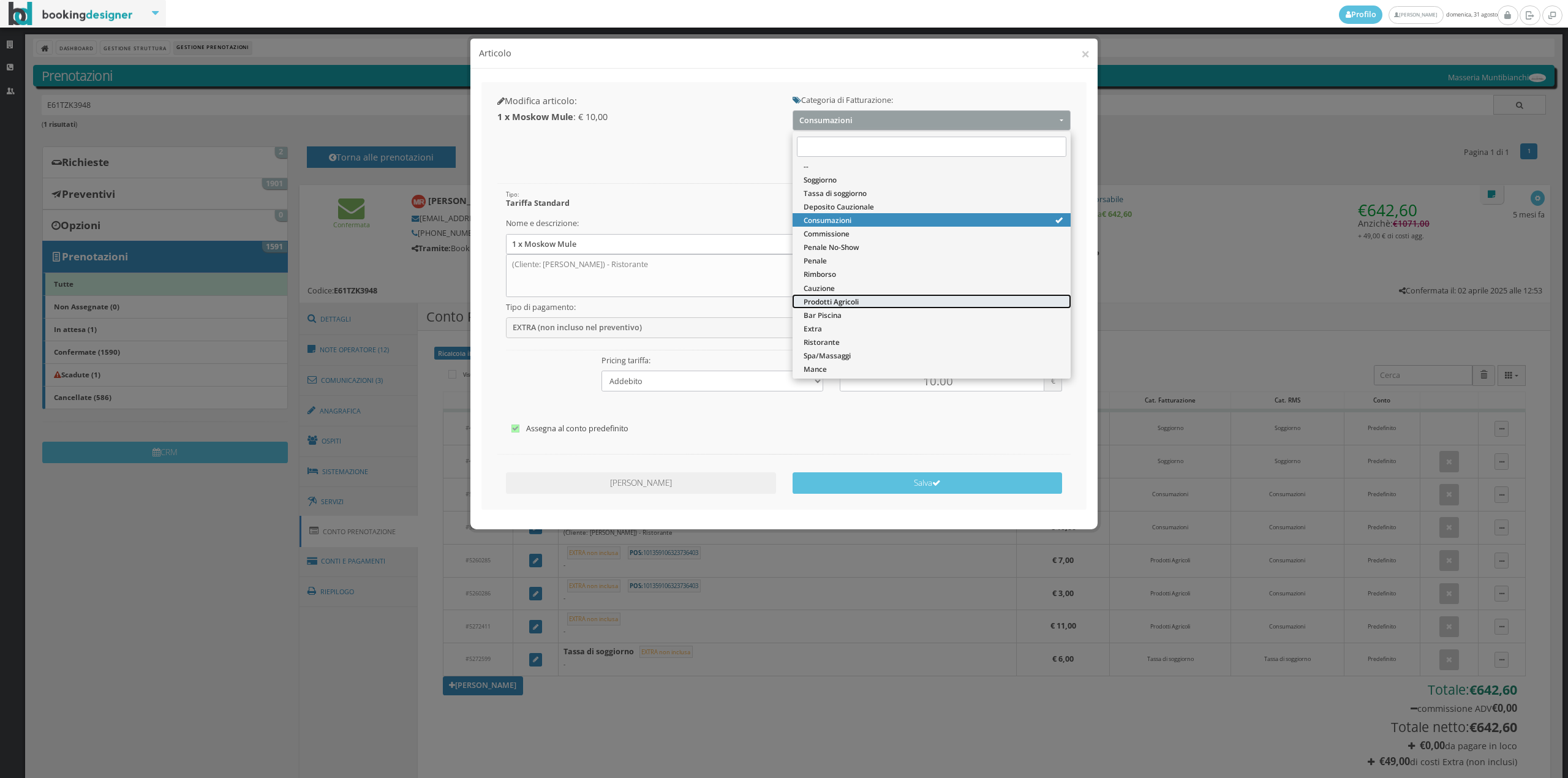
click at [867, 295] on link "Prodotti Agricoli" at bounding box center [931, 302] width 278 height 13
select select "60"
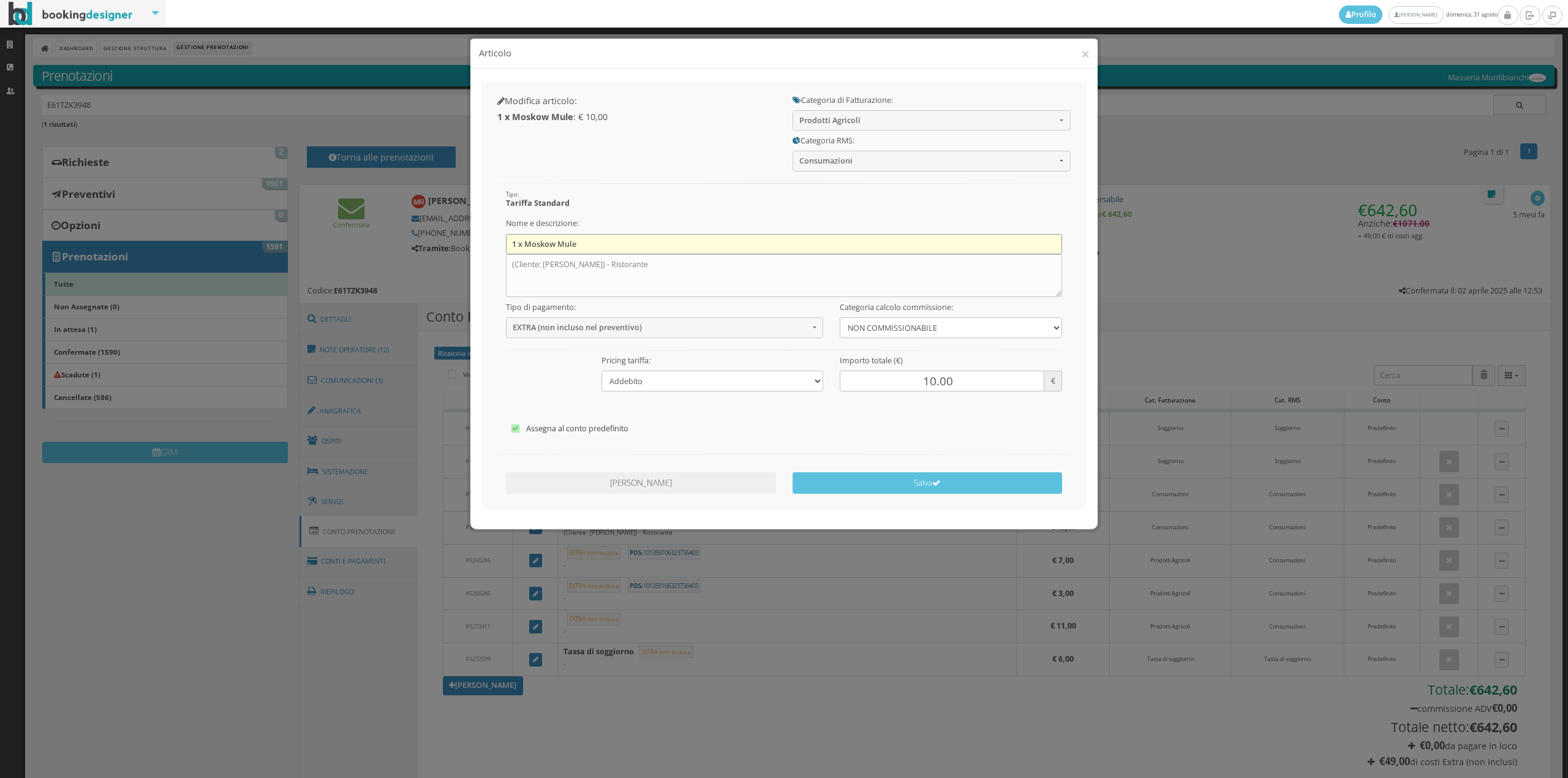
click at [762, 250] on input "1 x Moskow Mule" at bounding box center [784, 244] width 556 height 20
type input "1"
click at [729, 274] on textarea "(Cliente: [PERSON_NAME]) - Ristorante" at bounding box center [784, 275] width 556 height 43
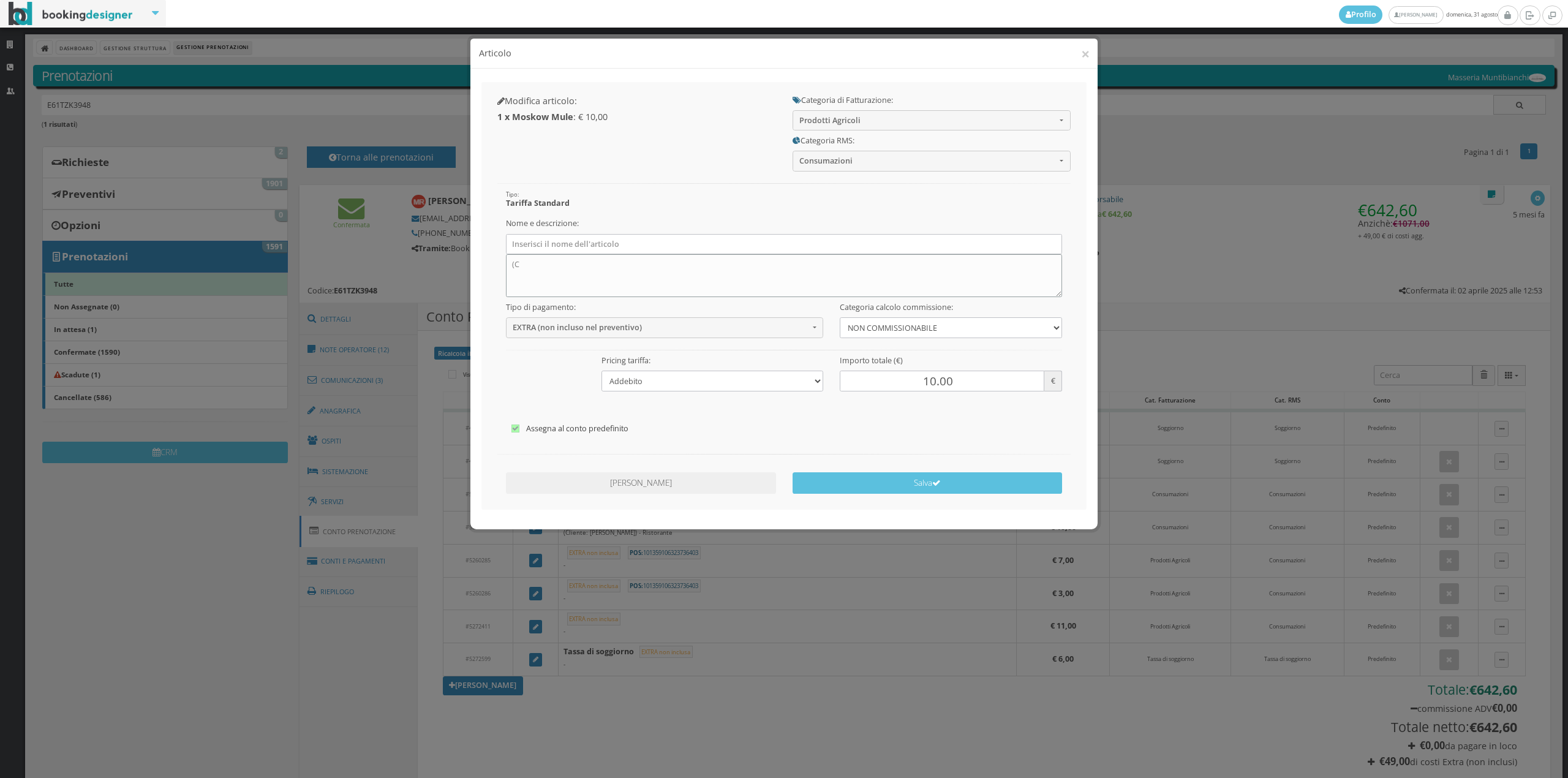
type textarea "("
click at [917, 491] on button "Salva" at bounding box center [928, 483] width 270 height 21
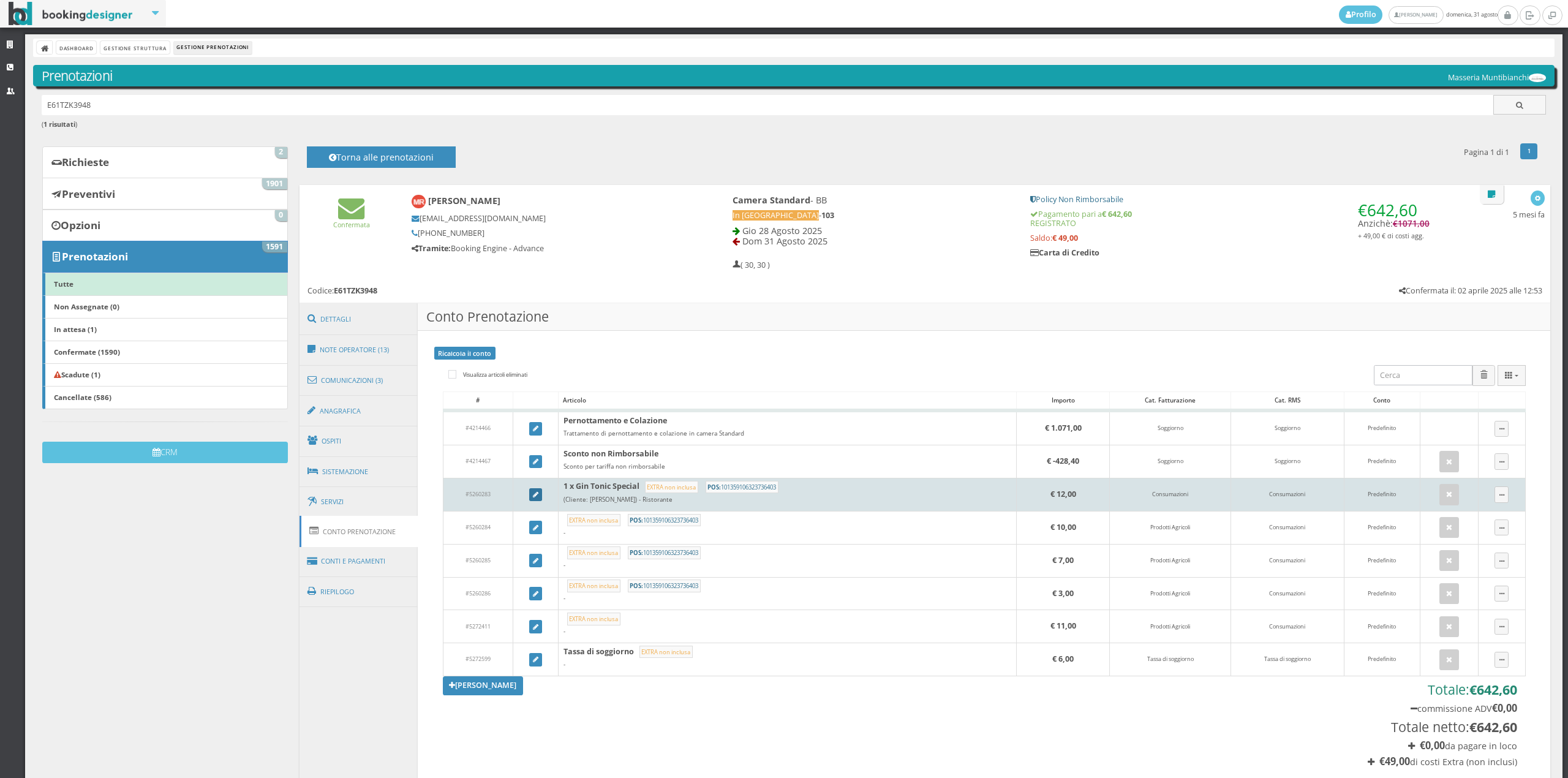
click at [533, 496] on icon at bounding box center [536, 495] width 6 height 7
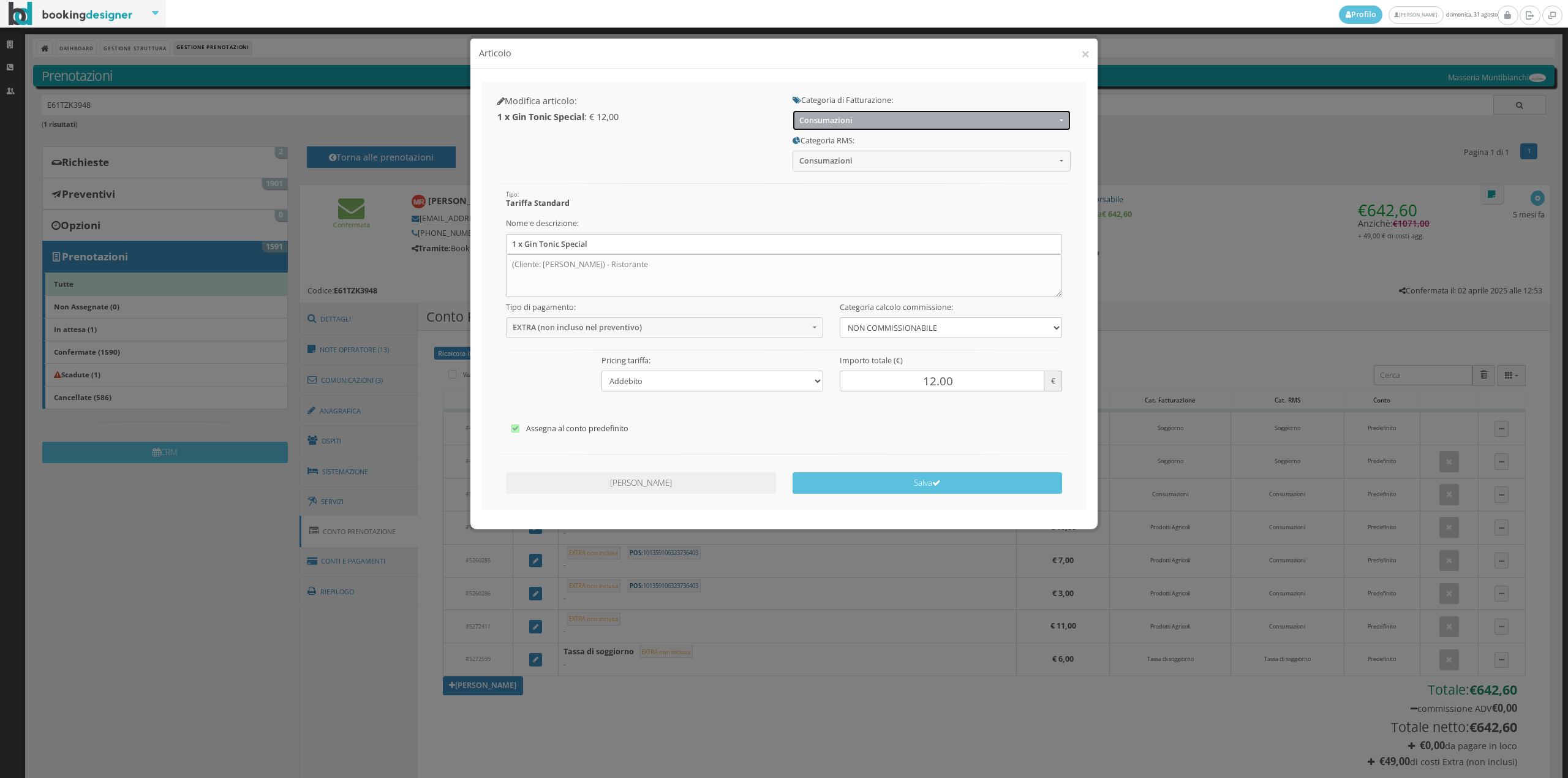
click at [843, 111] on button "Consumazioni" at bounding box center [931, 121] width 278 height 20
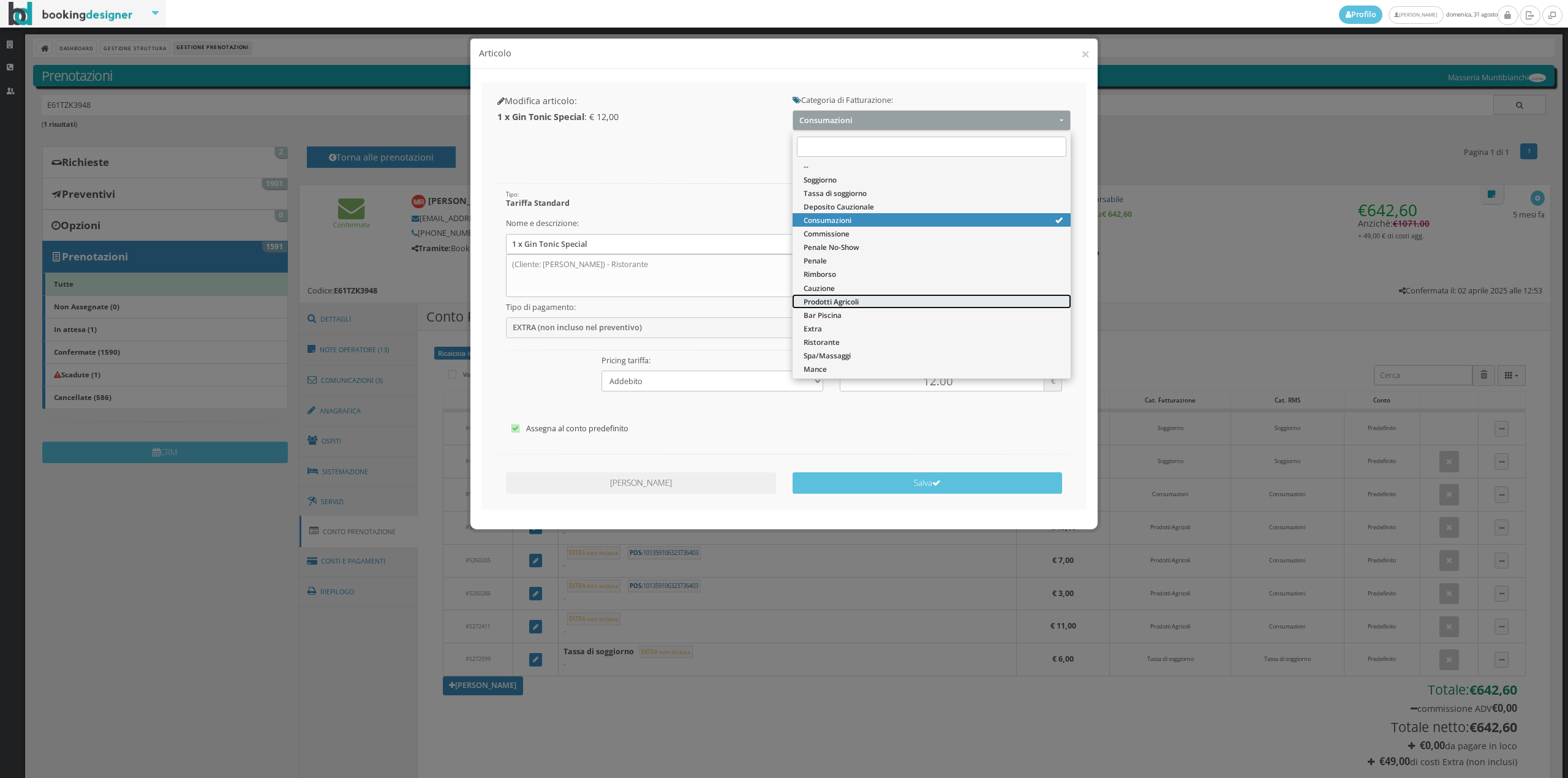
click at [841, 301] on span "Prodotti Agricoli" at bounding box center [831, 302] width 55 height 10
select select "60"
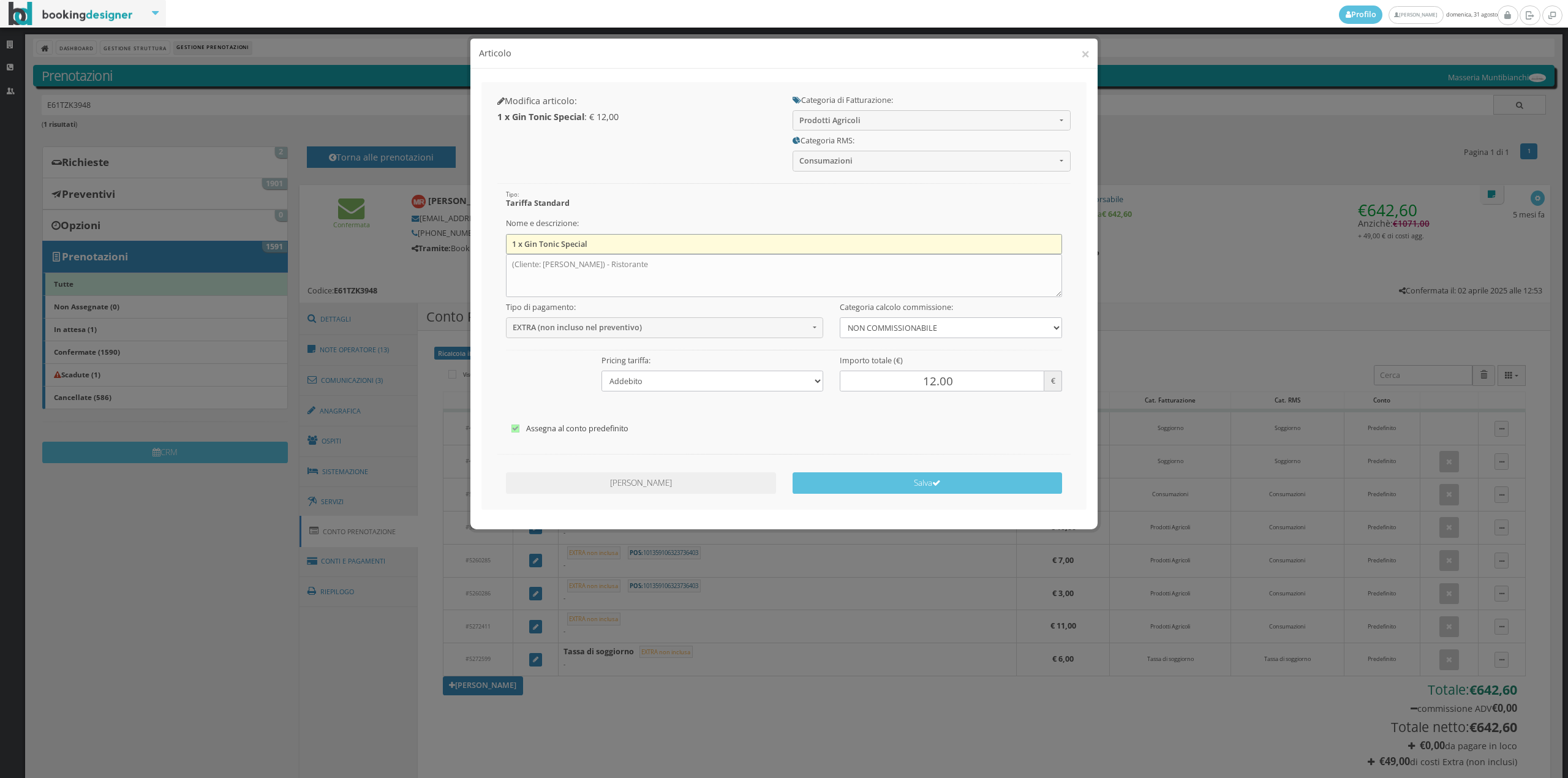
click at [694, 243] on input "1 x Gin Tonic Special" at bounding box center [784, 244] width 556 height 20
type input "1"
click at [697, 268] on textarea "(Cliente: [PERSON_NAME]) - Ristorante" at bounding box center [784, 275] width 556 height 43
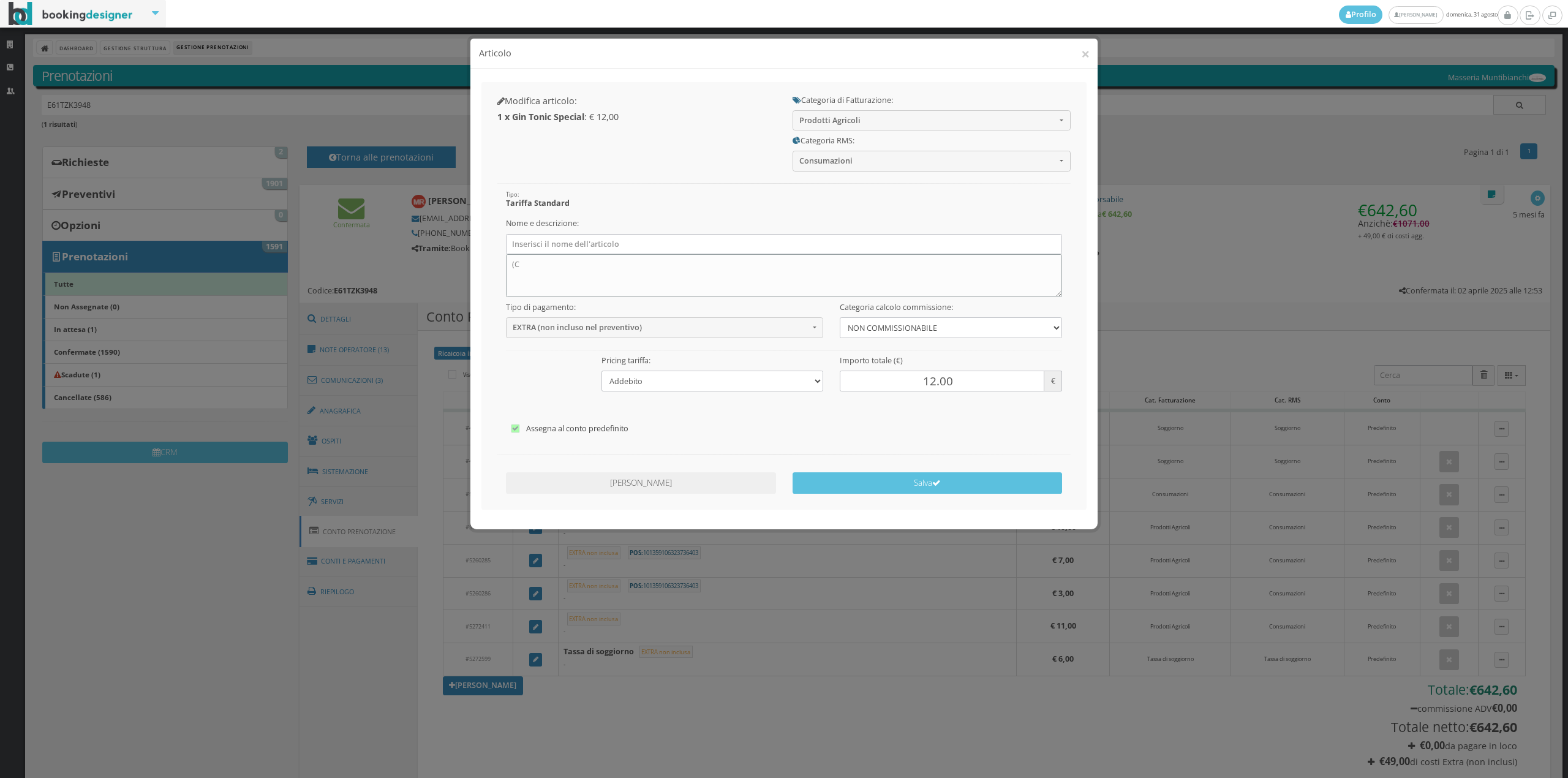
type textarea "("
click at [903, 480] on button "Salva" at bounding box center [928, 483] width 270 height 21
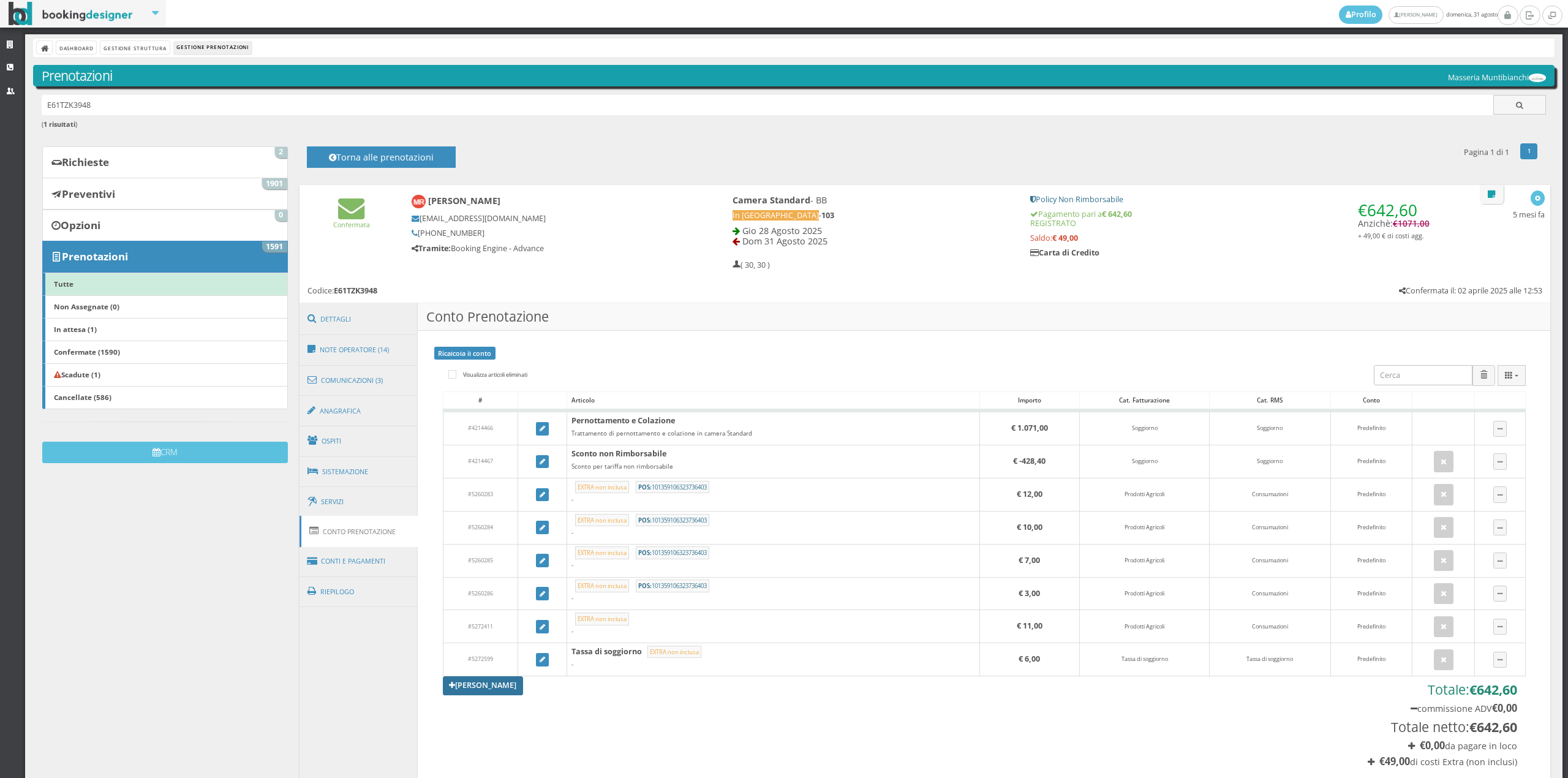
click at [498, 693] on link "[PERSON_NAME]" at bounding box center [483, 686] width 81 height 19
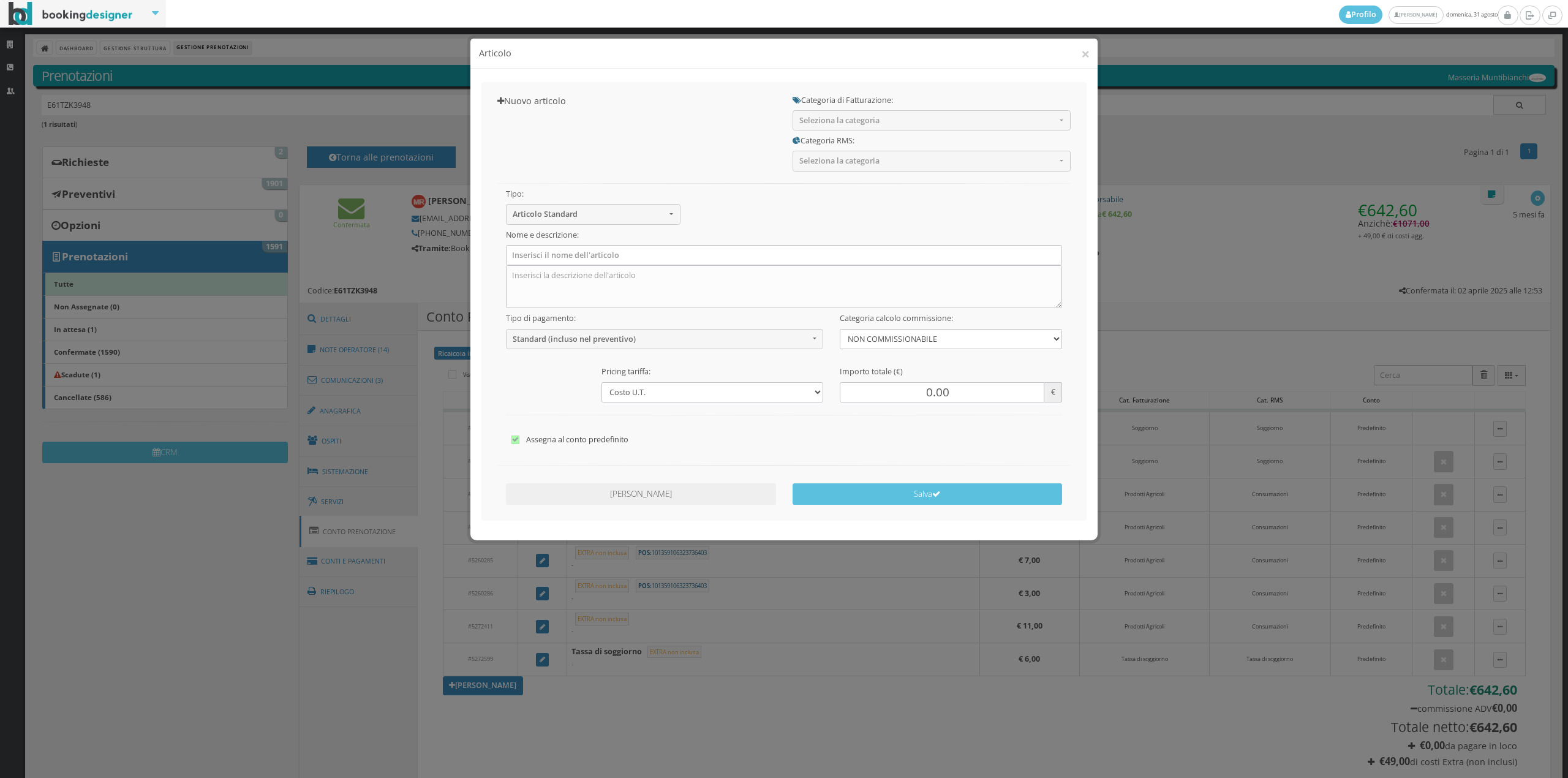
click at [1079, 54] on h4 "Articolo" at bounding box center [784, 54] width 610 height 13
click at [1092, 58] on div "× Articolo" at bounding box center [784, 53] width 627 height 30
click at [1082, 55] on button "×" at bounding box center [1085, 53] width 8 height 15
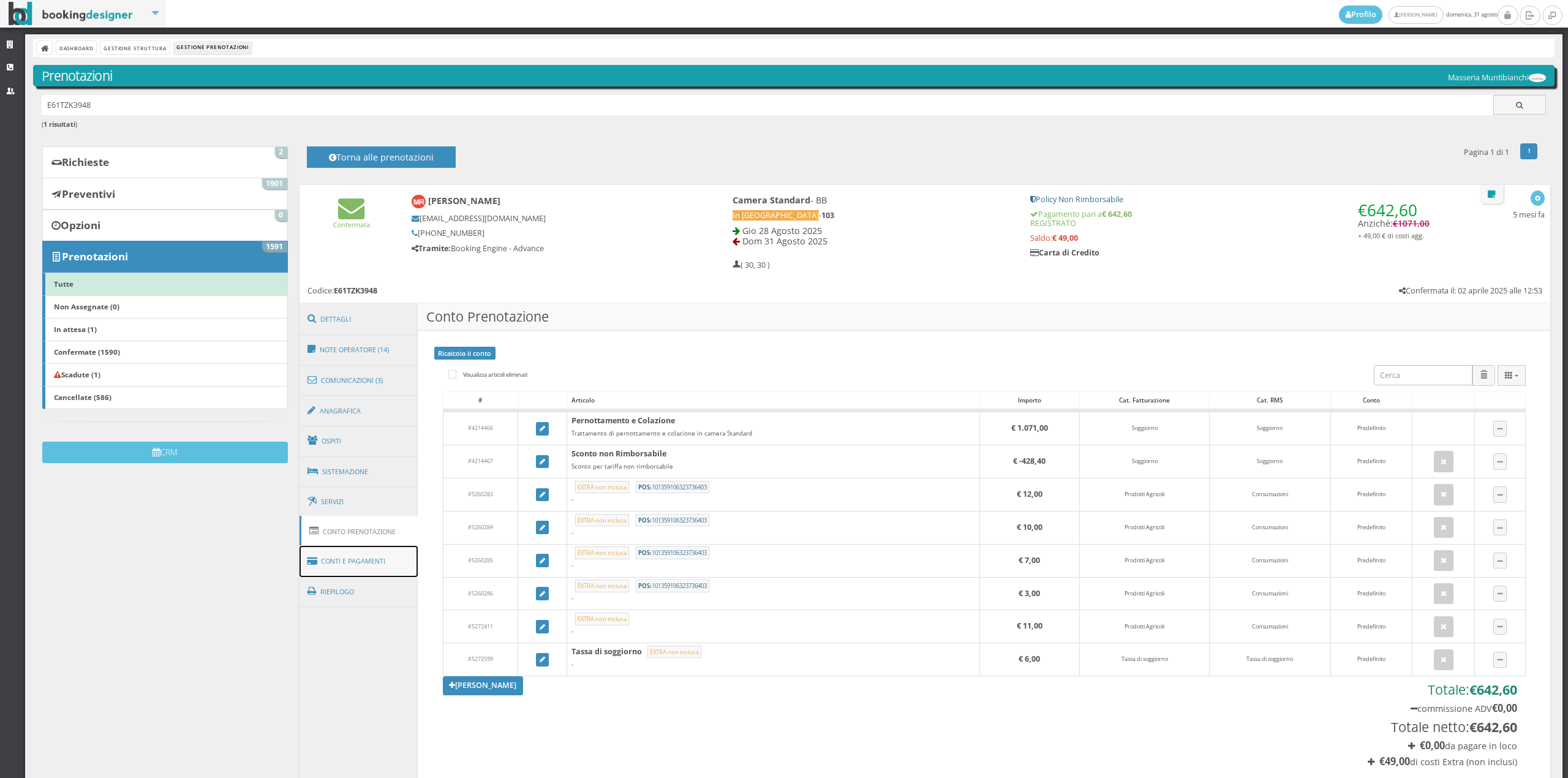
click at [375, 557] on link "Conti e Pagamenti" at bounding box center [359, 562] width 119 height 32
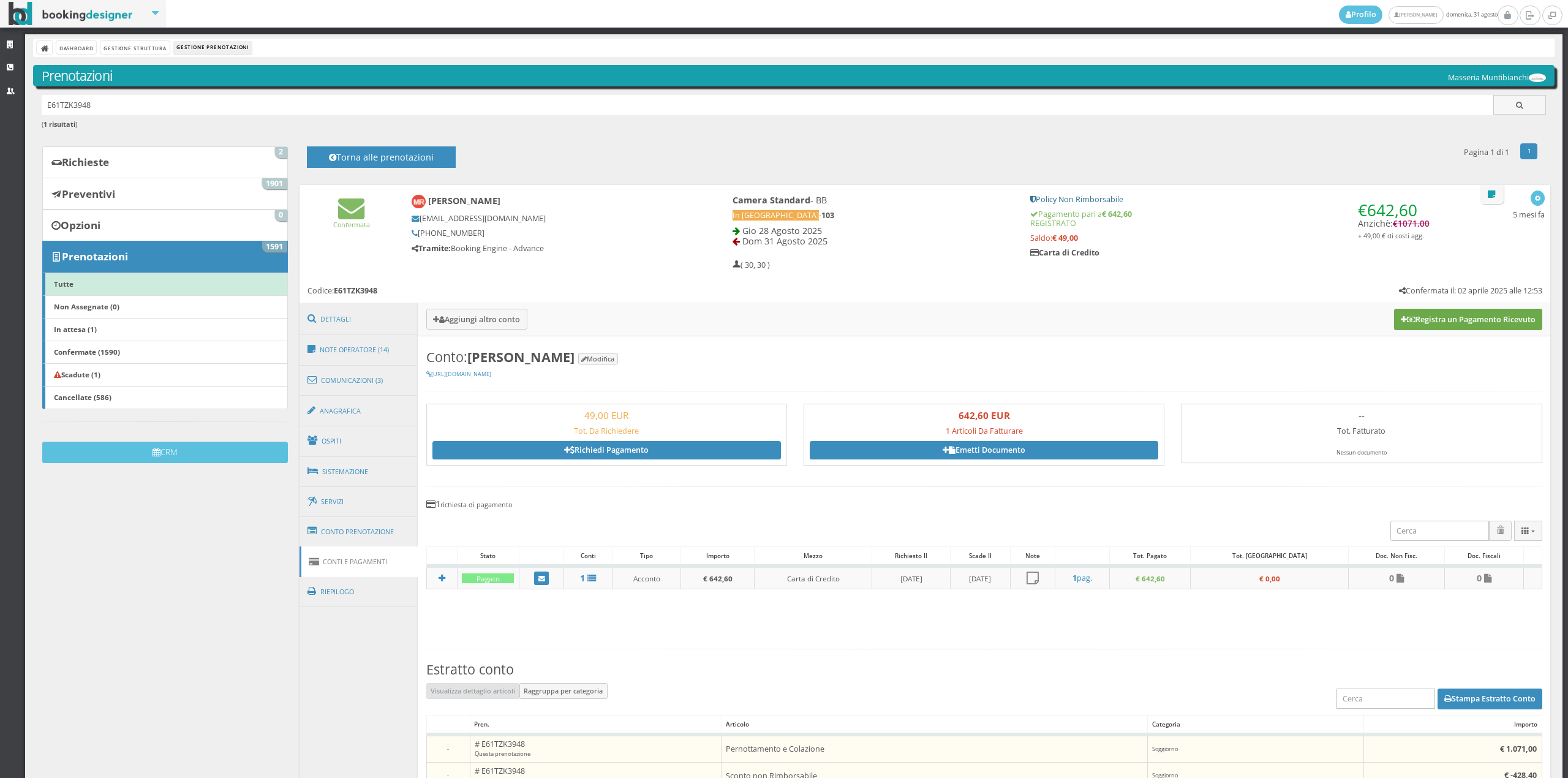
click at [1464, 322] on button "Registra un Pagamento Ricevuto" at bounding box center [1467, 319] width 148 height 20
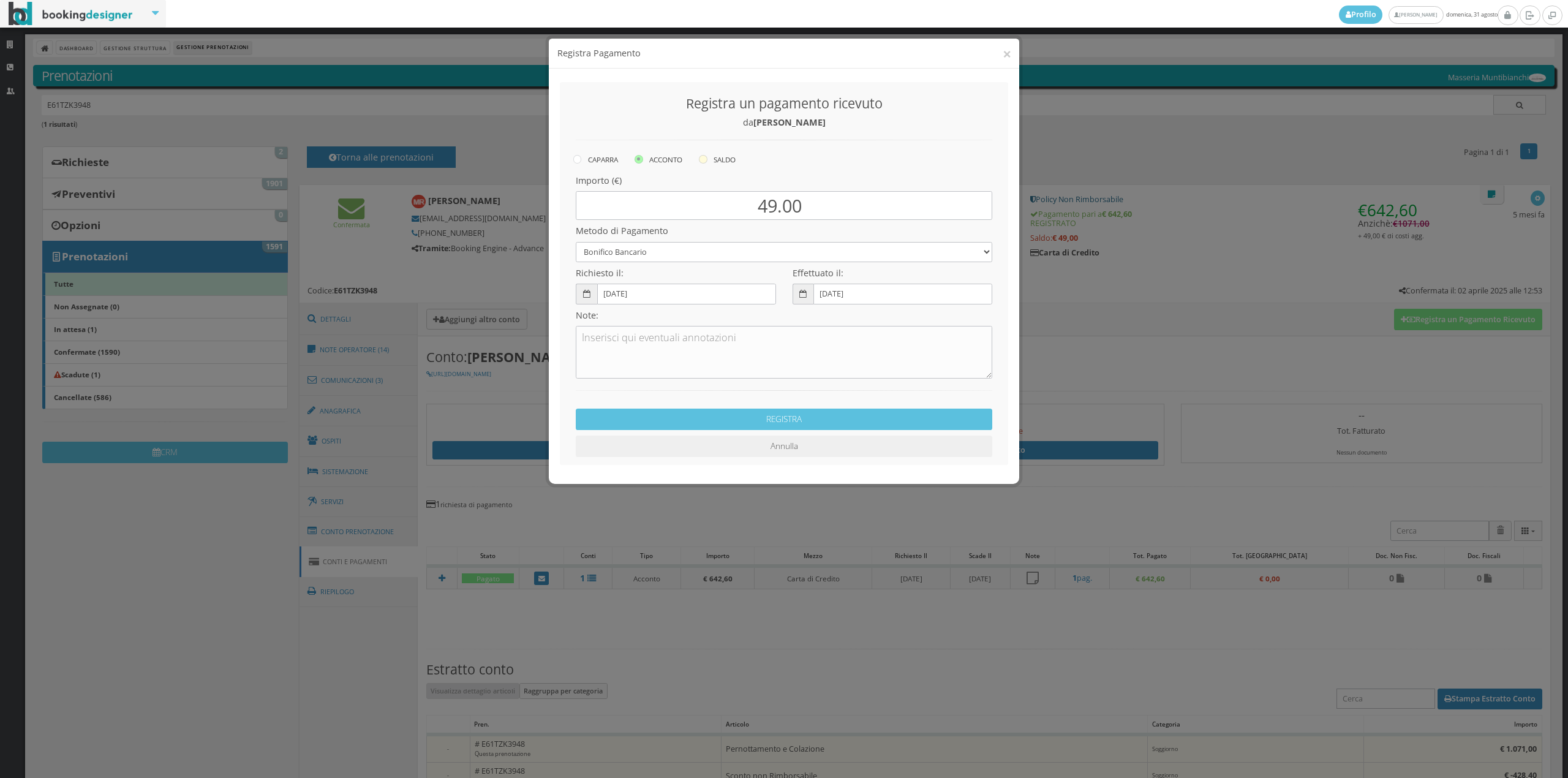
click at [730, 160] on label "SALDO" at bounding box center [717, 159] width 37 height 15
radio input "true"
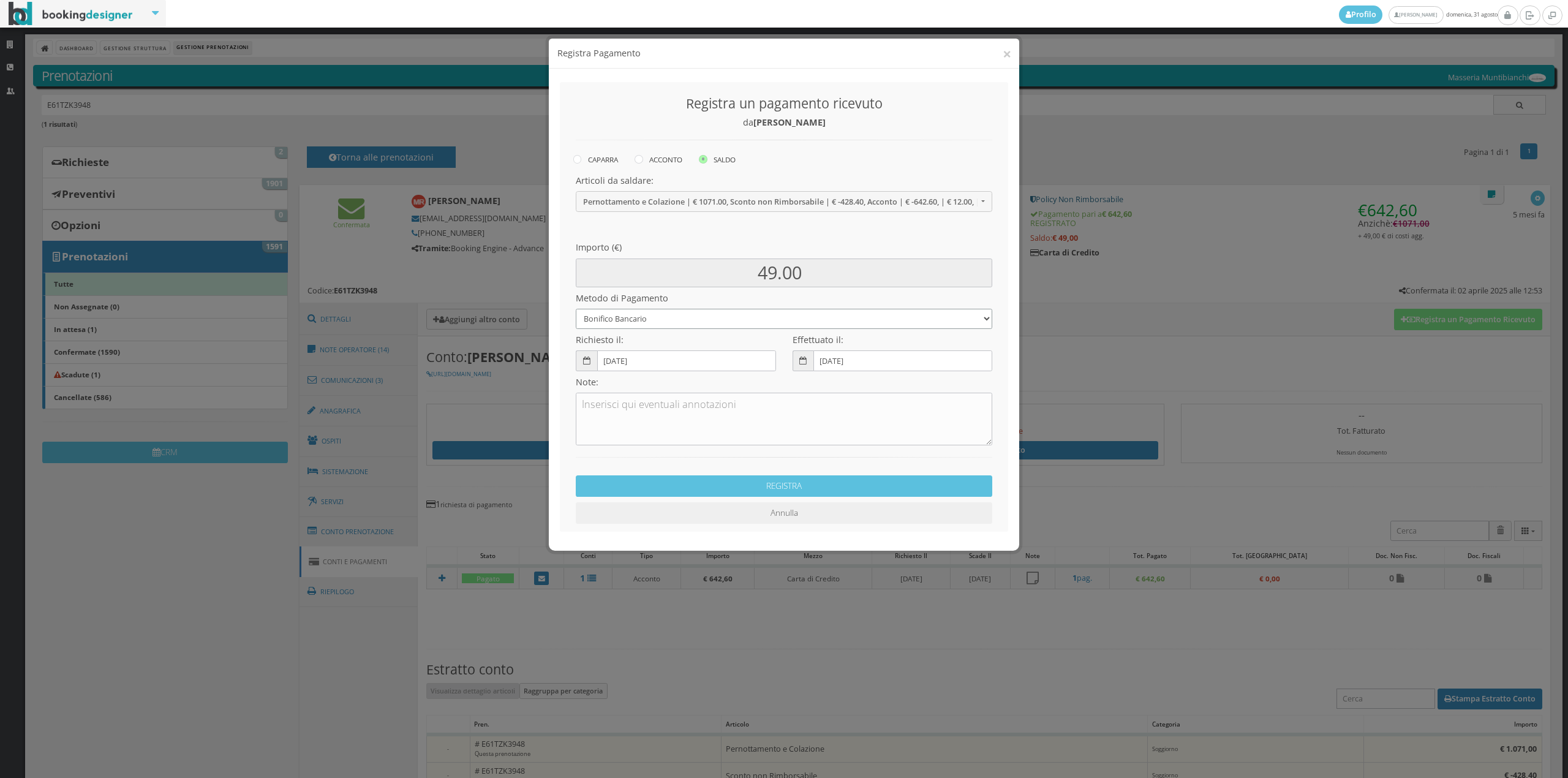
drag, startPoint x: 666, startPoint y: 317, endPoint x: 660, endPoint y: 326, distance: 10.8
click at [666, 316] on select "Bonifico Bancario Carta di Credito Contanti Assegno Bancario Assegno Circolare …" at bounding box center [784, 319] width 417 height 20
select select "2589"
click at [576, 309] on select "Bonifico Bancario Carta di Credito Contanti Assegno Bancario Assegno Circolare …" at bounding box center [784, 319] width 417 height 20
click at [700, 480] on button "REGISTRA" at bounding box center [784, 486] width 417 height 21
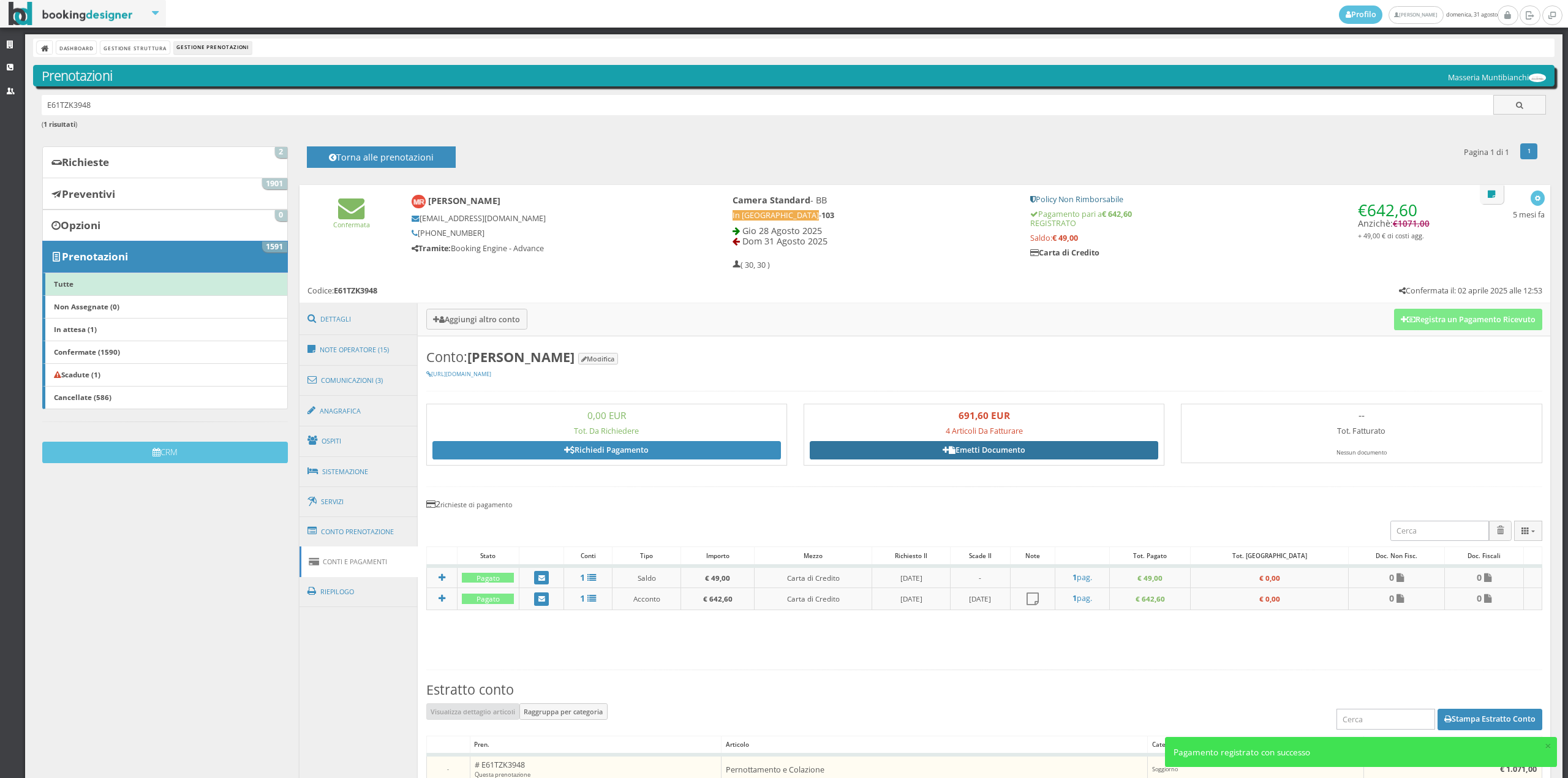
click at [955, 453] on link "Emetti Documento" at bounding box center [984, 450] width 349 height 19
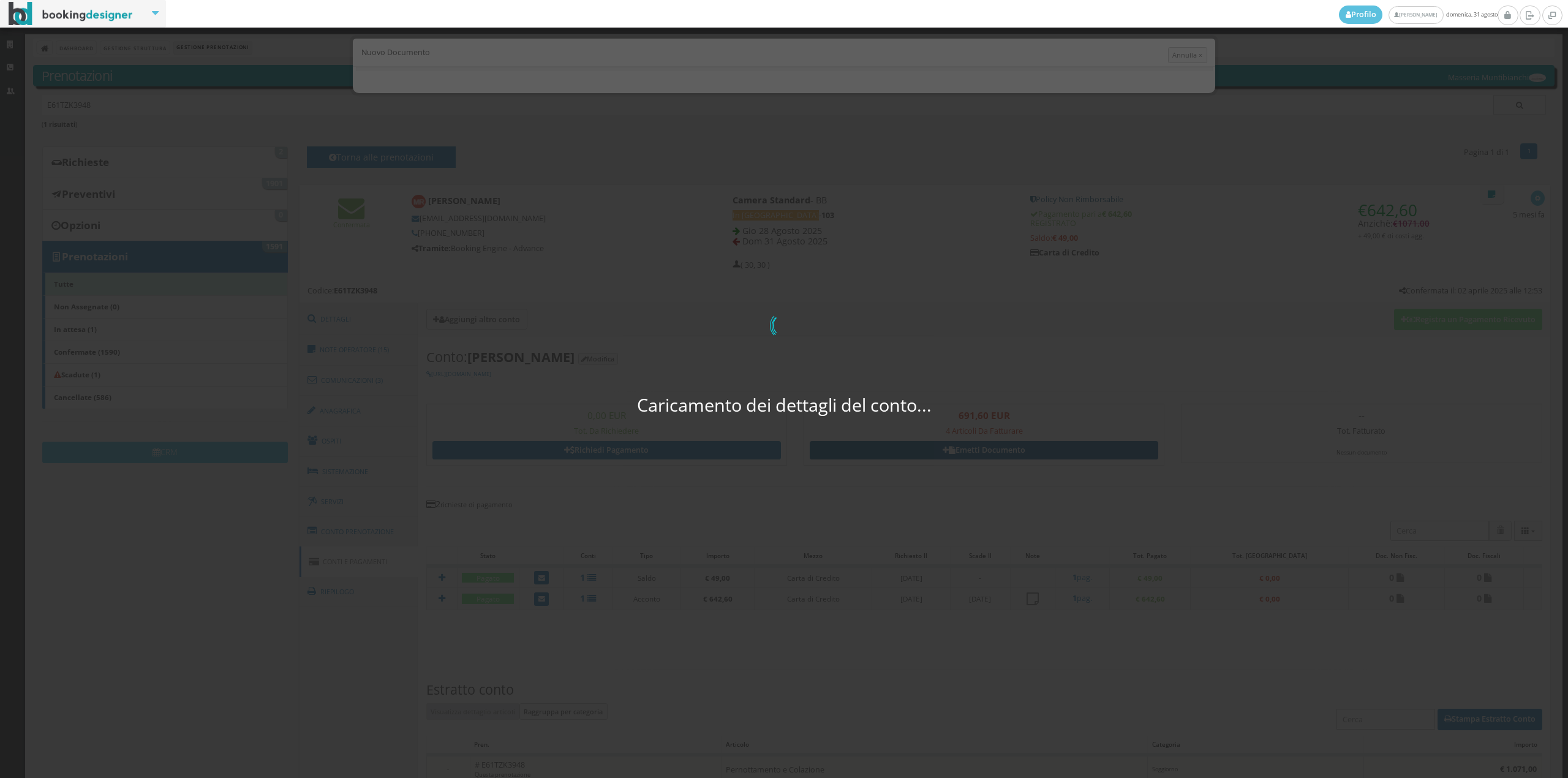
select select "BE"
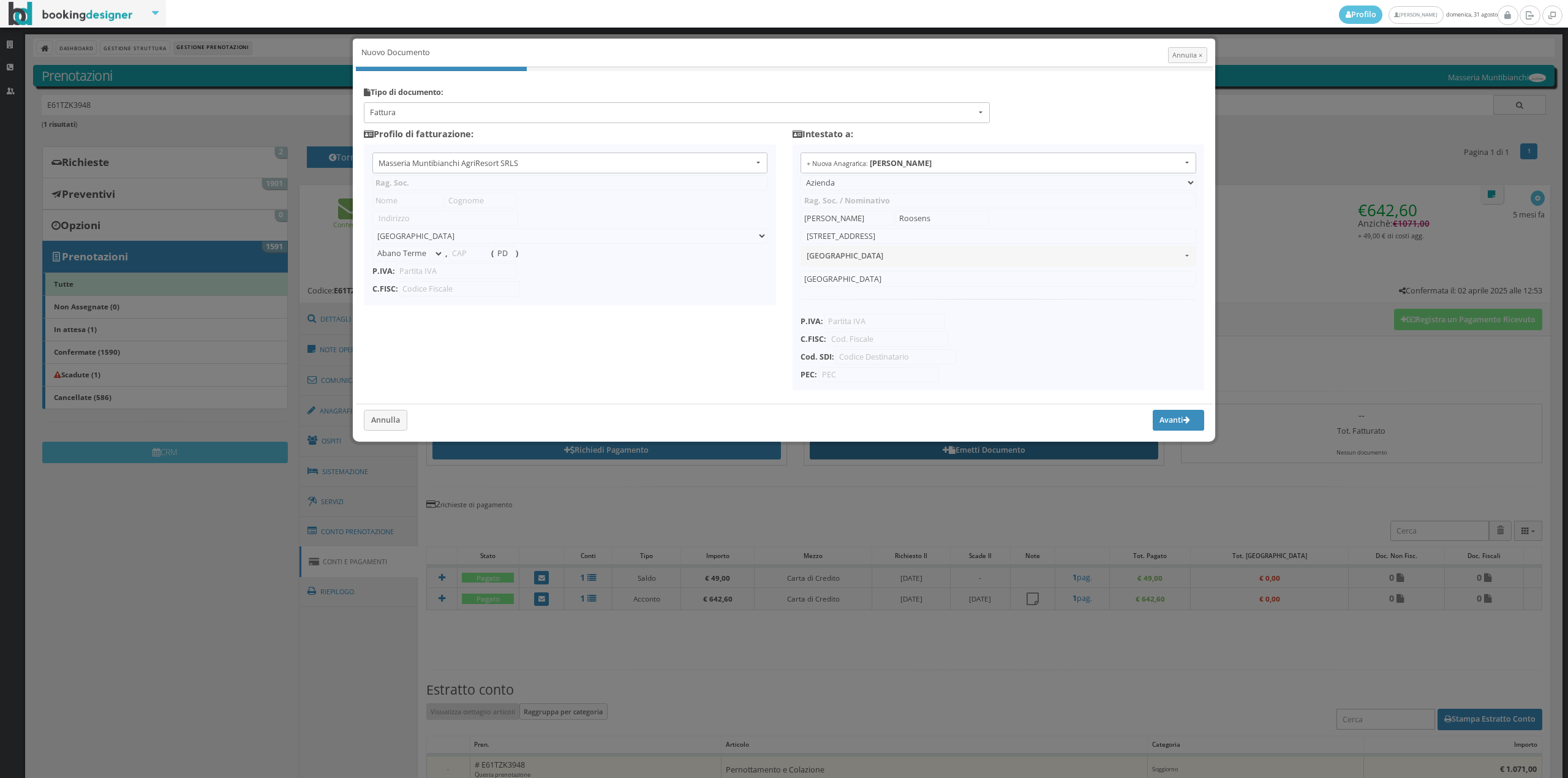
type input "Masseria Muntibianchi AgriResort SRLS"
type input "SP 277 Otranto-[GEOGRAPHIC_DATA]"
select select "Giurdignano"
type input "73020"
type input "LE"
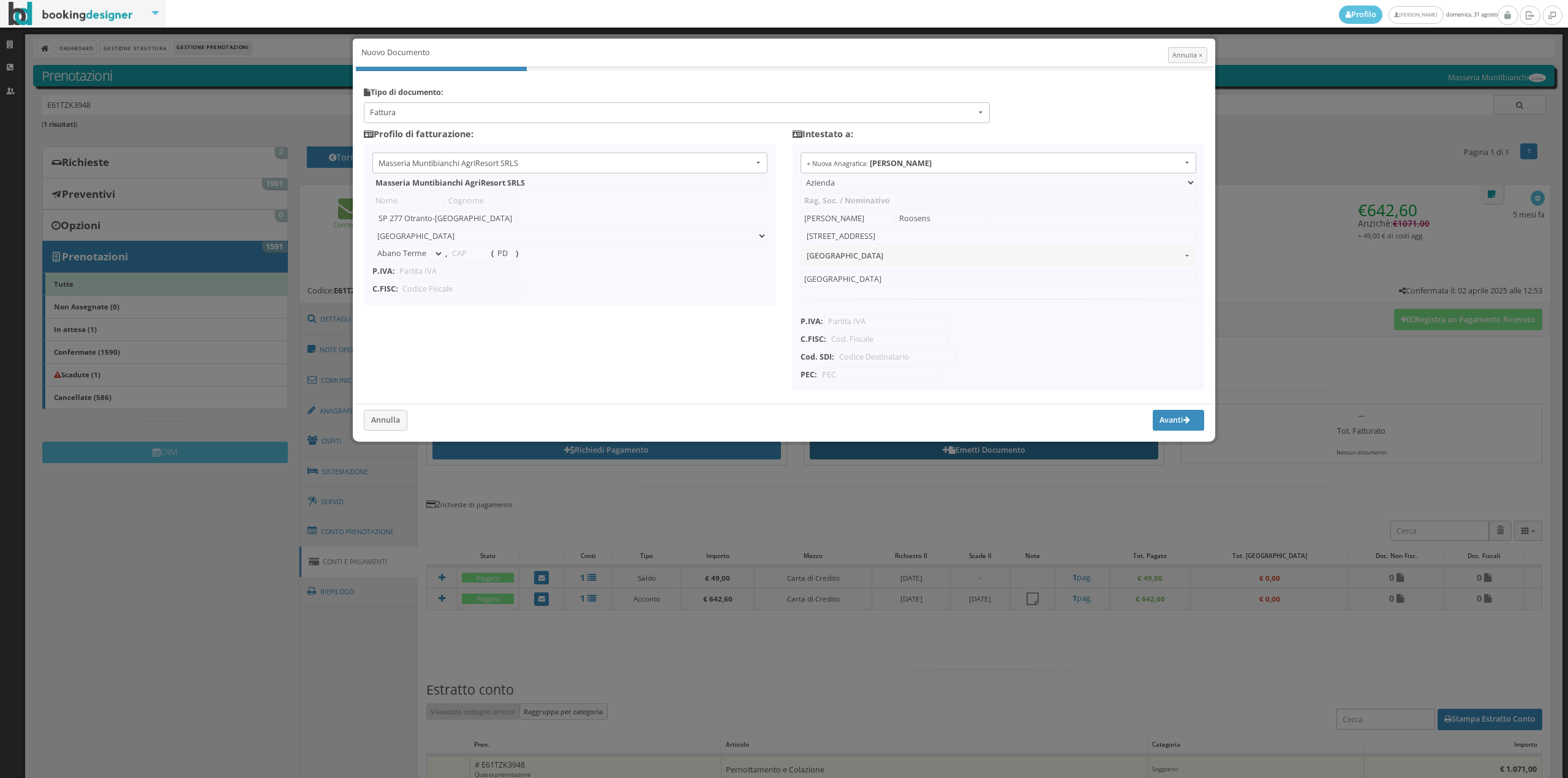
type input "05265030758"
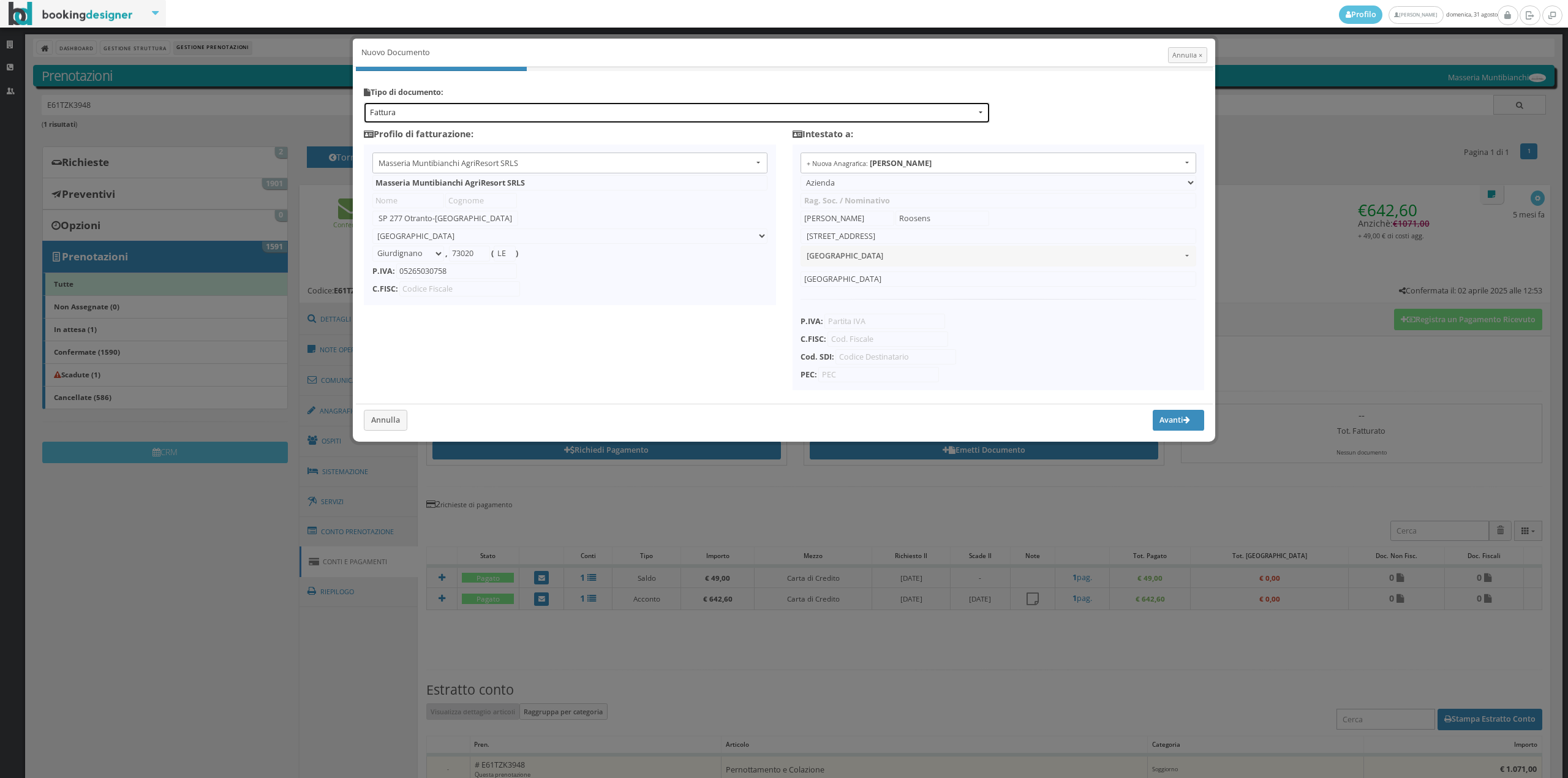
click at [462, 118] on span "Fattura" at bounding box center [673, 113] width 606 height 11
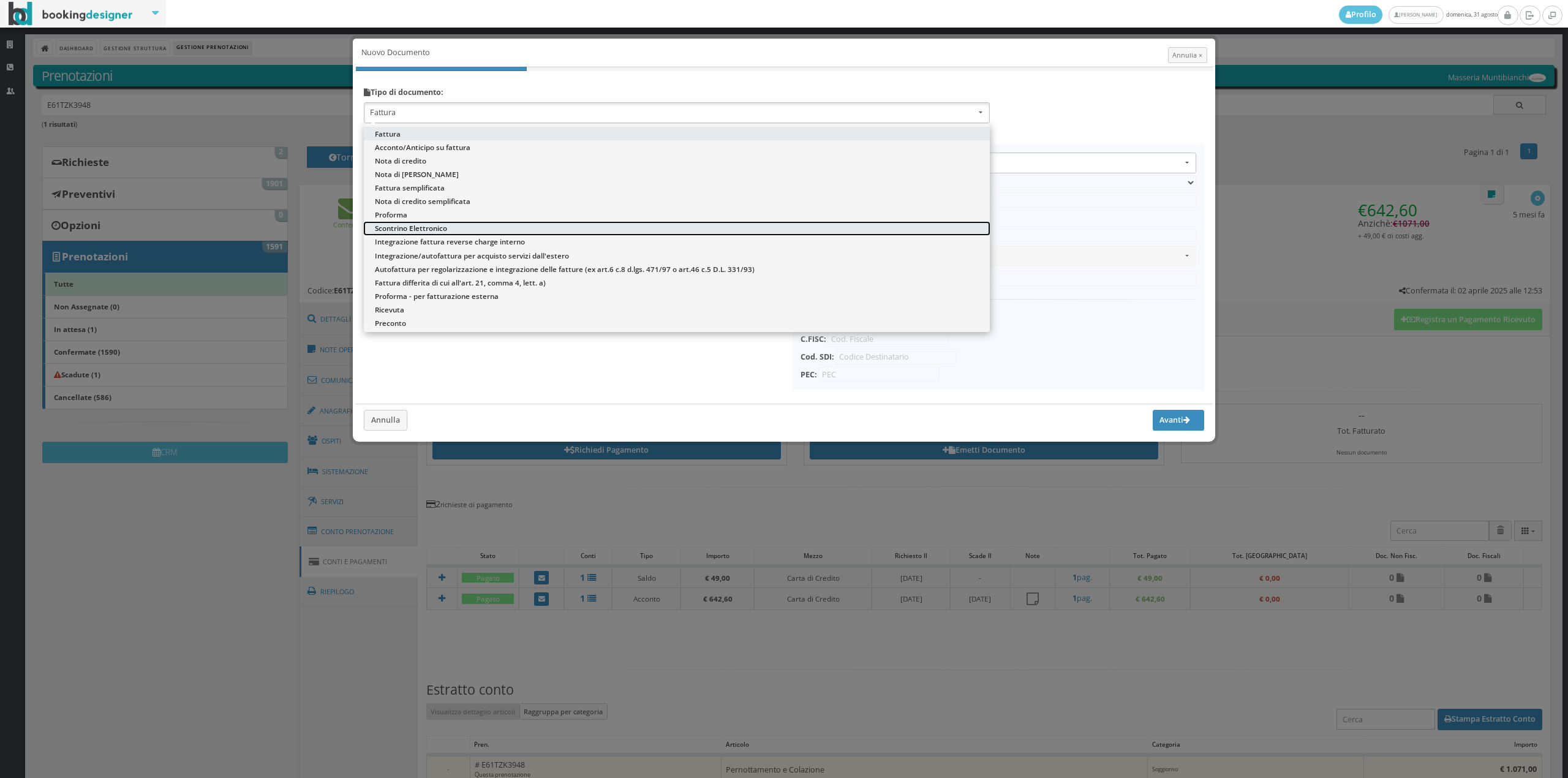
click at [421, 228] on span "Scontrino Elettronico" at bounding box center [411, 228] width 73 height 10
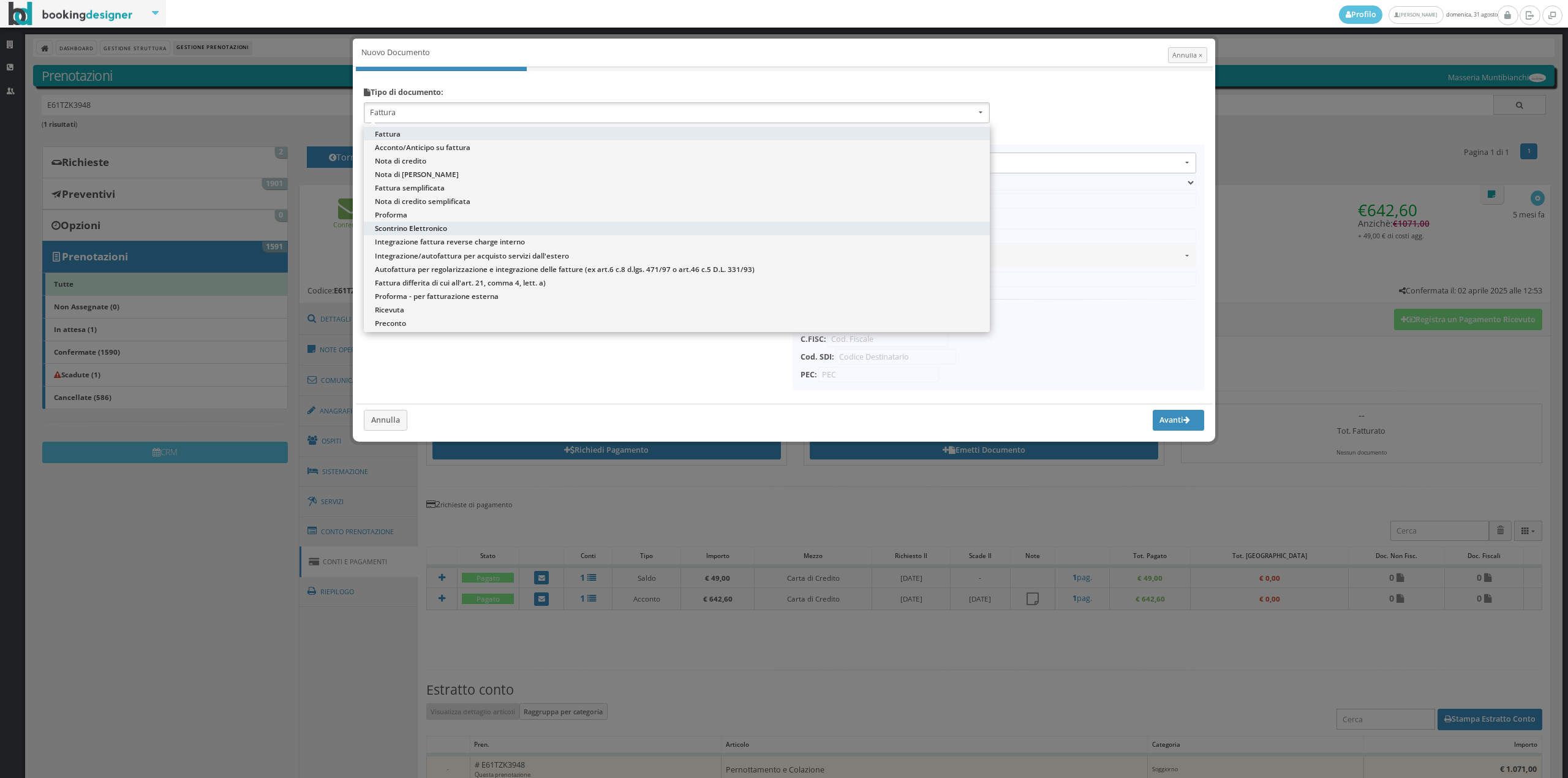
select select "ION02"
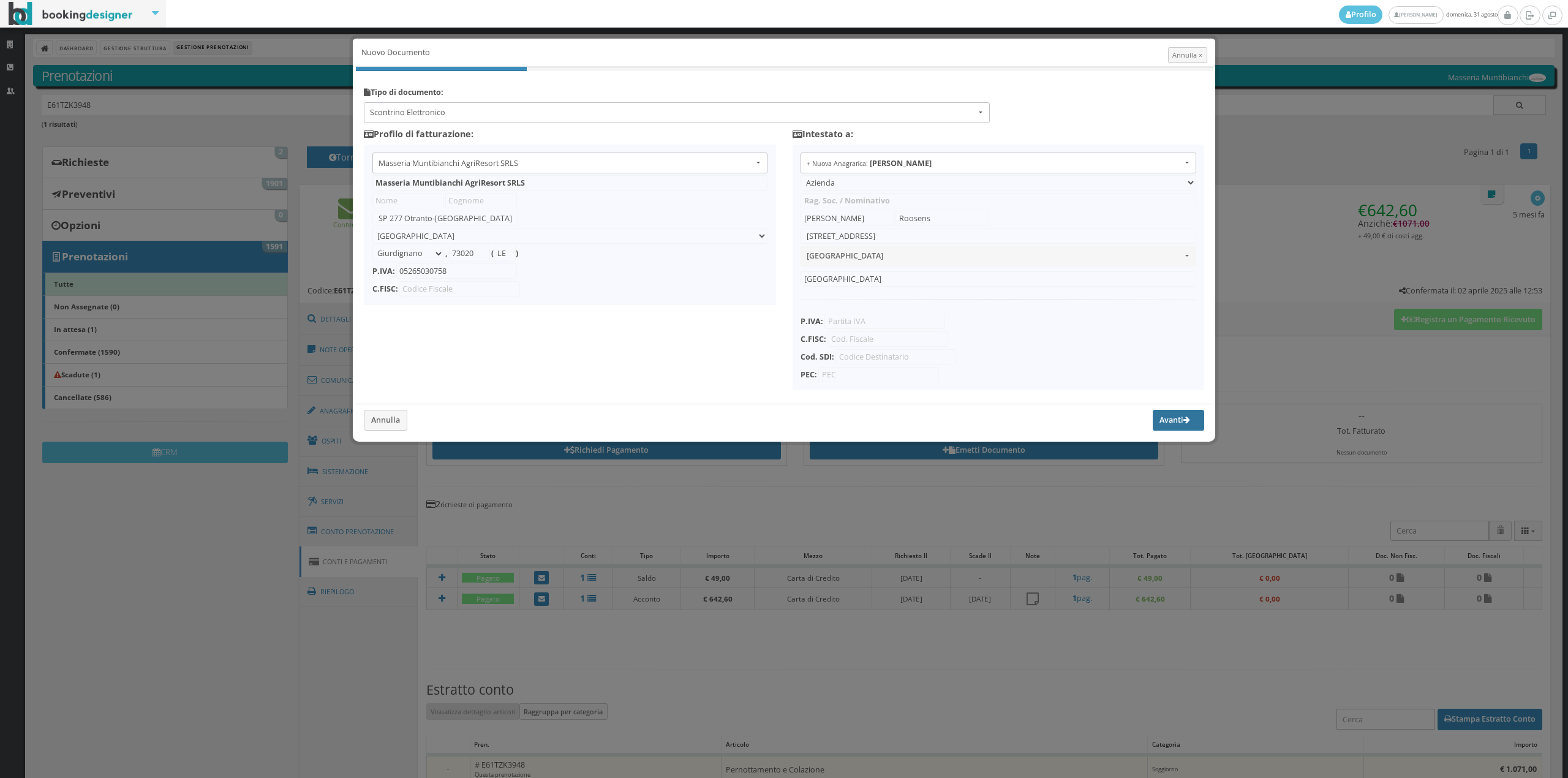
click at [1158, 422] on button "Avanti" at bounding box center [1178, 420] width 51 height 20
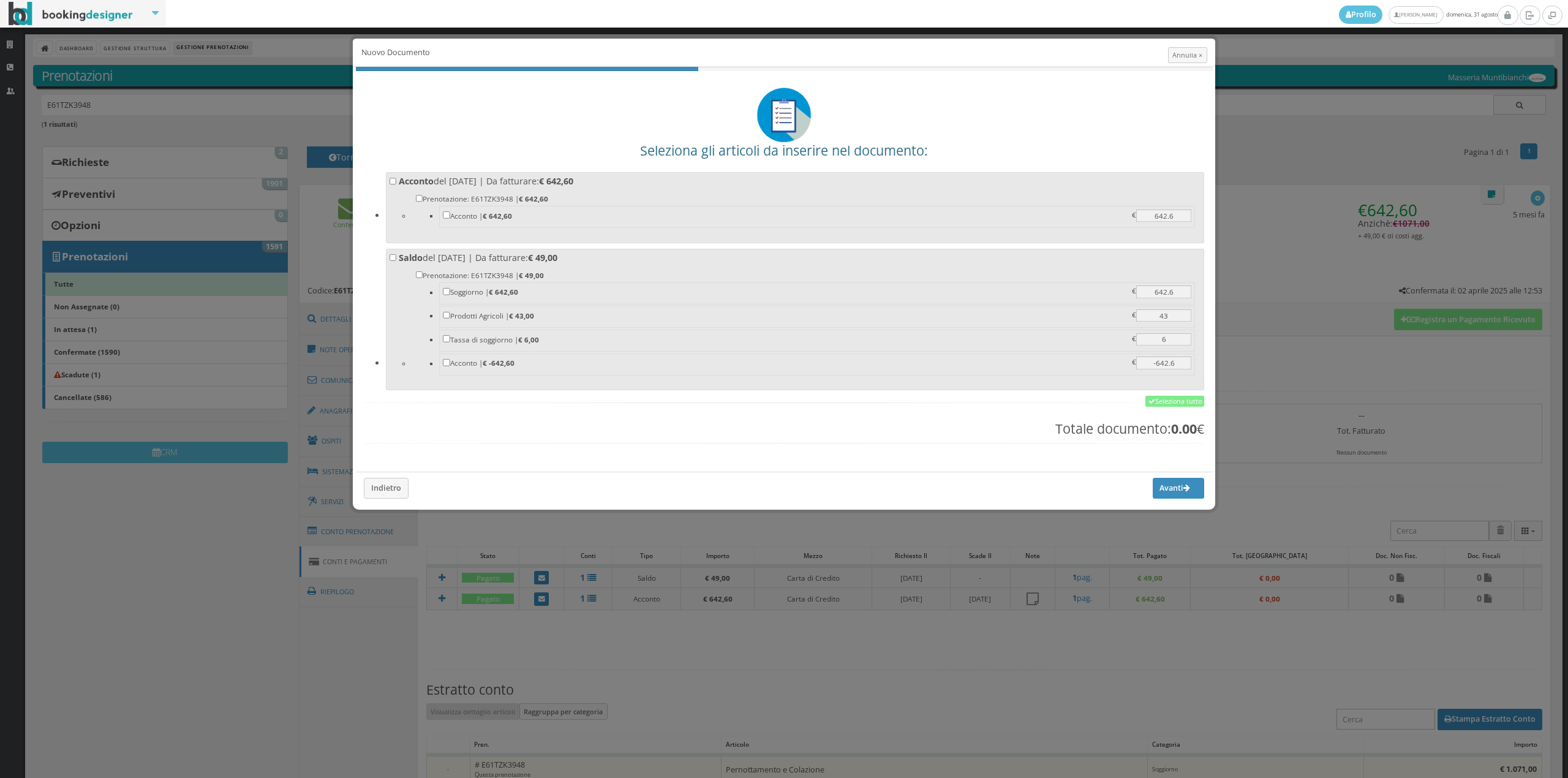
click at [708, 177] on label "Acconto del [DATE] | Da fatturare: € 642,60 Prenotazione: E61TZK3948 | € 642,60…" at bounding box center [796, 206] width 811 height 61
click at [397, 178] on input "Acconto del [DATE] | Da fatturare: € 642,60 Prenotazione: E61TZK3948 | € 642,60…" at bounding box center [394, 181] width 7 height 7
checkbox input "true"
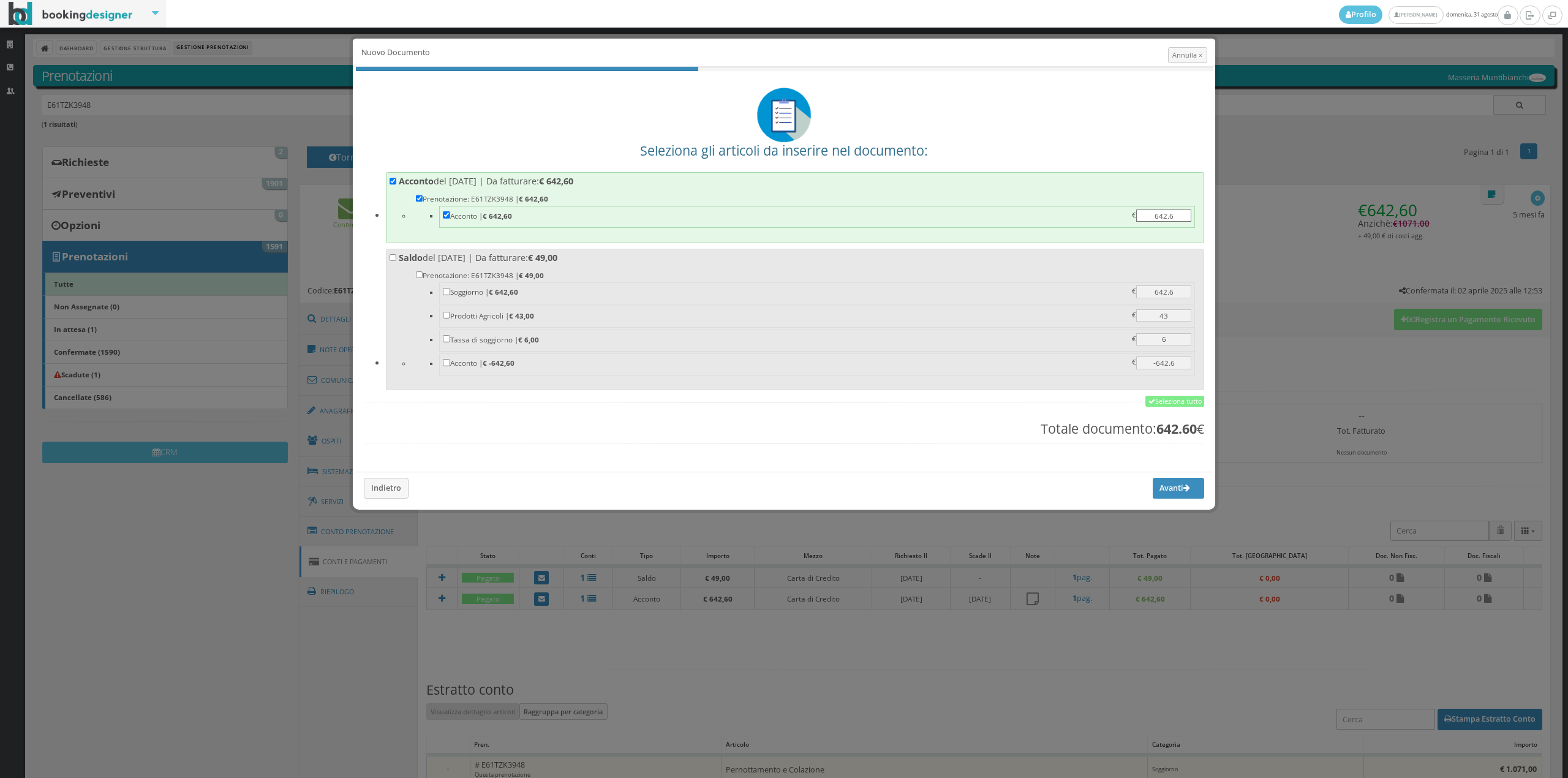
click at [690, 275] on label "Prenotazione: E61TZK3948 | € 49,00 [GEOGRAPHIC_DATA] | € 642,60 642.6 642.6 € P…" at bounding box center [806, 323] width 781 height 108
click at [423, 275] on input "Prenotazione: E61TZK3948 | € 49,00 [GEOGRAPHIC_DATA] | € 642,60 642.6 642.6 € P…" at bounding box center [420, 275] width 7 height 7
checkbox input "true"
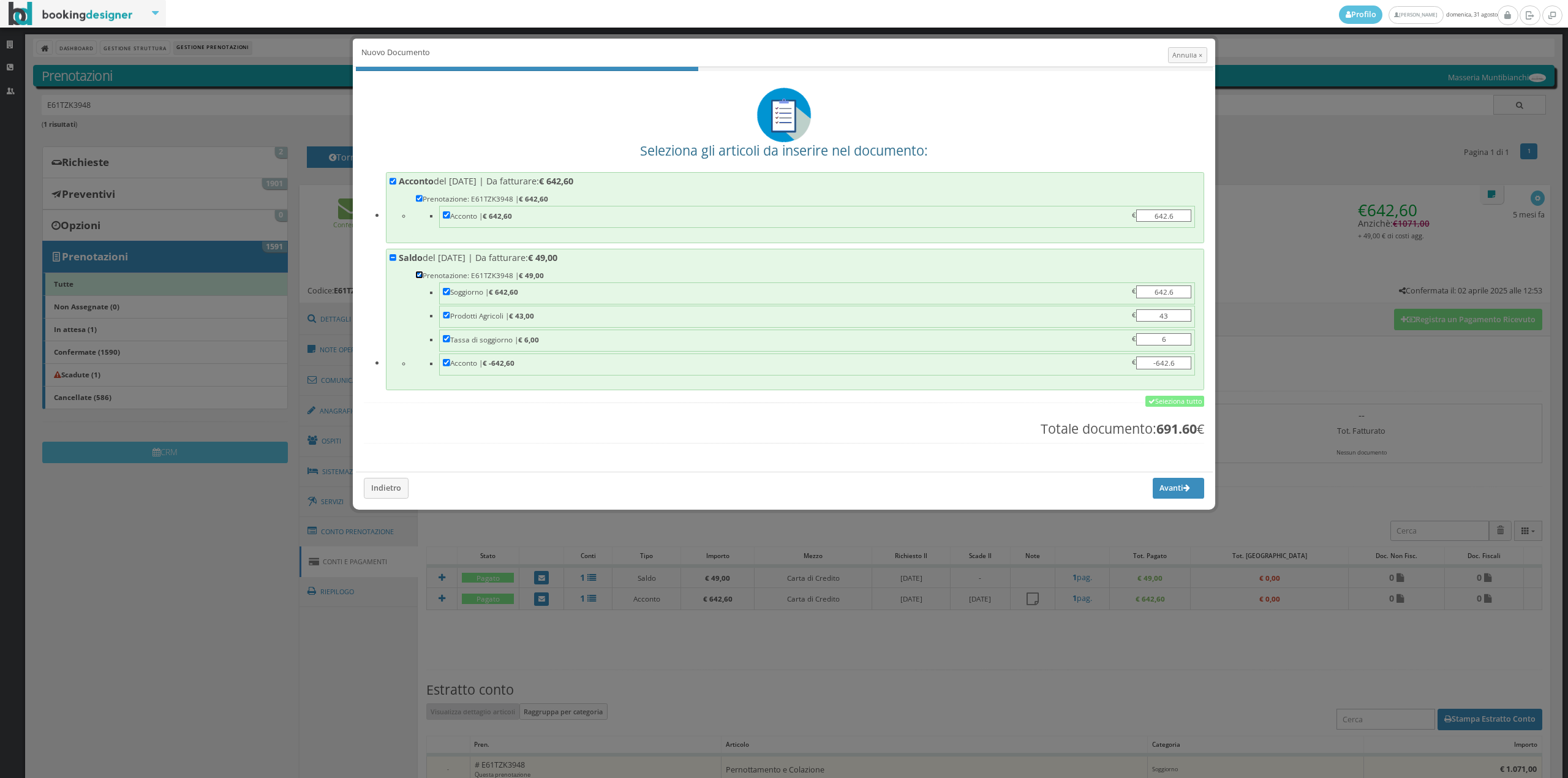
checkbox input "true"
click at [1158, 495] on button "Avanti" at bounding box center [1178, 489] width 51 height 20
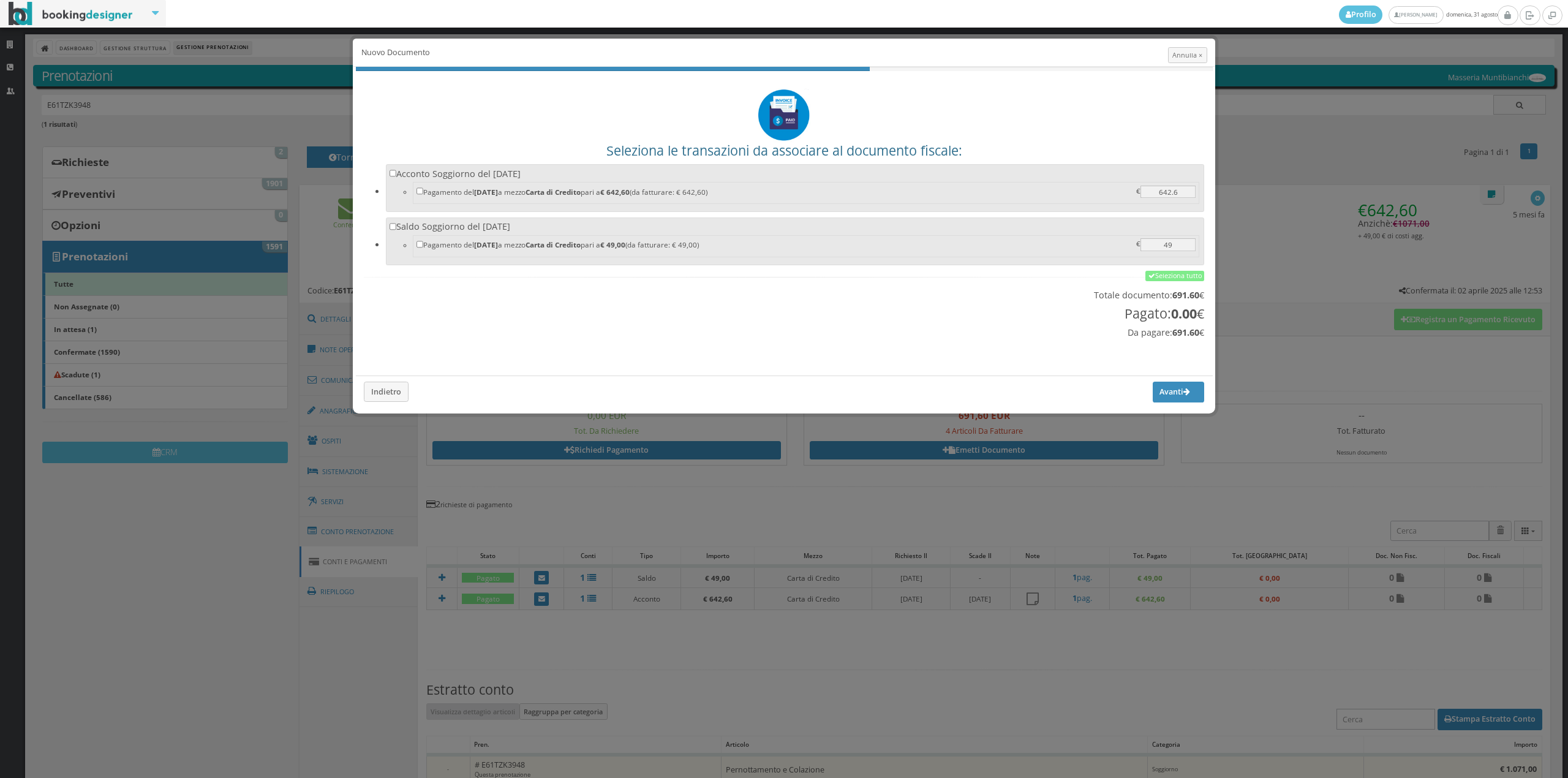
click at [587, 168] on label "Acconto Soggiorno del [DATE] Pagamento del [DATE] a mezzo Carta di Credito pari…" at bounding box center [796, 186] width 811 height 38
click at [397, 169] on input "Acconto Soggiorno del [DATE] Pagamento del [DATE] a mezzo Carta di Credito pari…" at bounding box center [394, 173] width 7 height 7
checkbox input "true"
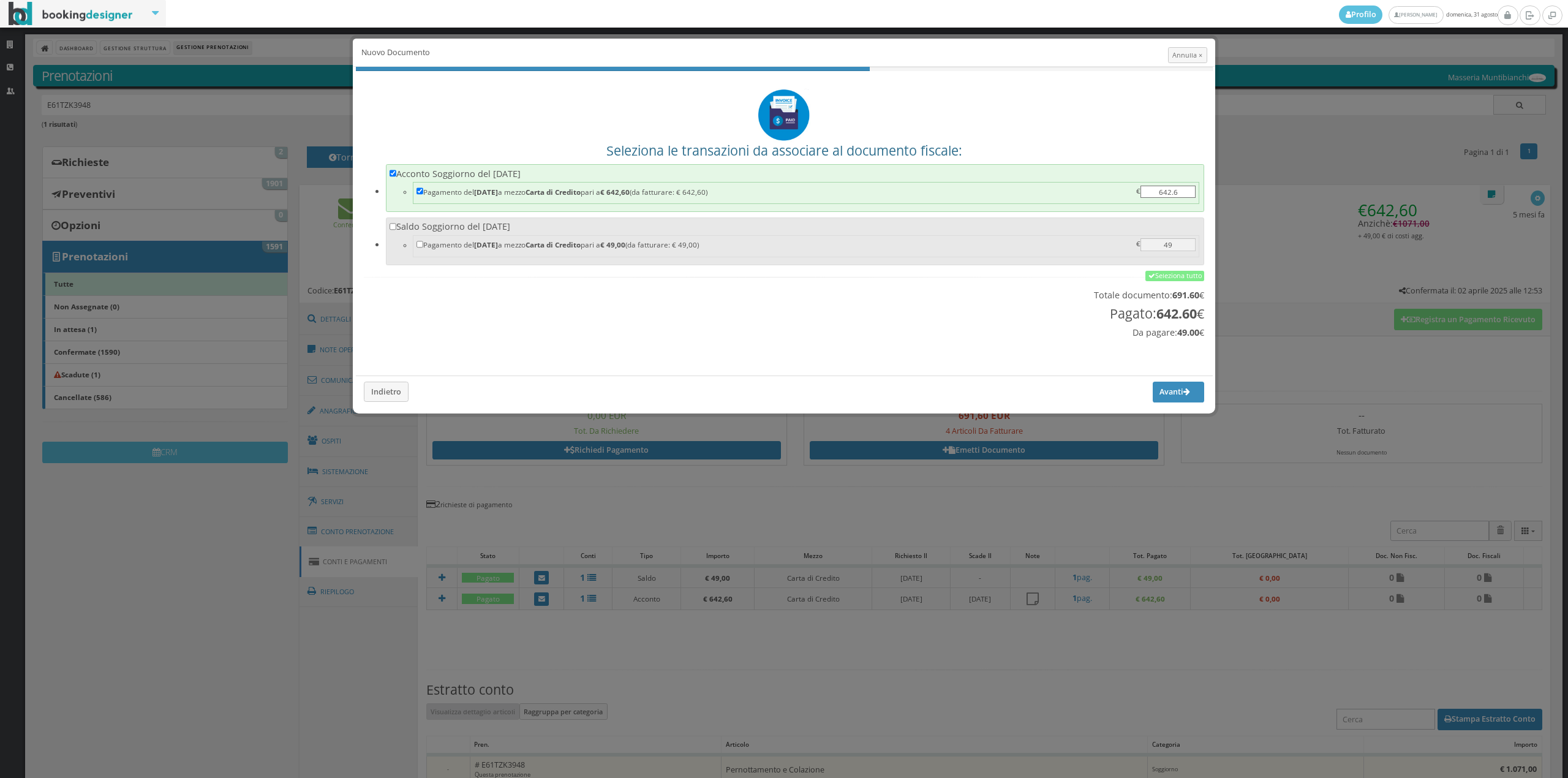
click at [582, 225] on label "Saldo Soggiorno del [DATE] Pagamento del [DATE] a mezzo Carta di Credito pari a…" at bounding box center [796, 239] width 811 height 38
click at [397, 225] on input "Saldo Soggiorno del [DATE] Pagamento del [DATE] a mezzo Carta di Credito pari a…" at bounding box center [394, 227] width 7 height 7
checkbox input "true"
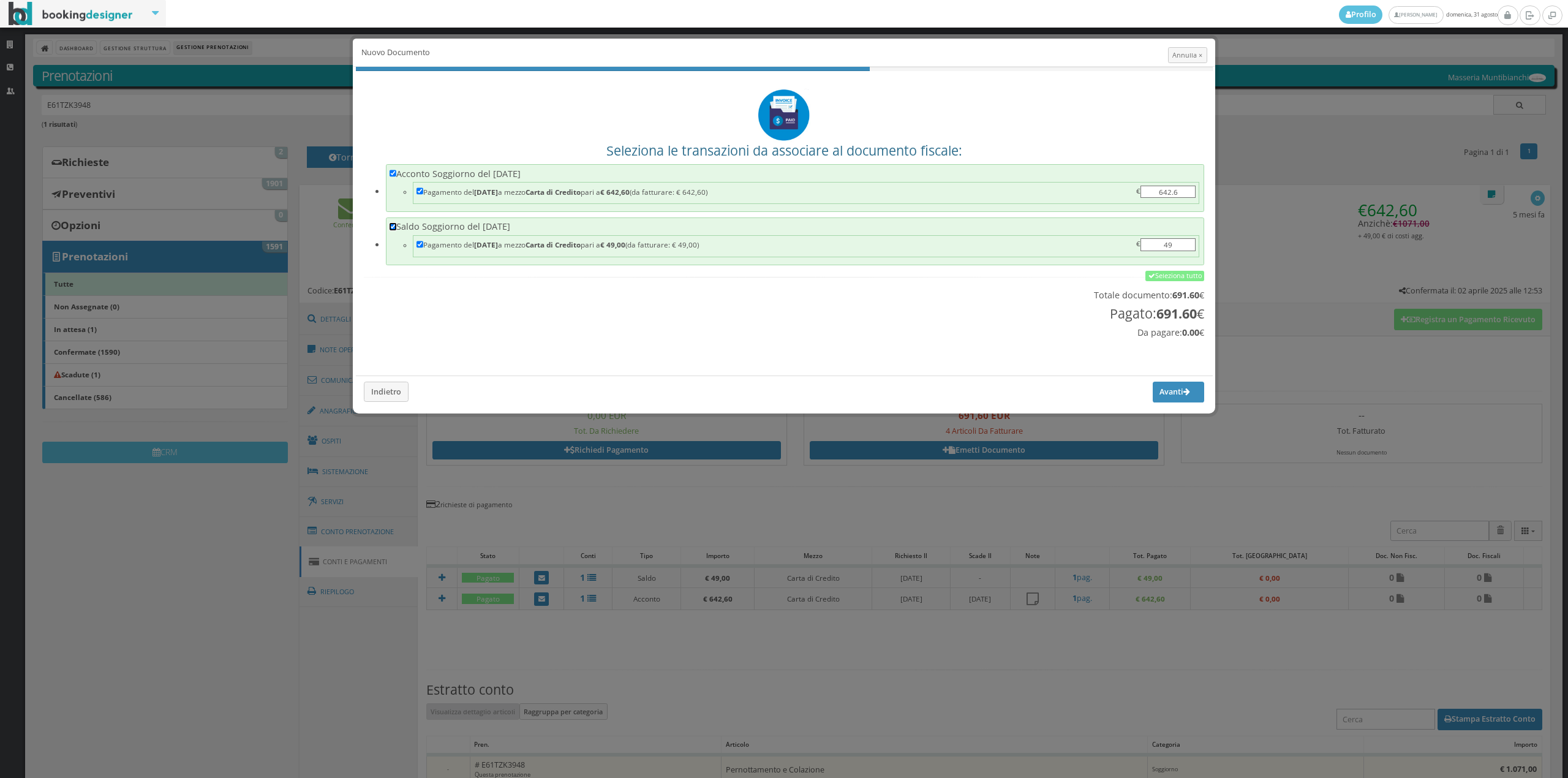
checkbox input "true"
click at [1179, 397] on button "Avanti" at bounding box center [1178, 392] width 51 height 20
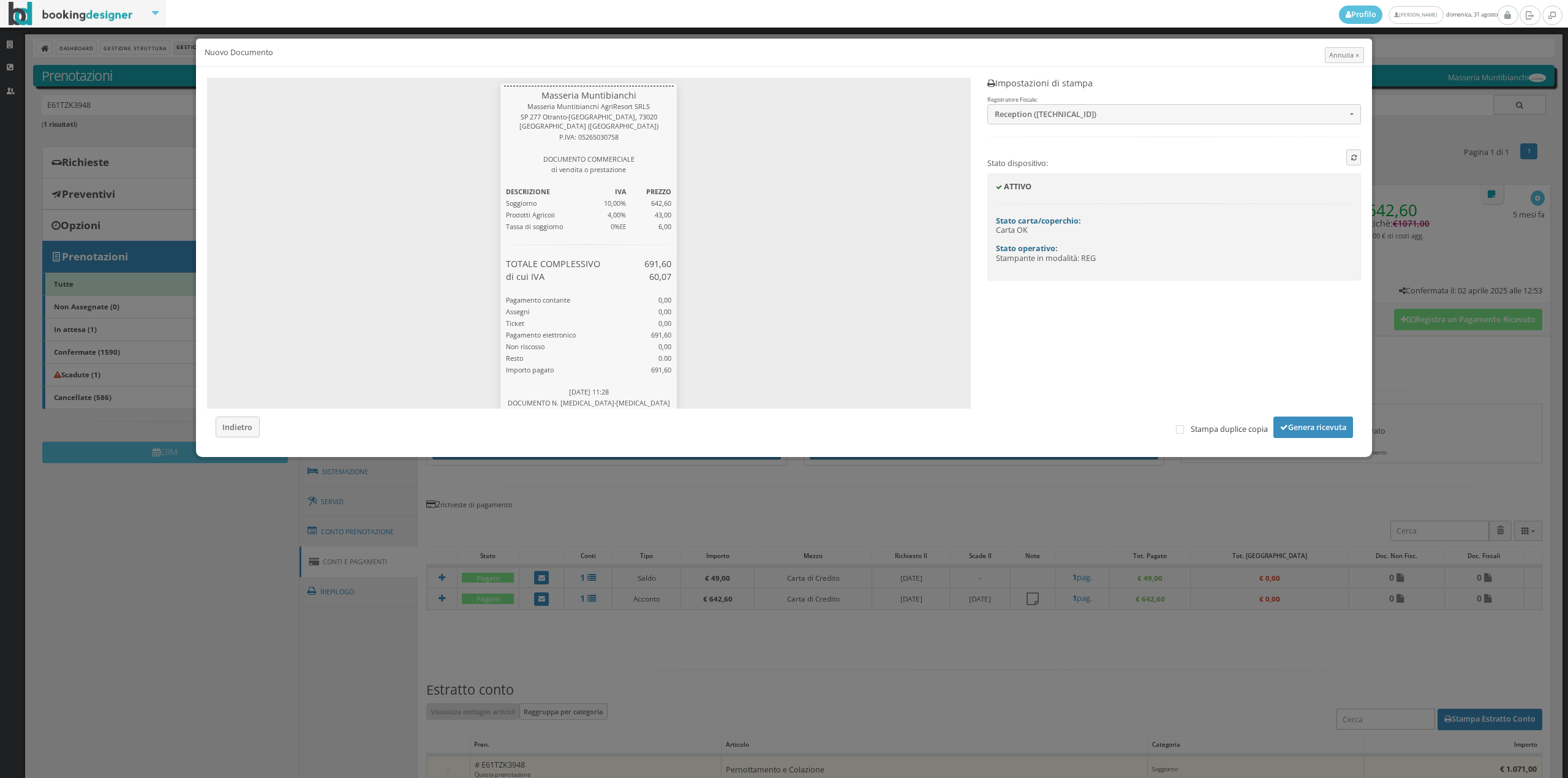
click at [1307, 439] on div "Masseria Muntibianchi Masseria Muntibianchi AgriResort SRLS SP 277 Otranto-[GEO…" at bounding box center [784, 257] width 1171 height 380
click at [1305, 432] on button "Genera ricevuta" at bounding box center [1314, 427] width 80 height 20
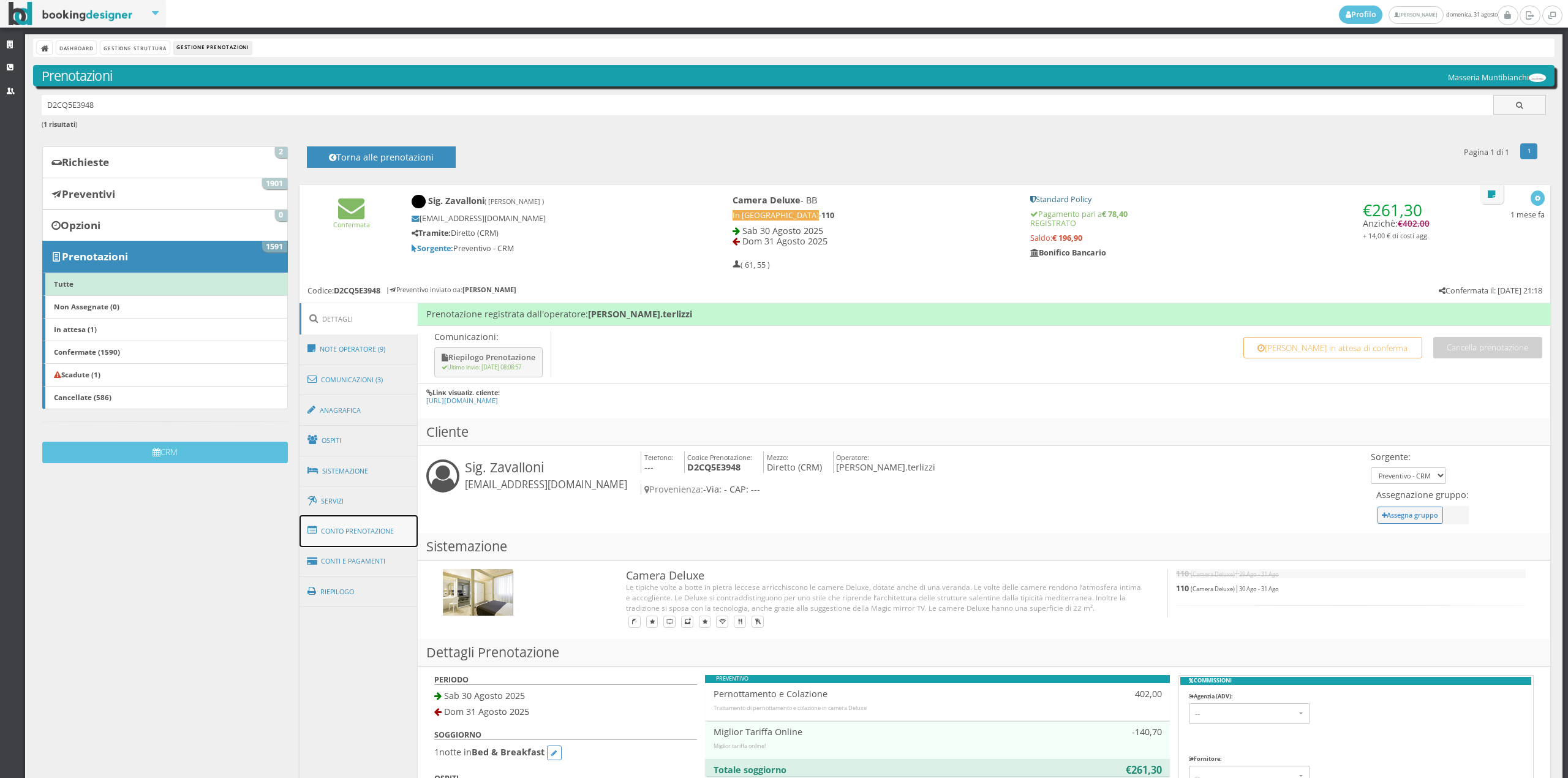
click at [361, 533] on link "Conto Prenotazione" at bounding box center [359, 531] width 119 height 32
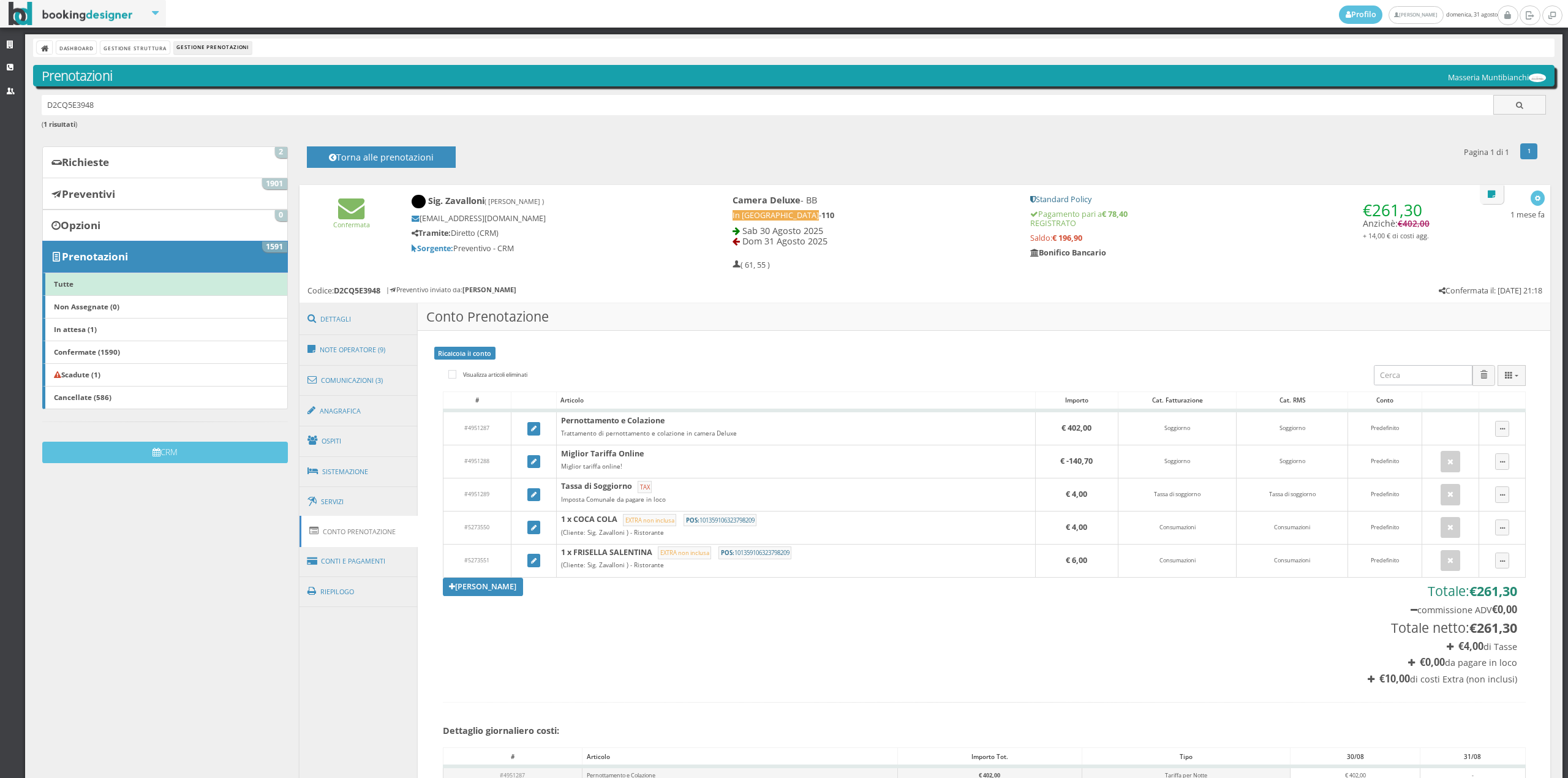
click at [1238, 234] on h5 "Saldo: € 196,90" at bounding box center [1229, 238] width 399 height 9
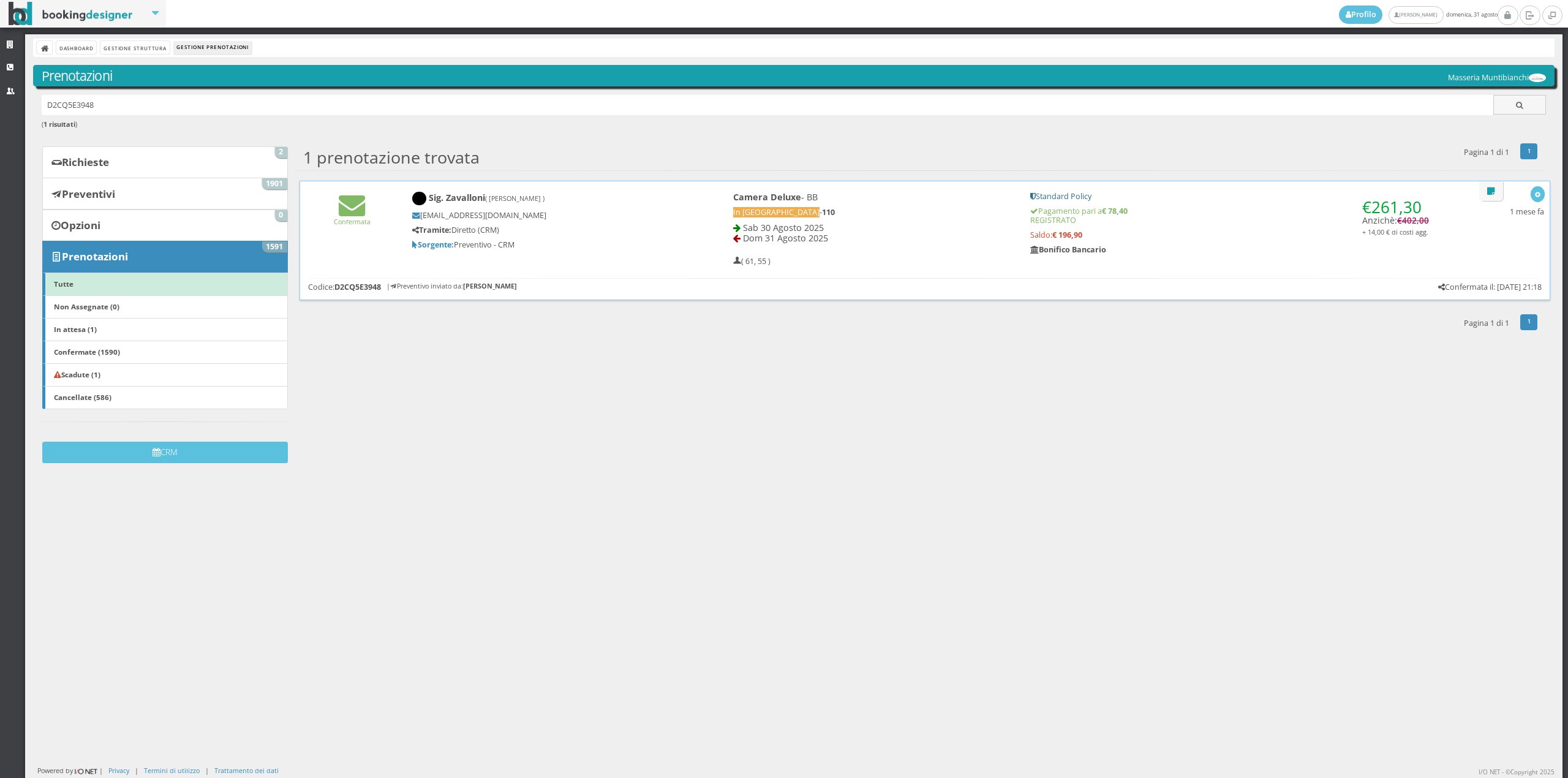
click at [413, 243] on icon at bounding box center [415, 245] width 6 height 8
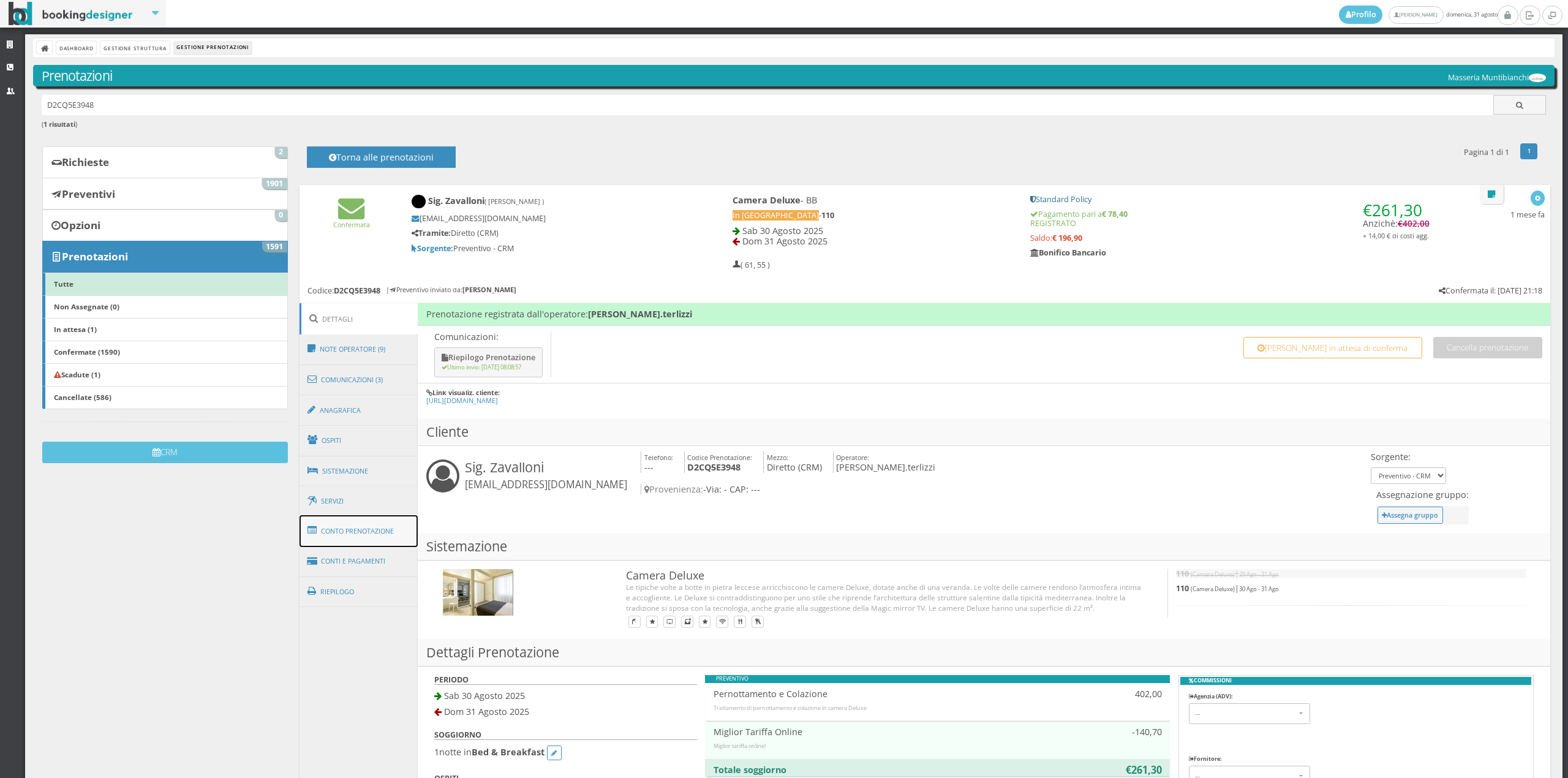
click at [373, 528] on link "Conto Prenotazione" at bounding box center [359, 531] width 119 height 32
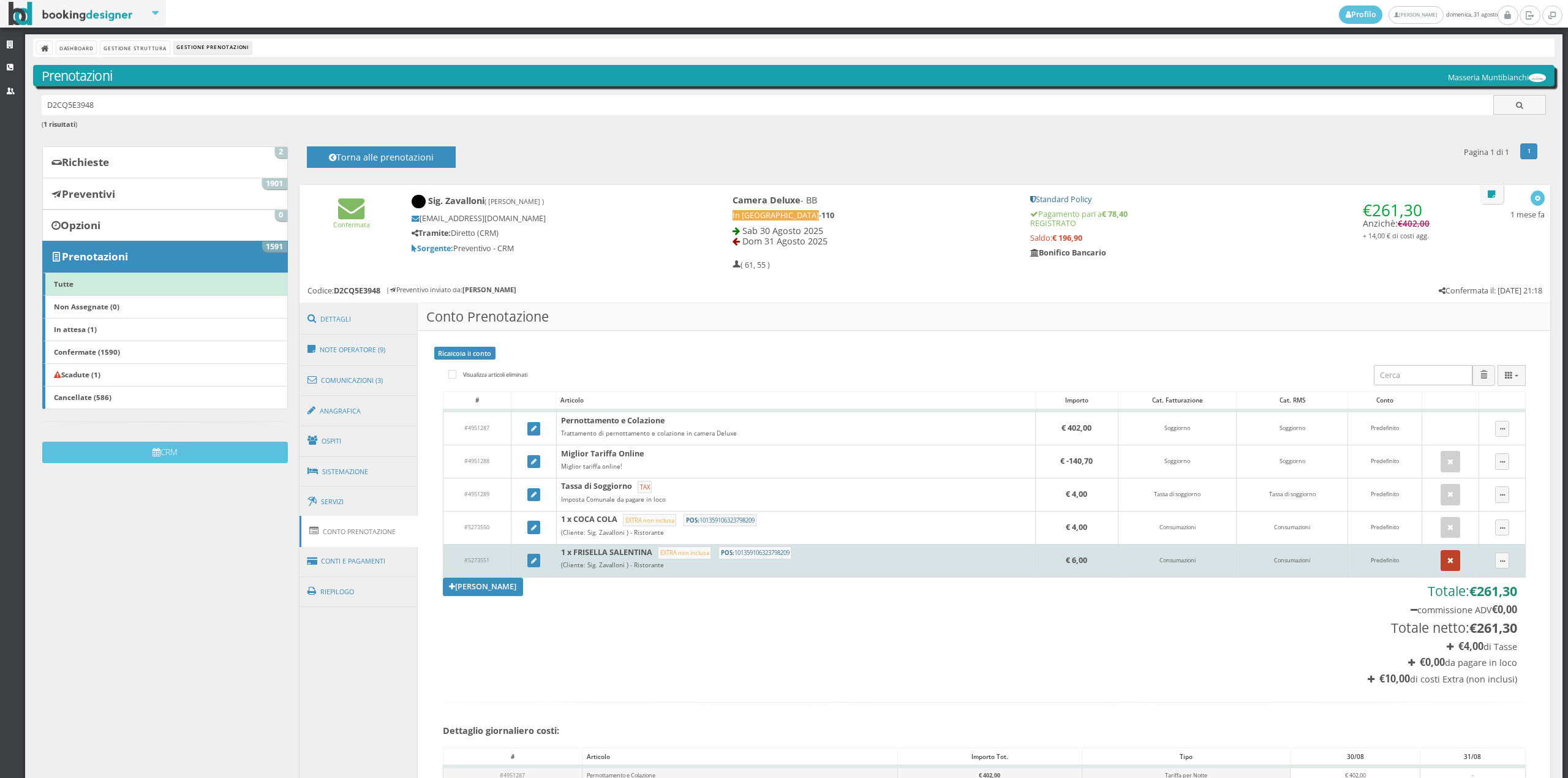
click at [1441, 562] on button "button" at bounding box center [1450, 560] width 20 height 20
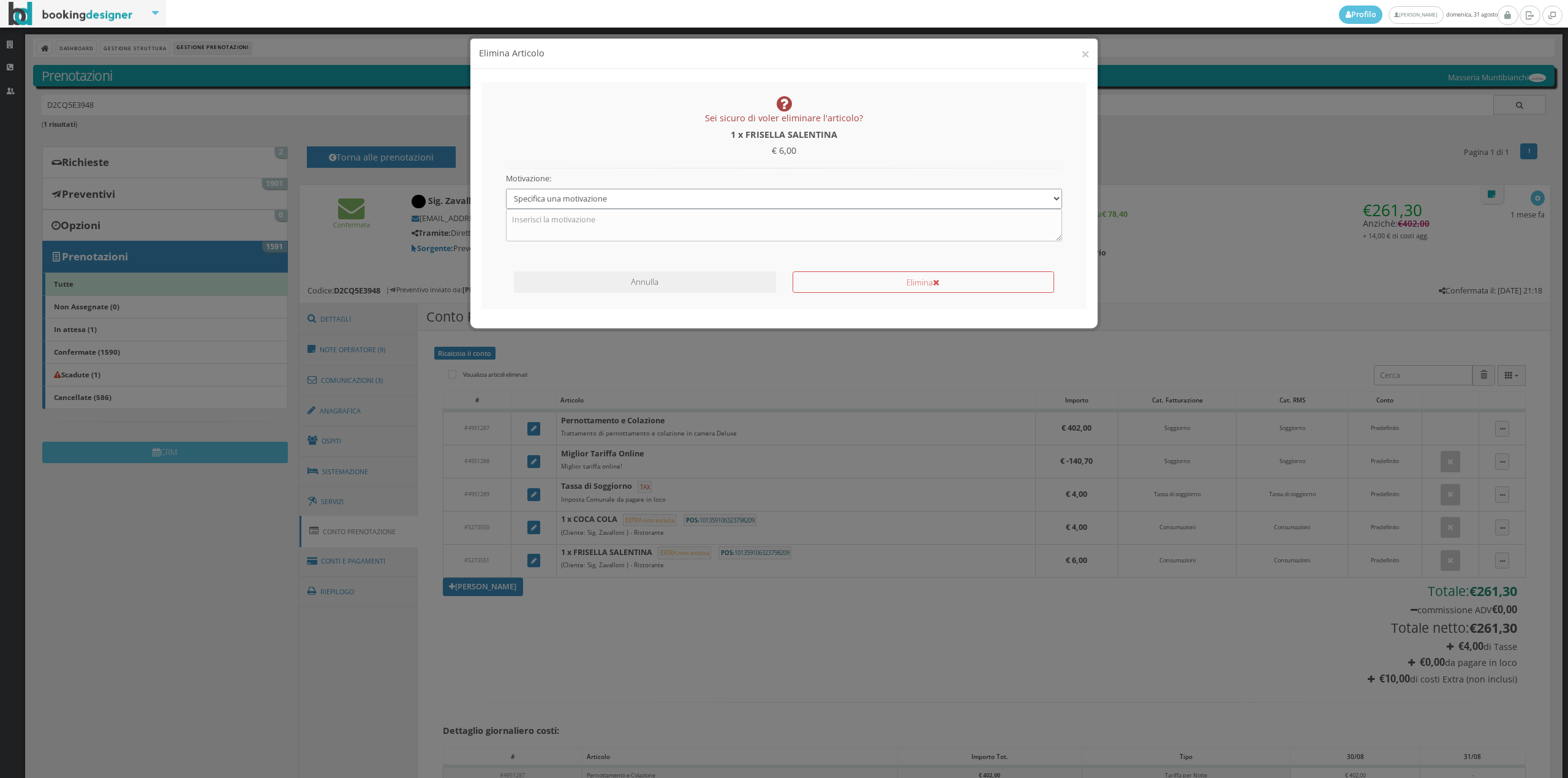
click at [729, 192] on select "Specifica una motivazione Errore di inserimento Ricalcolo del conto Il cliente …" at bounding box center [784, 199] width 556 height 20
select select "1"
click at [506, 189] on select "Specifica una motivazione Errore di inserimento Ricalcolo del conto Il cliente …" at bounding box center [784, 199] width 556 height 20
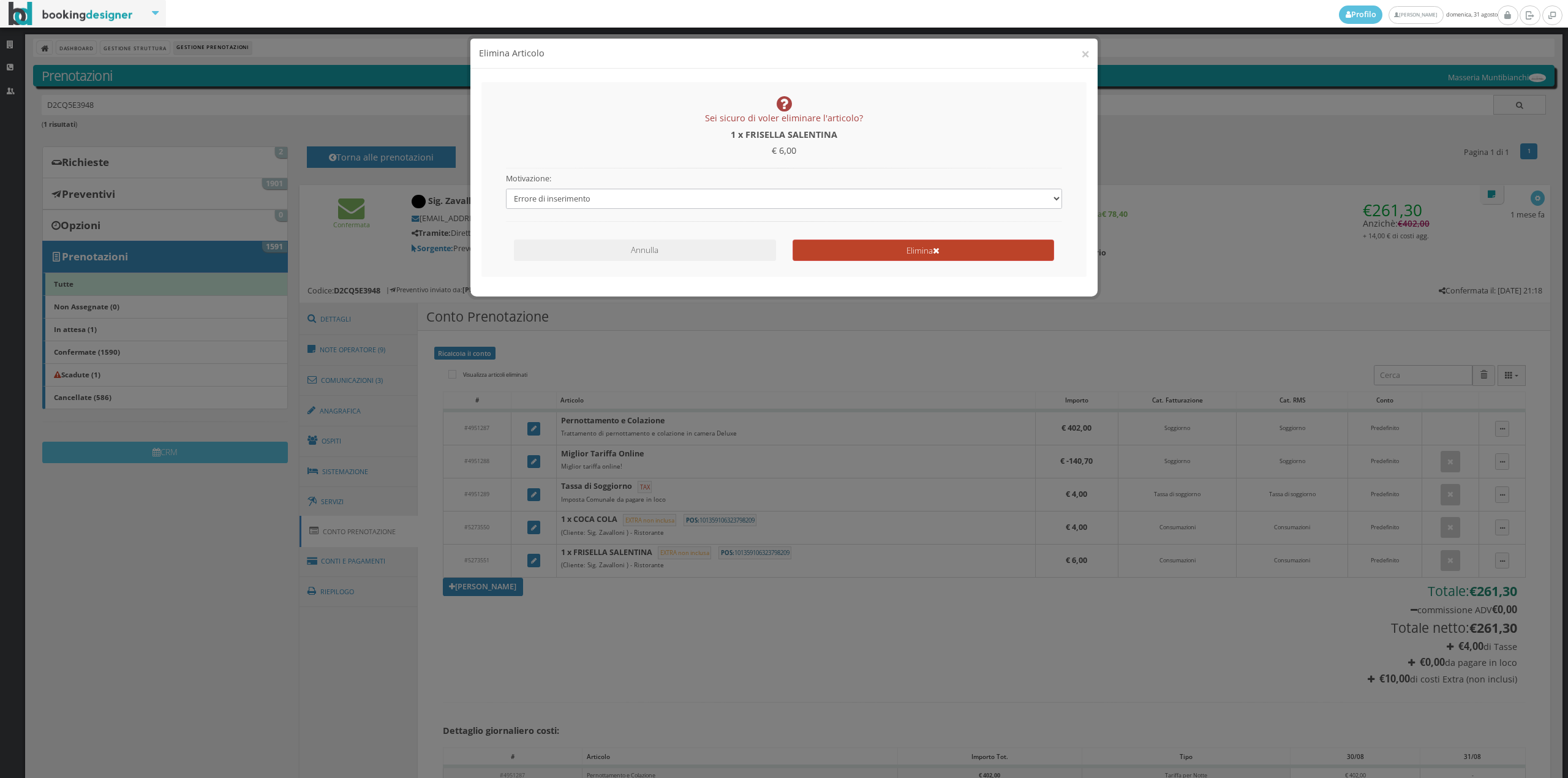
click at [934, 255] on icon "submit" at bounding box center [936, 250] width 7 height 8
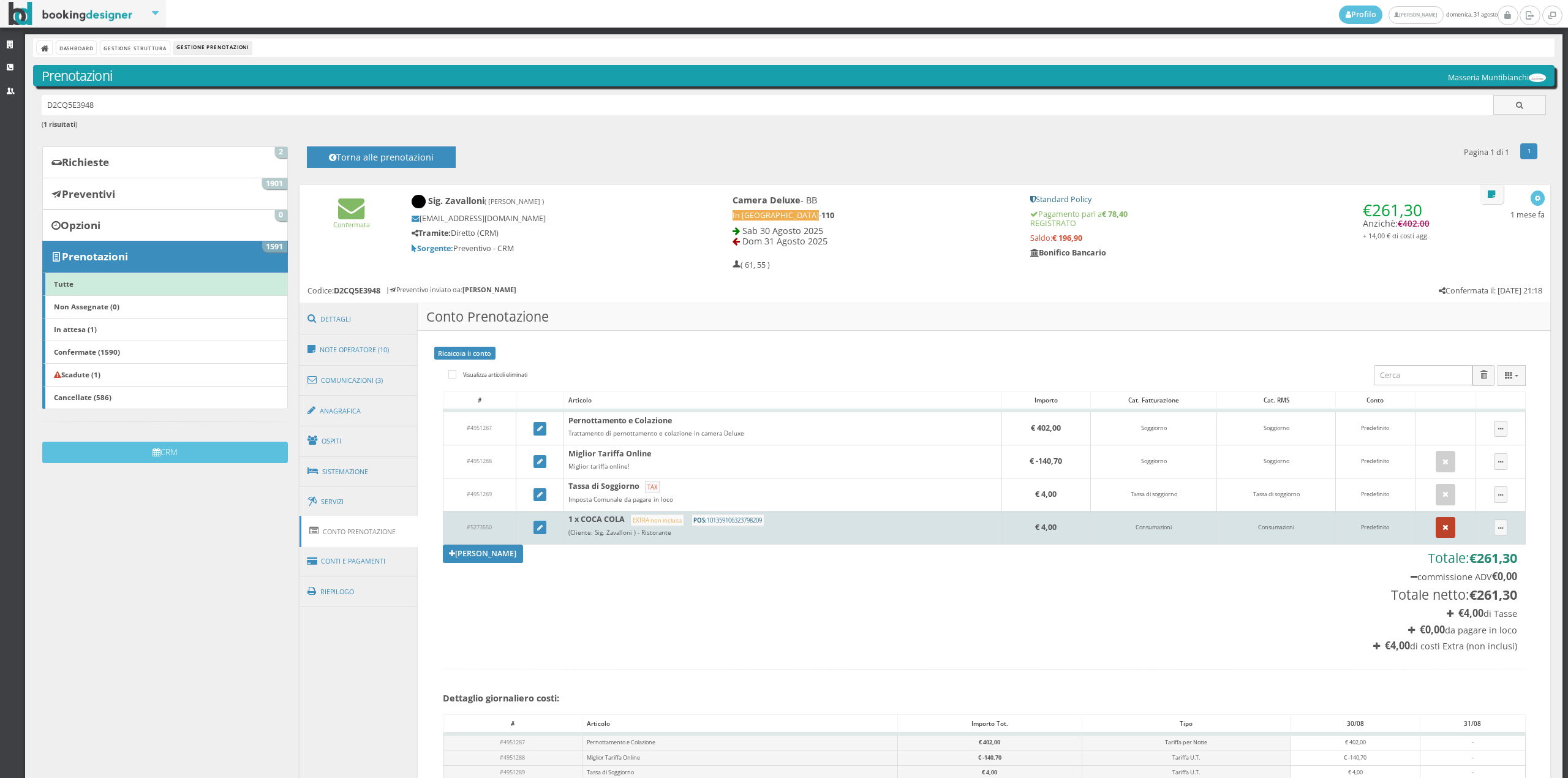
click at [1436, 532] on button "button" at bounding box center [1445, 528] width 20 height 20
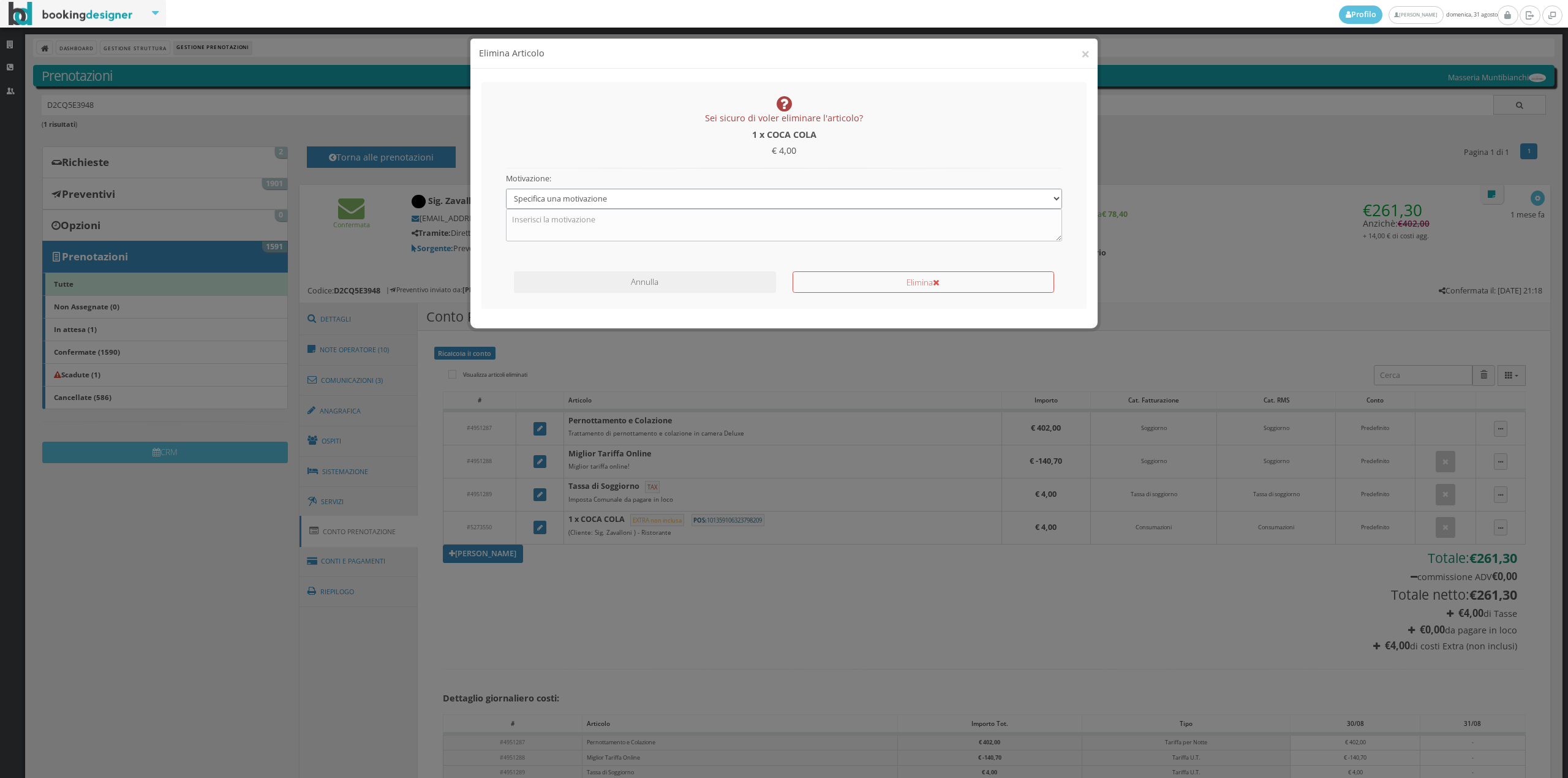
click at [763, 206] on select "Specifica una motivazione Errore di inserimento Ricalcolo del conto Il cliente …" at bounding box center [784, 199] width 556 height 20
select select "1"
click at [506, 189] on select "Specifica una motivazione Errore di inserimento Ricalcolo del conto Il cliente …" at bounding box center [784, 199] width 556 height 20
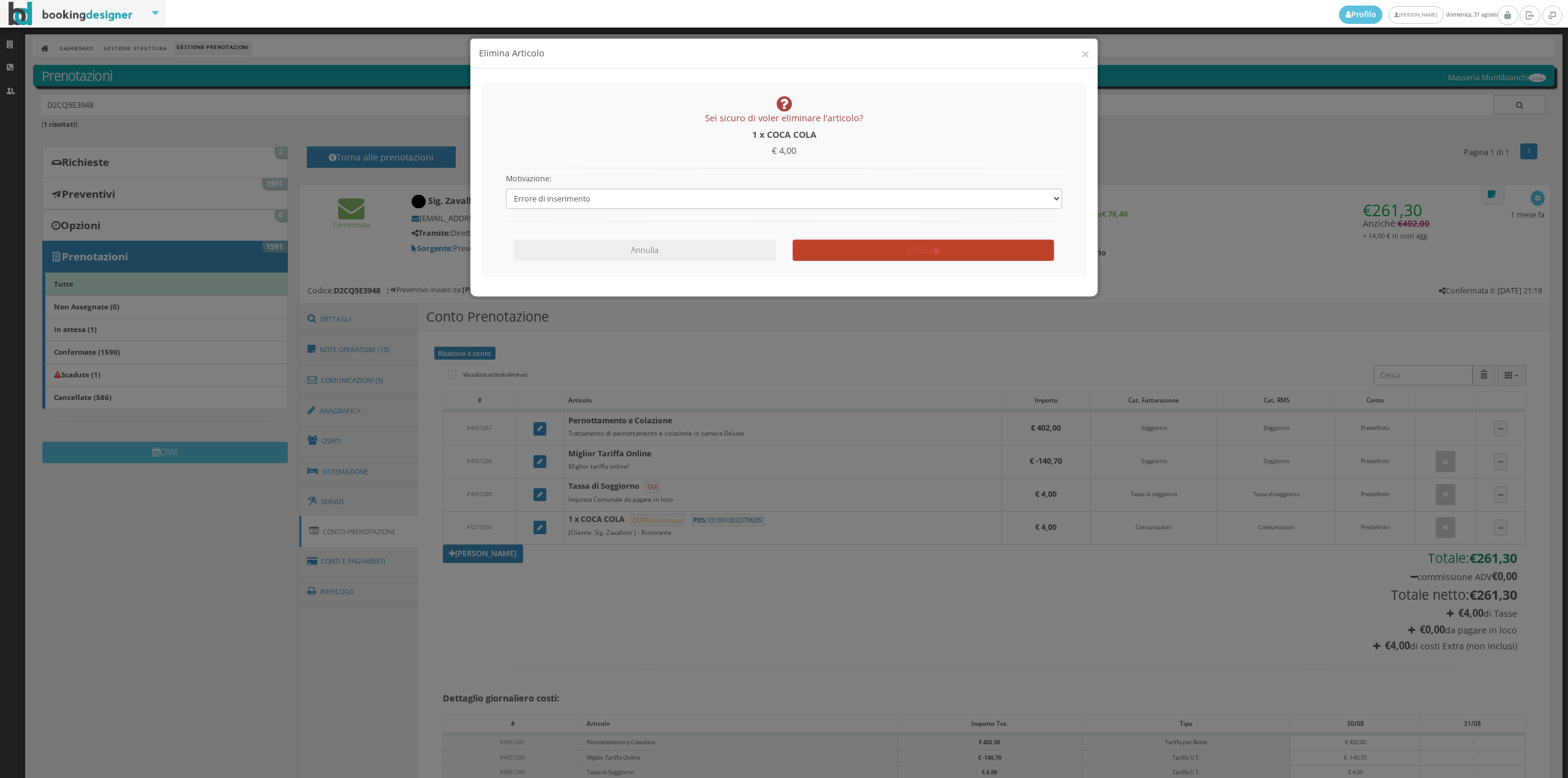
drag, startPoint x: 827, startPoint y: 243, endPoint x: 827, endPoint y: 259, distance: 16.0
click at [828, 243] on button "Elimina" at bounding box center [923, 249] width 261 height 21
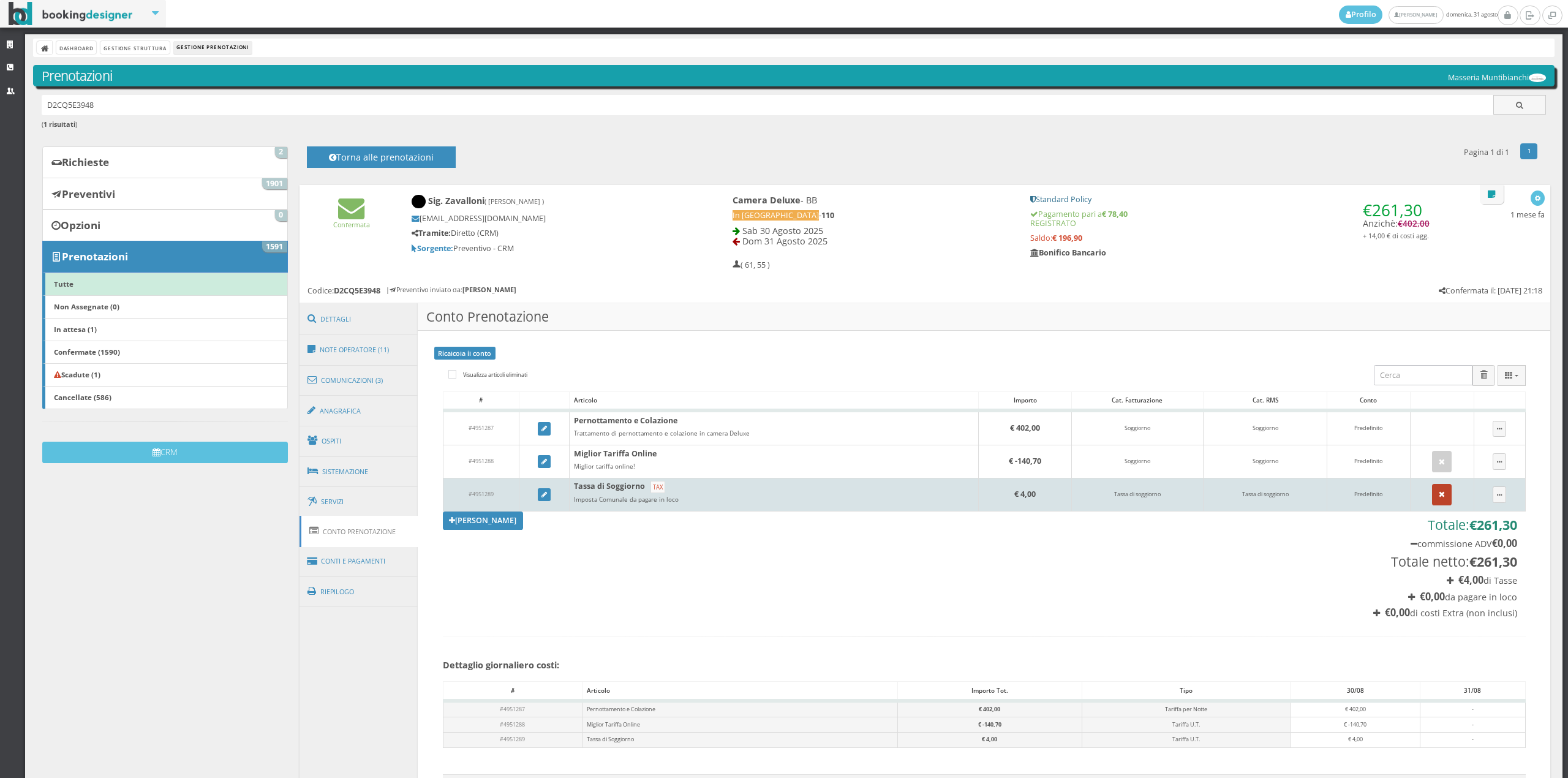
click at [1434, 493] on button "button" at bounding box center [1441, 494] width 20 height 20
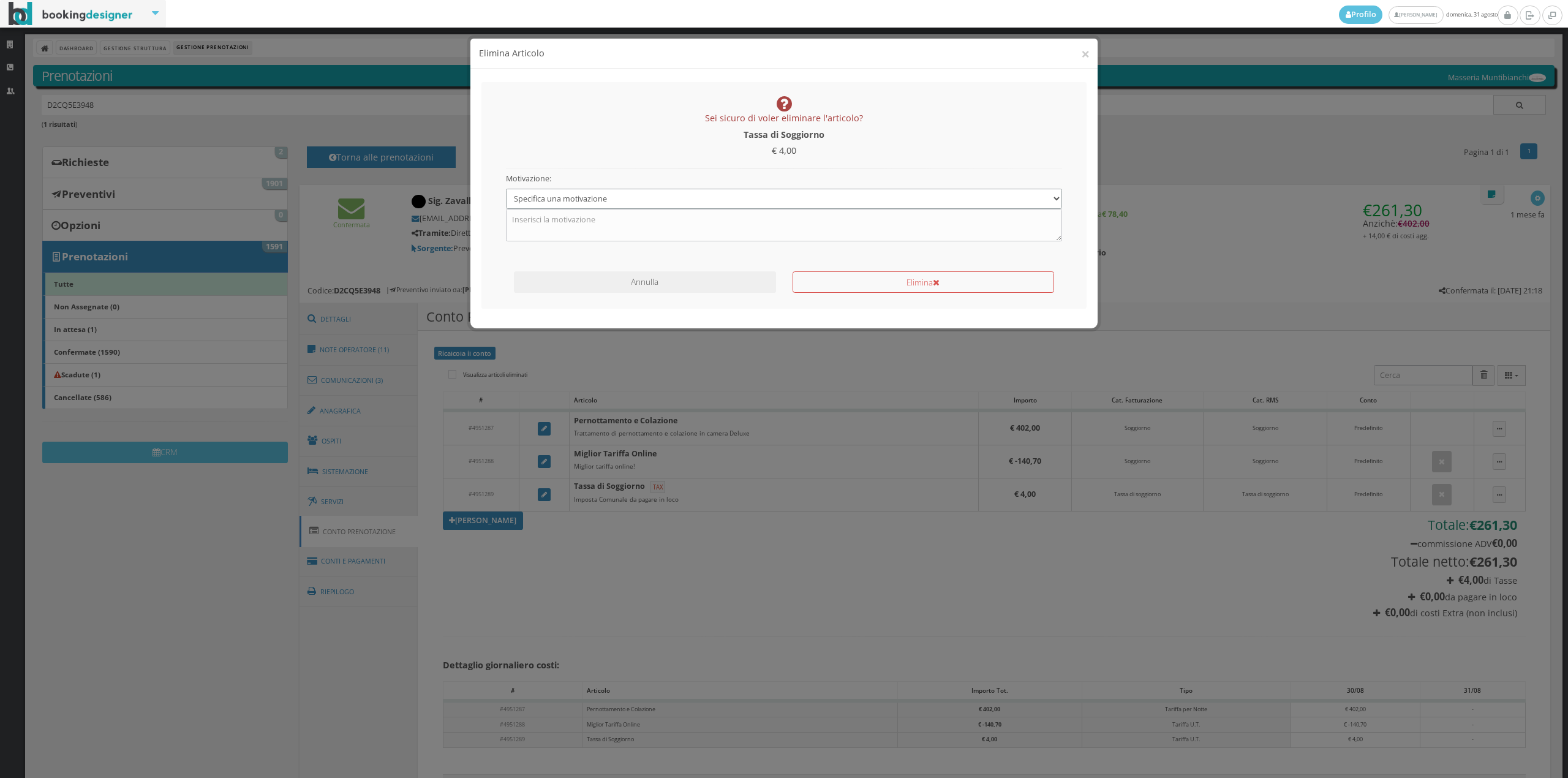
click at [705, 202] on select "Specifica una motivazione Errore di inserimento Ricalcolo del conto Il cliente …" at bounding box center [784, 199] width 556 height 20
select select "1"
click at [506, 189] on select "Specifica una motivazione Errore di inserimento Ricalcolo del conto Il cliente …" at bounding box center [784, 199] width 556 height 20
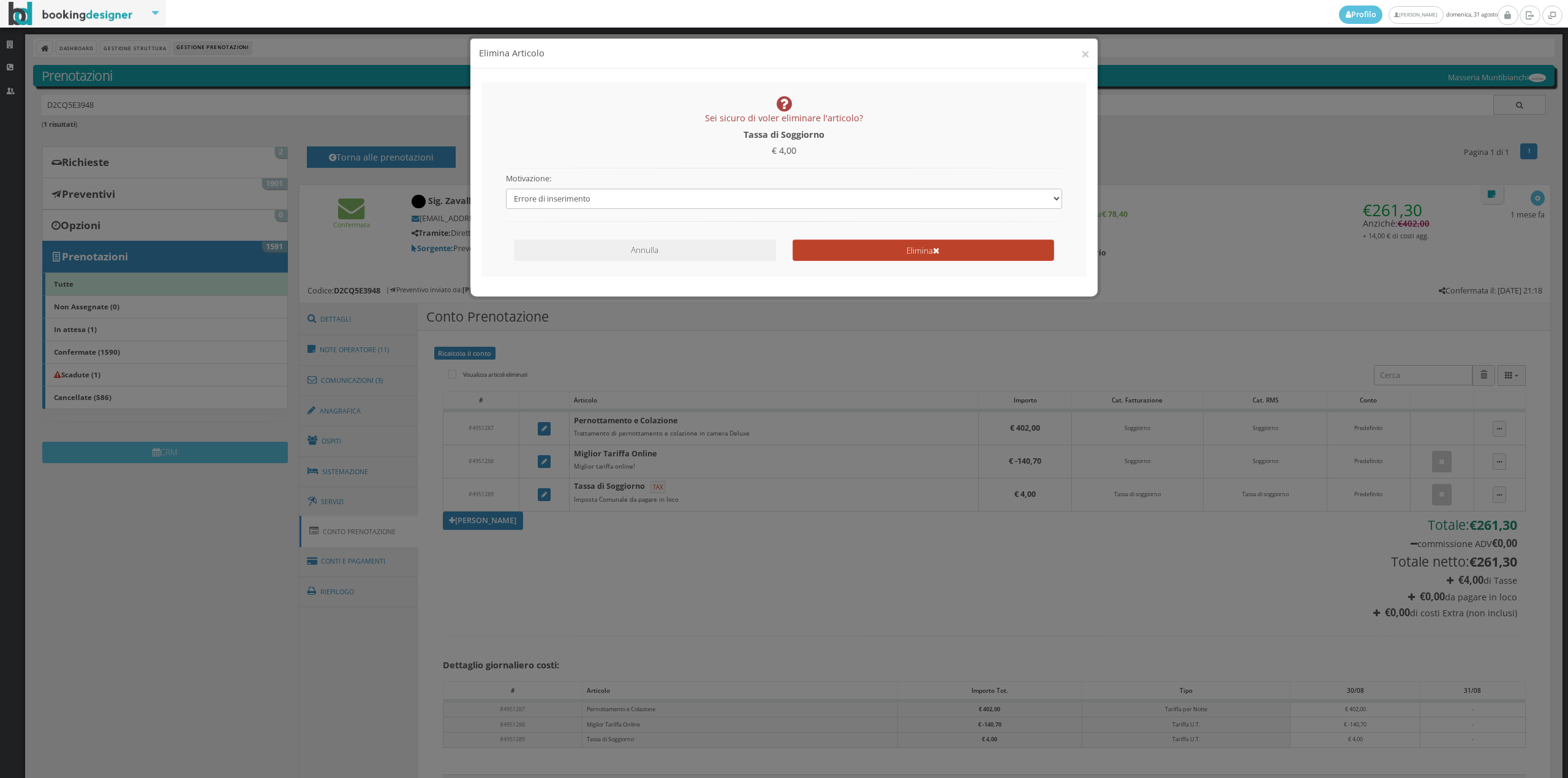
click at [814, 248] on button "Elimina" at bounding box center [923, 249] width 261 height 21
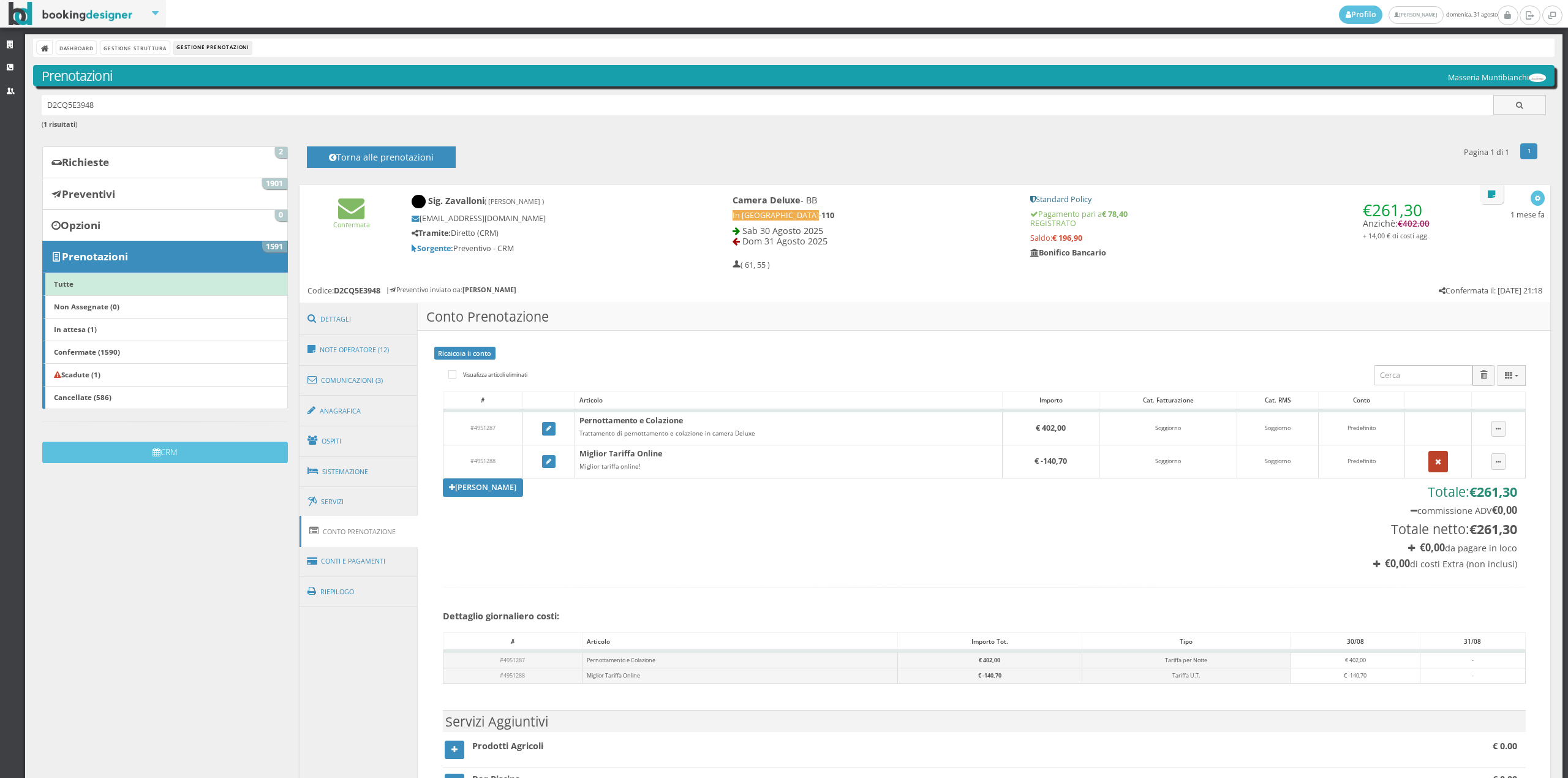
click at [1428, 453] on button "button" at bounding box center [1438, 462] width 20 height 20
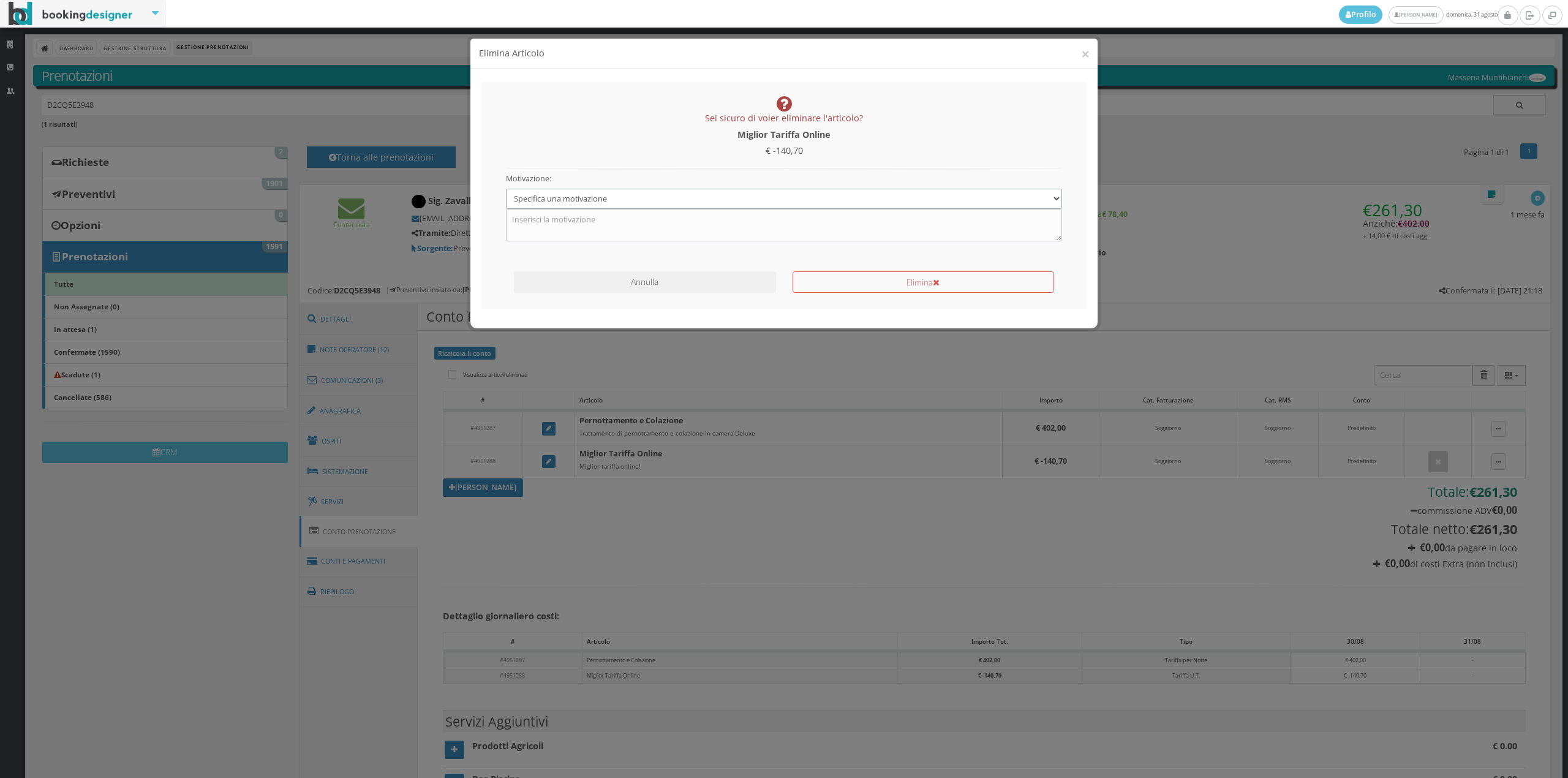
drag, startPoint x: 772, startPoint y: 202, endPoint x: 760, endPoint y: 208, distance: 13.4
click at [772, 202] on select "Specifica una motivazione Errore di inserimento Ricalcolo del conto Il cliente …" at bounding box center [784, 199] width 556 height 20
select select "1"
click at [506, 189] on select "Specifica una motivazione Errore di inserimento Ricalcolo del conto Il cliente …" at bounding box center [784, 199] width 556 height 20
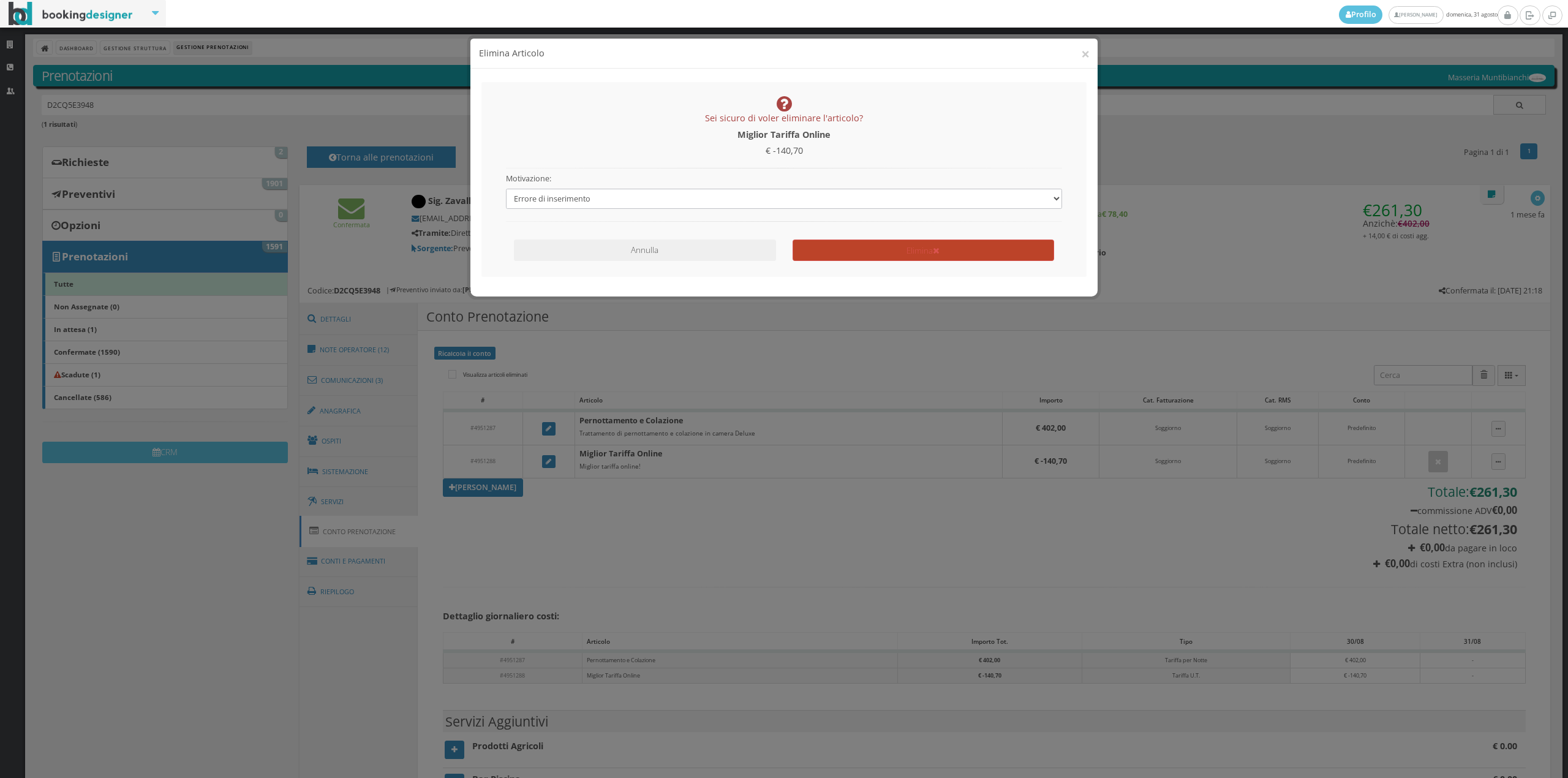
click at [864, 246] on button "Elimina" at bounding box center [923, 249] width 261 height 21
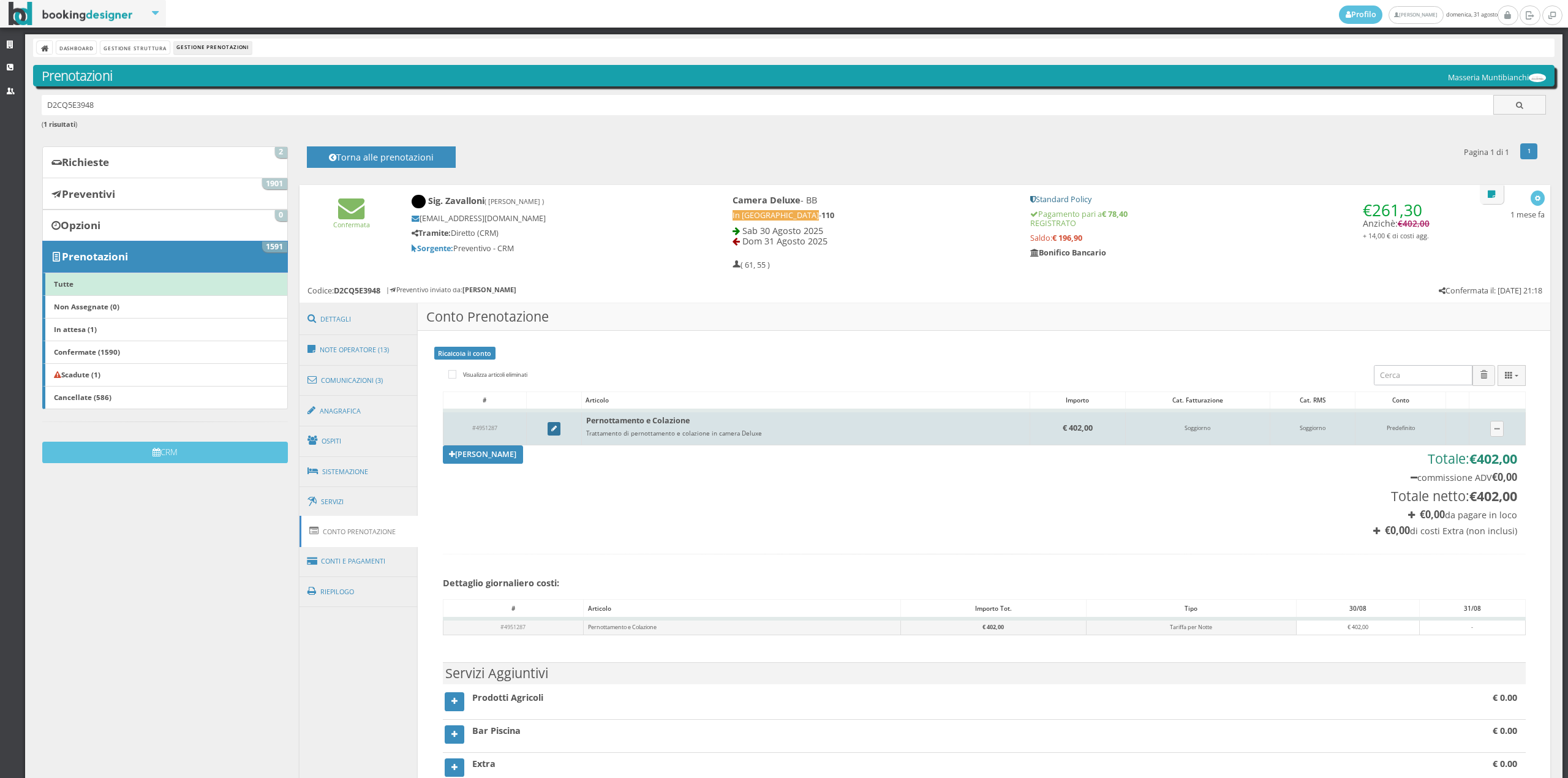
click at [555, 430] on icon at bounding box center [555, 429] width 6 height 7
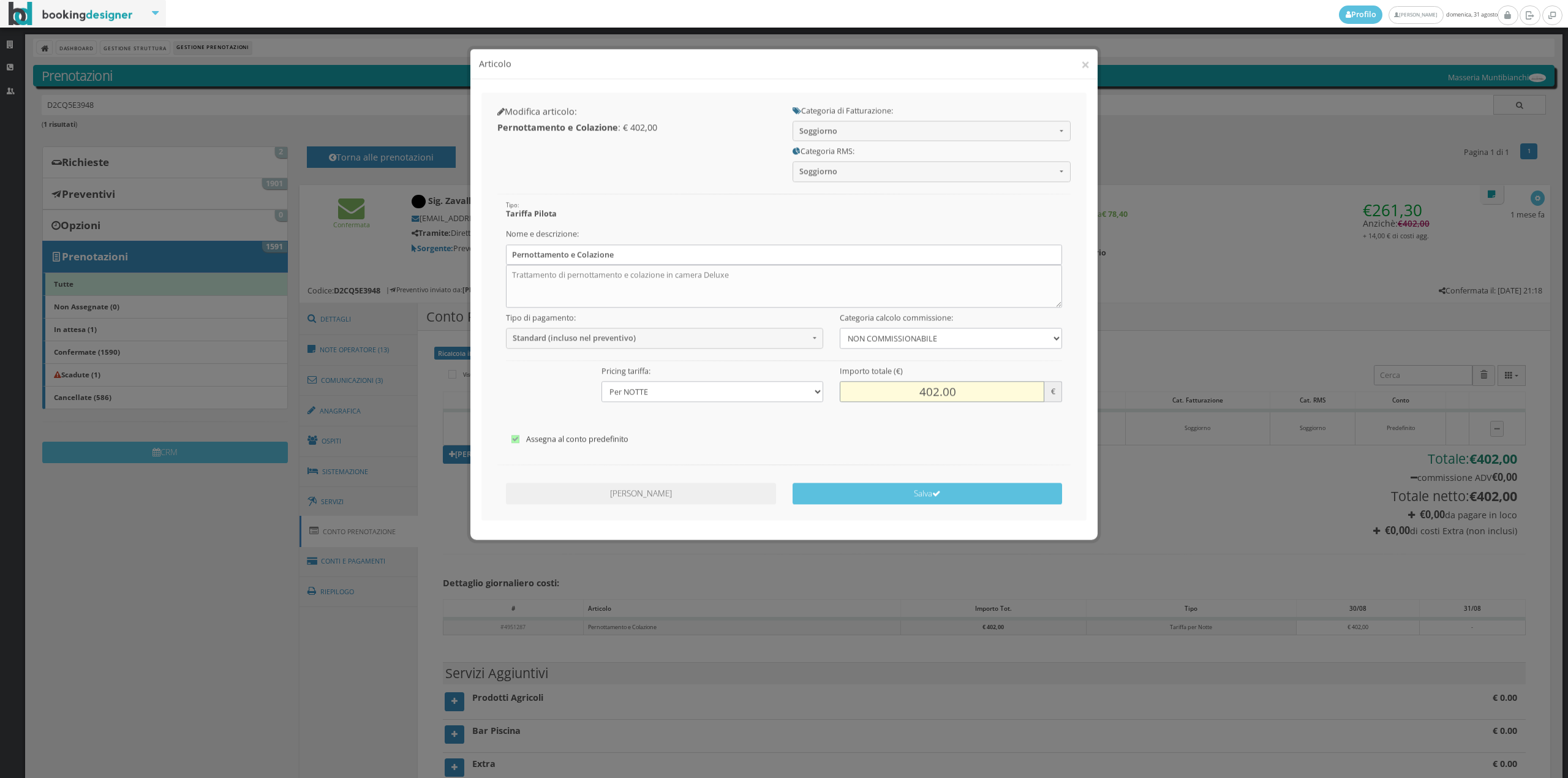
click at [918, 374] on input "402.00" at bounding box center [942, 381] width 204 height 20
click at [946, 382] on input "78.00" at bounding box center [942, 381] width 204 height 20
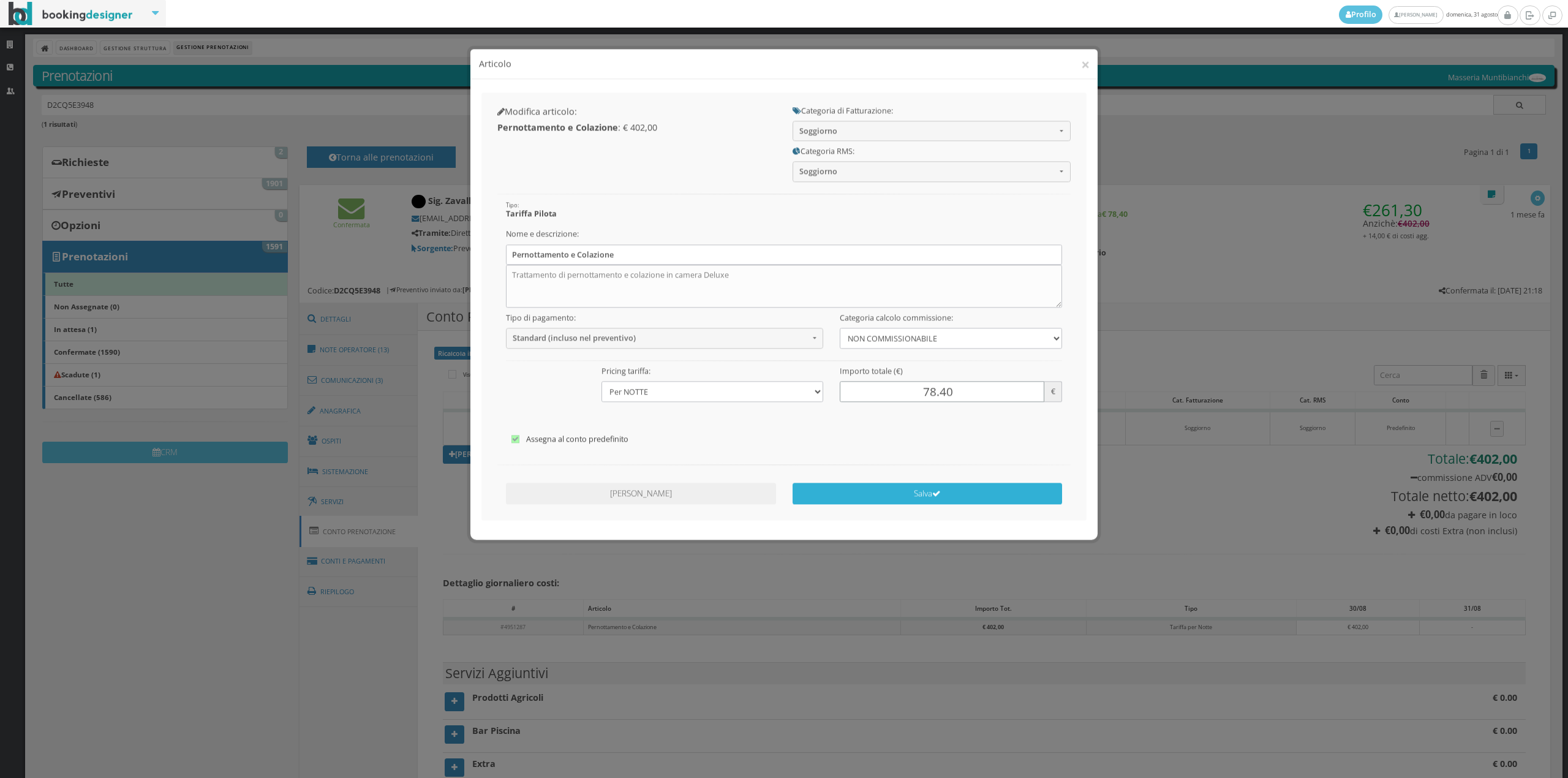
type input "78.40"
click at [919, 481] on button "Salva" at bounding box center [928, 483] width 270 height 21
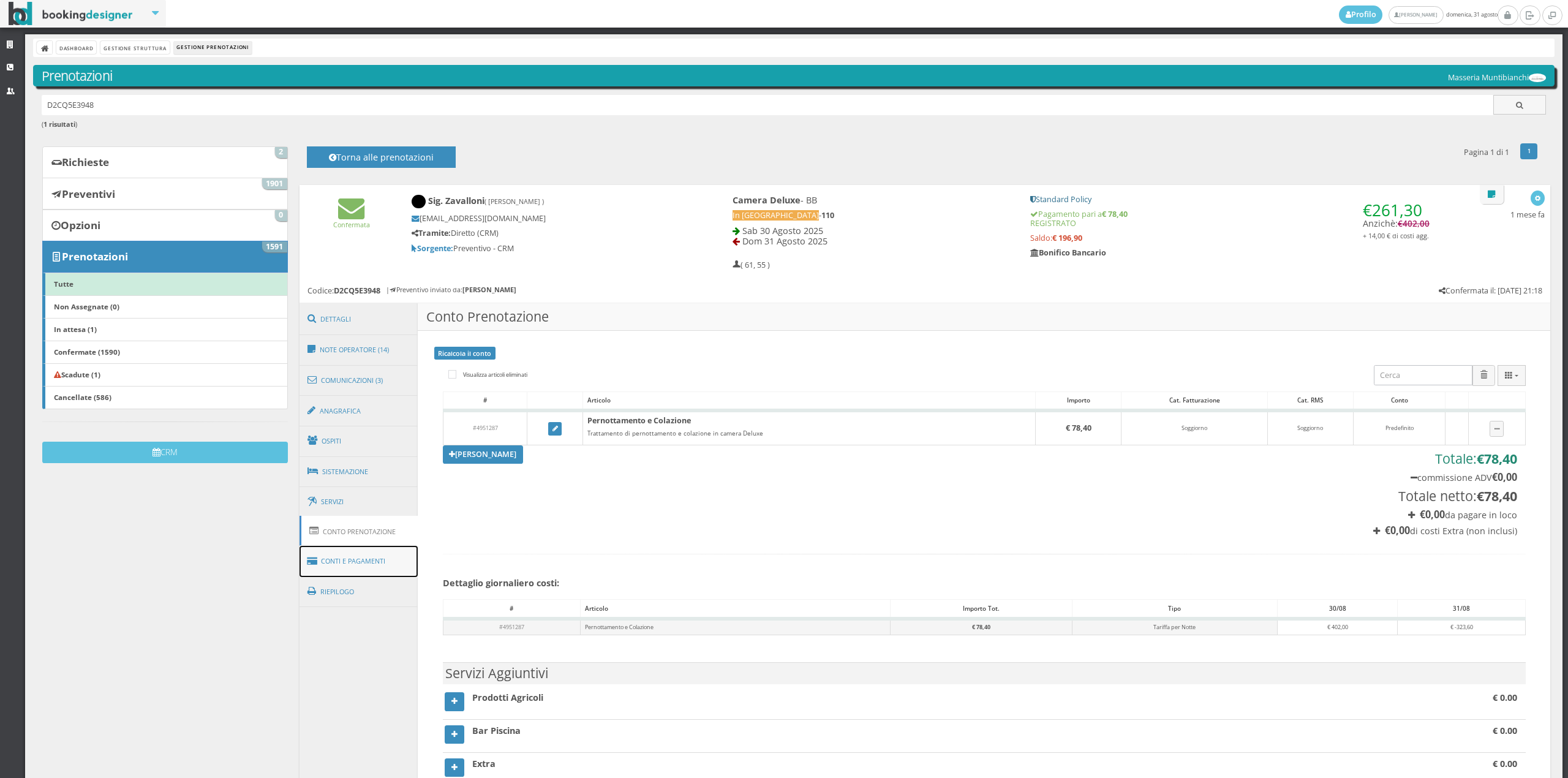
click at [373, 554] on link "Conti e Pagamenti" at bounding box center [359, 562] width 119 height 32
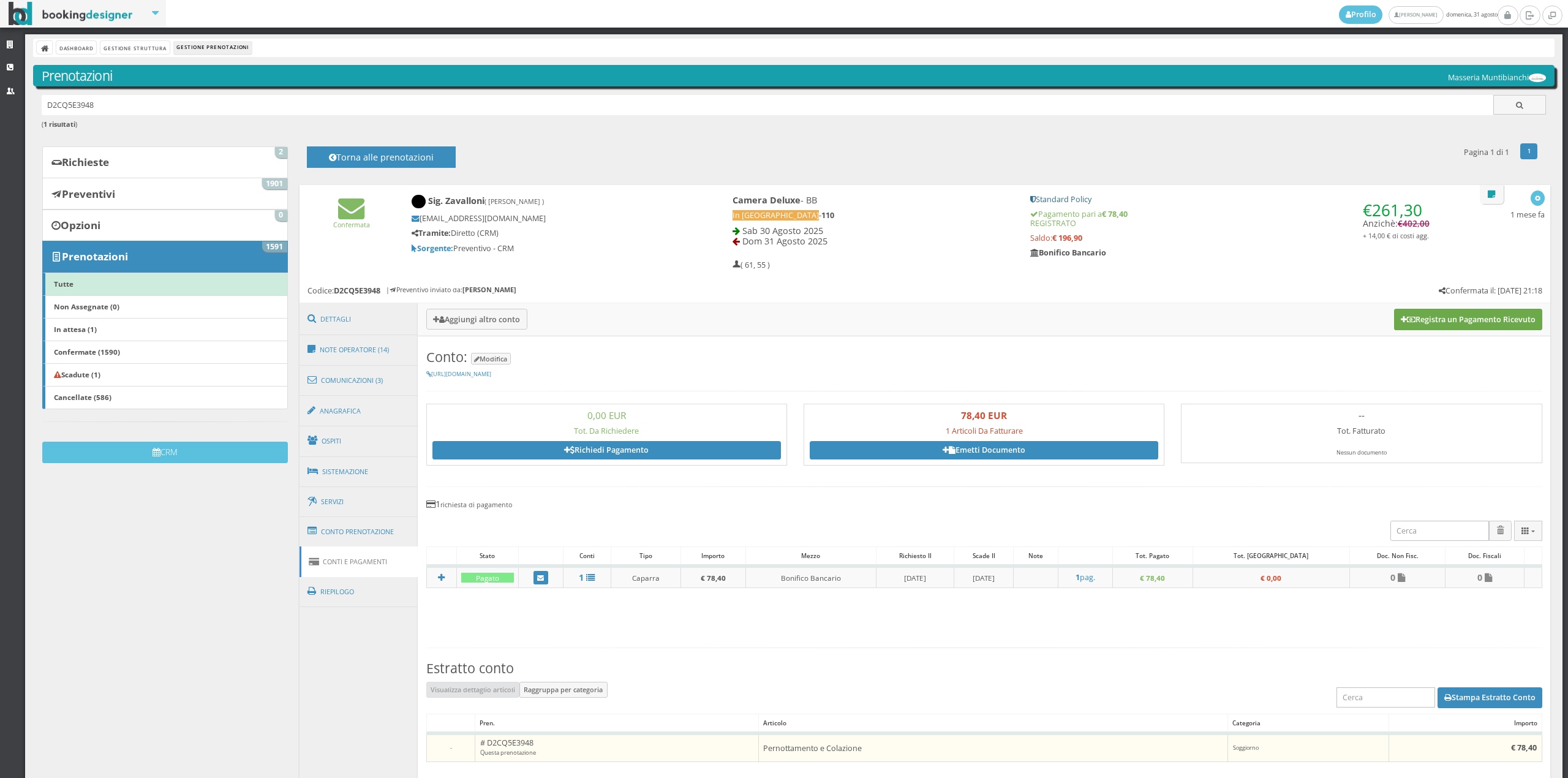
click at [1441, 324] on button "Registra un Pagamento Ricevuto" at bounding box center [1467, 319] width 148 height 20
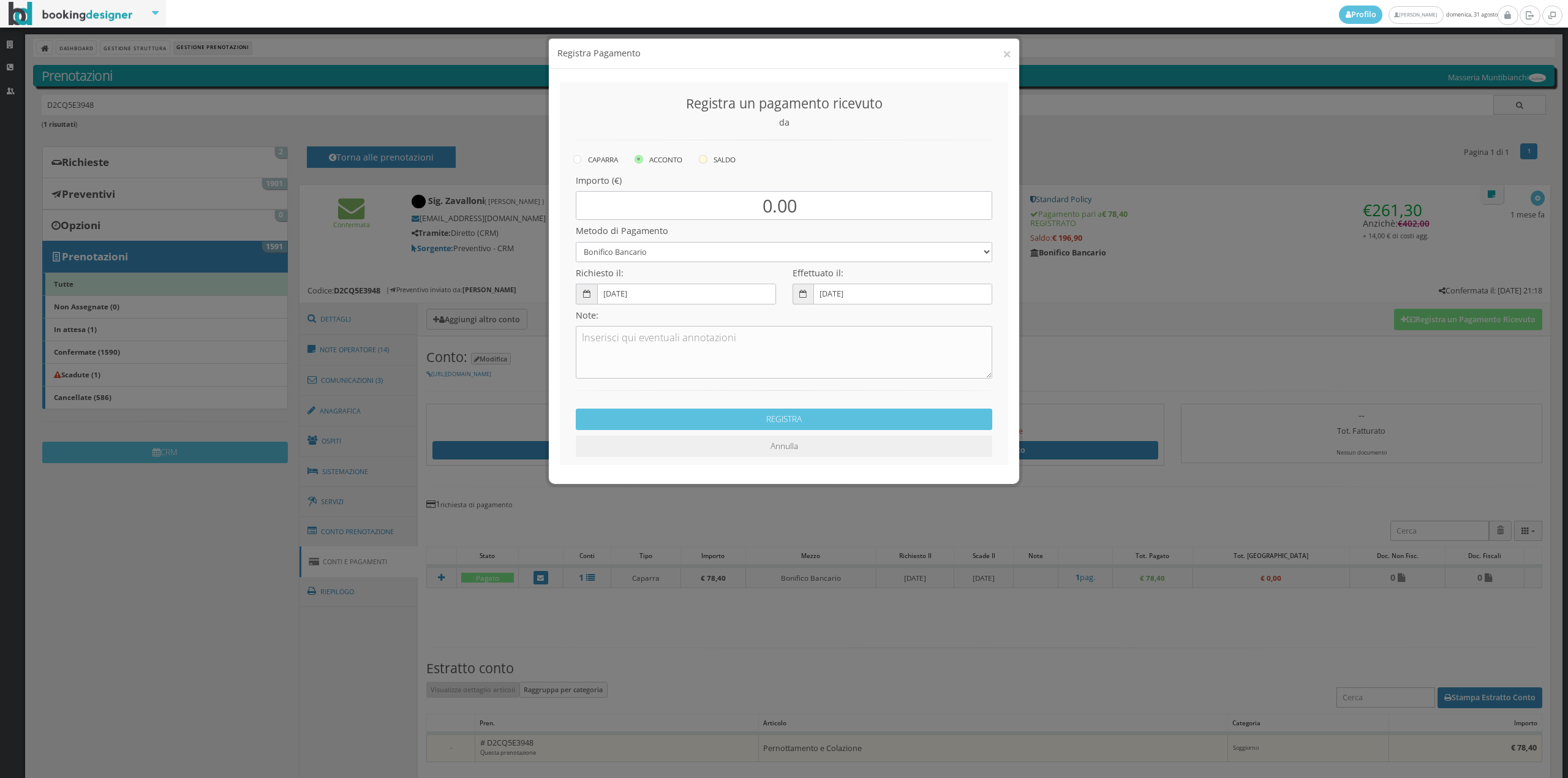
click at [714, 157] on label "SALDO" at bounding box center [717, 159] width 37 height 15
radio input "true"
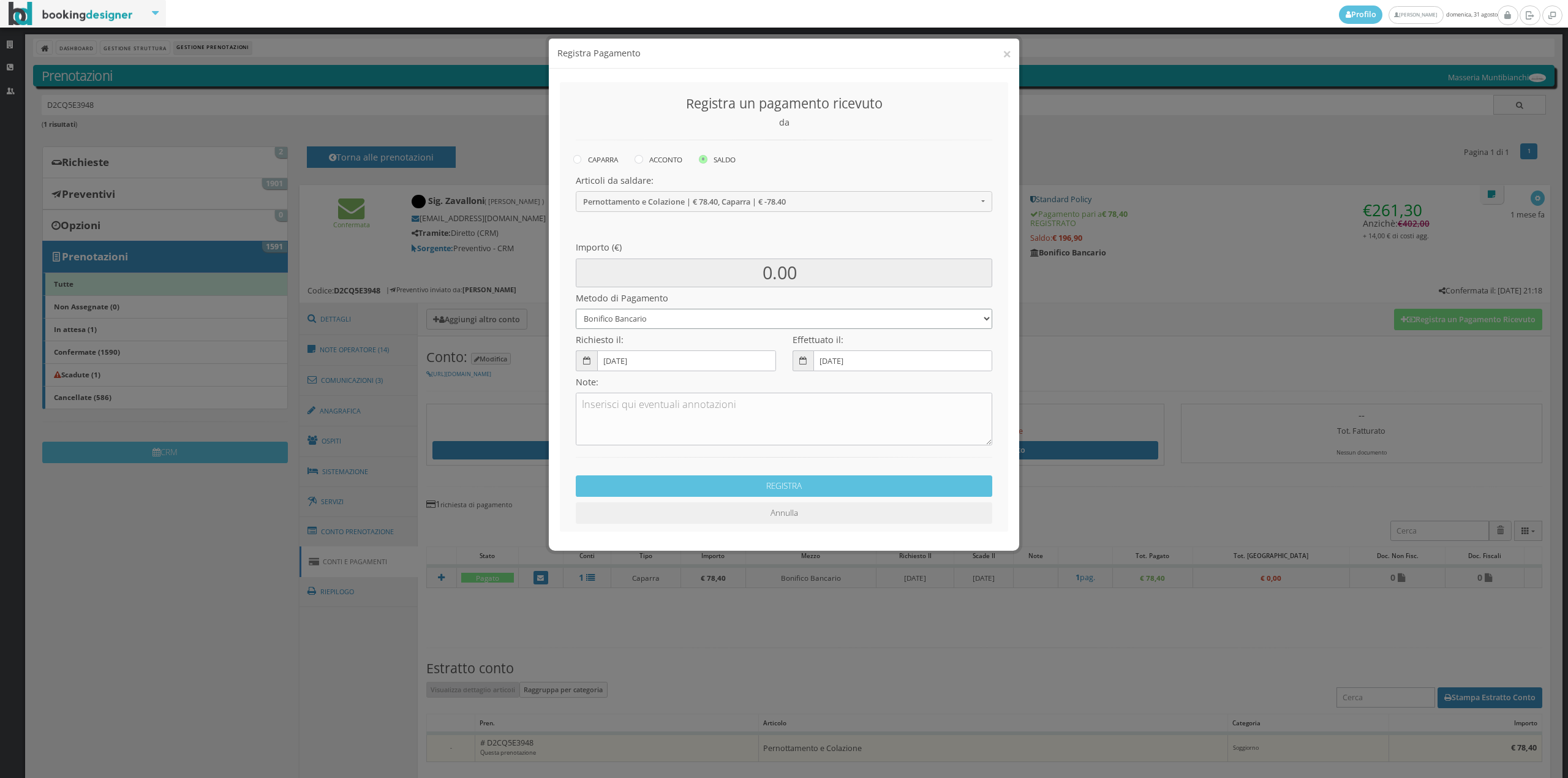
click at [638, 318] on select "Bonifico Bancario Carta di Credito Contanti Assegno Bancario Assegno Circolare …" at bounding box center [784, 319] width 417 height 20
click at [1008, 54] on button "×" at bounding box center [1007, 53] width 8 height 15
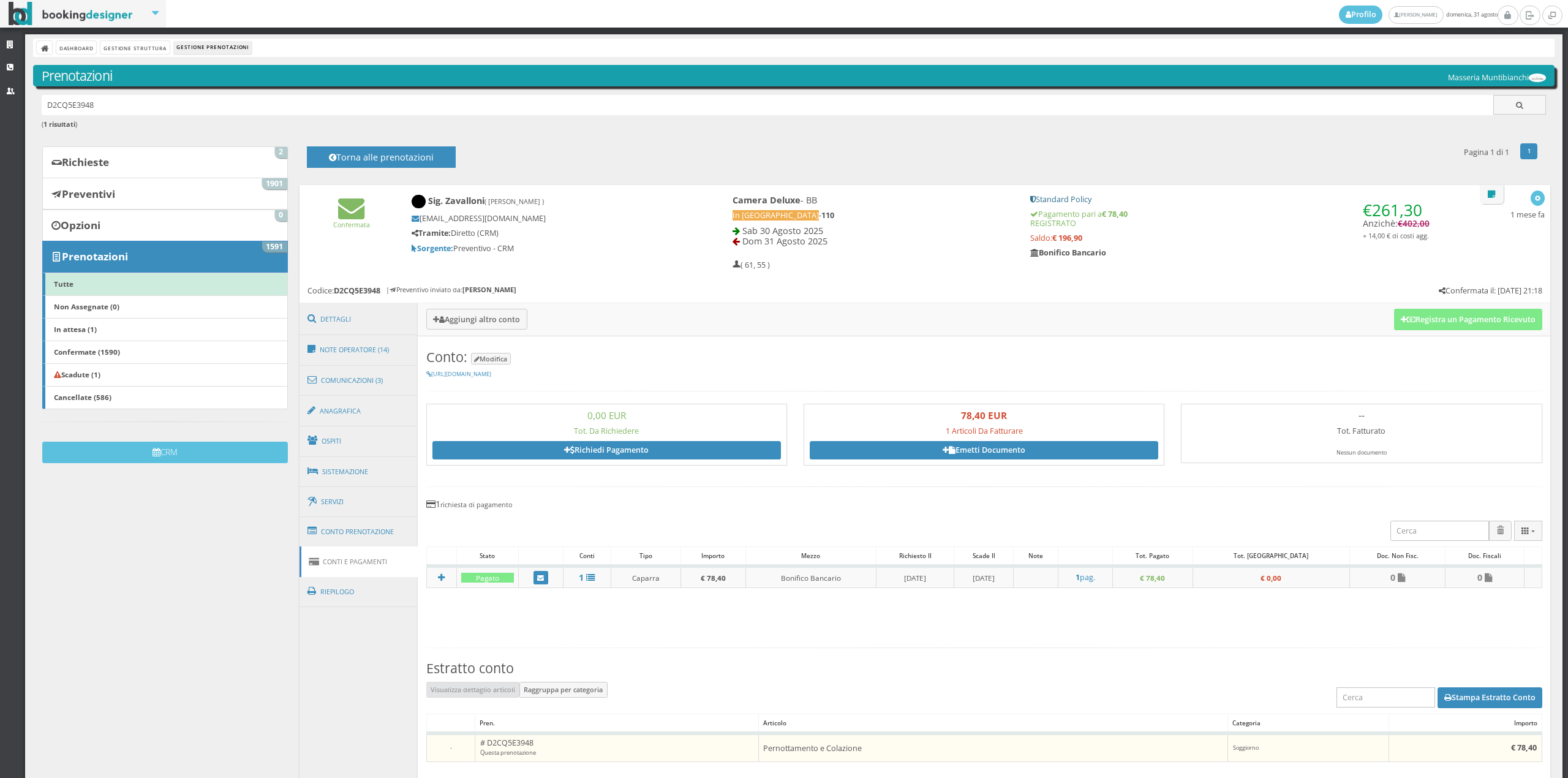
drag, startPoint x: 1555, startPoint y: 417, endPoint x: 1517, endPoint y: 657, distance: 243.0
click at [1518, 669] on div "Strutture CRM Utenti Dashboard Gestione Struttura Gestione Prenotazioni Prenota…" at bounding box center [784, 406] width 1568 height 744
click at [1467, 598] on section "Conto: Modifica https://bookingdesigner.com/srv/masseriamuntibianchi/reservatio…" at bounding box center [984, 598] width 1132 height 526
click at [1444, 322] on button "Registra un Pagamento Ricevuto" at bounding box center [1467, 319] width 148 height 20
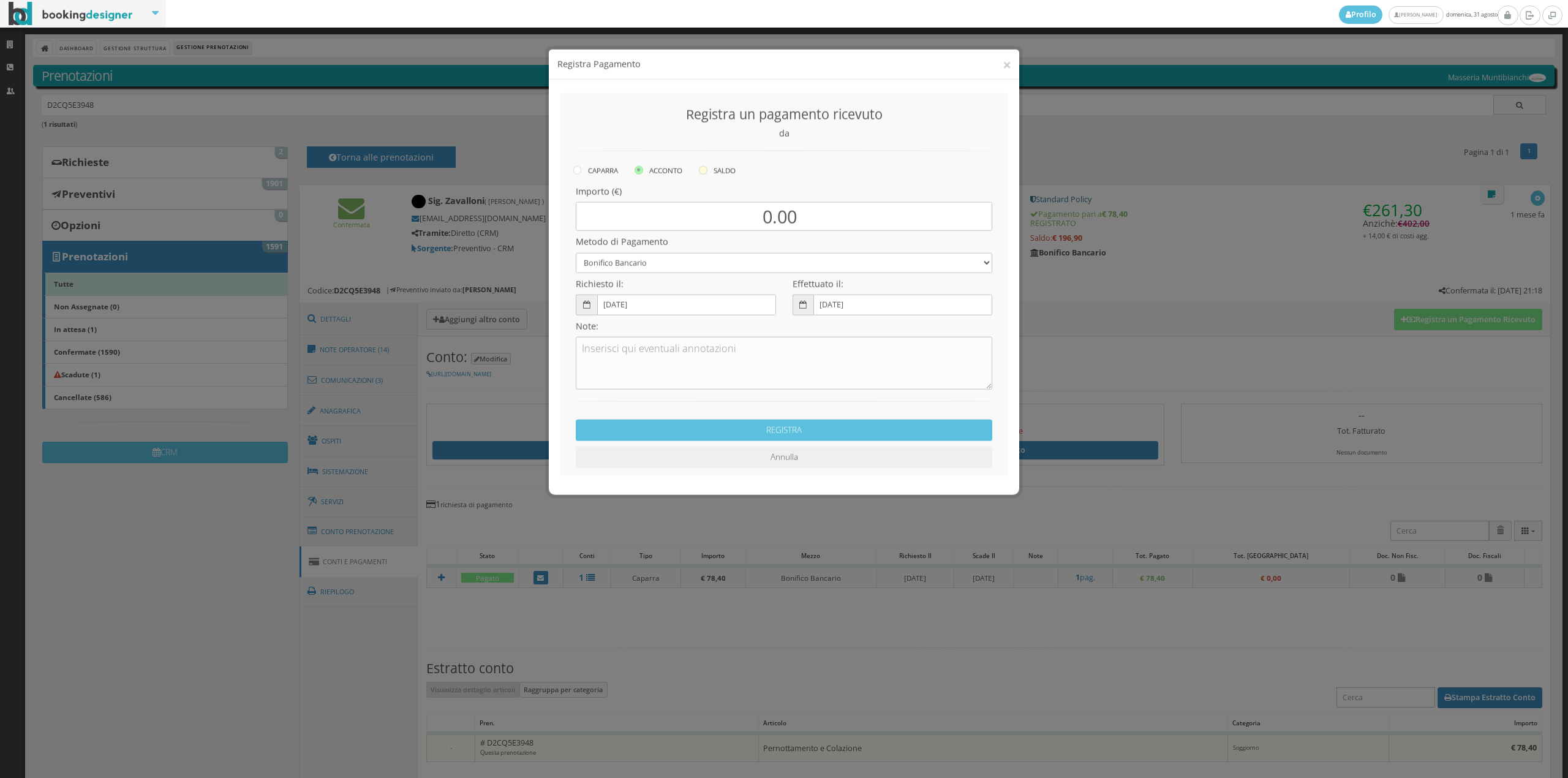
click at [726, 159] on label "SALDO" at bounding box center [717, 159] width 37 height 15
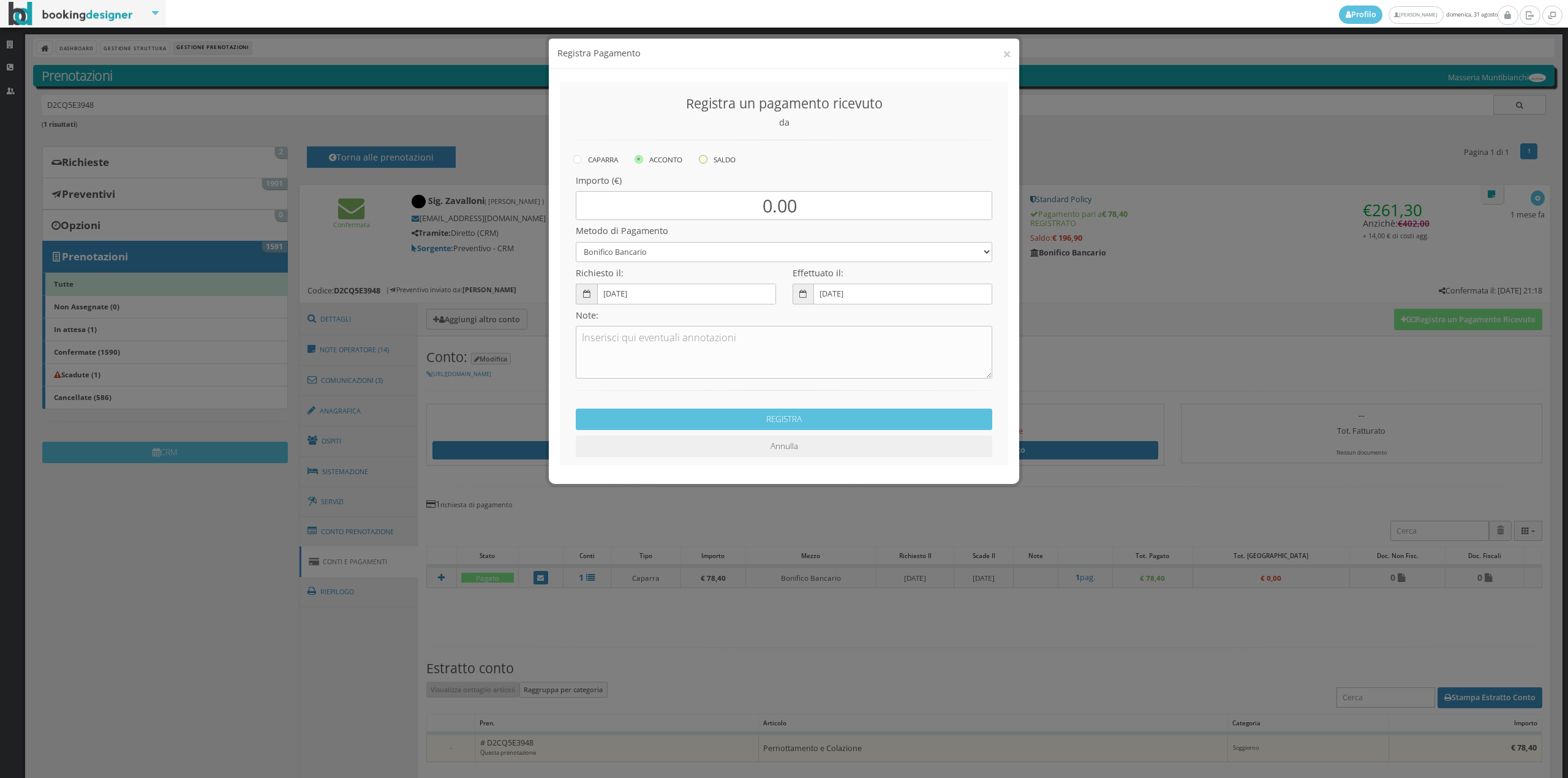
radio input "true"
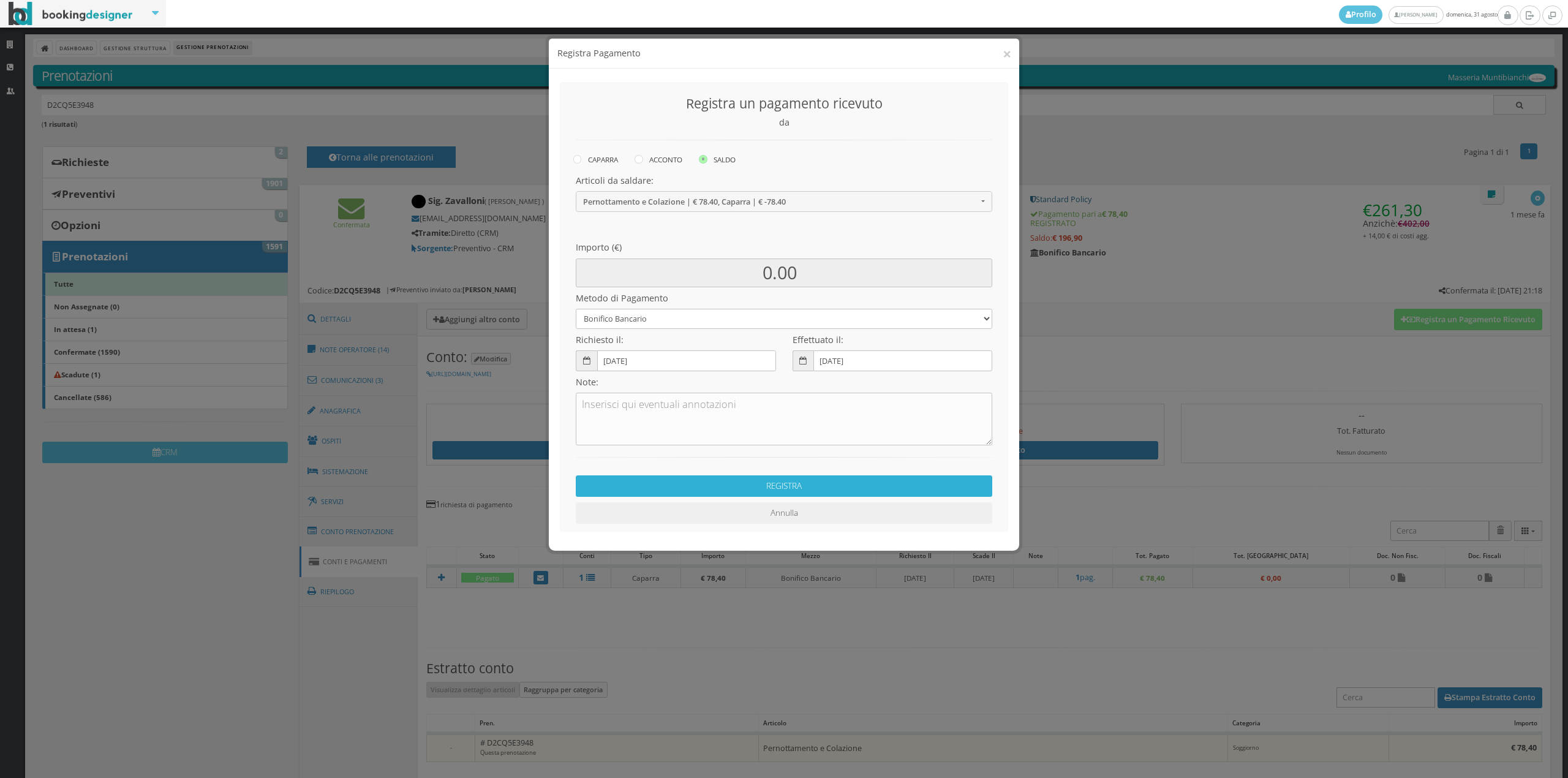
click at [677, 490] on button "REGISTRA" at bounding box center [784, 486] width 417 height 21
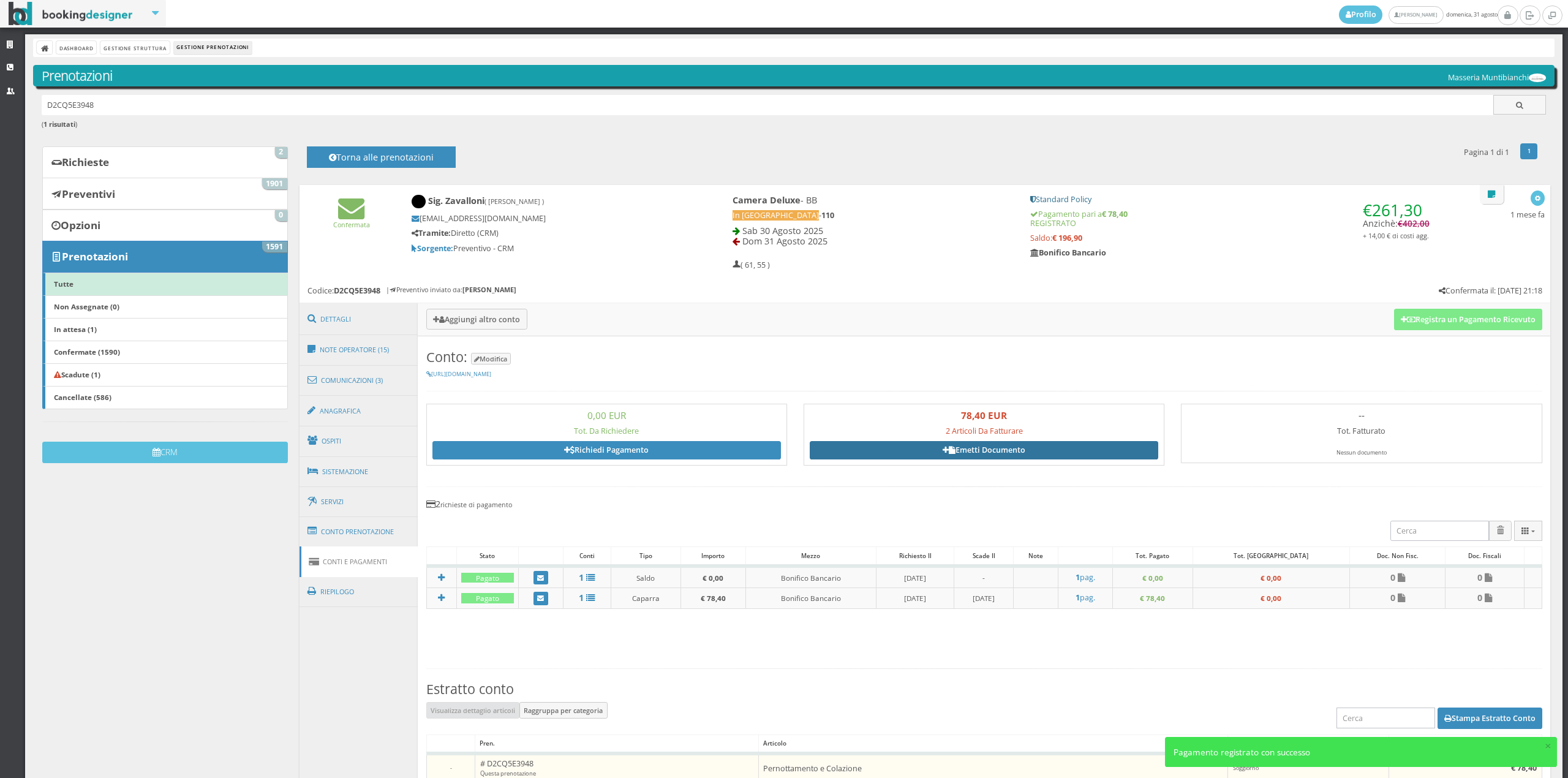
click at [1013, 454] on link "Emetti Documento" at bounding box center [984, 450] width 349 height 19
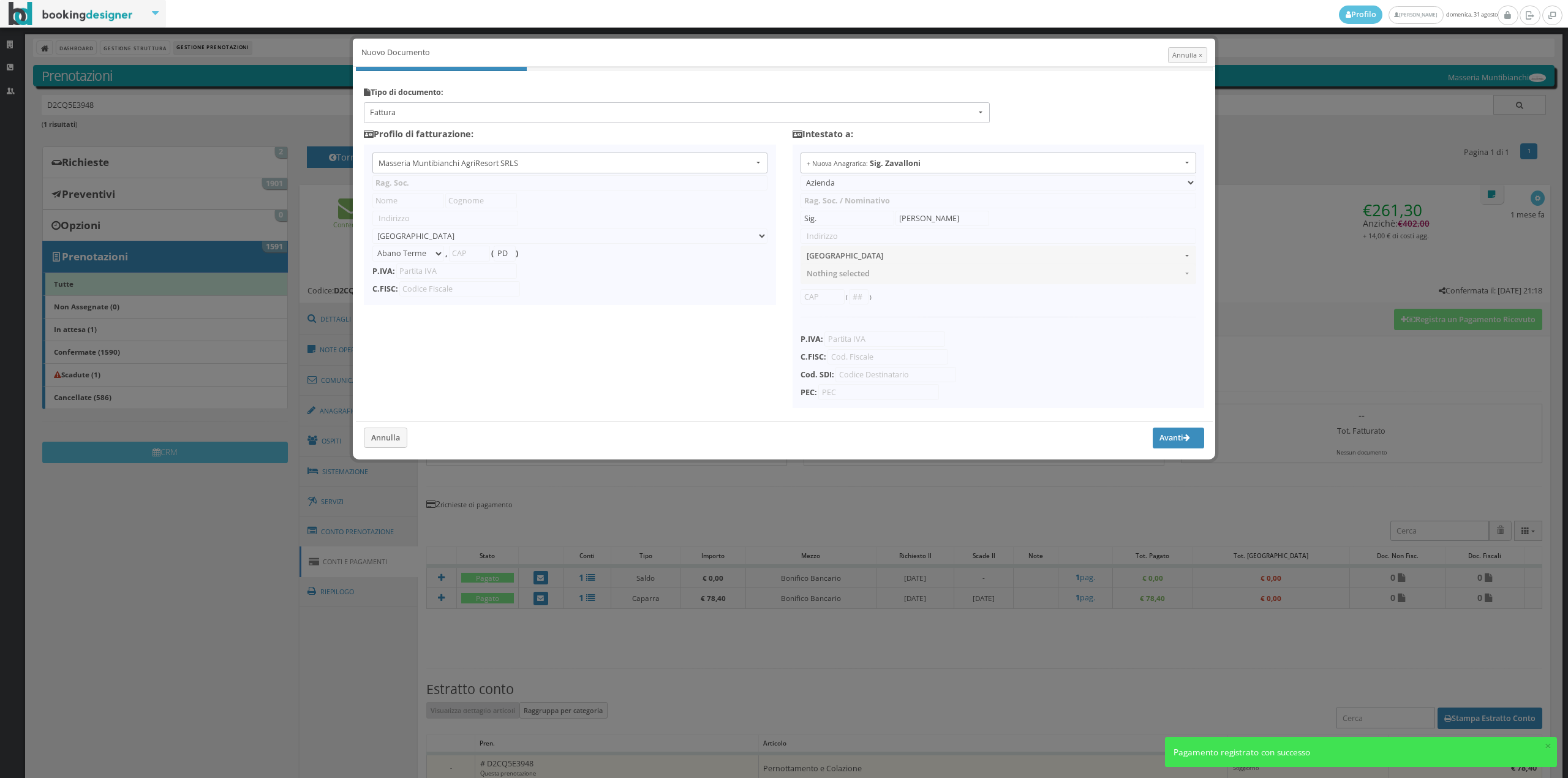
type input "Masseria Muntibianchi AgriResort SRLS"
type input "SP 277 Otranto-[GEOGRAPHIC_DATA]"
select select "Giurdignano"
type input "73020"
type input "LE"
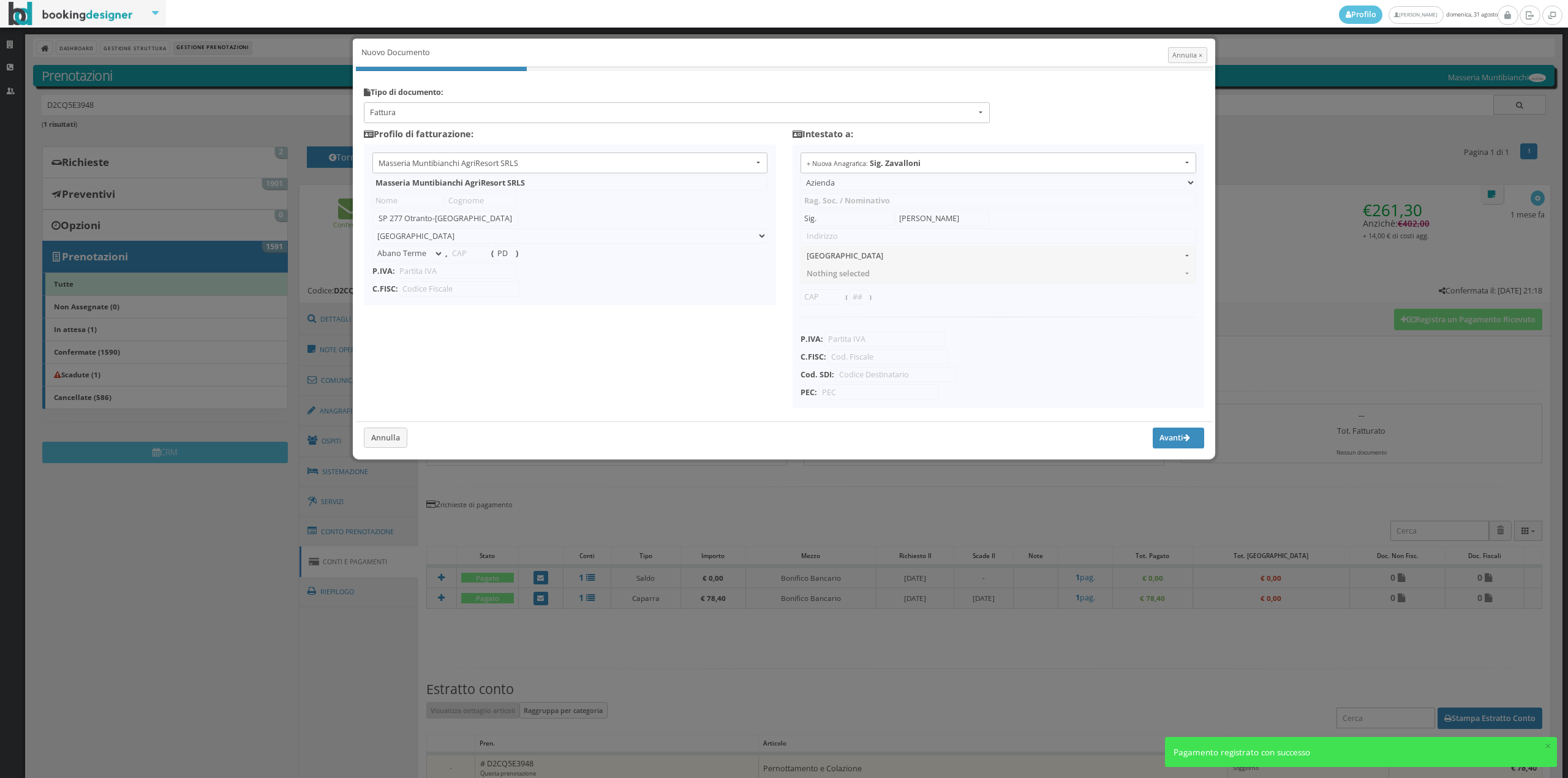
type input "05265030758"
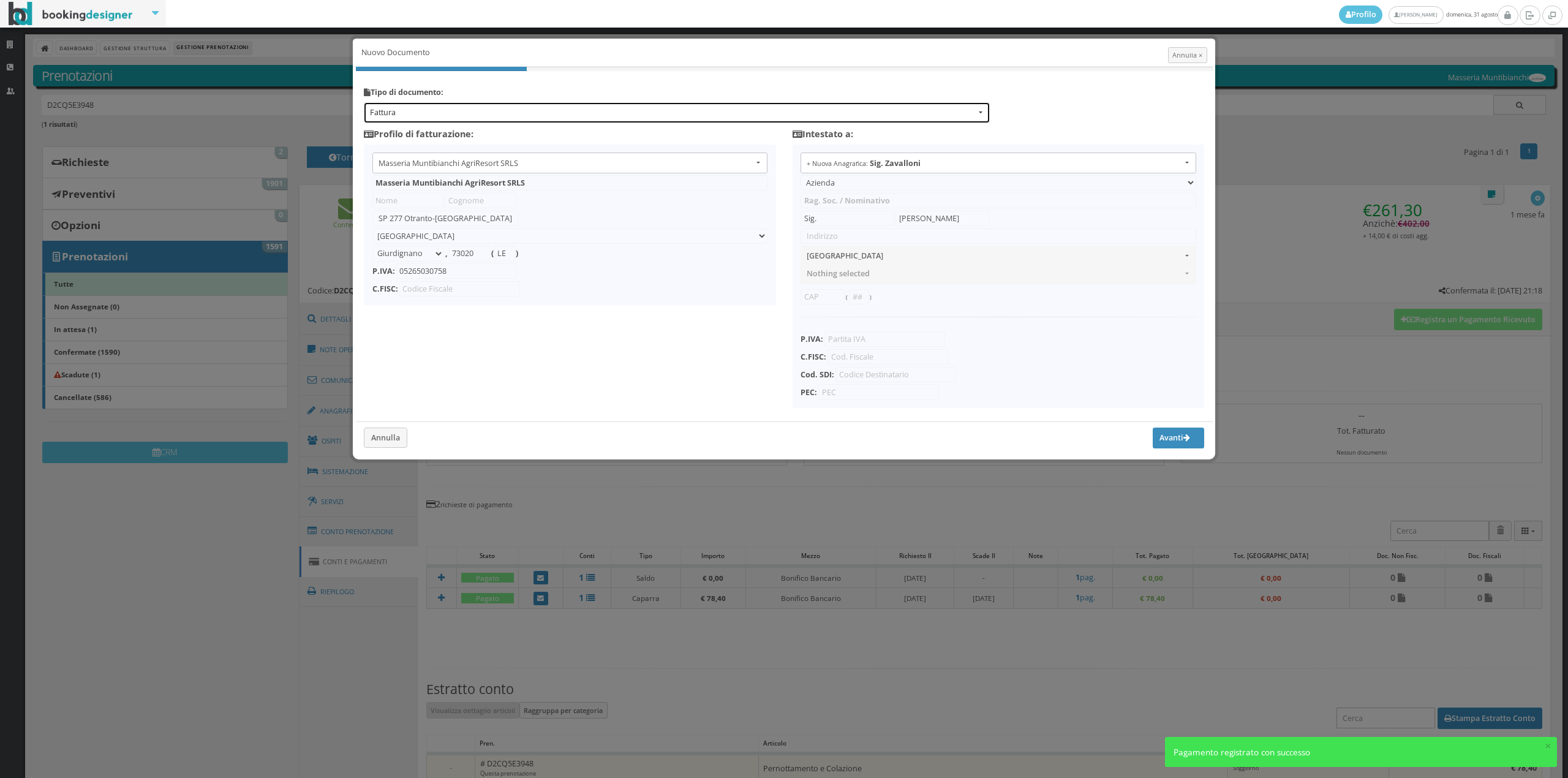
click at [436, 112] on span "Fattura" at bounding box center [673, 113] width 606 height 11
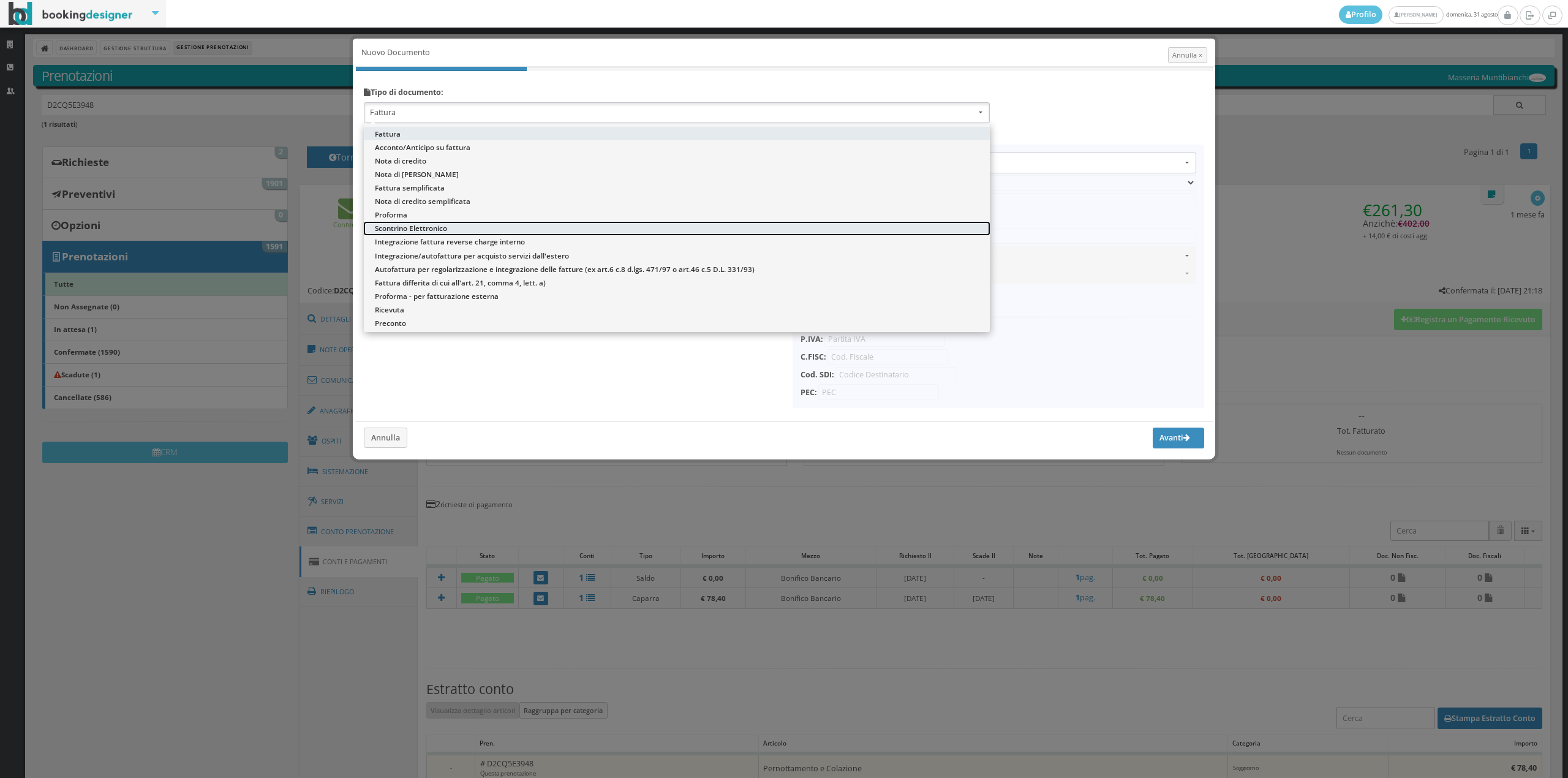
click at [399, 223] on span "Scontrino Elettronico" at bounding box center [411, 228] width 73 height 10
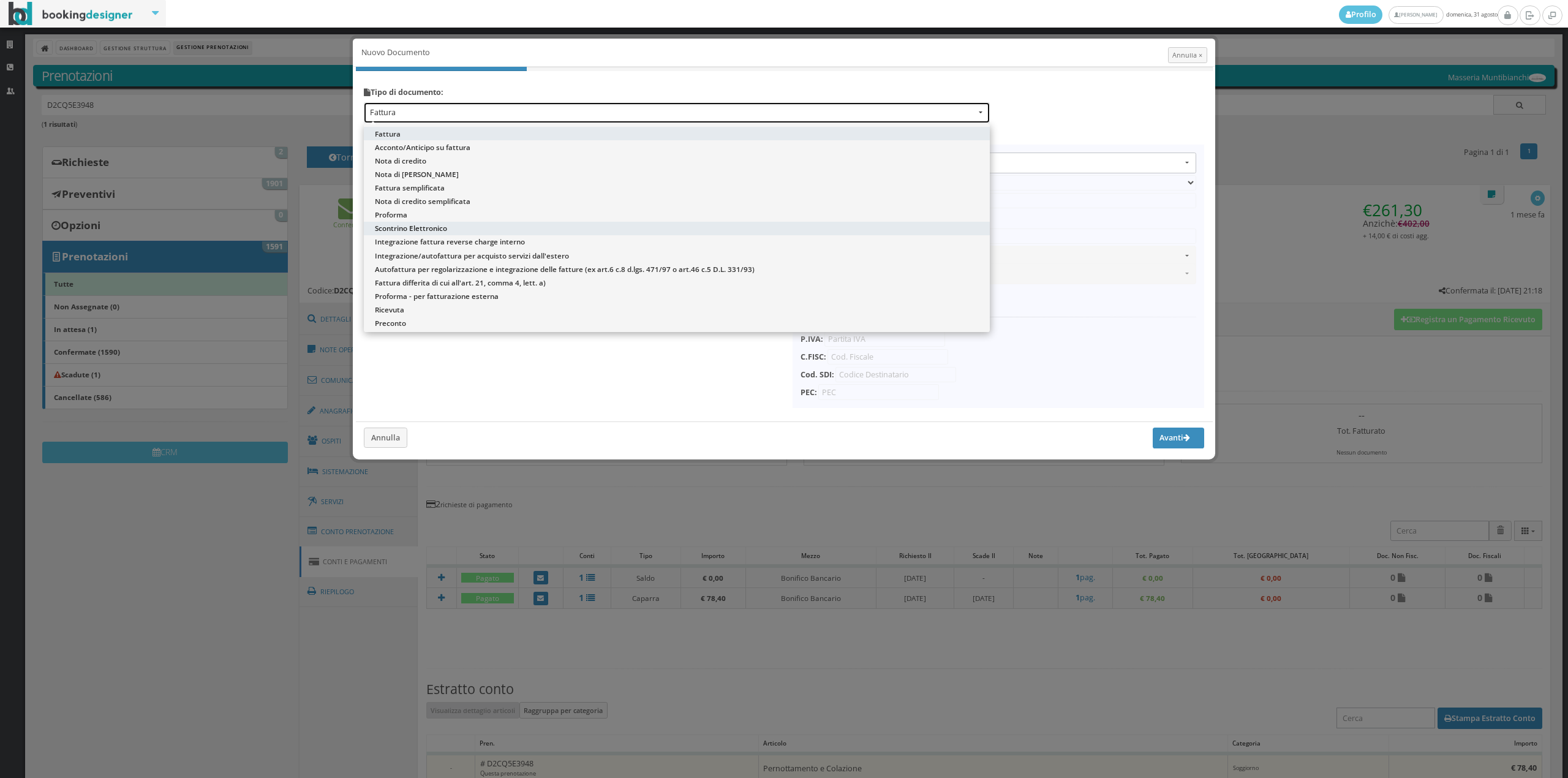
select select "ION02"
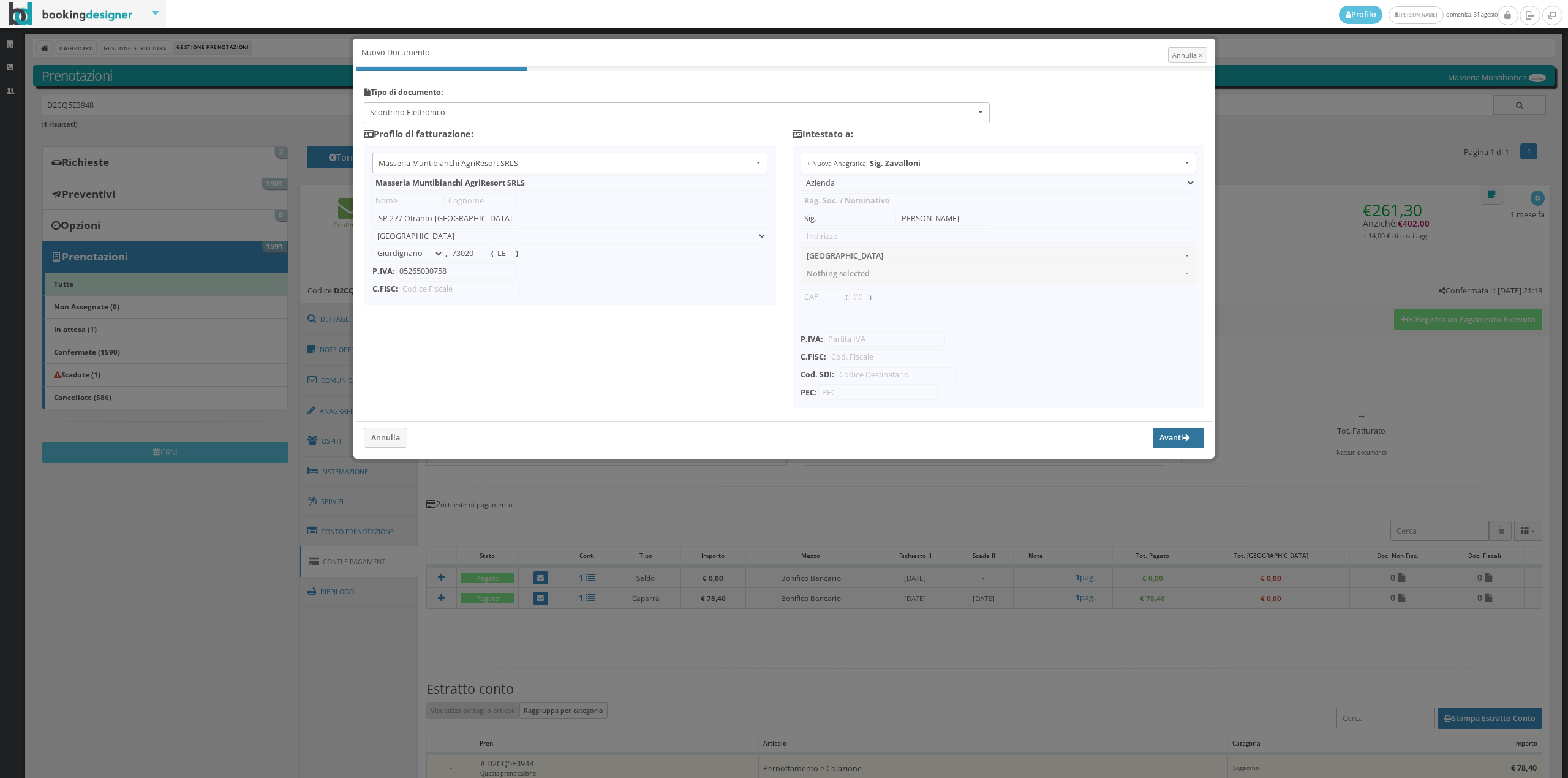
click at [1179, 440] on button "Avanti" at bounding box center [1178, 438] width 51 height 20
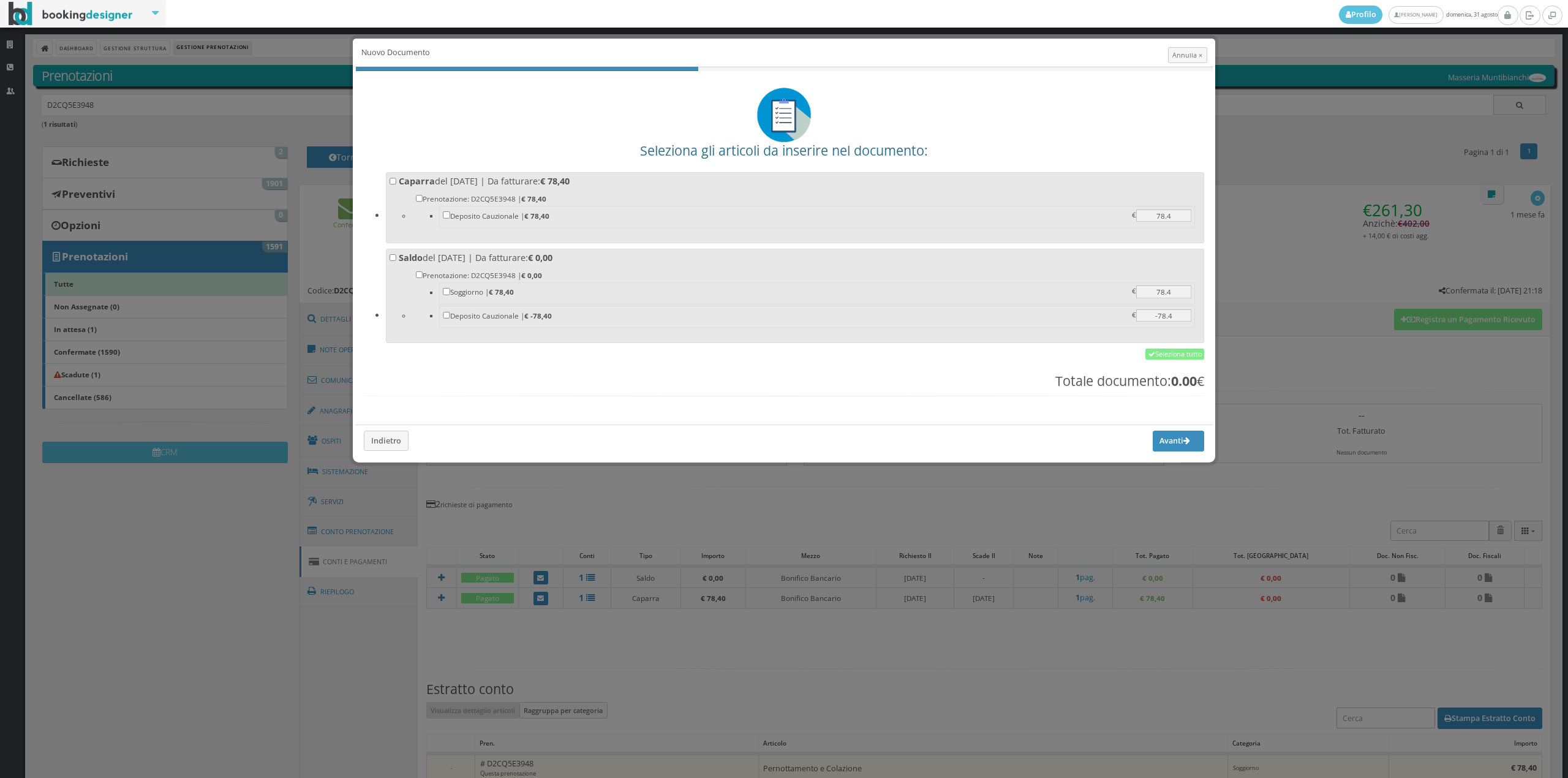
click at [570, 186] on b "€ 78,40" at bounding box center [556, 181] width 30 height 12
click at [397, 185] on input "Caparra del 23/07/2025 | Da fatturare: € 78,40 Prenotazione: D2CQ5E3948 | € 78,…" at bounding box center [394, 181] width 7 height 7
checkbox input "true"
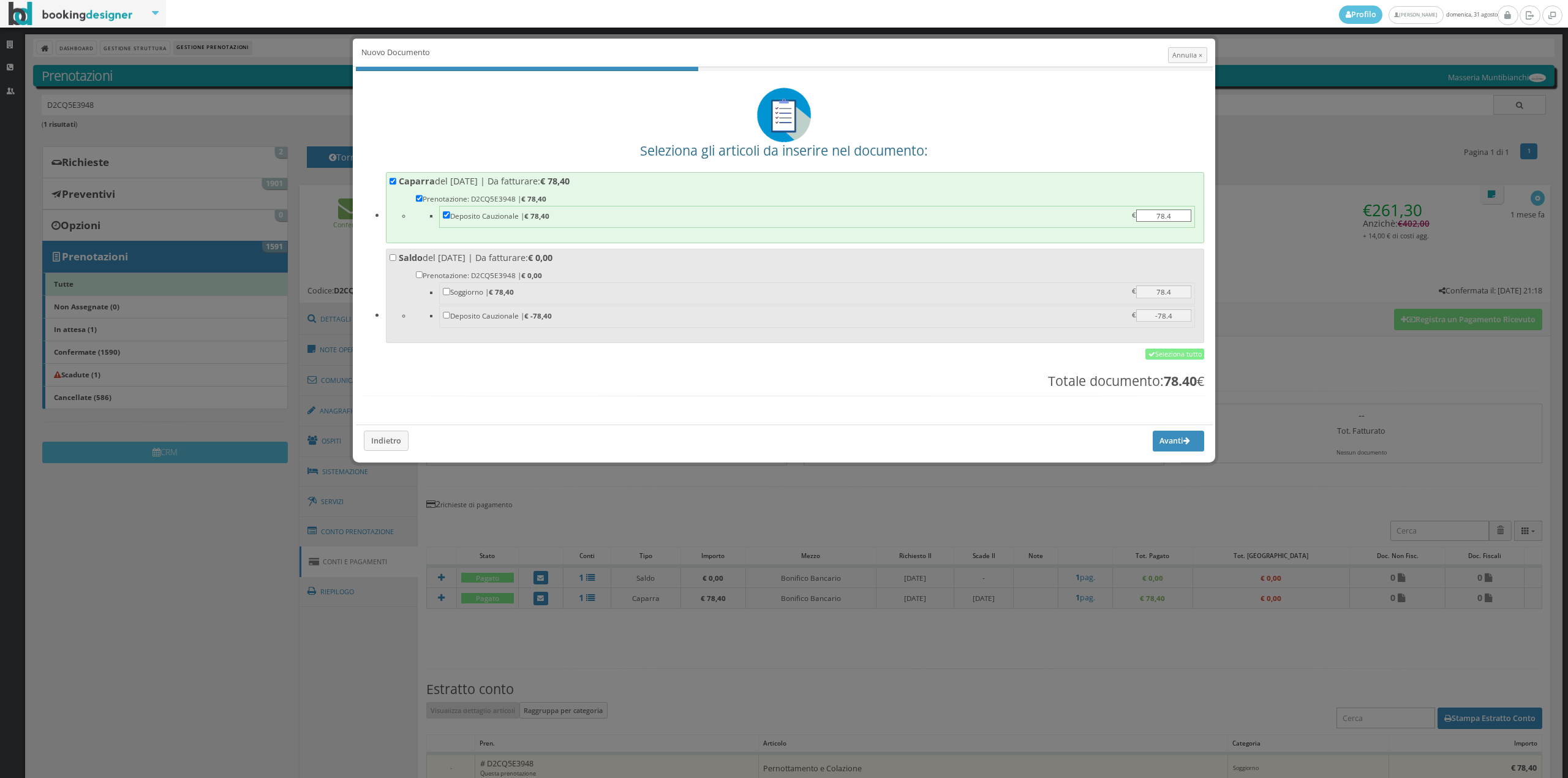
click at [581, 267] on li "Prenotazione: D2CQ5E3948 | € 0,00 Soggiorno | € 78,40 78.4 78.4 € Deposito Cauz…" at bounding box center [806, 301] width 790 height 73
click at [397, 262] on input "Saldo del 31/08/2025 | Da fatturare: € 0,00 Prenotazione: D2CQ5E3948 | € 0,00 S…" at bounding box center [394, 258] width 7 height 7
checkbox input "true"
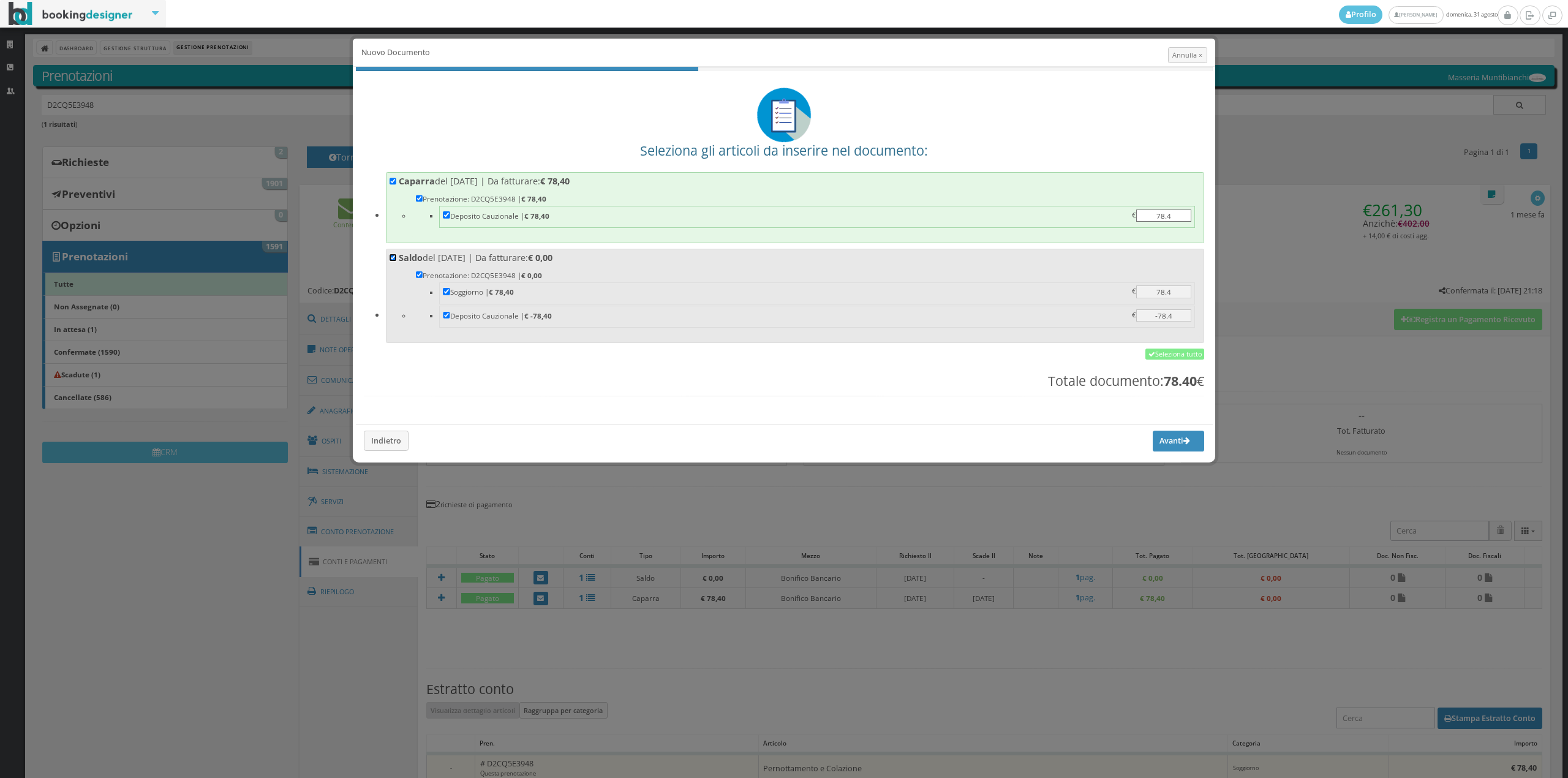
checkbox input "true"
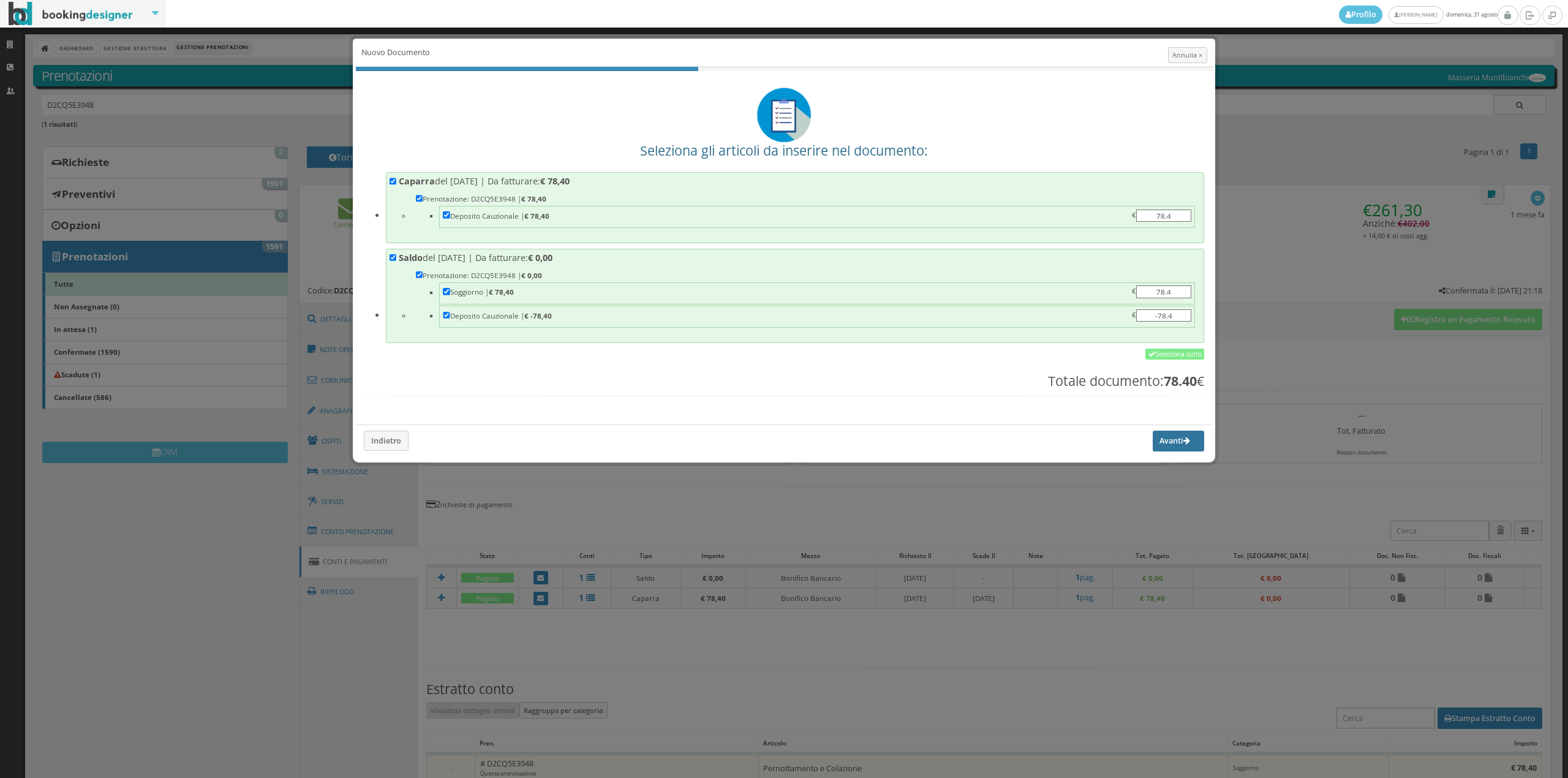
click at [1170, 449] on button "Avanti" at bounding box center [1178, 441] width 51 height 20
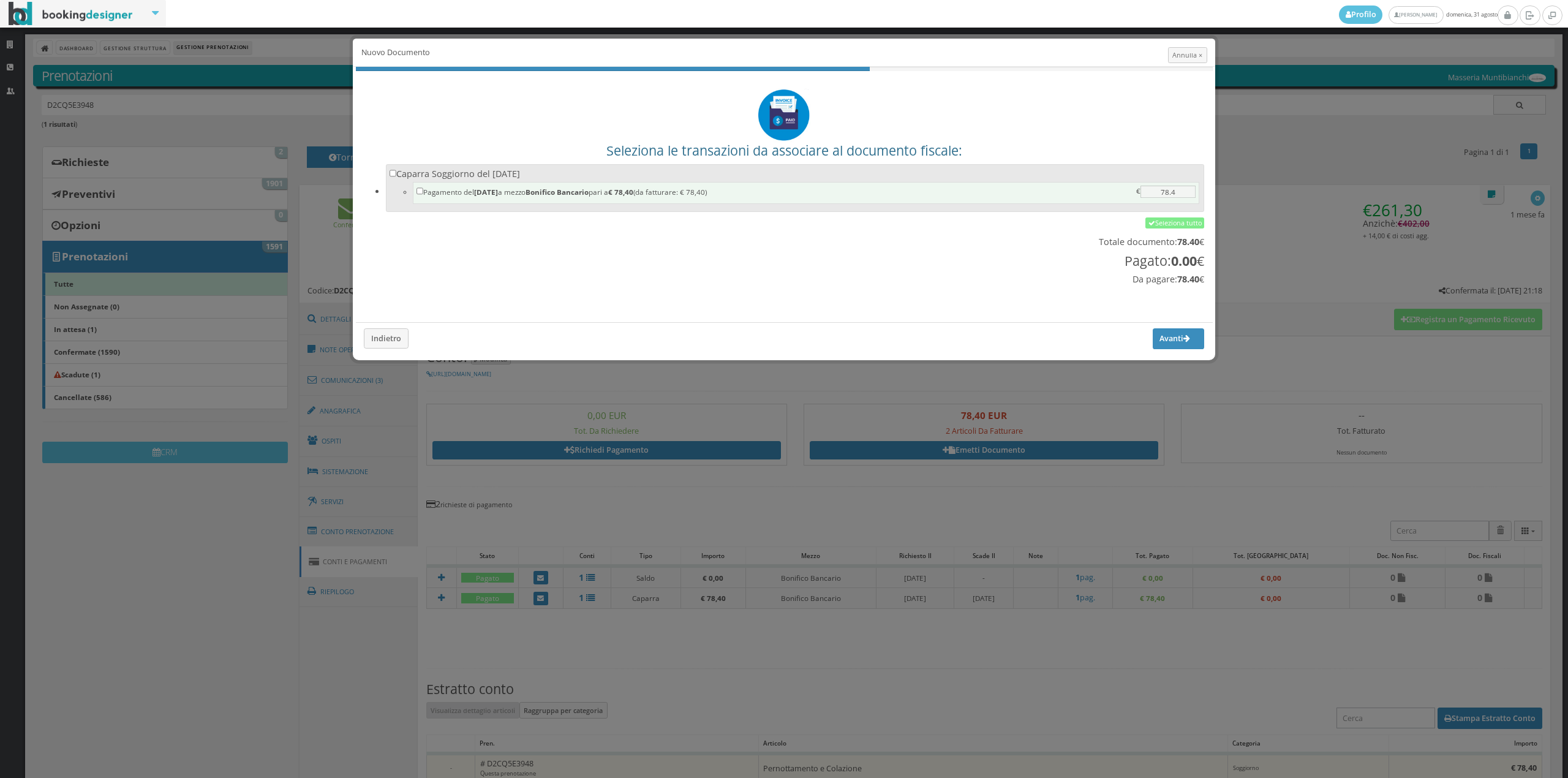
click at [729, 194] on label "Pagamento del 25/07/2025 a mezzo Bonifico Bancario pari a € 78,40 (da fatturare…" at bounding box center [807, 191] width 780 height 12
click at [424, 194] on input "Pagamento del 25/07/2025 a mezzo Bonifico Bancario pari a € 78,40 (da fatturare…" at bounding box center [421, 191] width 7 height 7
checkbox input "true"
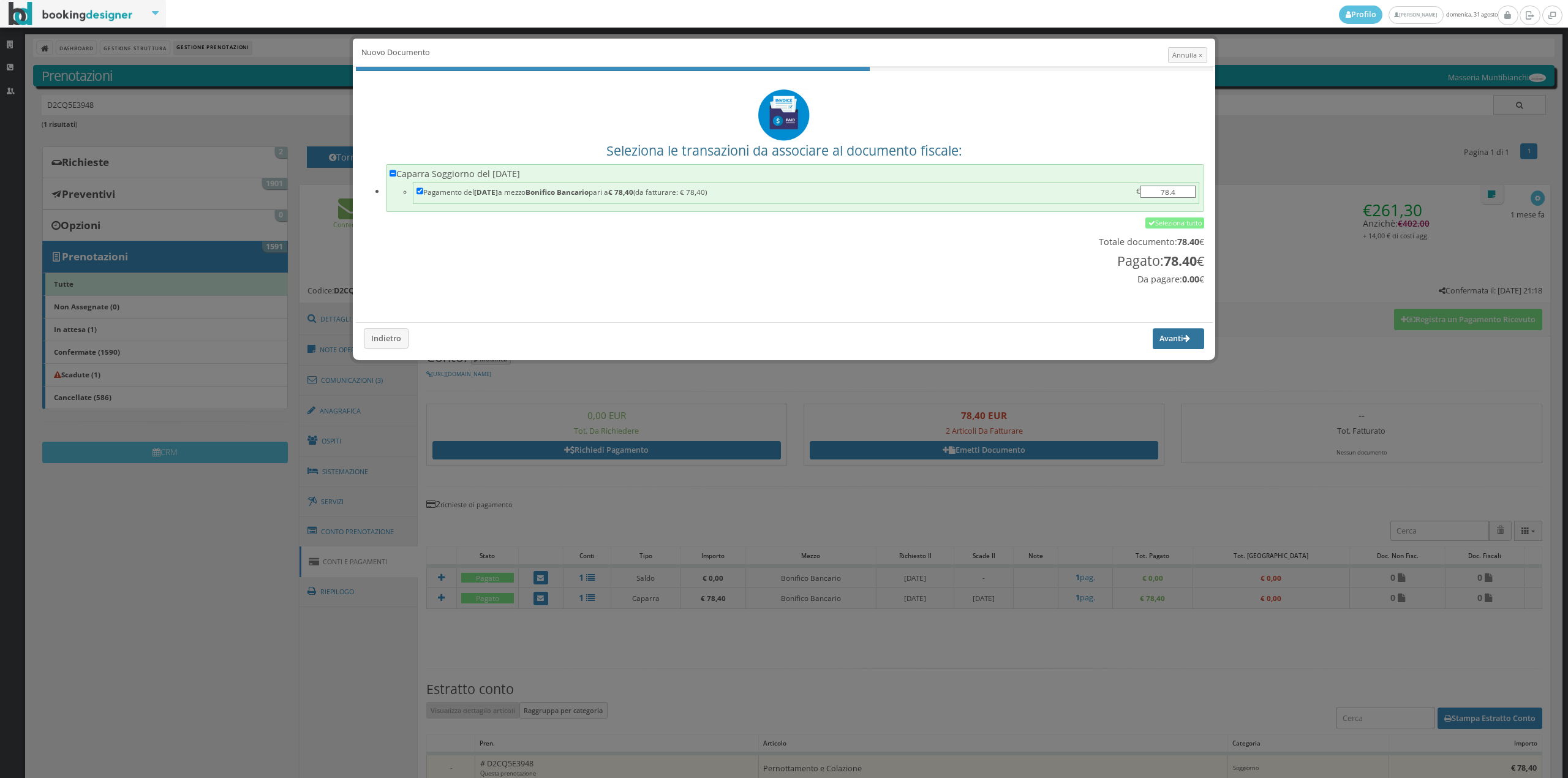
click at [1174, 339] on button "Avanti" at bounding box center [1178, 339] width 51 height 20
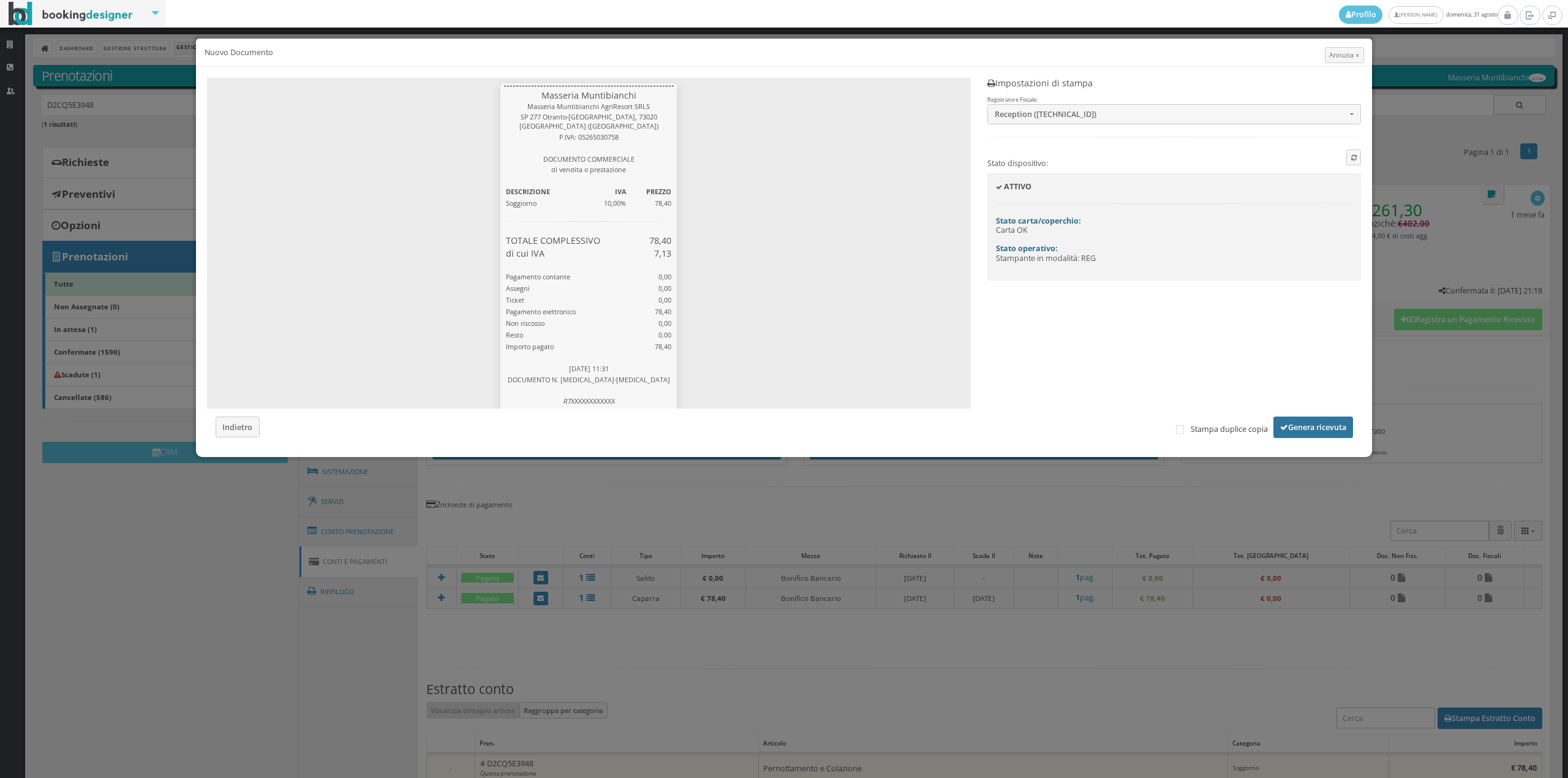
click at [1300, 428] on button "Genera ricevuta" at bounding box center [1314, 427] width 80 height 20
click at [0, 0] on div "0 di 0" at bounding box center [0, 0] width 0 height 0
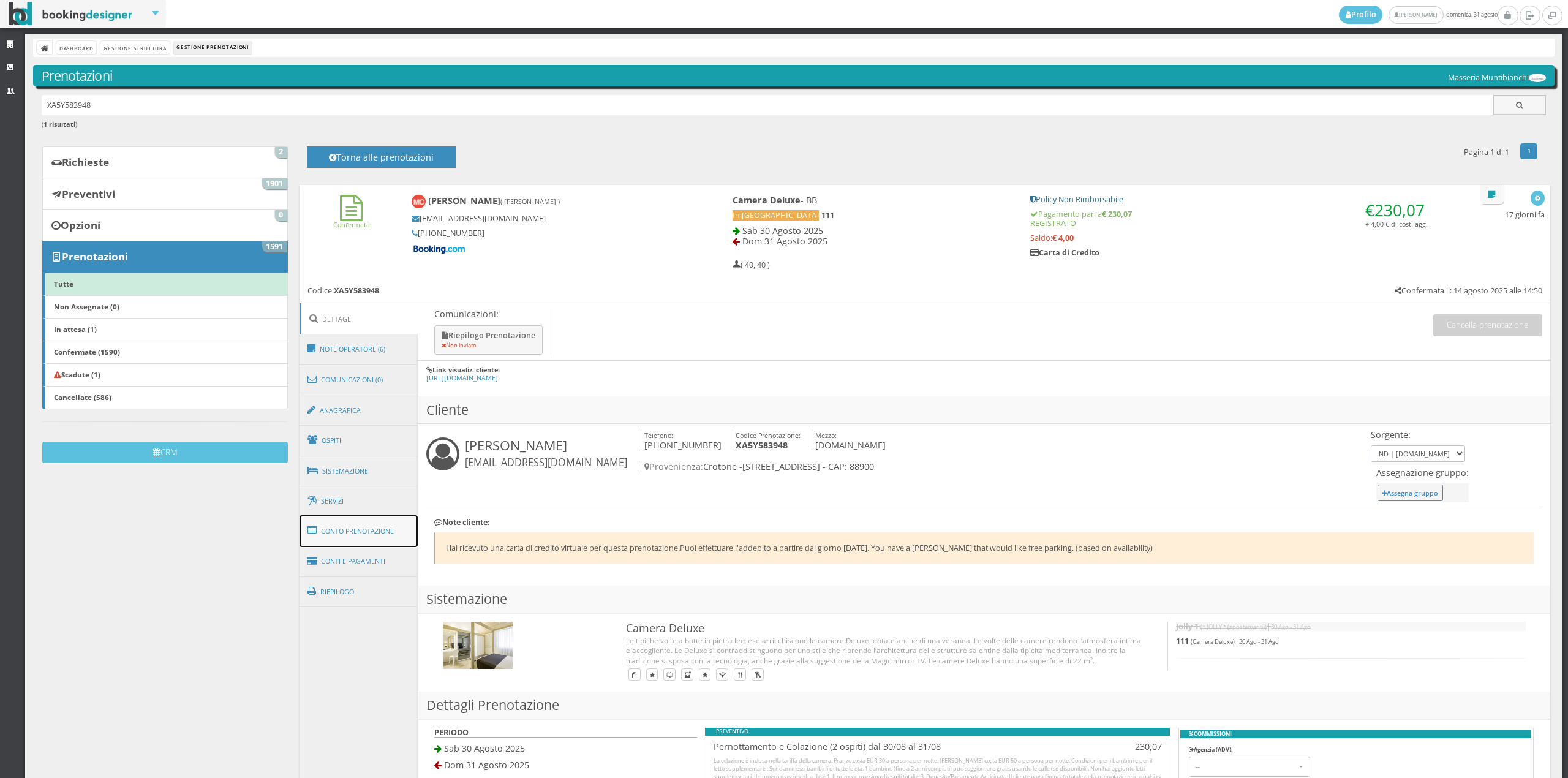
click at [357, 539] on link "Conto Prenotazione" at bounding box center [359, 531] width 119 height 32
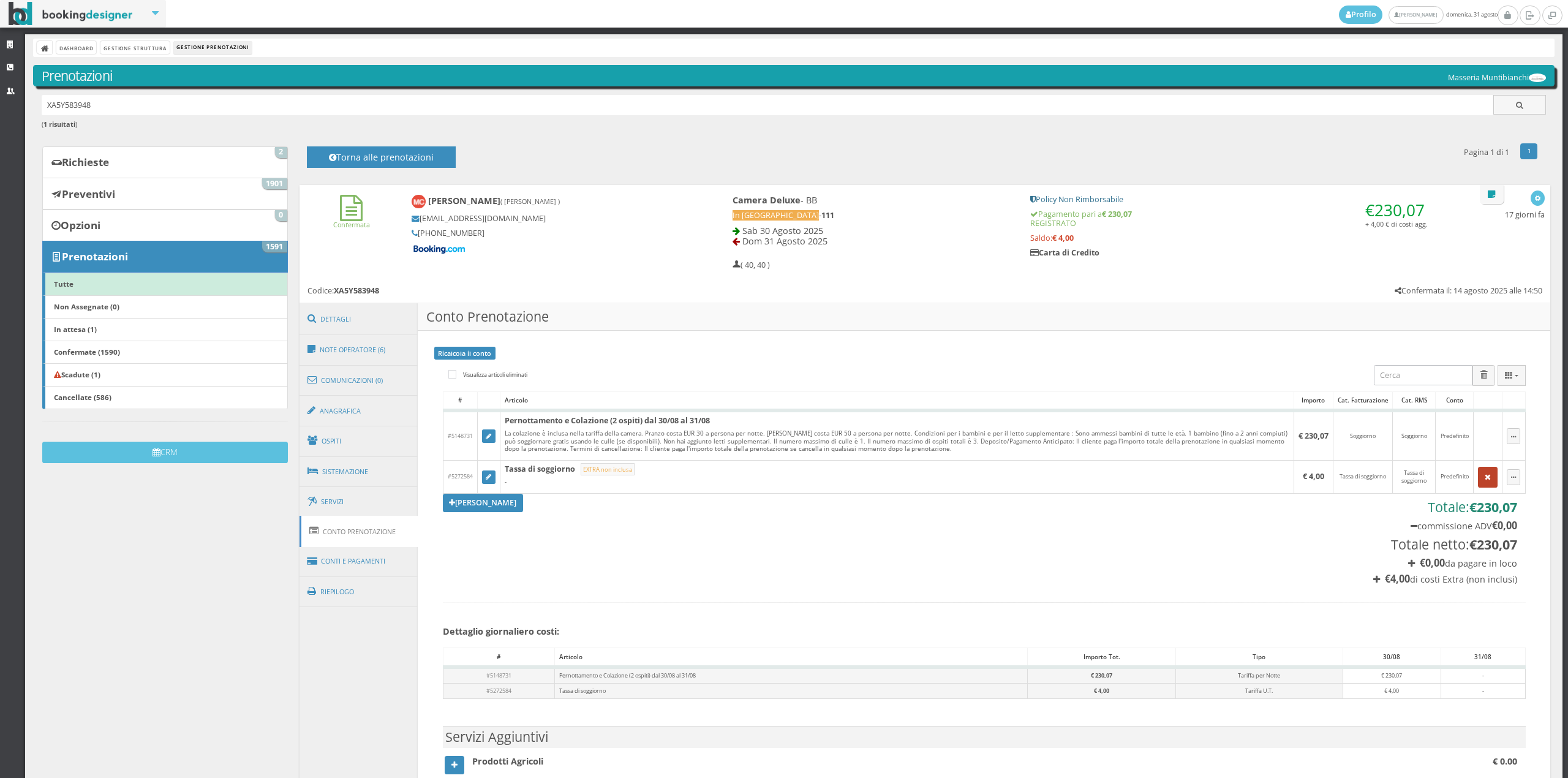
click at [1485, 480] on icon "button" at bounding box center [1488, 477] width 7 height 8
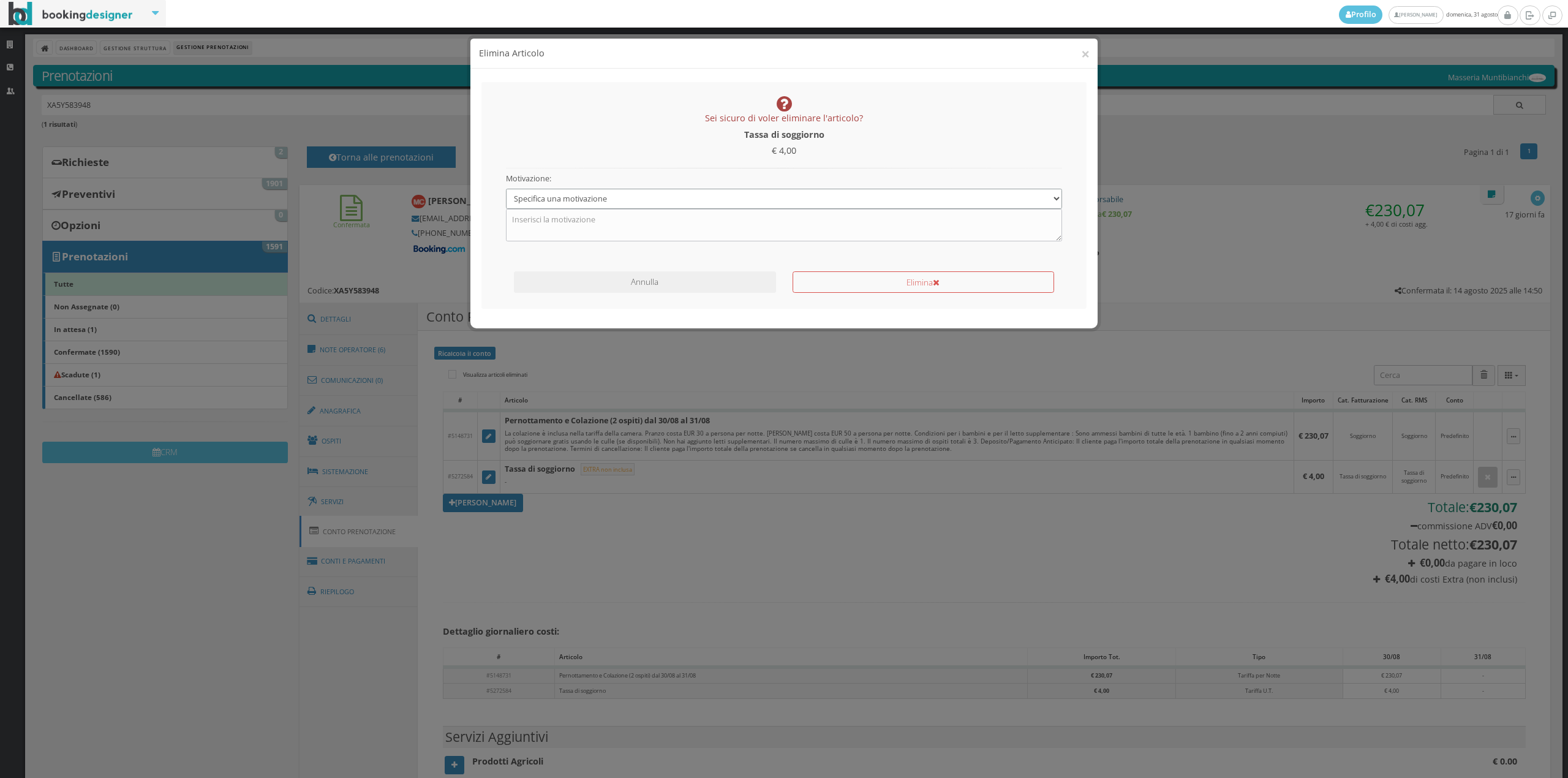
click at [785, 201] on select "Specifica una motivazione Errore di inserimento Ricalcolo del conto Il cliente …" at bounding box center [784, 199] width 556 height 20
select select "1"
click at [506, 189] on select "Specifica una motivazione Errore di inserimento Ricalcolo del conto Il cliente …" at bounding box center [784, 199] width 556 height 20
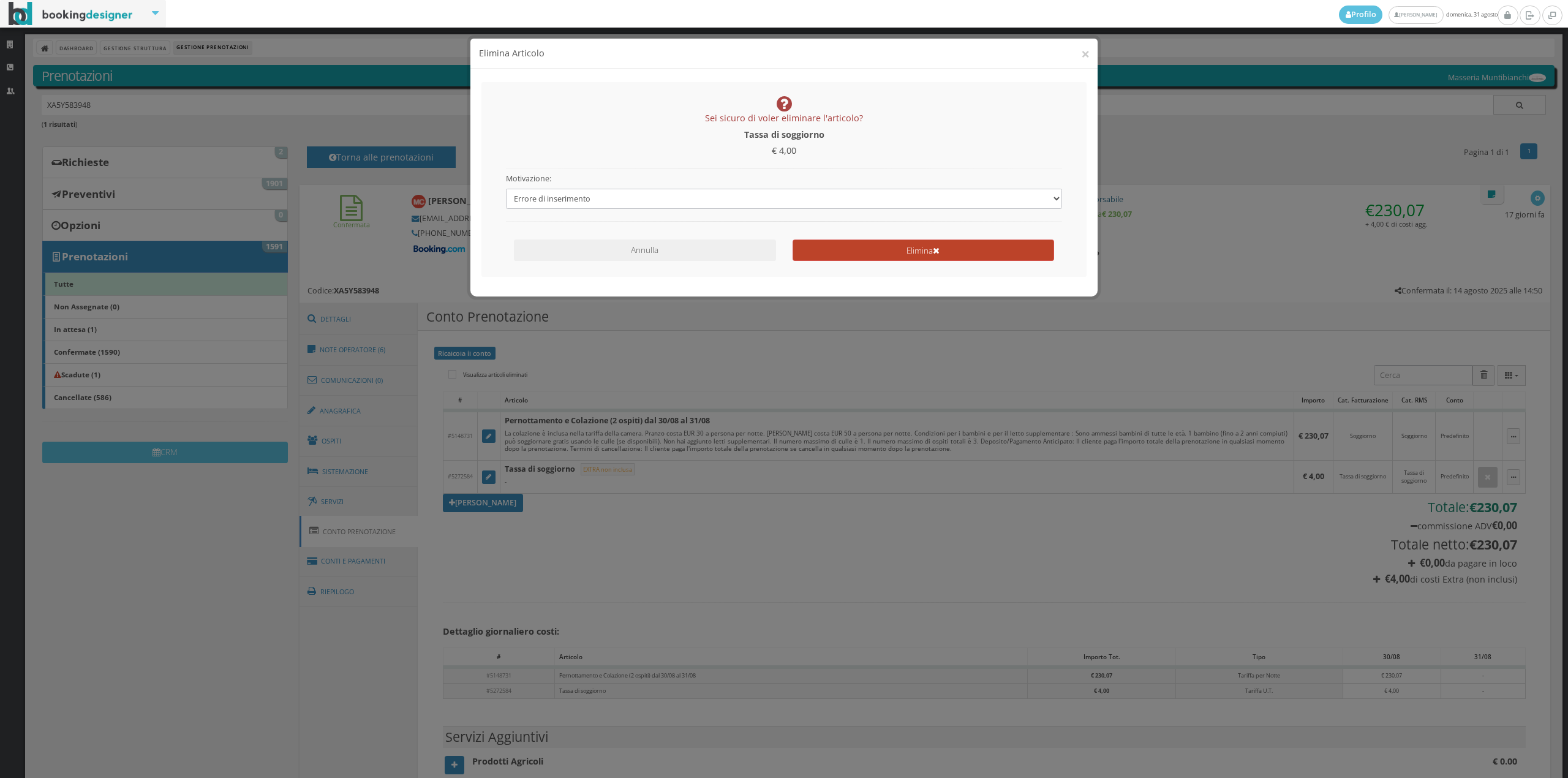
click at [832, 252] on button "Elimina" at bounding box center [923, 249] width 261 height 21
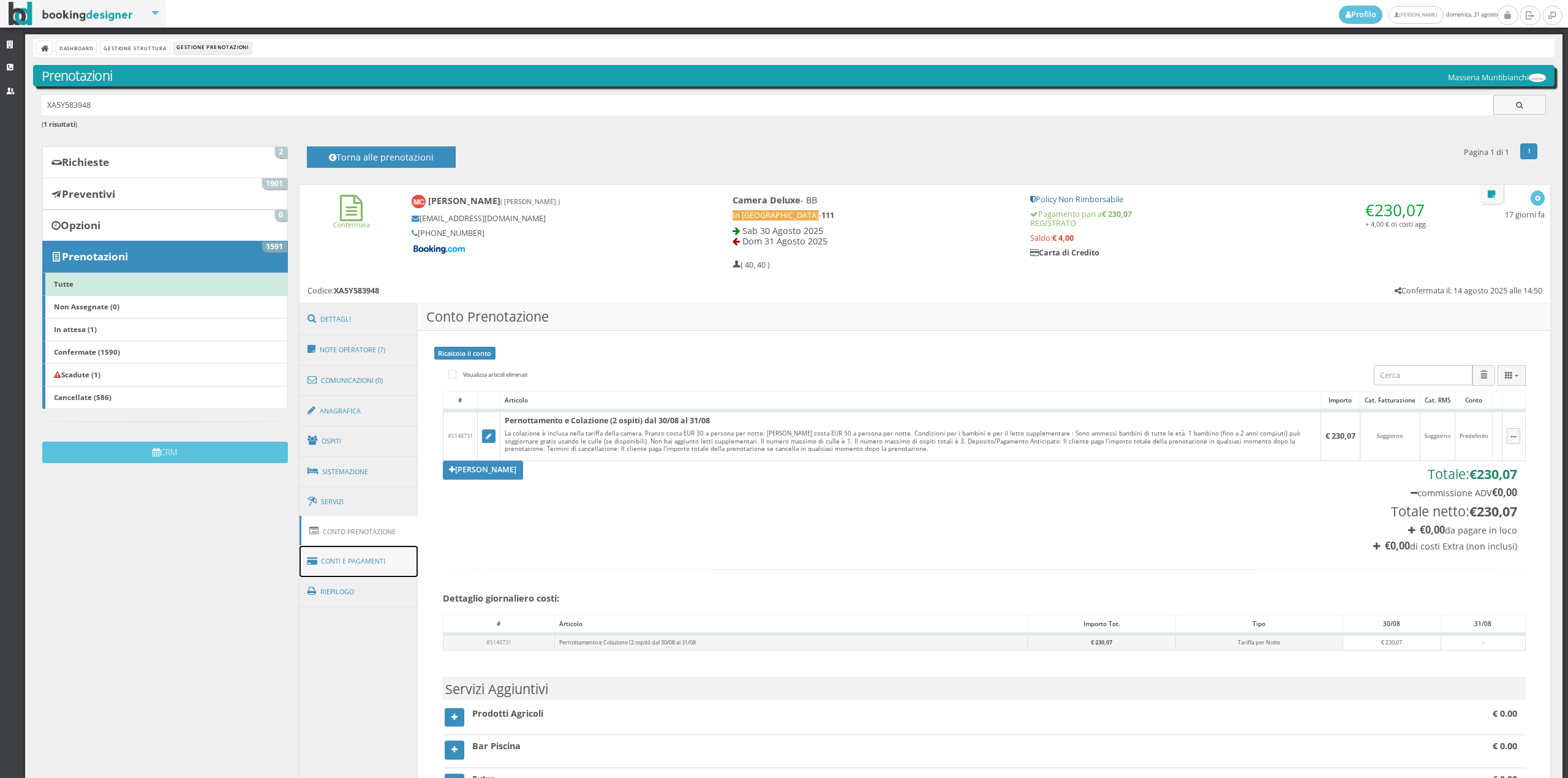
click at [399, 560] on link "Conti e Pagamenti" at bounding box center [359, 562] width 119 height 32
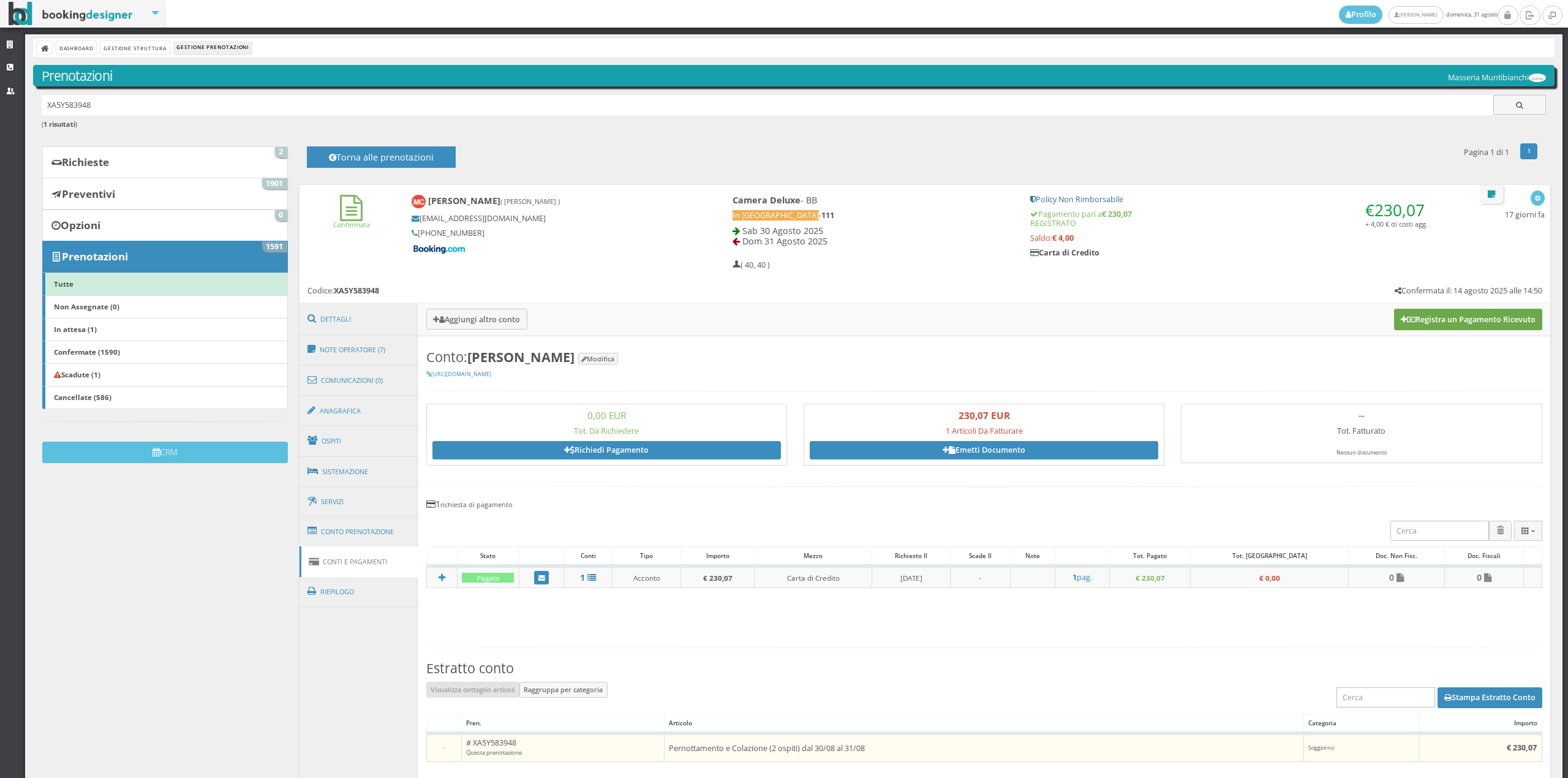
click at [1466, 326] on button "Registra un Pagamento Ricevuto" at bounding box center [1467, 319] width 148 height 20
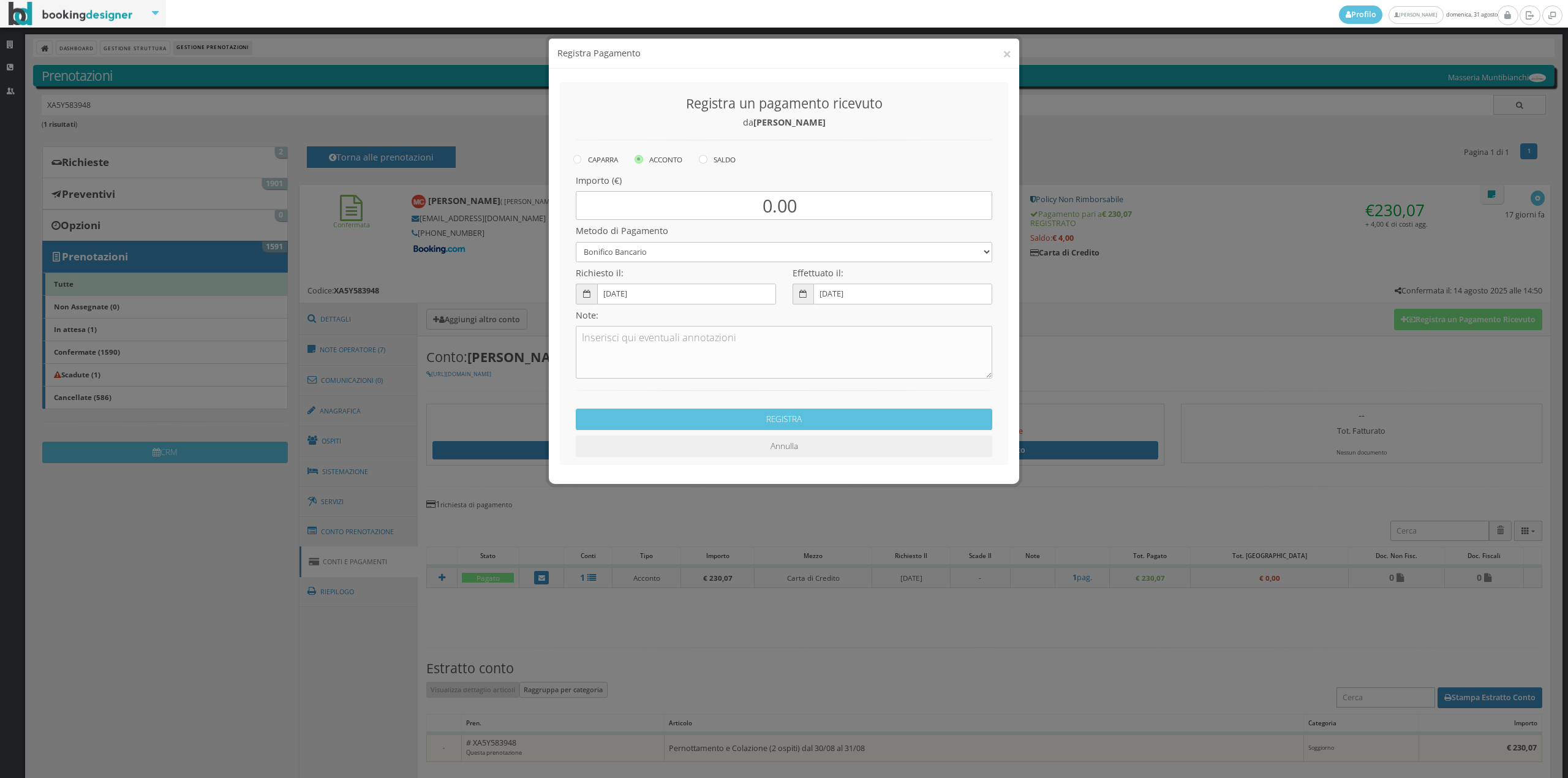
click at [740, 155] on div "CAPARRA [GEOGRAPHIC_DATA] SALDO" at bounding box center [792, 160] width 438 height 17
click at [724, 162] on label "SALDO" at bounding box center [717, 159] width 37 height 15
radio input "true"
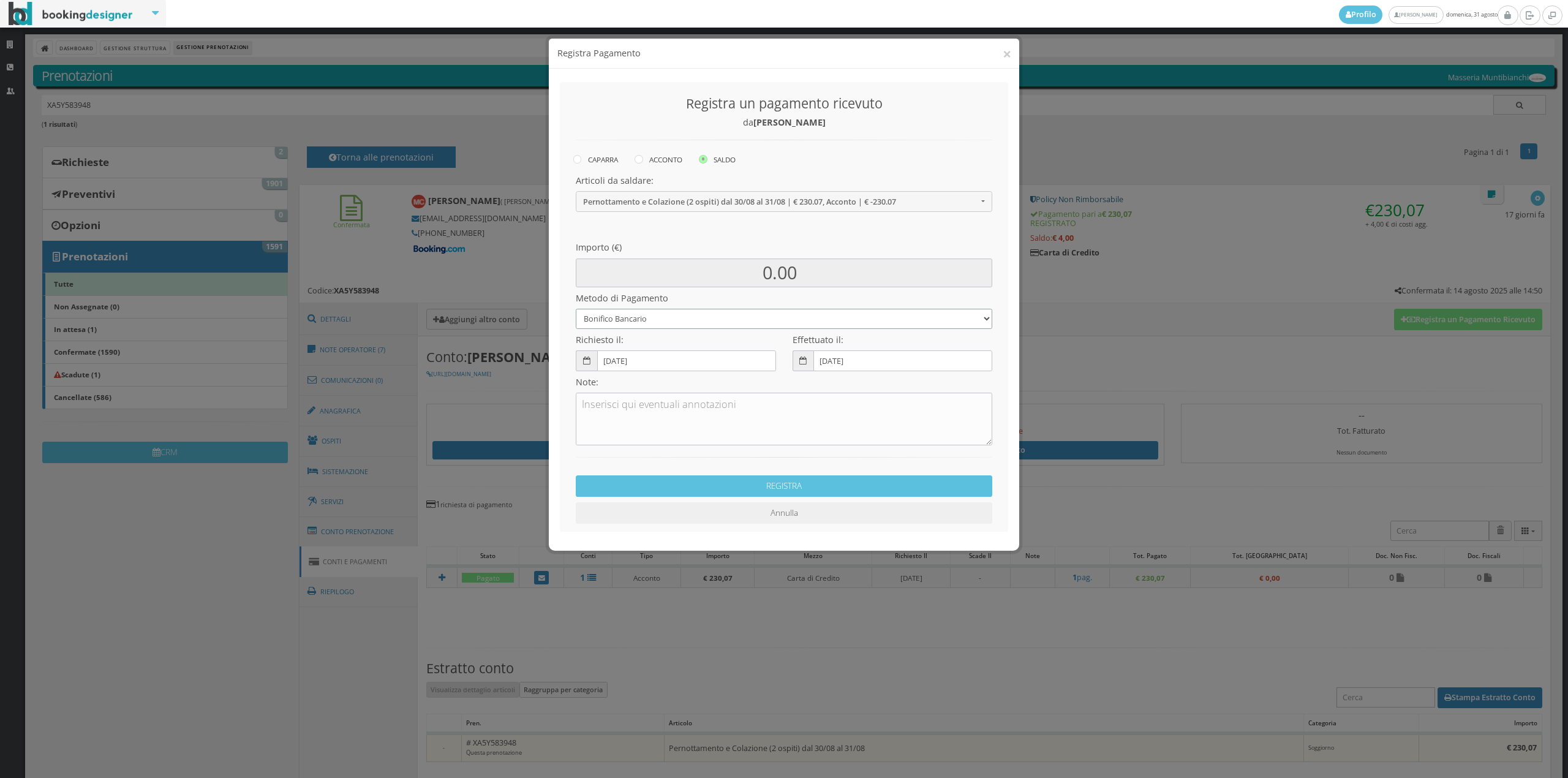
drag, startPoint x: 650, startPoint y: 312, endPoint x: 645, endPoint y: 325, distance: 13.9
click at [650, 312] on select "Bonifico Bancario Carta di Credito Contanti Assegno Bancario Assegno Circolare …" at bounding box center [784, 319] width 417 height 20
select select "2589"
click at [576, 309] on select "Bonifico Bancario Carta di Credito Contanti Assegno Bancario Assegno Circolare …" at bounding box center [784, 319] width 417 height 20
click at [786, 486] on button "REGISTRA" at bounding box center [784, 486] width 417 height 21
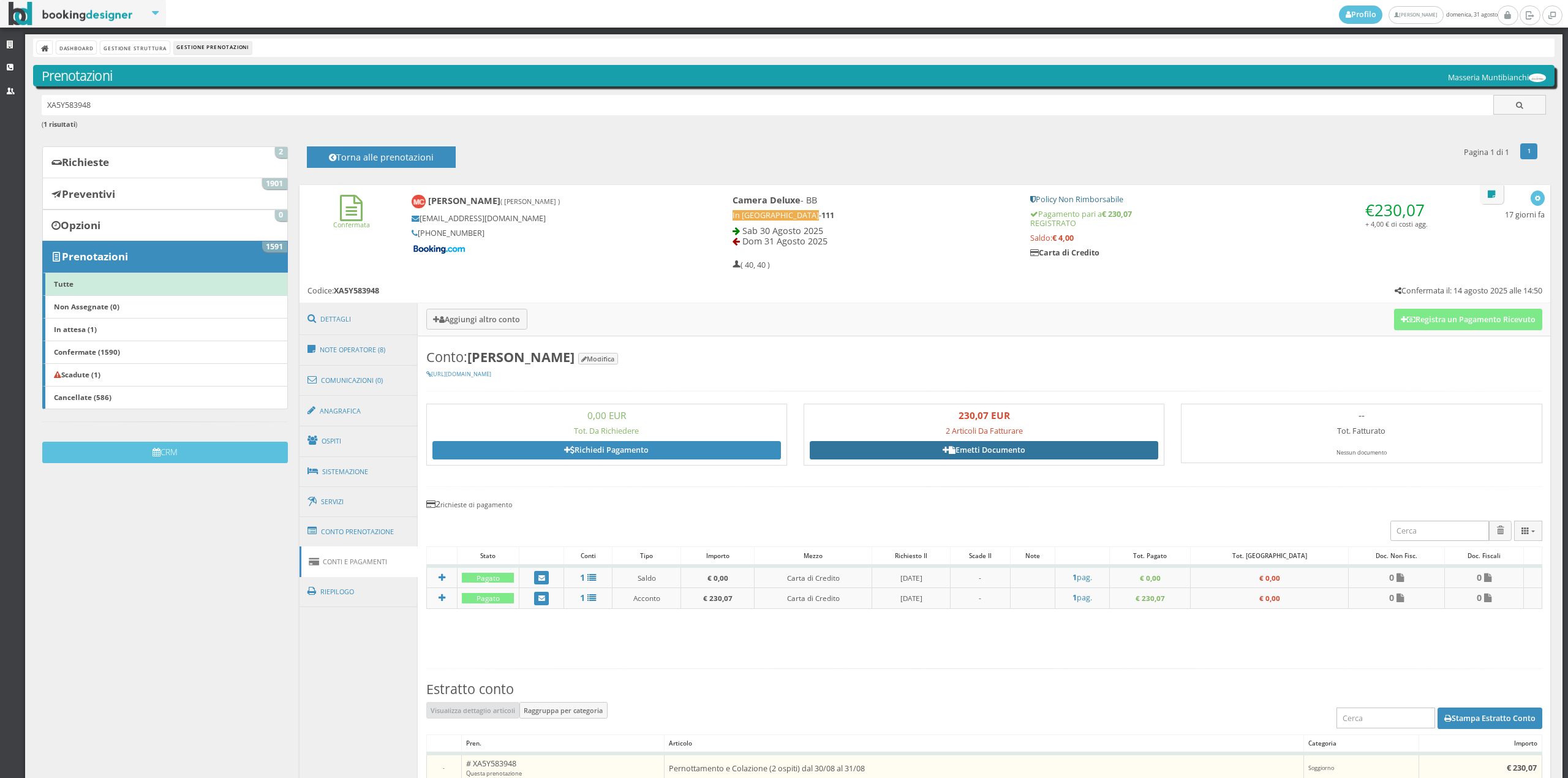
click at [1067, 442] on link "Emetti Documento" at bounding box center [984, 450] width 349 height 19
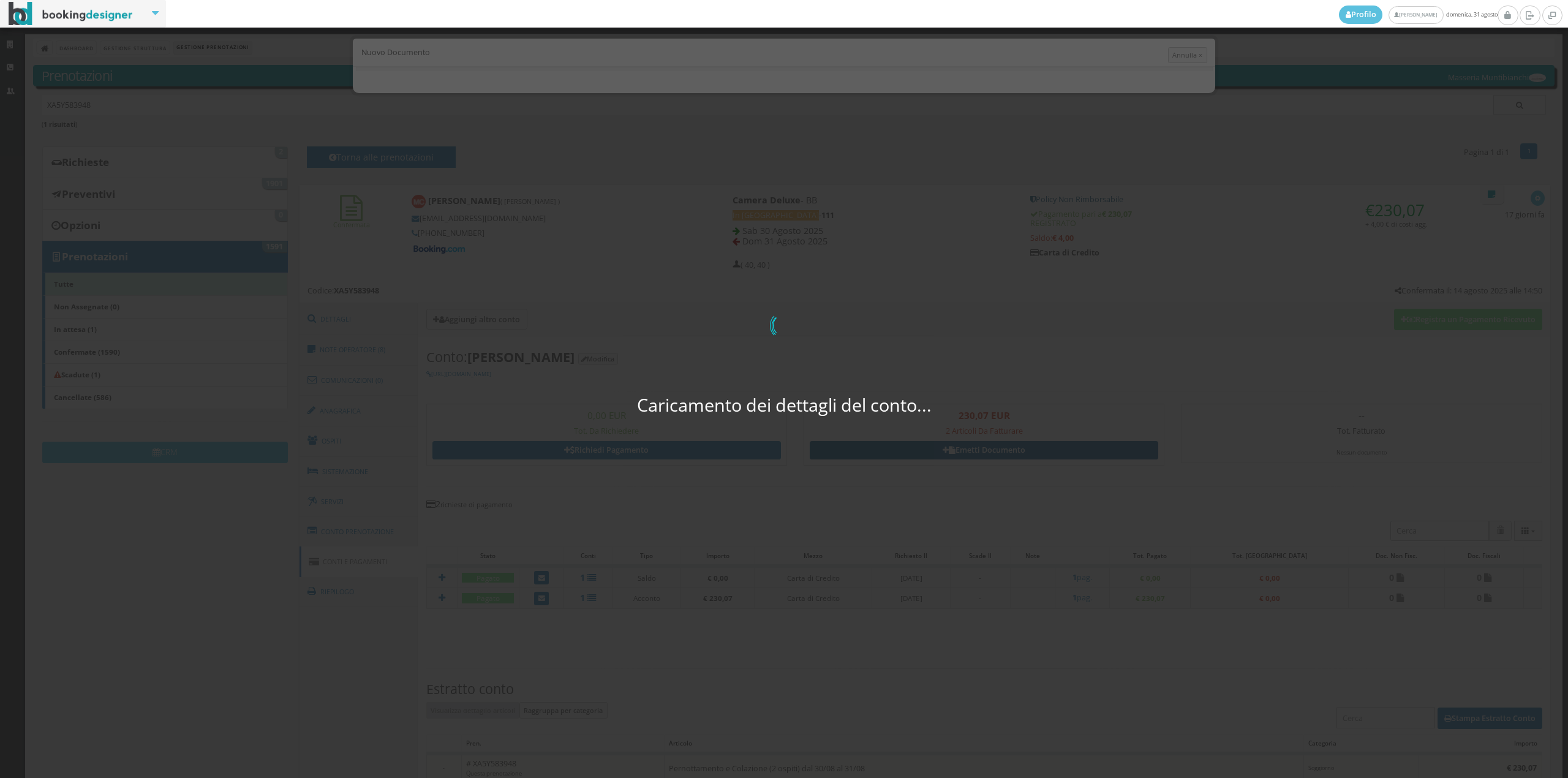
select select "CROTONE"
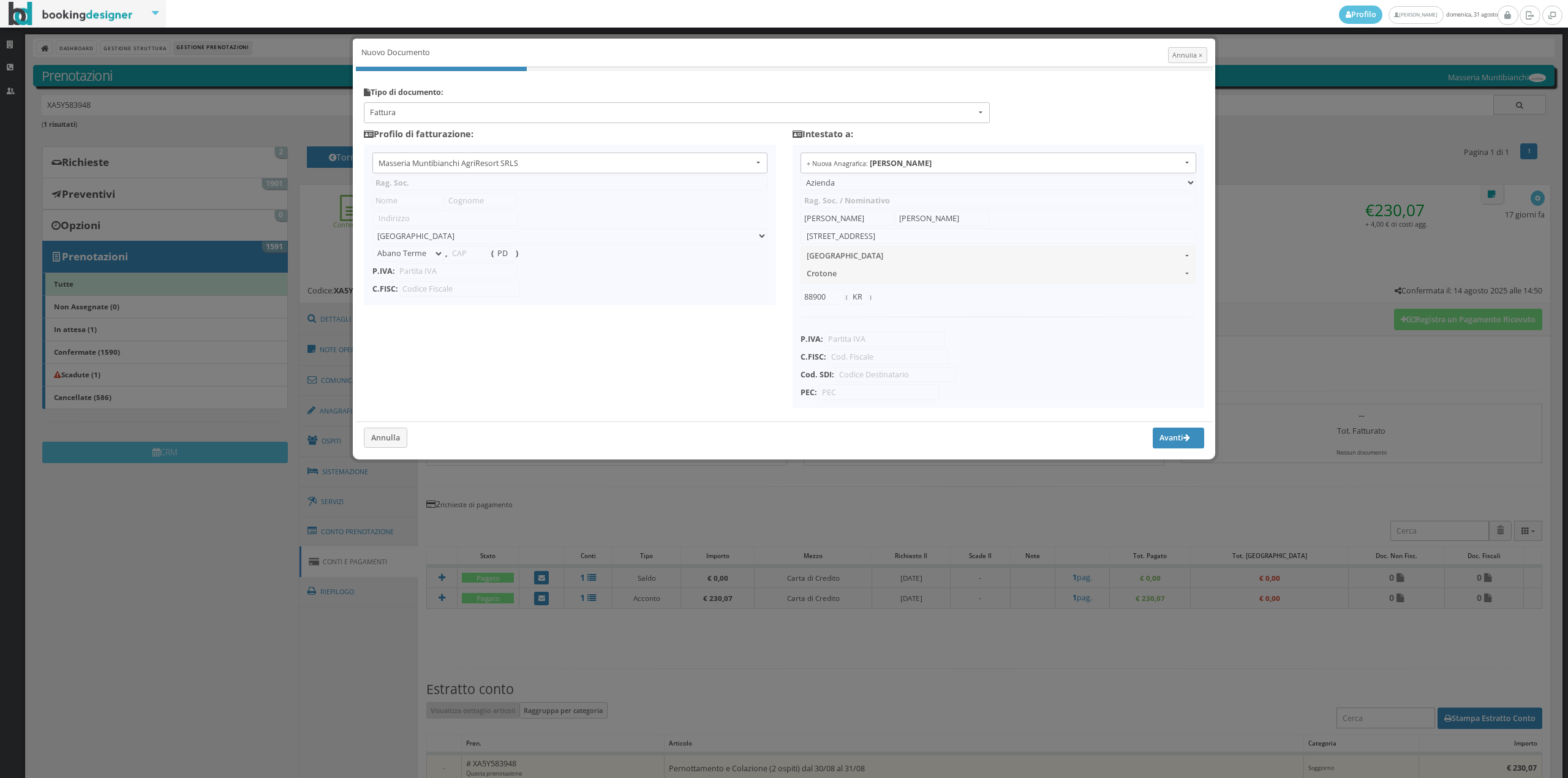
type input "Masseria Muntibianchi AgriResort SRLS"
type input "SP 277 Otranto-[GEOGRAPHIC_DATA]"
select select "Giurdignano"
type input "73020"
type input "LE"
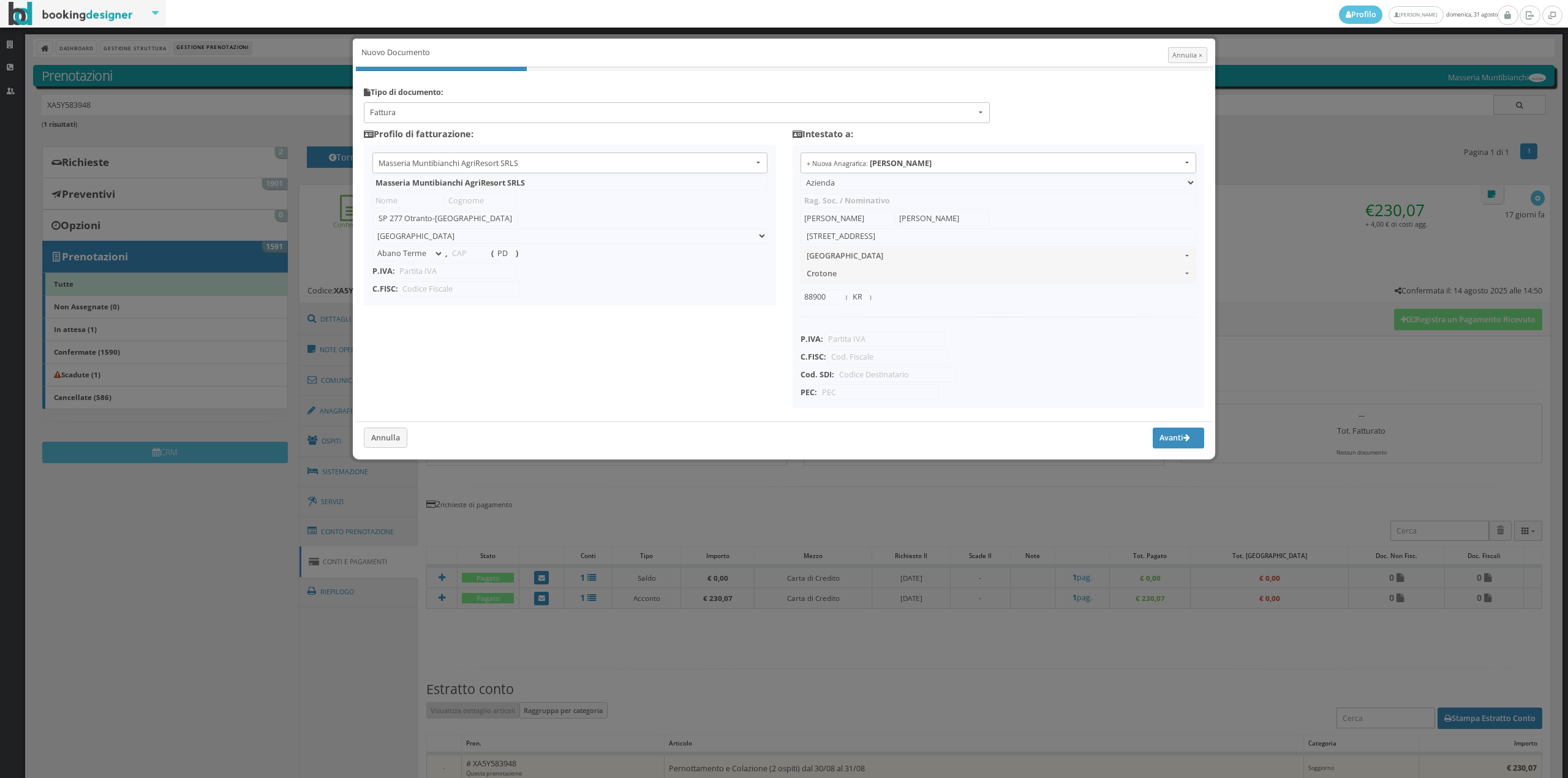
type input "05265030758"
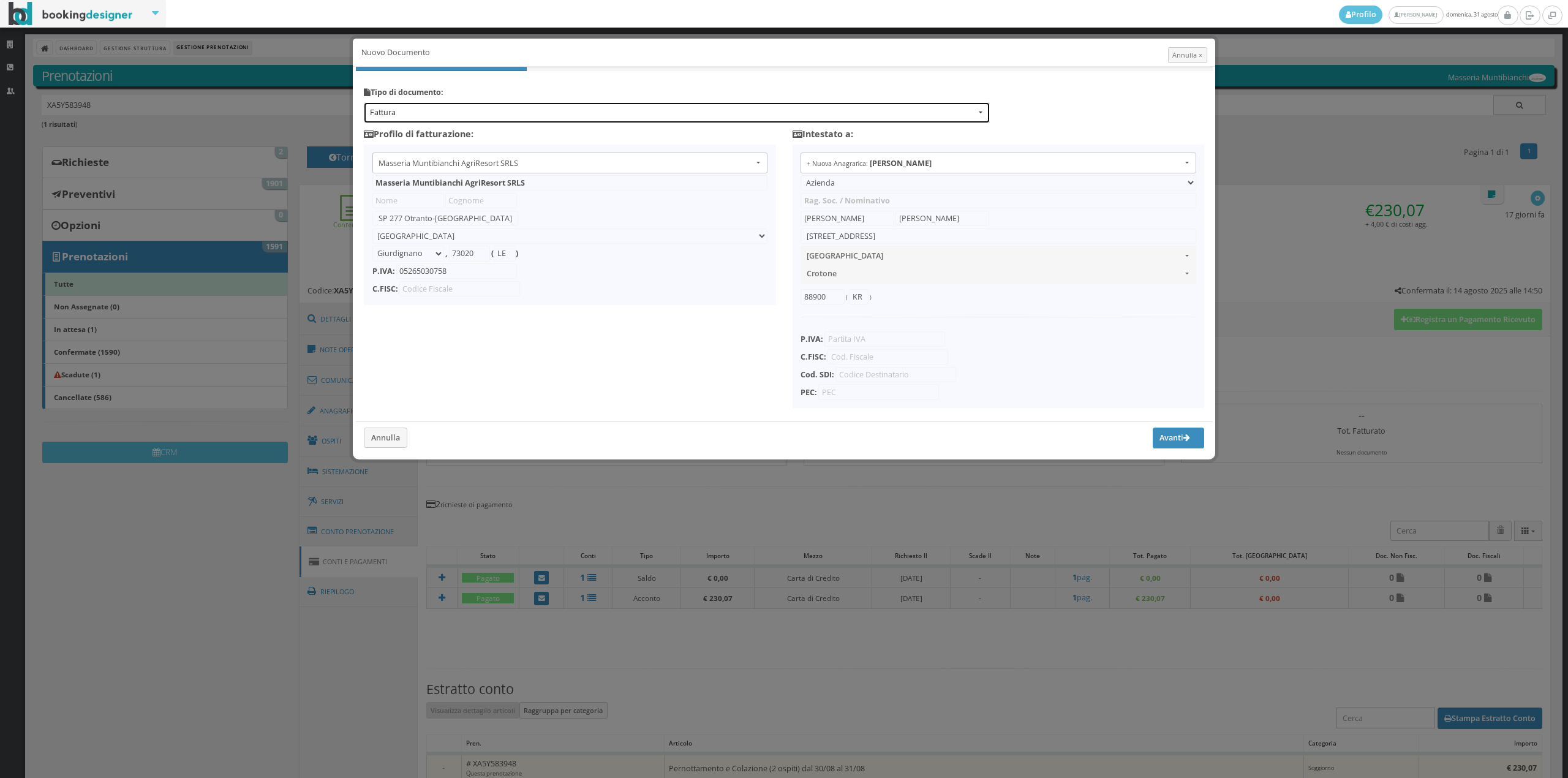
click at [546, 109] on span "Fattura" at bounding box center [673, 113] width 606 height 11
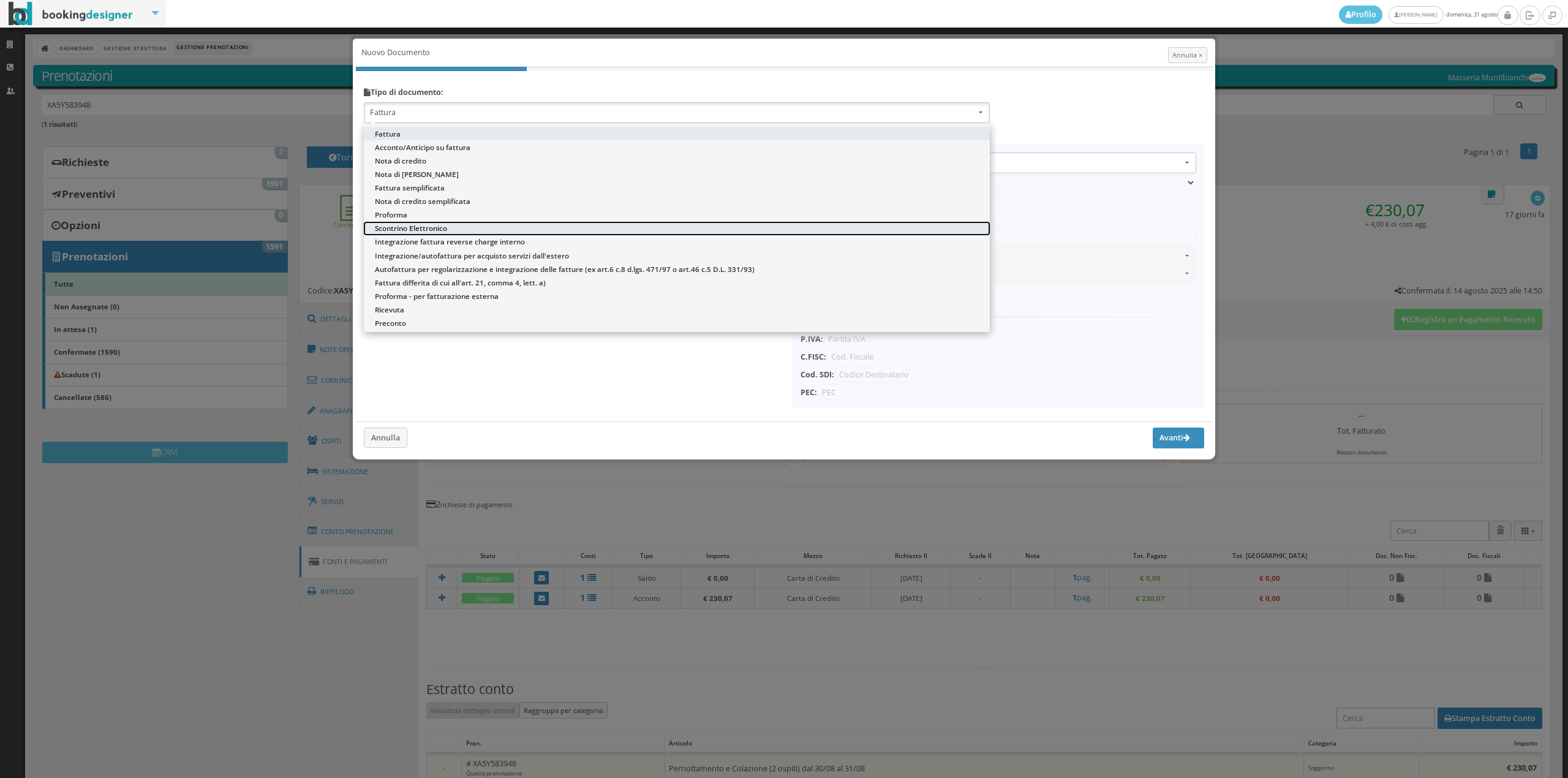
click at [460, 234] on link "Scontrino Elettronico" at bounding box center [677, 228] width 626 height 13
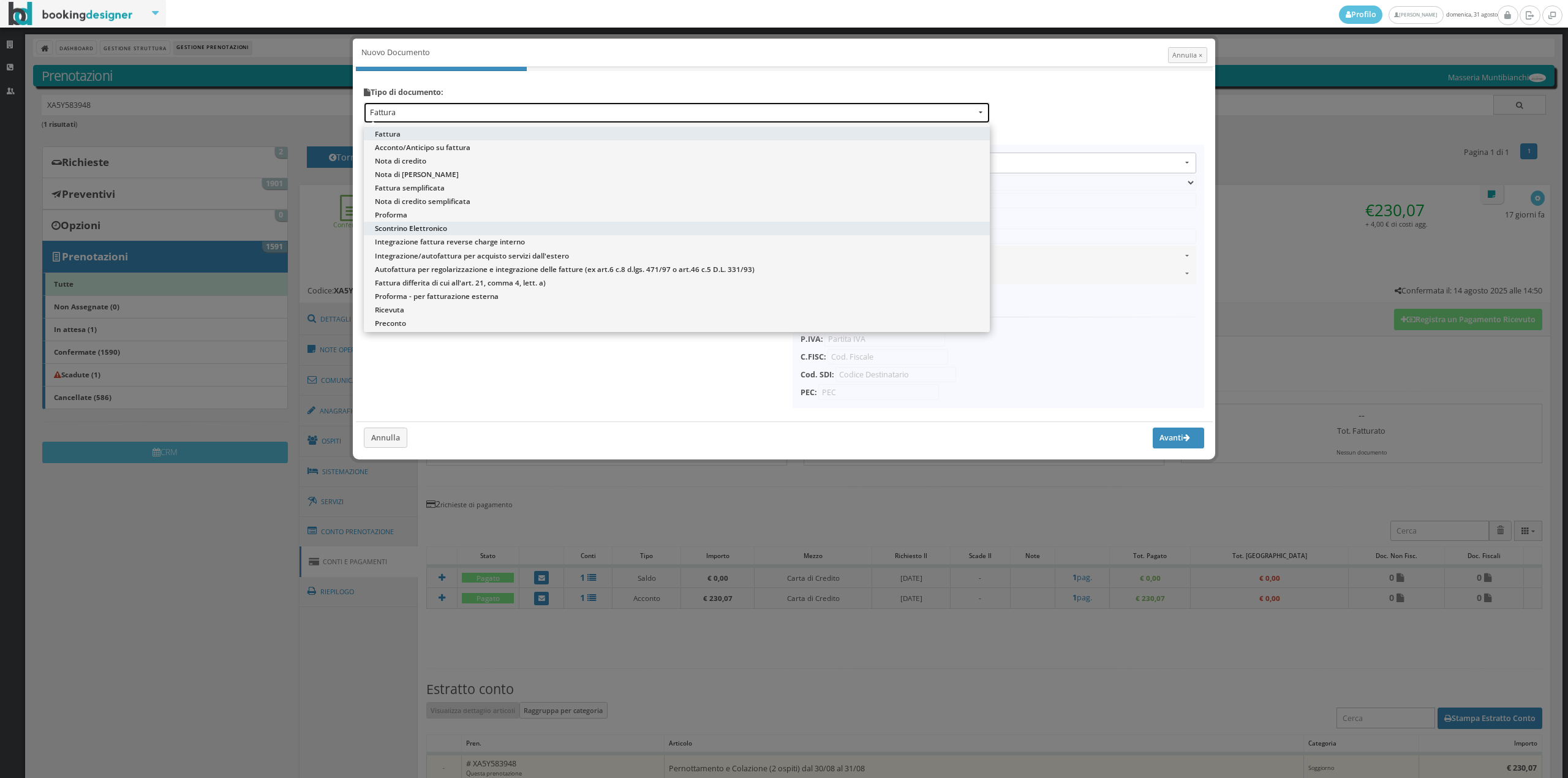
select select "ION02"
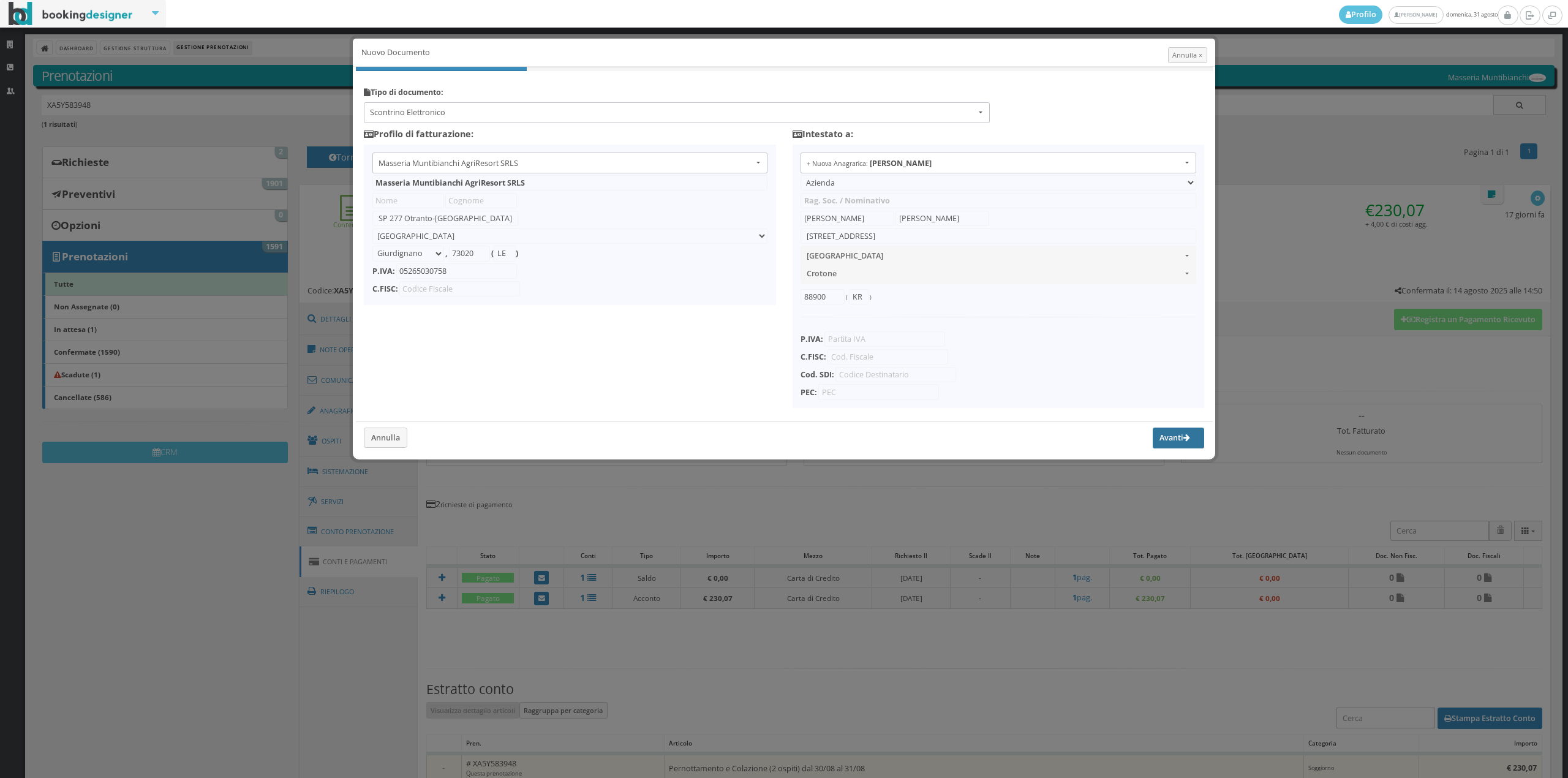
click at [1154, 439] on button "Avanti" at bounding box center [1178, 438] width 51 height 20
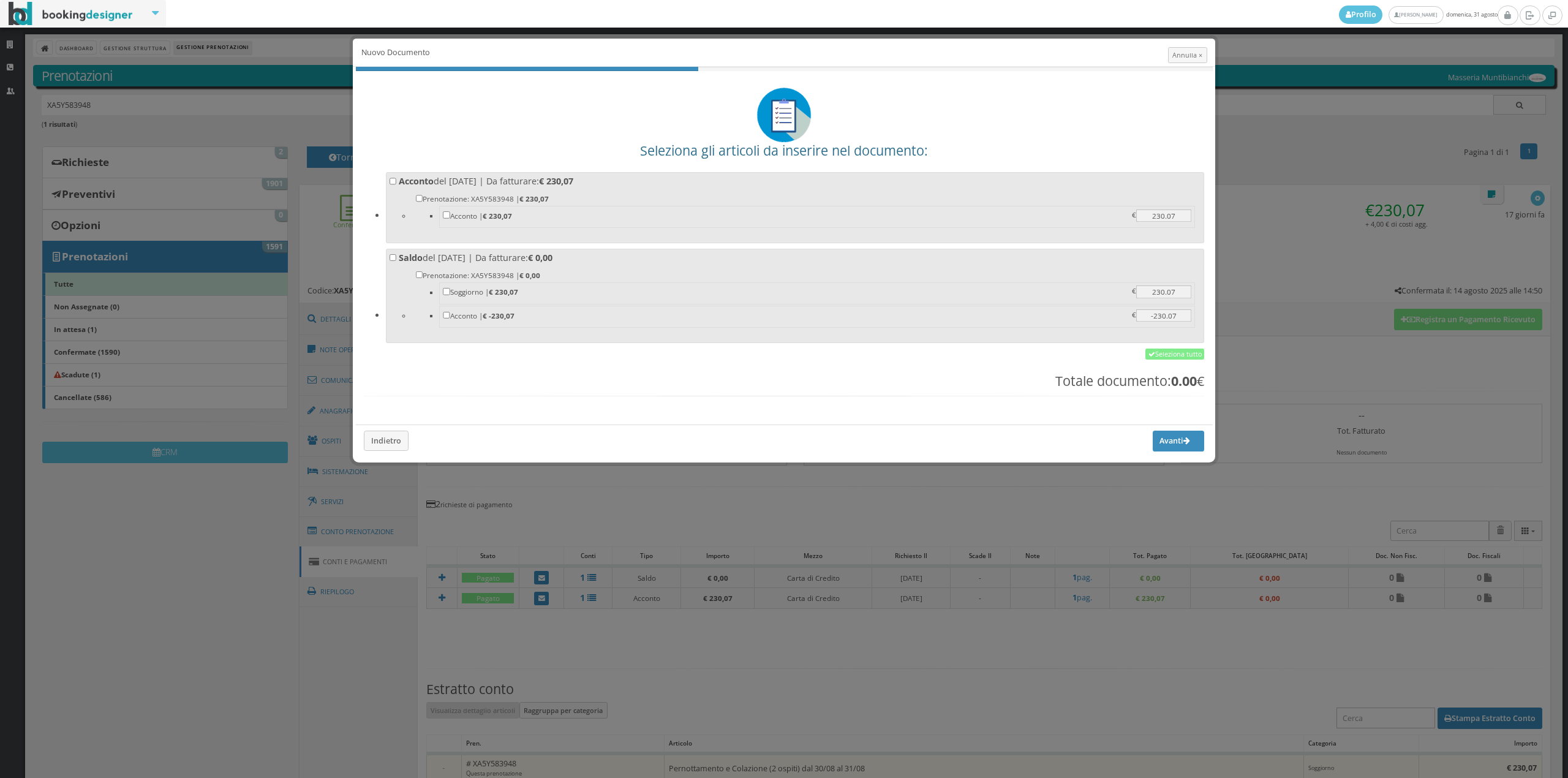
click at [734, 201] on label "Prenotazione: XA5Y583948 | € 230,07 Acconto | € 230,07 230.07 230.07 €" at bounding box center [806, 211] width 781 height 37
click at [423, 201] on input "Prenotazione: XA5Y583948 | € 230,07 Acconto | € 230,07 230.07 230.07 €" at bounding box center [420, 198] width 7 height 7
checkbox input "true"
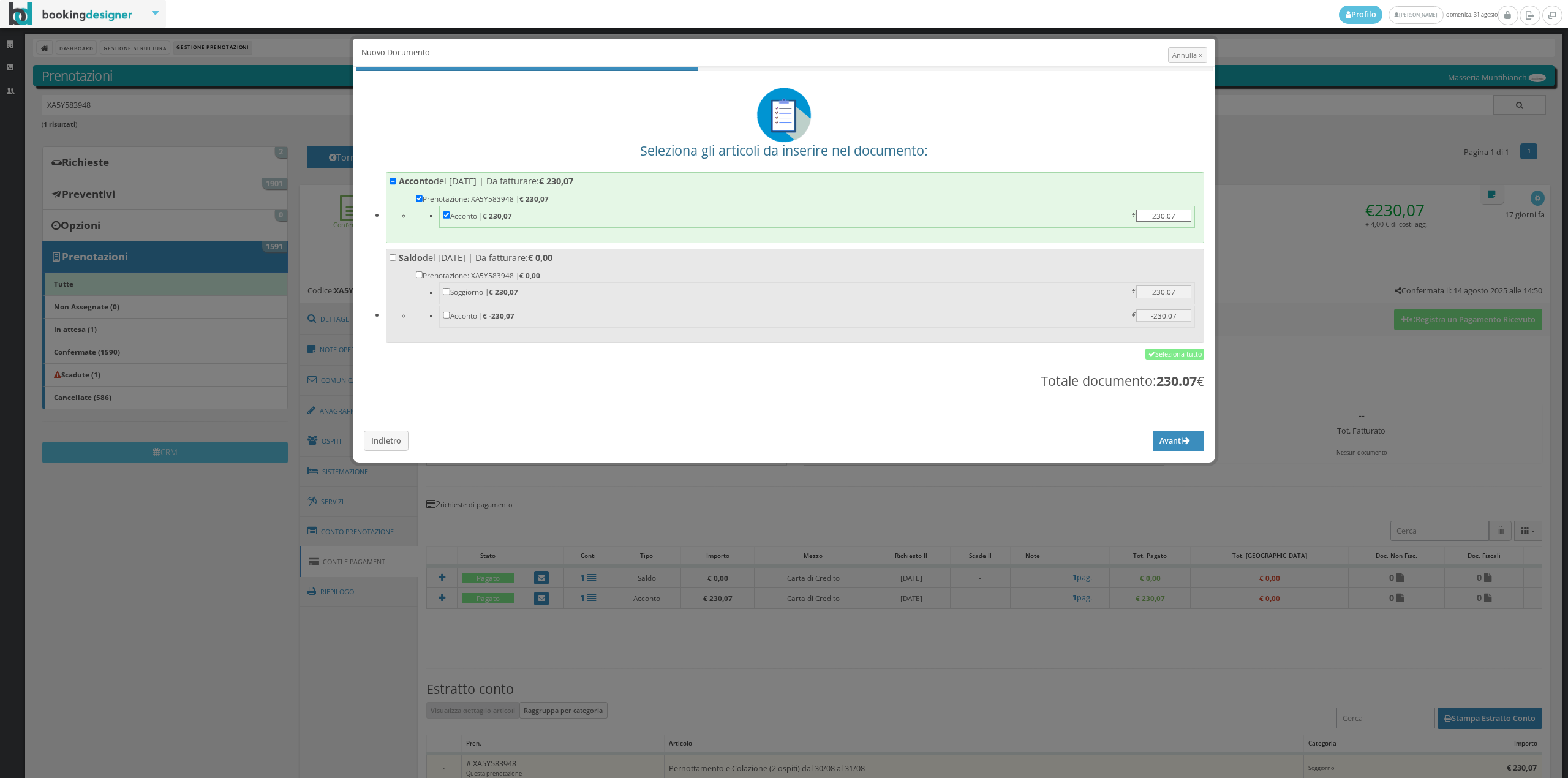
click at [718, 256] on label "Saldo del 31/08/2025 | Da fatturare: € 0,00 Prenotazione: XA5Y583948 | € 0,00 S…" at bounding box center [796, 295] width 811 height 86
click at [397, 256] on input "Saldo del 31/08/2025 | Da fatturare: € 0,00 Prenotazione: XA5Y583948 | € 0,00 S…" at bounding box center [394, 258] width 7 height 7
checkbox input "true"
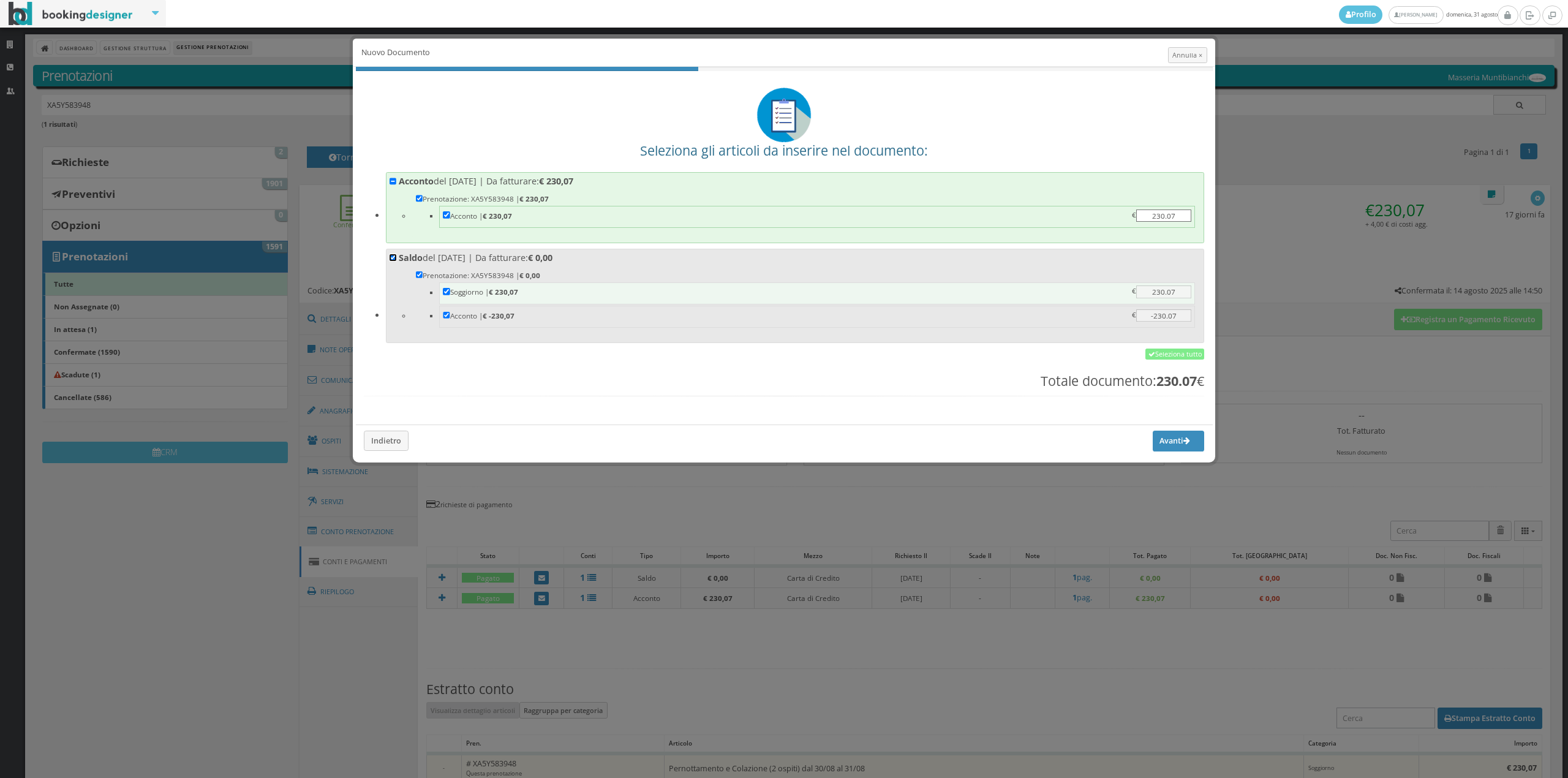
checkbox input "true"
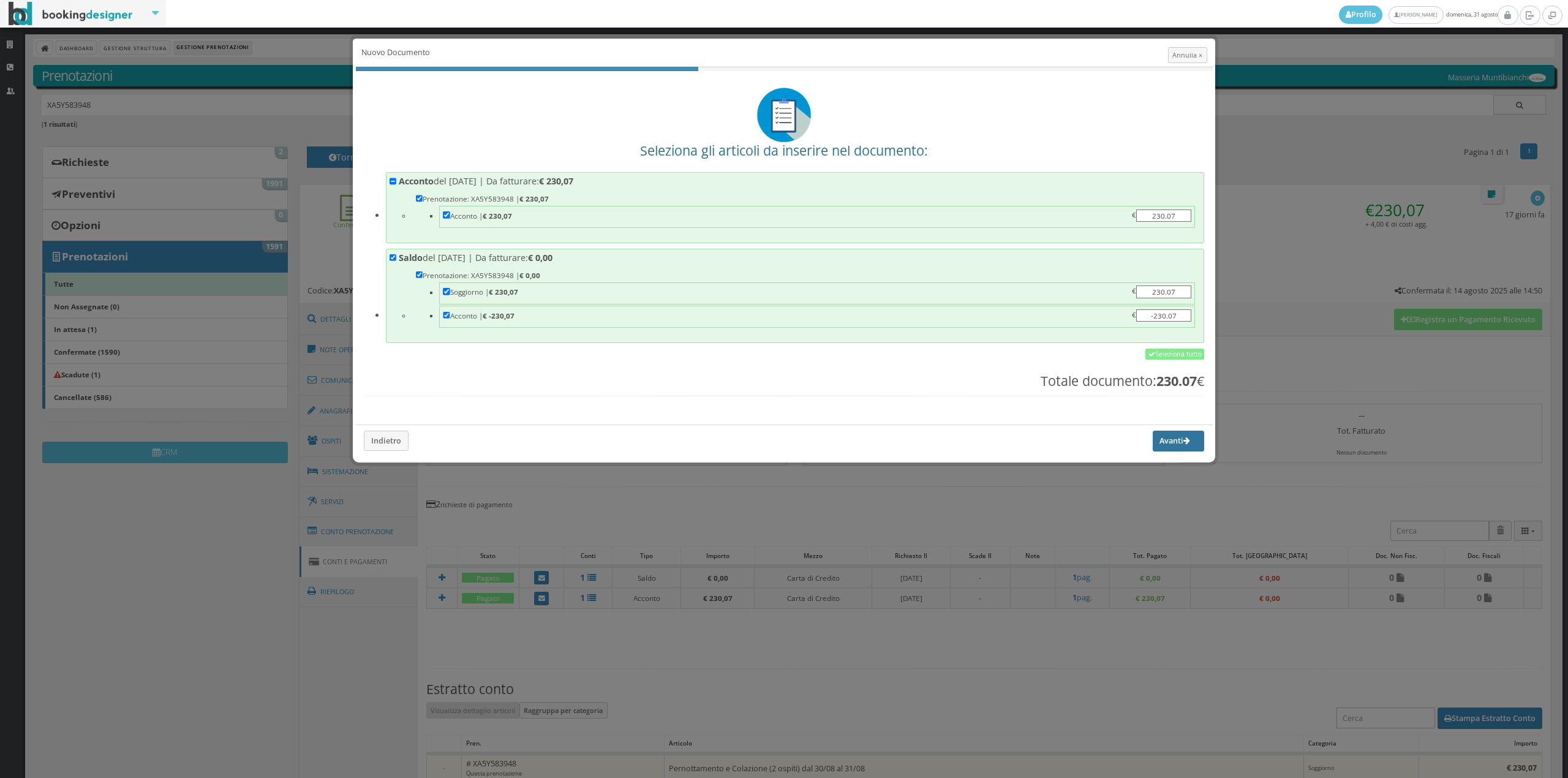
click at [1176, 451] on button "Avanti" at bounding box center [1178, 441] width 51 height 20
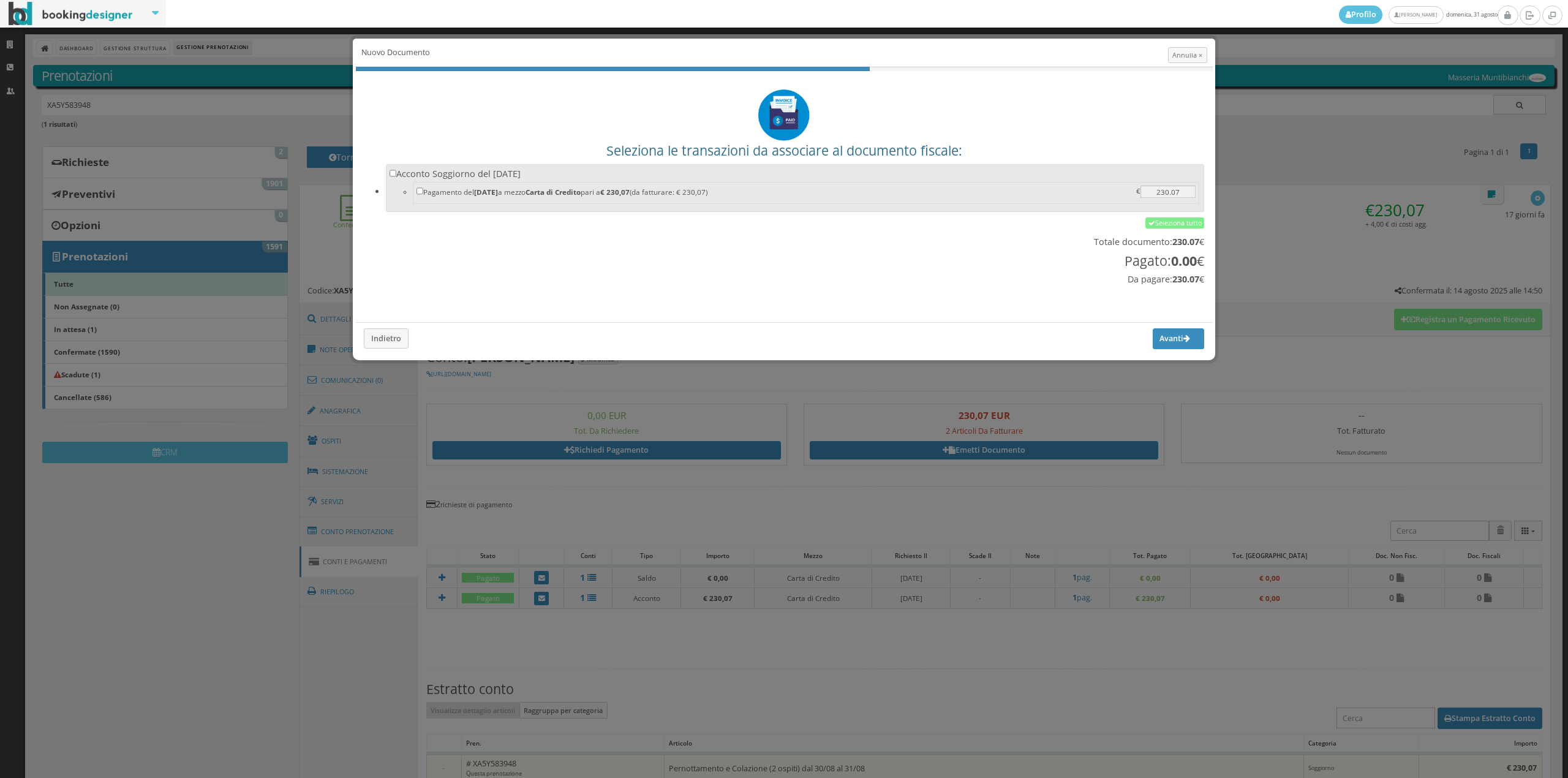
click at [905, 179] on label "Acconto Soggiorno del 30/08/2025 Pagamento del 30/08/2025 a mezzo Carta di Cred…" at bounding box center [796, 186] width 811 height 38
click at [397, 177] on input "Acconto Soggiorno del 30/08/2025 Pagamento del 30/08/2025 a mezzo Carta di Cred…" at bounding box center [394, 173] width 7 height 7
checkbox input "true"
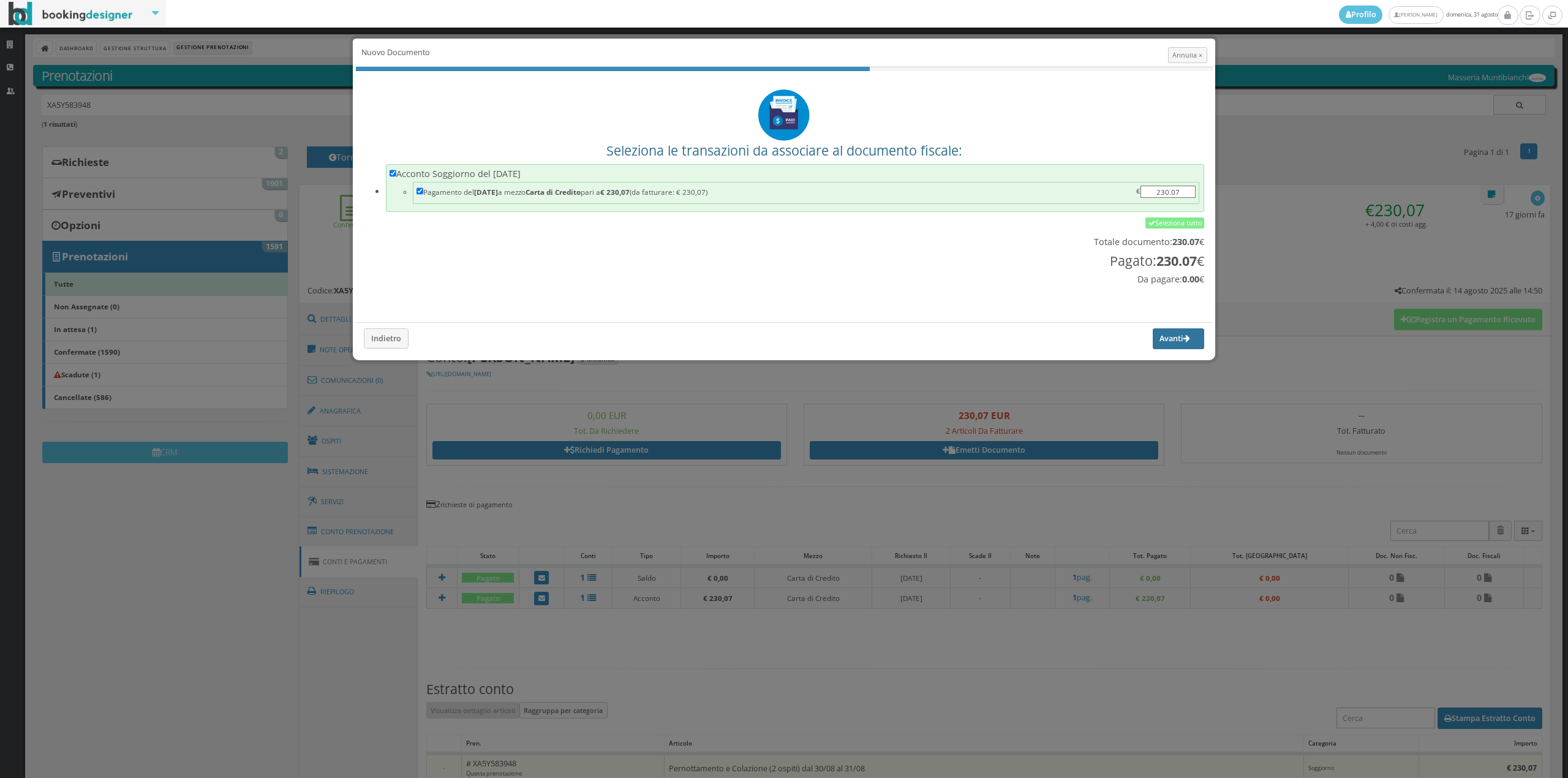
click at [1167, 339] on button "Avanti" at bounding box center [1178, 339] width 51 height 20
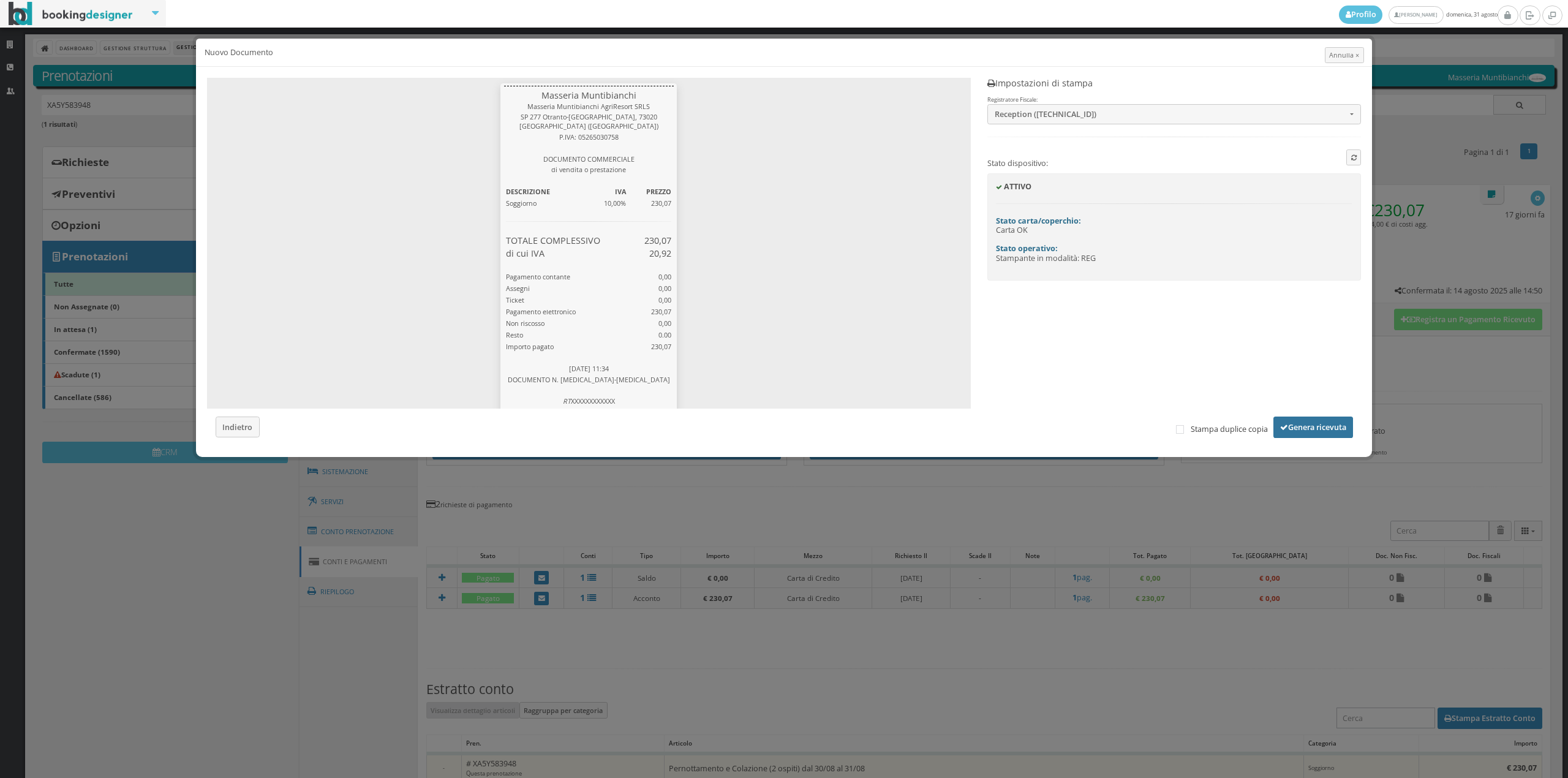
click at [1305, 430] on button "Genera ricevuta" at bounding box center [1314, 427] width 80 height 20
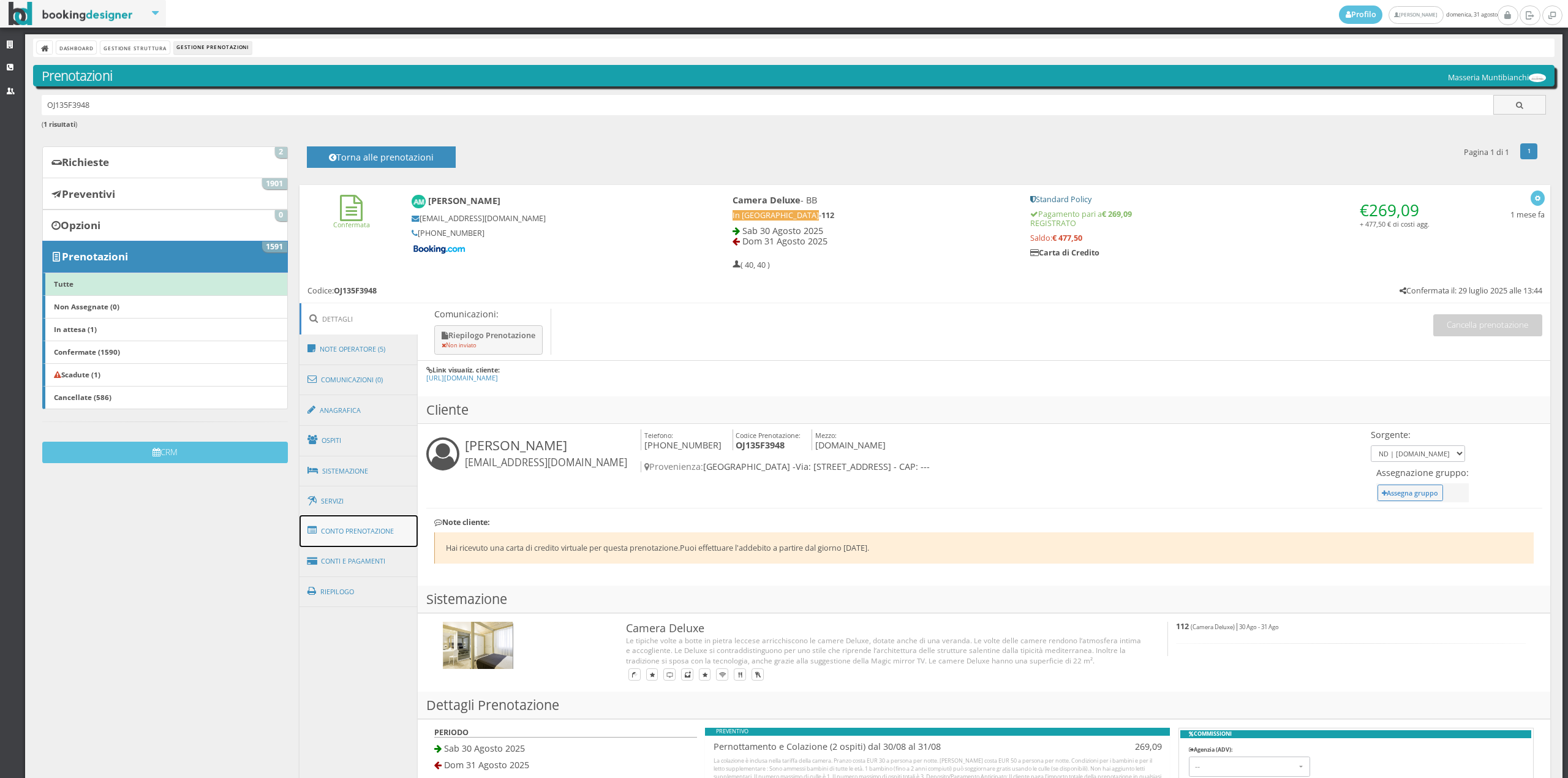
click at [391, 517] on link "Conto Prenotazione" at bounding box center [359, 531] width 119 height 32
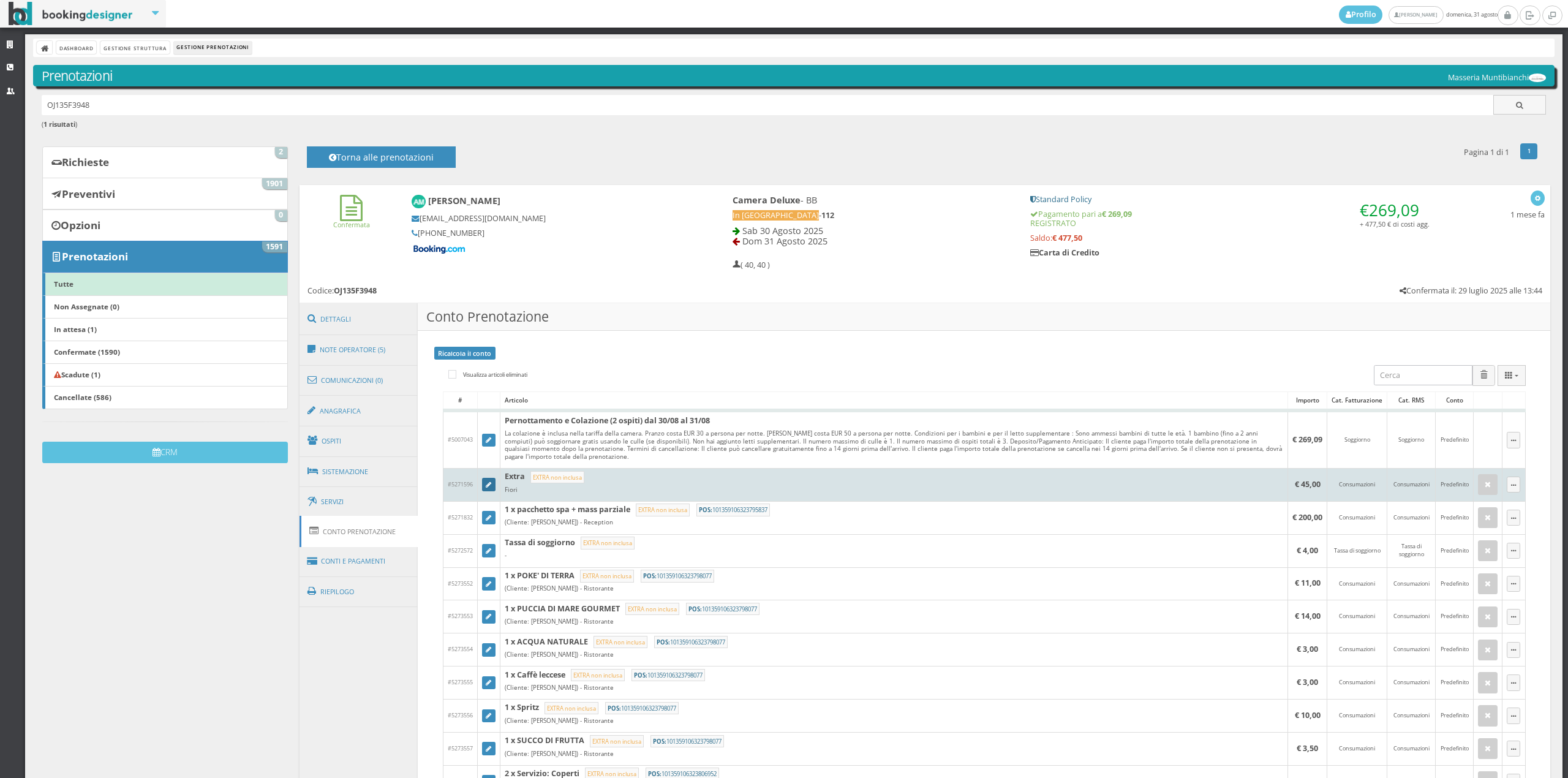
click at [489, 484] on icon at bounding box center [489, 485] width 6 height 7
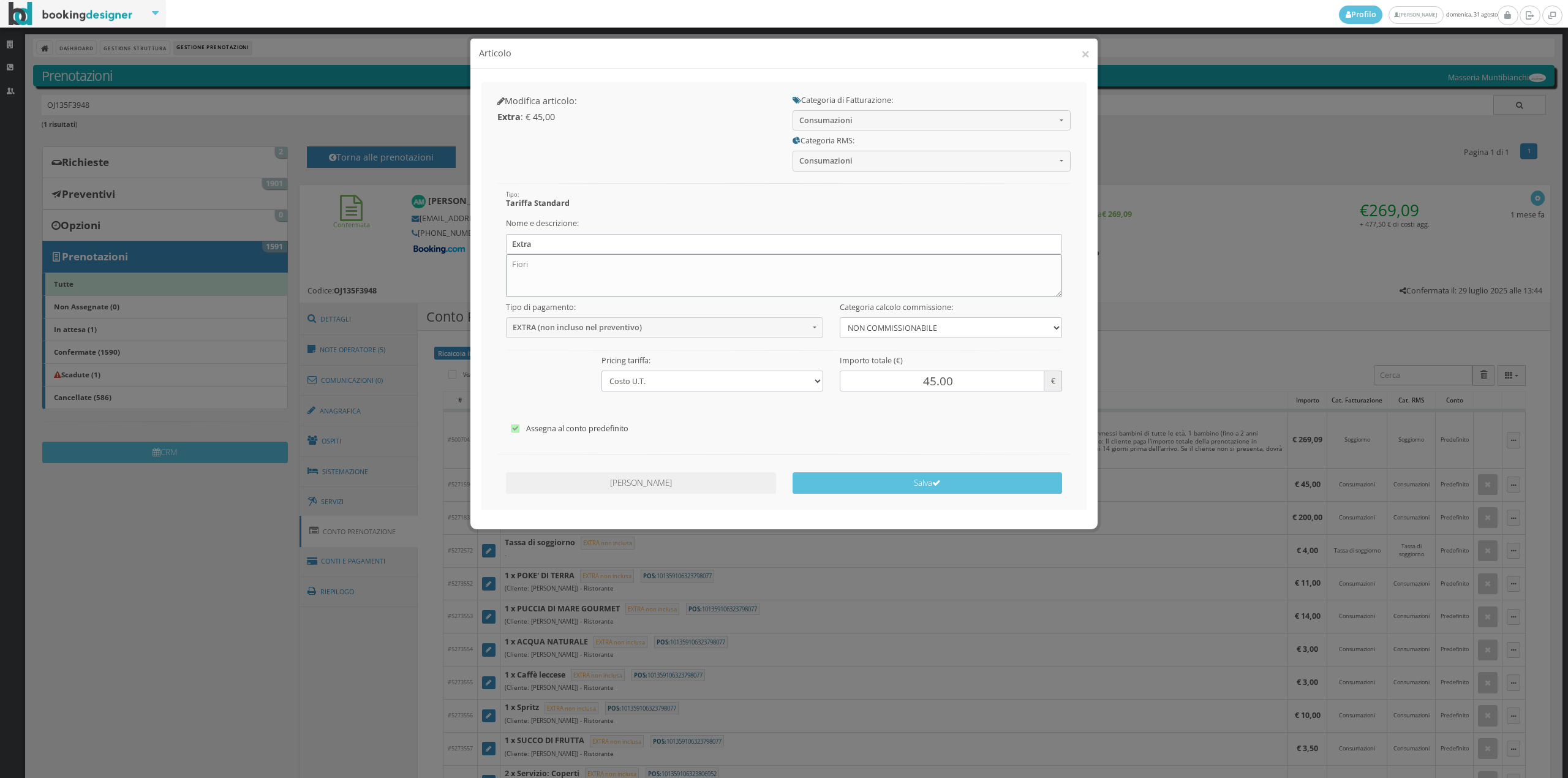
click at [556, 277] on textarea "Fiori" at bounding box center [784, 275] width 556 height 43
type textarea "F"
click at [552, 245] on input "Extra" at bounding box center [784, 244] width 556 height 20
type input "E"
click at [837, 113] on button "Consumazioni" at bounding box center [931, 121] width 278 height 20
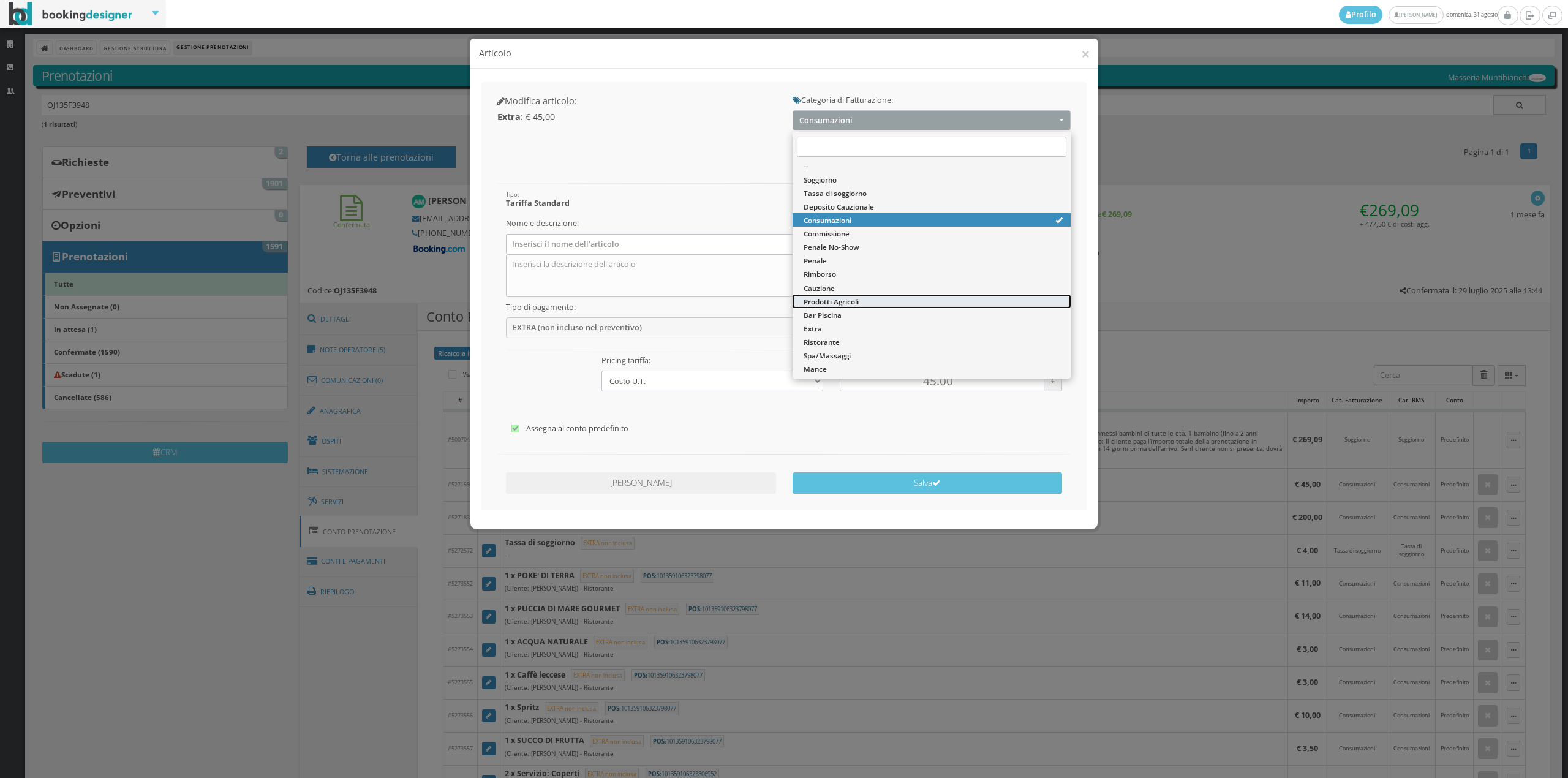
click at [823, 300] on span "Prodotti Agricoli" at bounding box center [831, 302] width 55 height 10
select select "60"
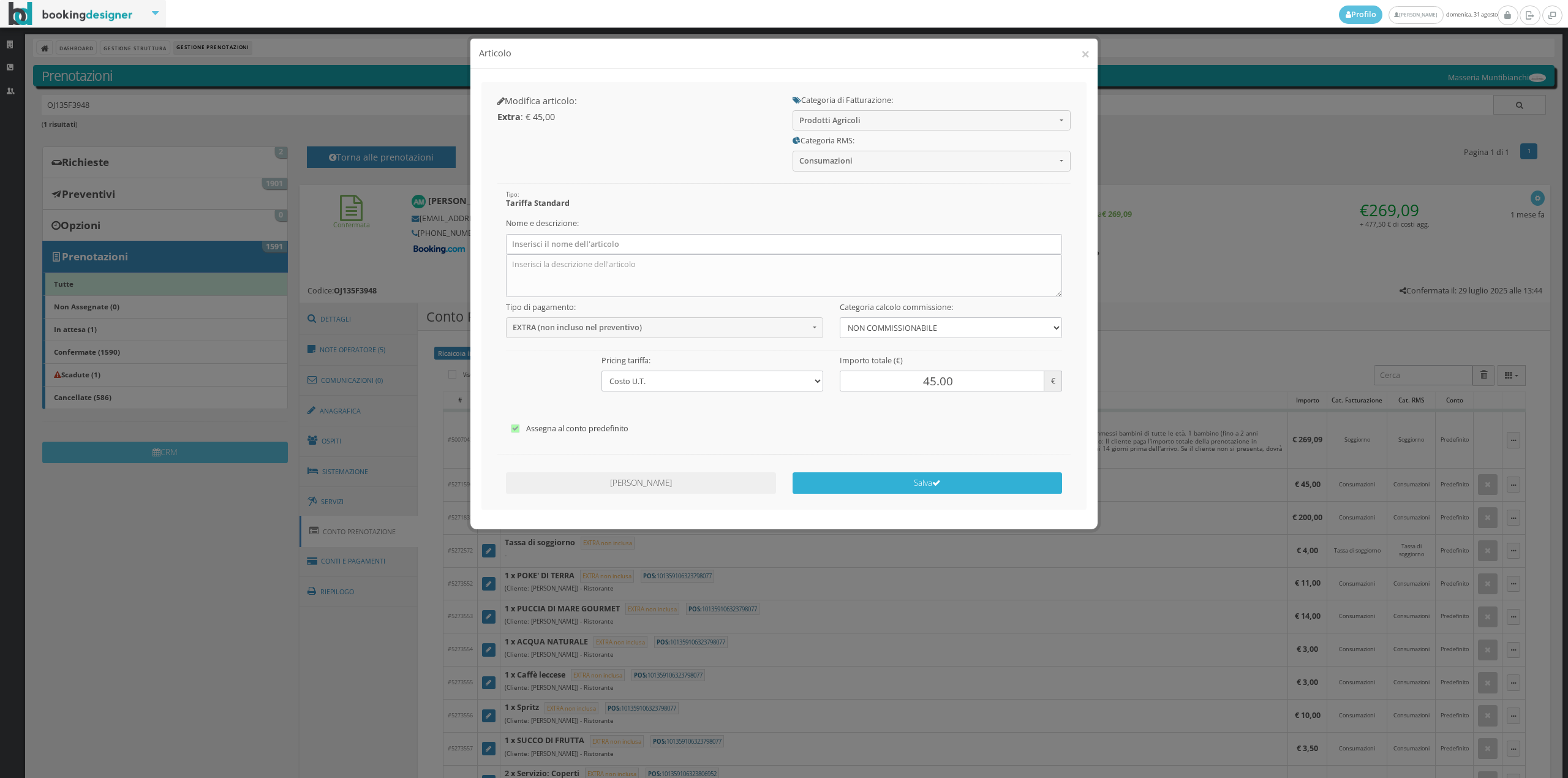
click at [907, 480] on button "Salva" at bounding box center [928, 483] width 270 height 21
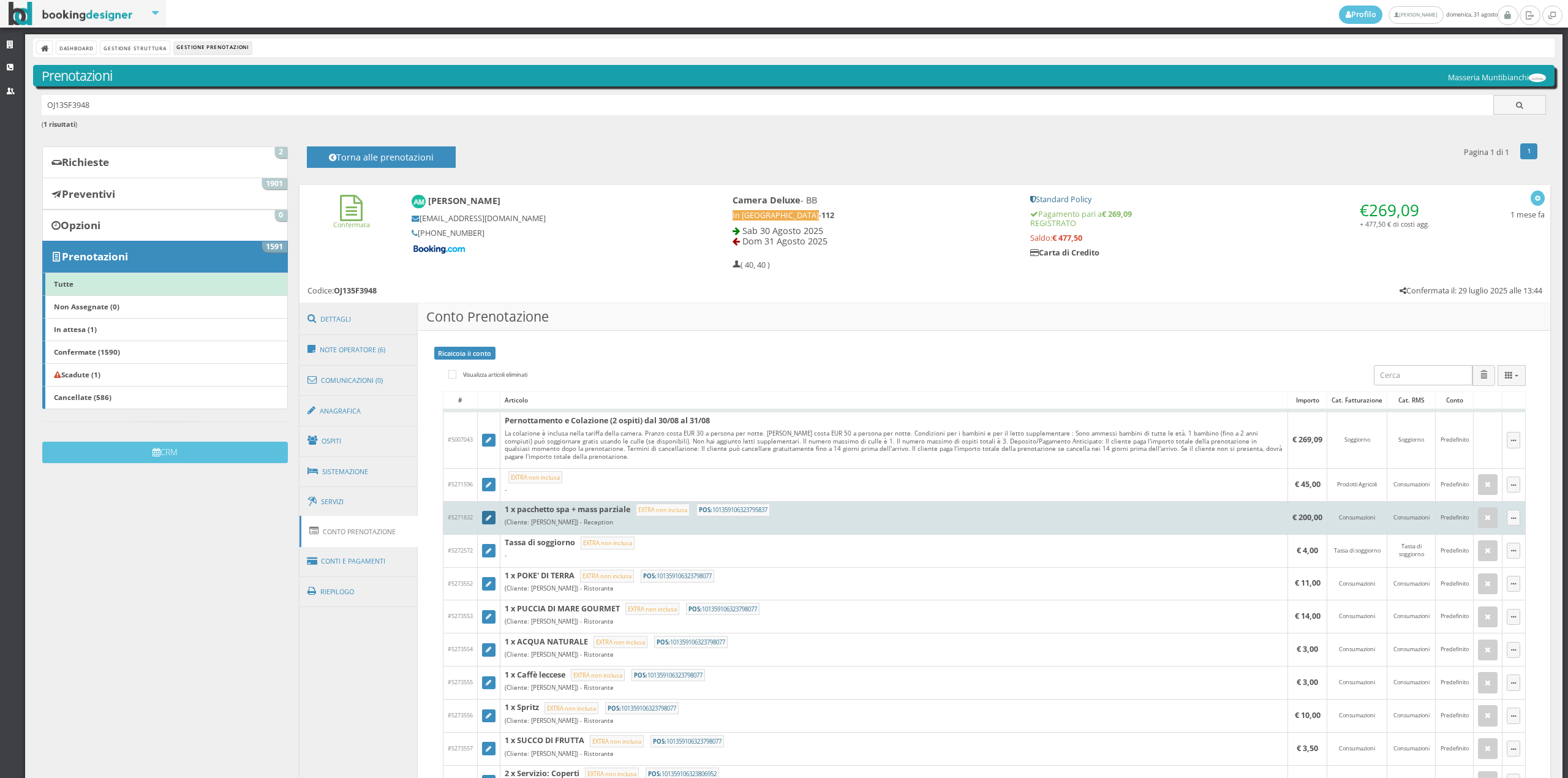
click at [488, 516] on icon at bounding box center [489, 518] width 6 height 7
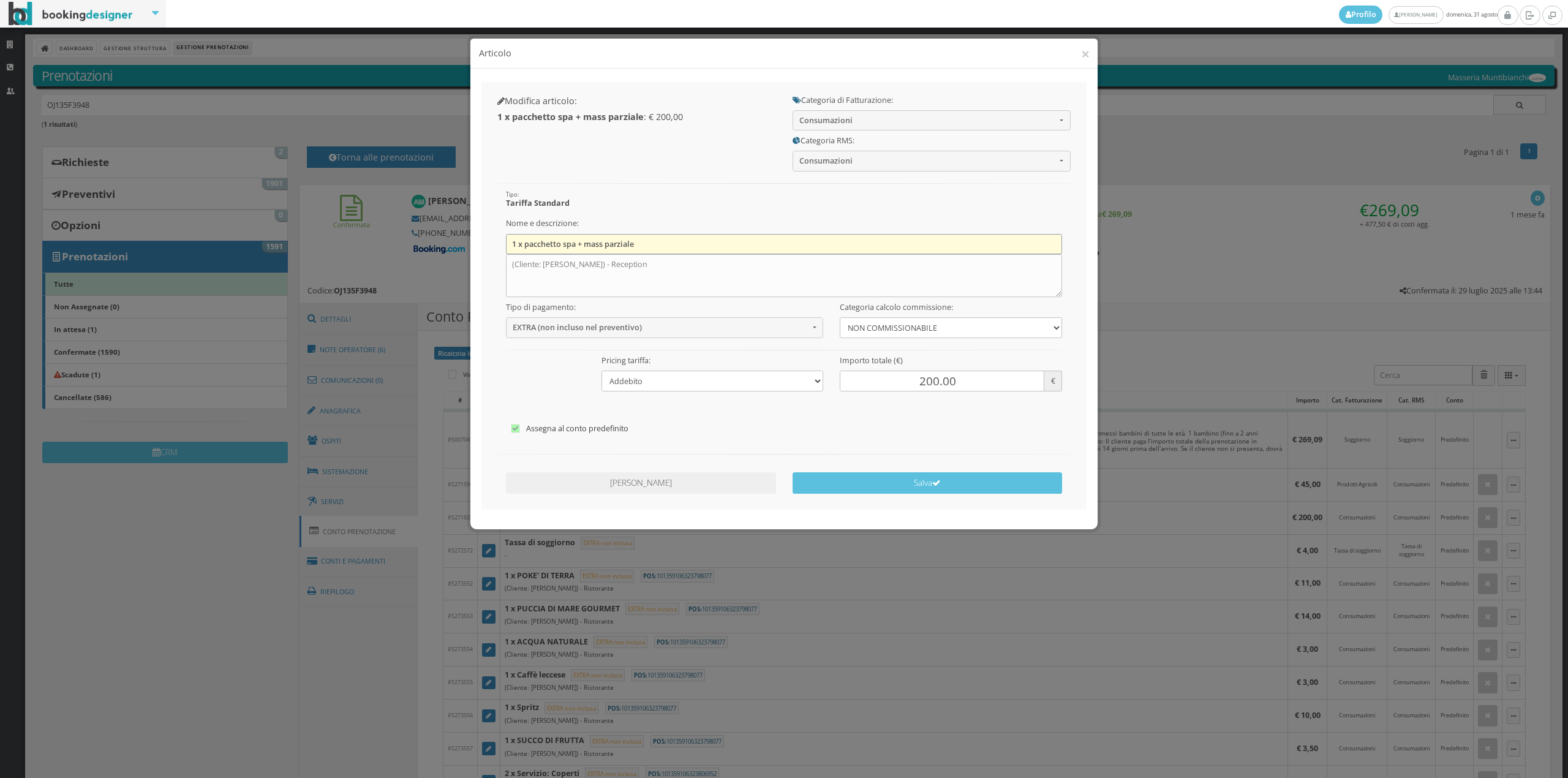
click at [666, 237] on input "1 x pacchetto spa + mass parziale" at bounding box center [784, 244] width 556 height 20
type input "1"
click at [645, 262] on textarea "(Cliente: [PERSON_NAME]) - Reception" at bounding box center [784, 275] width 556 height 43
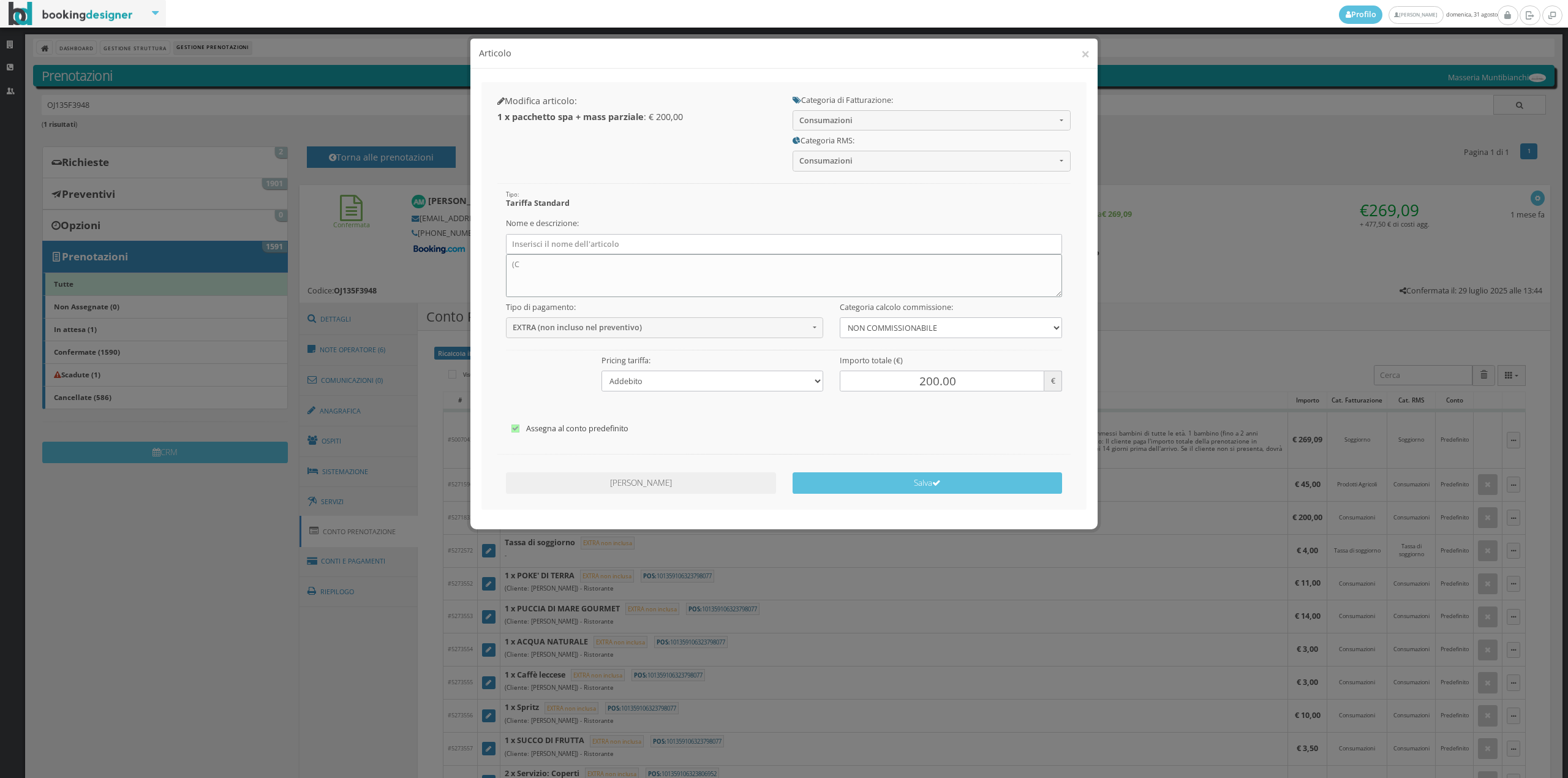
type textarea "("
click at [844, 124] on span "Consumazioni" at bounding box center [928, 120] width 257 height 9
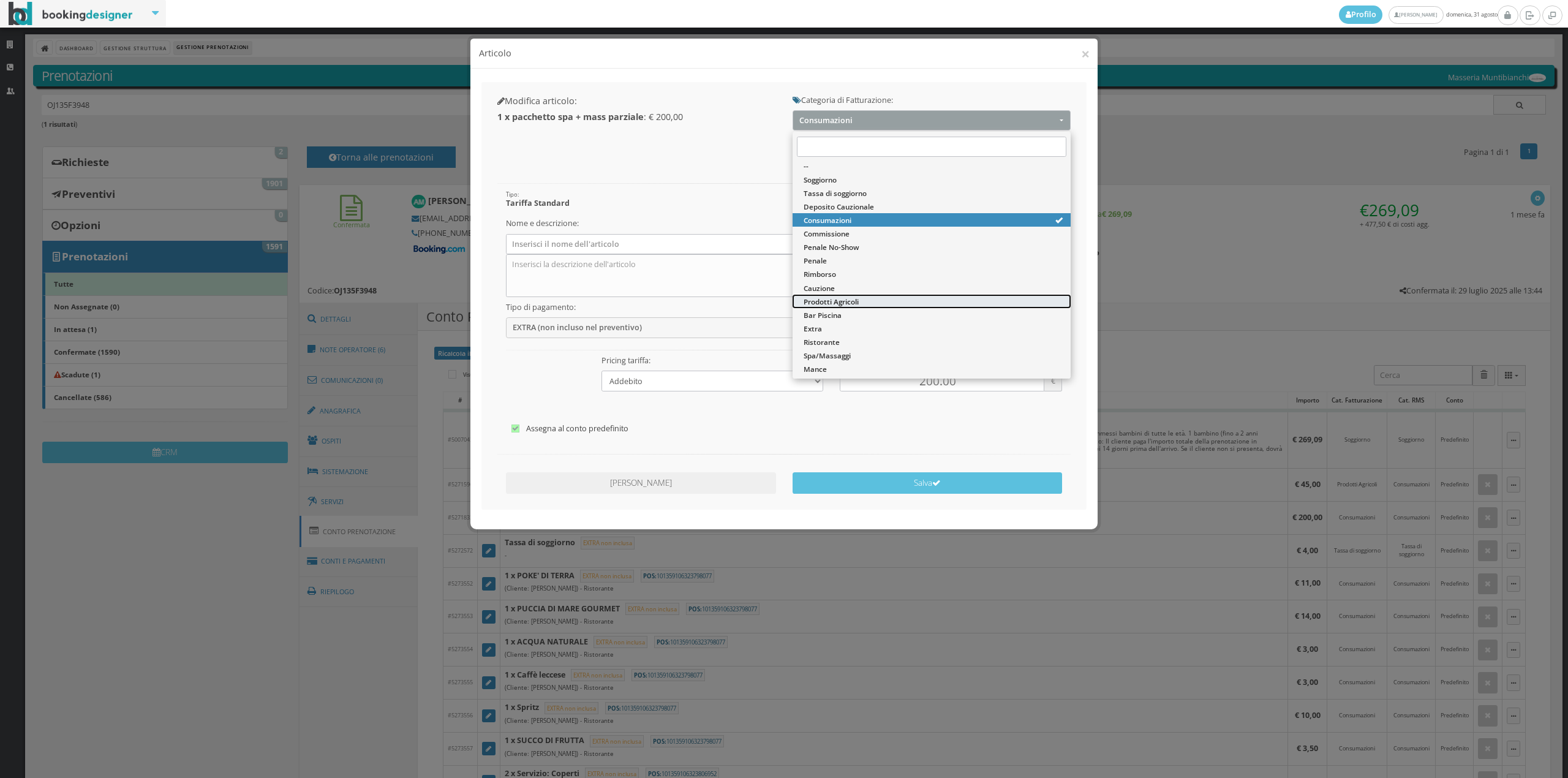
click at [822, 295] on link "Prodotti Agricoli" at bounding box center [931, 302] width 278 height 13
select select "60"
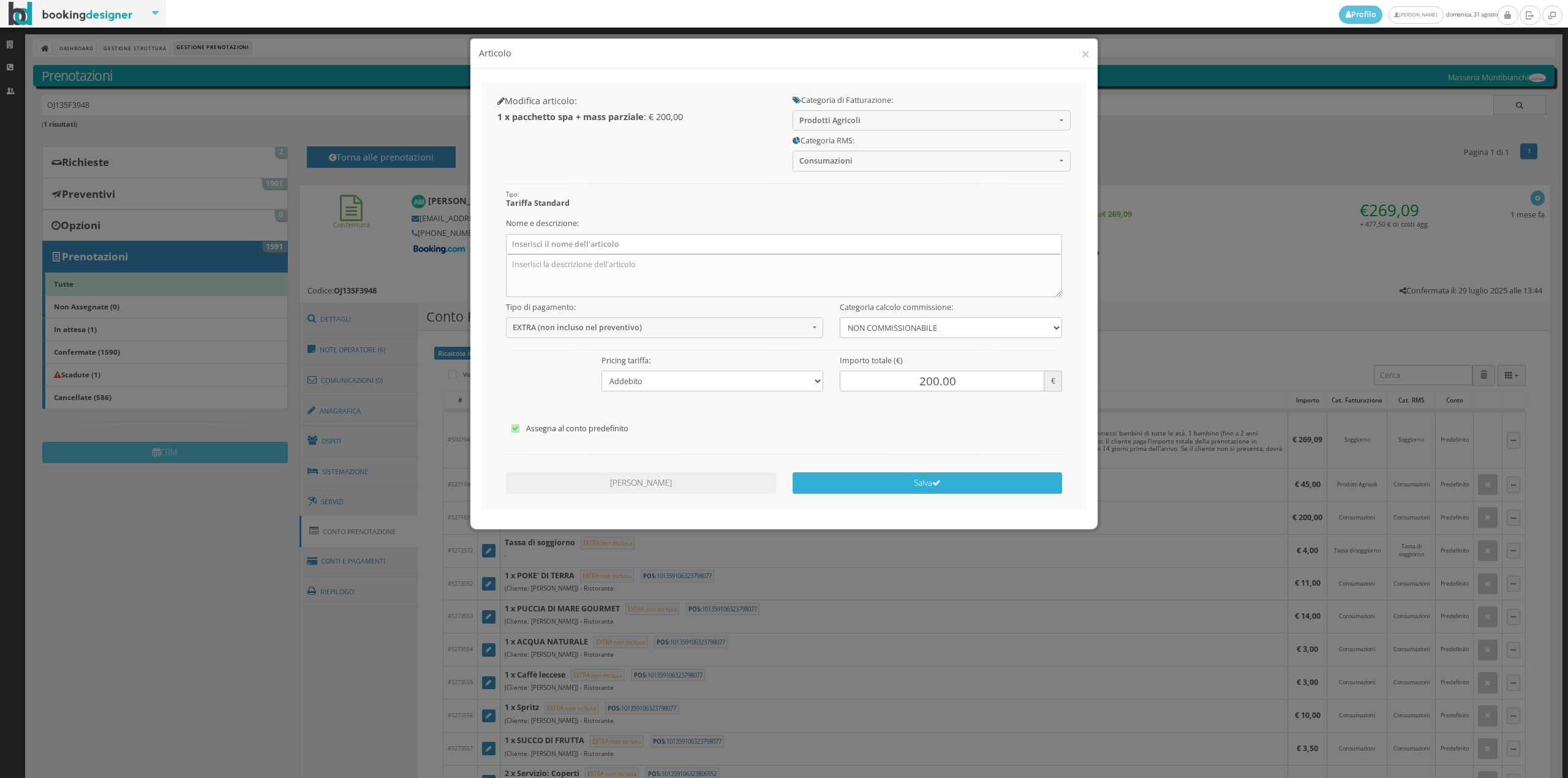
click at [924, 481] on button "Salva" at bounding box center [928, 483] width 270 height 21
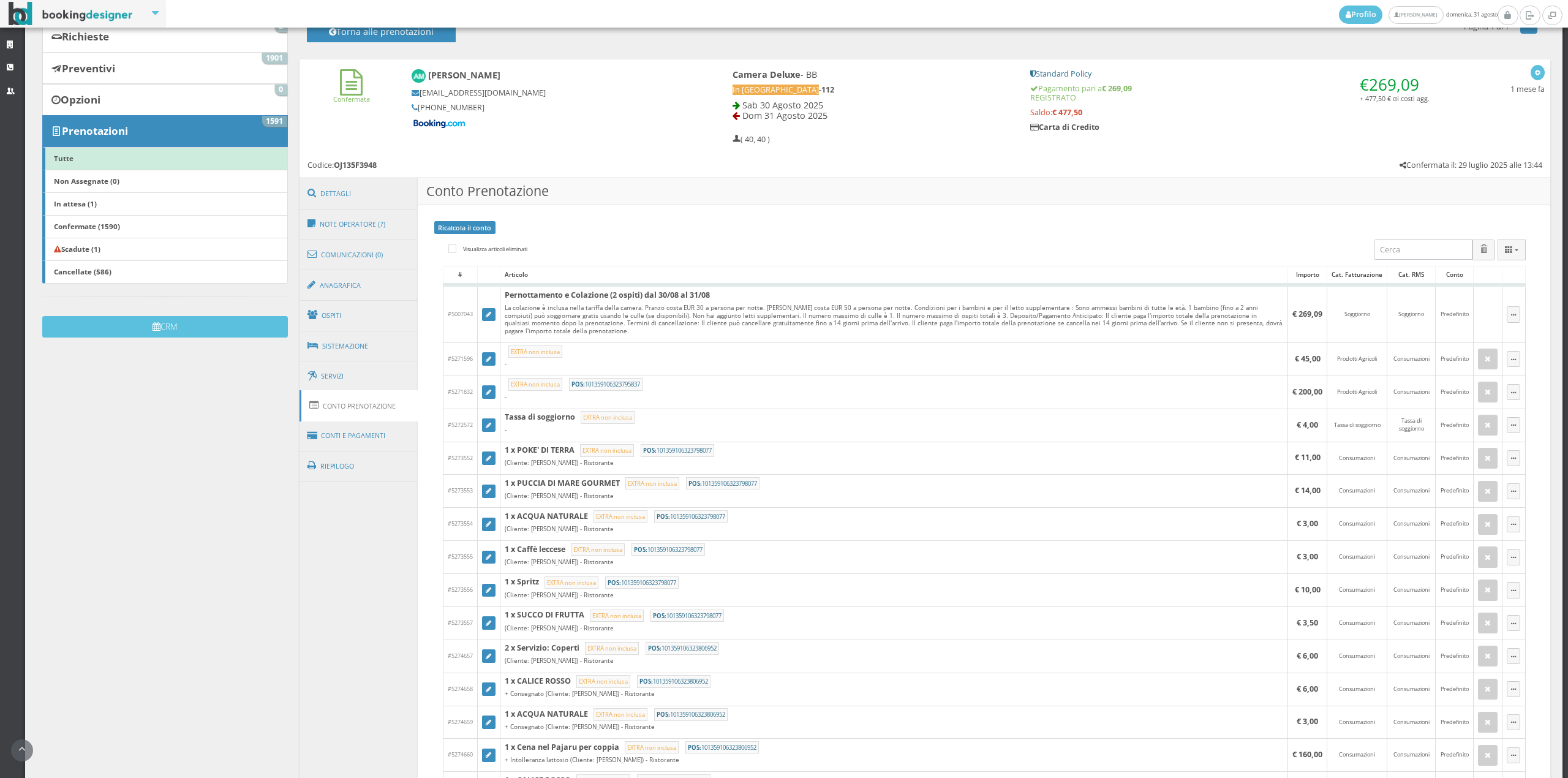
scroll to position [111, 0]
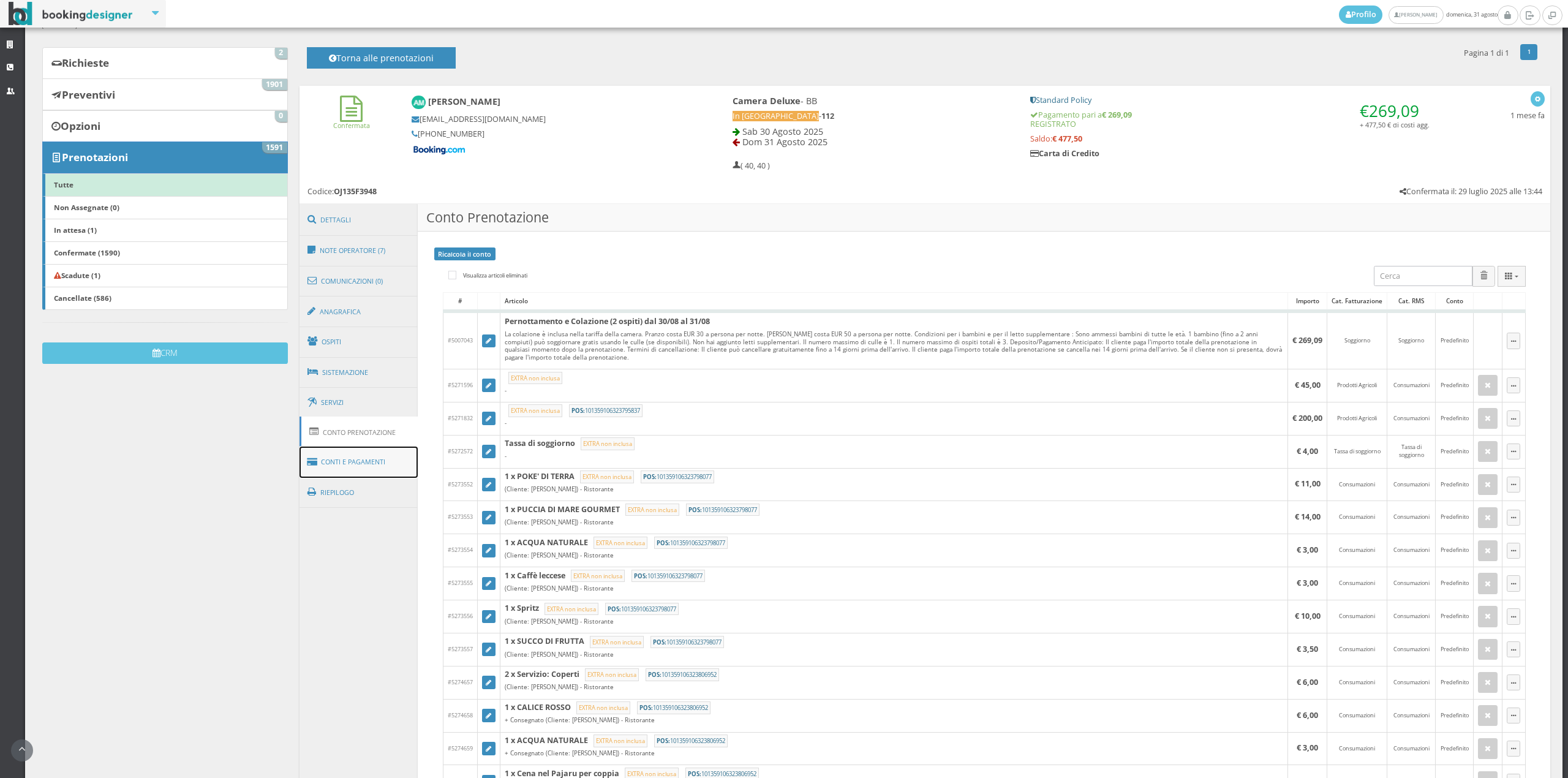
click at [382, 462] on link "Conti e Pagamenti" at bounding box center [359, 463] width 119 height 32
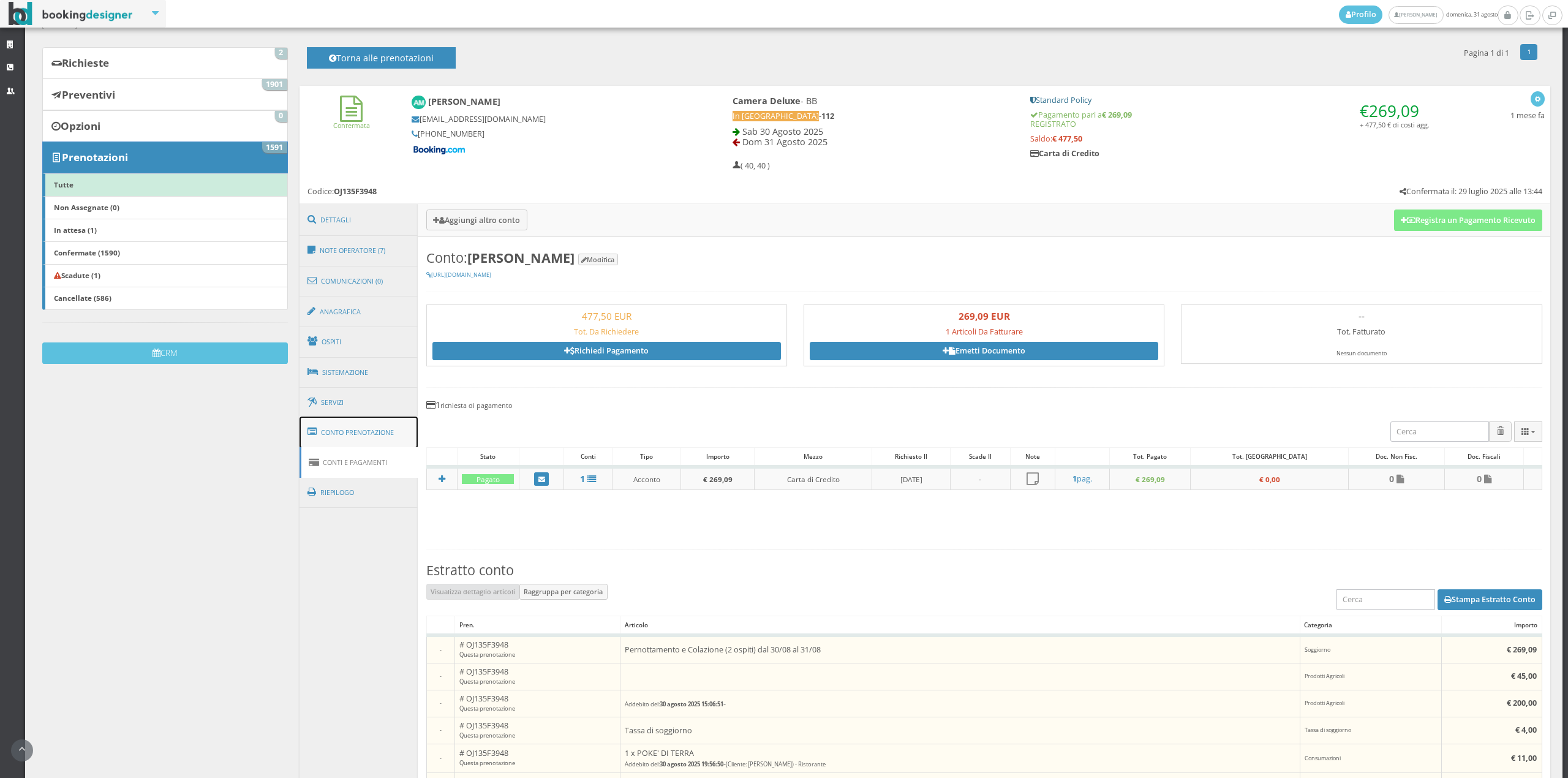
click at [385, 436] on link "Conto Prenotazione" at bounding box center [359, 433] width 119 height 32
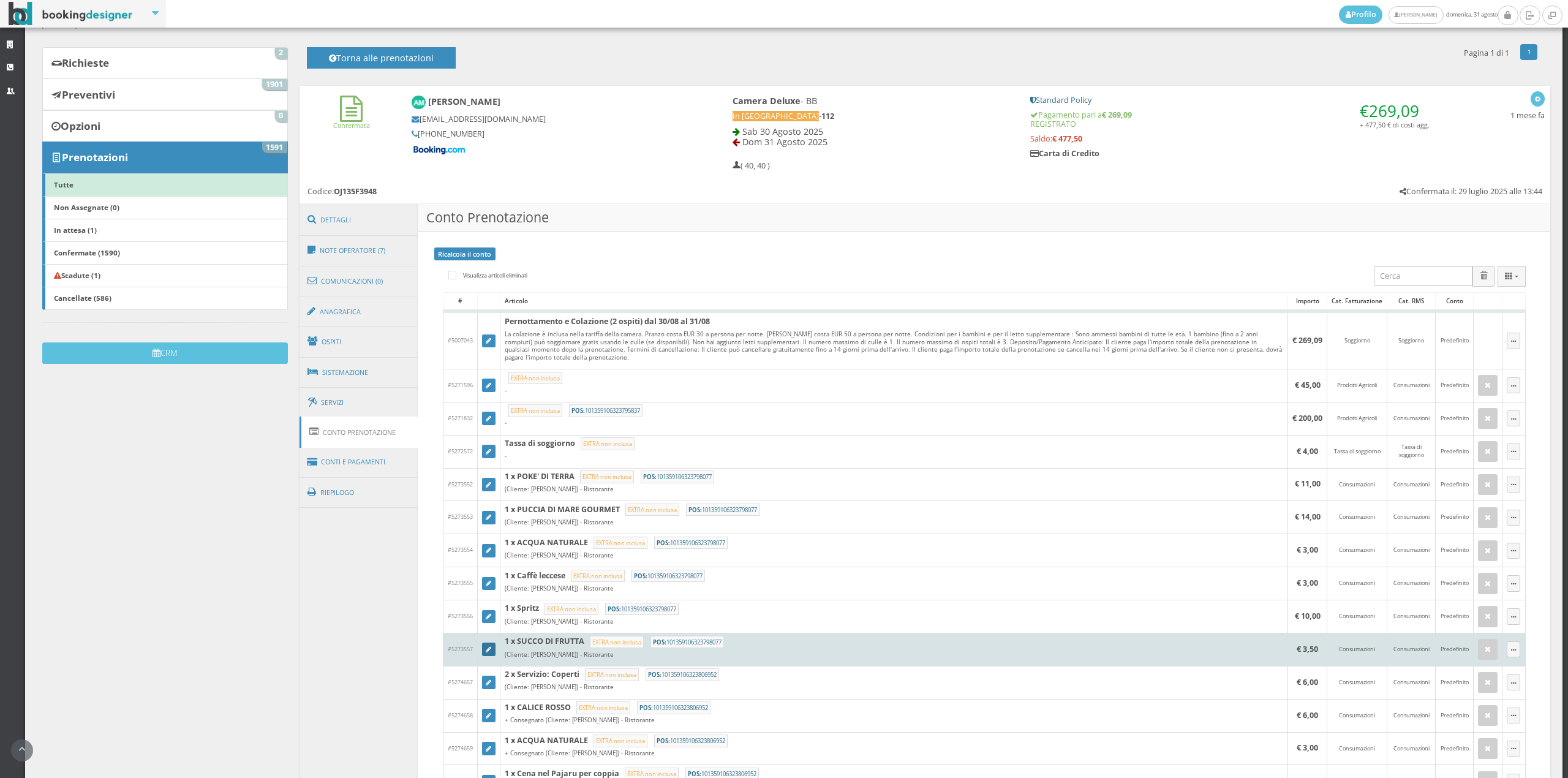
click at [489, 653] on icon at bounding box center [489, 650] width 6 height 7
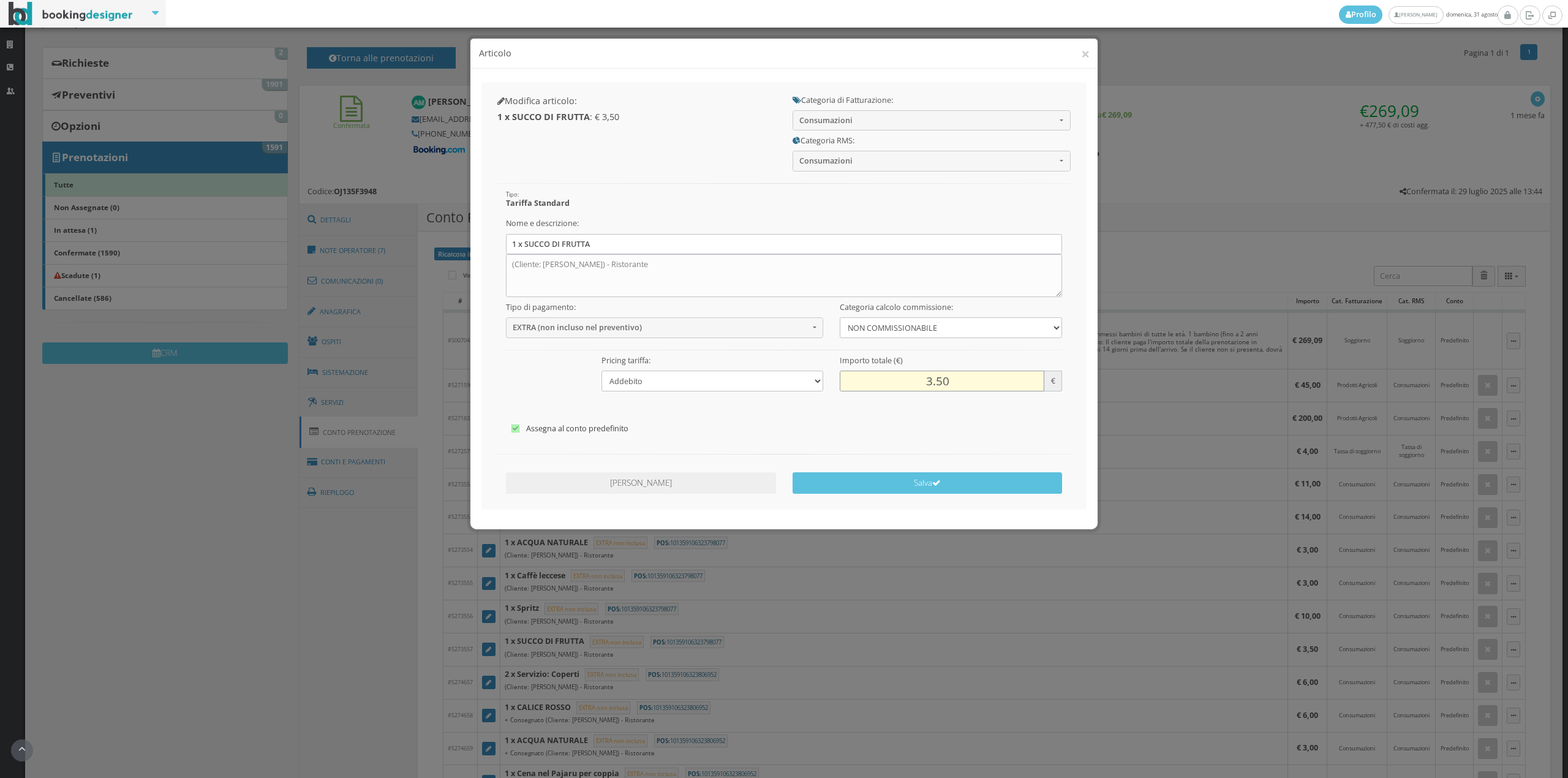
click at [945, 376] on input "3.50" at bounding box center [942, 381] width 204 height 20
type input "3.00"
click at [959, 485] on button "Salva" at bounding box center [928, 483] width 270 height 21
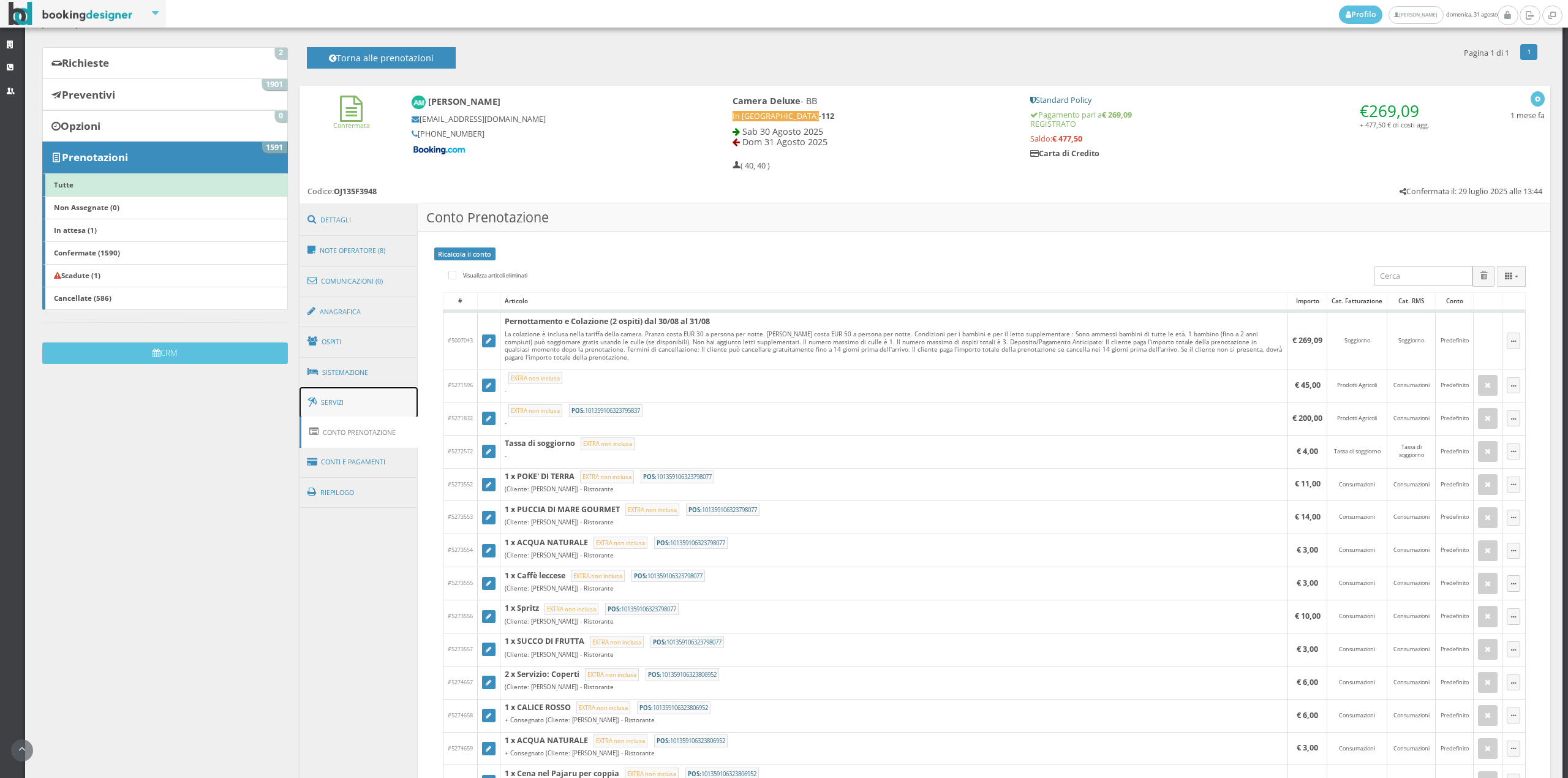
click at [370, 406] on link "Servizi" at bounding box center [359, 403] width 119 height 32
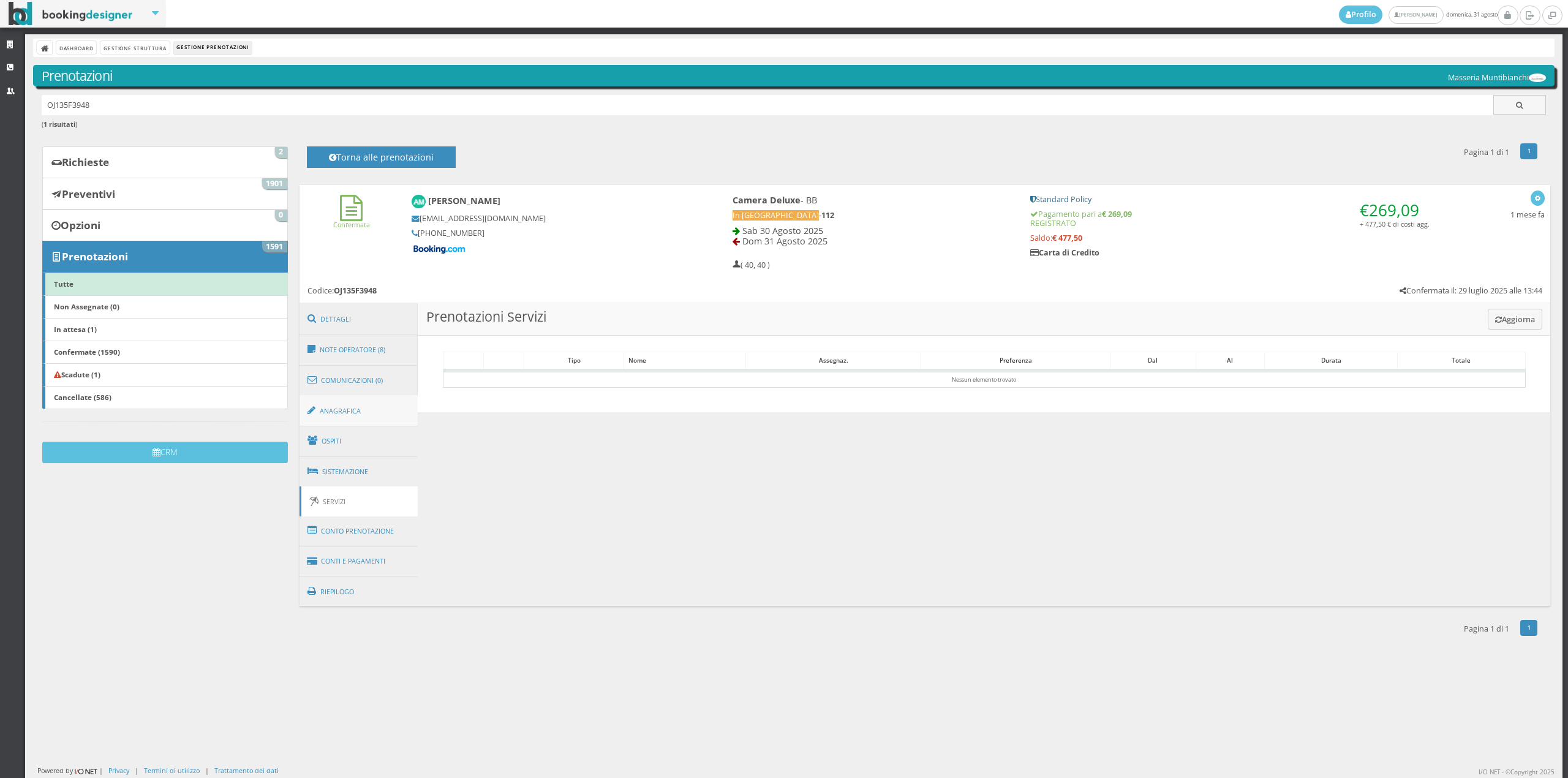
scroll to position [0, 0]
click at [360, 543] on ul "Dettagli Note Operatore (8) Comunicazioni (0) Anagrafica [GEOGRAPHIC_DATA] Sist…" at bounding box center [359, 454] width 119 height 302
click at [361, 564] on link "Conti e Pagamenti" at bounding box center [359, 562] width 119 height 32
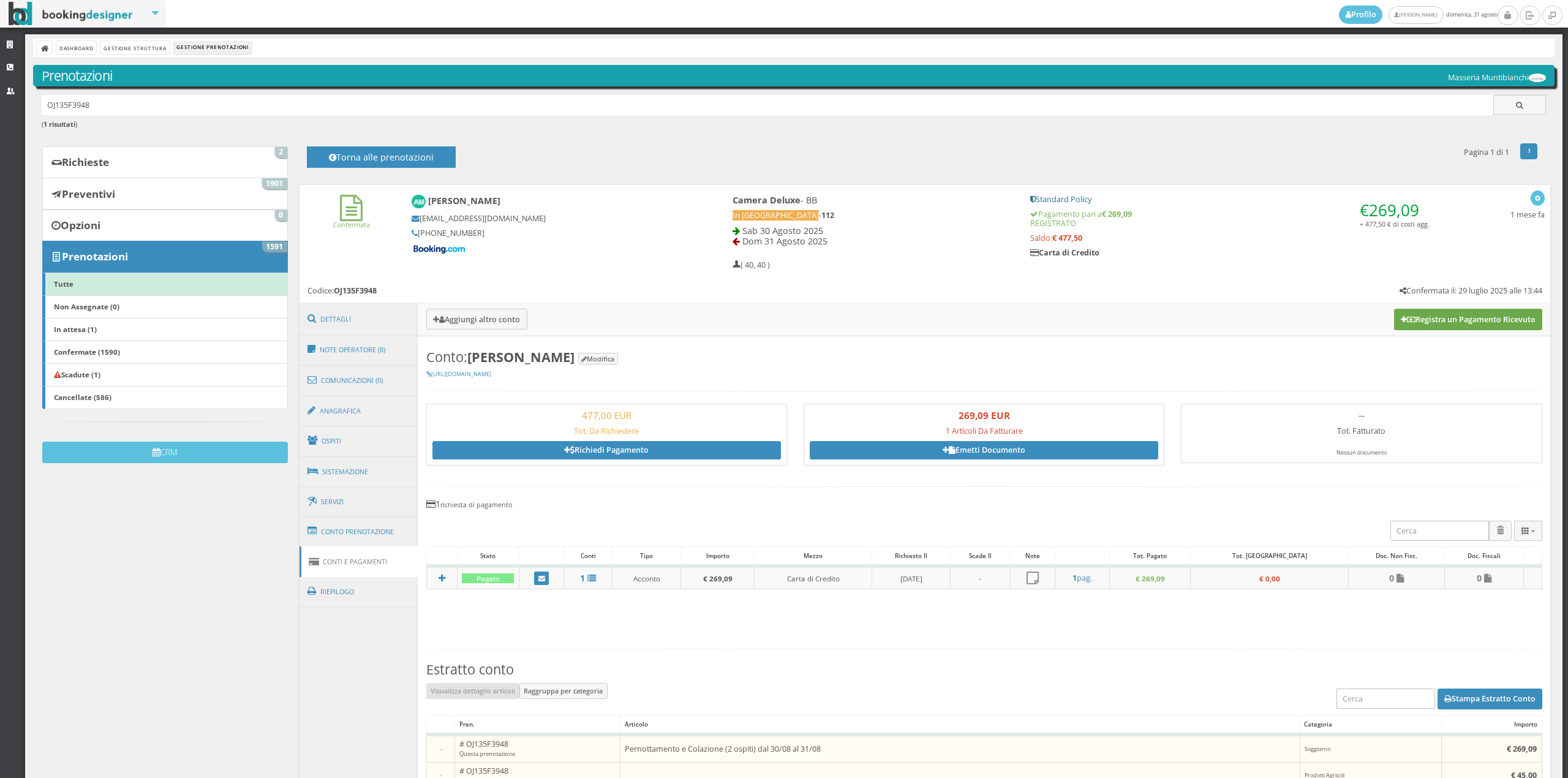
click at [1427, 328] on button "Registra un Pagamento Ricevuto" at bounding box center [1467, 319] width 148 height 20
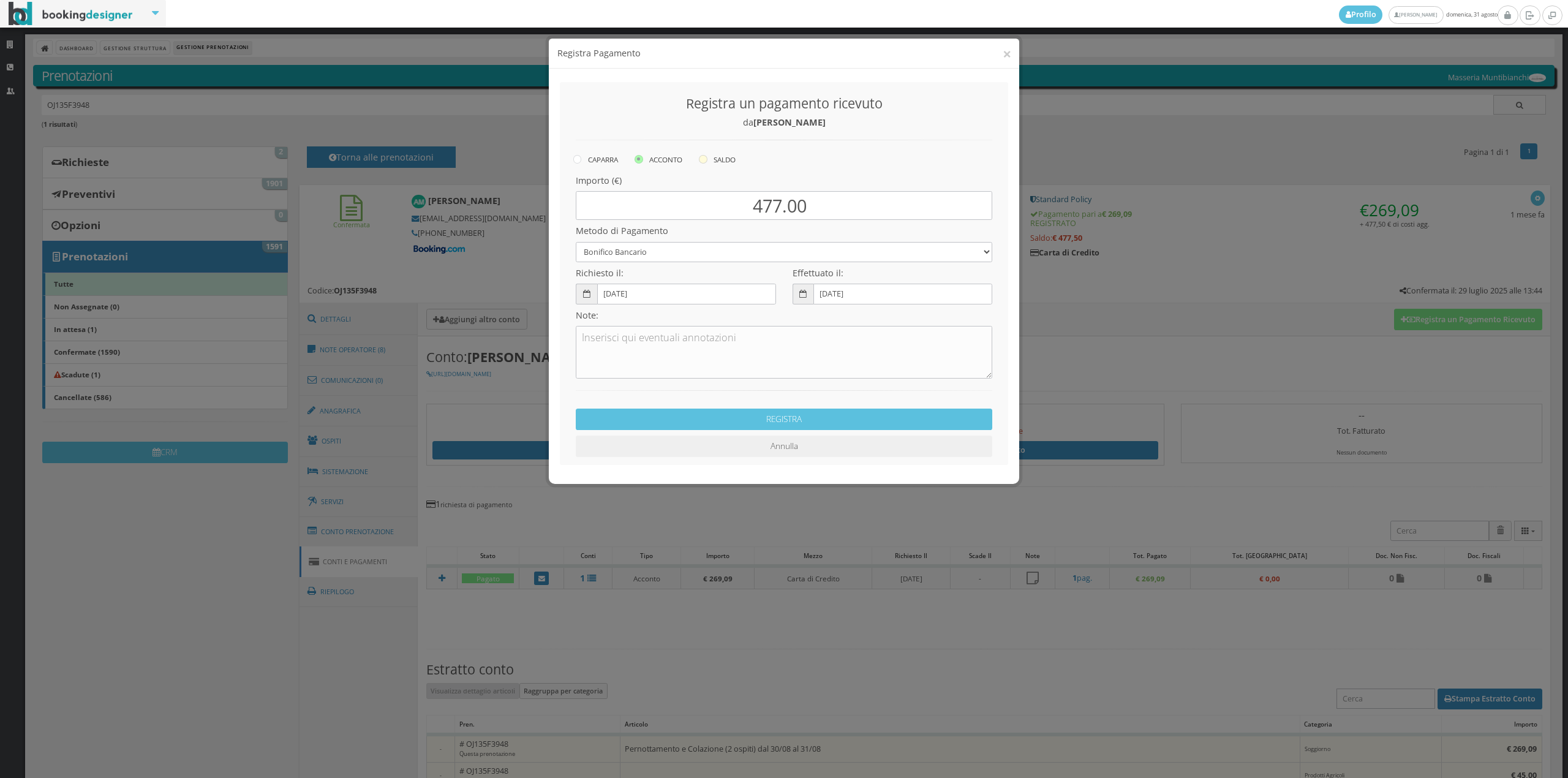
click at [714, 160] on label "SALDO" at bounding box center [717, 159] width 37 height 15
radio input "true"
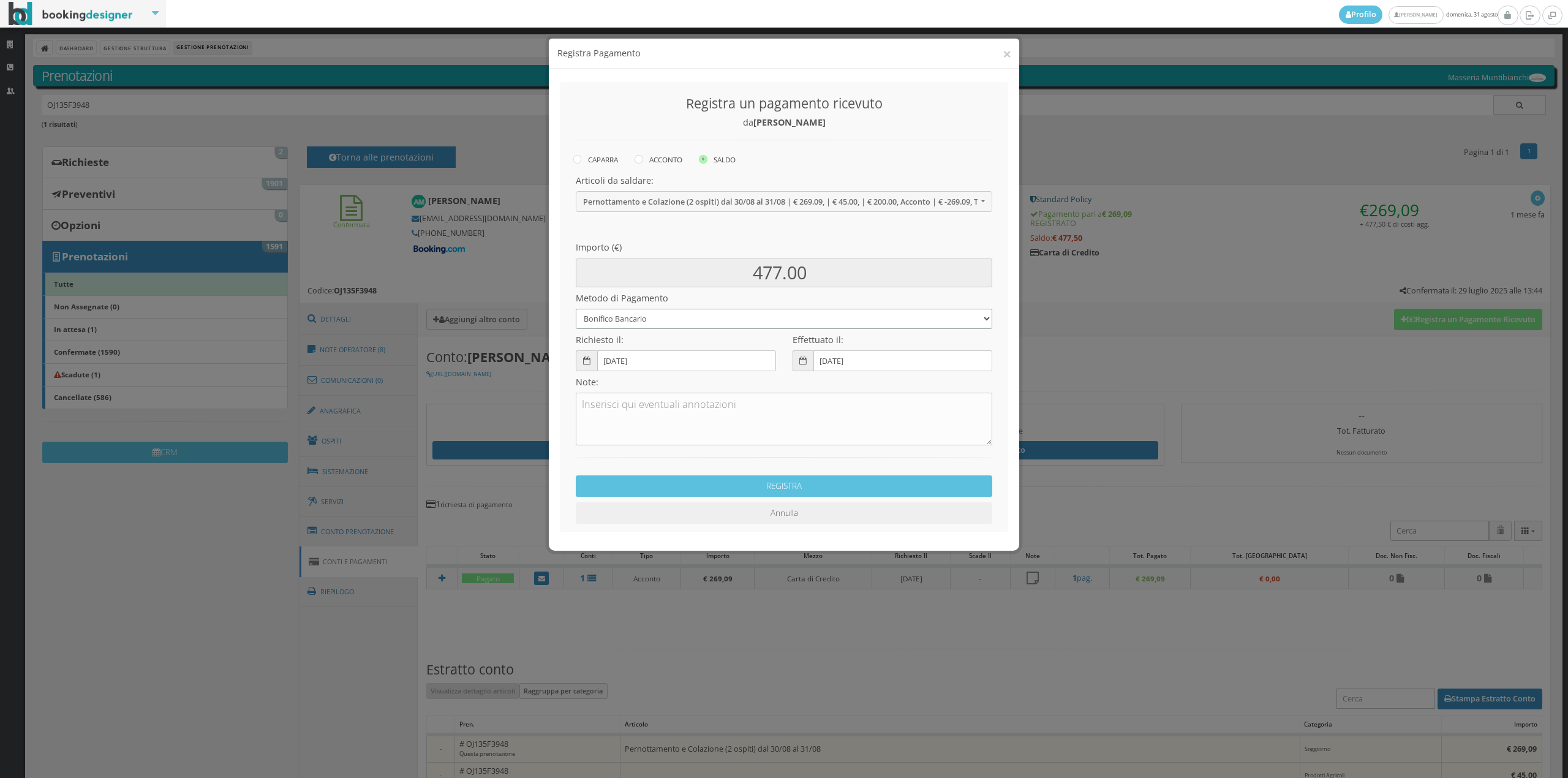
click at [642, 329] on select "Bonifico Bancario Carta di Credito Contanti Assegno Bancario Assegno Circolare …" at bounding box center [784, 319] width 417 height 20
select select "2589"
click at [576, 309] on select "Bonifico Bancario Carta di Credito Contanti Assegno Bancario Assegno Circolare …" at bounding box center [784, 319] width 417 height 20
click at [754, 487] on button "REGISTRA" at bounding box center [784, 486] width 417 height 21
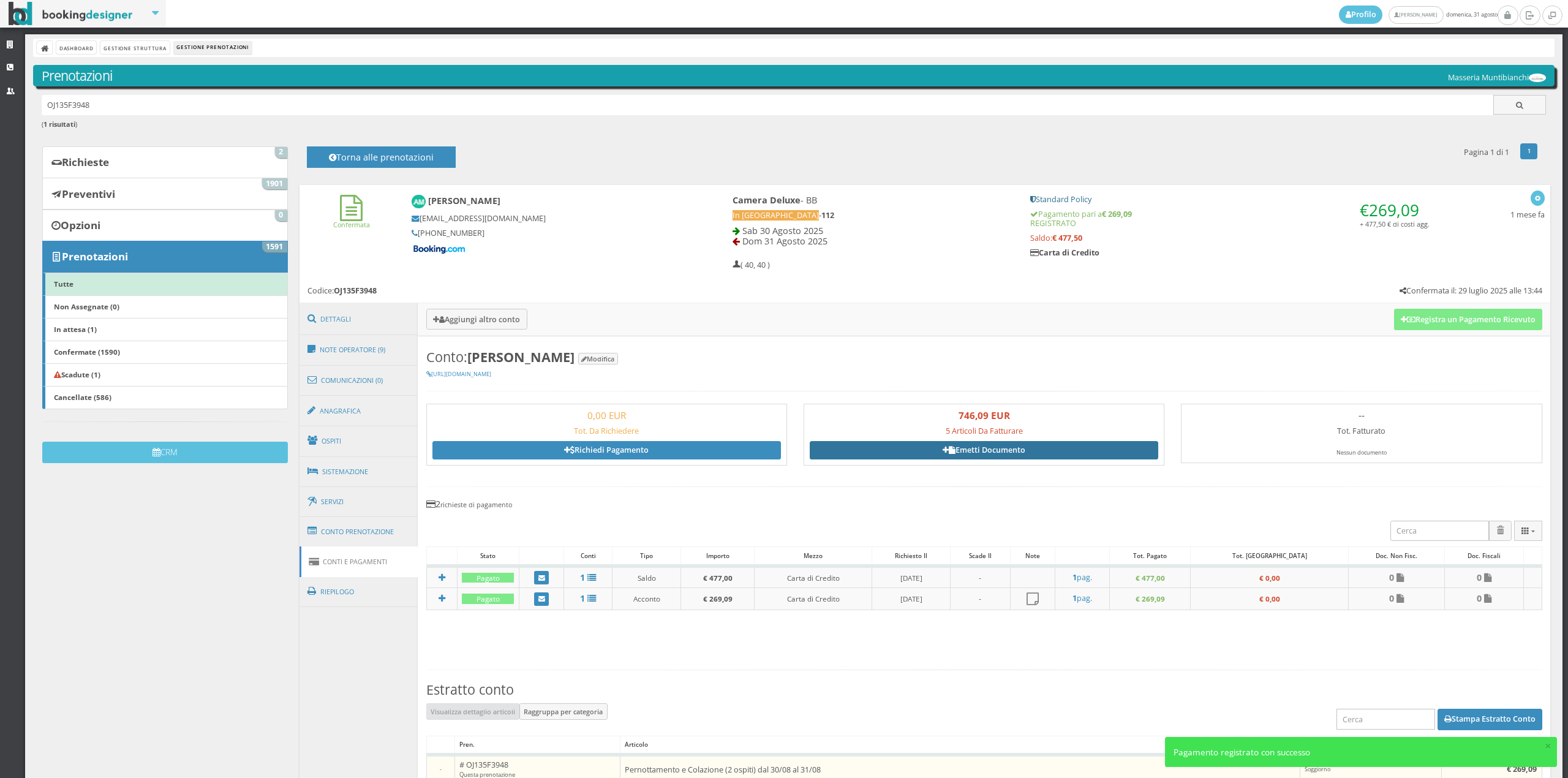
click at [966, 447] on link "Emetti Documento" at bounding box center [984, 450] width 349 height 19
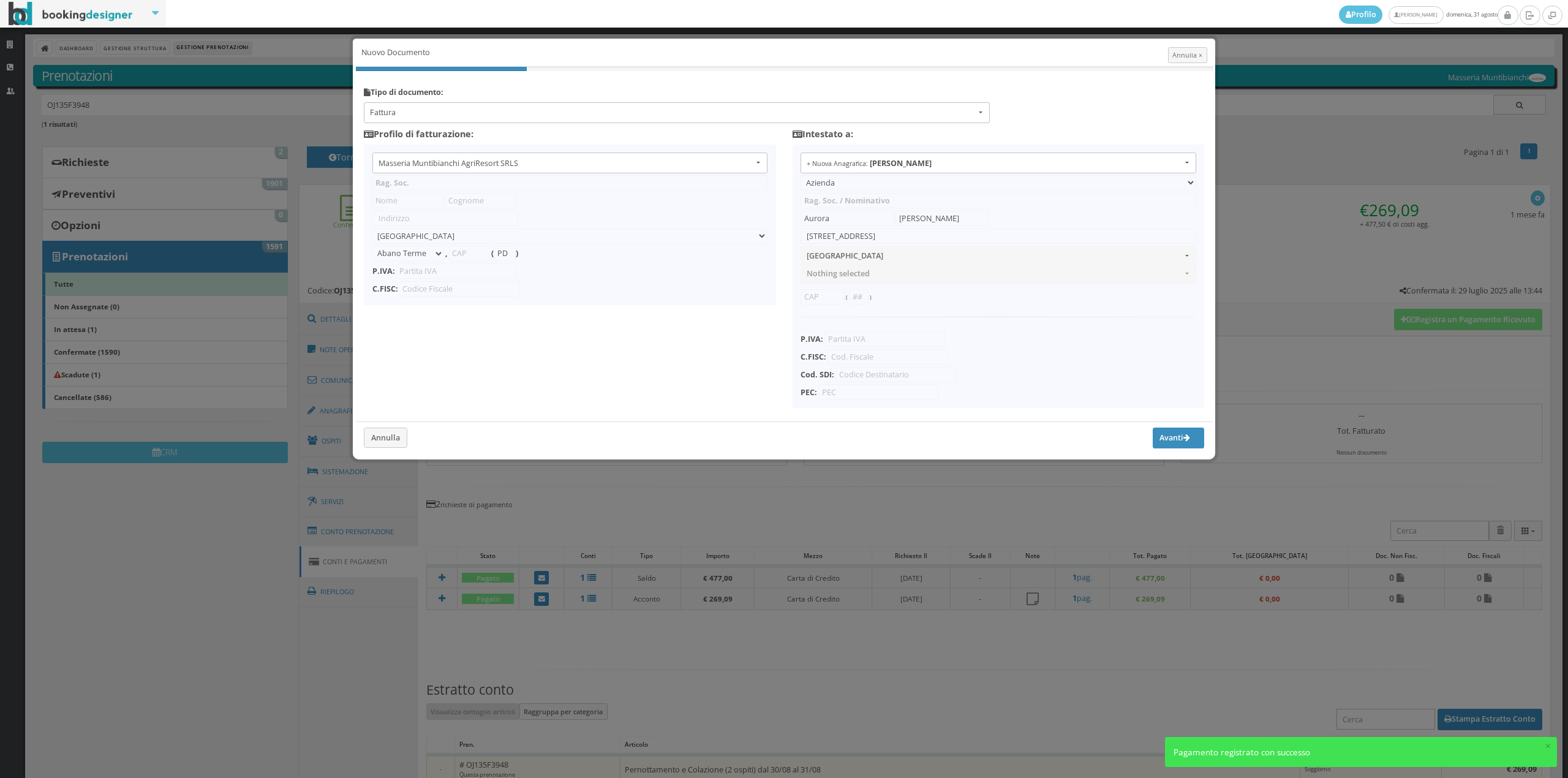
type input "Masseria Muntibianchi AgriResort SRLS"
type input "SP 277 Otranto-[GEOGRAPHIC_DATA]"
select select "Giurdignano"
type input "73020"
type input "LE"
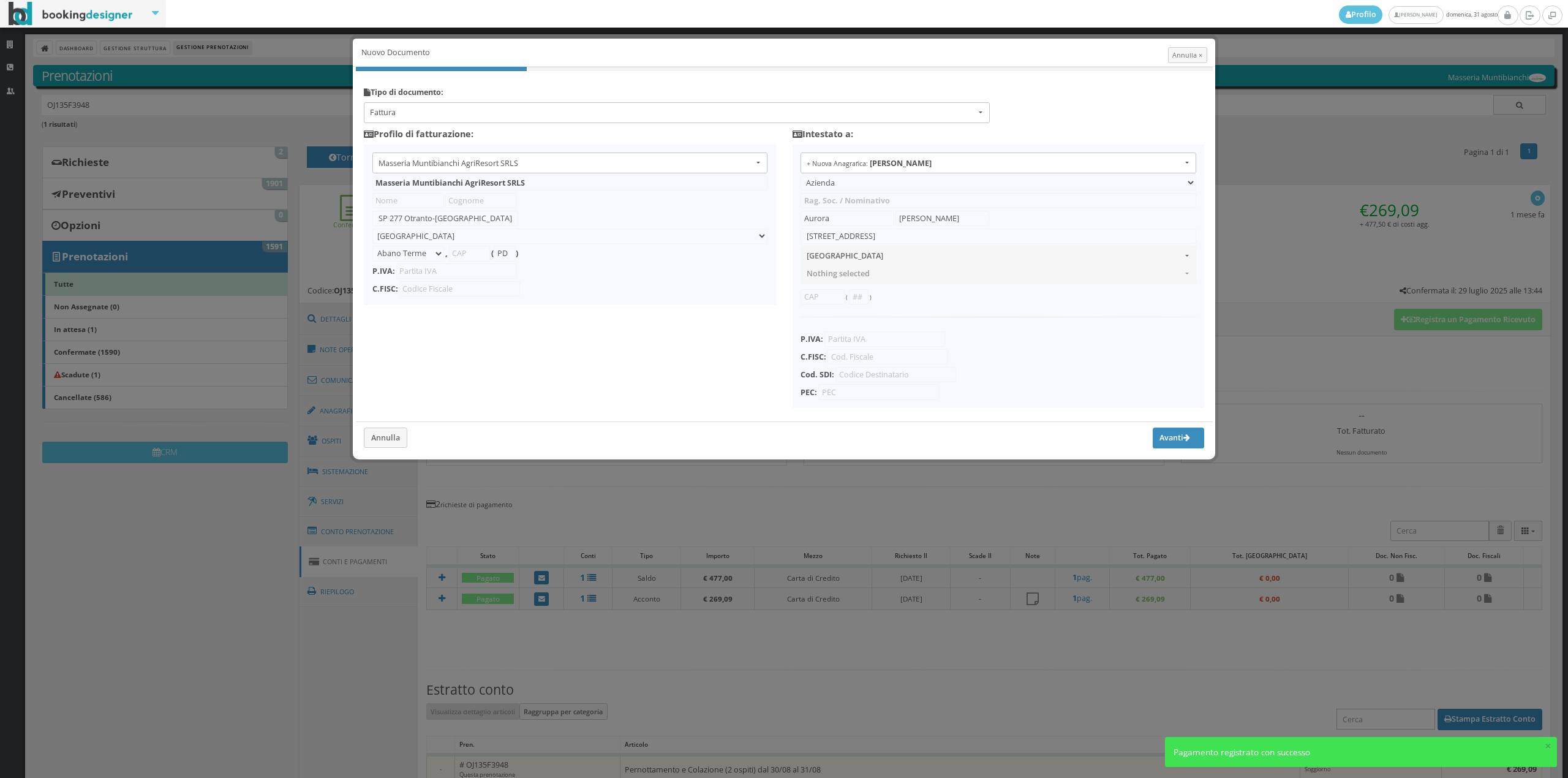
type input "05265030758"
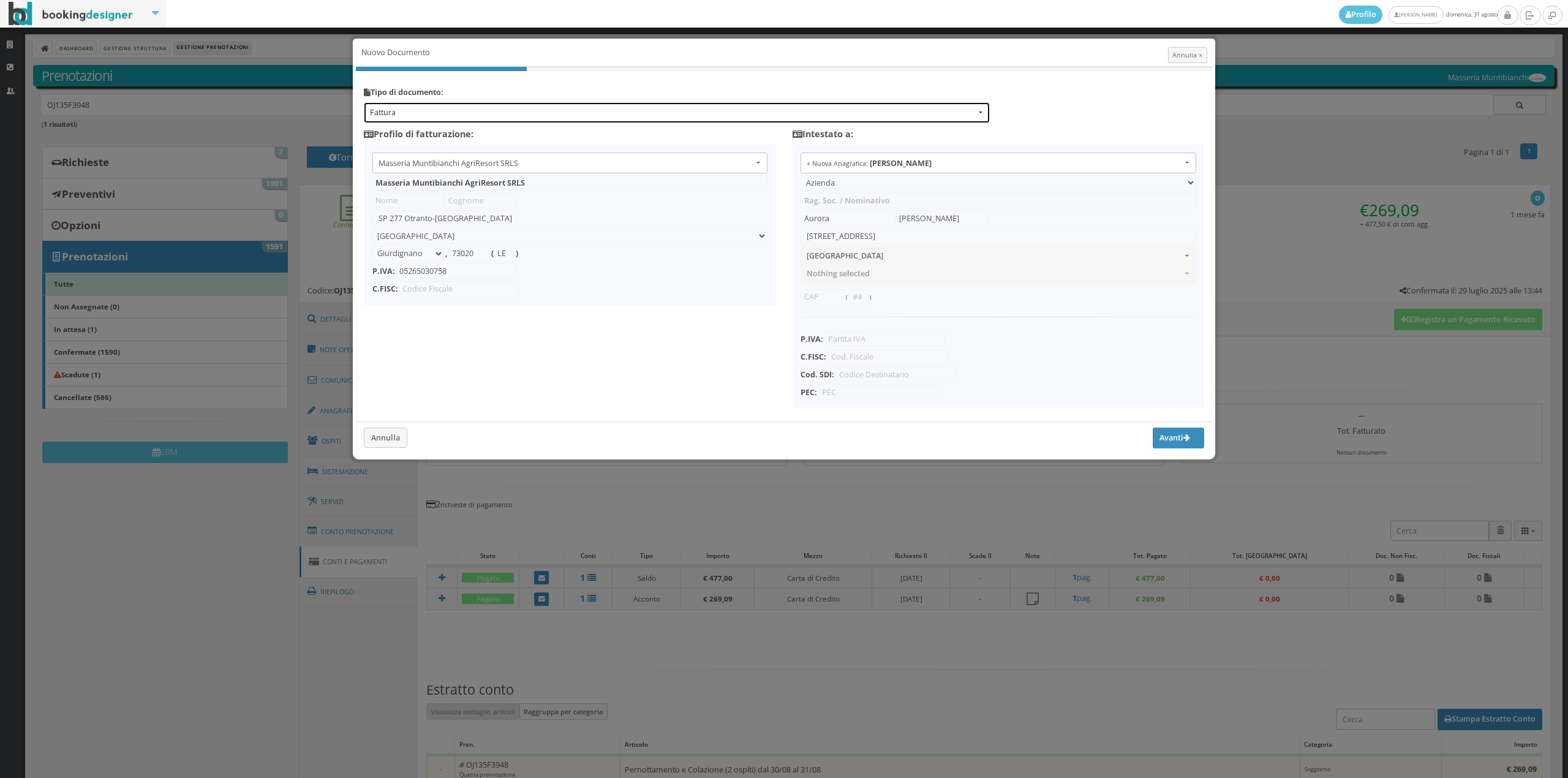
click at [398, 114] on span "Fattura" at bounding box center [673, 113] width 606 height 11
click at [402, 120] on button "Fattura" at bounding box center [677, 113] width 626 height 20
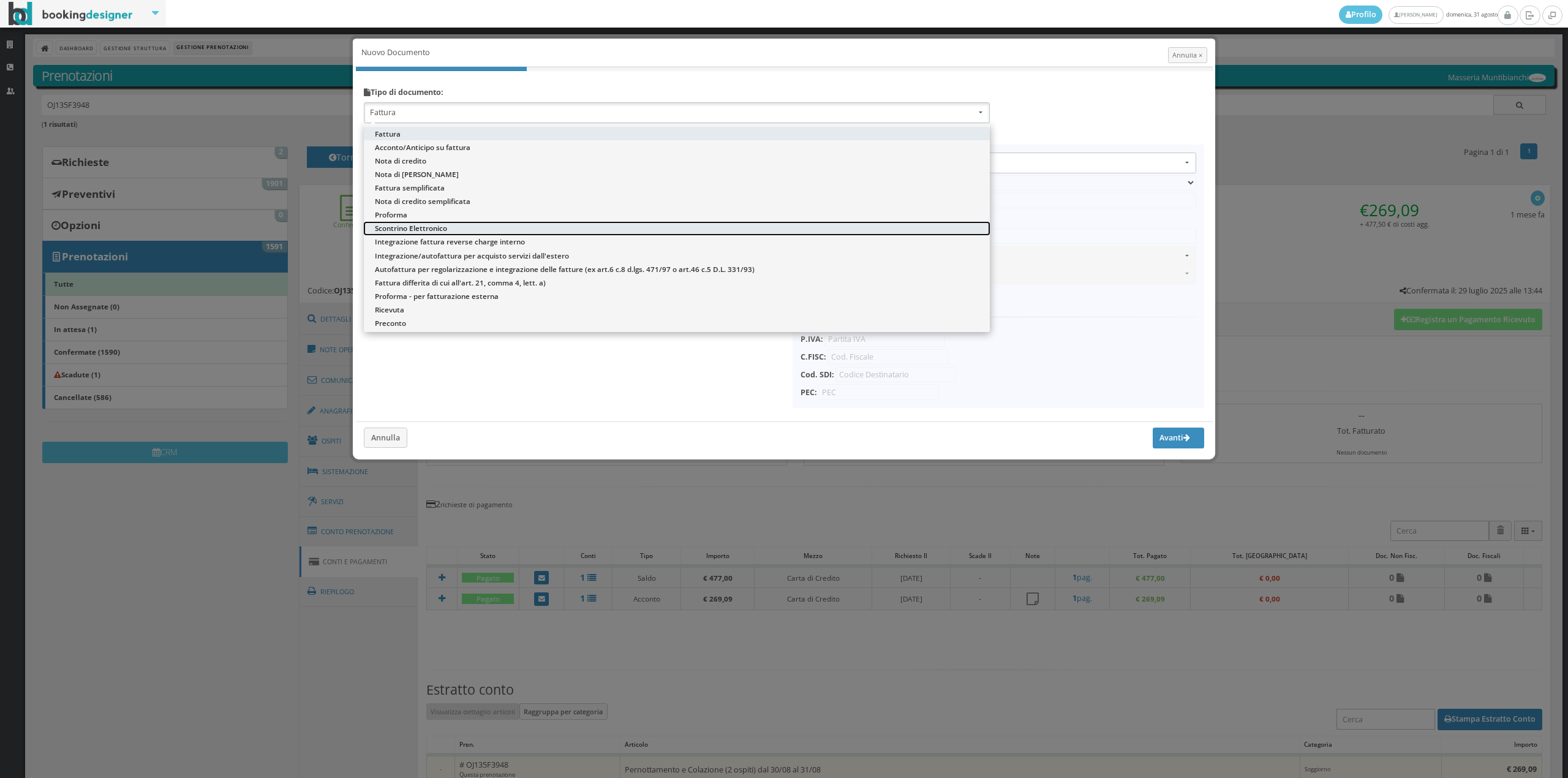
click at [398, 231] on span "Scontrino Elettronico" at bounding box center [411, 228] width 73 height 10
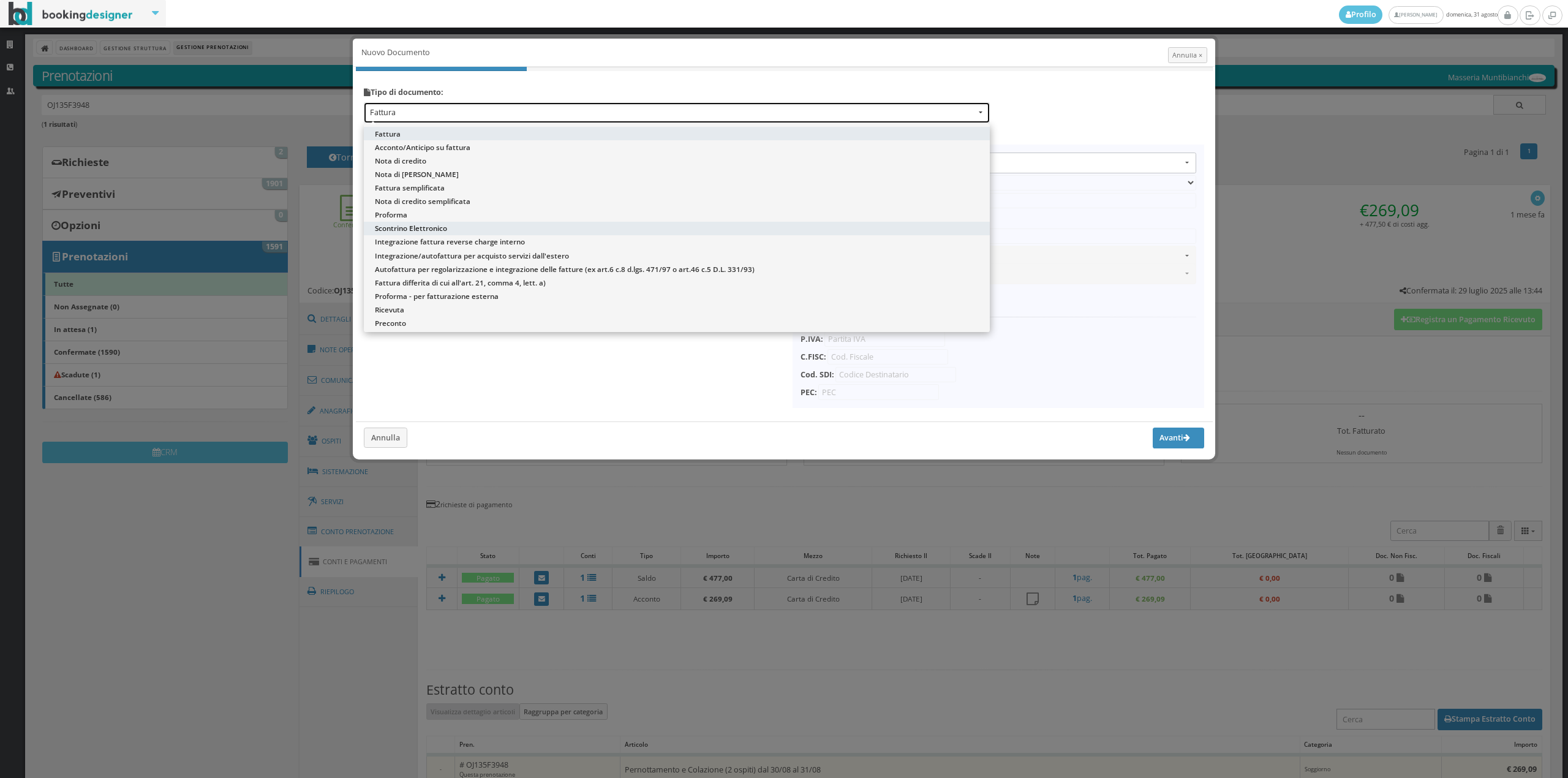
select select "ION02"
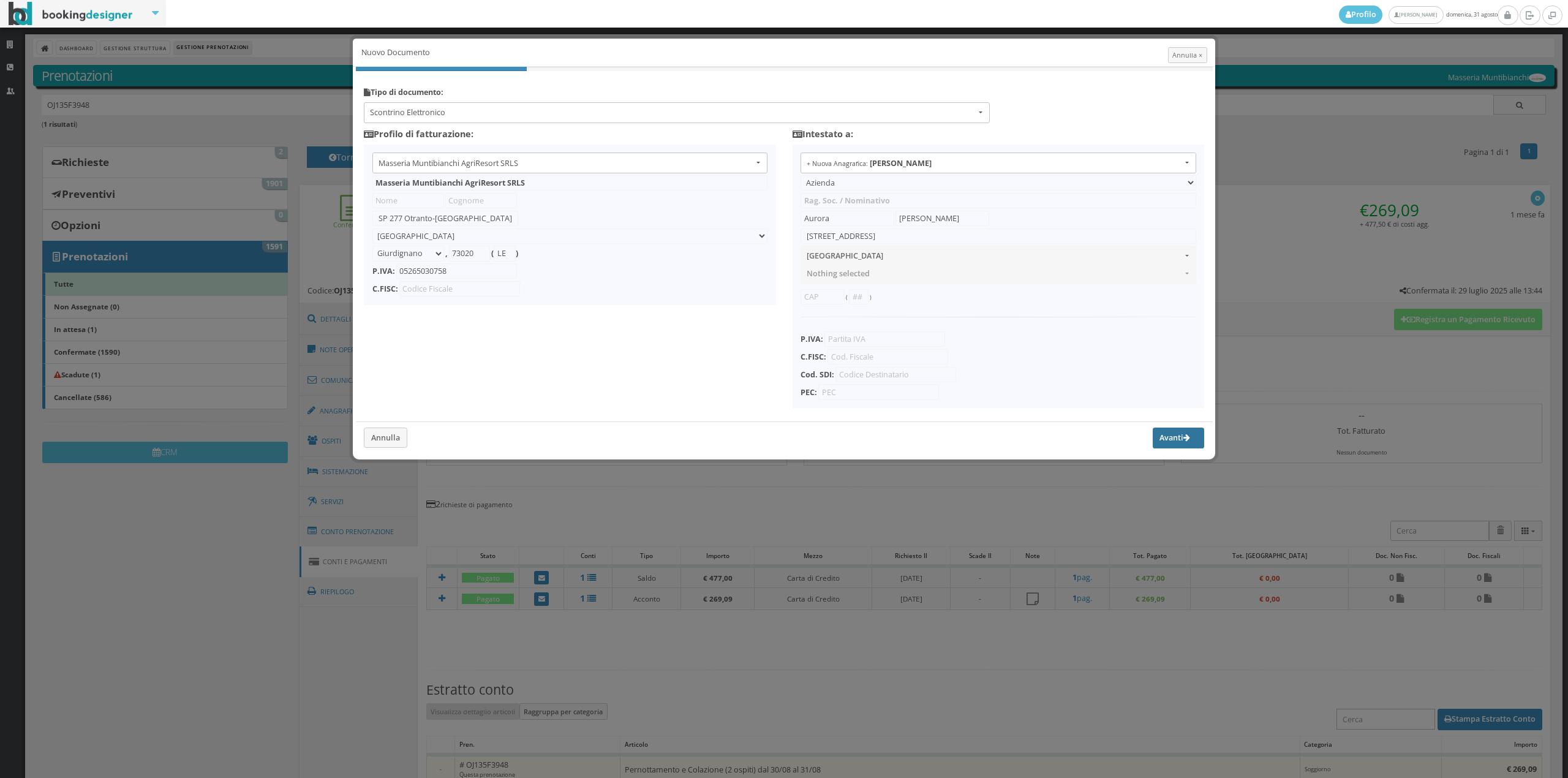
click at [1164, 445] on button "Avanti" at bounding box center [1178, 438] width 51 height 20
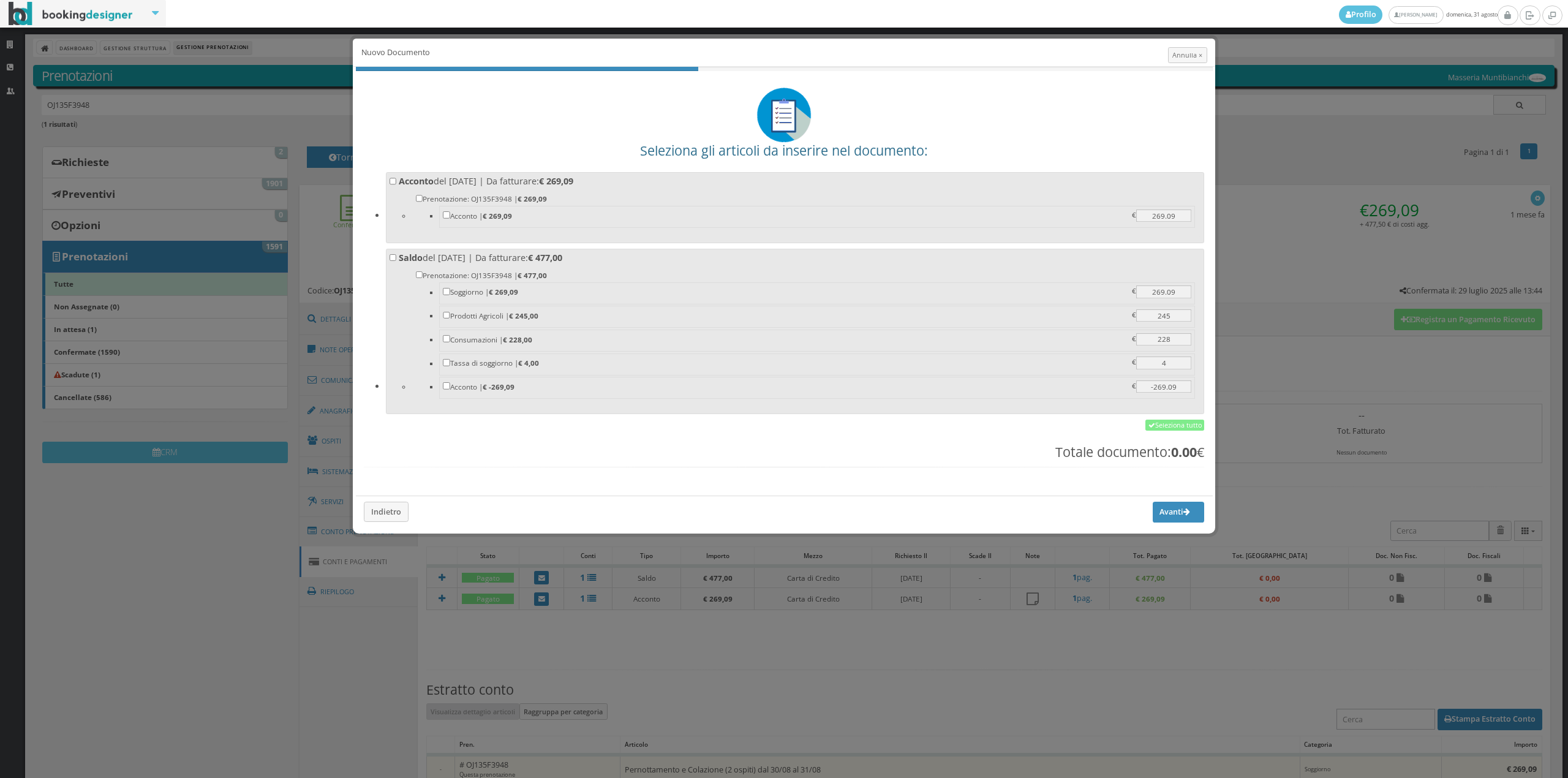
click at [738, 198] on label "Prenotazione: OJ135F3948 | € 269,09 Acconto | € 269,09 269.09 269.09 €" at bounding box center [806, 211] width 781 height 37
click at [423, 198] on input "Prenotazione: OJ135F3948 | € 269,09 Acconto | € 269,09 269.09 269.09 €" at bounding box center [420, 198] width 7 height 7
checkbox input "true"
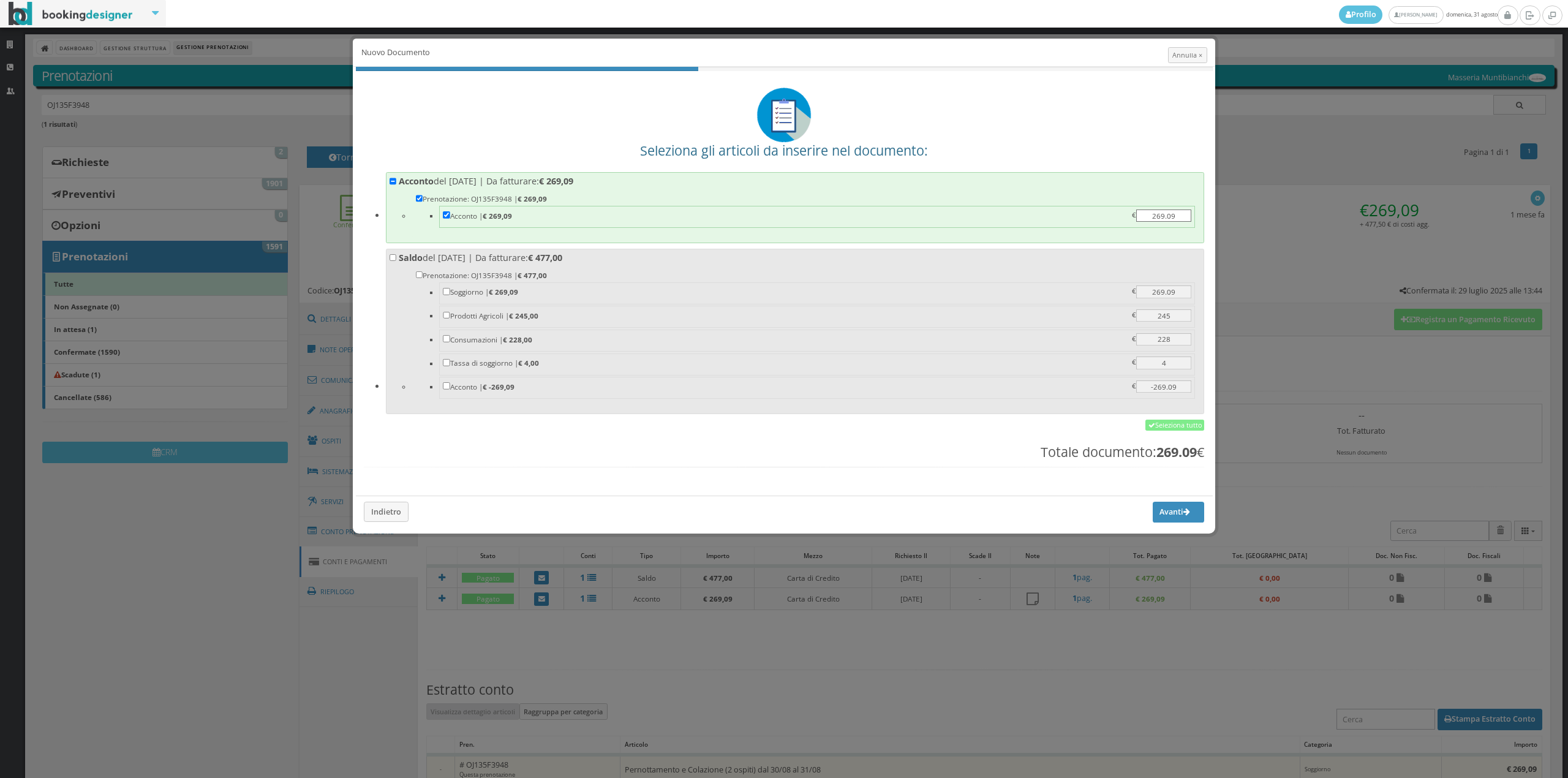
click at [716, 275] on label "Prenotazione: OJ135F3948 | € 477,00 Soggiorno | € 269,09 269.09 269.09 € Prodot…" at bounding box center [806, 335] width 781 height 132
click at [423, 275] on input "Prenotazione: OJ135F3948 | € 477,00 Soggiorno | € 269,09 269.09 269.09 € Prodot…" at bounding box center [420, 275] width 7 height 7
checkbox input "true"
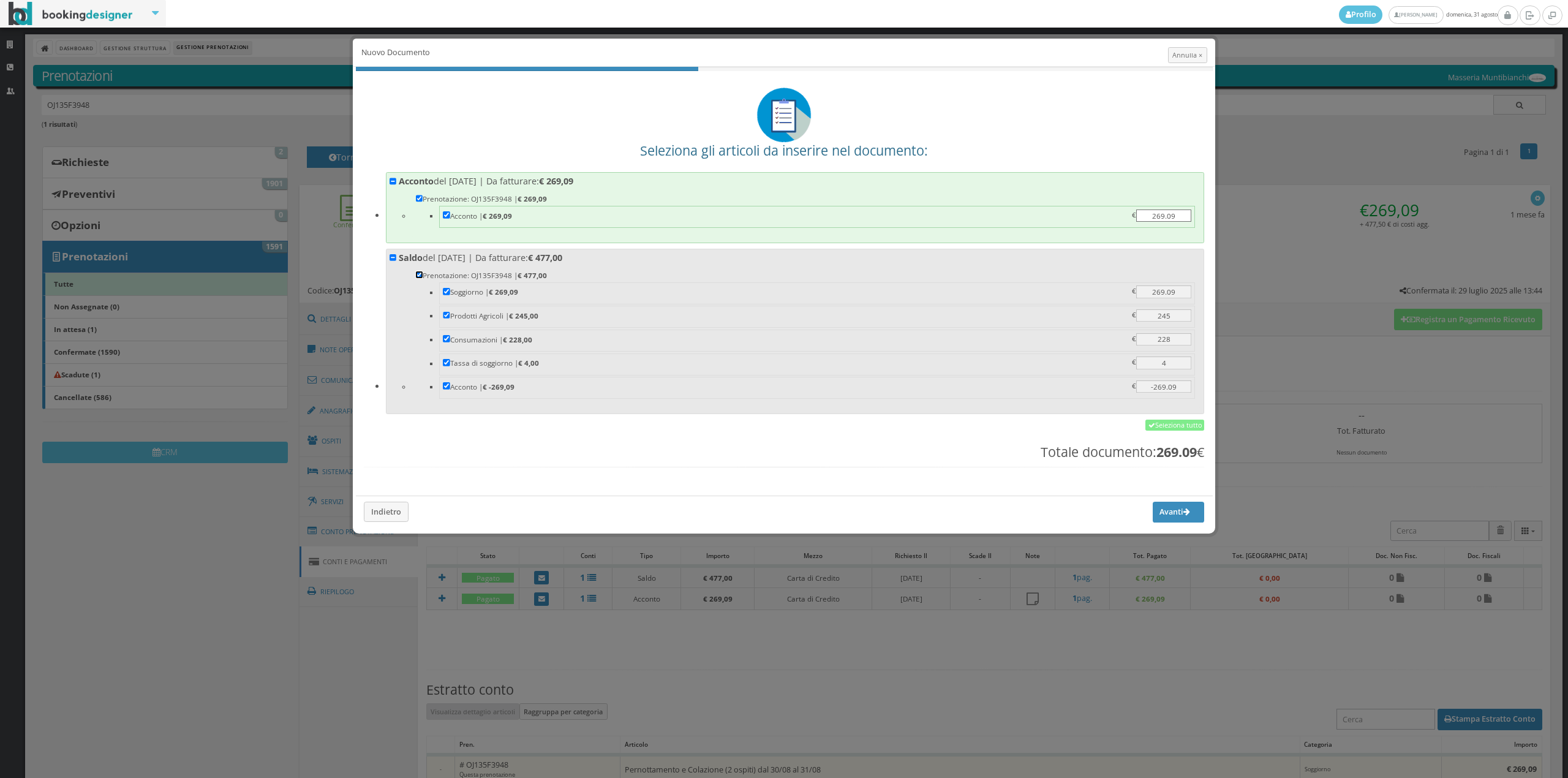
checkbox input "true"
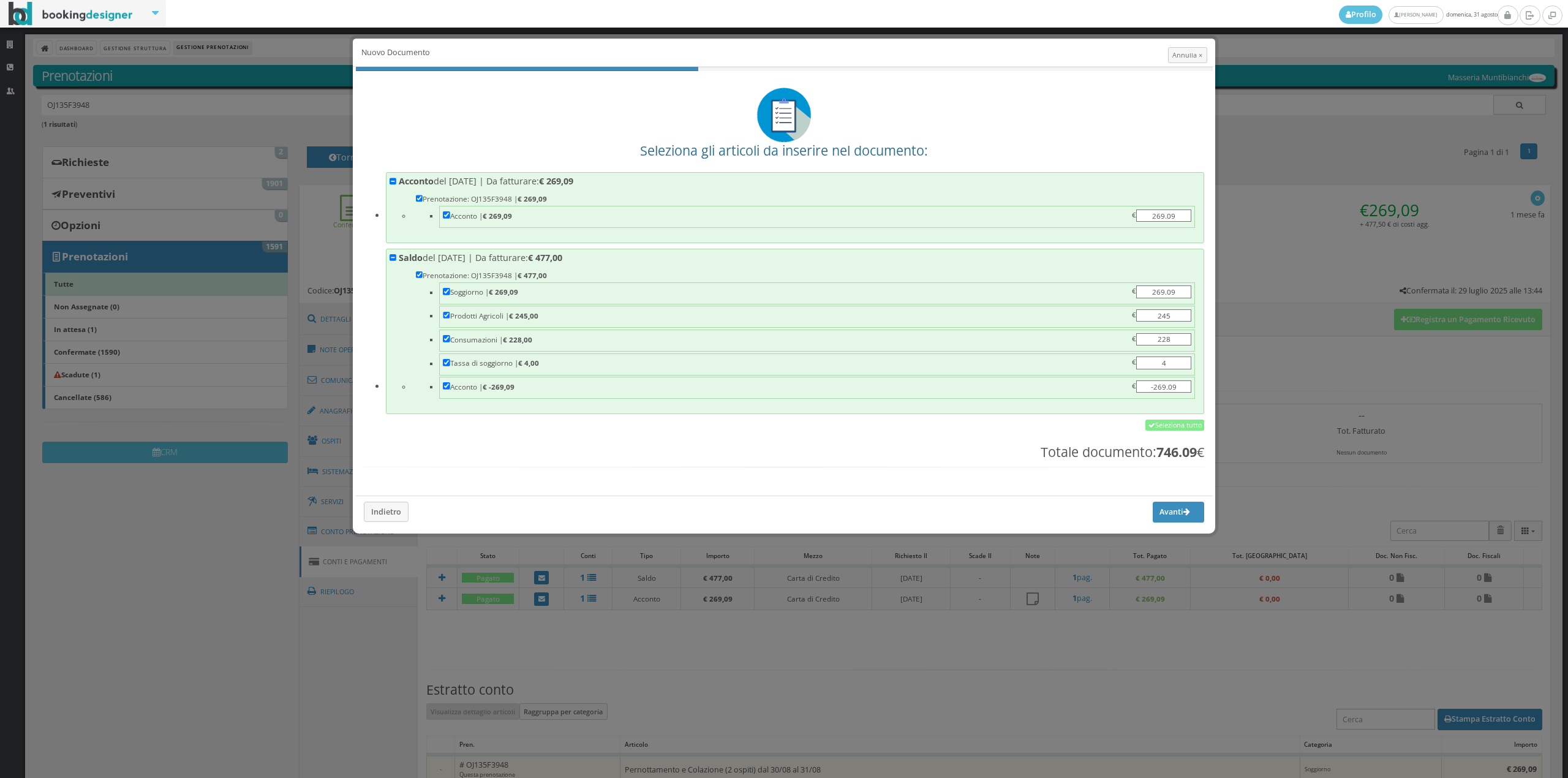
click at [1155, 504] on div "Avanti Indietro" at bounding box center [784, 509] width 857 height 26
click at [1165, 517] on button "Avanti" at bounding box center [1178, 512] width 51 height 20
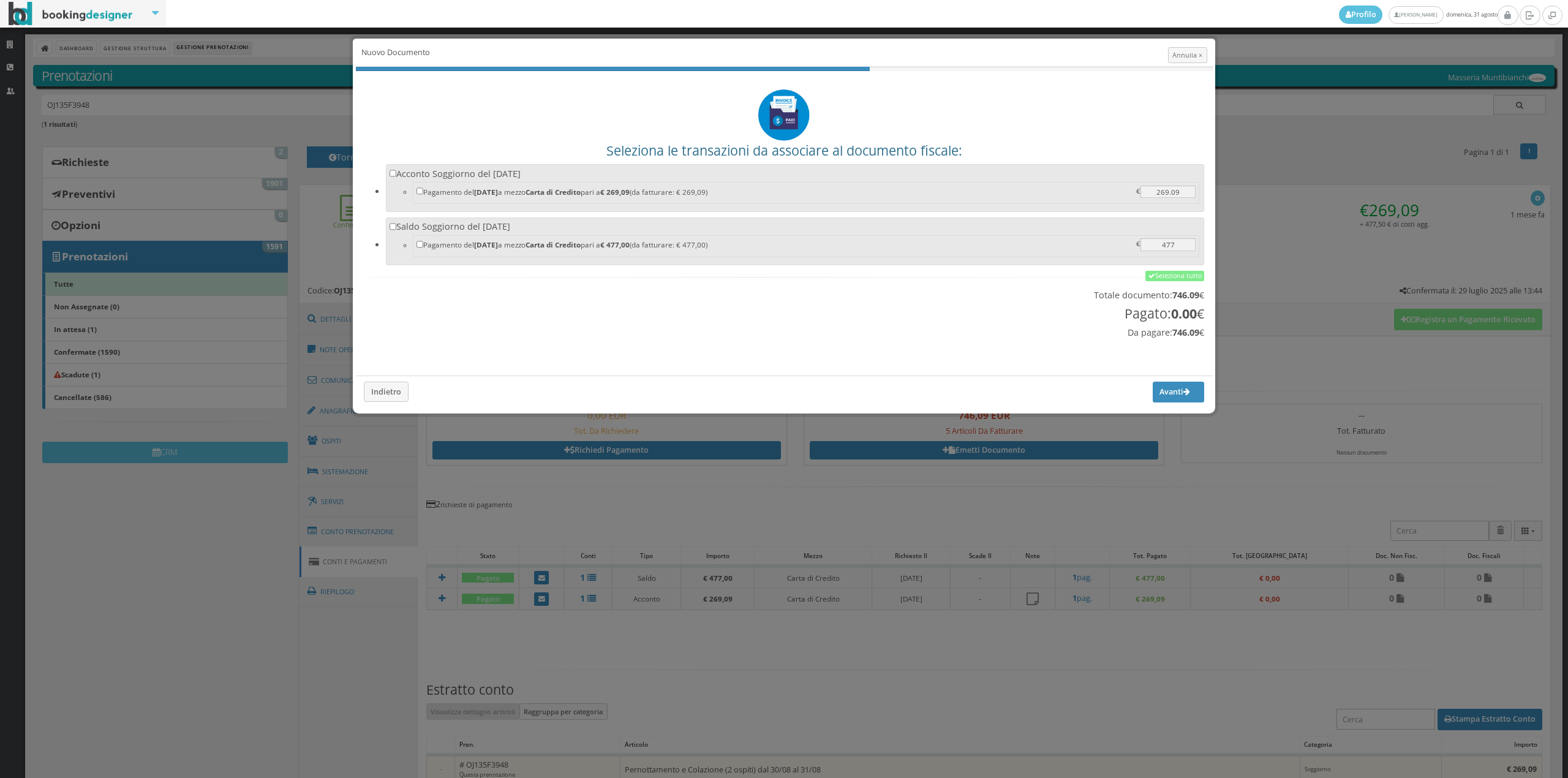
click at [535, 180] on label "Acconto Soggiorno del 30/08/2025 Pagamento del 30/08/2025 a mezzo Carta di Cred…" at bounding box center [796, 186] width 811 height 38
click at [397, 177] on input "Acconto Soggiorno del 30/08/2025 Pagamento del 30/08/2025 a mezzo Carta di Cred…" at bounding box center [394, 173] width 7 height 7
checkbox input "true"
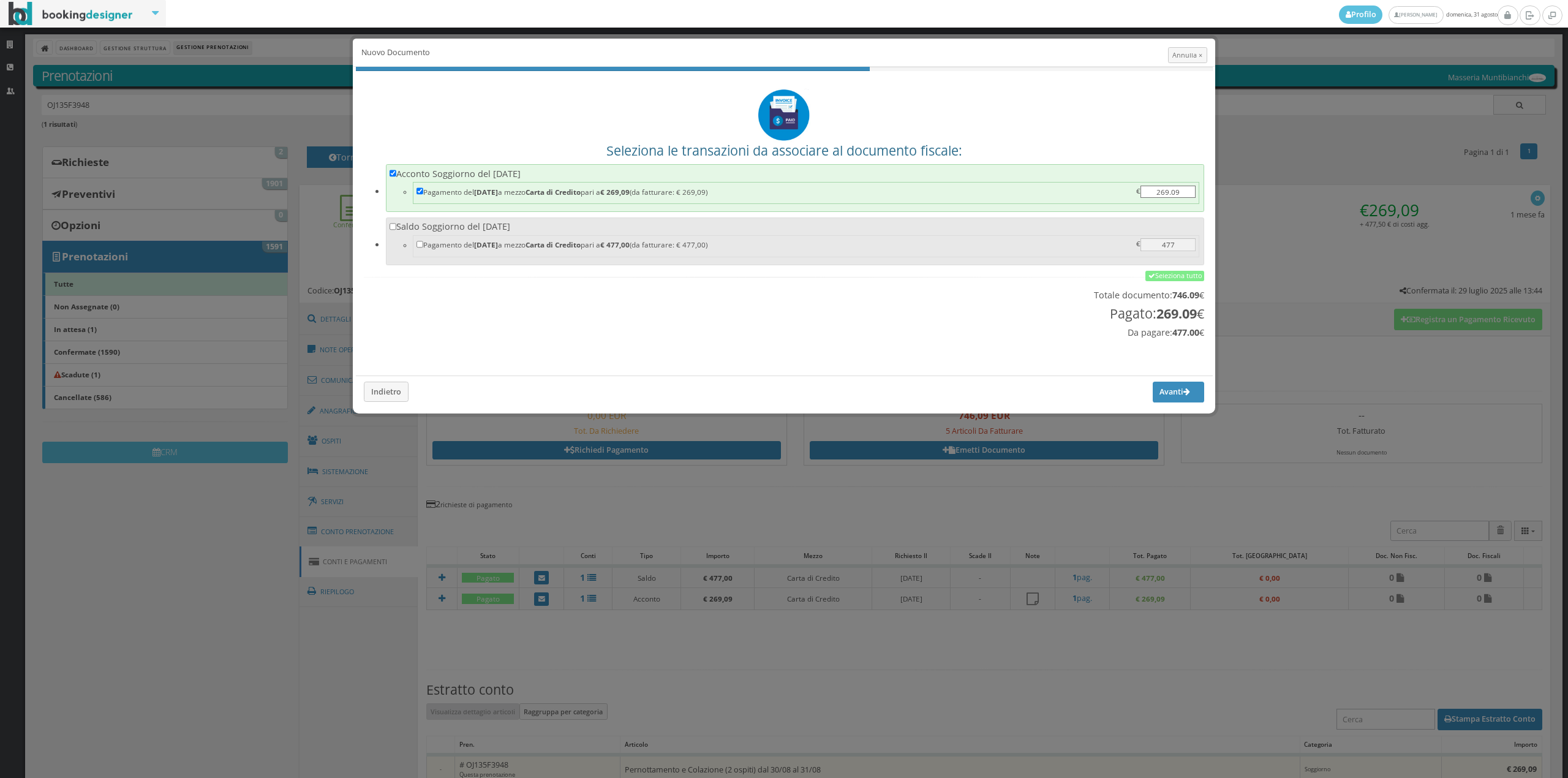
click at [542, 235] on label "Saldo Soggiorno del 31/08/2025 Pagamento del 31/08/2025 a mezzo Carta di Credit…" at bounding box center [796, 239] width 811 height 38
click at [397, 231] on input "Saldo Soggiorno del 31/08/2025 Pagamento del 31/08/2025 a mezzo Carta di Credit…" at bounding box center [394, 227] width 7 height 7
checkbox input "true"
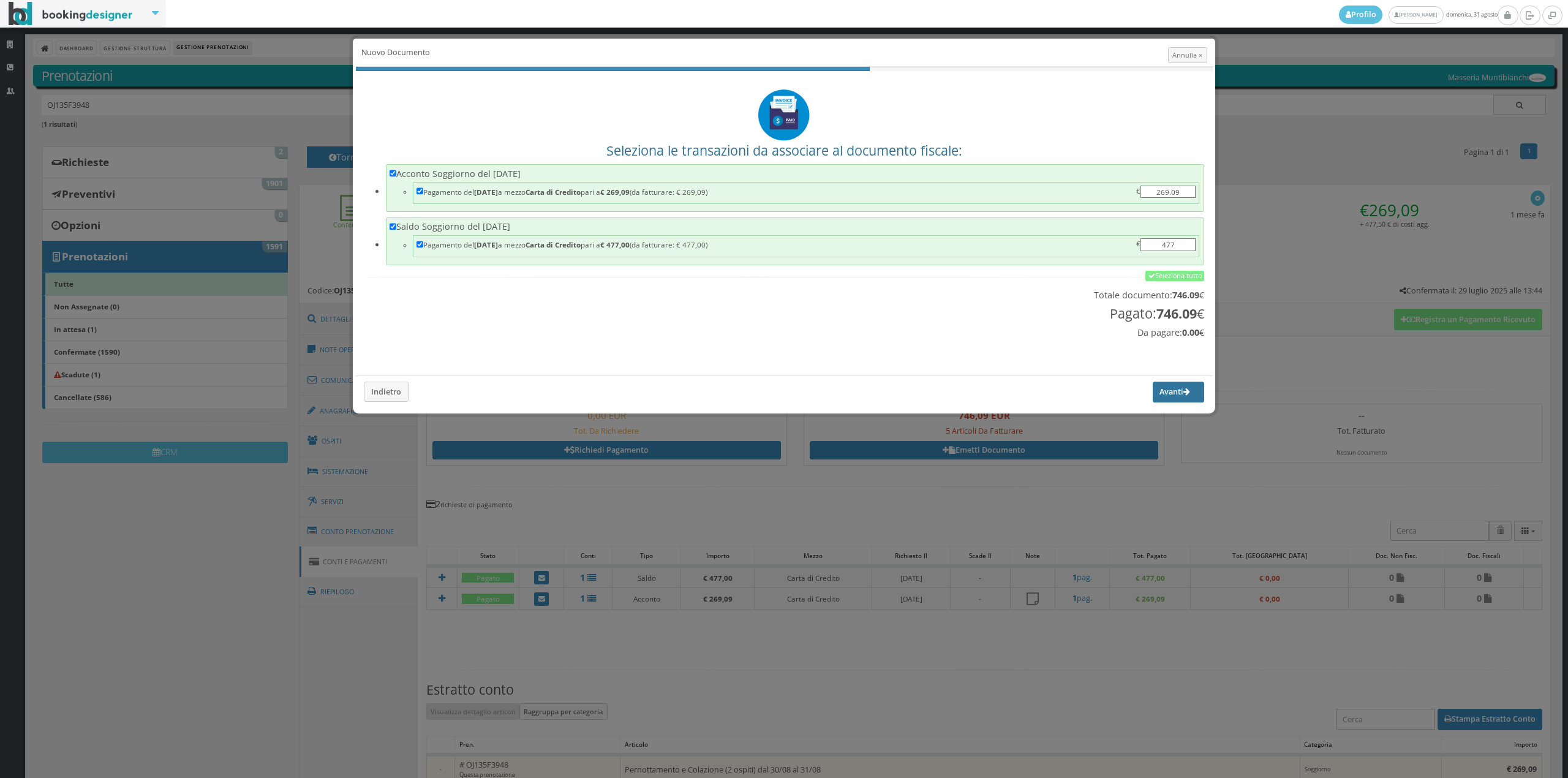
click at [1172, 386] on button "Avanti" at bounding box center [1178, 392] width 51 height 20
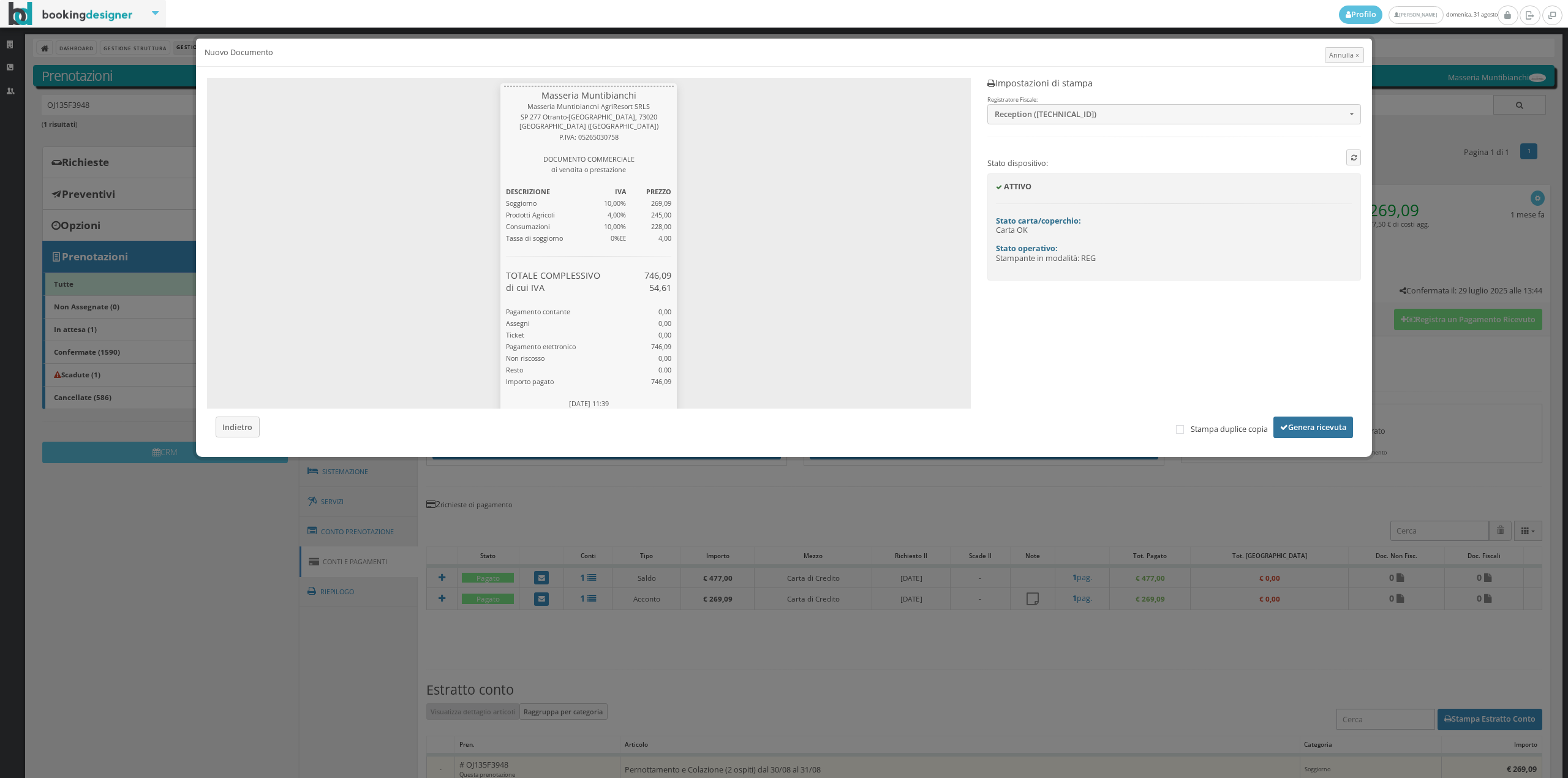
click at [1292, 430] on button "Genera ricevuta" at bounding box center [1314, 427] width 80 height 20
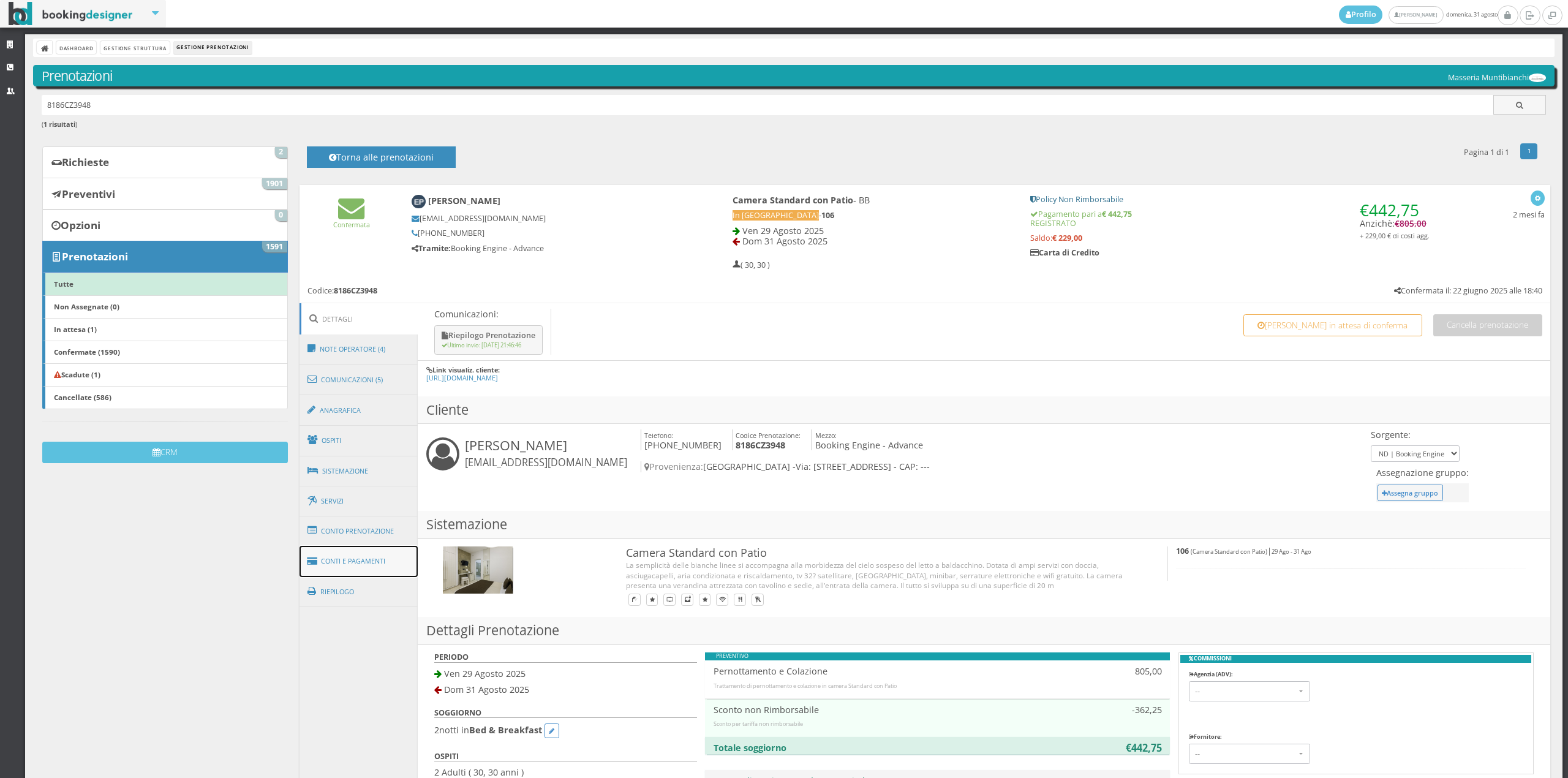
click at [385, 560] on link "Conti e Pagamenti" at bounding box center [359, 562] width 119 height 32
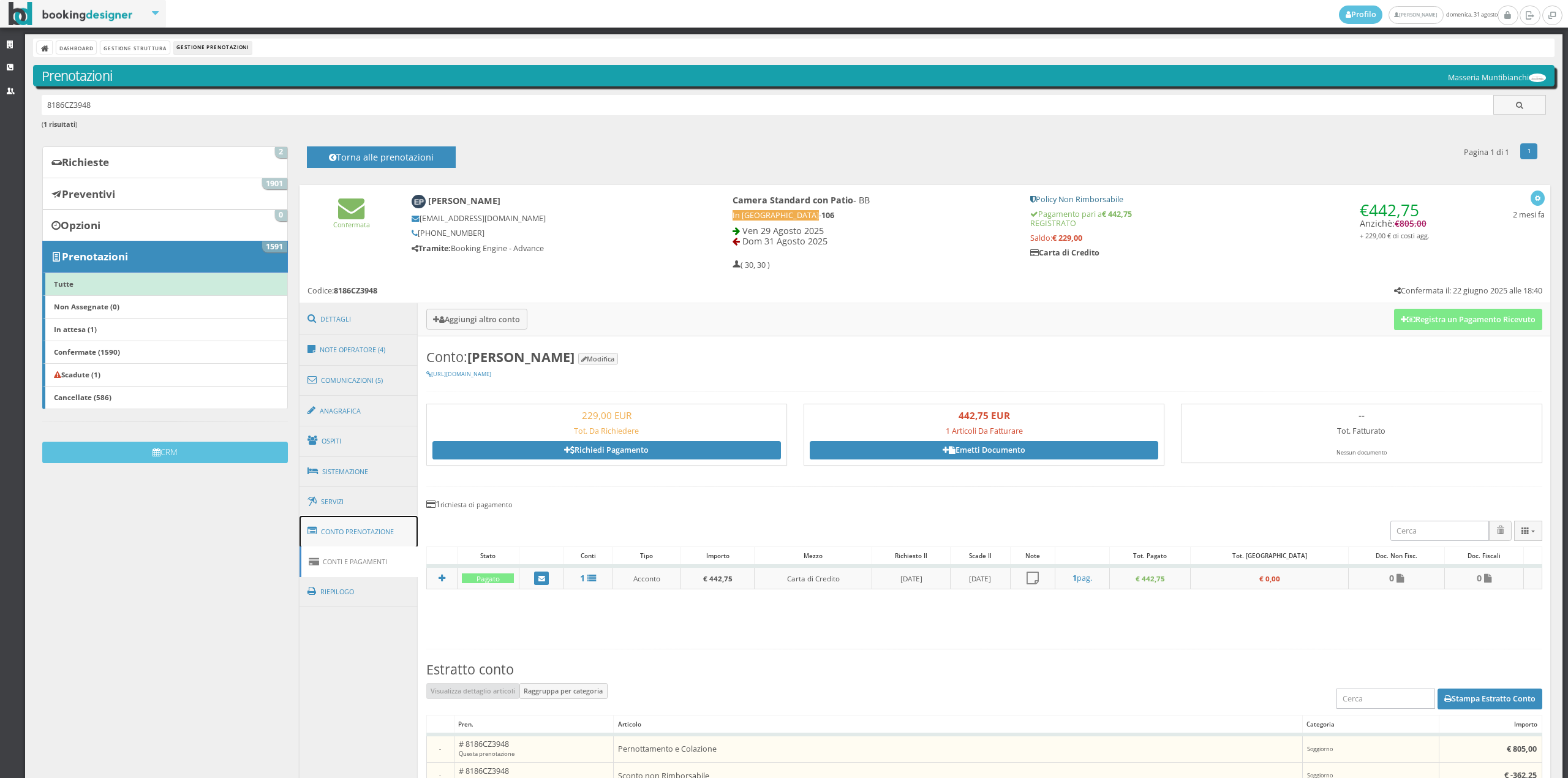
click at [380, 541] on link "Conto Prenotazione" at bounding box center [359, 531] width 119 height 32
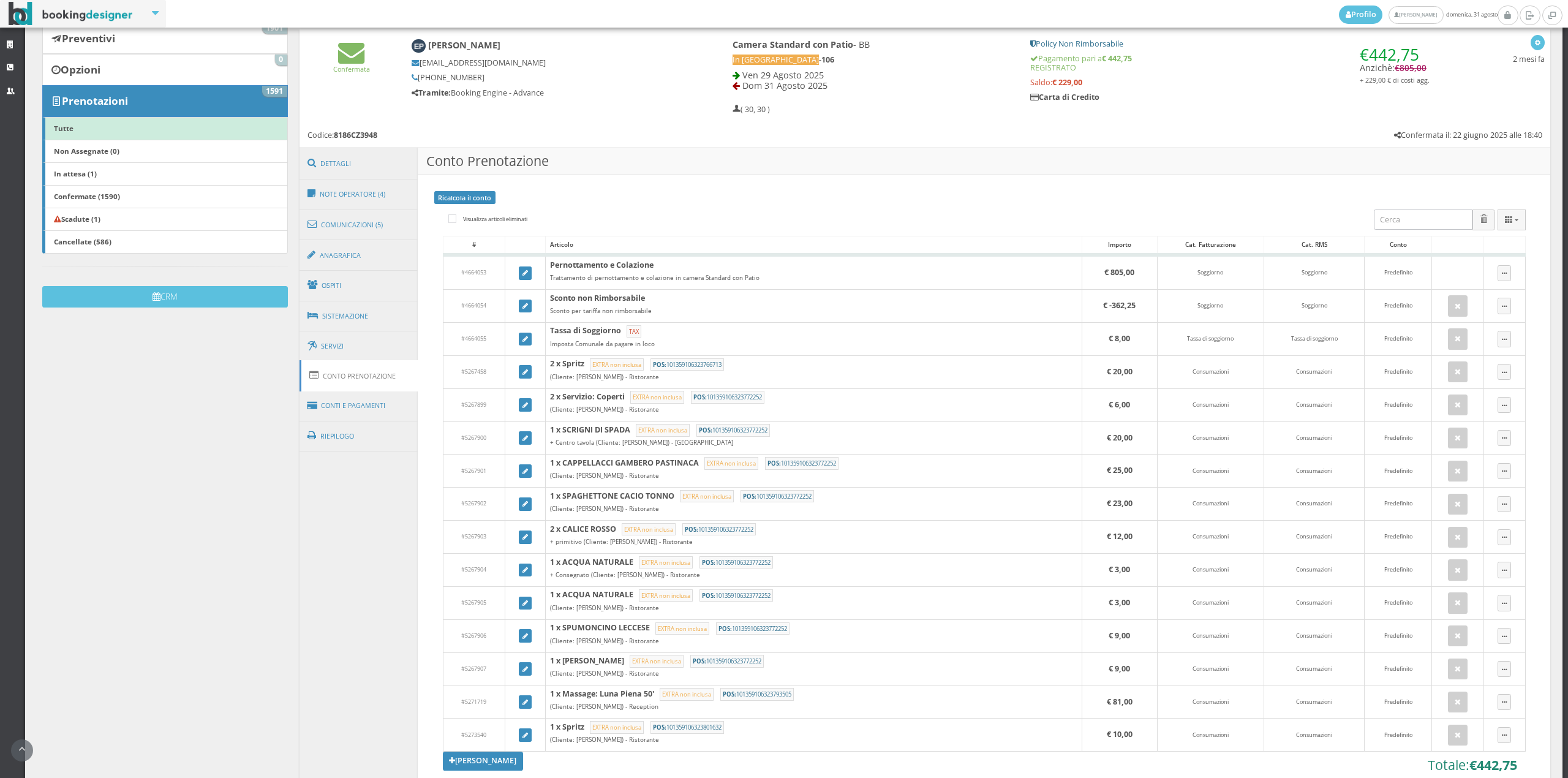
scroll to position [208, 0]
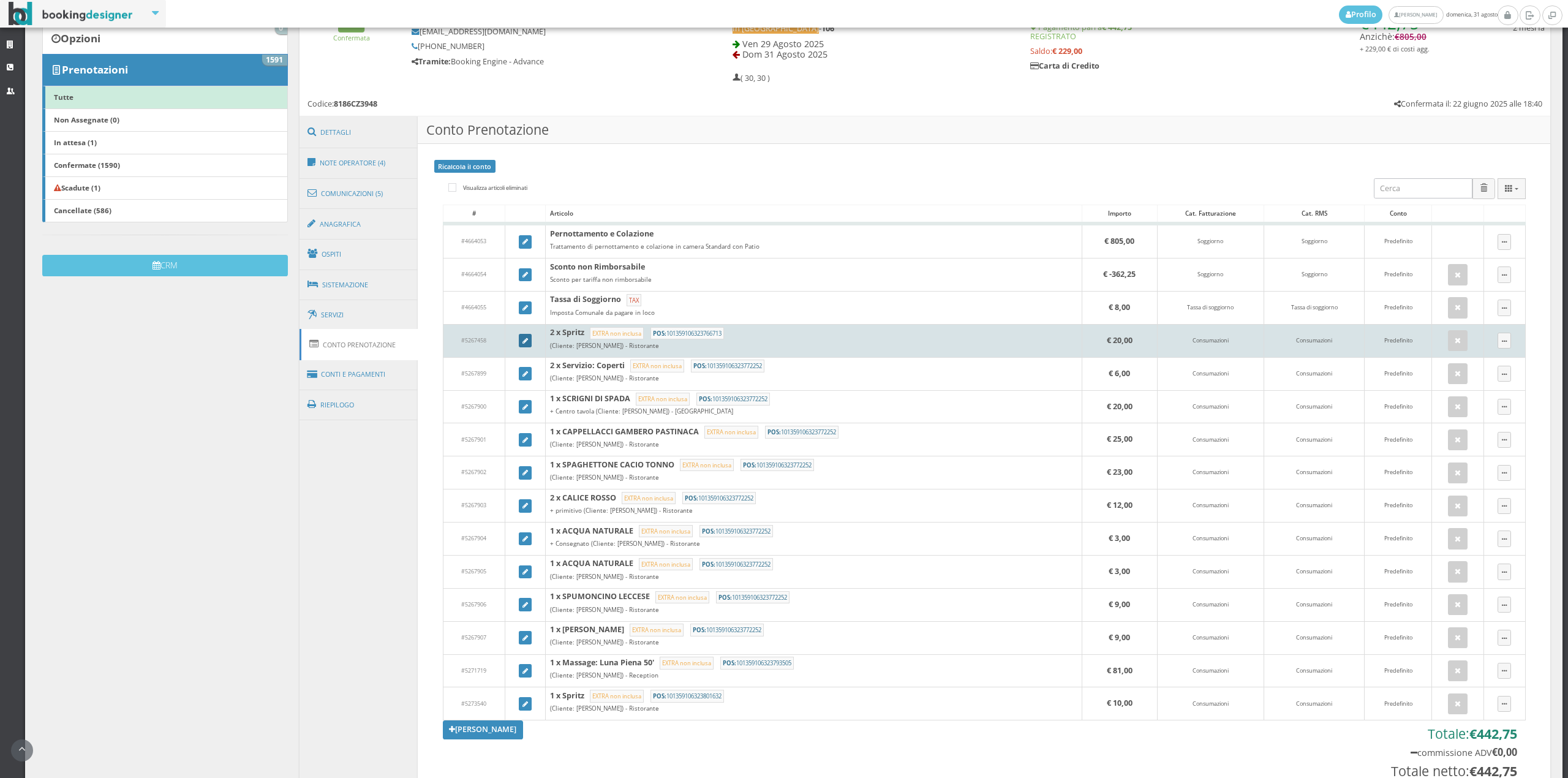
click at [523, 340] on icon at bounding box center [526, 341] width 6 height 7
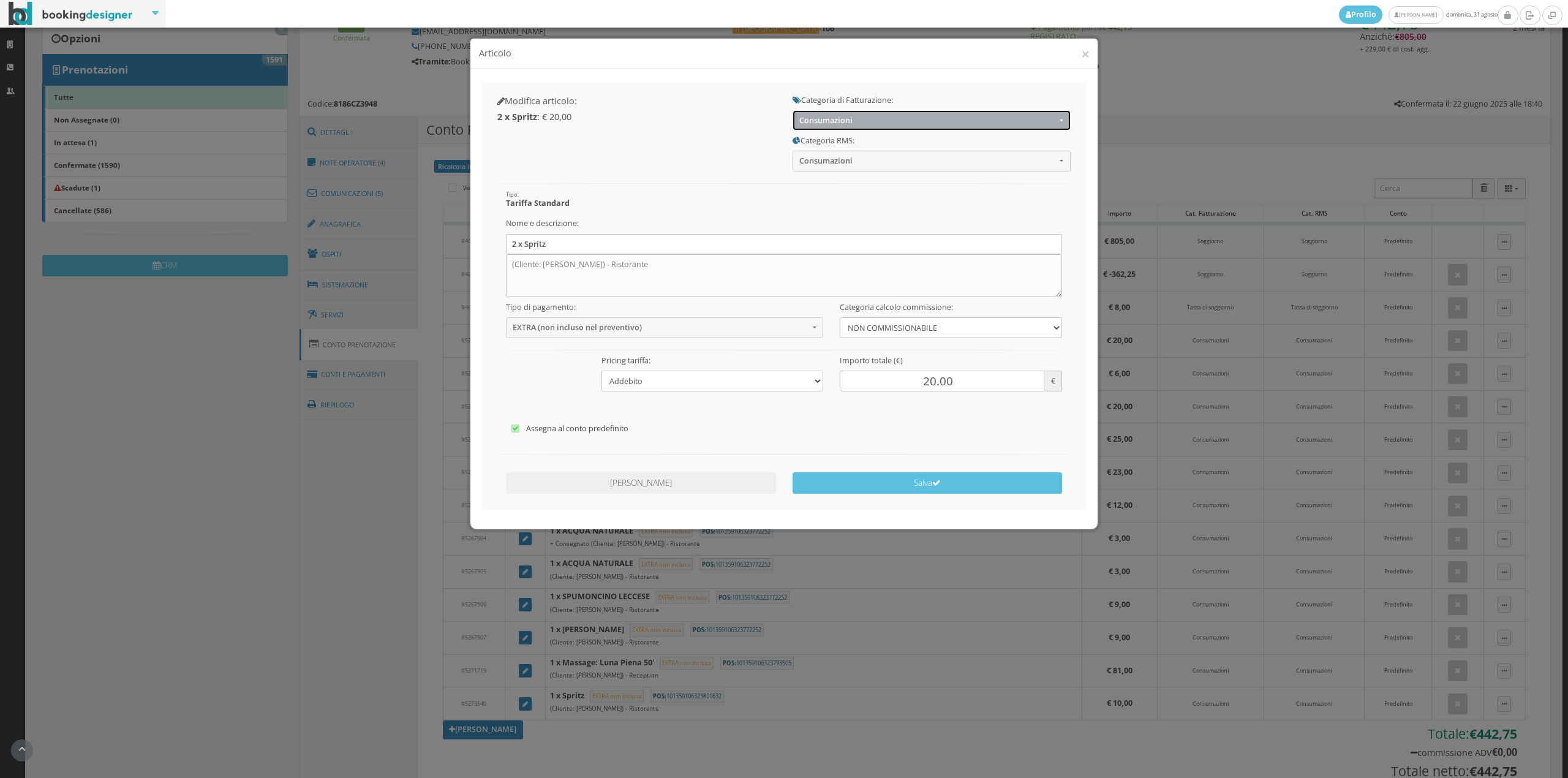
click at [849, 121] on span "Consumazioni" at bounding box center [928, 120] width 257 height 9
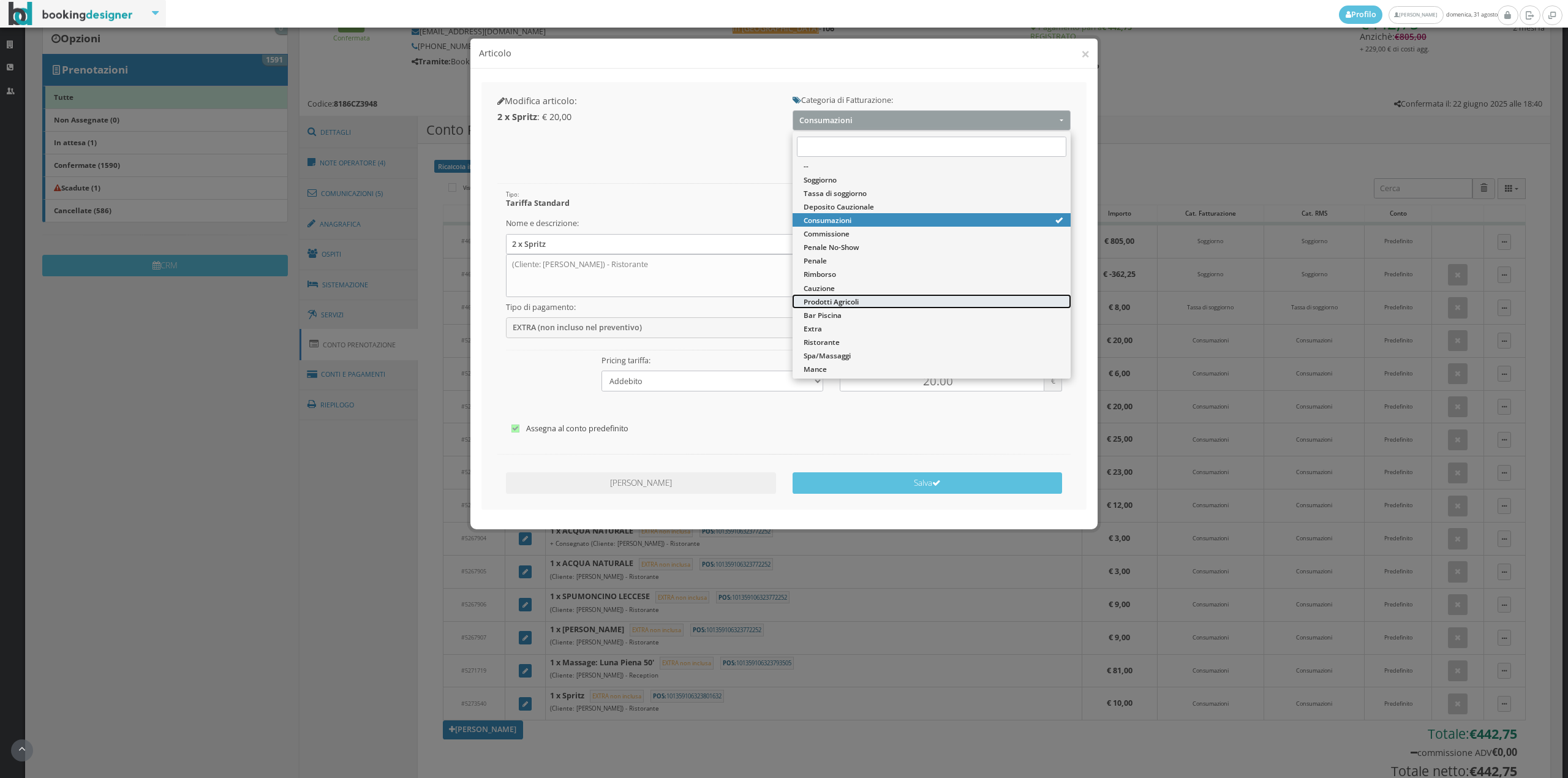
click at [829, 304] on span "Prodotti Agricoli" at bounding box center [831, 302] width 55 height 10
select select "60"
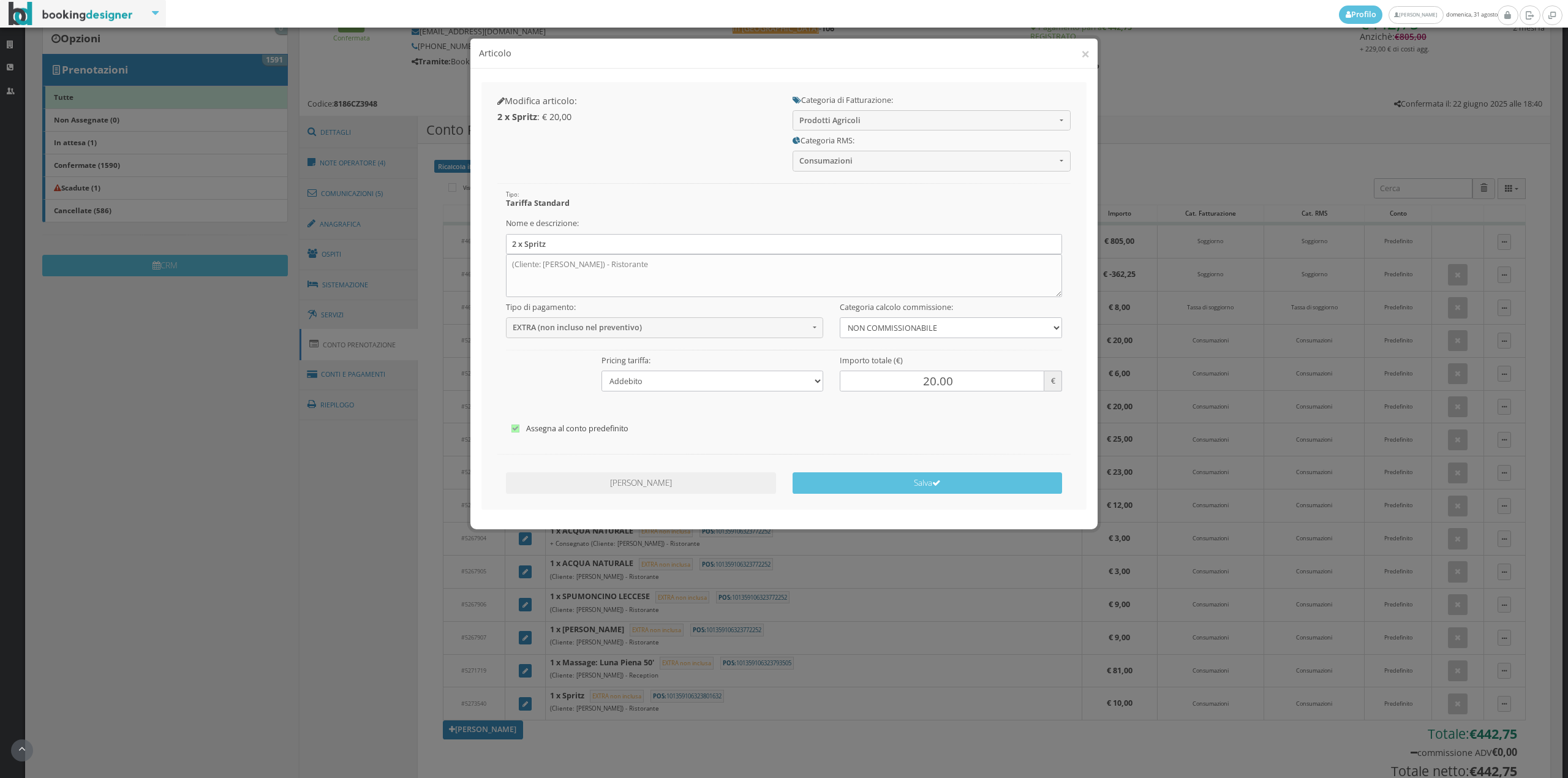
click at [678, 233] on div "Nome e descrizione: 2 x Spritz (Cliente: Jon Kelly) - Ristorante" at bounding box center [784, 255] width 573 height 84
click at [675, 247] on input "2 x Spritz" at bounding box center [784, 244] width 556 height 20
type input "2"
click at [664, 268] on textarea "(Cliente: Jon Kelly) - Ristorante" at bounding box center [784, 275] width 556 height 43
type textarea "("
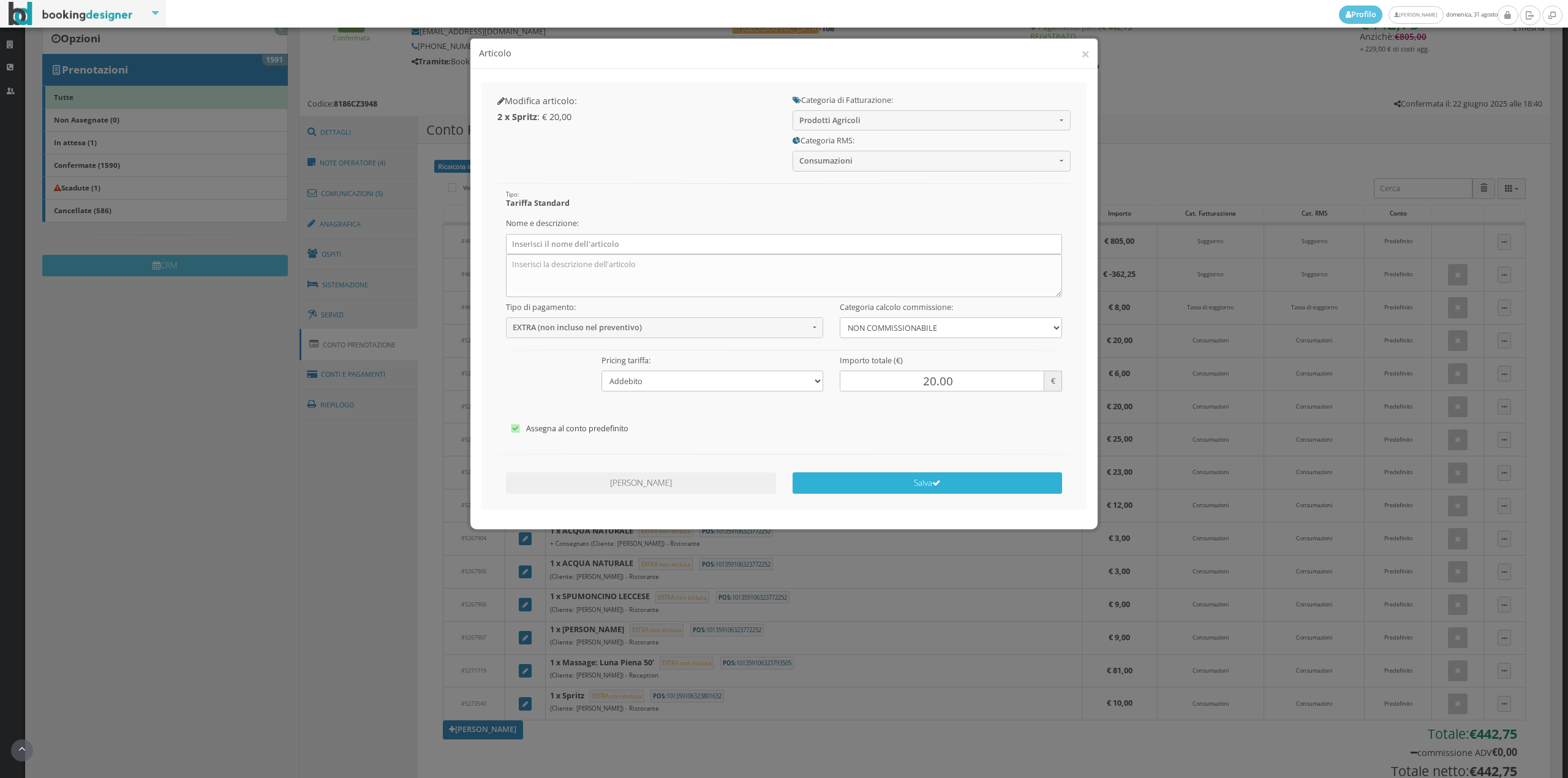
click at [925, 491] on button "Salva" at bounding box center [928, 483] width 270 height 21
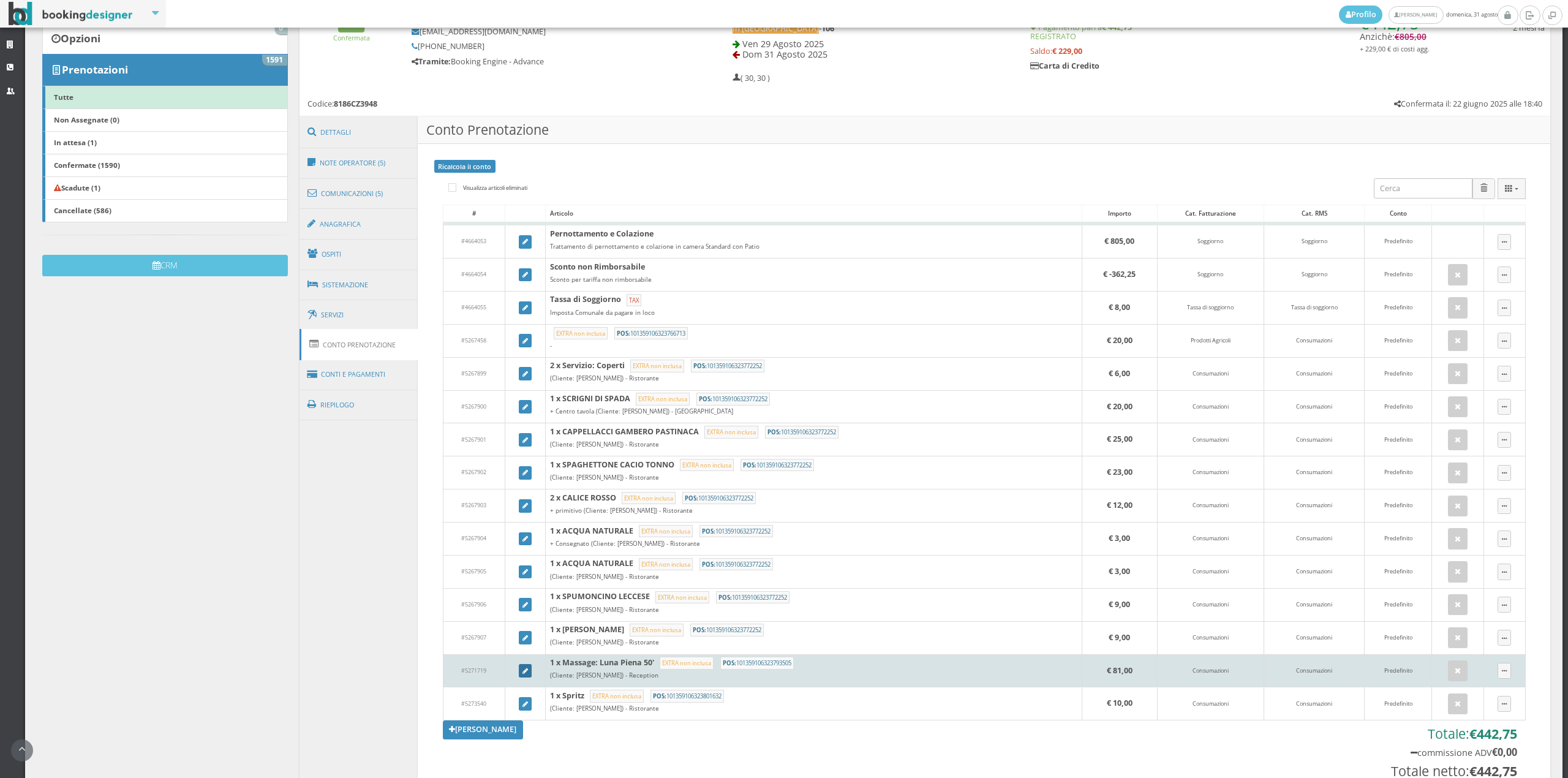
click at [523, 675] on icon at bounding box center [526, 671] width 6 height 7
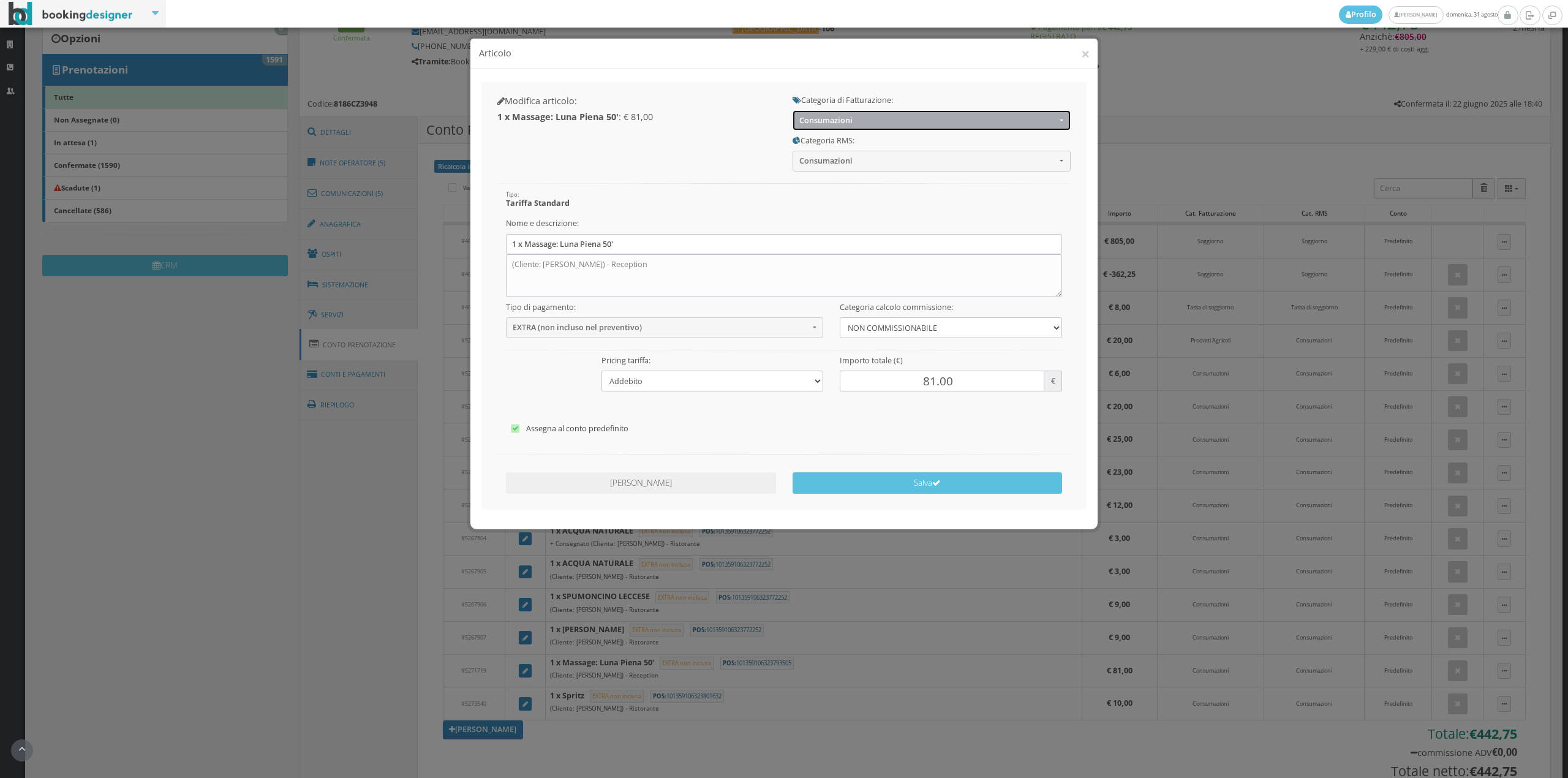
click at [849, 125] on span "Consumazioni" at bounding box center [928, 120] width 257 height 9
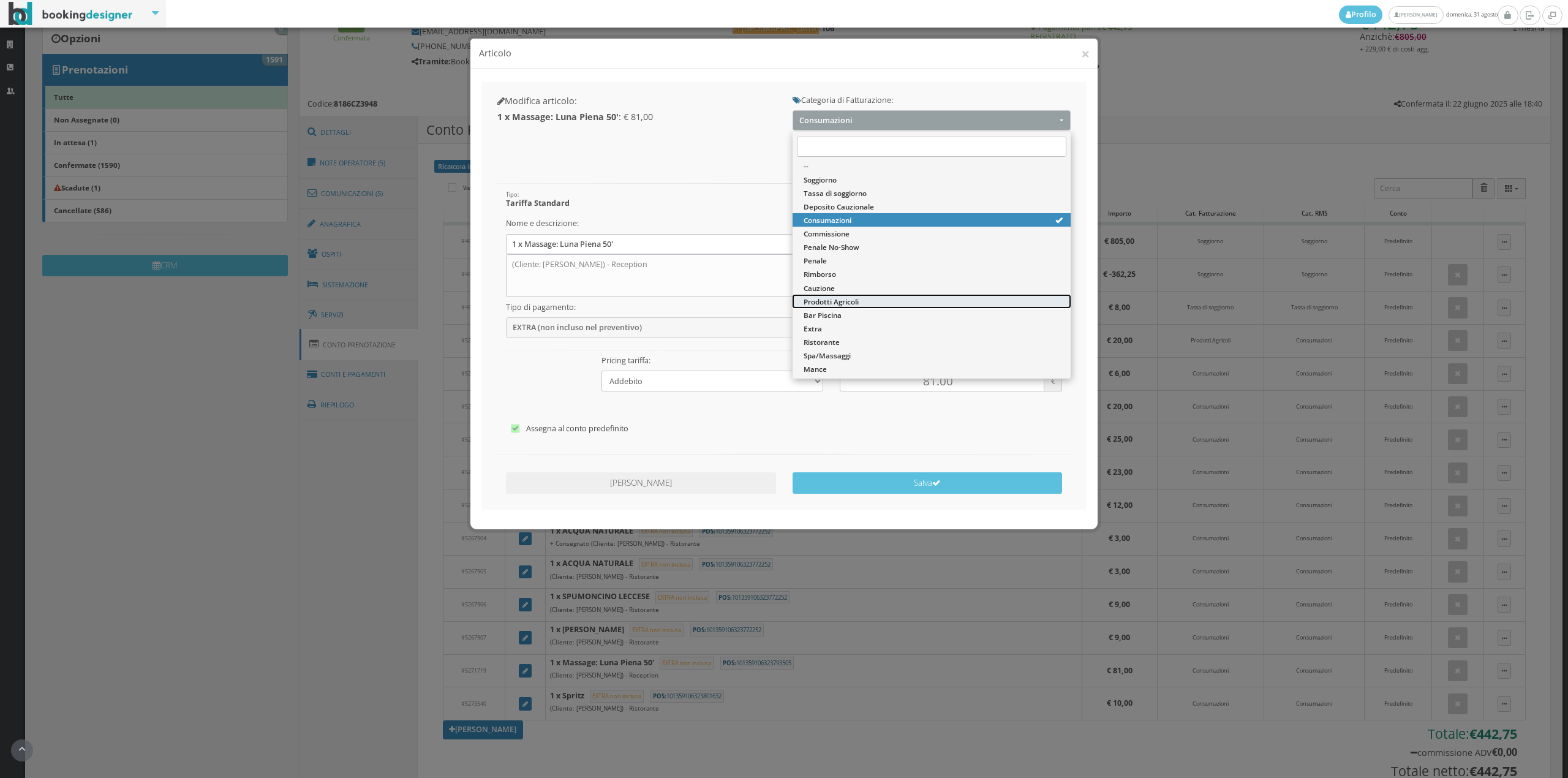
click at [822, 304] on span "Prodotti Agricoli" at bounding box center [831, 302] width 55 height 10
select select "60"
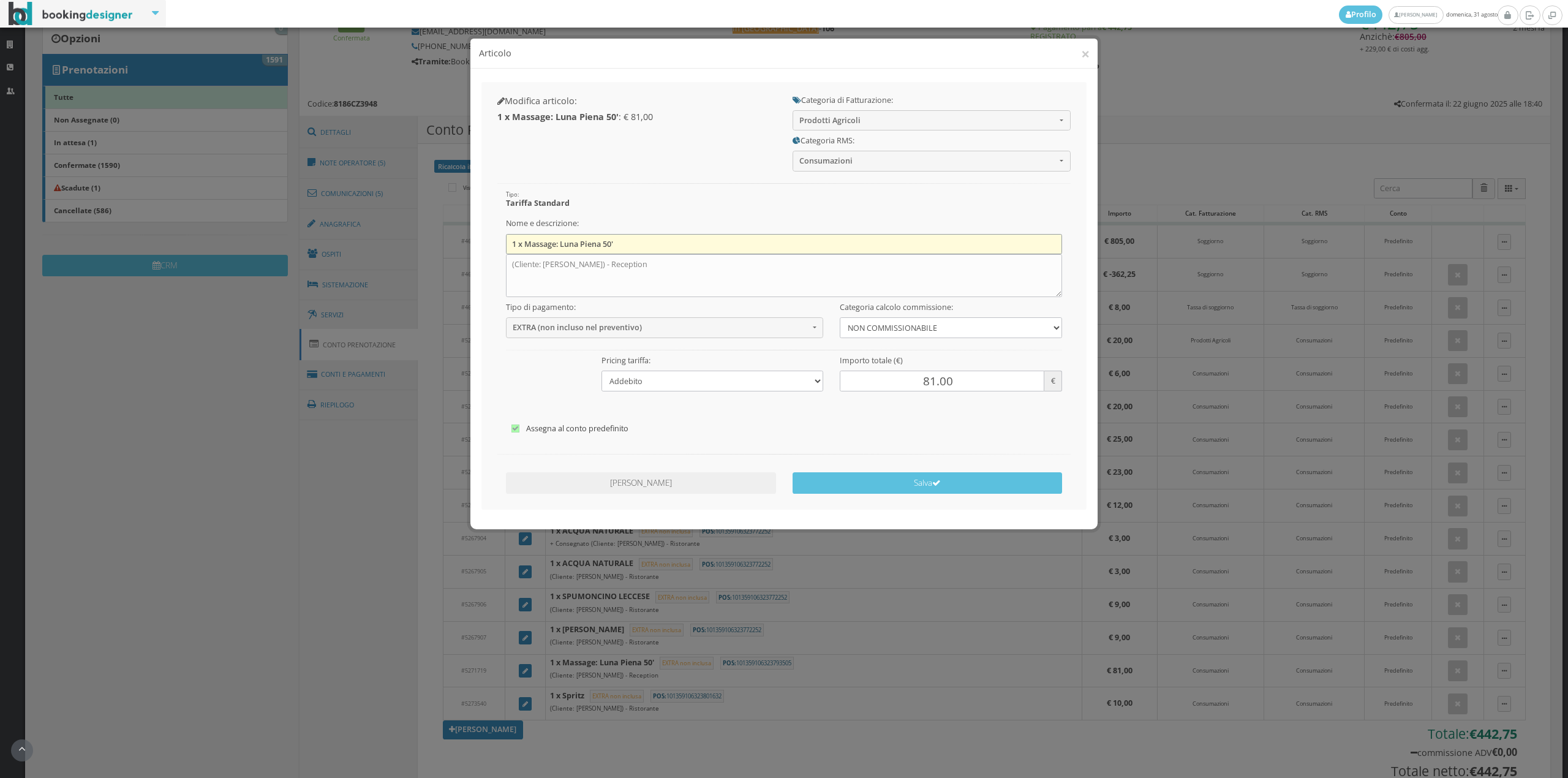
click at [661, 235] on input "1 x Massage: Luna Piena 50'" at bounding box center [784, 244] width 556 height 20
type input "1"
click at [653, 260] on textarea "(Cliente: Eliza Parish) - Reception" at bounding box center [784, 275] width 556 height 43
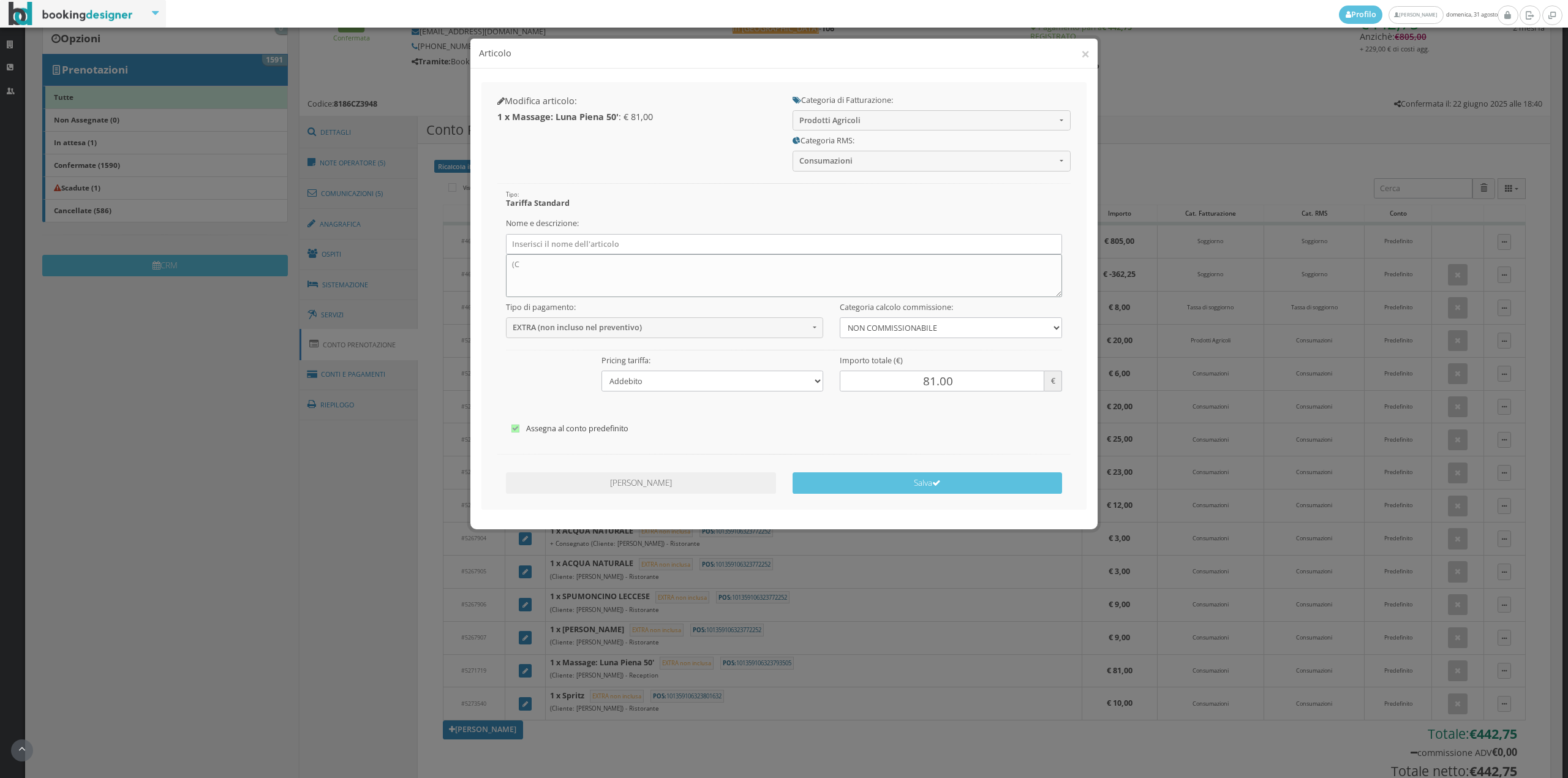
type textarea "("
click at [853, 476] on button "Salva" at bounding box center [928, 483] width 270 height 21
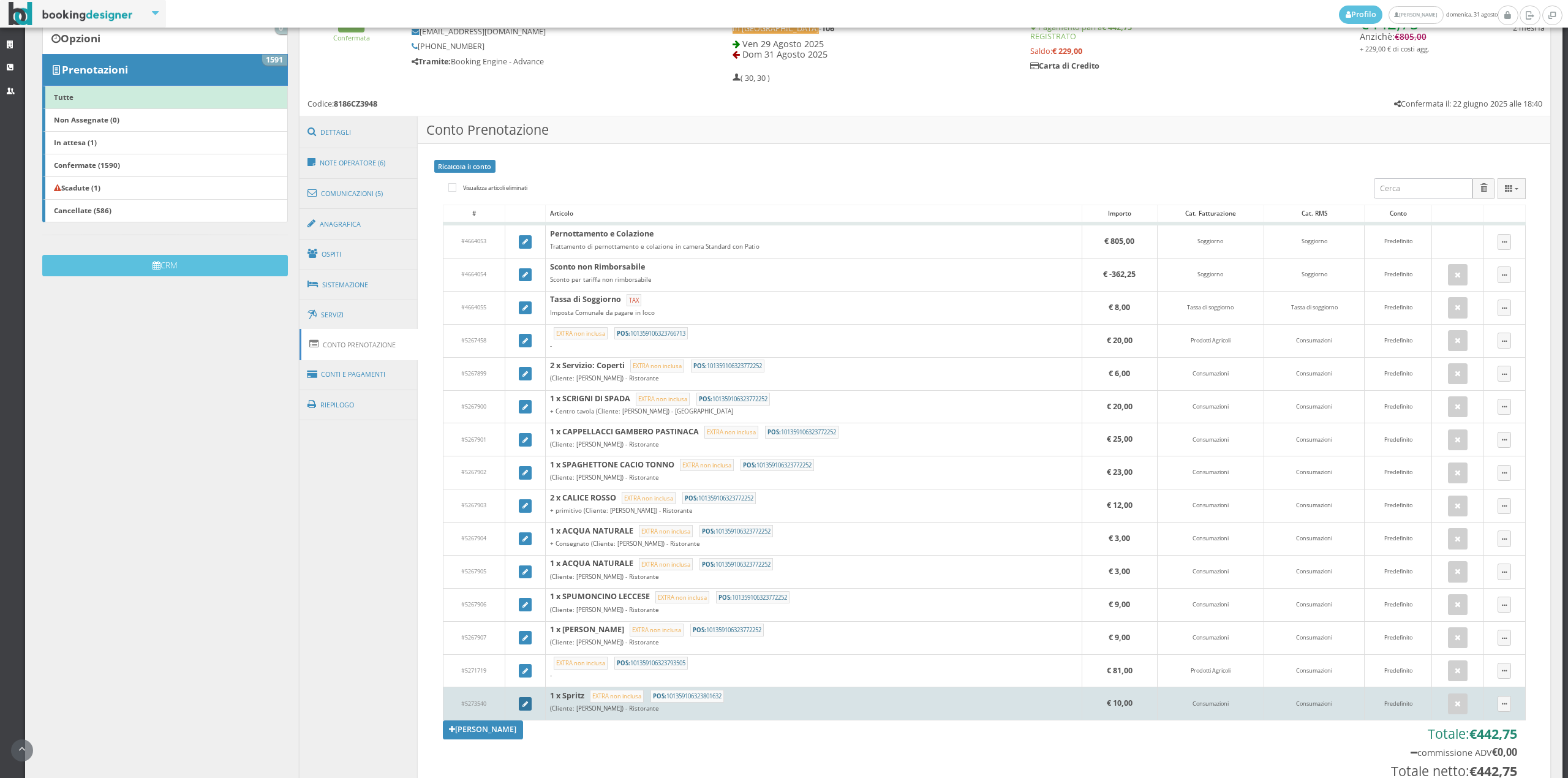
click at [523, 705] on icon at bounding box center [526, 704] width 6 height 7
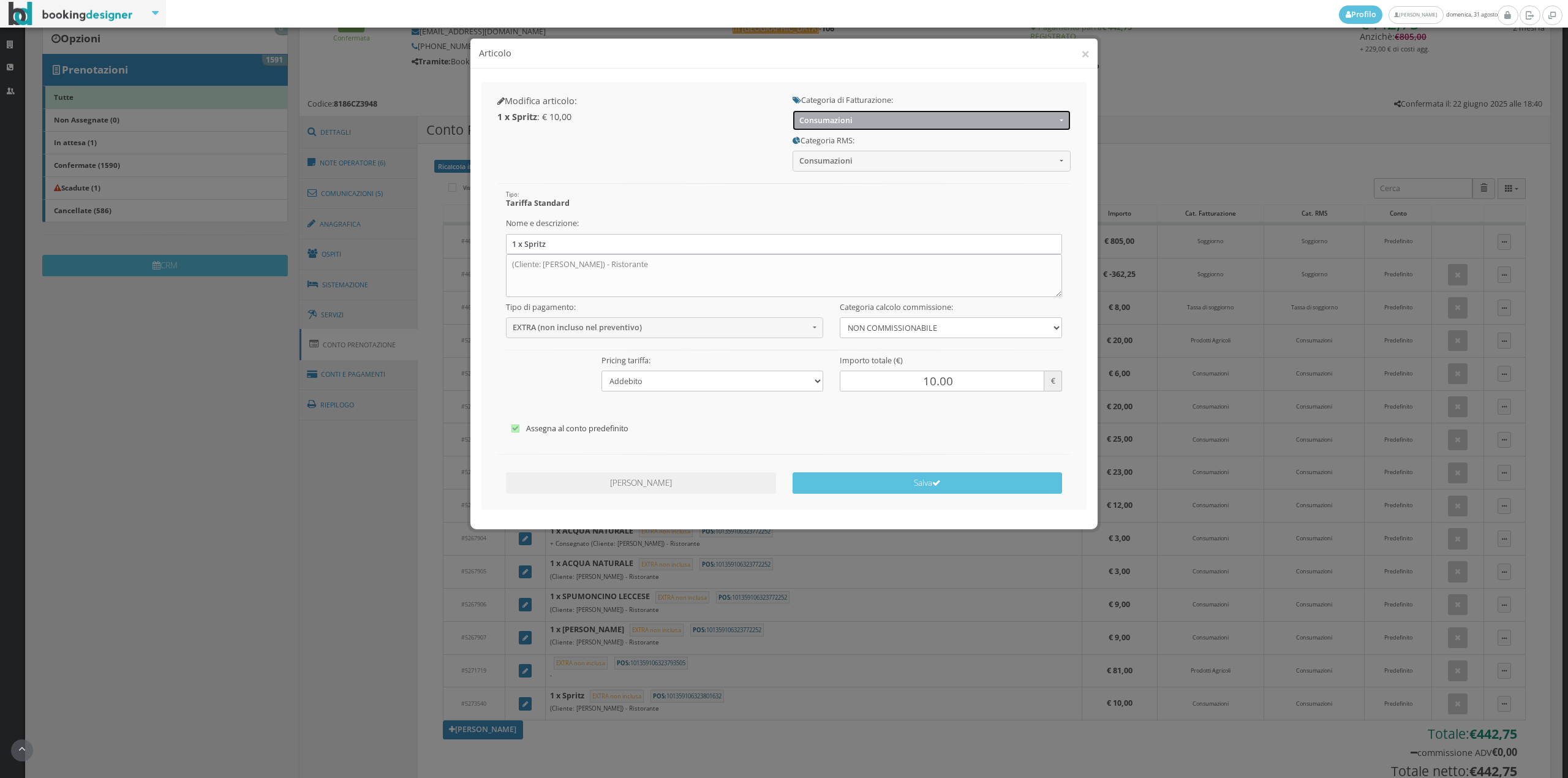
click at [827, 128] on button "Consumazioni" at bounding box center [931, 121] width 278 height 20
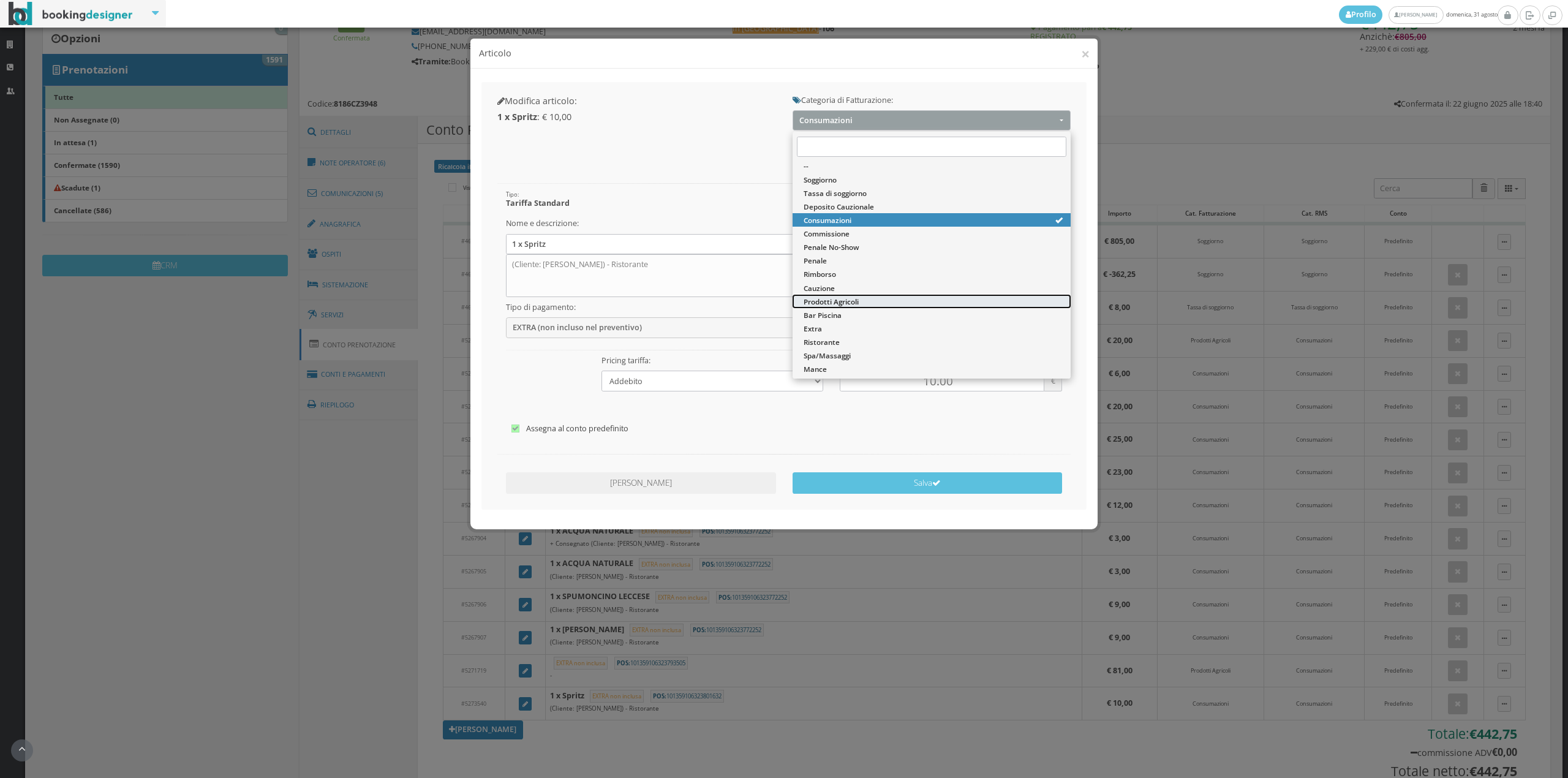
click at [820, 305] on span "Prodotti Agricoli" at bounding box center [831, 302] width 55 height 10
select select "60"
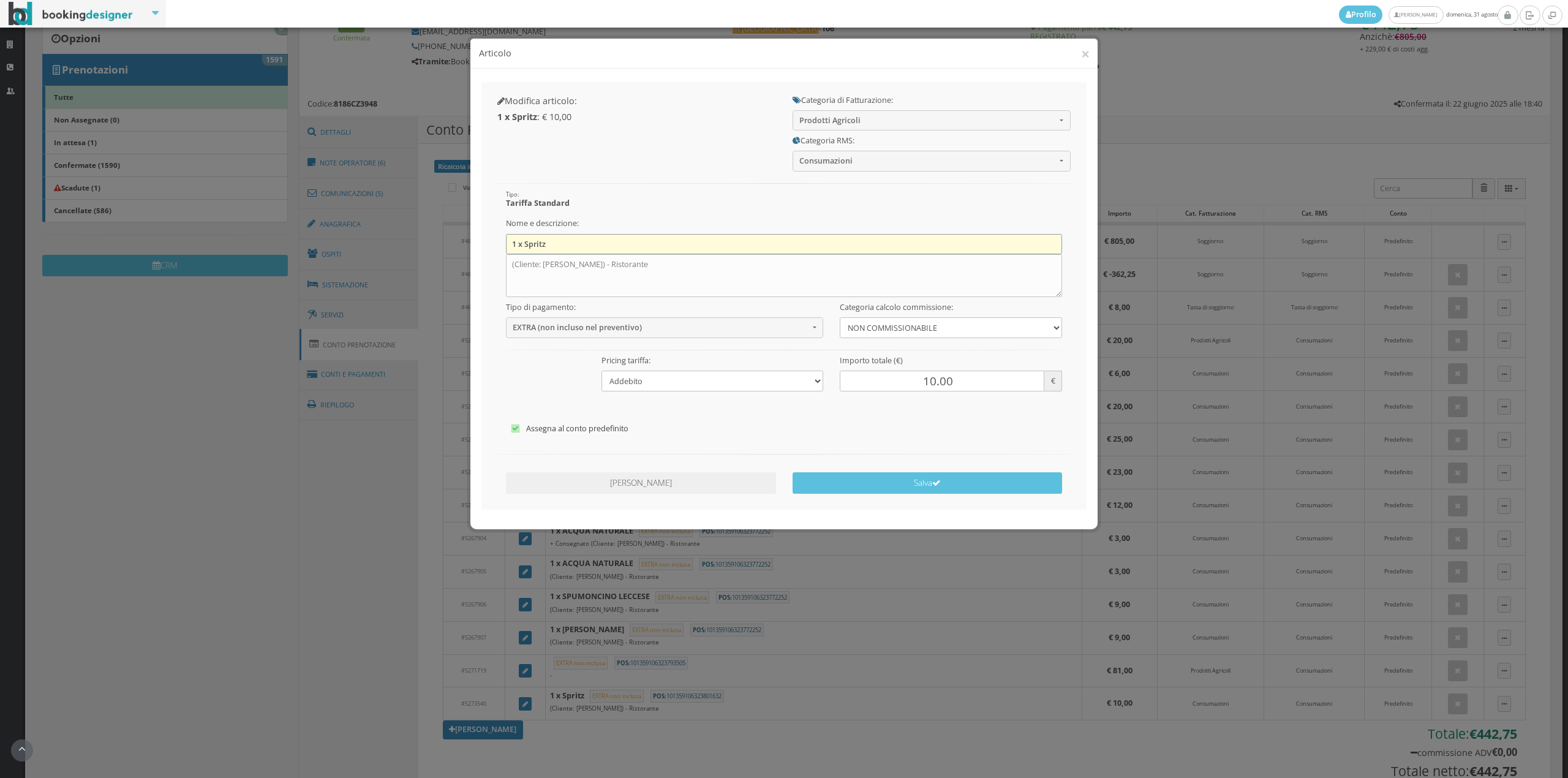
click at [672, 243] on input "1 x Spritz" at bounding box center [784, 244] width 556 height 20
type input "1"
click at [655, 268] on textarea "(Cliente: Jon Kelly) - Ristorante" at bounding box center [784, 275] width 556 height 43
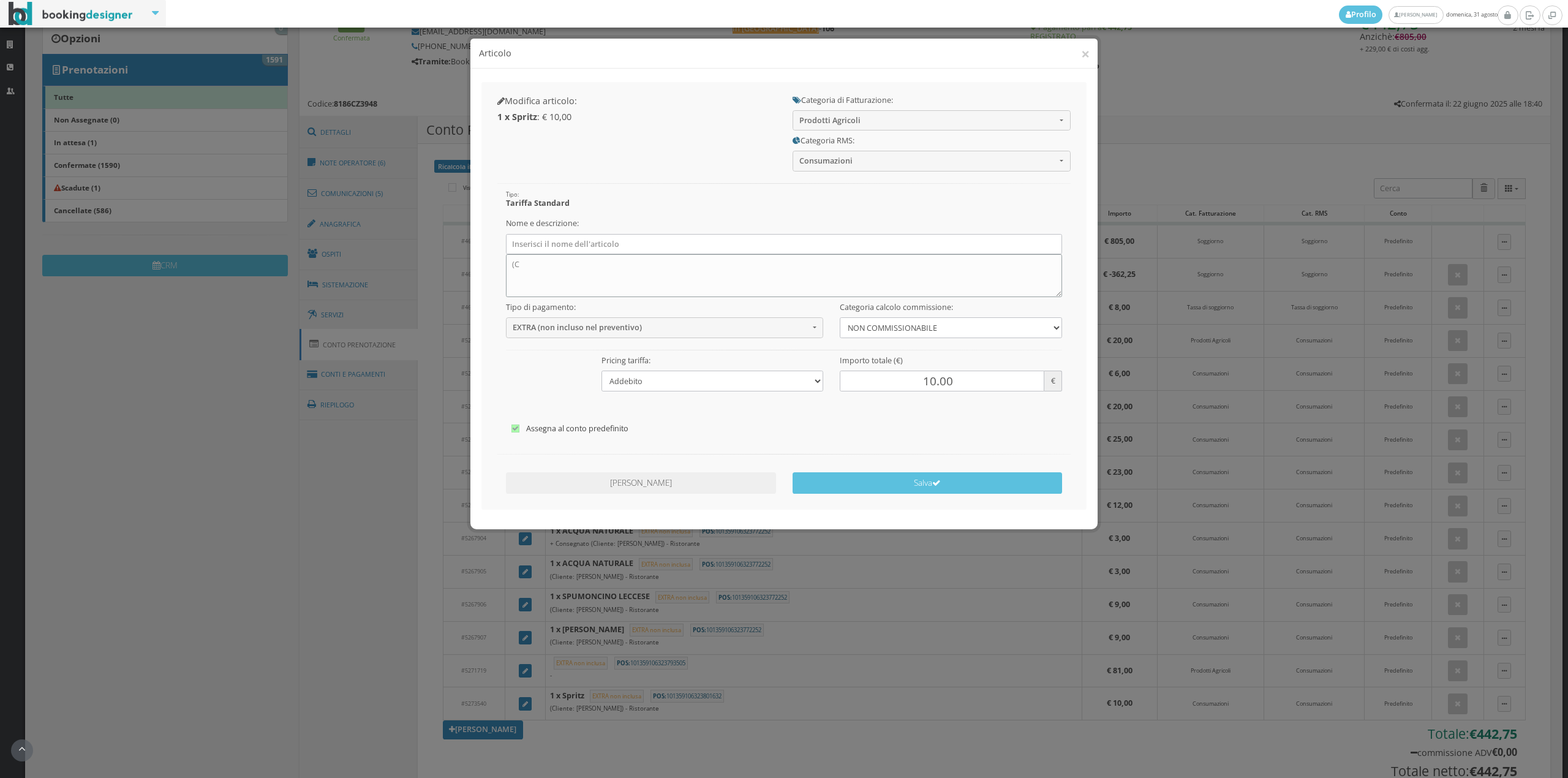
type textarea "("
click at [921, 490] on button "Salva" at bounding box center [928, 483] width 270 height 21
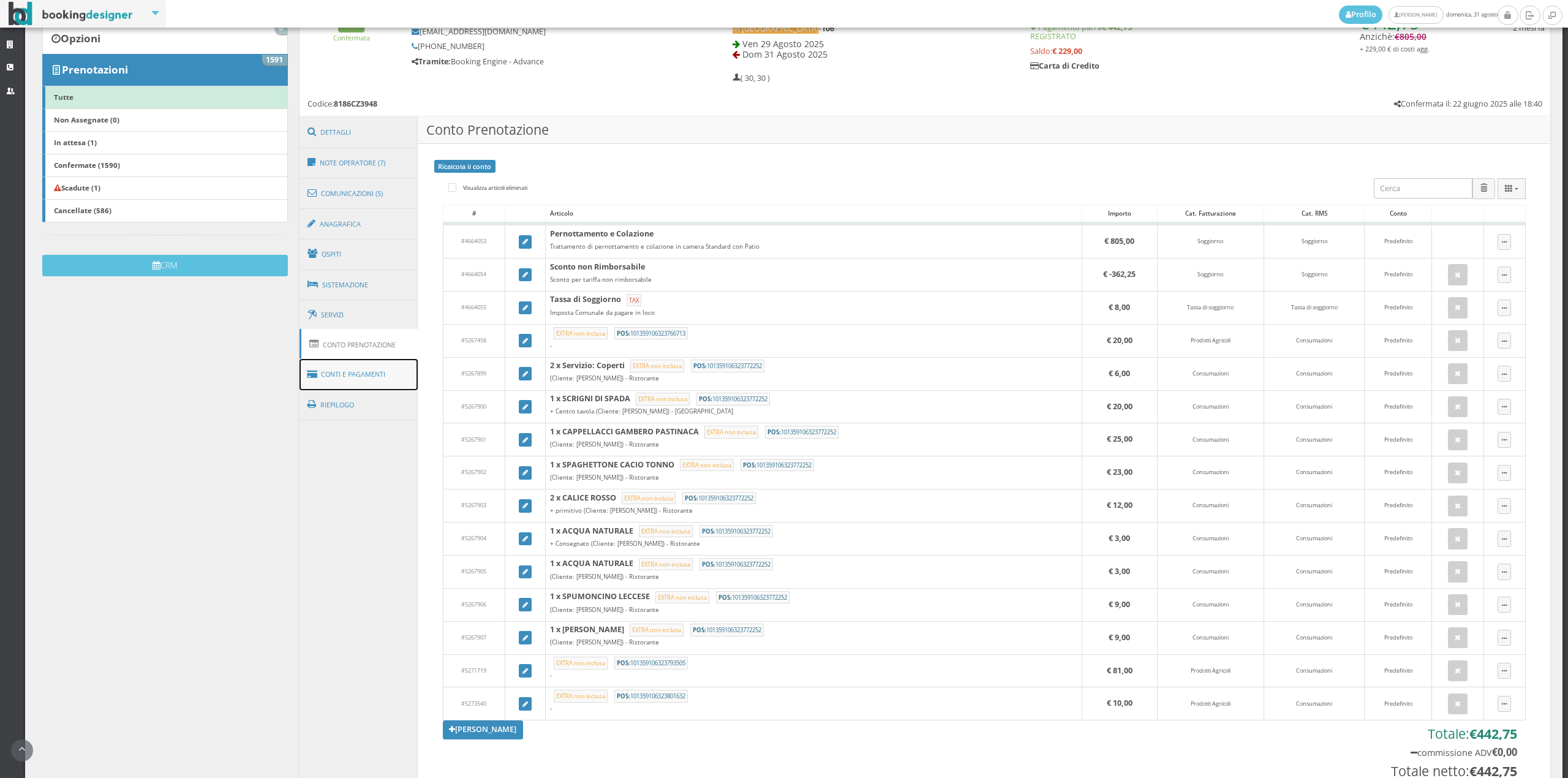
click at [381, 381] on link "Conti e Pagamenti" at bounding box center [359, 375] width 119 height 32
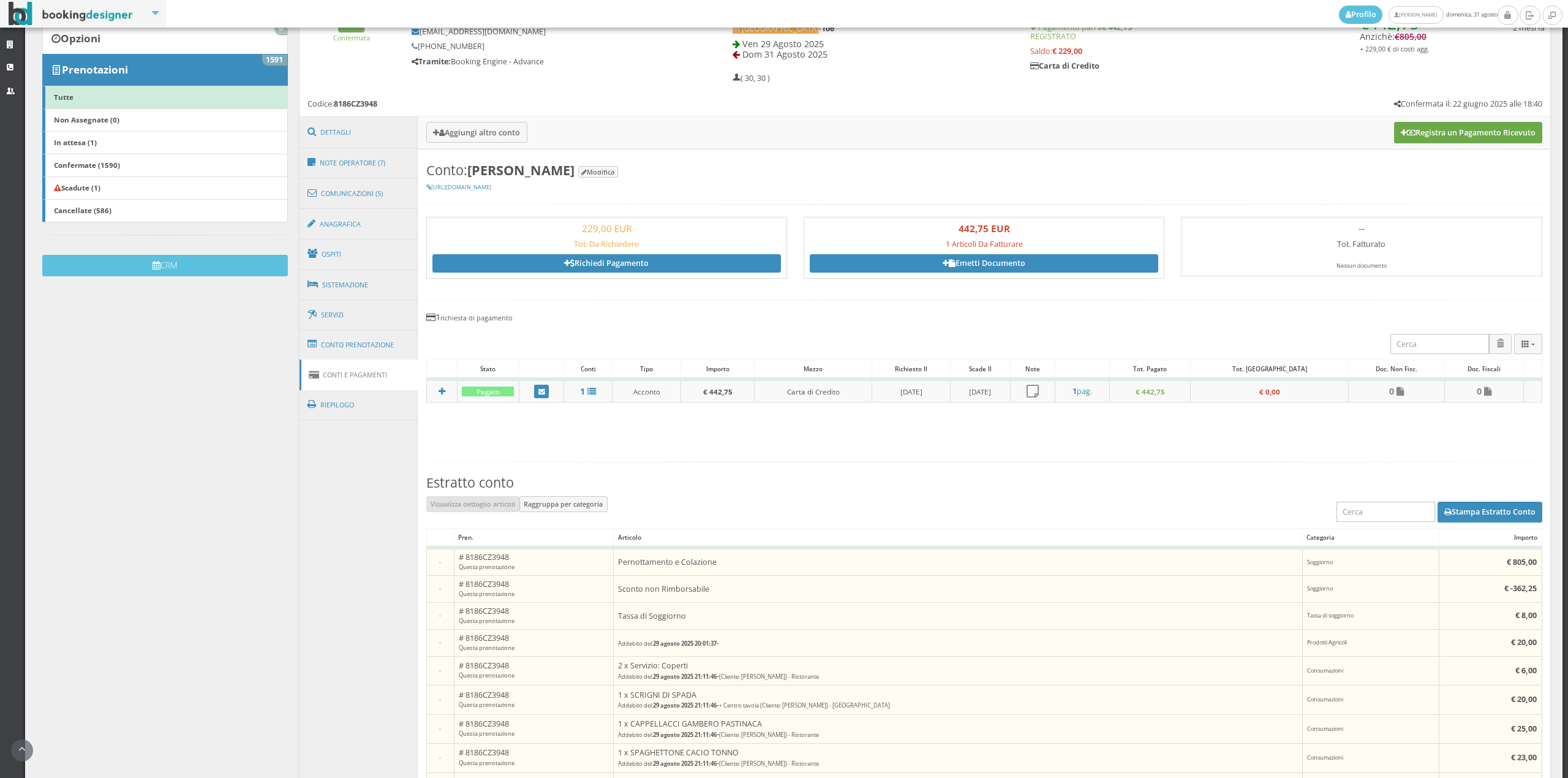
click at [1414, 135] on button "Registra un Pagamento Ricevuto" at bounding box center [1467, 132] width 148 height 20
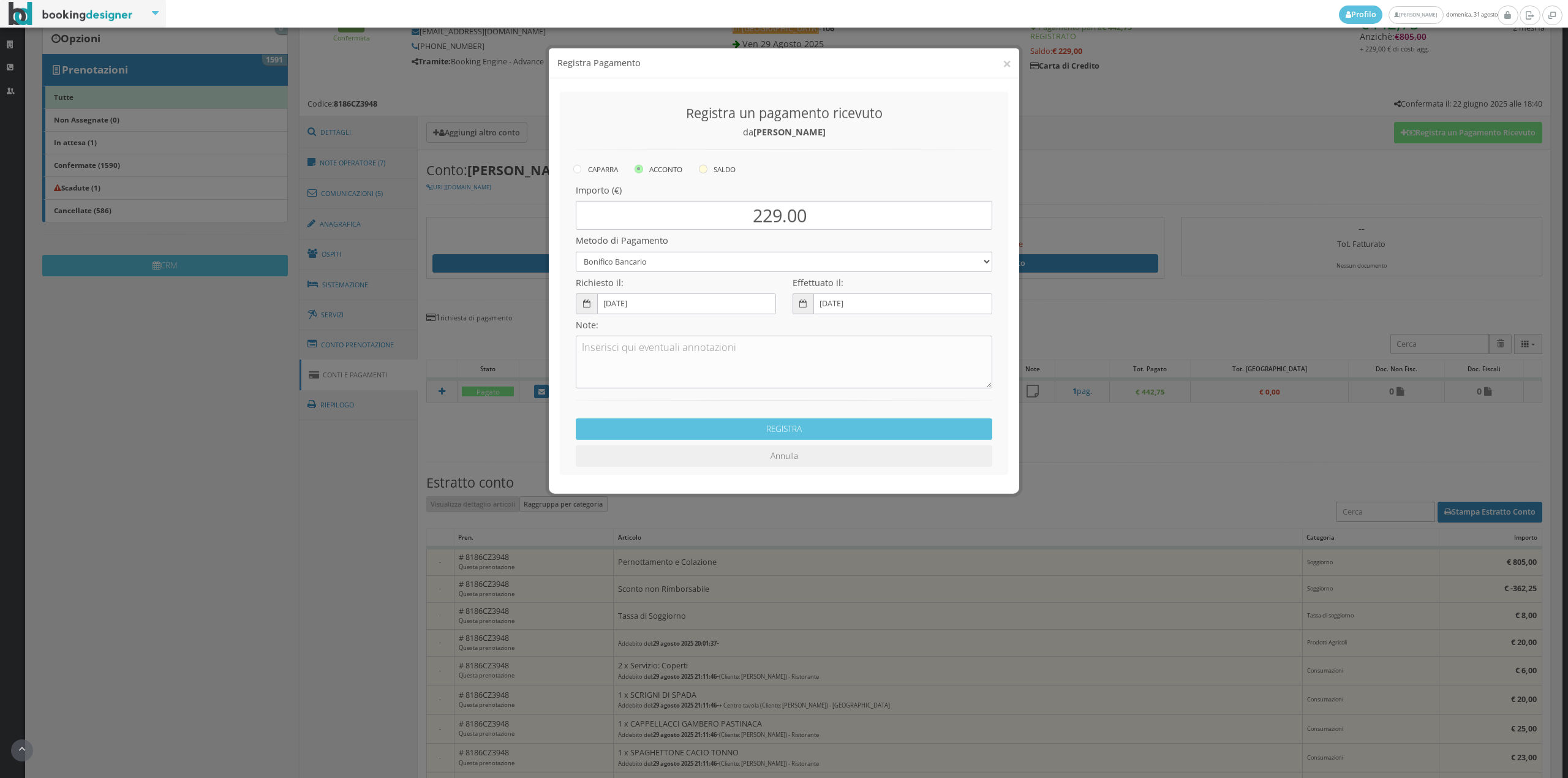
click at [709, 158] on label "SALDO" at bounding box center [717, 159] width 37 height 15
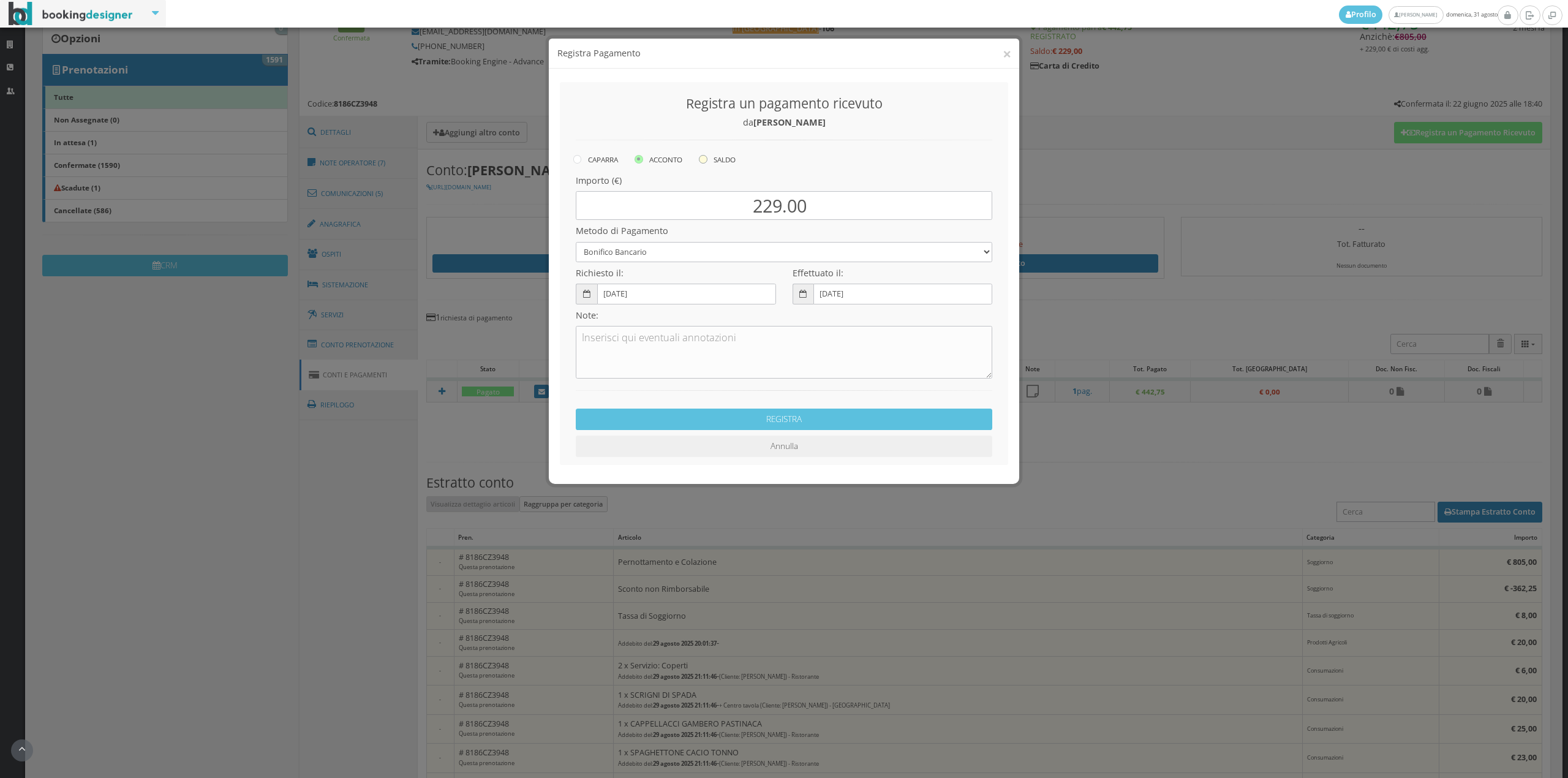
radio input "true"
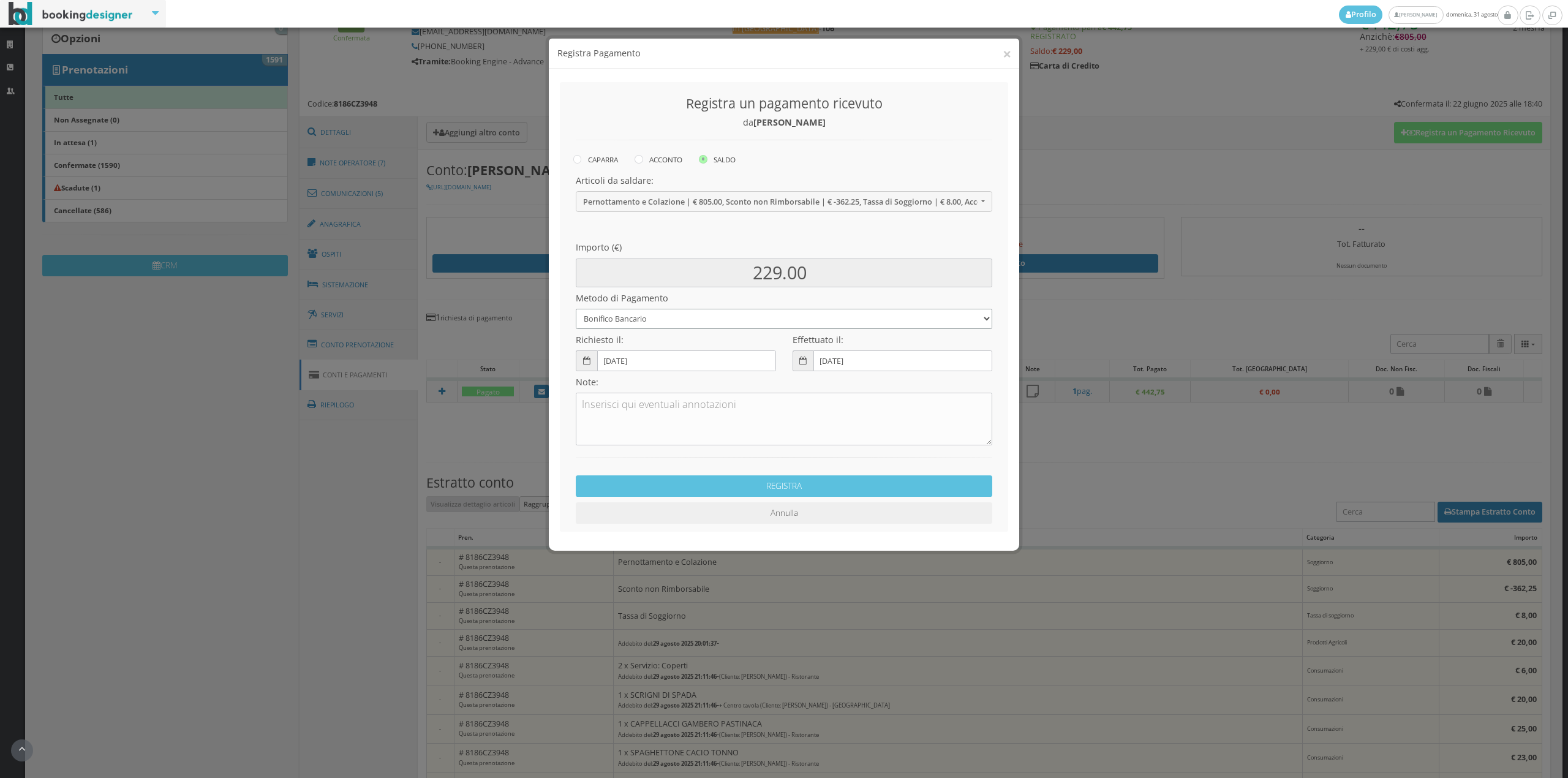
click at [649, 322] on select "Bonifico Bancario Carta di Credito Contanti Assegno Bancario Assegno Circolare …" at bounding box center [784, 319] width 417 height 20
select select "2589"
click at [576, 309] on select "Bonifico Bancario Carta di Credito Contanti Assegno Bancario Assegno Circolare …" at bounding box center [784, 319] width 417 height 20
click at [690, 484] on button "REGISTRA" at bounding box center [784, 486] width 417 height 21
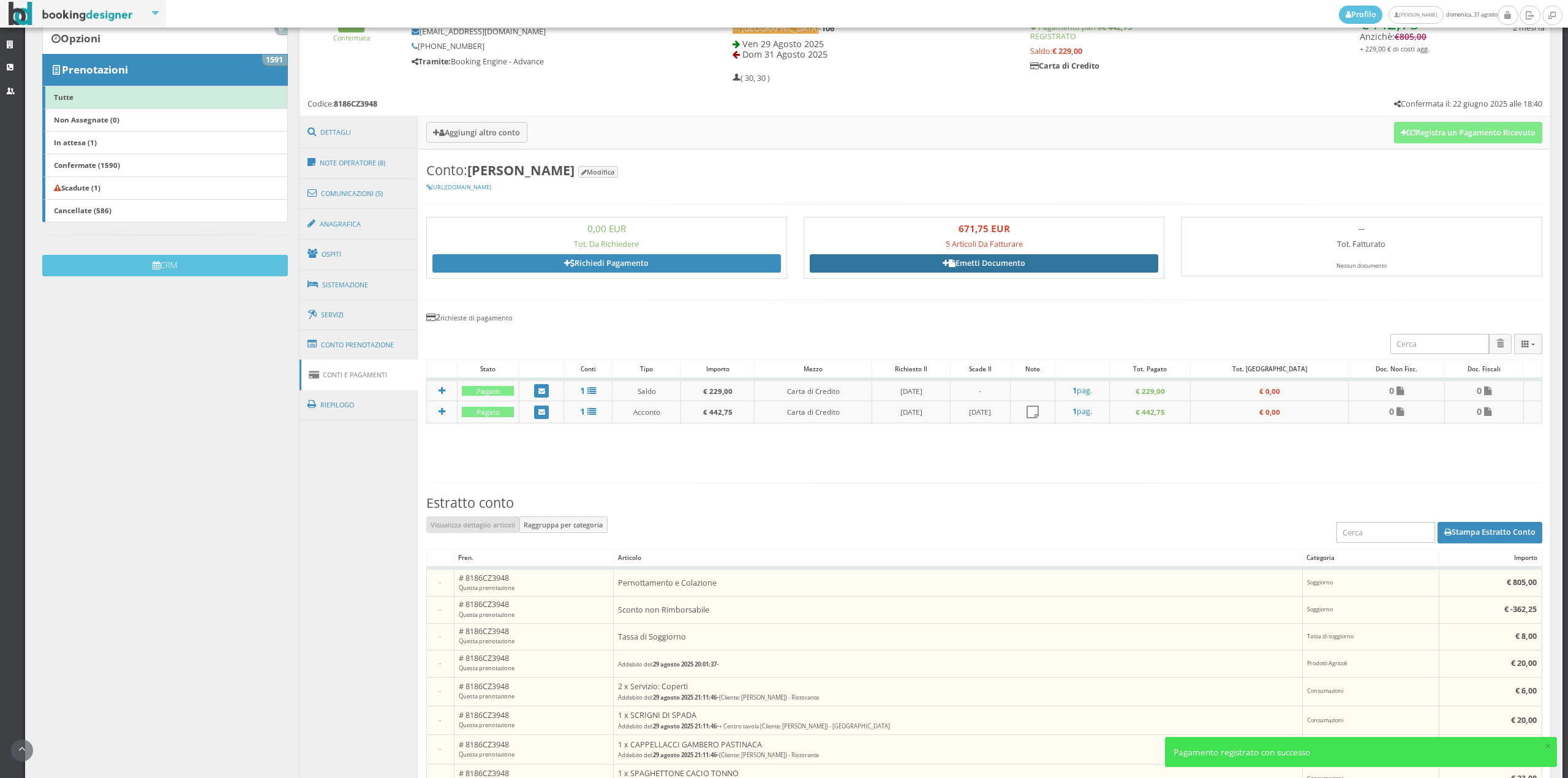
click at [1012, 268] on link "Emetti Documento" at bounding box center [984, 263] width 349 height 19
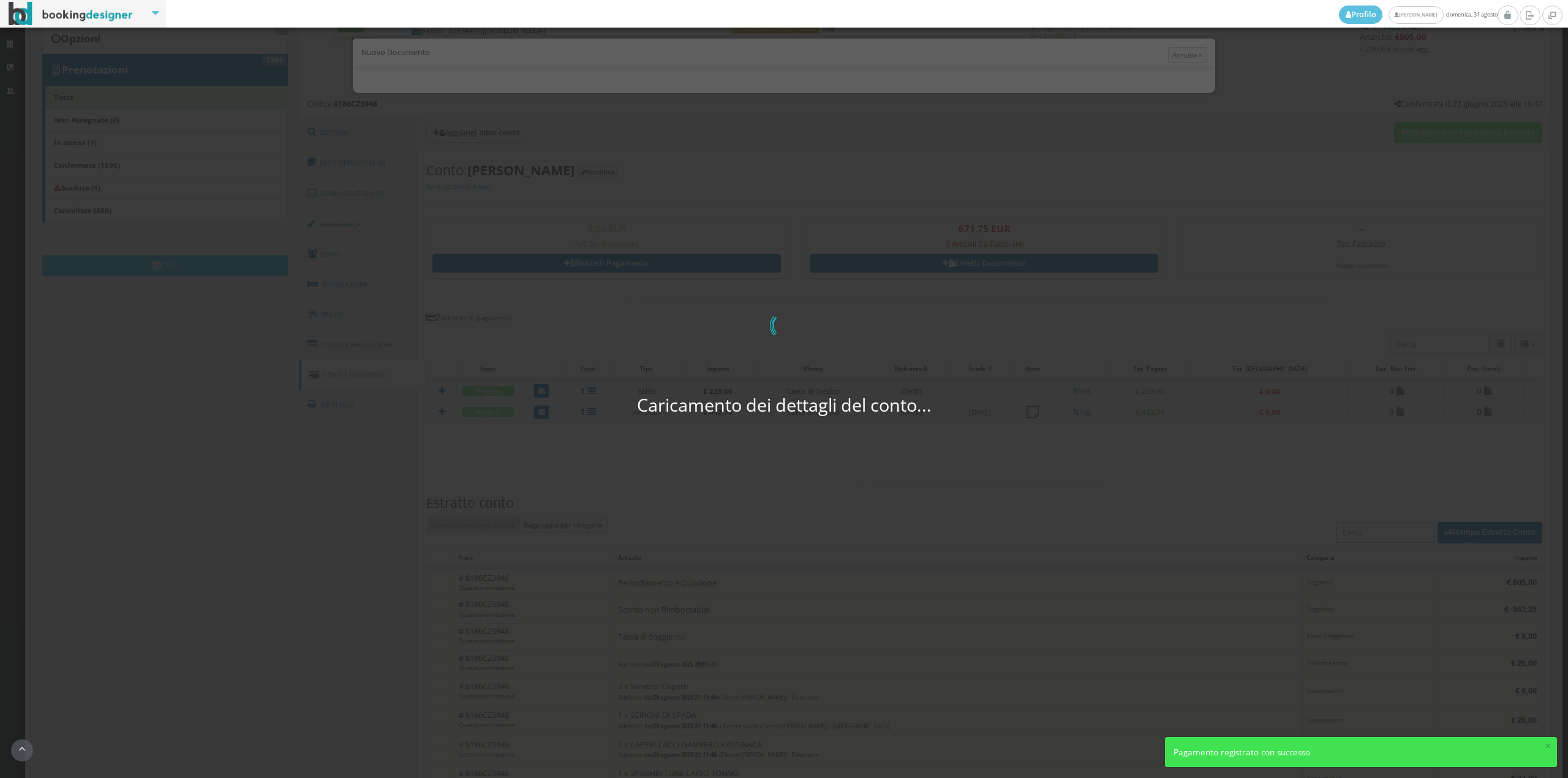
select select "AU"
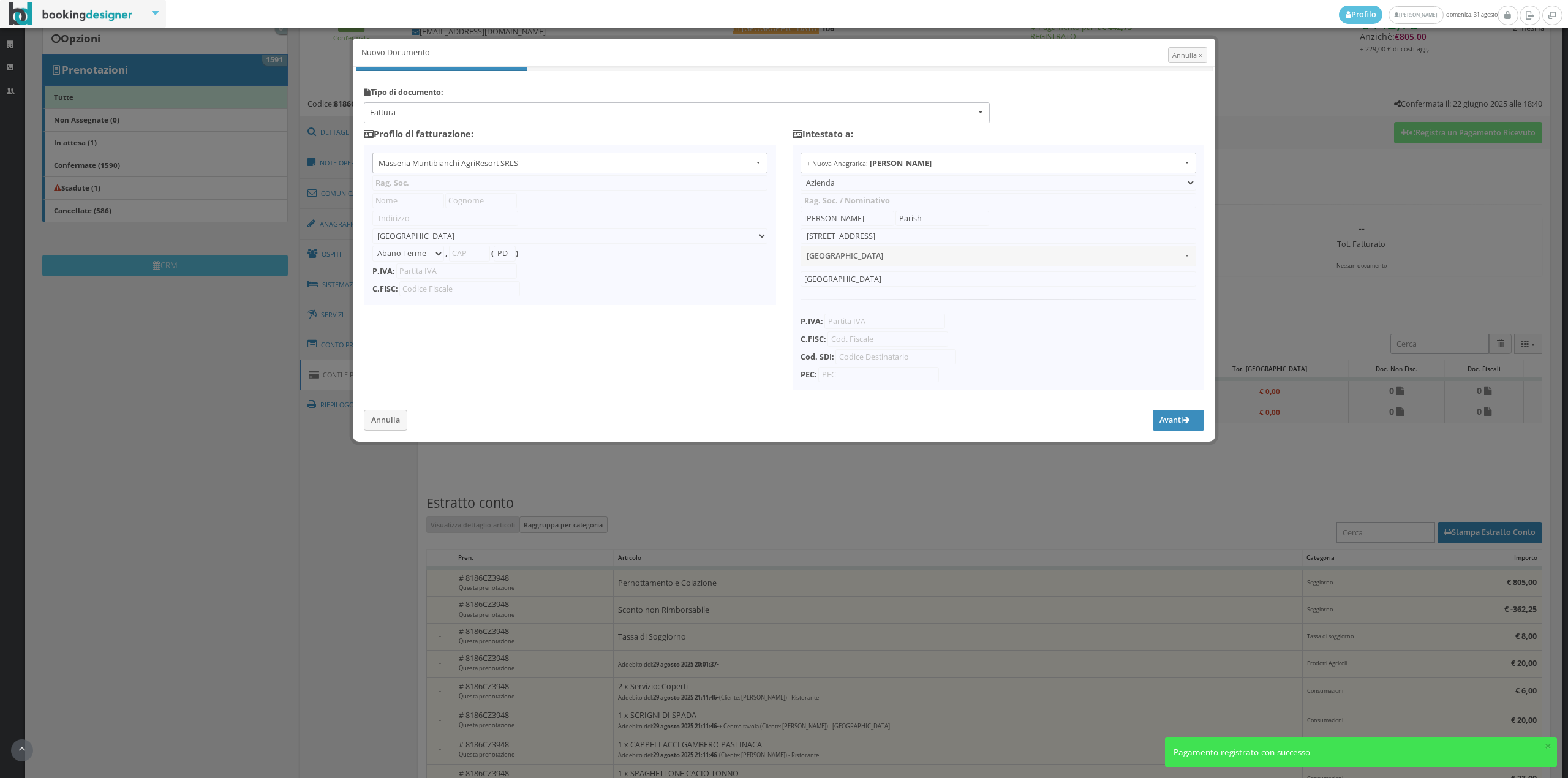
type input "Masseria Muntibianchi AgriResort SRLS"
type input "SP 277 Otranto-Giurdignano"
select select "Giurdignano"
type input "73020"
type input "LE"
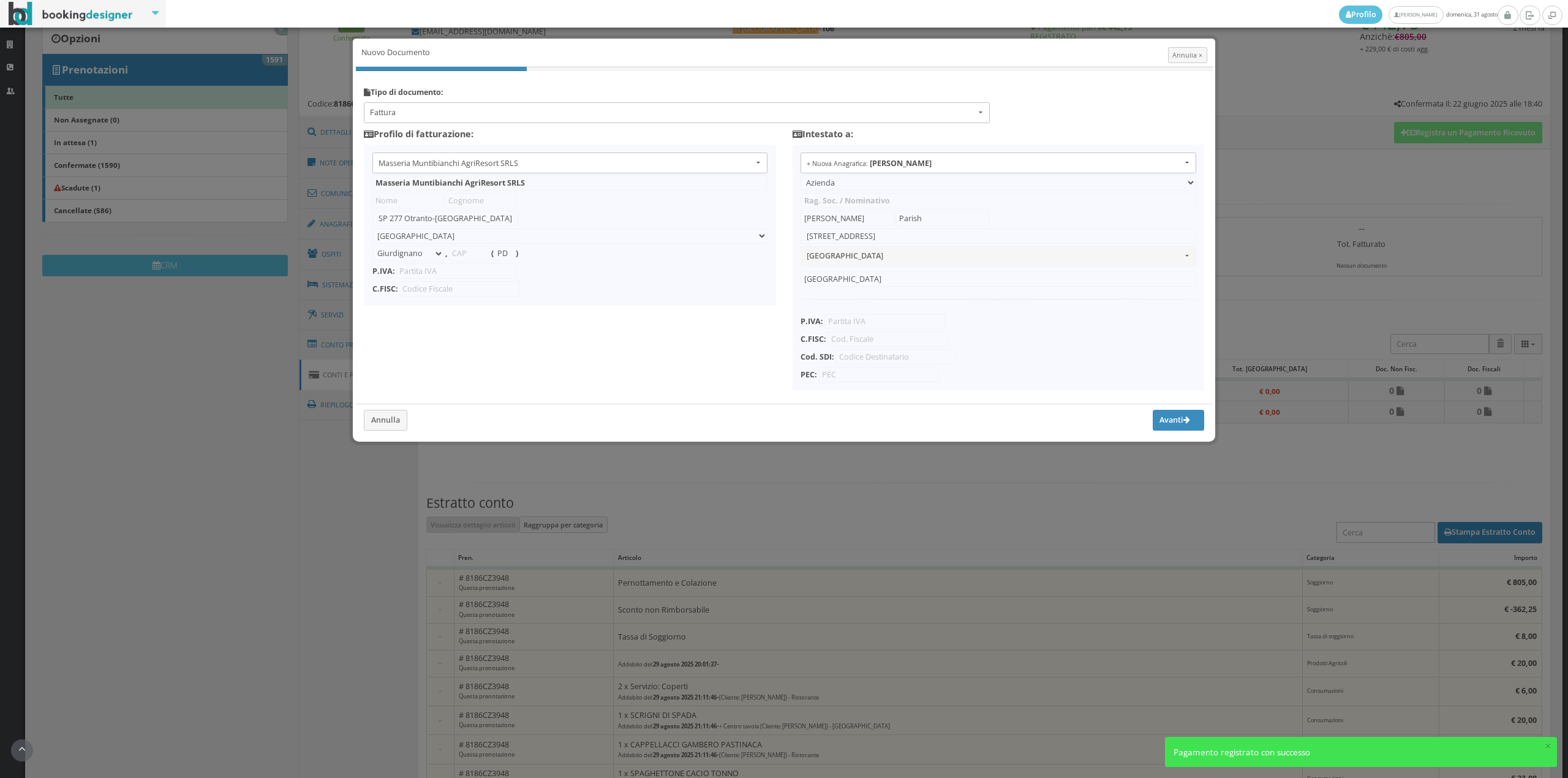
type input "05265030758"
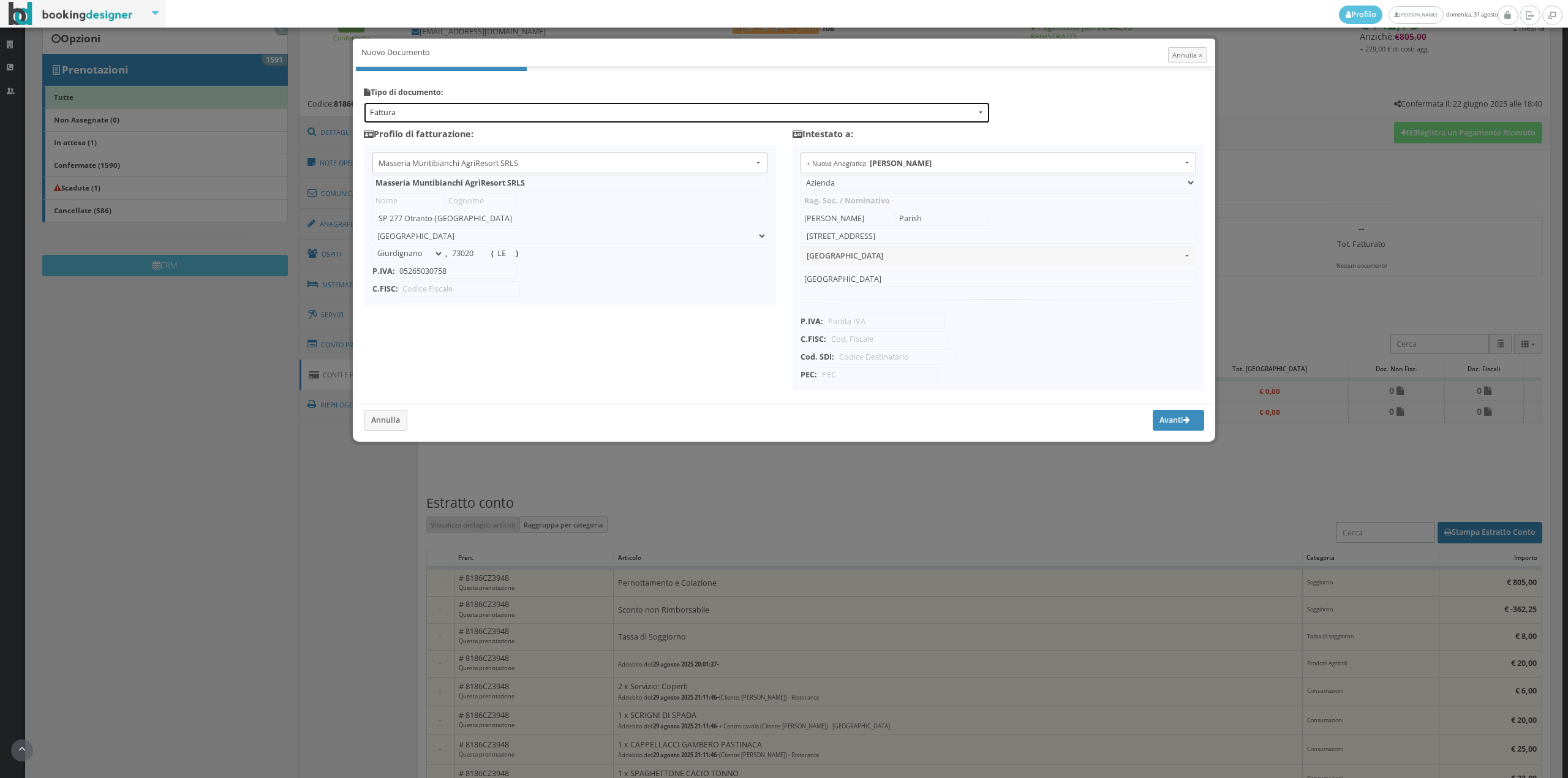
click at [489, 121] on button "Fattura" at bounding box center [677, 113] width 626 height 20
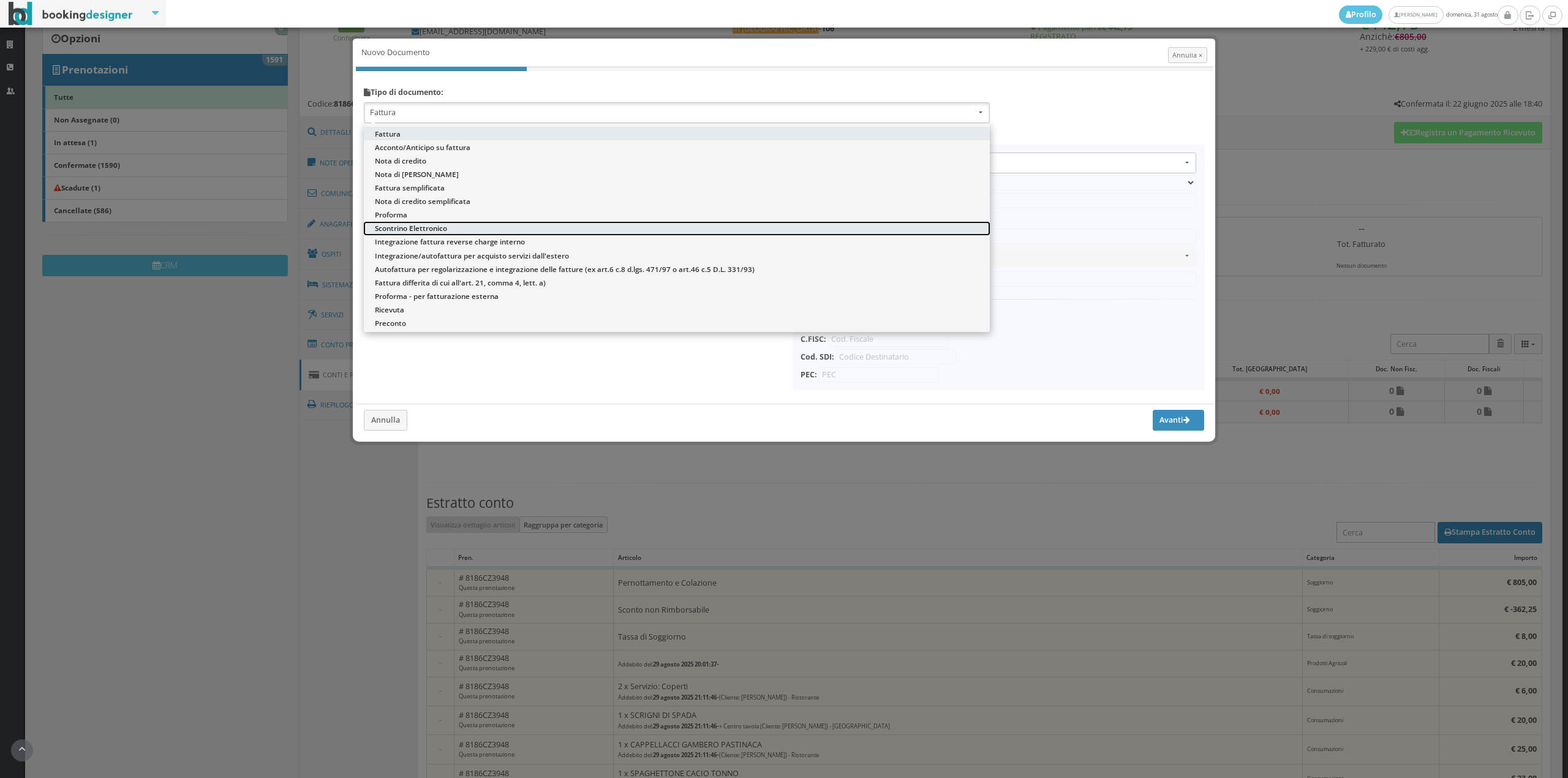
click at [397, 223] on span "Scontrino Elettronico" at bounding box center [411, 228] width 73 height 10
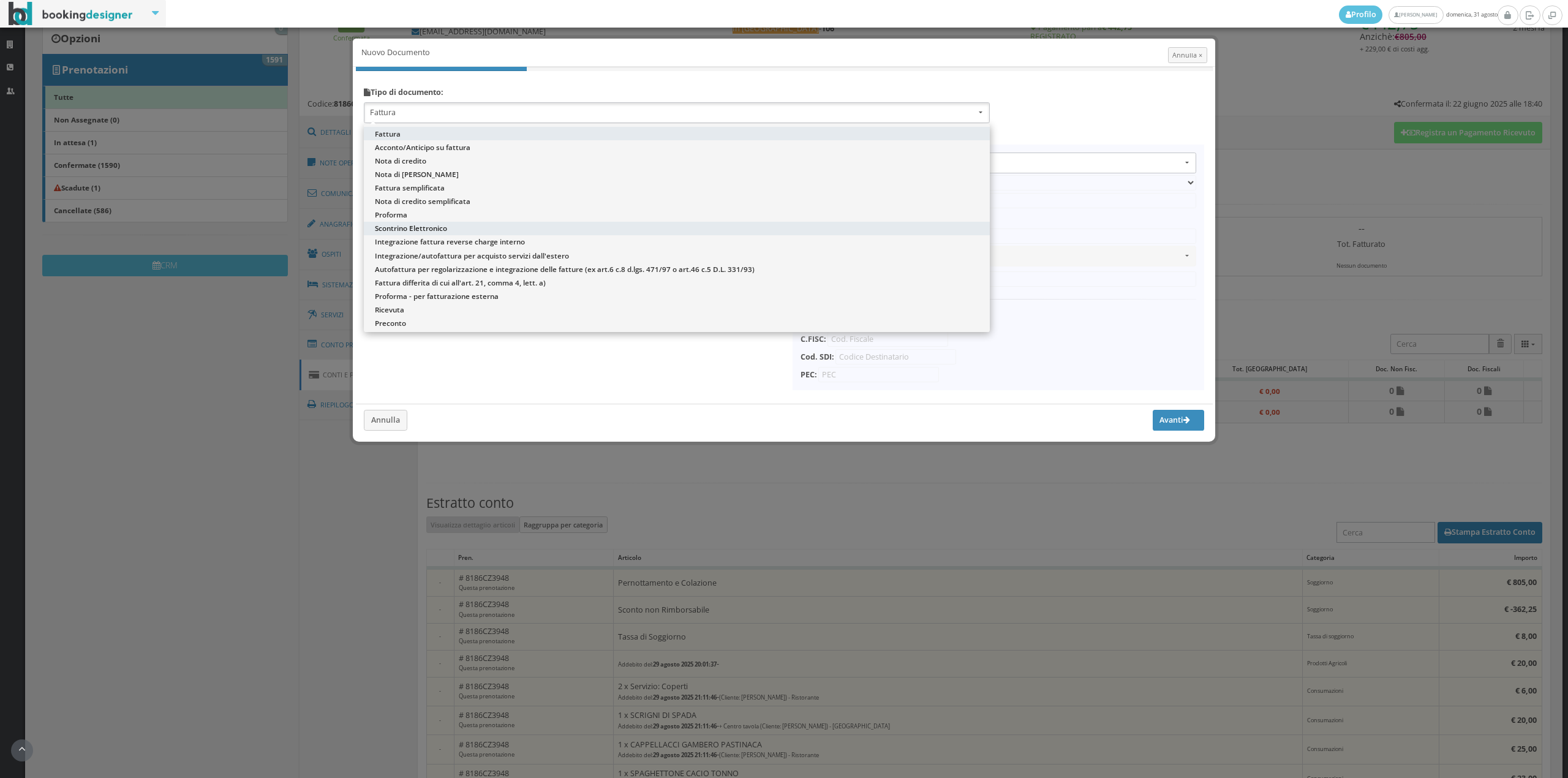
select select "ION02"
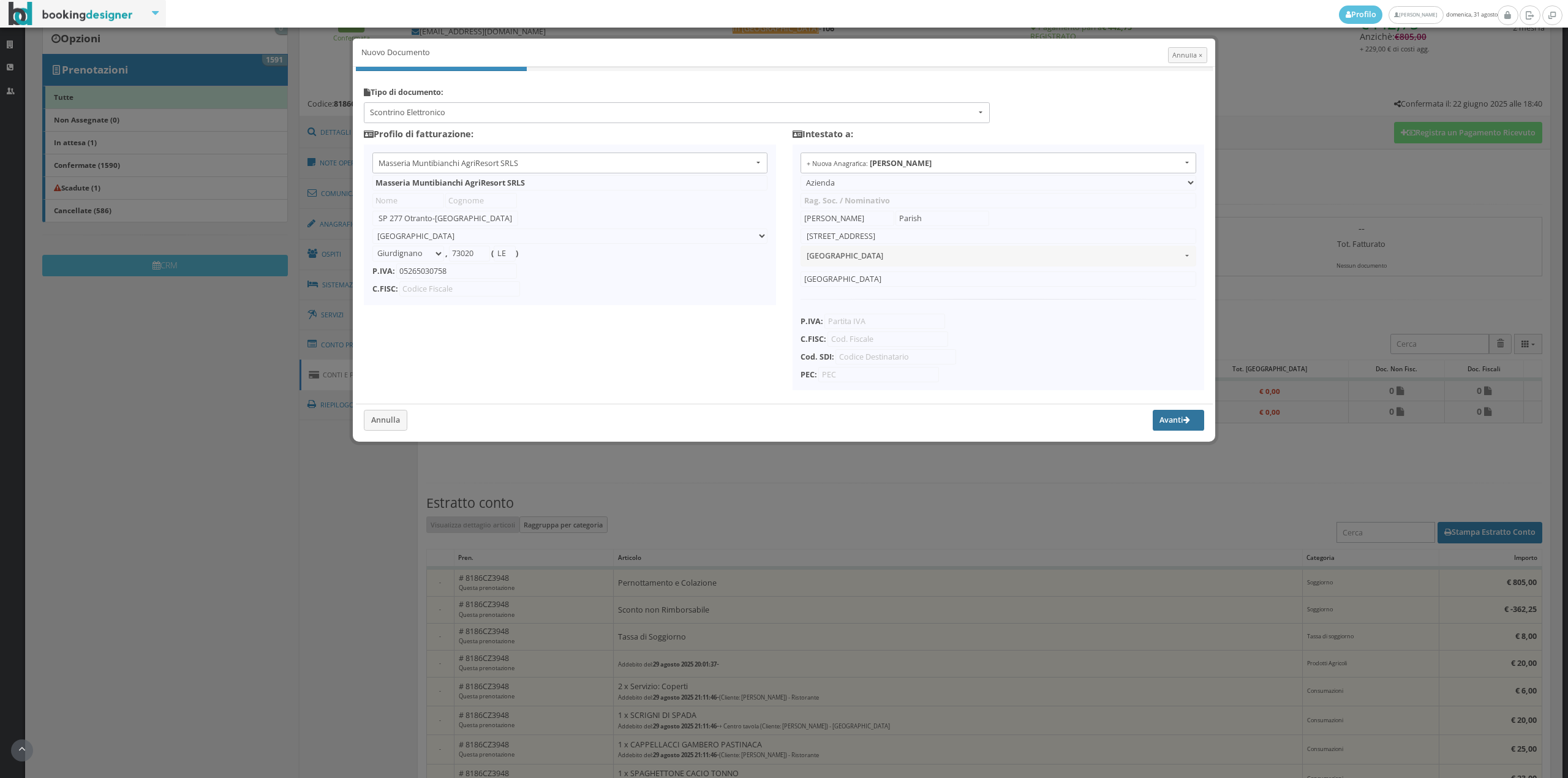
click at [1167, 425] on button "Avanti" at bounding box center [1178, 420] width 51 height 20
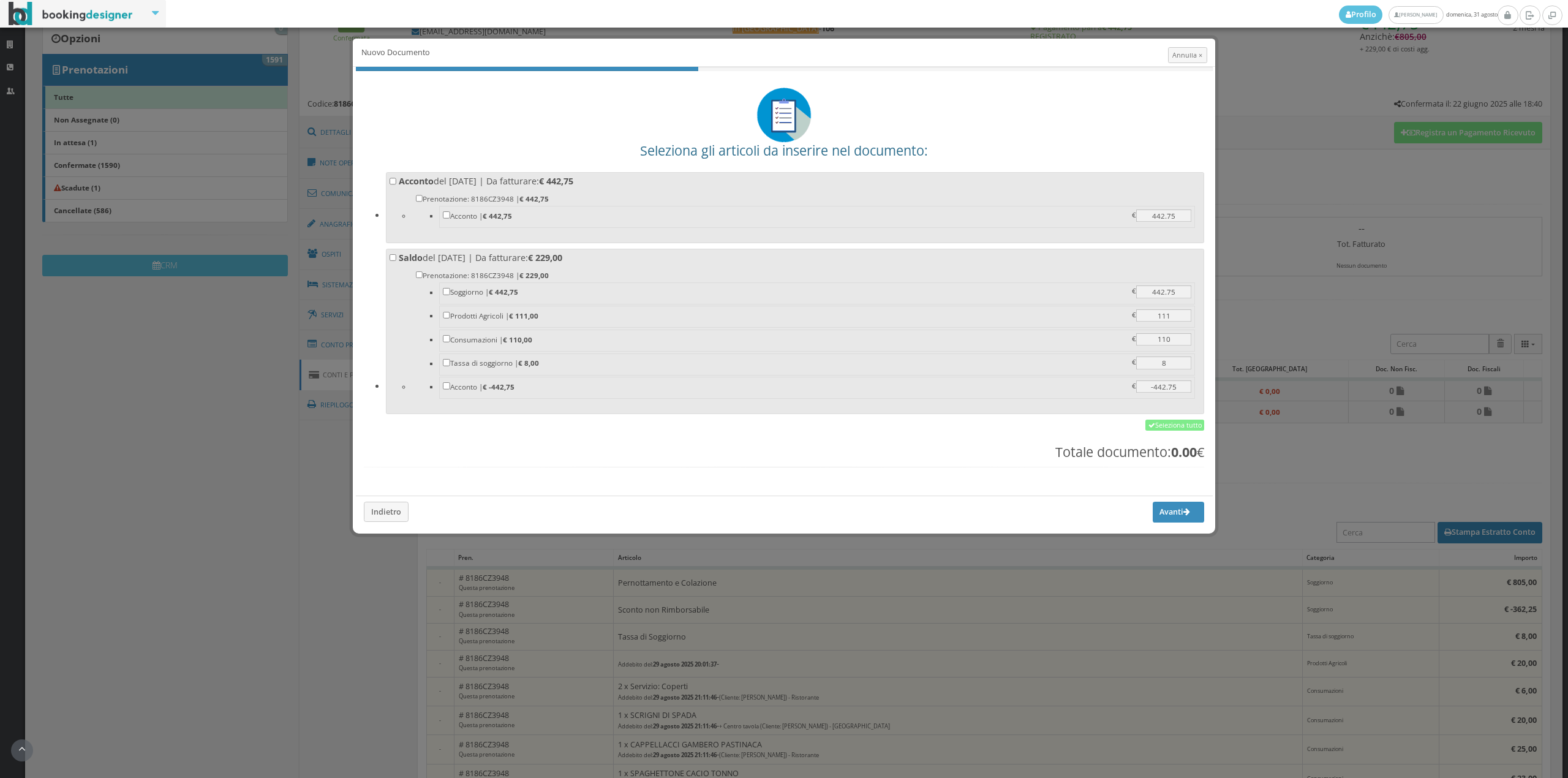
click at [701, 174] on li "Acconto del 21/06/2025 | Da fatturare: € 442,75 Prenotazione: 8186CZ3948 | € 44…" at bounding box center [796, 208] width 819 height 71
drag, startPoint x: 696, startPoint y: 187, endPoint x: 696, endPoint y: 194, distance: 7.0
click at [696, 189] on li "Prenotazione: 8186CZ3948 | € 442,75 Acconto | € 442,75 442.75 442.75 €" at bounding box center [806, 212] width 790 height 48
click at [397, 185] on input "Acconto del 21/06/2025 | Da fatturare: € 442,75 Prenotazione: 8186CZ3948 | € 44…" at bounding box center [394, 181] width 7 height 7
checkbox input "true"
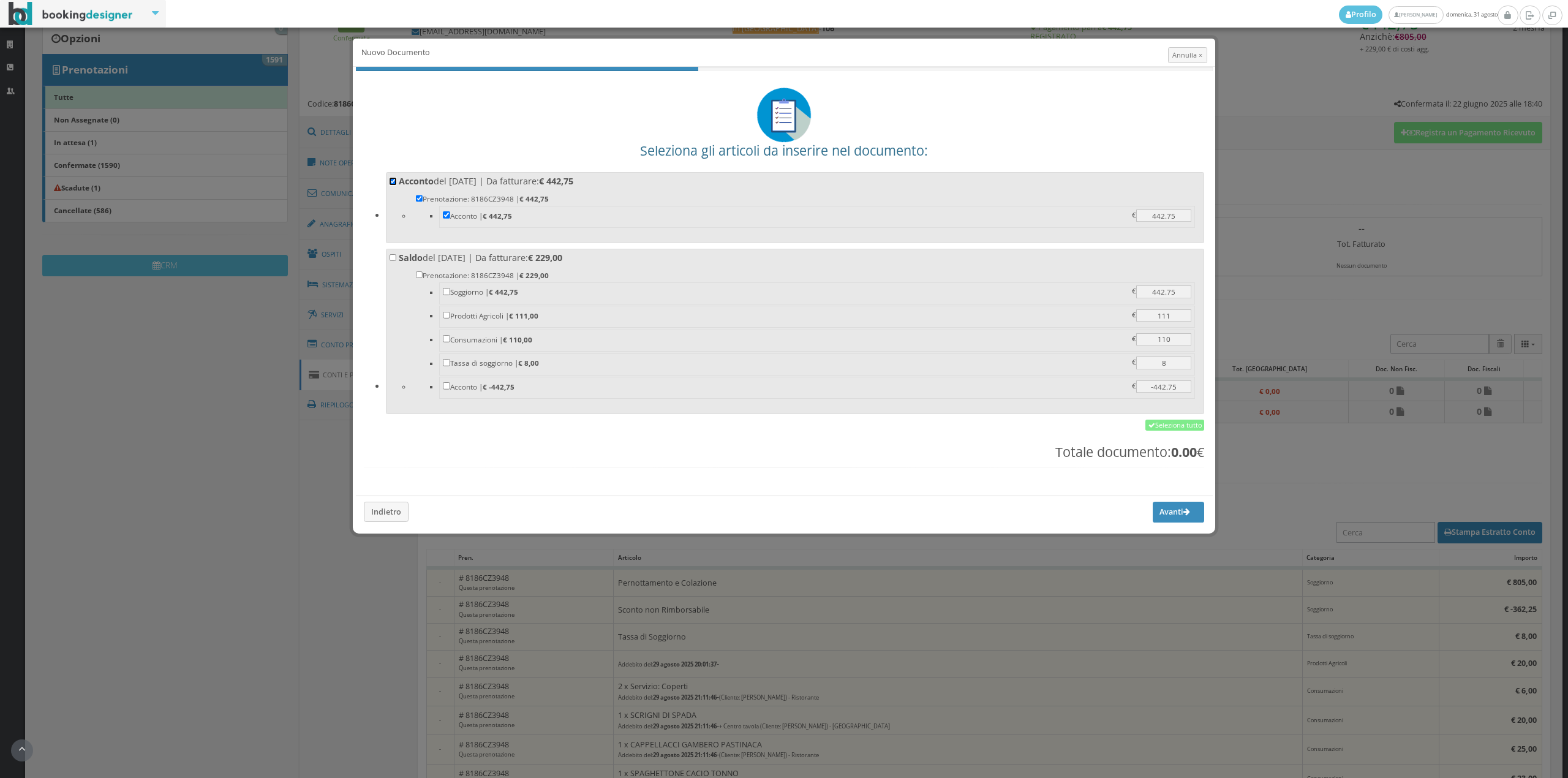
checkbox input "true"
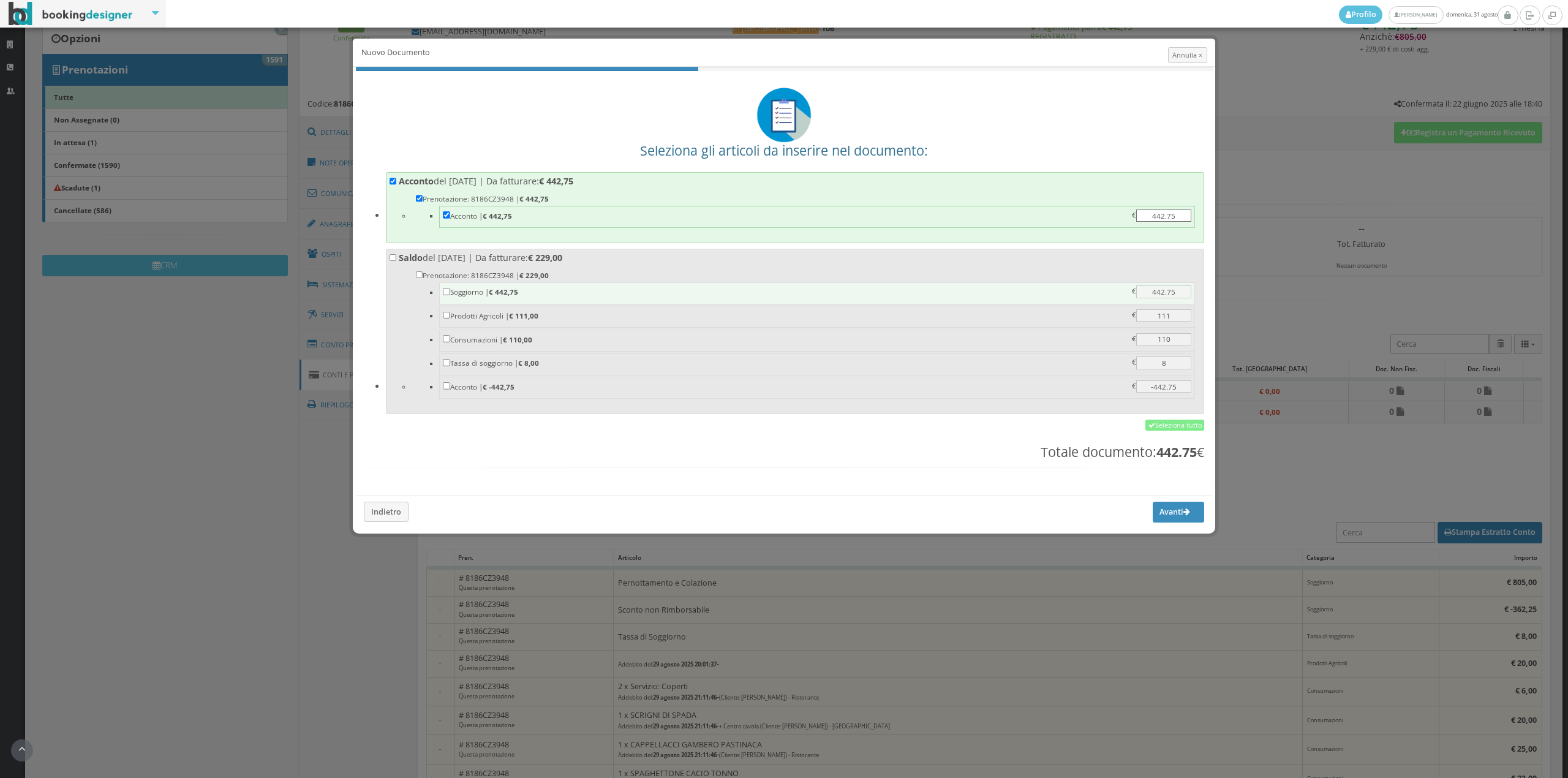
click at [661, 294] on label "Soggiorno | € 442,75 442.75 442.75 €" at bounding box center [817, 291] width 749 height 12
click at [450, 294] on input "Soggiorno | € 442,75 442.75 442.75 €" at bounding box center [447, 291] width 7 height 7
checkbox input "true"
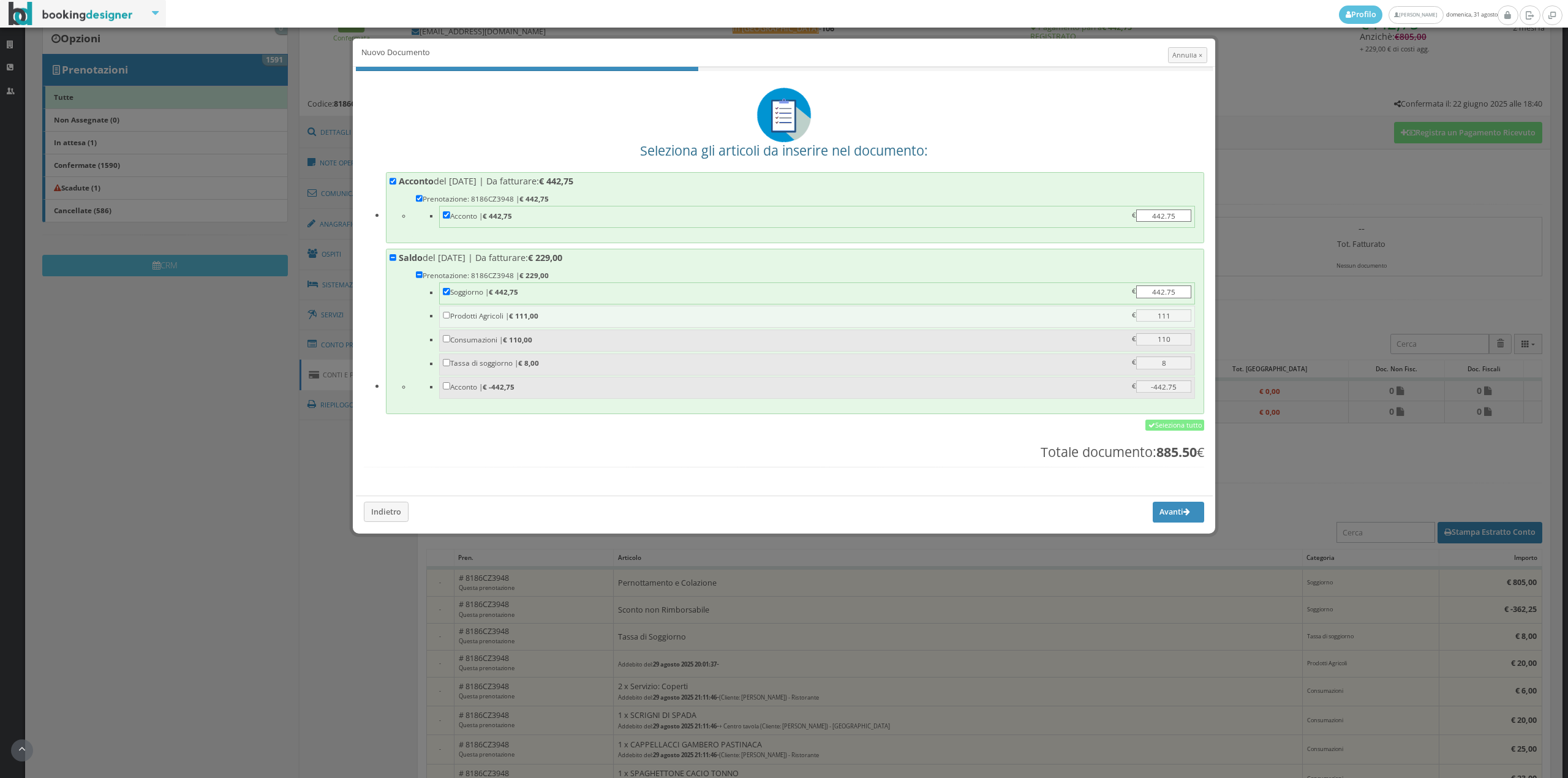
click at [476, 313] on label "Prodotti Agricoli | € 111,00 111 111 €" at bounding box center [817, 315] width 749 height 12
click at [450, 313] on input "Prodotti Agricoli | € 111,00 111 111 €" at bounding box center [447, 315] width 7 height 7
checkbox input "true"
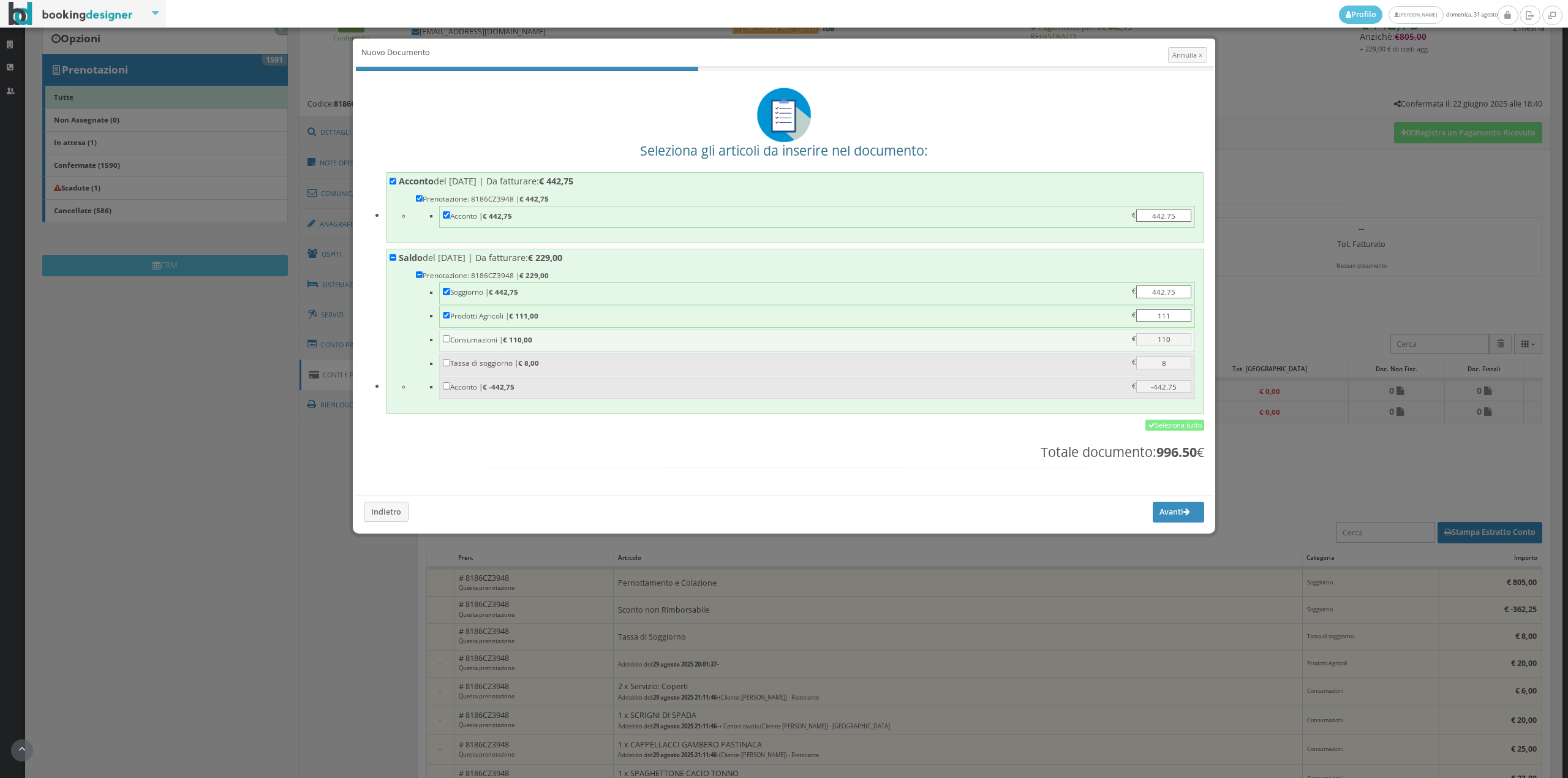
click at [475, 338] on label "Consumazioni | € 110,00 110 110 €" at bounding box center [817, 339] width 749 height 12
click at [450, 338] on input "Consumazioni | € 110,00 110 110 €" at bounding box center [447, 339] width 7 height 7
checkbox input "true"
click at [473, 364] on label "Tassa di soggiorno | € 8,00 8 8 €" at bounding box center [817, 362] width 749 height 12
click at [450, 364] on input "Tassa di soggiorno | € 8,00 8 8 €" at bounding box center [447, 363] width 7 height 7
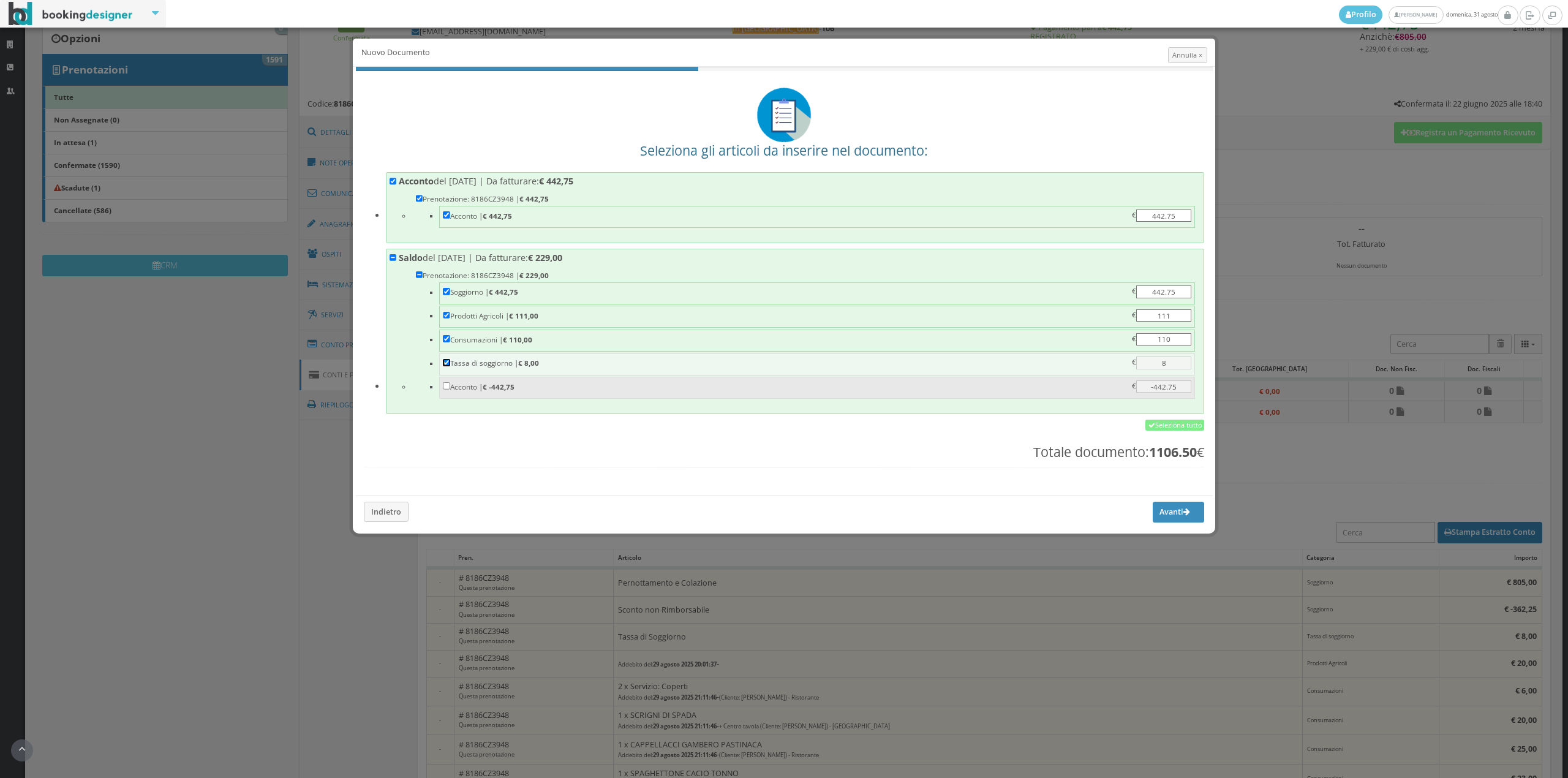
checkbox input "true"
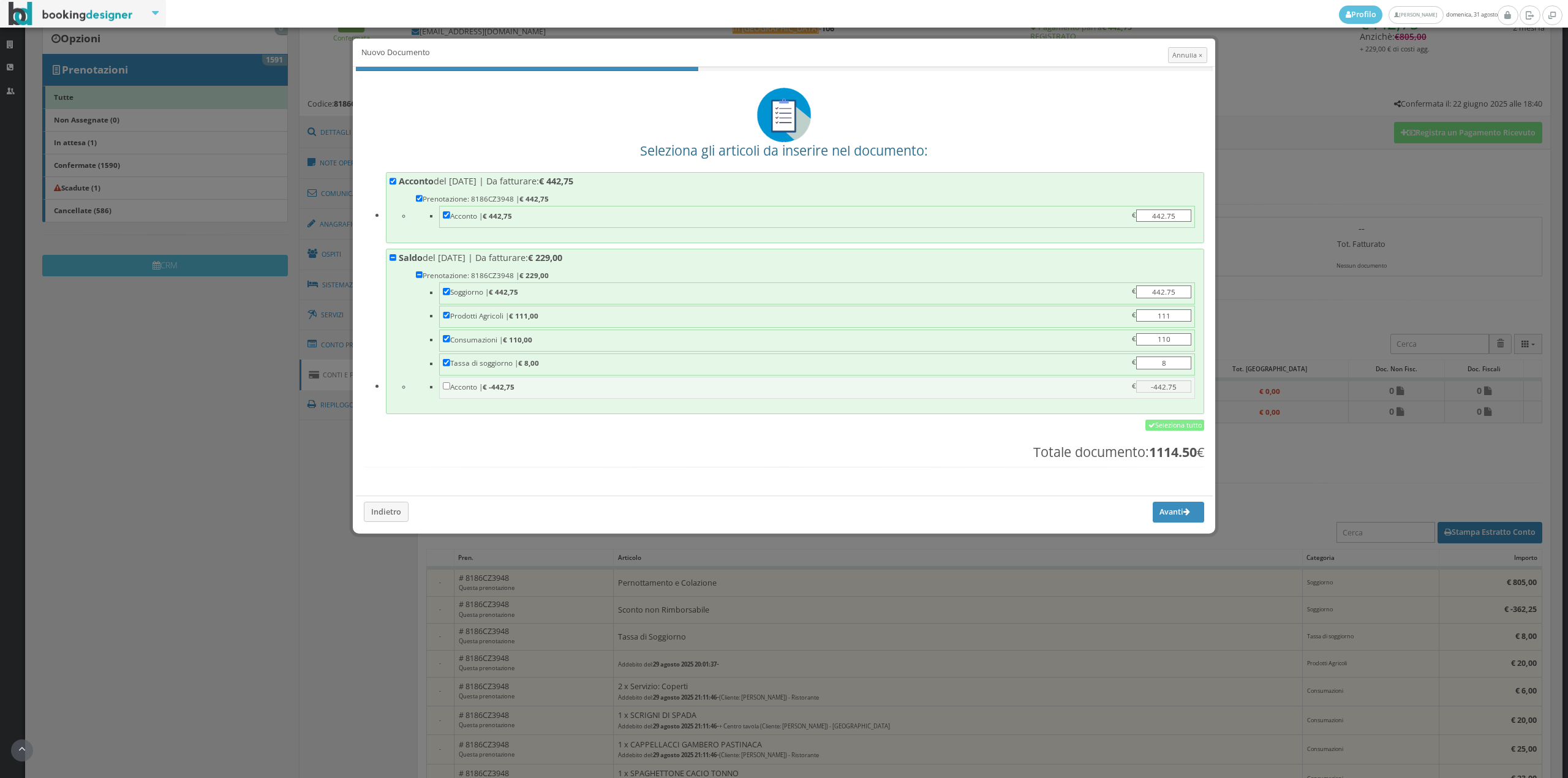
click at [474, 393] on label "Acconto | € -442,75 -442.75 -442.75 €" at bounding box center [817, 386] width 749 height 12
click at [450, 390] on input "Acconto | € -442,75 -442.75 -442.75 €" at bounding box center [447, 386] width 7 height 7
checkbox input "true"
click at [1154, 517] on button "Avanti" at bounding box center [1178, 512] width 51 height 20
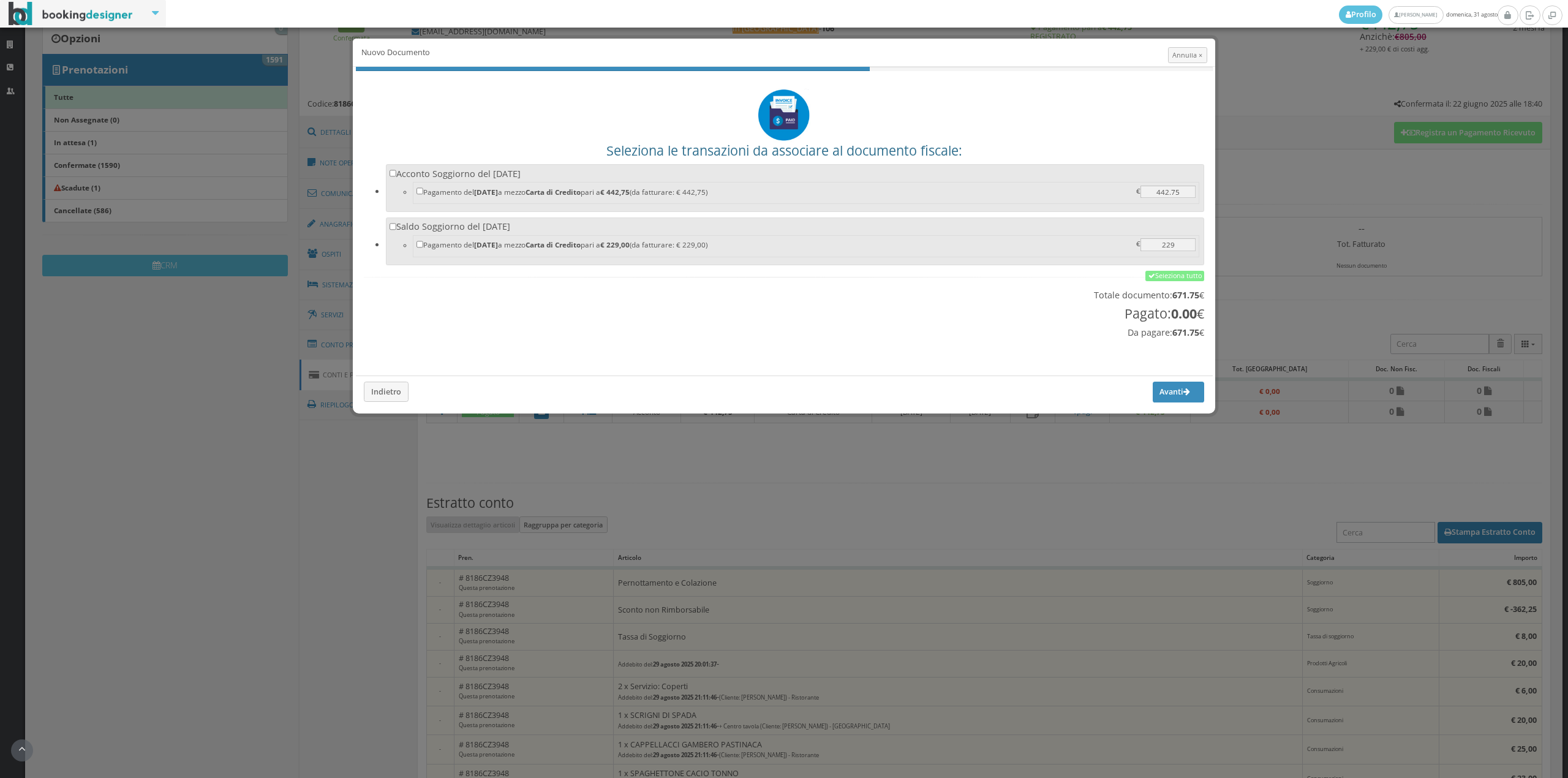
click at [596, 169] on label "Acconto Soggiorno del 21/06/2025 Pagamento del 22/06/2025 a mezzo Carta di Cred…" at bounding box center [796, 186] width 811 height 38
click at [585, 221] on label "Saldo Soggiorno del 31/08/2025 Pagamento del 31/08/2025 a mezzo Carta di Credit…" at bounding box center [796, 239] width 811 height 38
click at [397, 223] on input "Saldo Soggiorno del 31/08/2025 Pagamento del 31/08/2025 a mezzo Carta di Credit…" at bounding box center [394, 227] width 7 height 7
checkbox input "true"
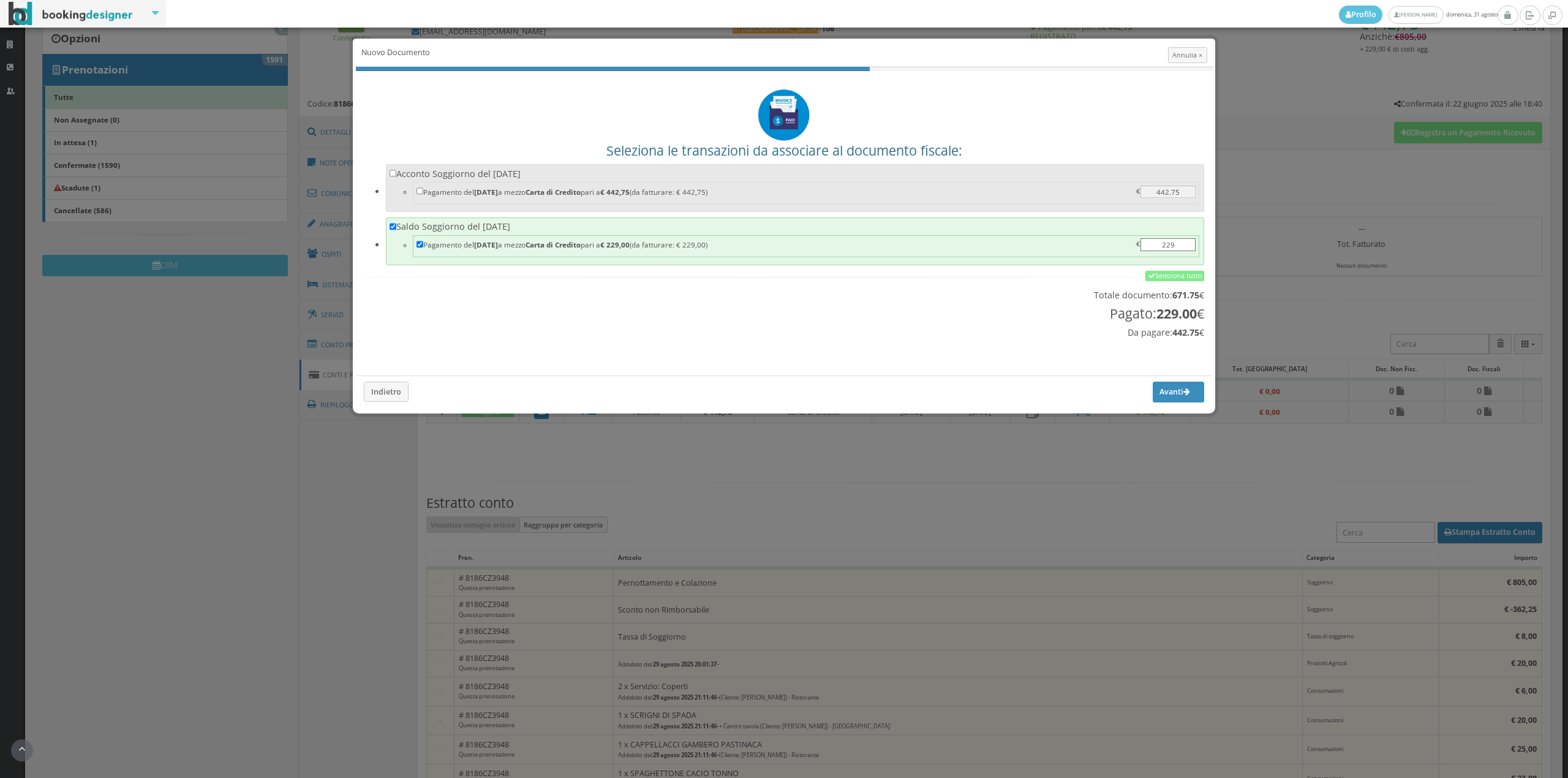
click at [588, 175] on label "Acconto Soggiorno del 21/06/2025 Pagamento del 22/06/2025 a mezzo Carta di Cred…" at bounding box center [796, 186] width 811 height 38
click at [397, 175] on input "Acconto Soggiorno del 21/06/2025 Pagamento del 22/06/2025 a mezzo Carta di Cred…" at bounding box center [394, 173] width 7 height 7
checkbox input "true"
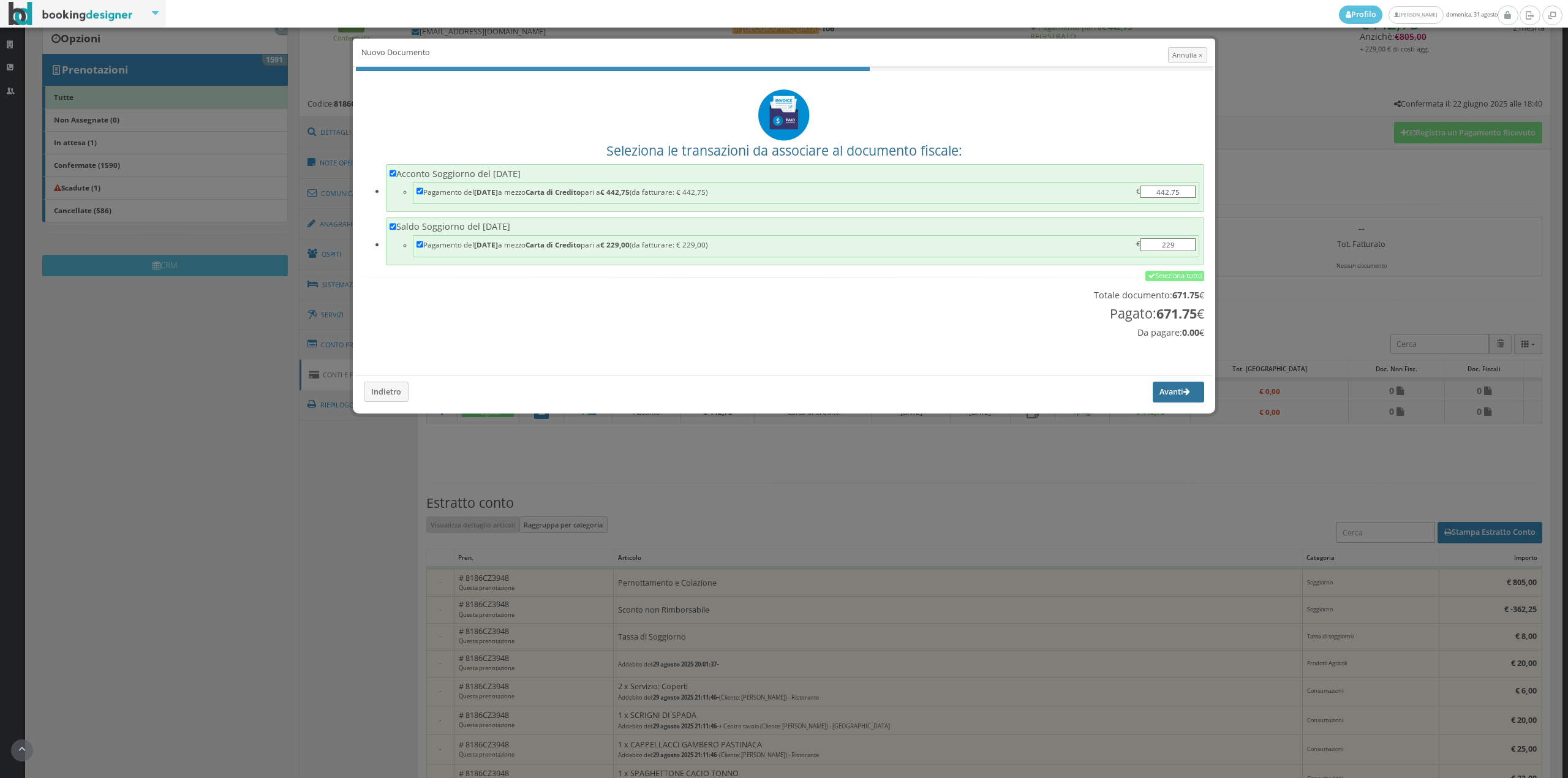
click at [1163, 391] on button "Avanti" at bounding box center [1178, 392] width 51 height 20
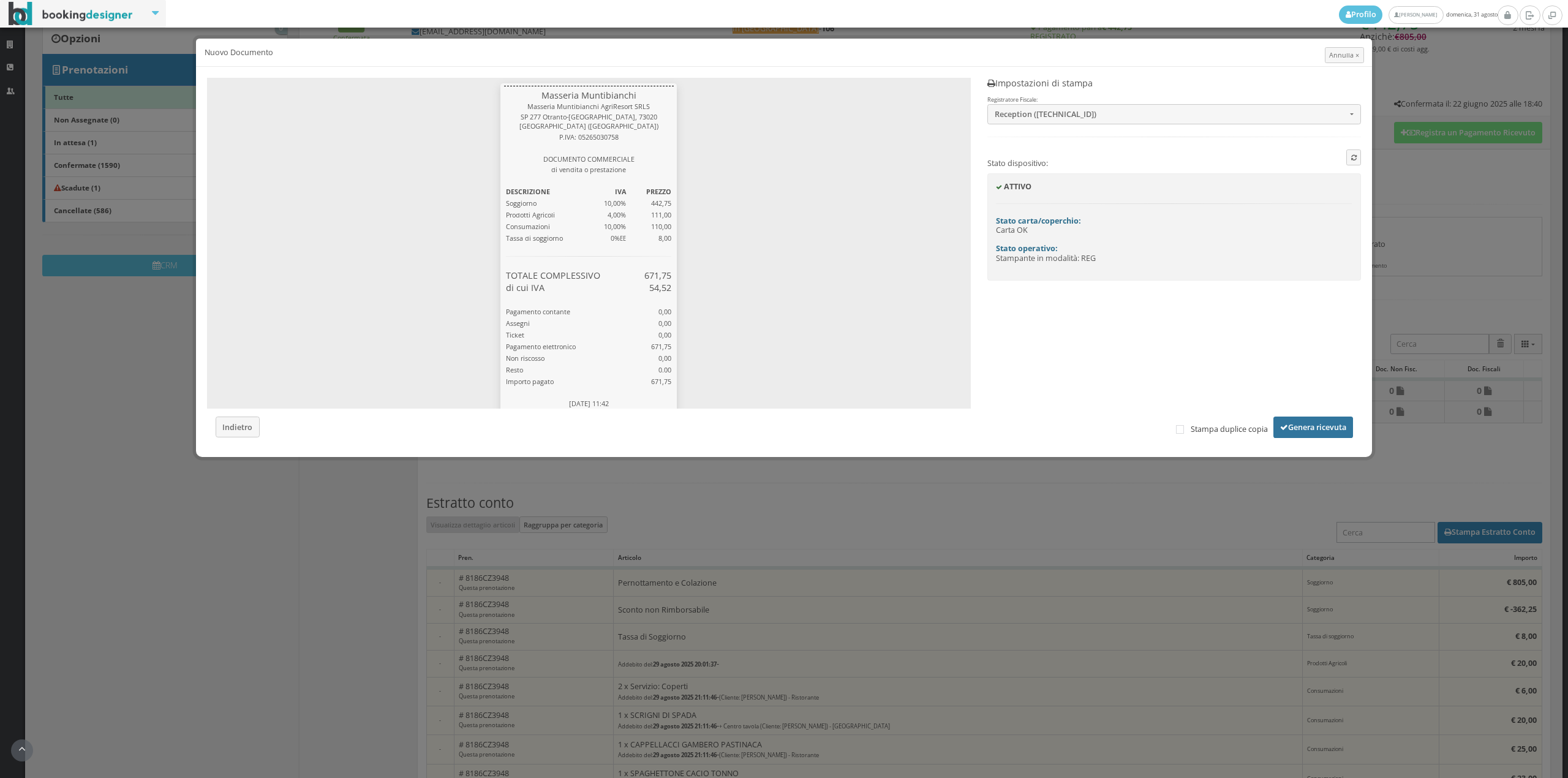
click at [1319, 427] on button "Genera ricevuta" at bounding box center [1314, 427] width 80 height 20
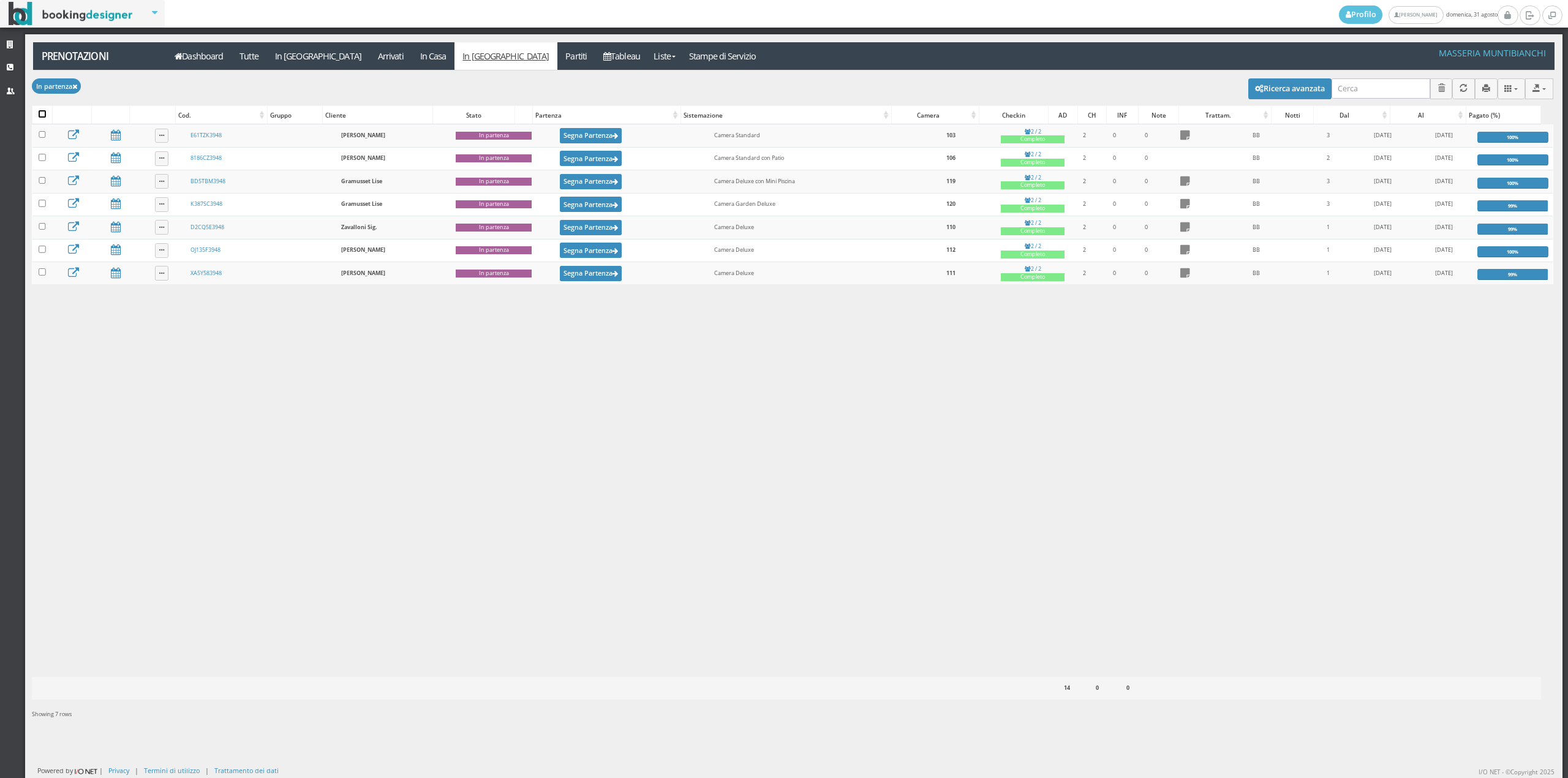
click at [46, 115] on input "checkbox" at bounding box center [42, 114] width 7 height 7
checkbox input "true"
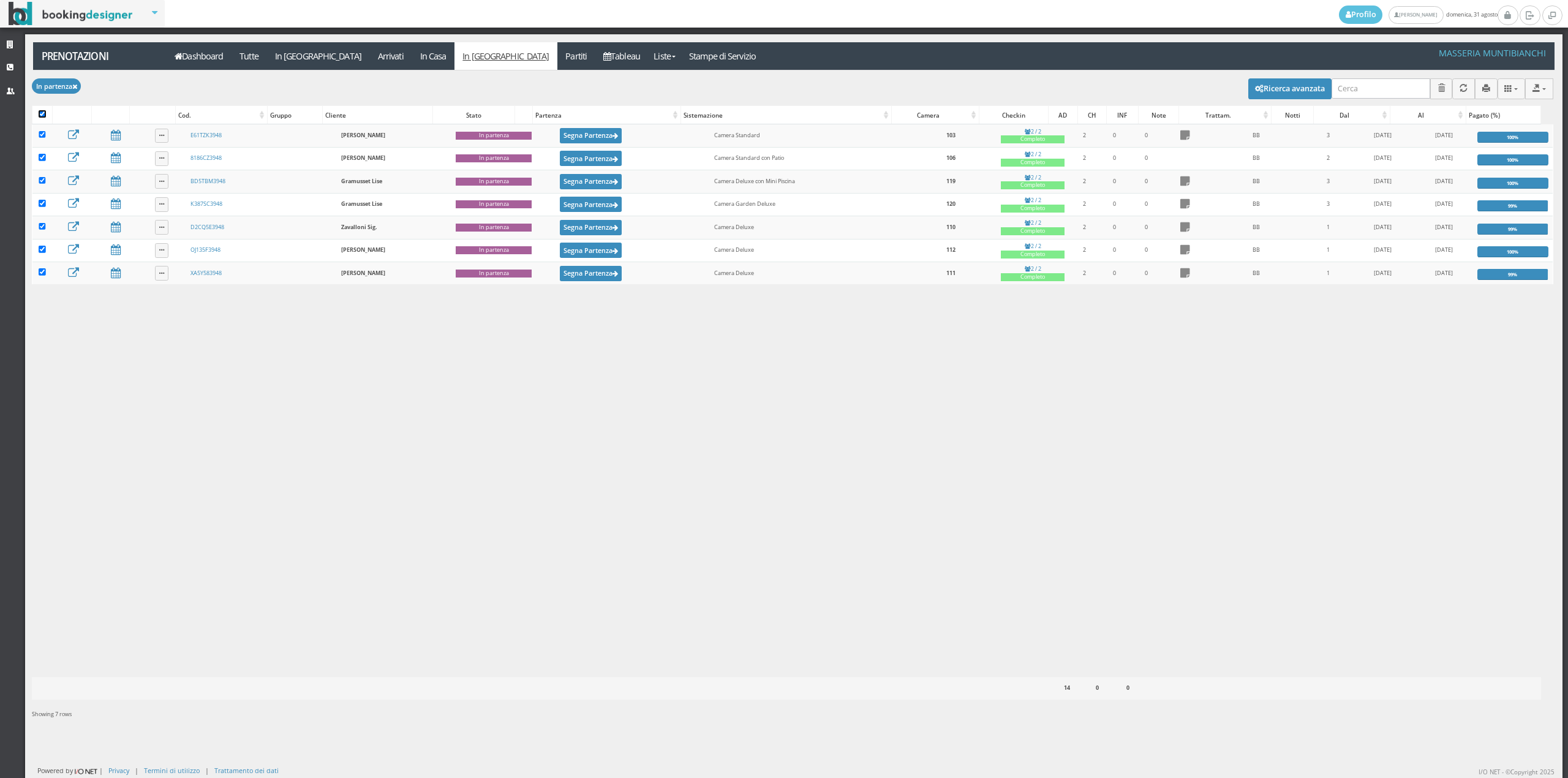
checkbox input "true"
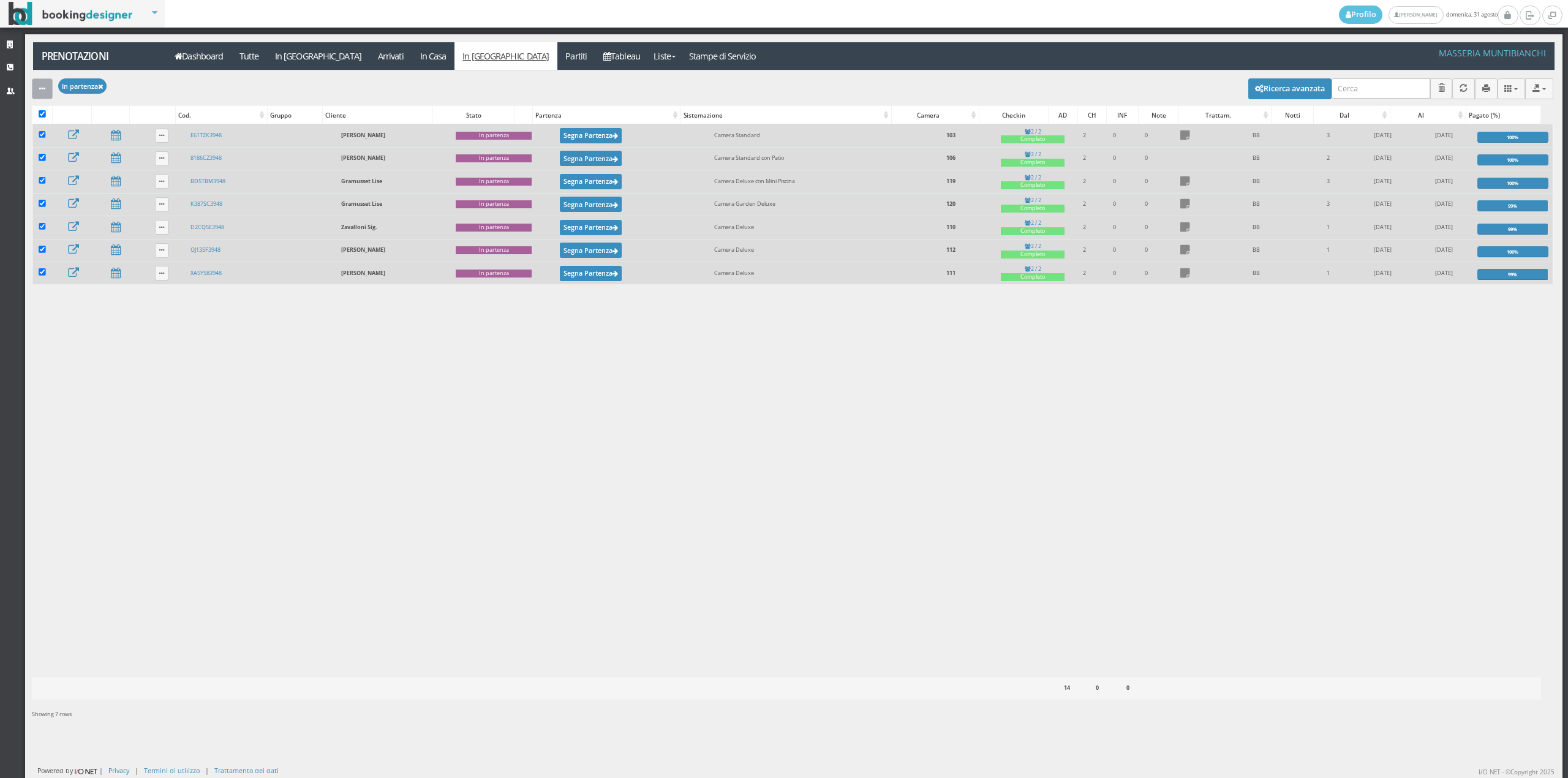
click at [47, 90] on button "button" at bounding box center [42, 88] width 20 height 20
click at [70, 177] on link "Segna come "Partito"" at bounding box center [84, 178] width 105 height 13
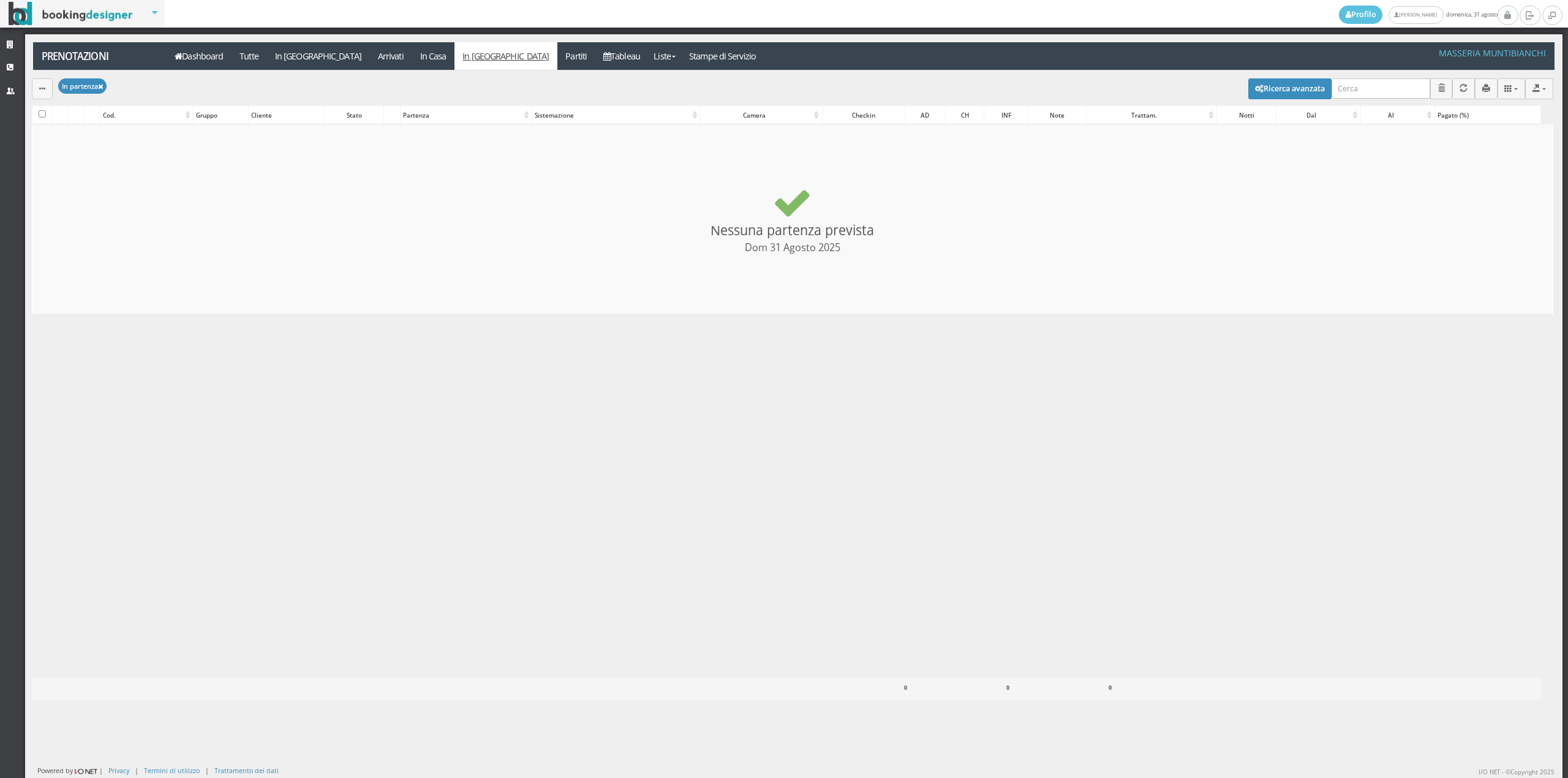
checkbox input "false"
click at [288, 57] on link "In [GEOGRAPHIC_DATA]" at bounding box center [317, 56] width 103 height 28
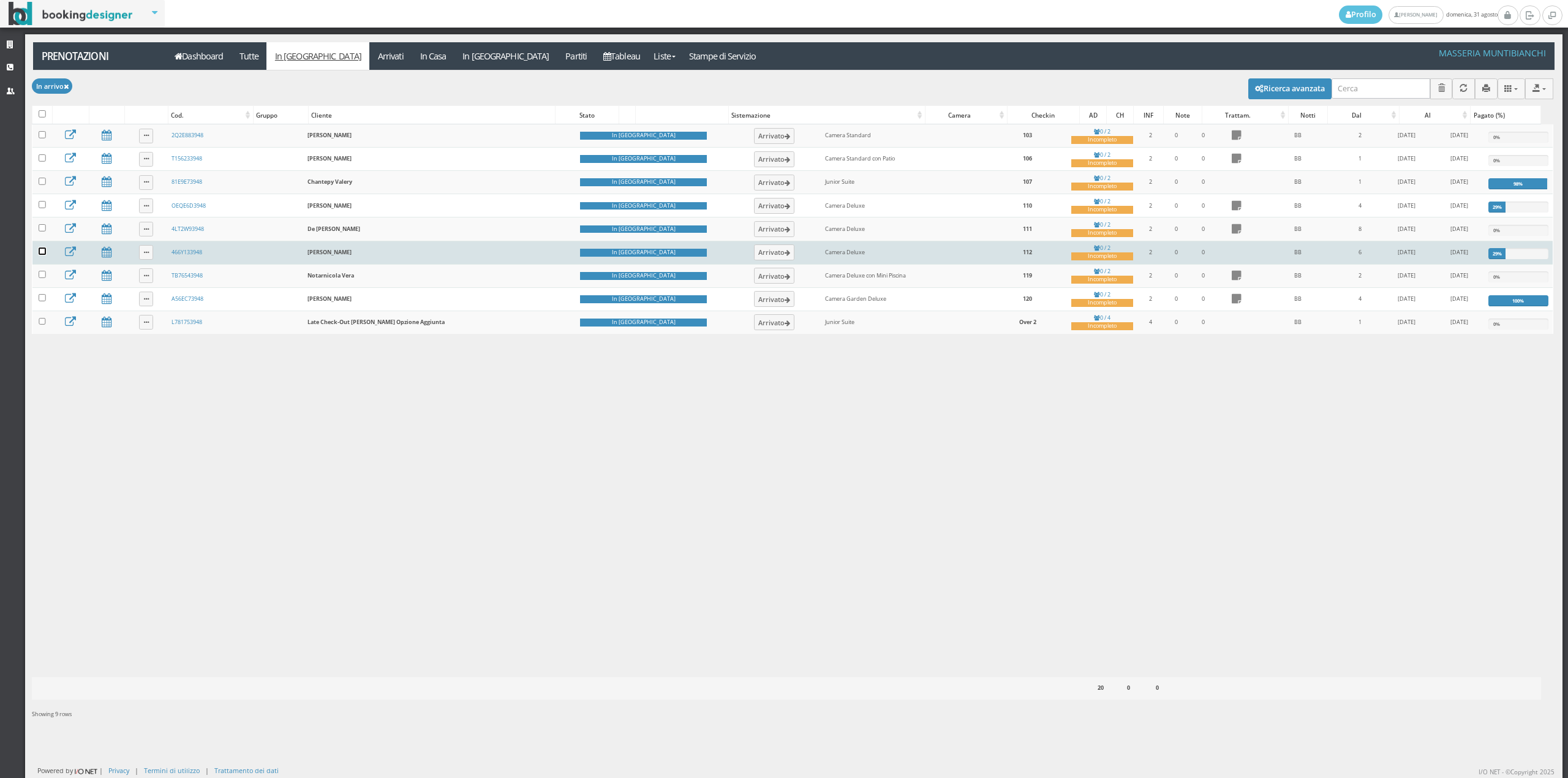
click at [40, 255] on input "checkbox" at bounding box center [42, 251] width 7 height 7
checkbox input "true"
click at [754, 258] on button "Arrivato" at bounding box center [774, 252] width 41 height 16
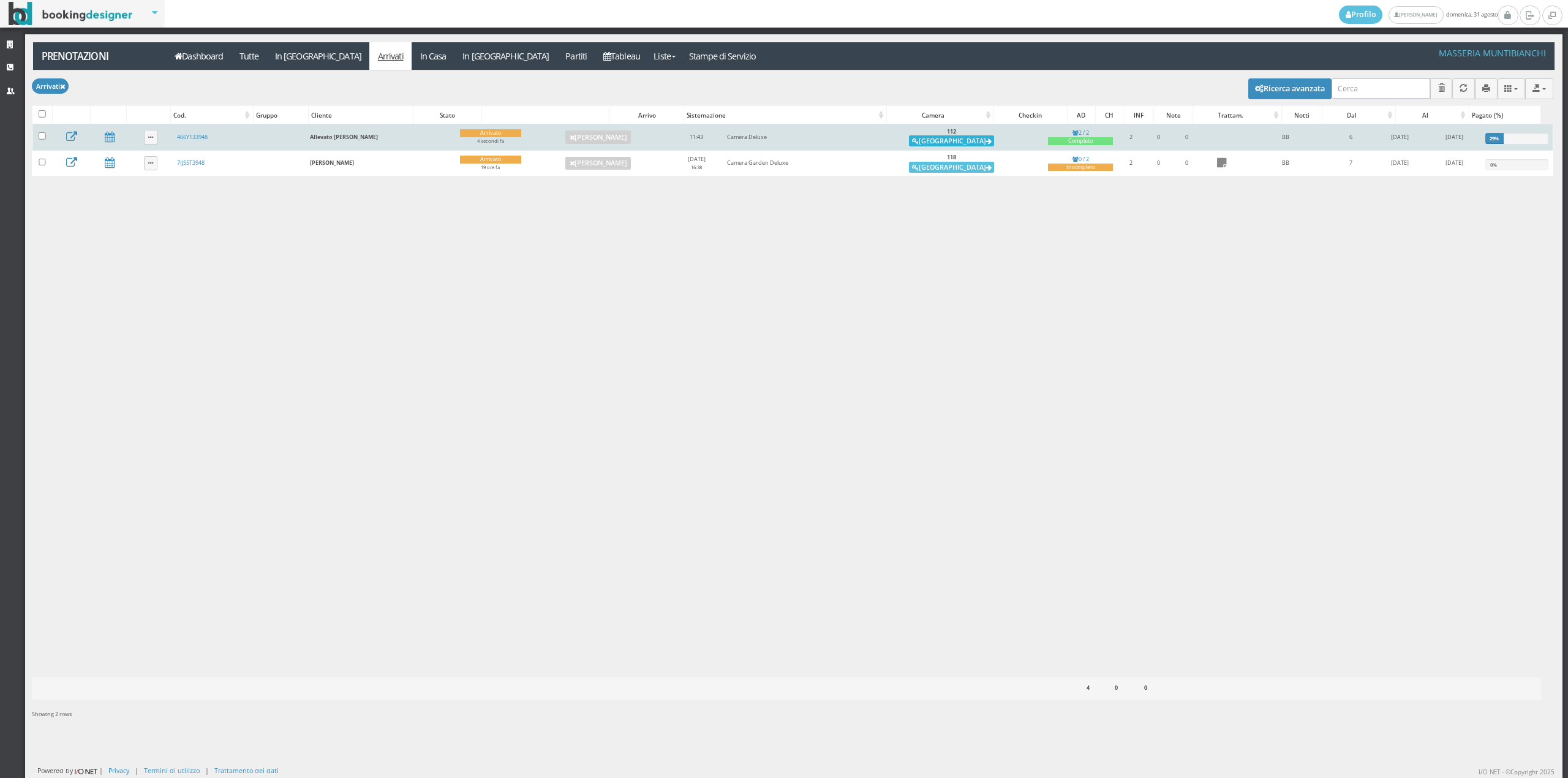
click at [945, 143] on button "[GEOGRAPHIC_DATA]" at bounding box center [952, 141] width 86 height 11
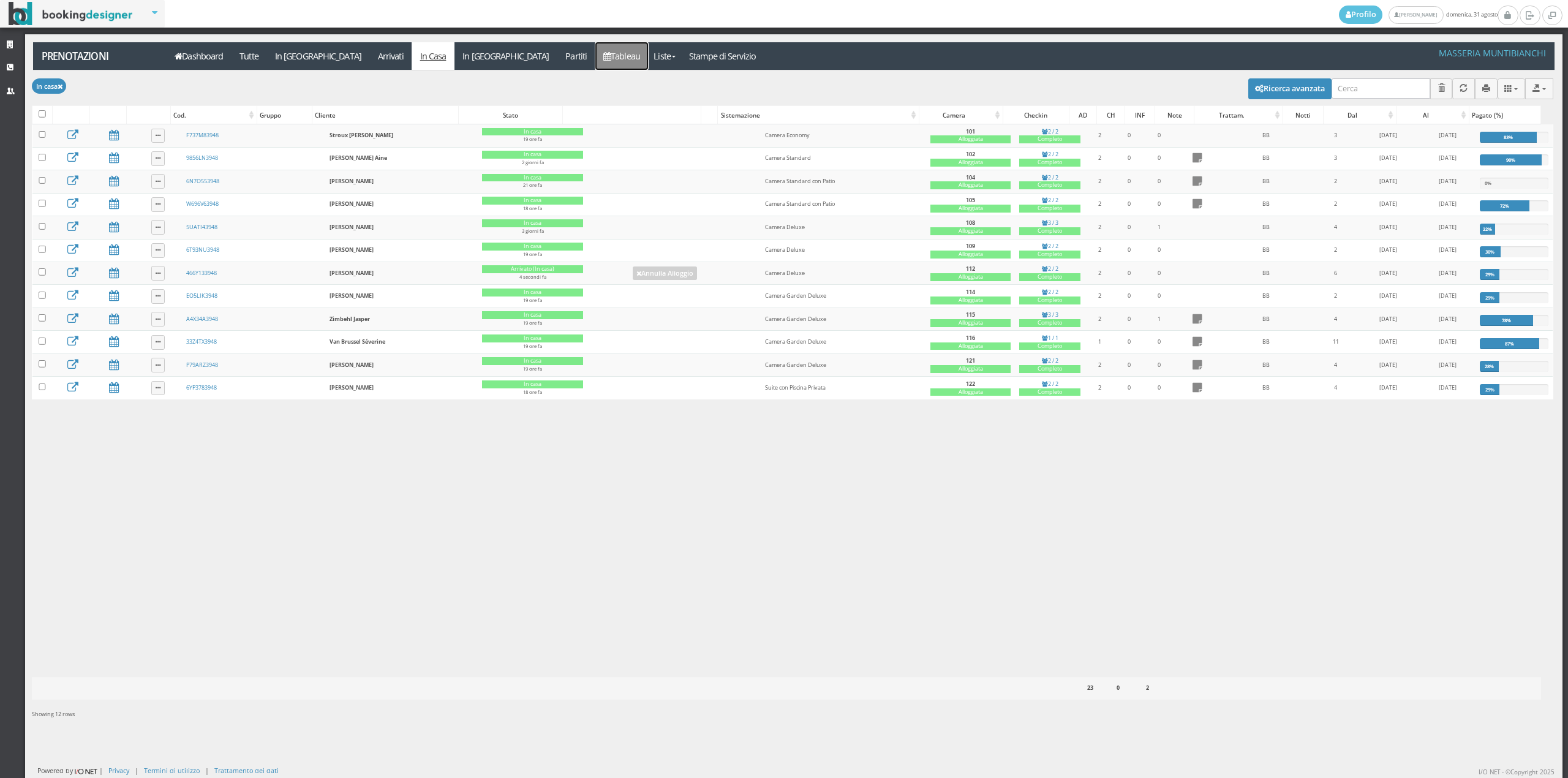
click at [596, 57] on link "Tableau" at bounding box center [622, 56] width 53 height 28
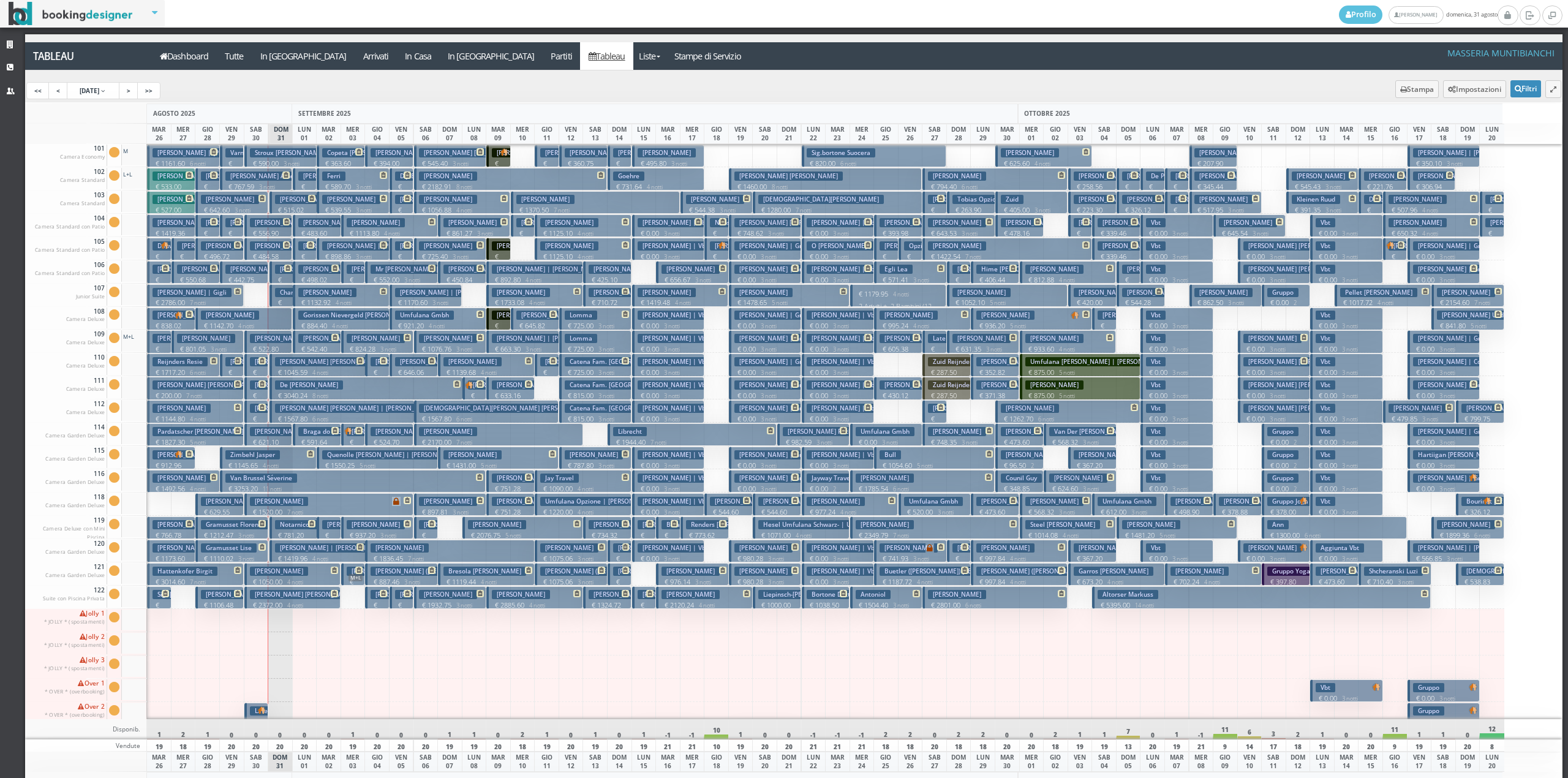
click at [797, 435] on h3 "[PERSON_NAME] Puck" at bounding box center [820, 432] width 74 height 9
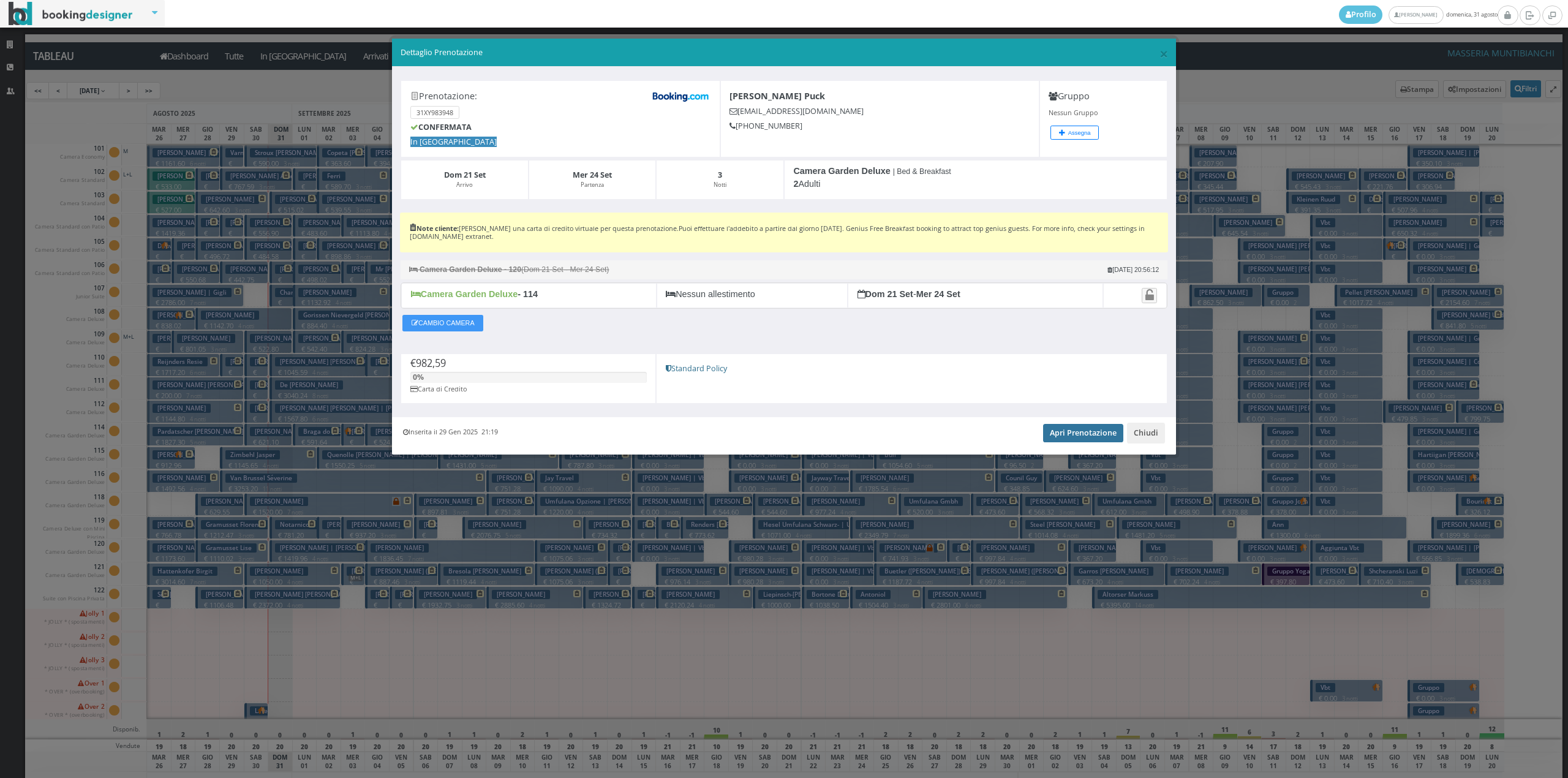
click at [1059, 439] on link "Apri Prenotazione" at bounding box center [1083, 434] width 80 height 19
click at [1159, 435] on button "Chiudi" at bounding box center [1146, 433] width 38 height 20
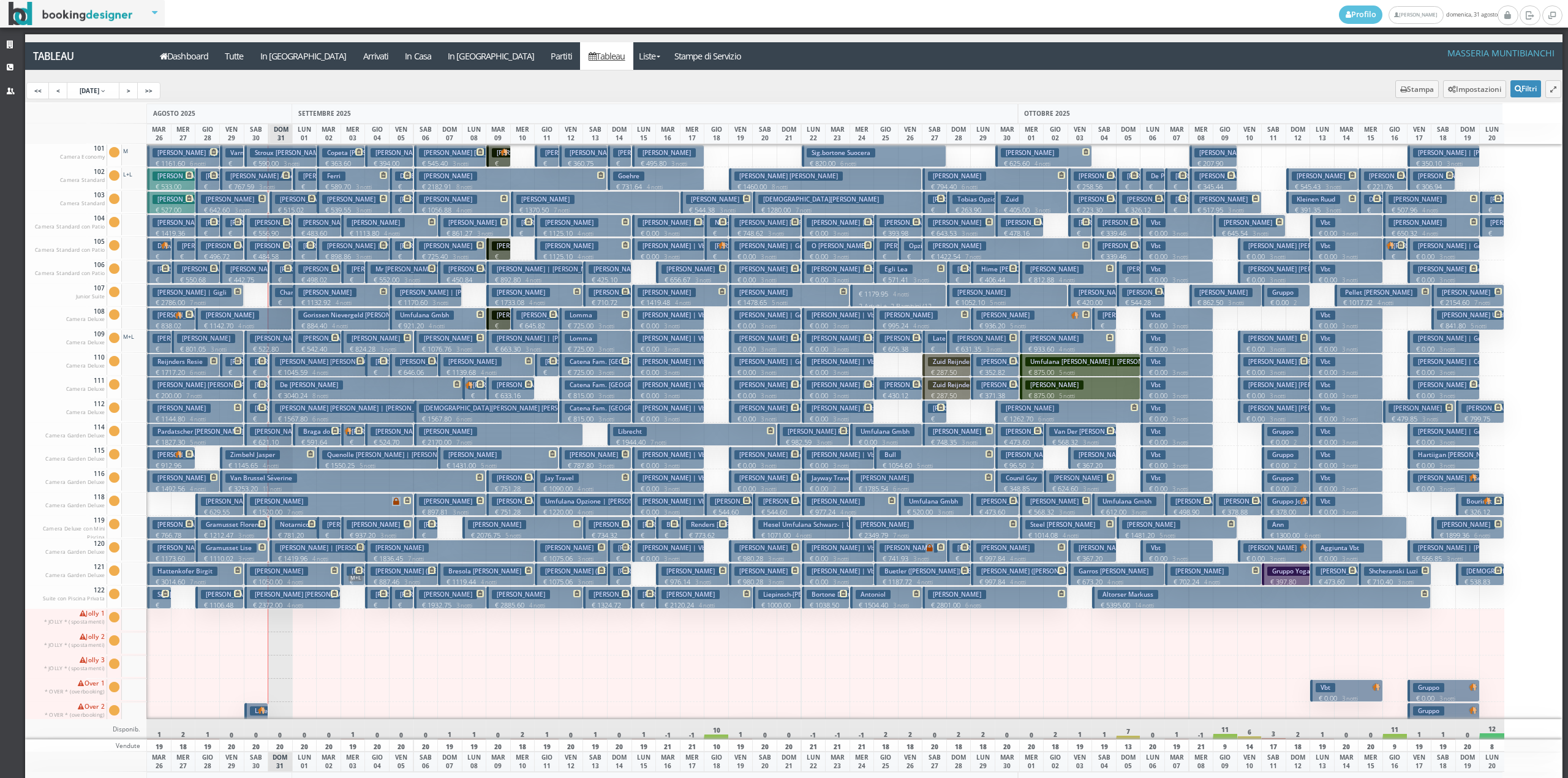
click at [1014, 202] on h3 "Zuid" at bounding box center [1012, 199] width 22 height 9
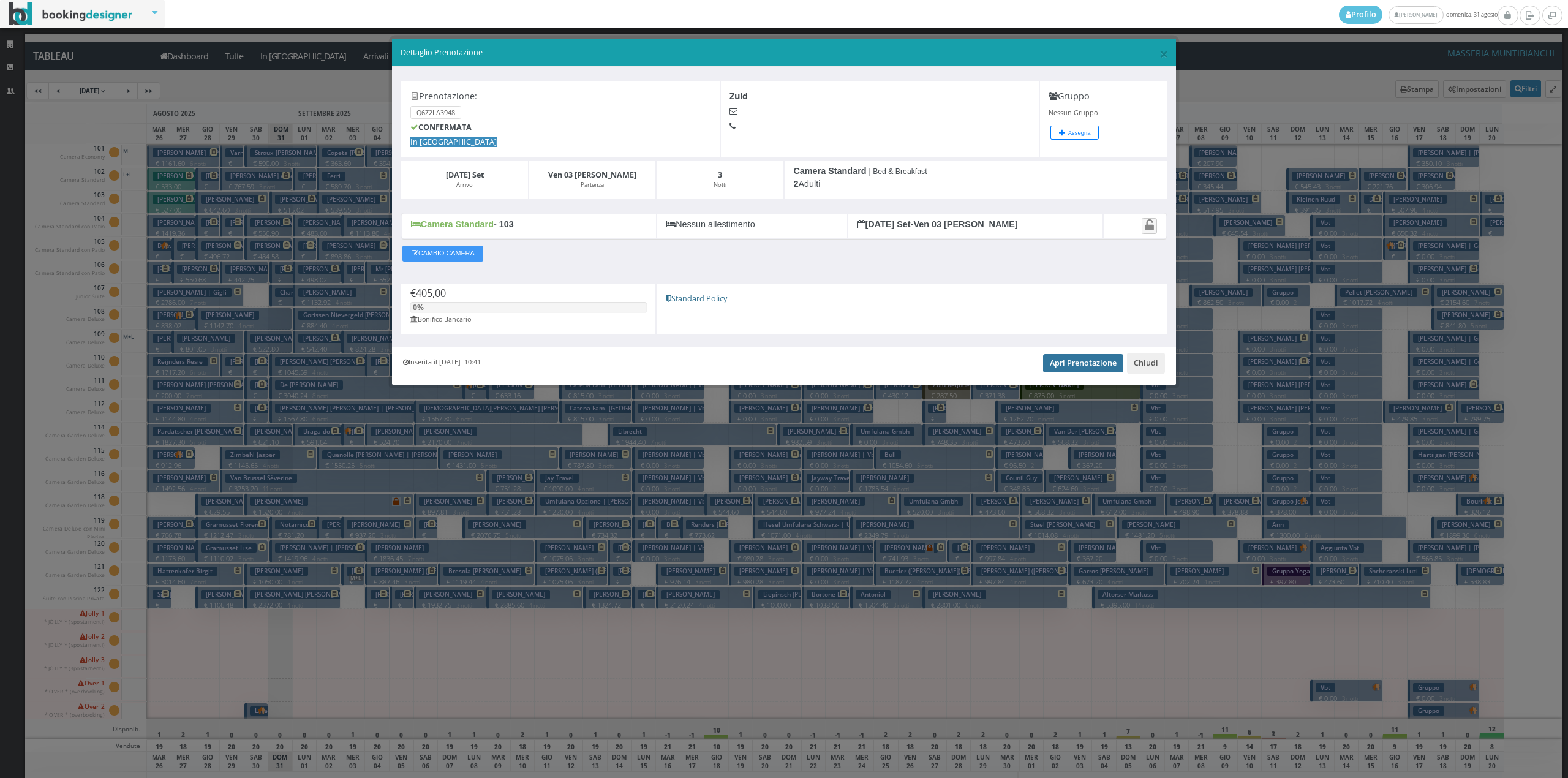
click at [1076, 363] on link "Apri Prenotazione" at bounding box center [1083, 364] width 80 height 19
click at [1137, 365] on button "Chiudi" at bounding box center [1146, 363] width 38 height 20
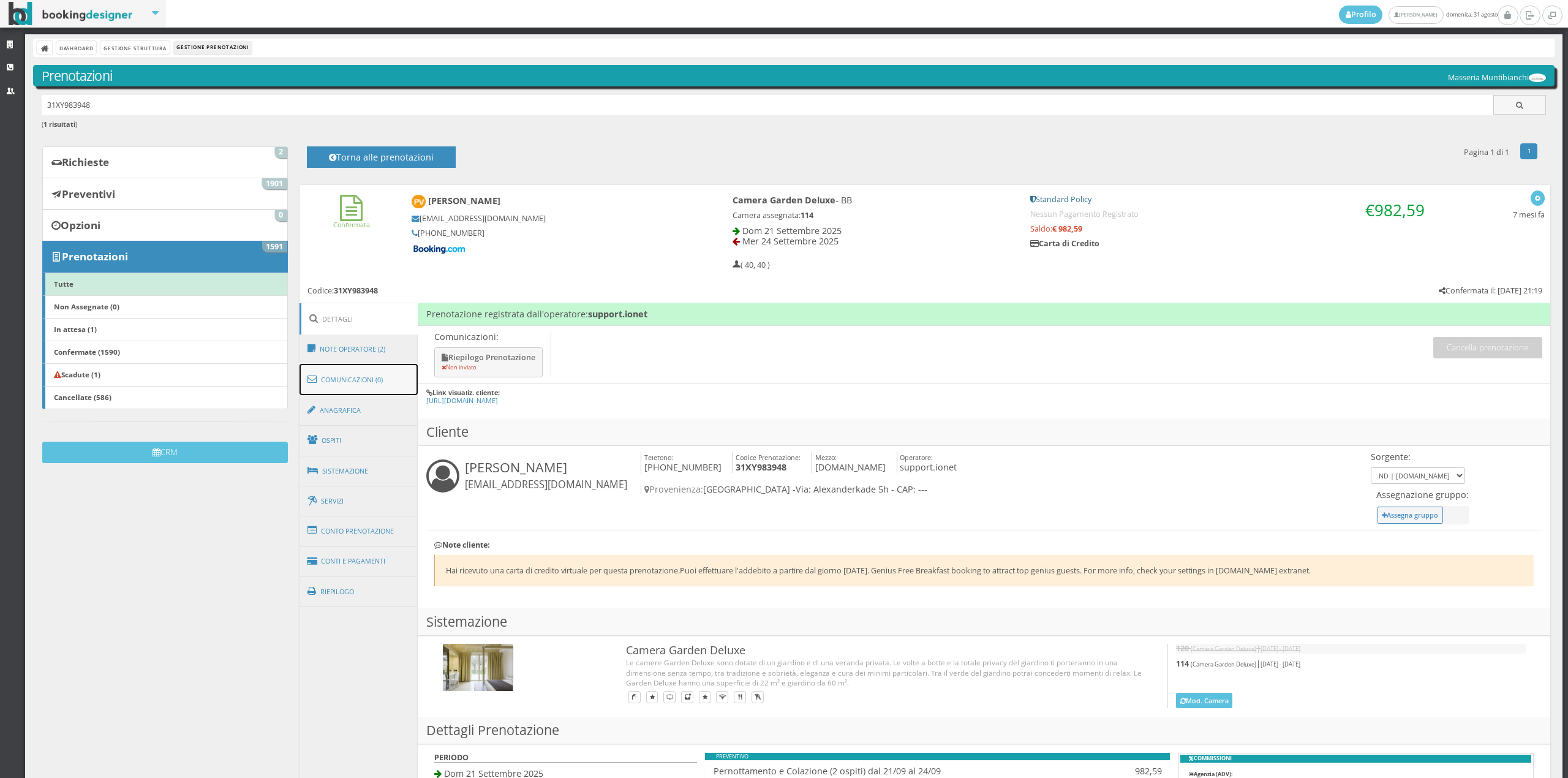
click at [392, 368] on link "Comunicazioni (0)" at bounding box center [359, 380] width 119 height 32
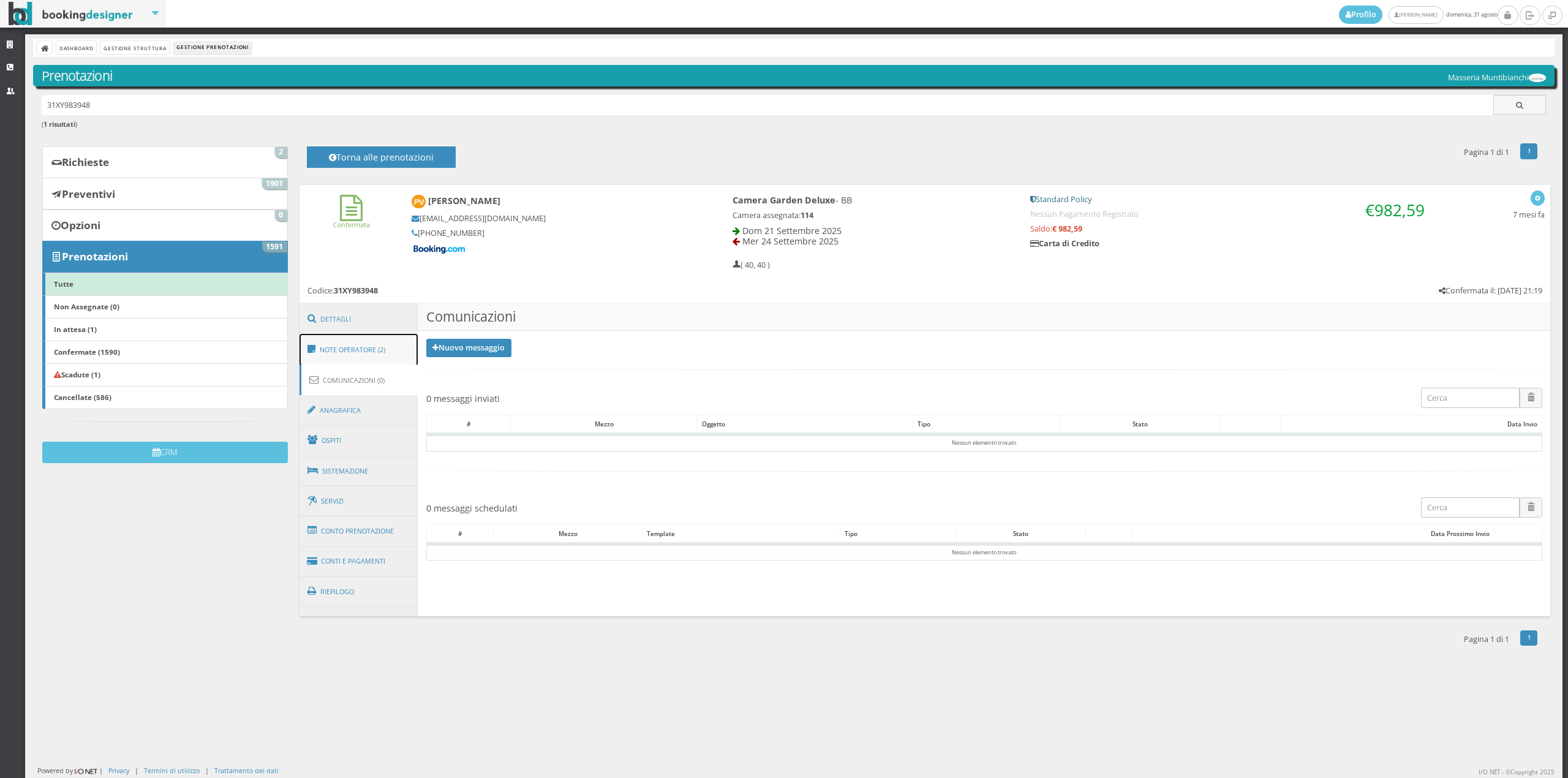
click at [388, 347] on link "Note Operatore (2)" at bounding box center [359, 350] width 119 height 32
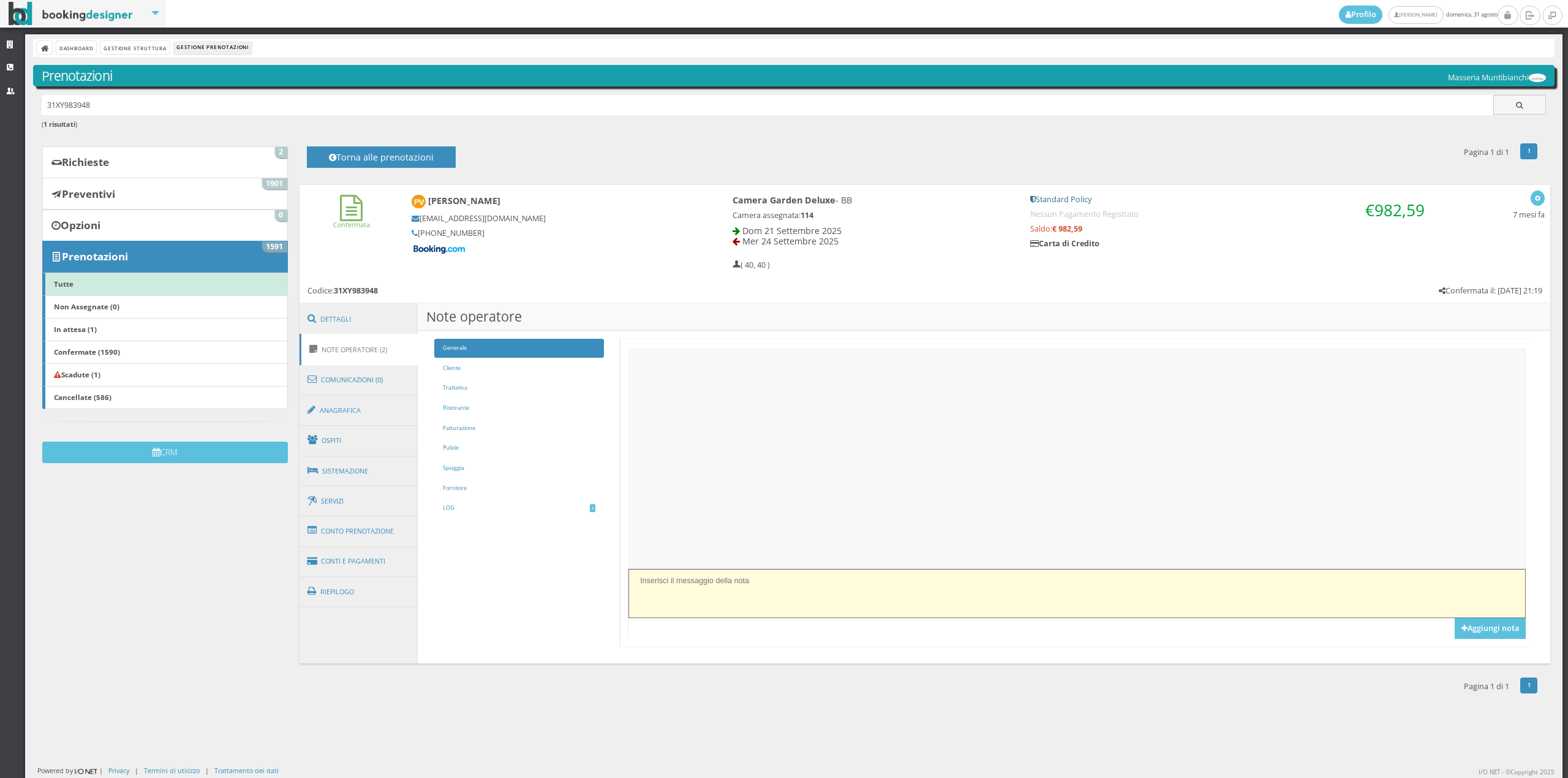
click at [780, 606] on textarea at bounding box center [1077, 594] width 897 height 48
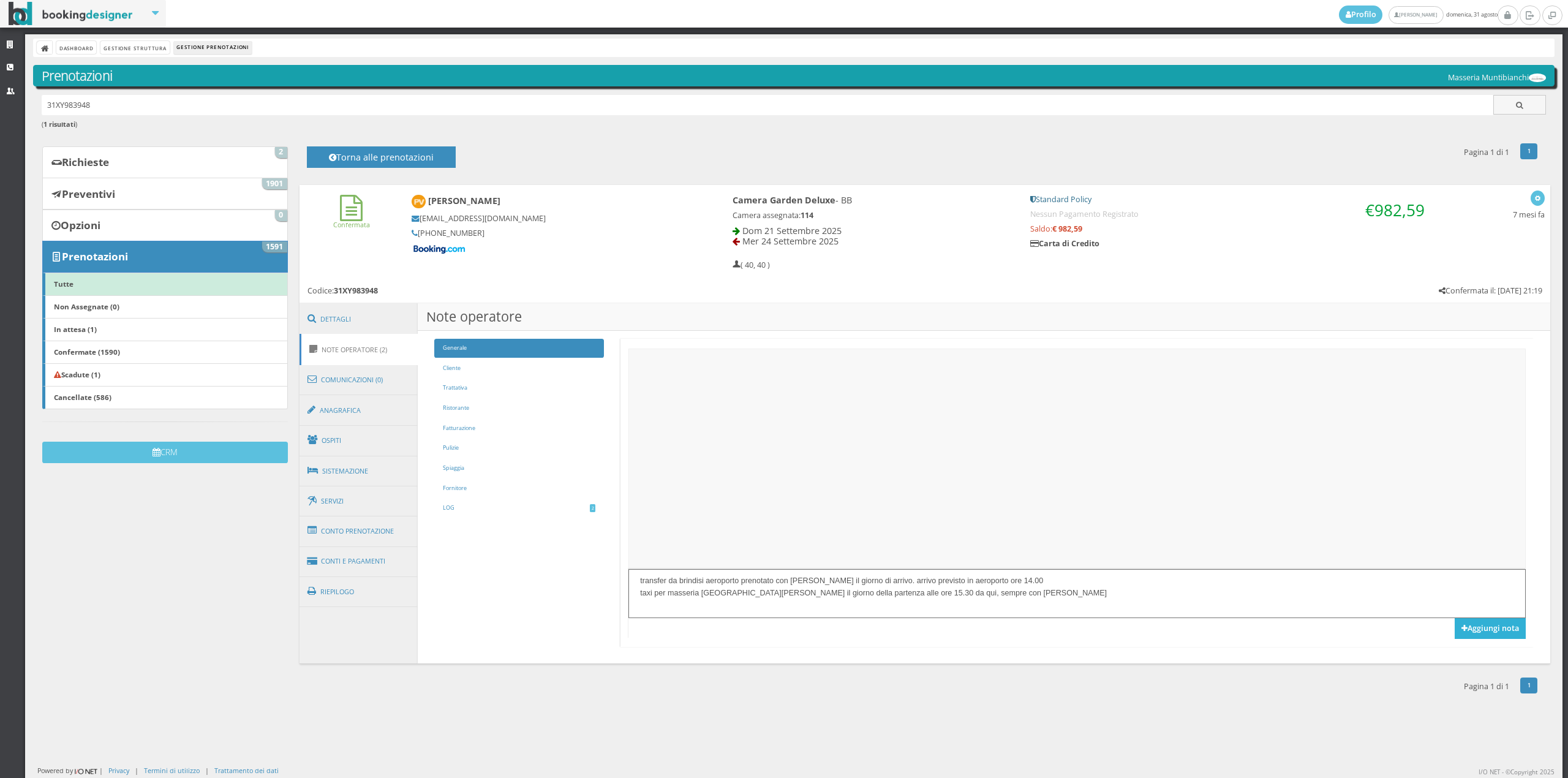
type textarea "transfer da brindisi aeroporto prenotato con [PERSON_NAME] il giorno di arrivo.…"
click at [1485, 637] on button "Aggiungi nota" at bounding box center [1491, 628] width 71 height 20
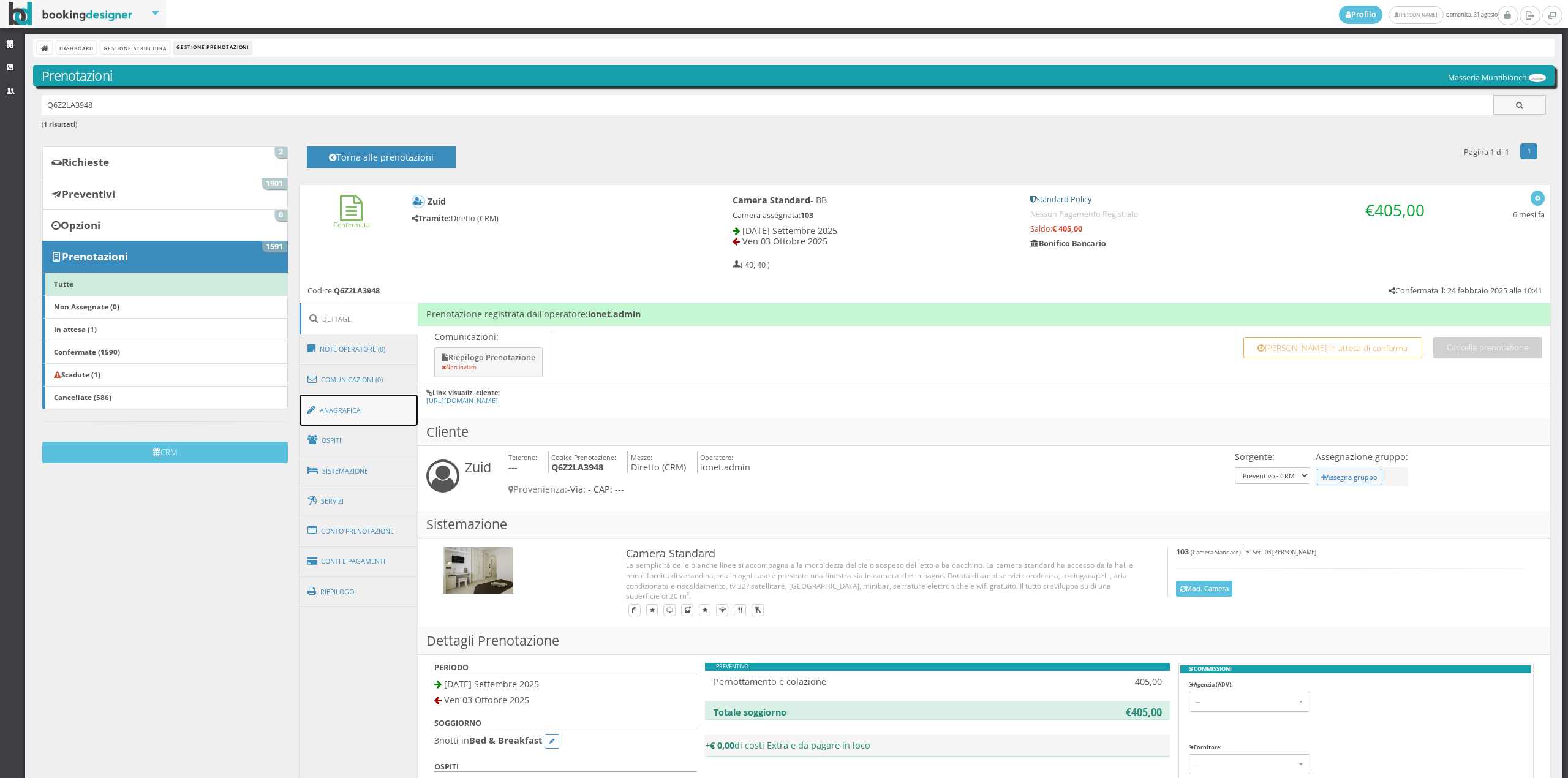
click at [342, 402] on link "Anagrafica" at bounding box center [359, 410] width 119 height 32
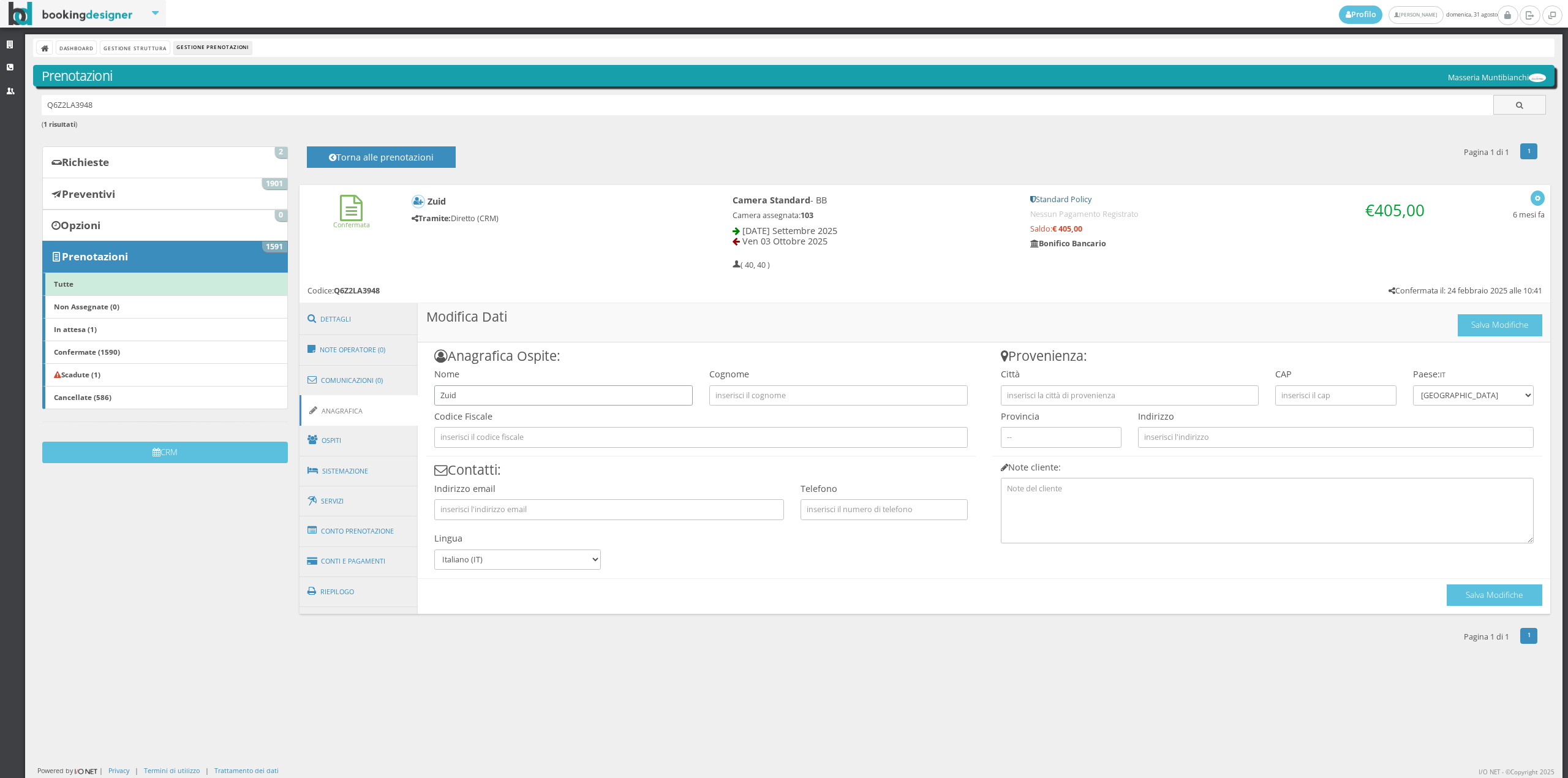
drag, startPoint x: 454, startPoint y: 396, endPoint x: 421, endPoint y: 393, distance: 33.1
click at [421, 393] on div "Anagrafica Ospite: Nome Zuid [GEOGRAPHIC_DATA] Codice Fiscale Contatti: Indiriz…" at bounding box center [701, 456] width 567 height 228
type input "[PERSON_NAME]"
click at [727, 387] on input "text" at bounding box center [838, 396] width 259 height 20
type input "s"
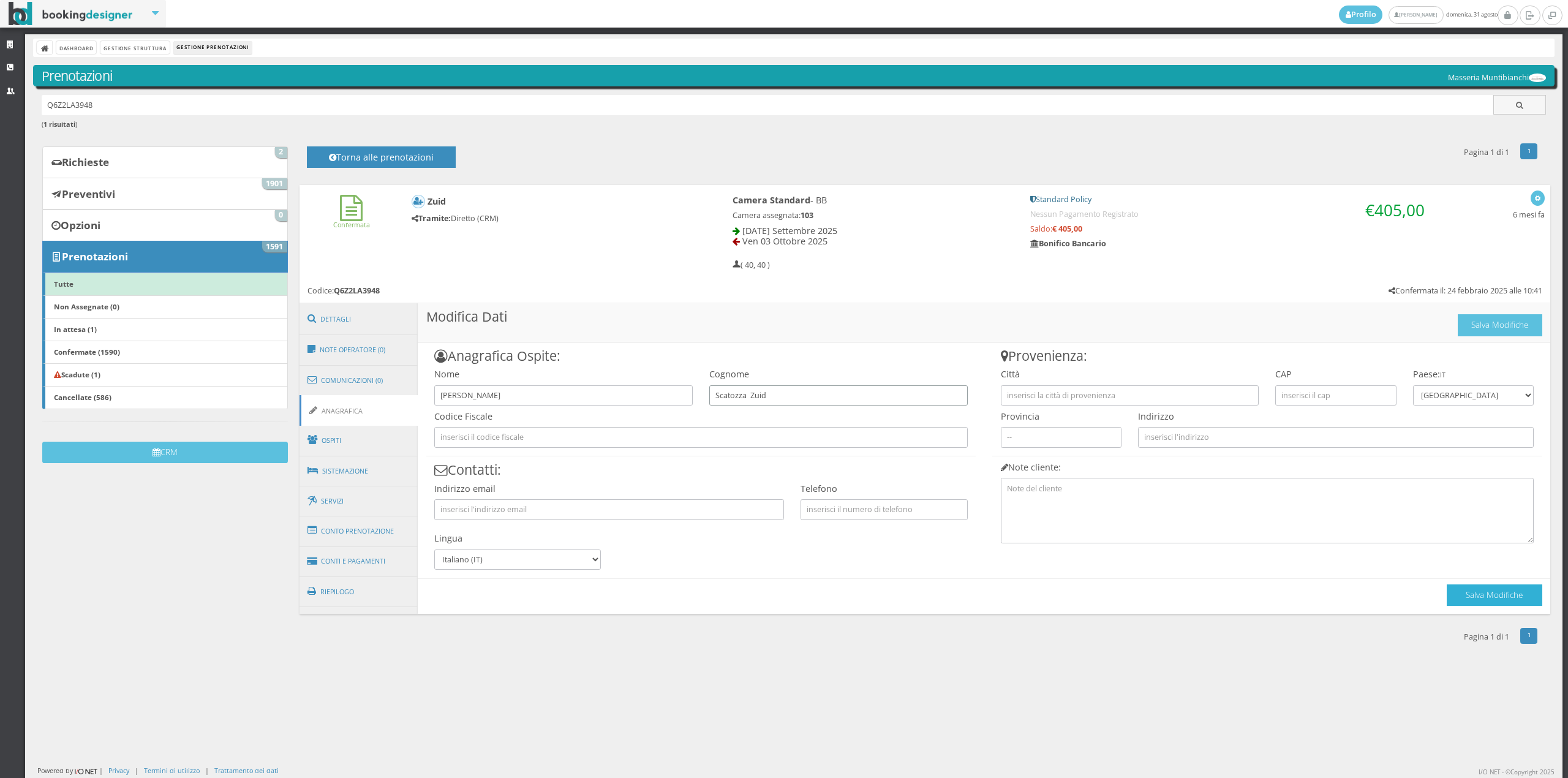
type input "Scatozza Zuid"
click at [1471, 597] on button "Salva Modifiche" at bounding box center [1494, 595] width 96 height 21
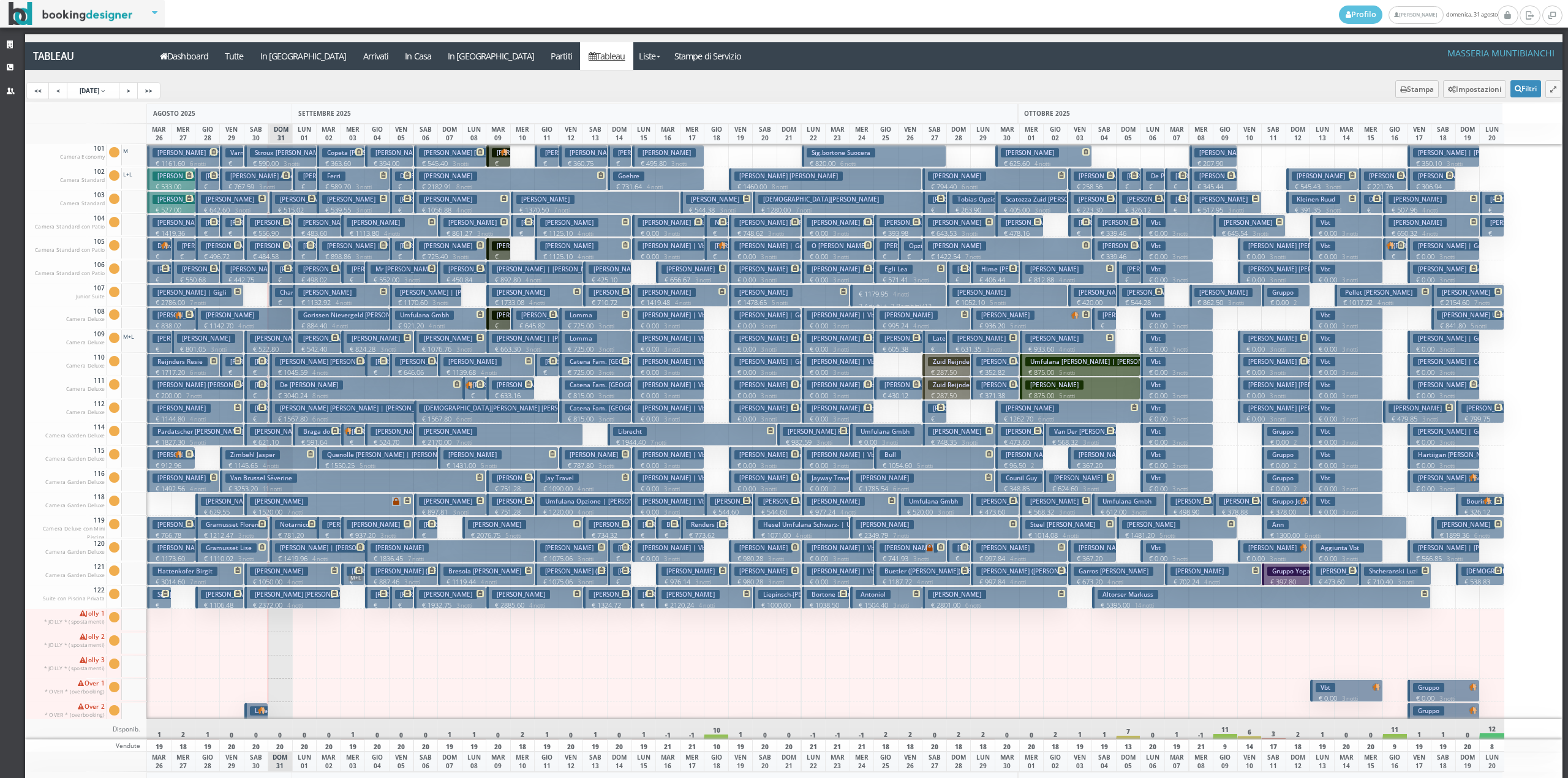
click at [288, 299] on p "€ 279.40 1 notti" at bounding box center [283, 316] width 15 height 38
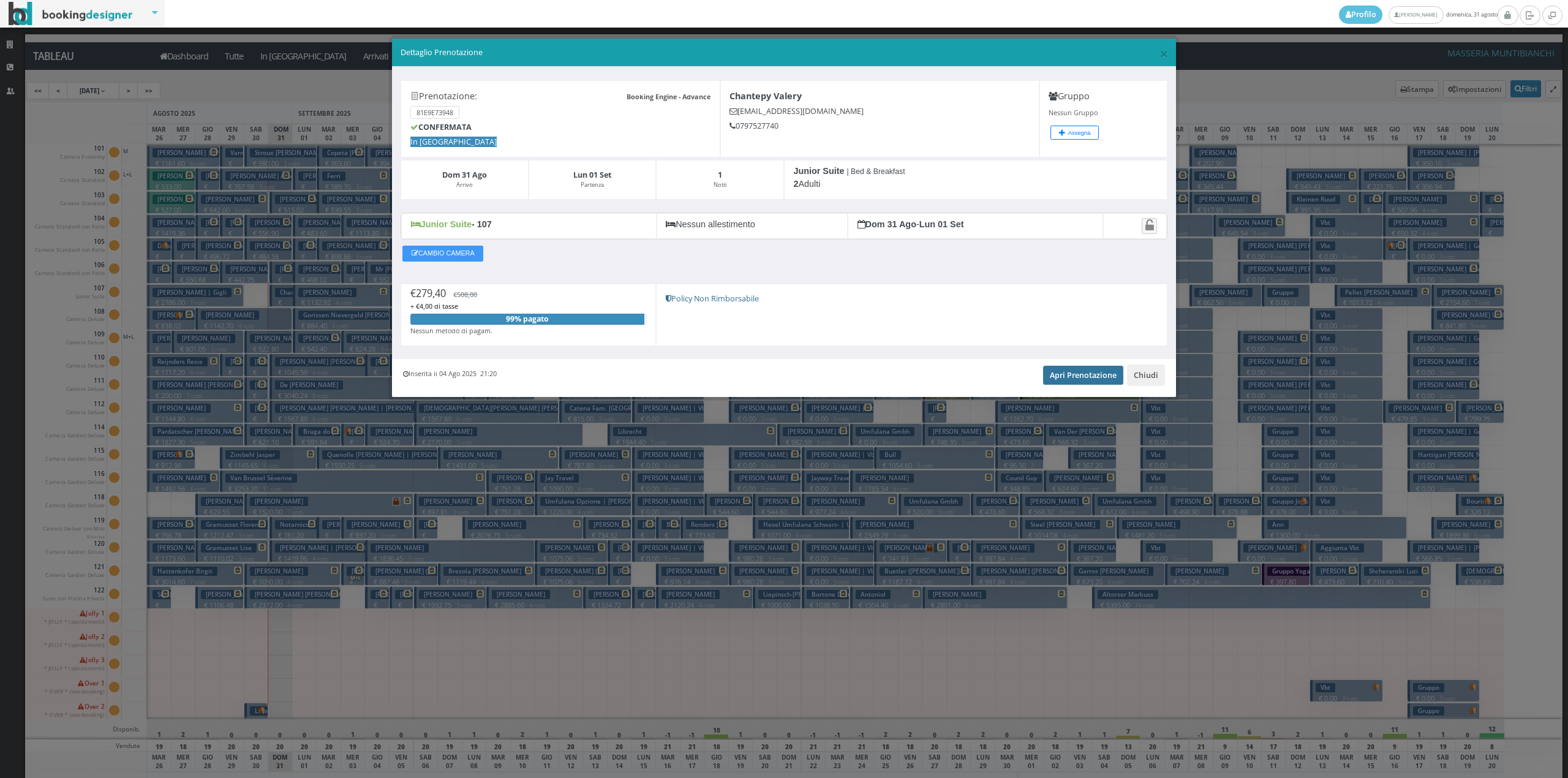
click at [1084, 373] on link "Apri Prenotazione" at bounding box center [1083, 375] width 80 height 19
click at [1155, 372] on button "Chiudi" at bounding box center [1146, 375] width 38 height 20
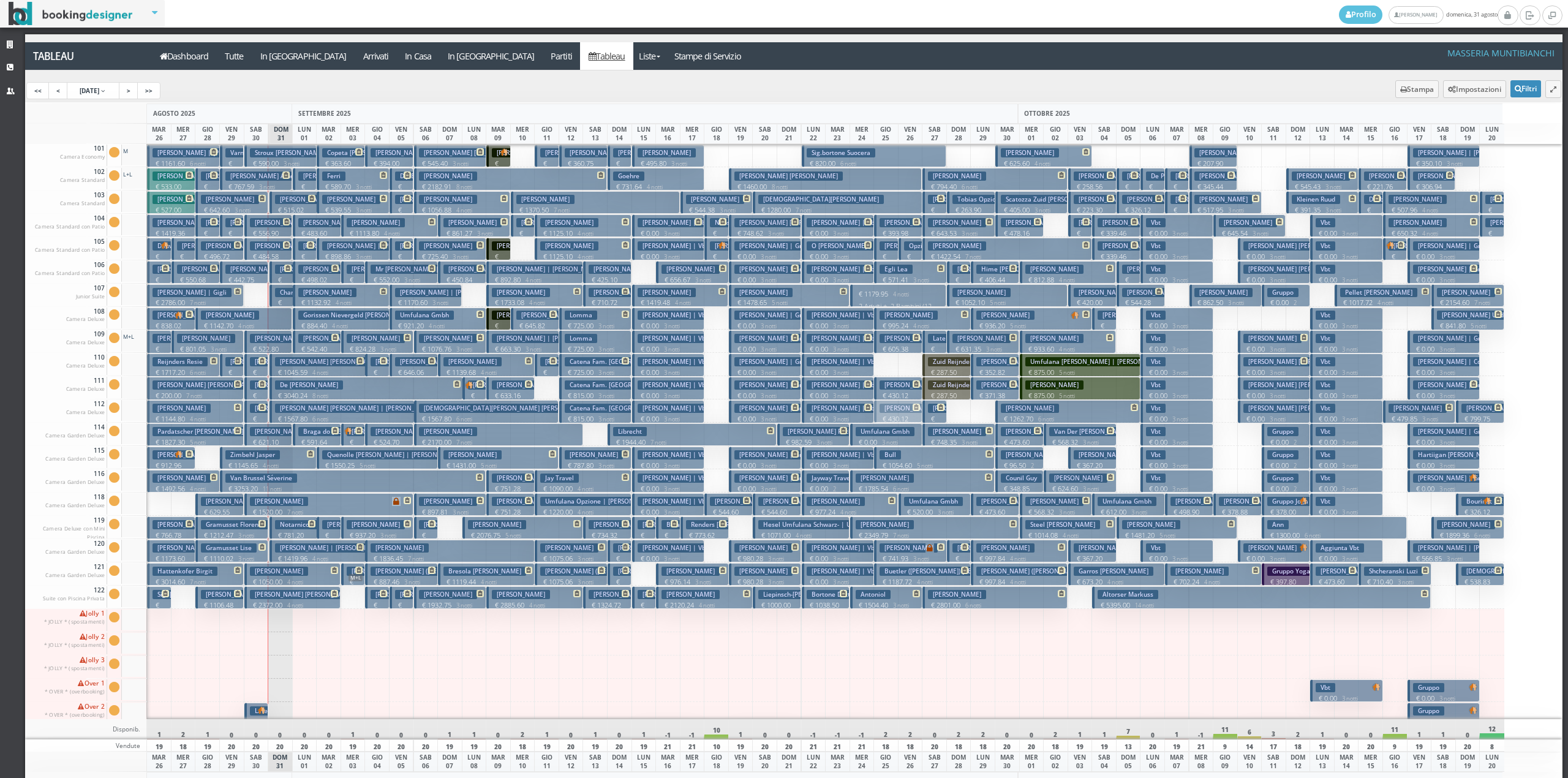
drag, startPoint x: 909, startPoint y: 390, endPoint x: 910, endPoint y: 409, distance: 19.0
click at [160, 88] on link ">>" at bounding box center [148, 90] width 23 height 17
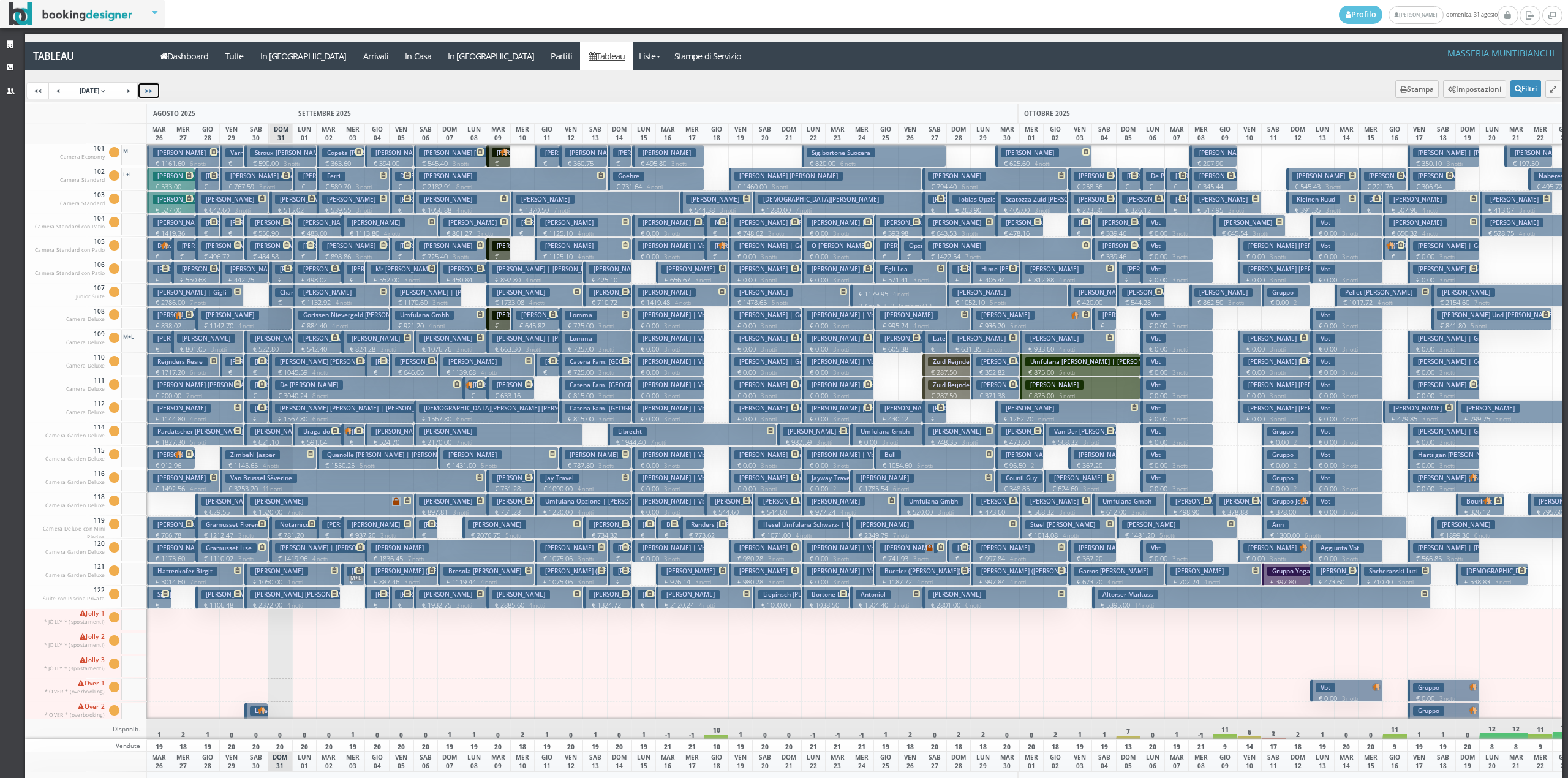
scroll to position [0, 194]
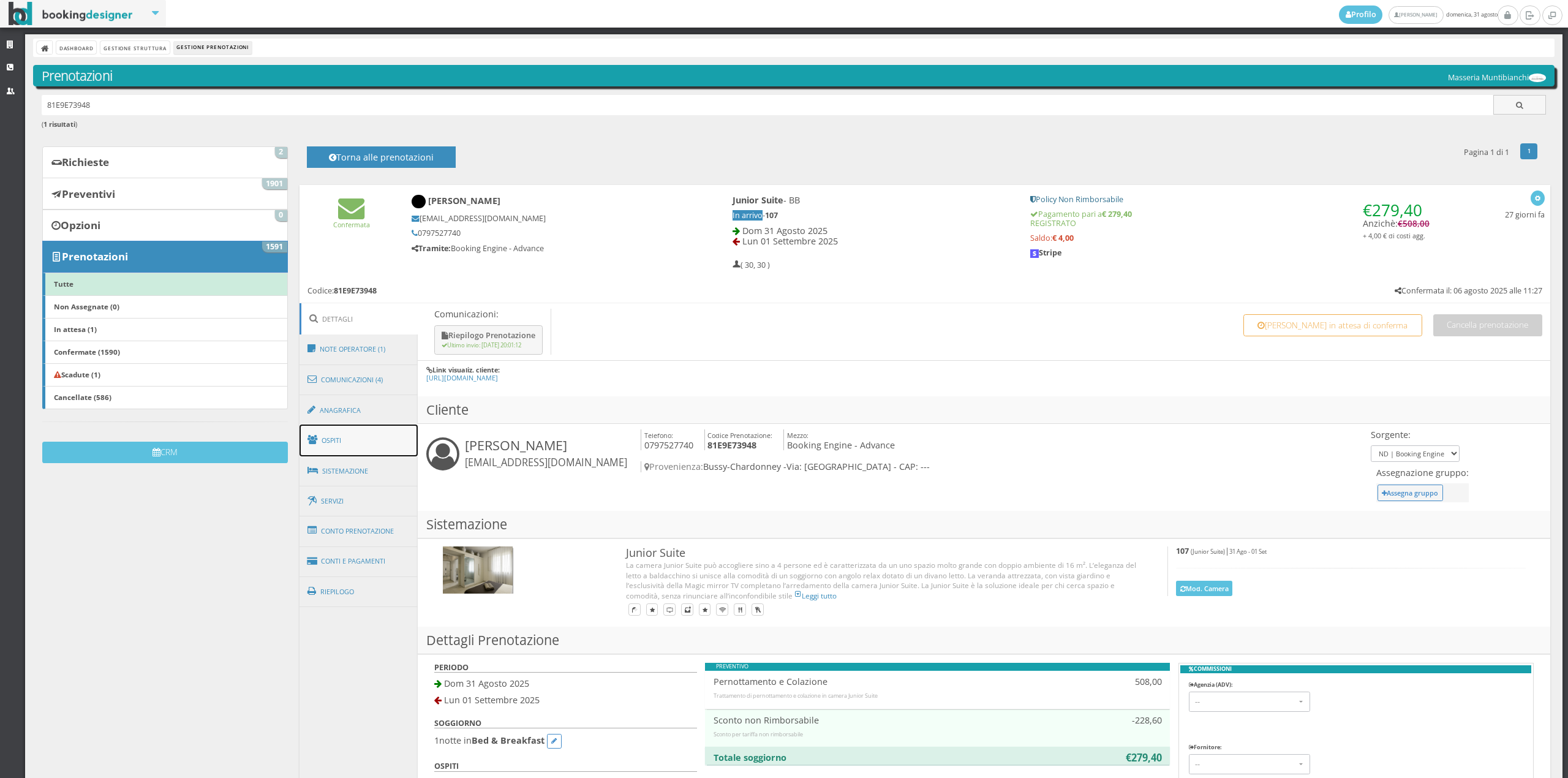
click at [363, 444] on link "Ospiti" at bounding box center [359, 440] width 119 height 32
